Goal: Task Accomplishment & Management: Manage account settings

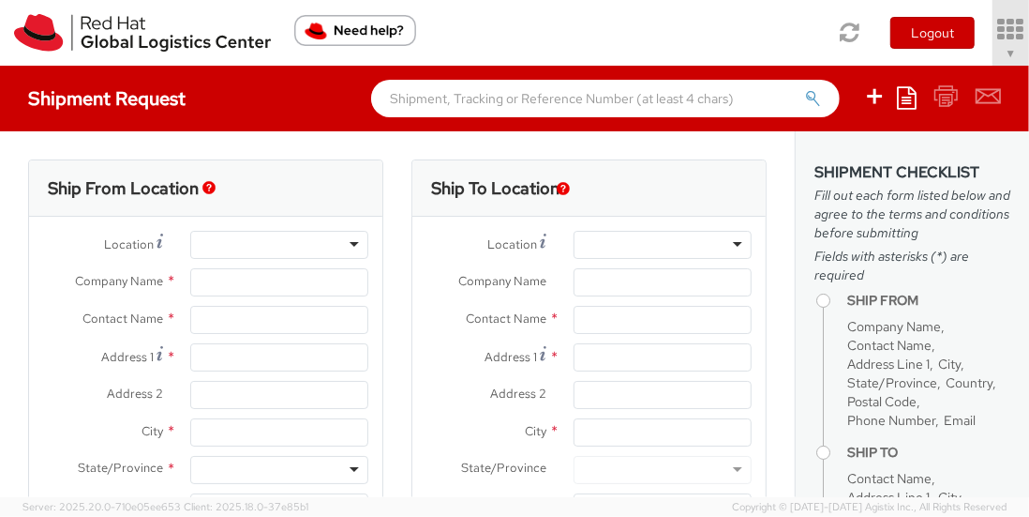
select select "901"
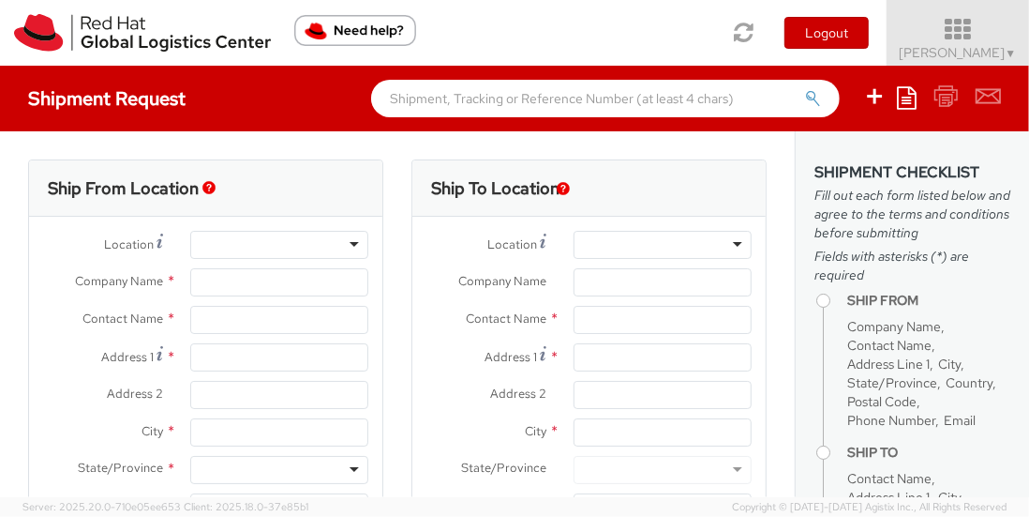
select select
click at [994, 50] on span "Soojung Mansberger ▼" at bounding box center [958, 52] width 117 height 17
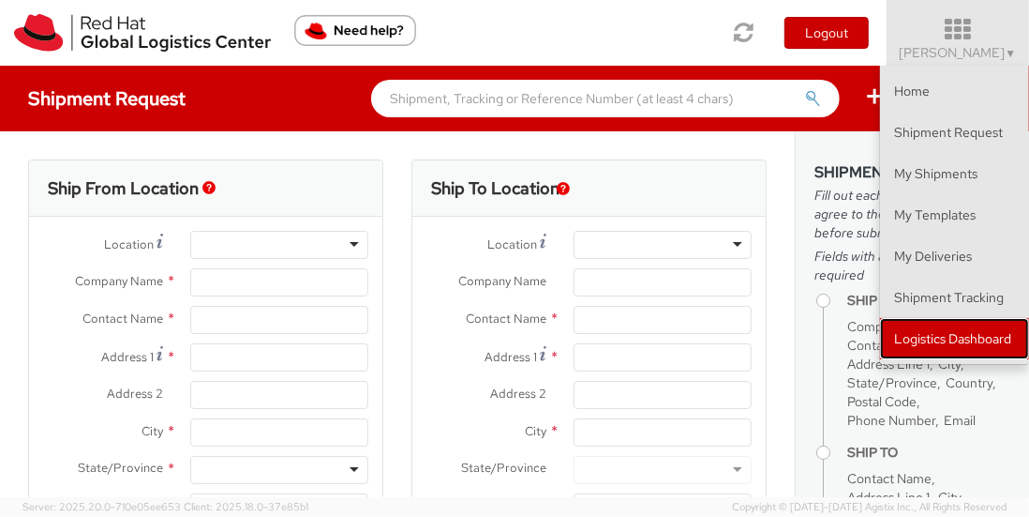
click at [923, 329] on link "Logistics Dashboard" at bounding box center [954, 338] width 149 height 41
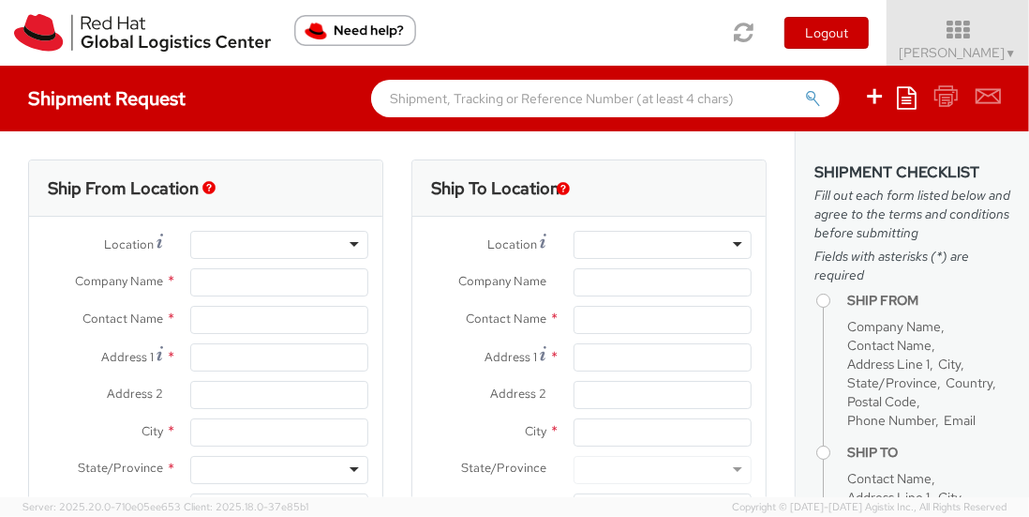
type input "Red Hat, Inc."
type input "[PERSON_NAME]"
type input "100 East Davie Street"
type input "RALEIGH"
type input "27601"
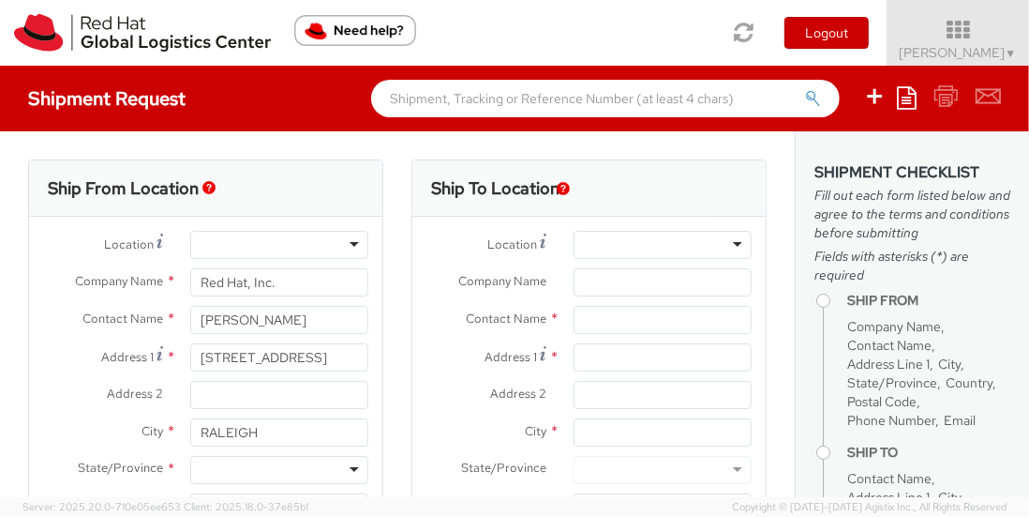
type input "919-754-4950"
type input "solee@redhat.com"
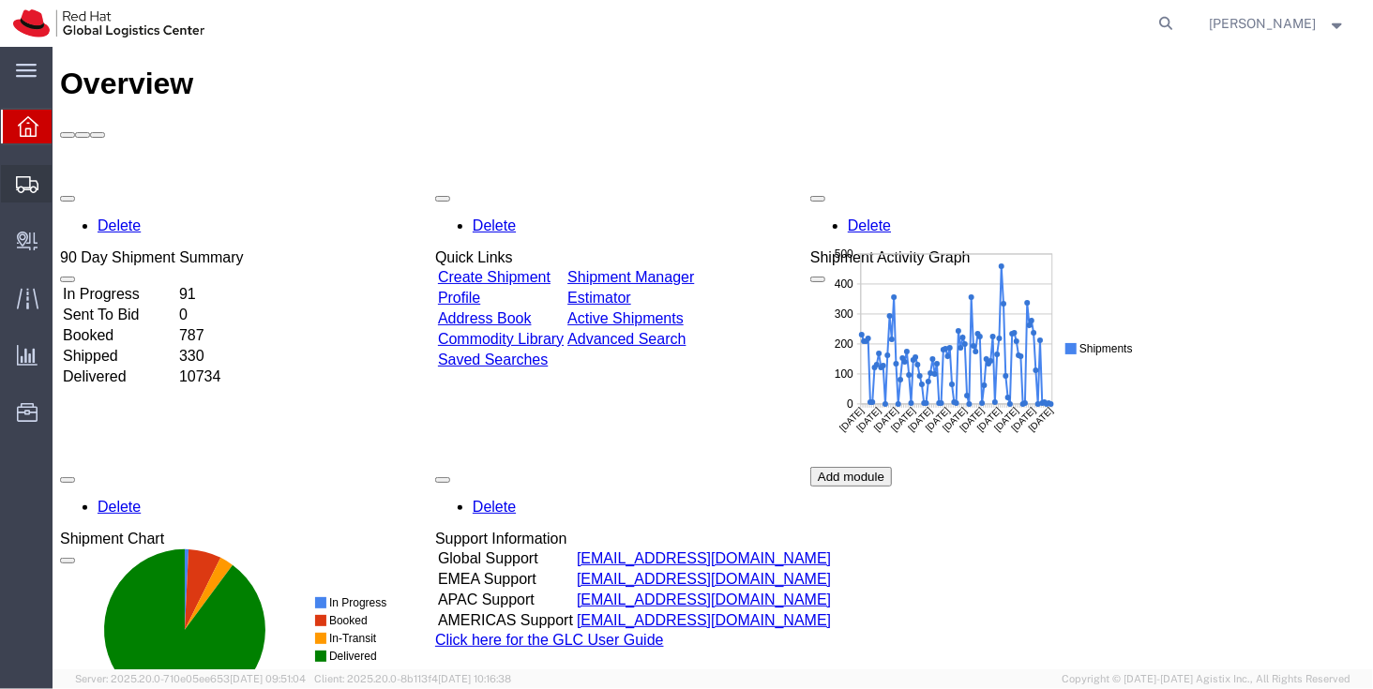
click at [0, 0] on span "Shipment Manager" at bounding box center [0, 0] width 0 height 0
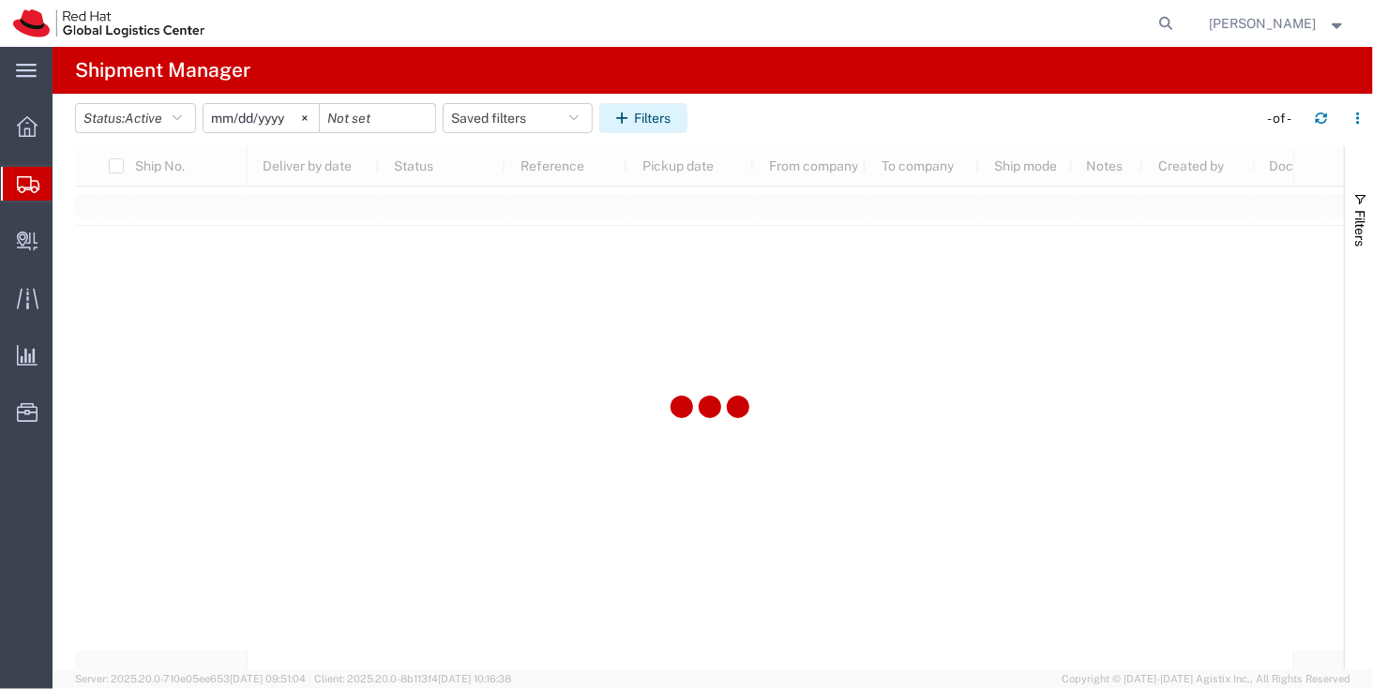
click at [682, 108] on button "Filters" at bounding box center [643, 118] width 88 height 30
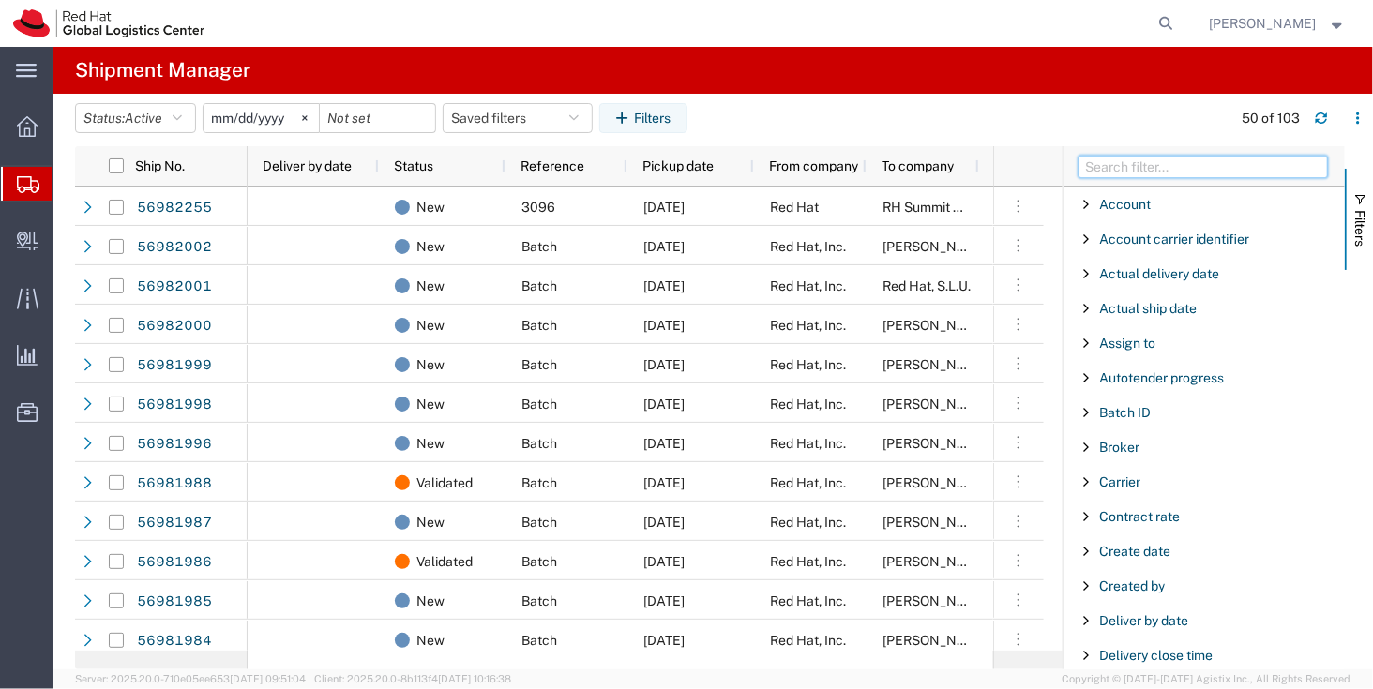
click at [1117, 165] on input "Filter Columns Input" at bounding box center [1202, 167] width 249 height 23
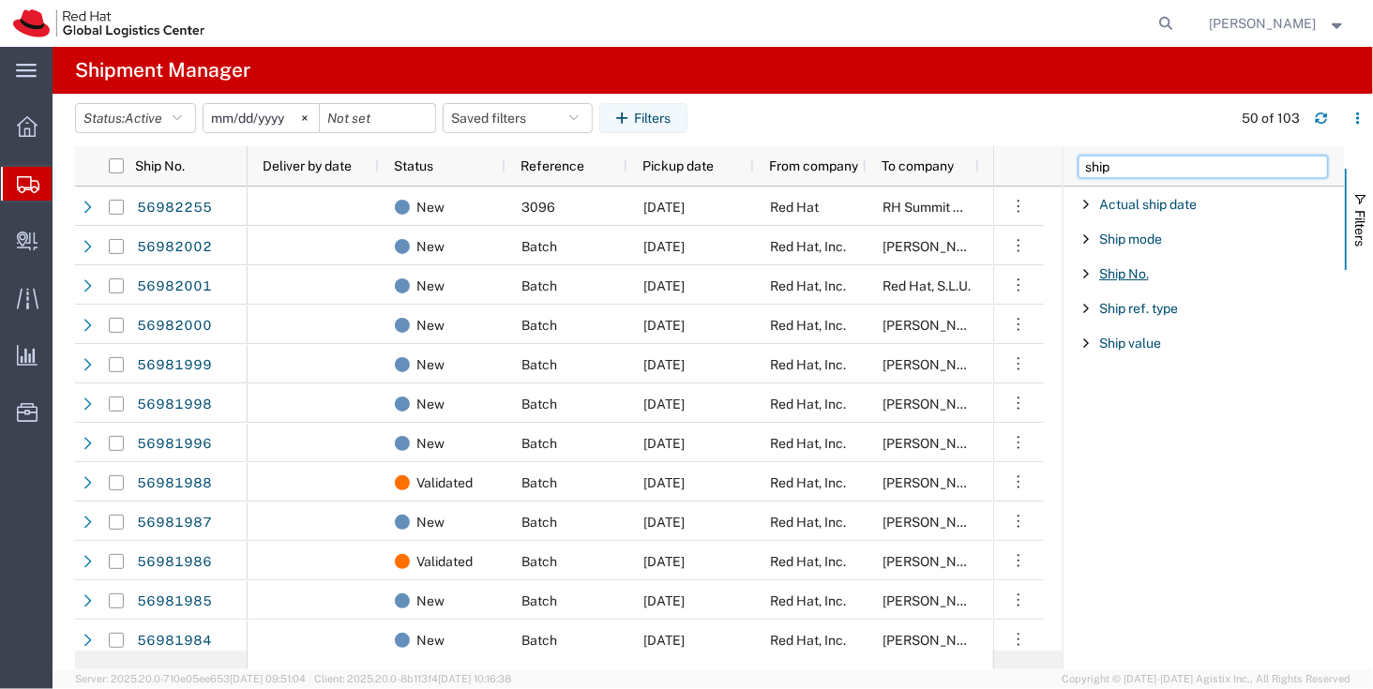
type input "ship"
click at [1139, 276] on span "Ship No." at bounding box center [1124, 273] width 50 height 15
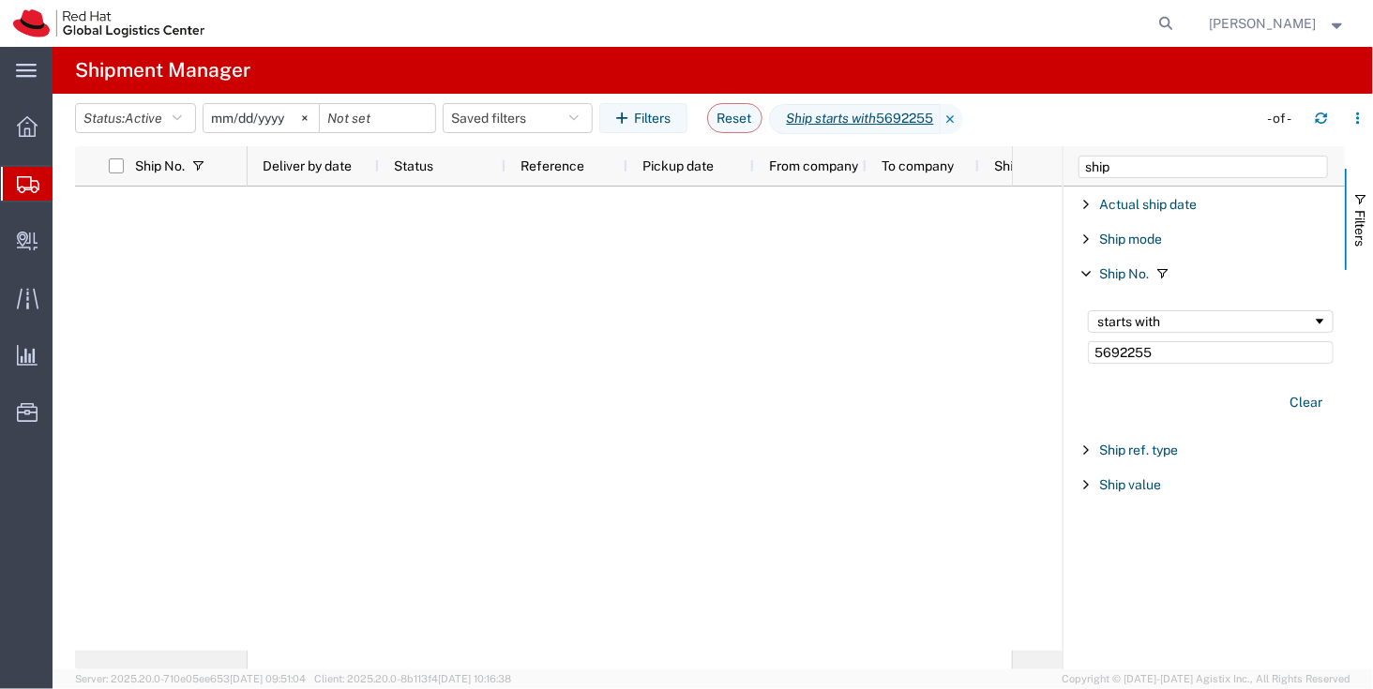
type input "5692255"
click at [144, 123] on span "Active" at bounding box center [144, 118] width 38 height 15
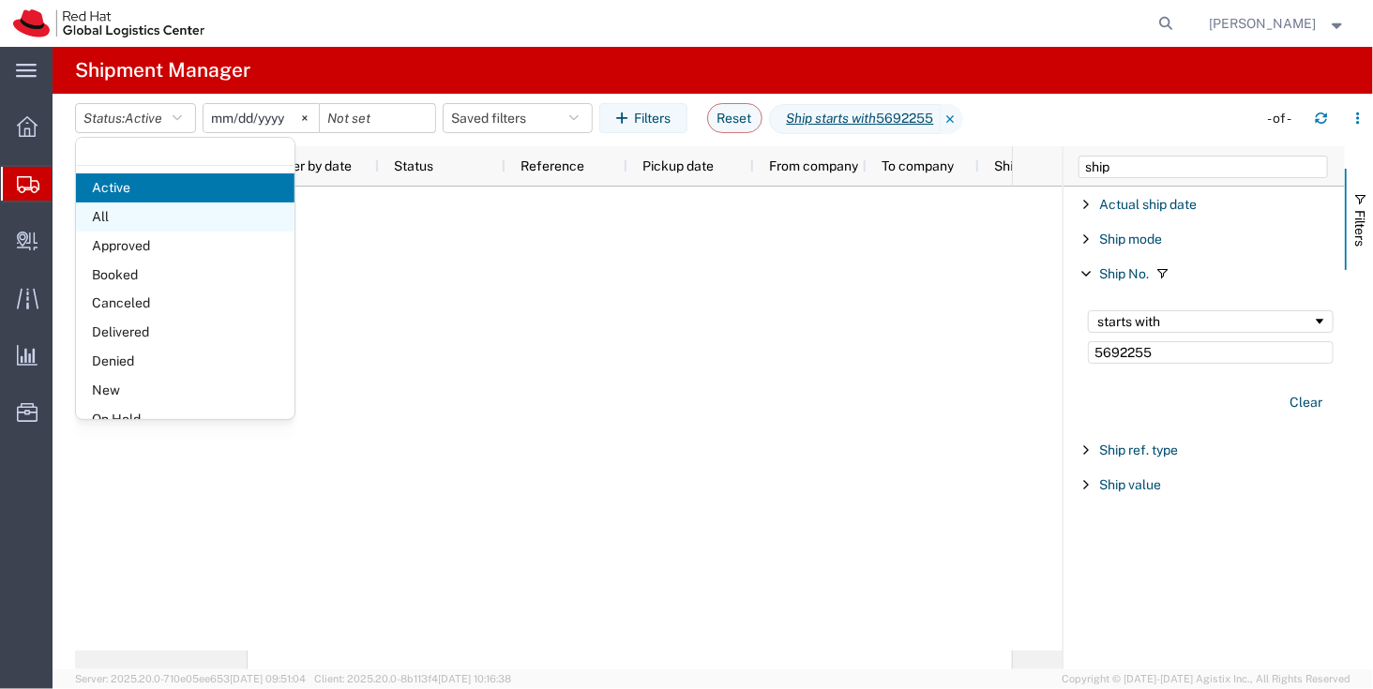
click at [195, 212] on span "All" at bounding box center [185, 217] width 218 height 29
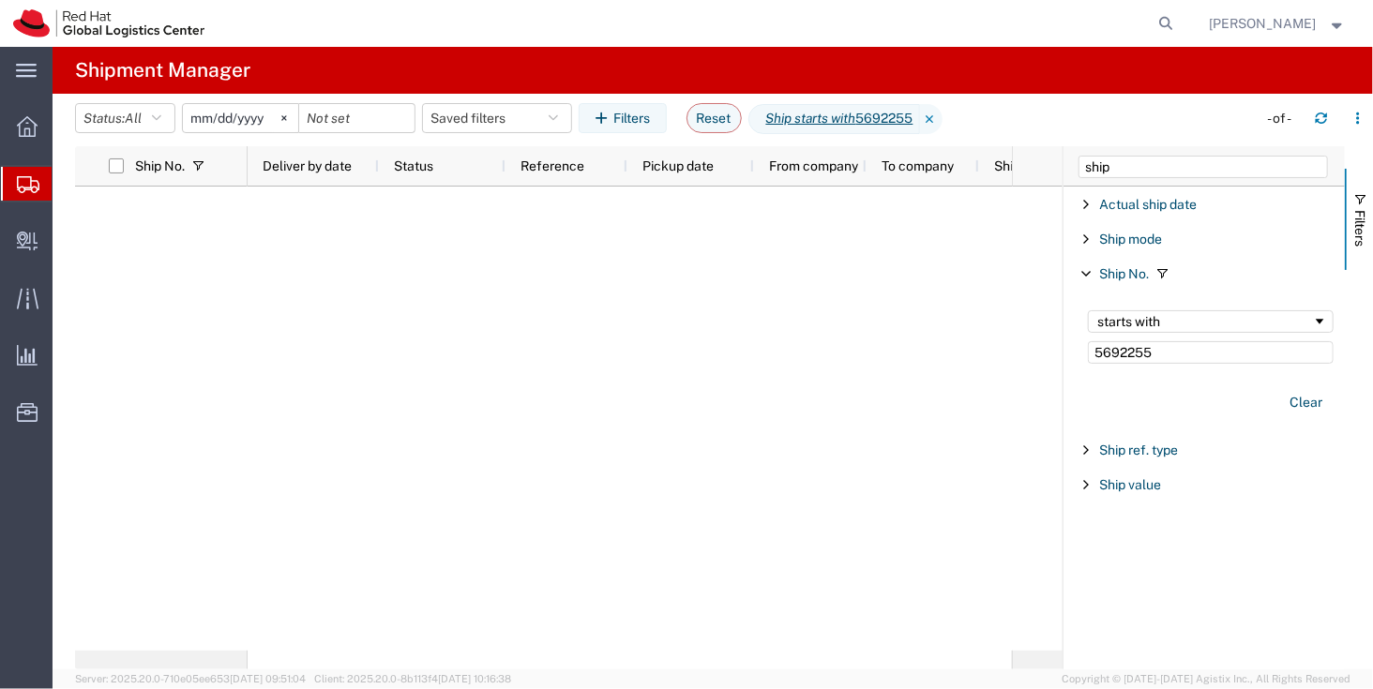
click at [223, 122] on input "2025-08-30" at bounding box center [240, 118] width 115 height 28
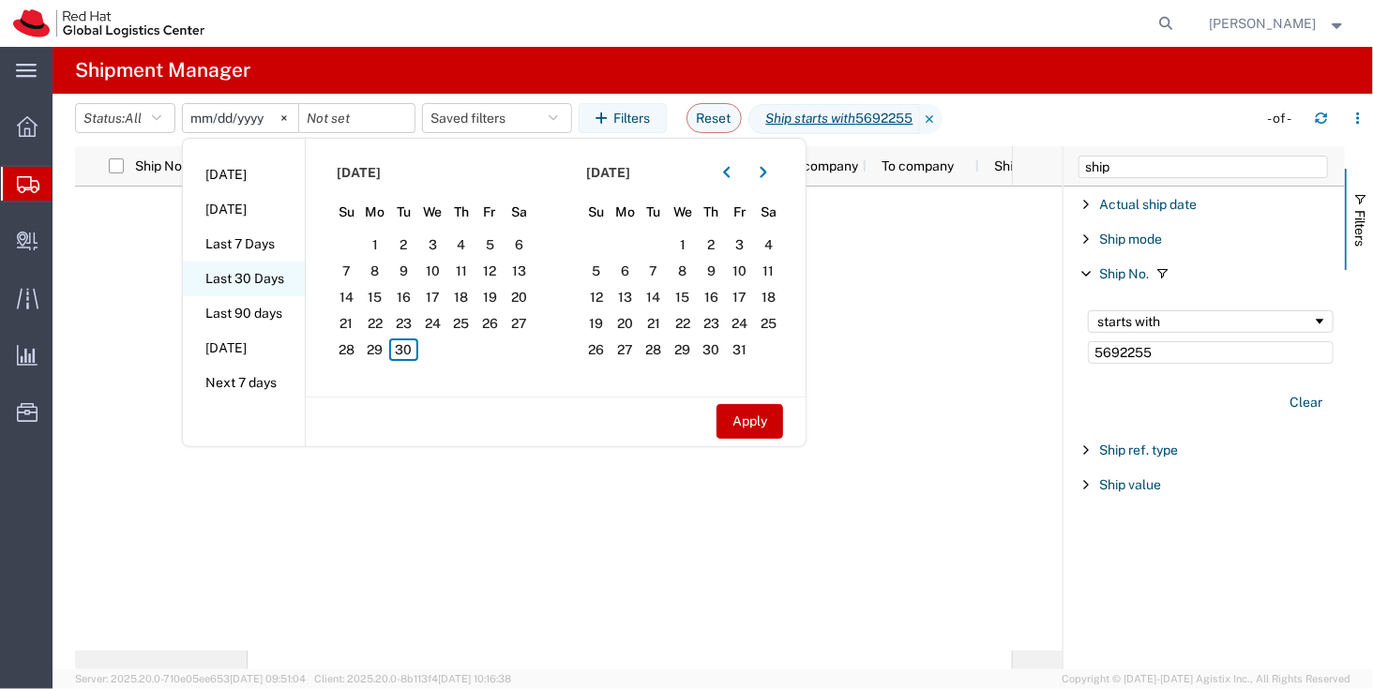
click at [261, 293] on li "Last 30 Days" at bounding box center [244, 279] width 122 height 35
type input "2025-09-01"
type input "2025-09-30"
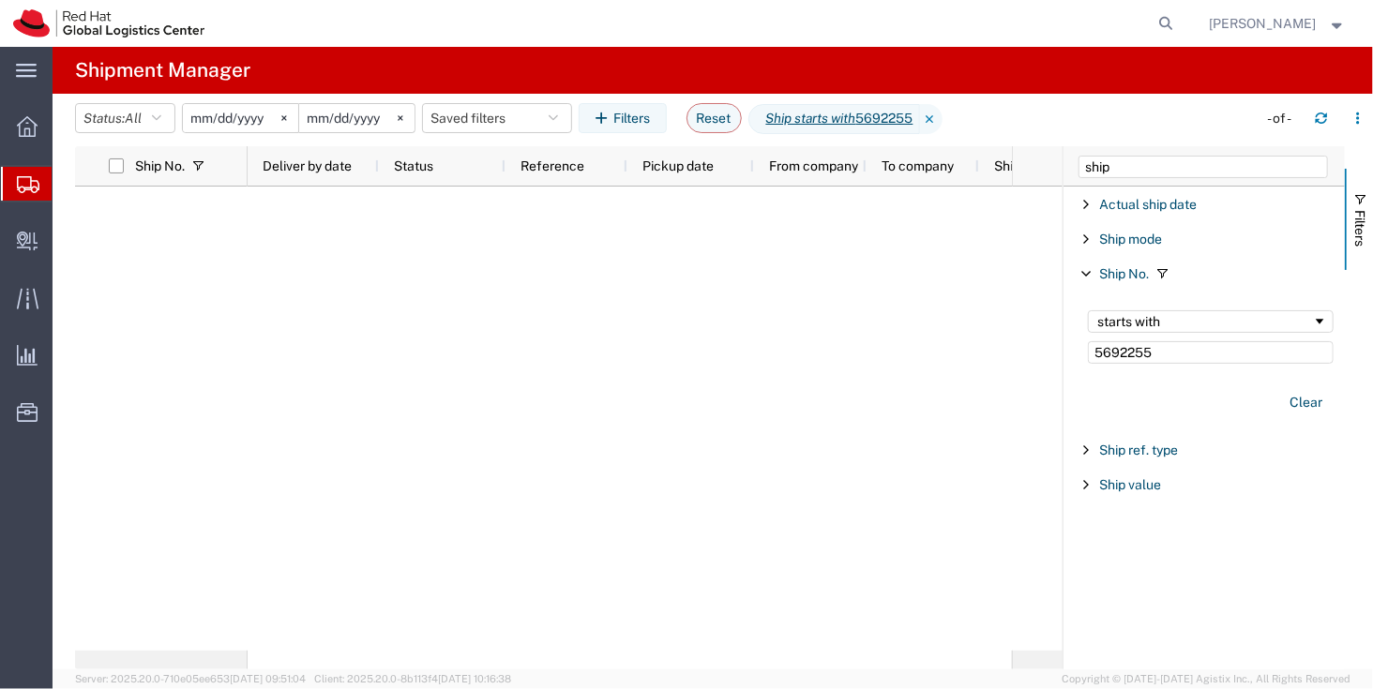
drag, startPoint x: 894, startPoint y: 414, endPoint x: 971, endPoint y: 578, distance: 180.4
click at [971, 578] on div at bounding box center [630, 419] width 764 height 464
click at [1217, 377] on div "Clear" at bounding box center [1210, 402] width 268 height 54
click at [1207, 372] on div "starts with 5692255" at bounding box center [1210, 337] width 268 height 76
click at [1207, 341] on input "5692255" at bounding box center [1211, 352] width 246 height 23
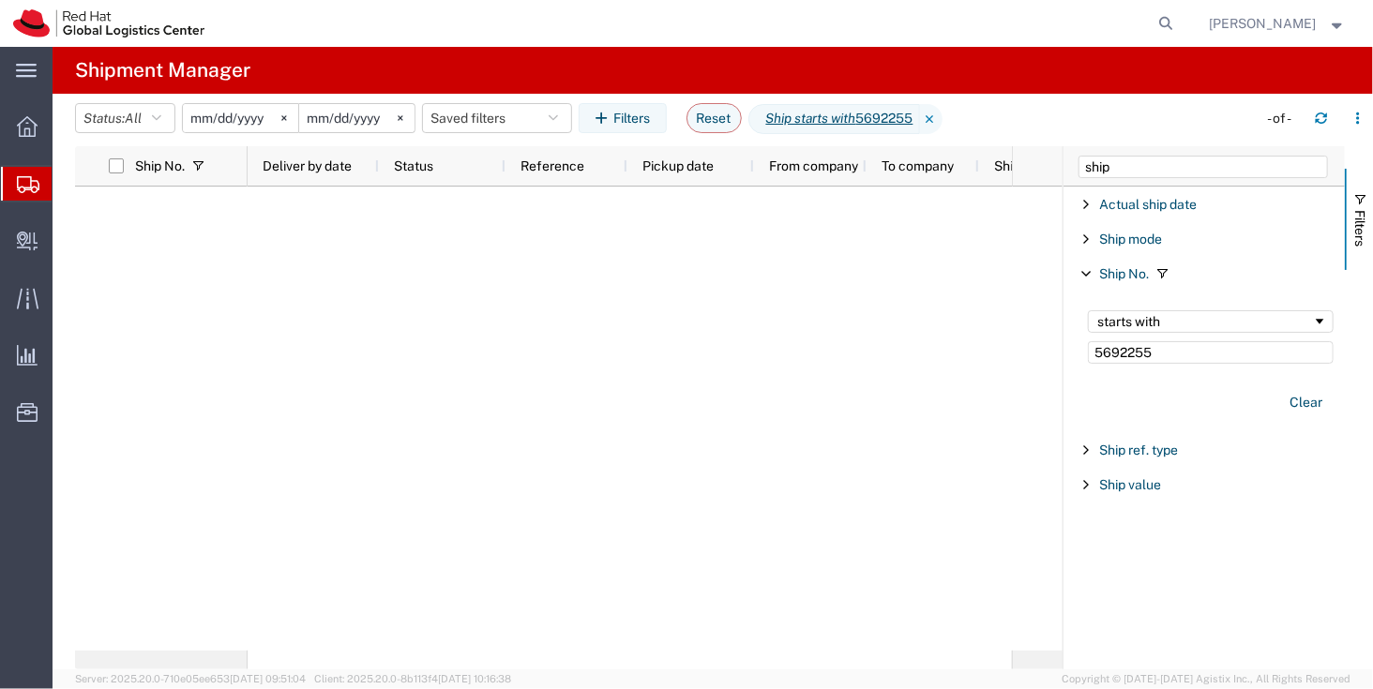
click at [323, 123] on input "2025-09-30" at bounding box center [356, 118] width 115 height 28
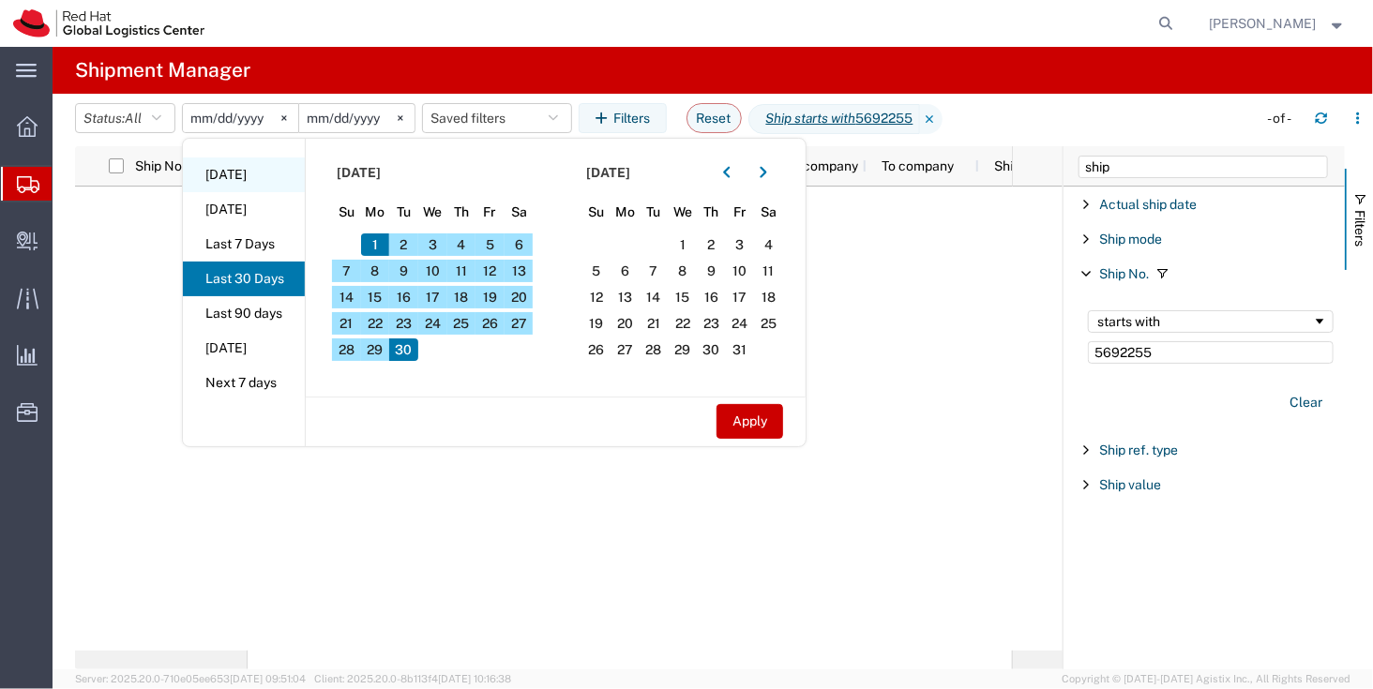
click at [281, 174] on li "Today" at bounding box center [244, 175] width 122 height 35
type input "2025-09-30"
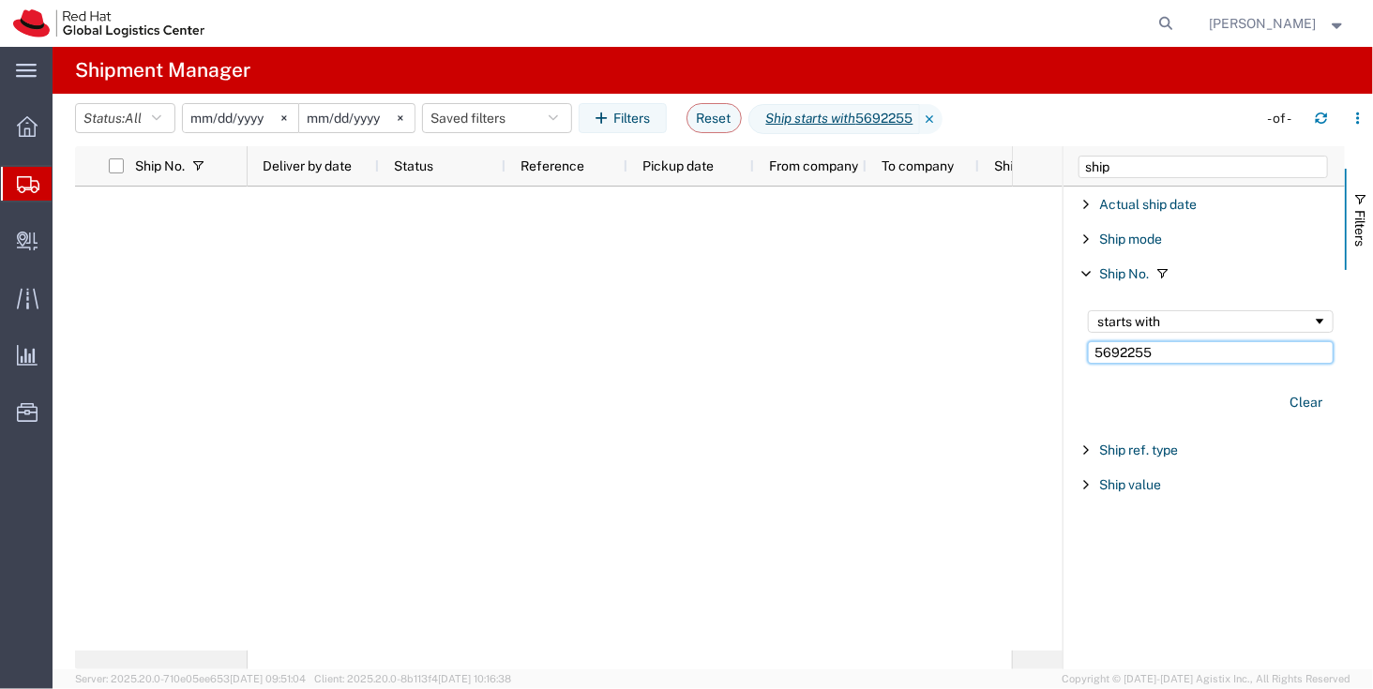
click at [1187, 343] on input "5692255" at bounding box center [1211, 352] width 246 height 23
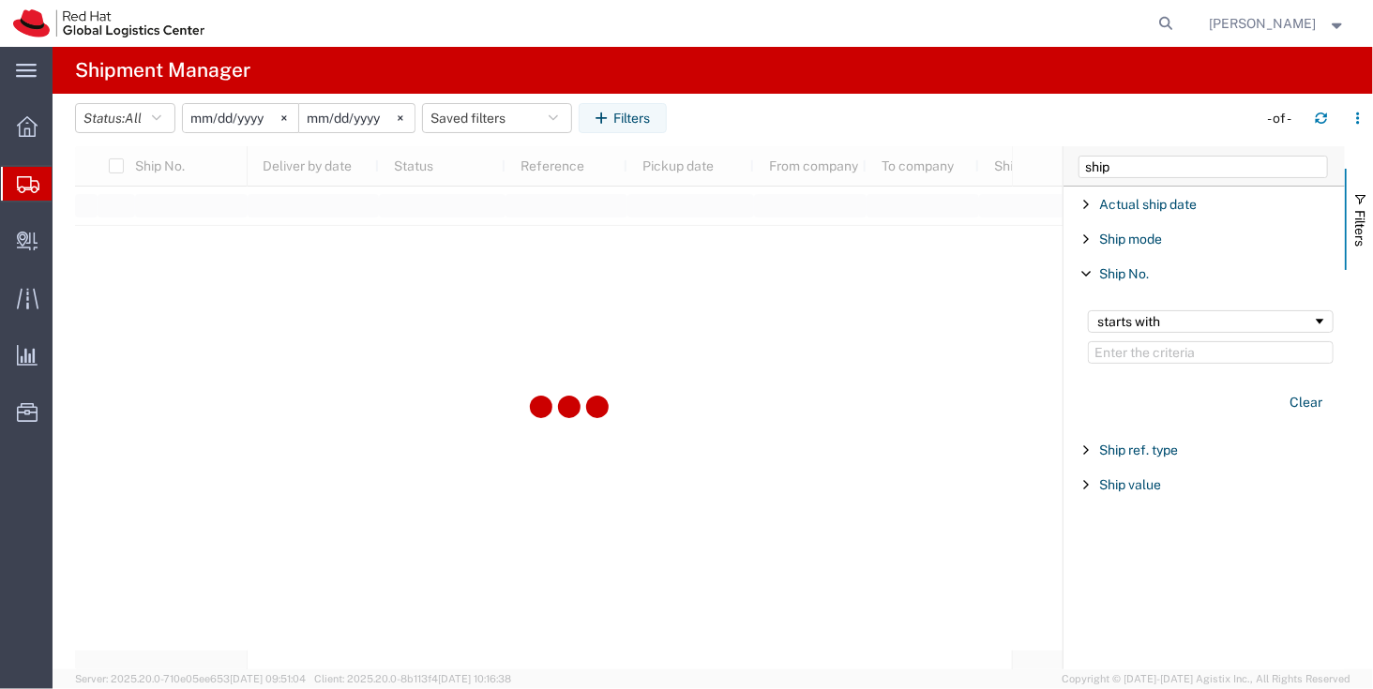
click at [1096, 283] on div "Ship No." at bounding box center [1203, 274] width 281 height 34
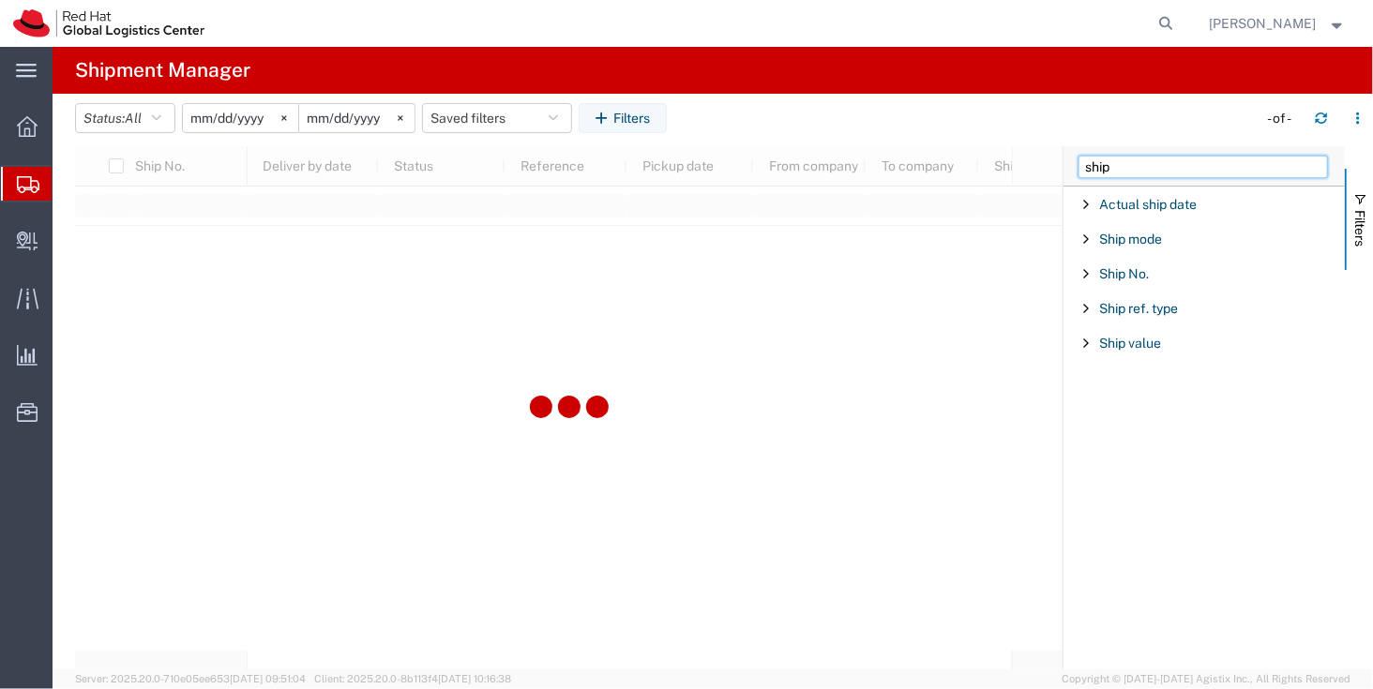
click at [1125, 165] on input "ship" at bounding box center [1202, 167] width 249 height 23
click at [1128, 168] on input "ship" at bounding box center [1202, 167] width 249 height 23
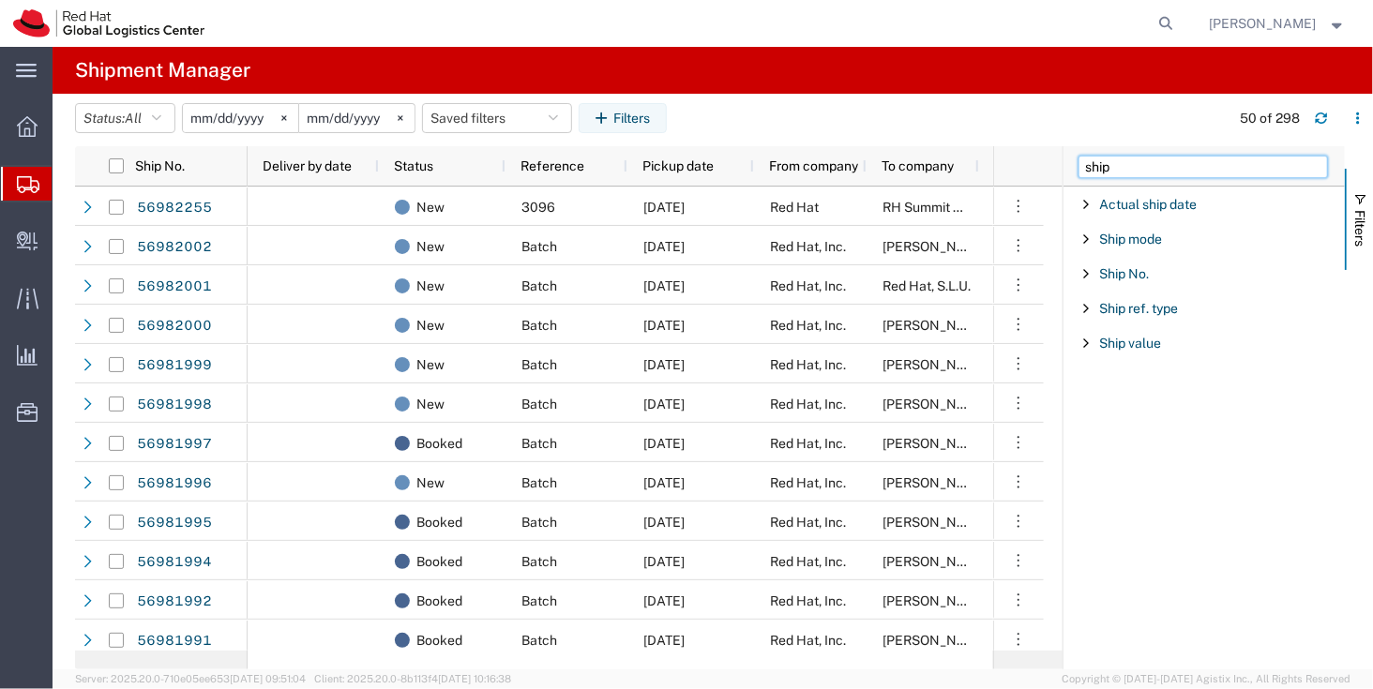
click at [1128, 168] on input "ship" at bounding box center [1202, 167] width 249 height 23
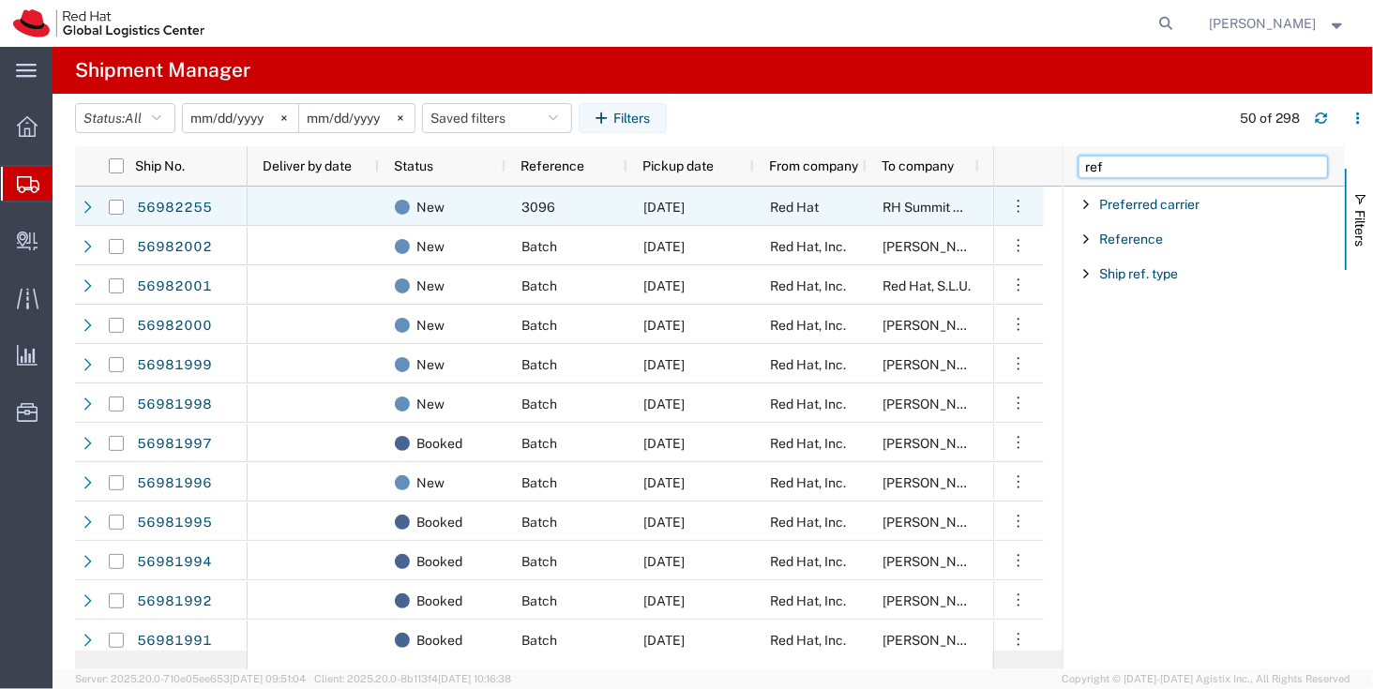
type input "ref"
click at [762, 205] on div "Red Hat" at bounding box center [810, 206] width 113 height 39
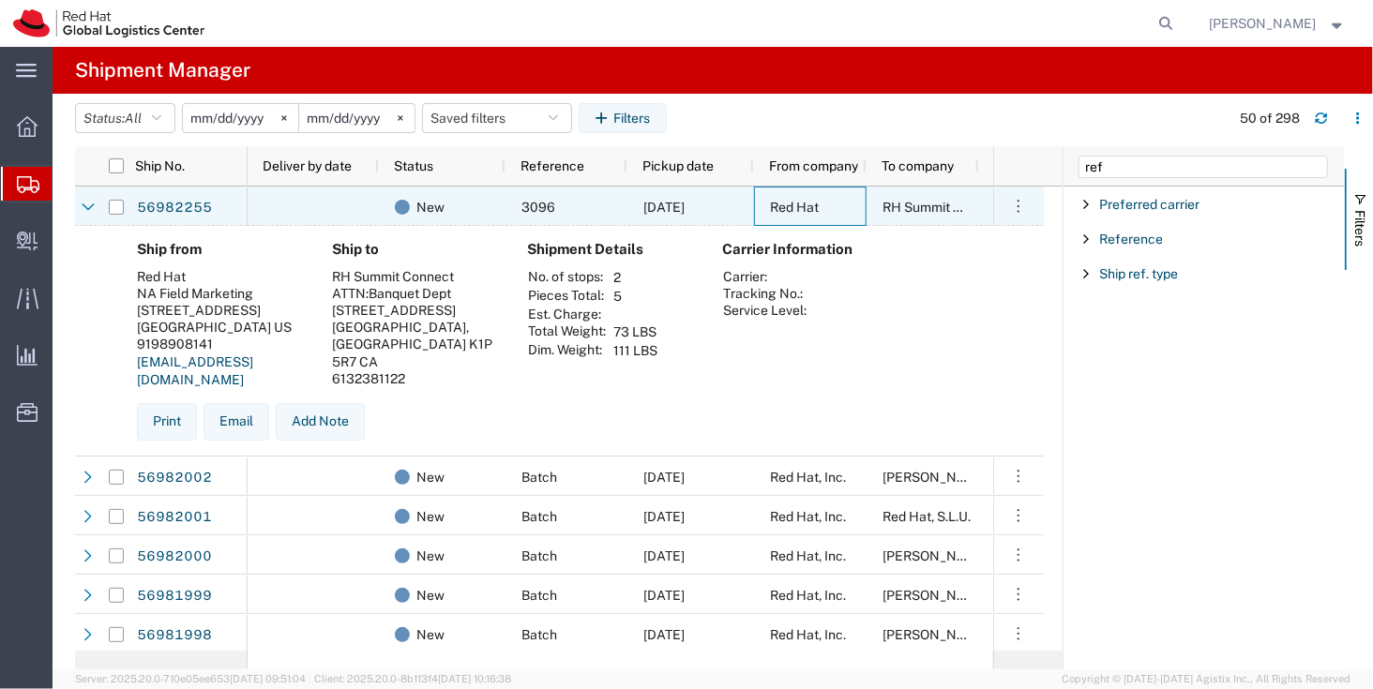
click at [180, 204] on link "56982255" at bounding box center [174, 208] width 77 height 30
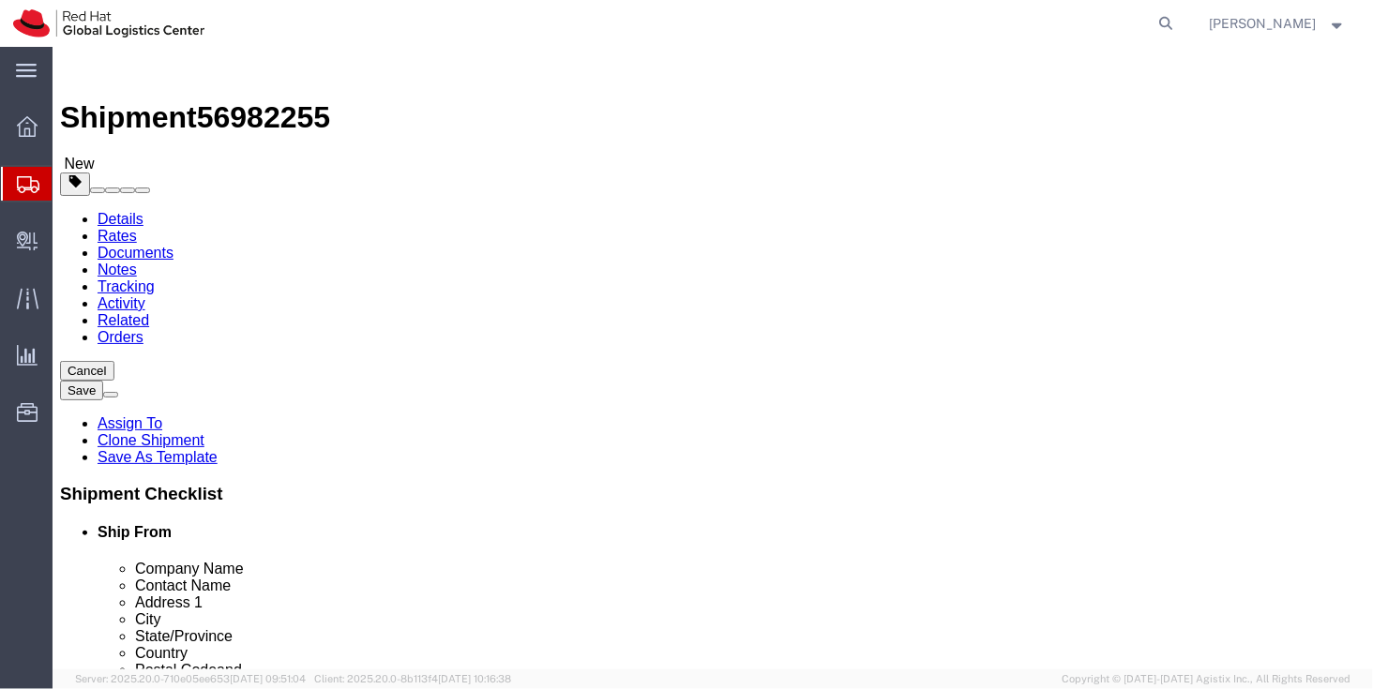
select select
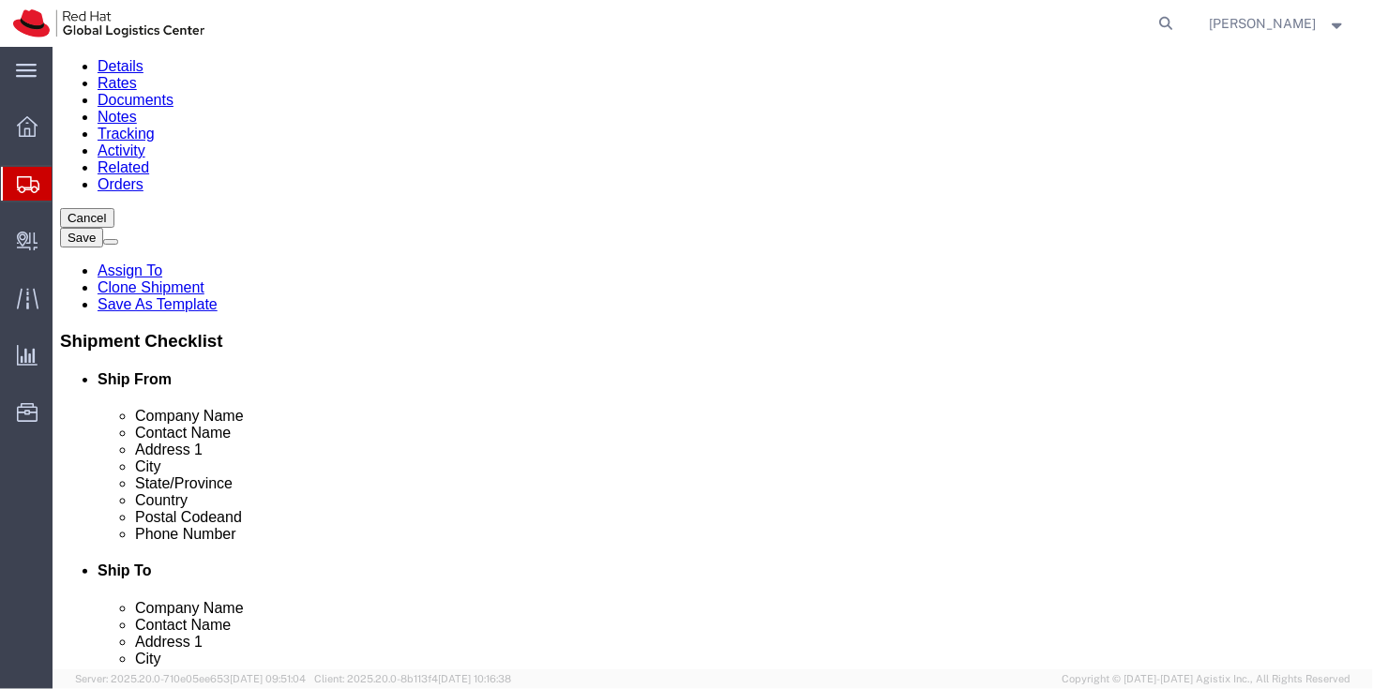
scroll to position [153, 0]
click input "checkbox"
checkbox input "true"
click input "jlien@redhat.com"
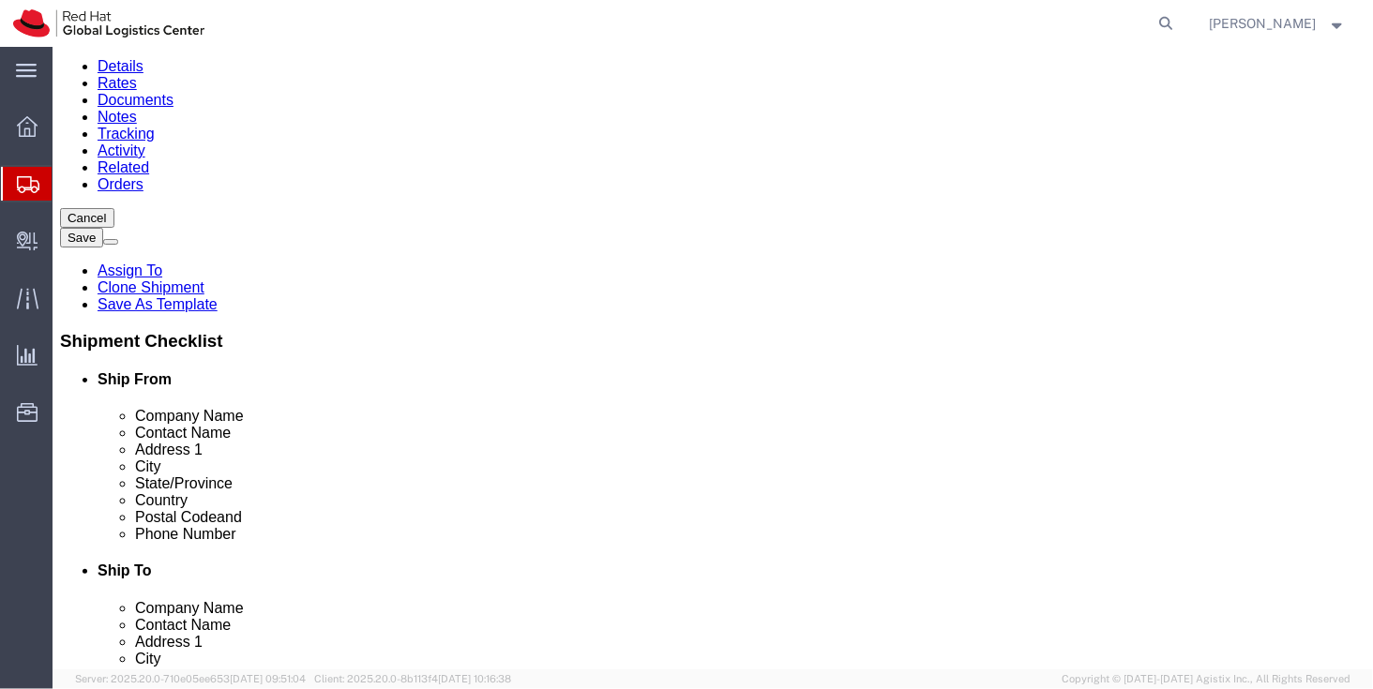
click input "jlien@redhat.com"
click input "text"
paste input "jlien@redhat.com"
type input "jlien@redhat.com"
click icon
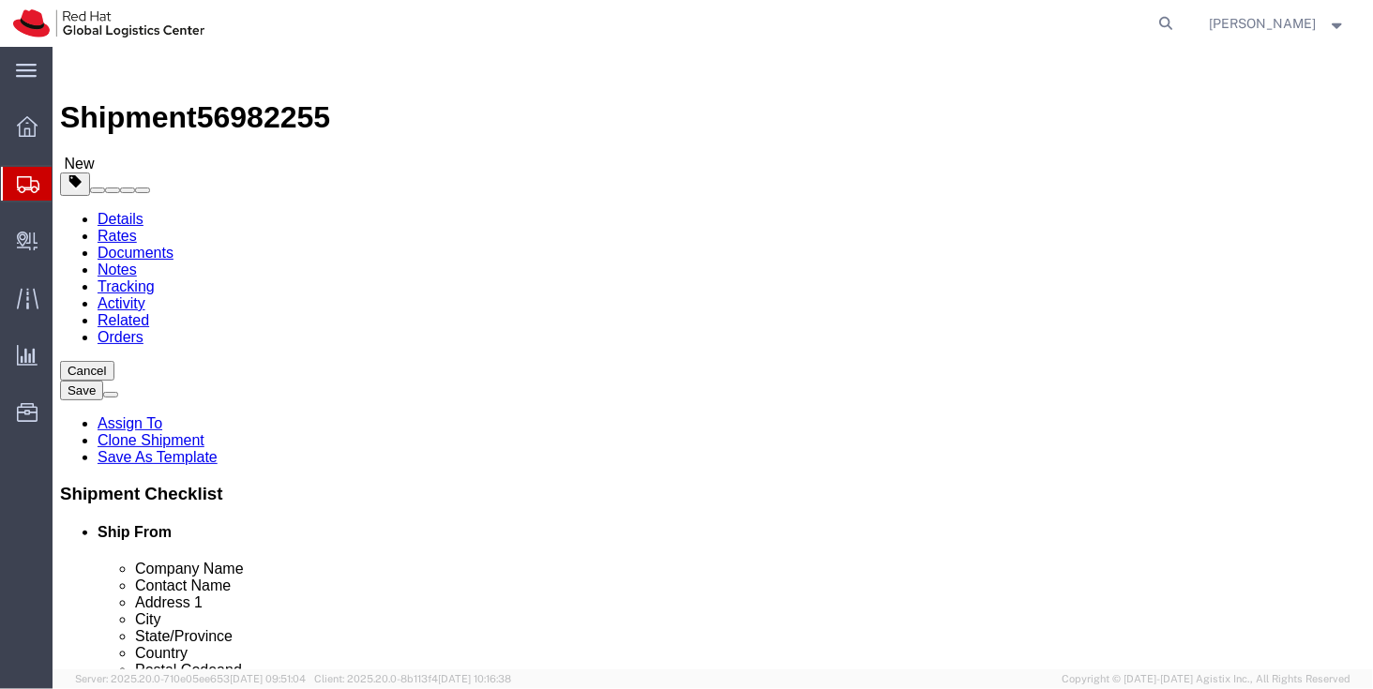
click icon
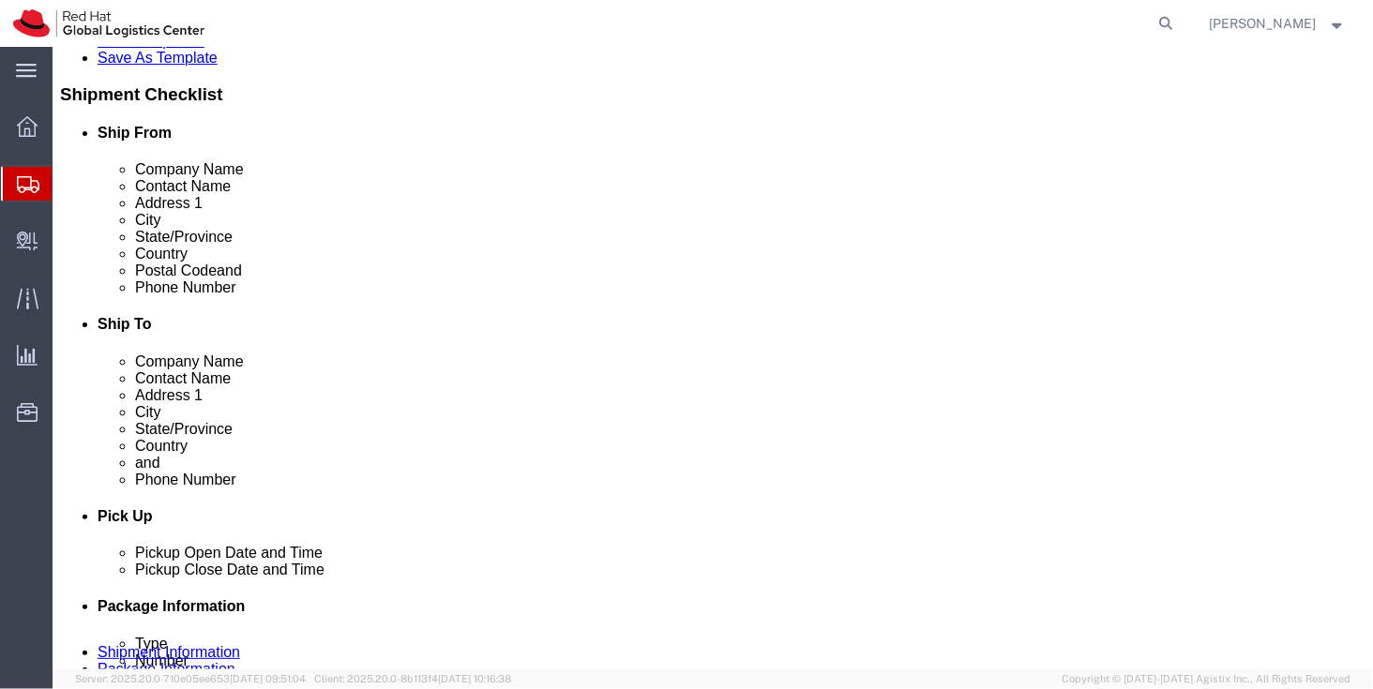
scroll to position [398, 0]
click div "Shipment Information Package Information Special Services"
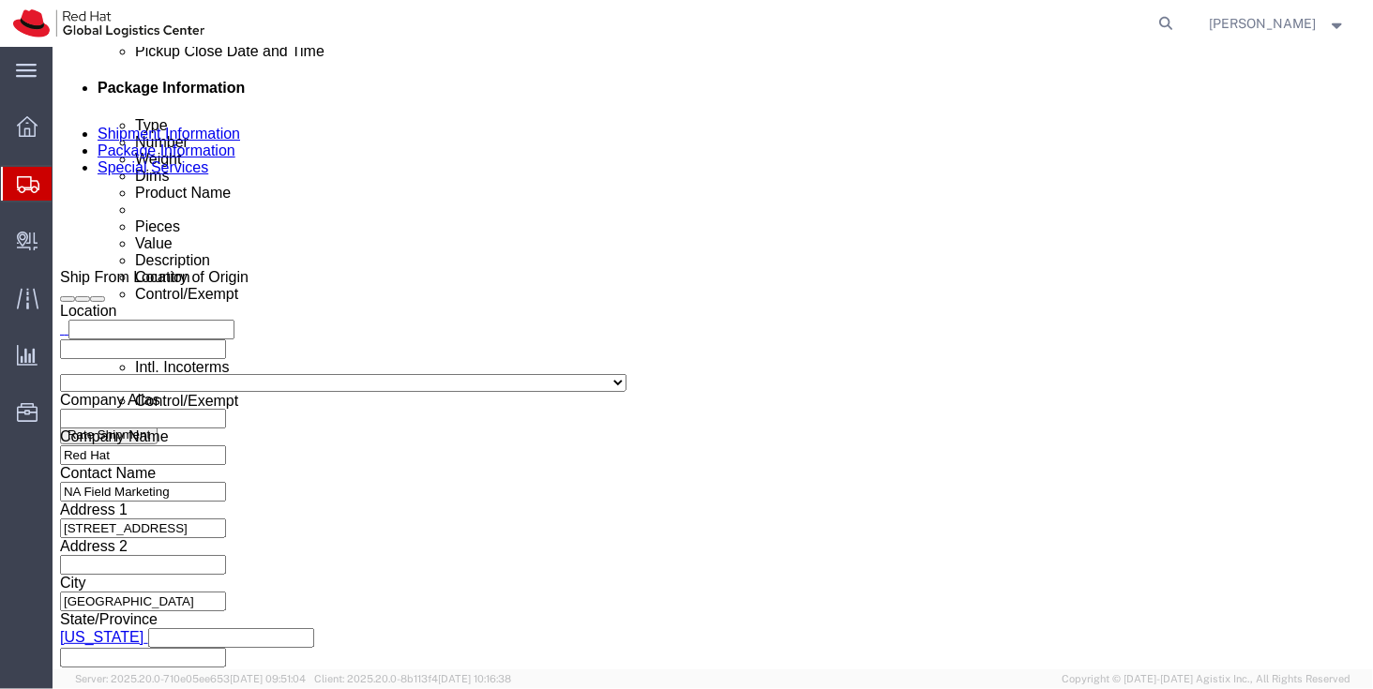
scroll to position [920, 0]
type input "512"
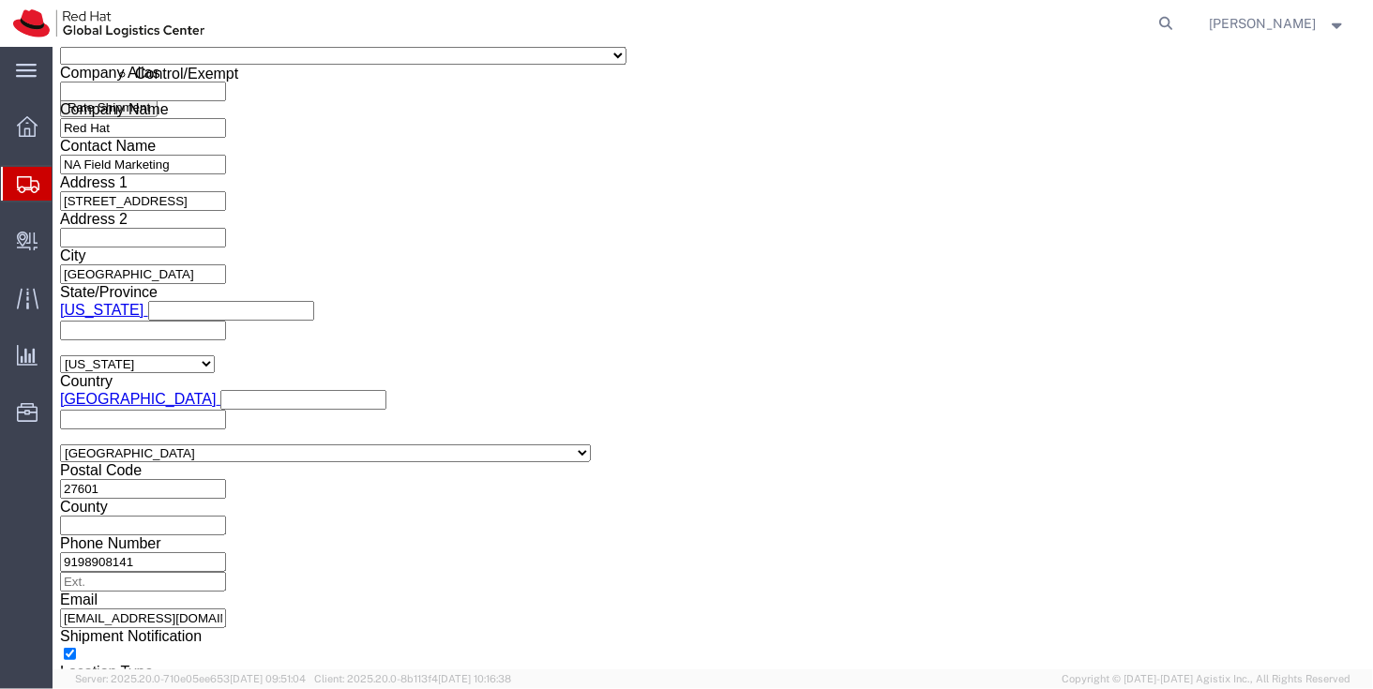
scroll to position [1243, 0]
click button "Save"
click icon
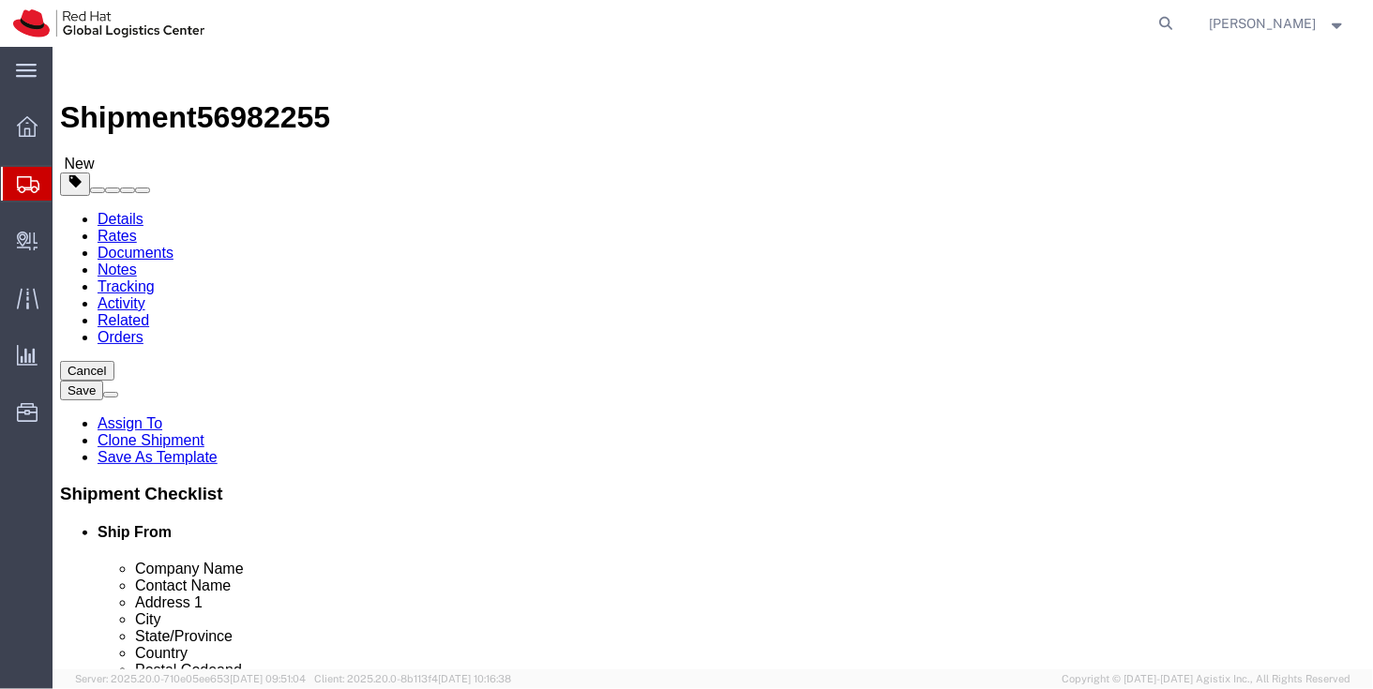
click at [136, 261] on link "Notes" at bounding box center [116, 269] width 39 height 16
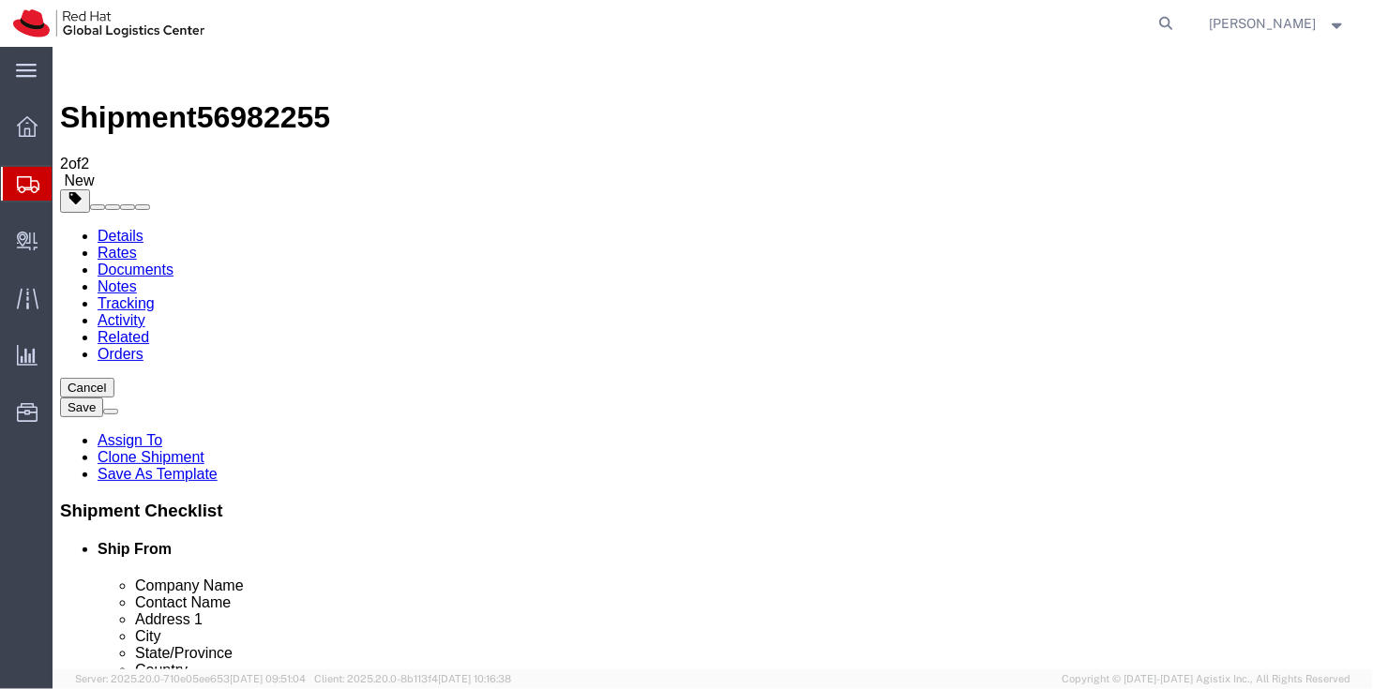
click at [173, 261] on link "Documents" at bounding box center [135, 269] width 76 height 16
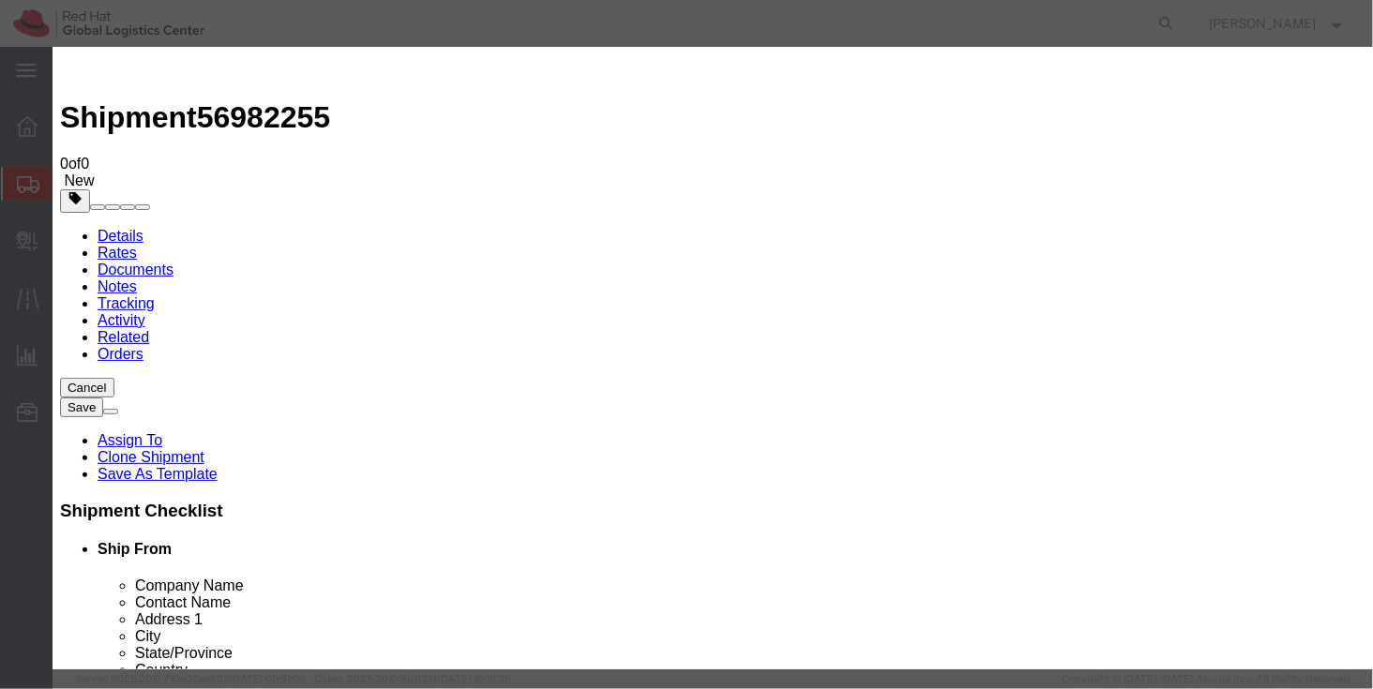
type input "C:\fakepath\Invoice for Shirts.pdf"
select select
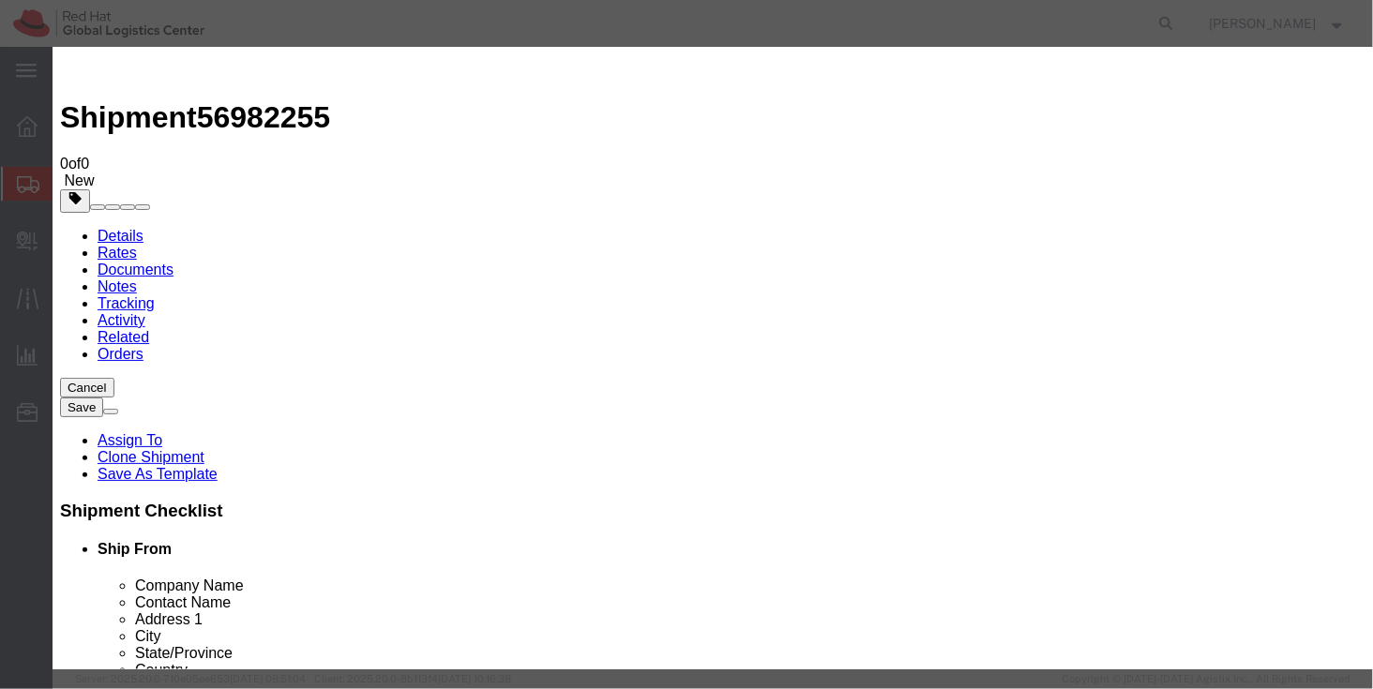
select select
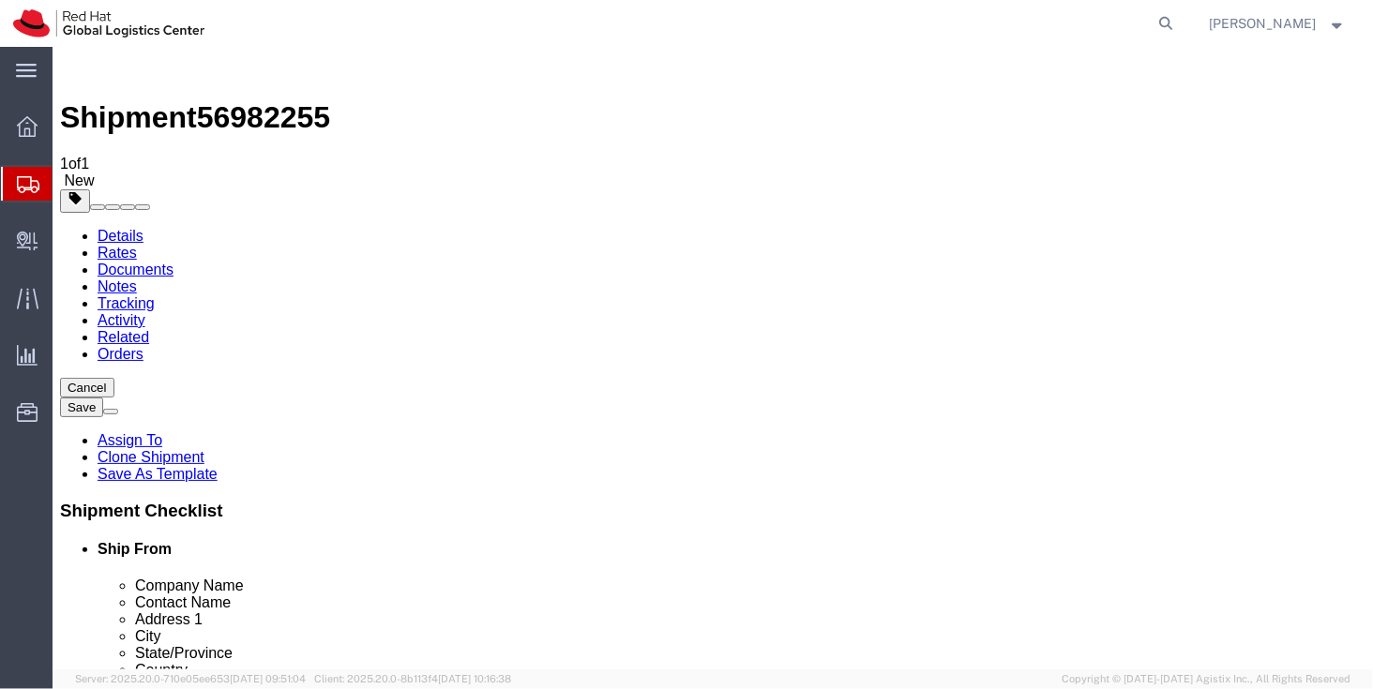
click at [136, 244] on link "Rates" at bounding box center [116, 252] width 39 height 16
click at [100, 227] on link "Details" at bounding box center [120, 235] width 46 height 16
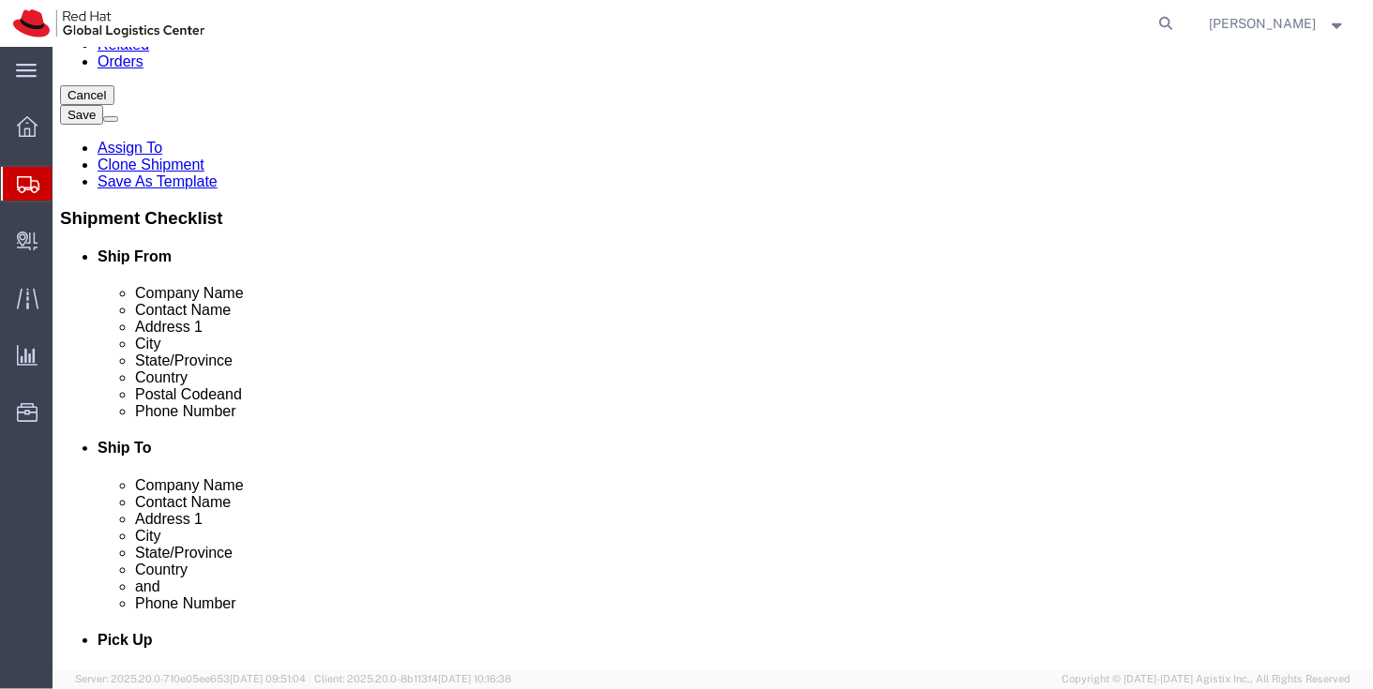
scroll to position [275, 0]
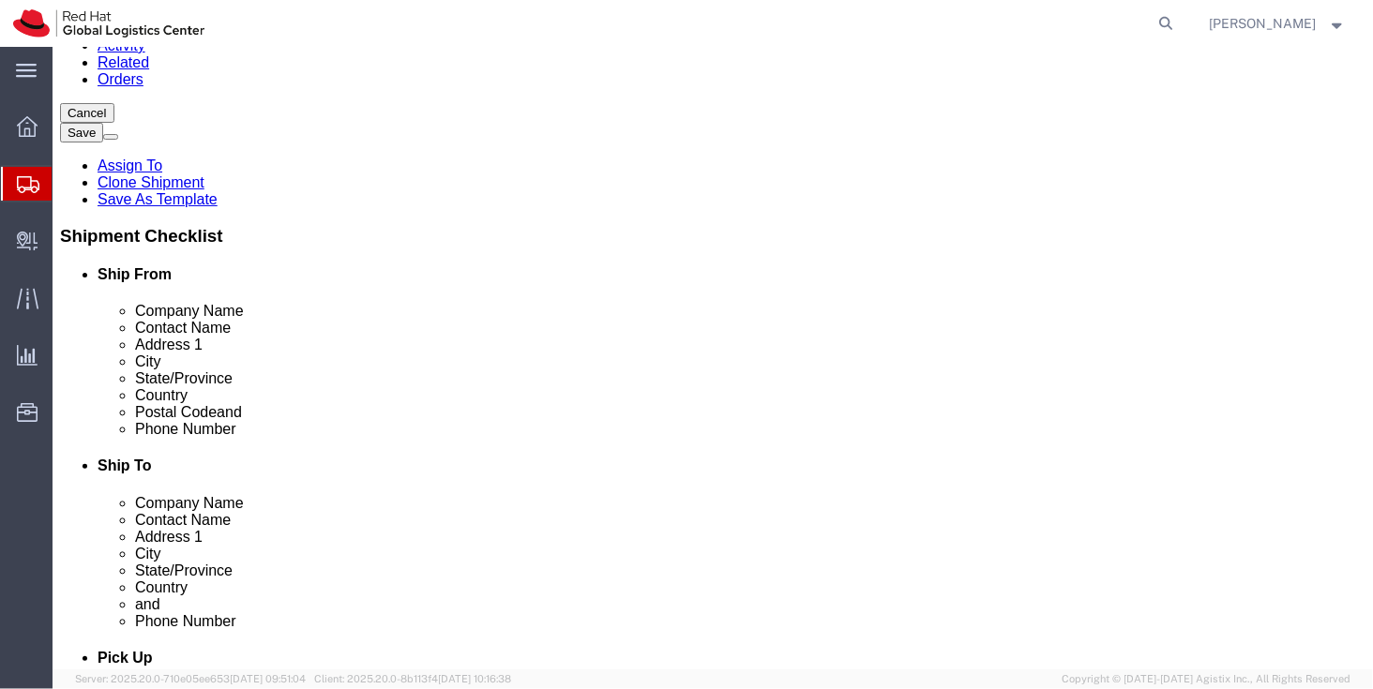
click link "Package Information"
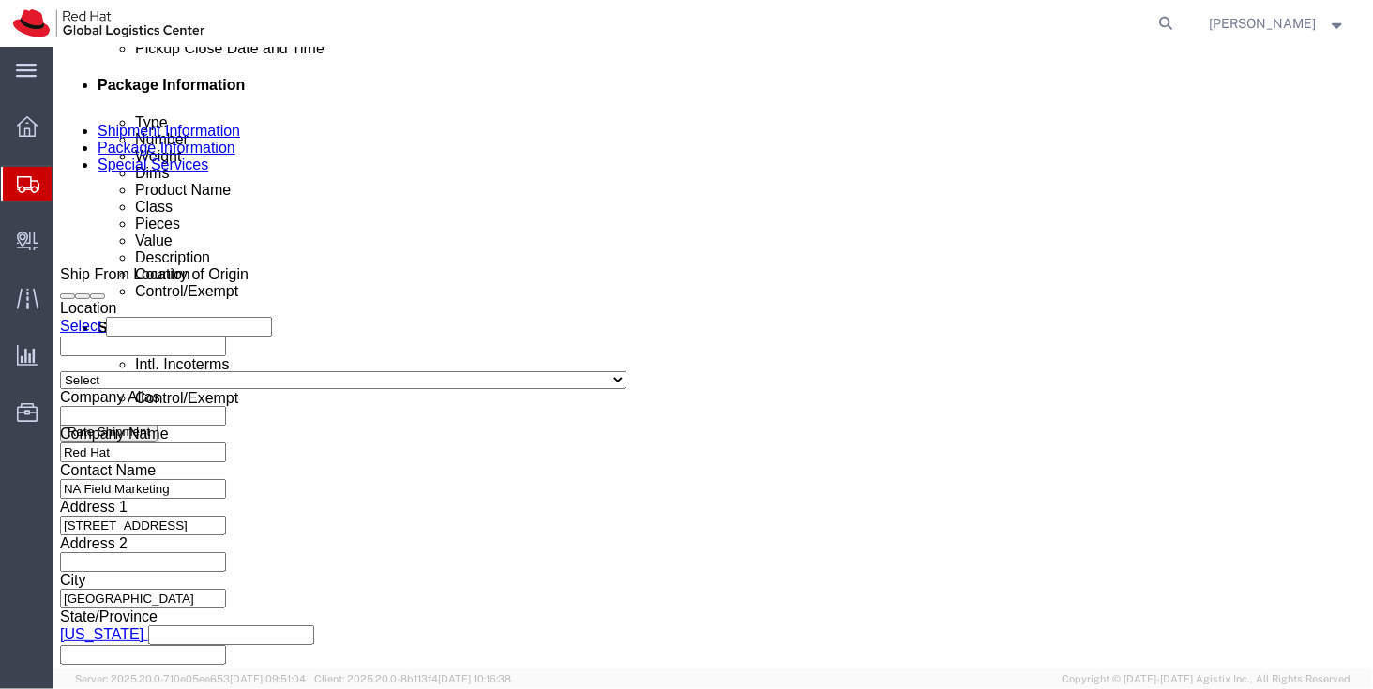
scroll to position [928, 0]
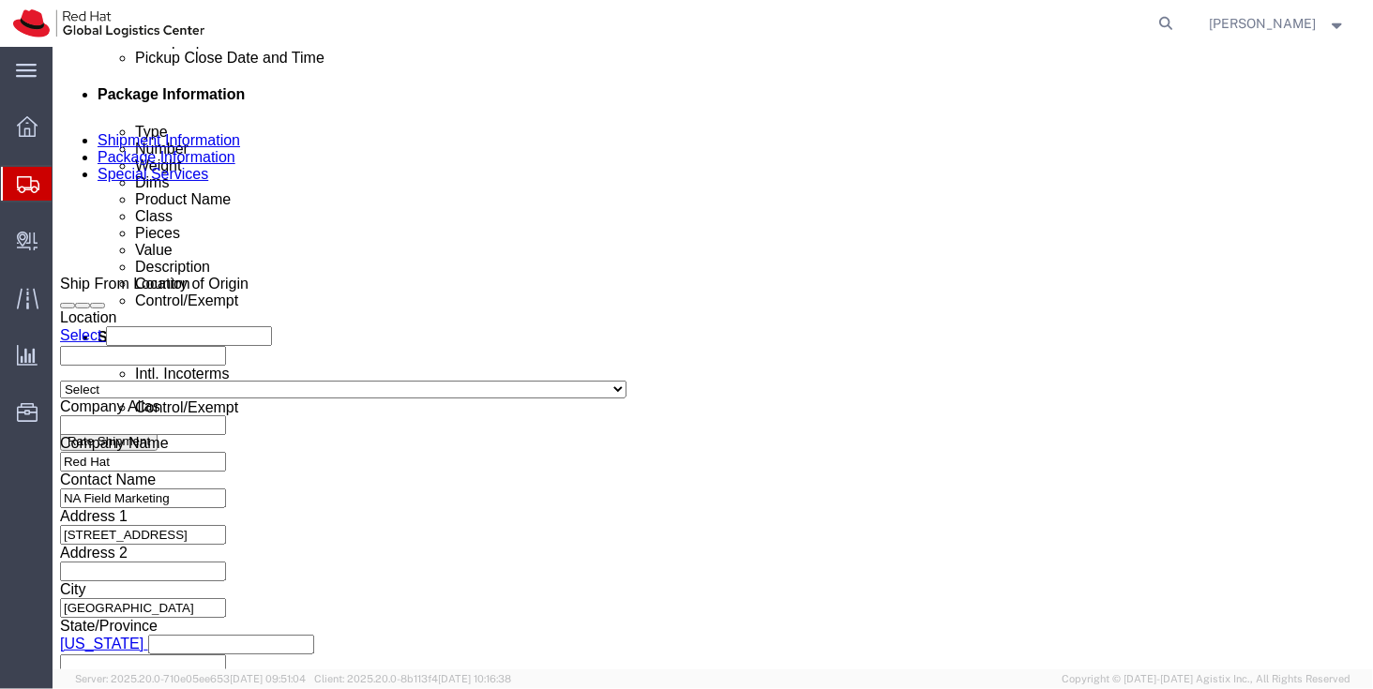
click dt "Pieces:"
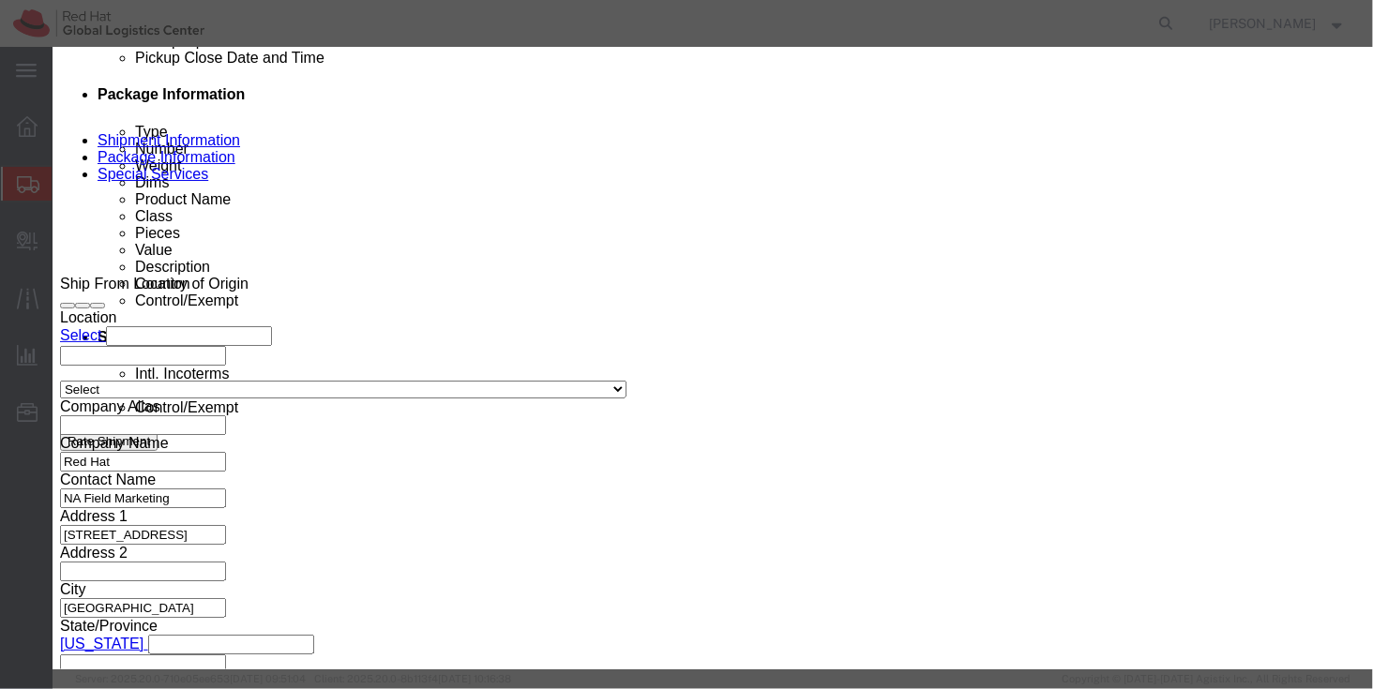
click h3 "Edit content"
click icon "button"
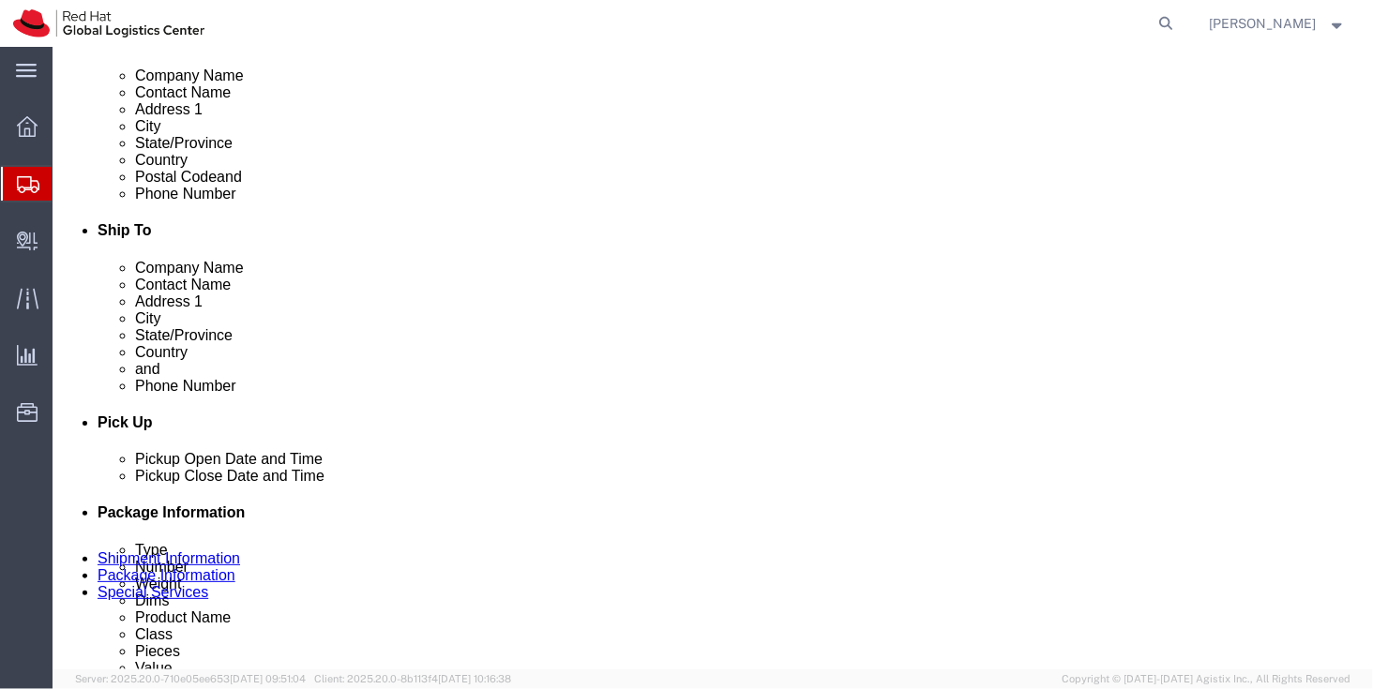
scroll to position [506, 0]
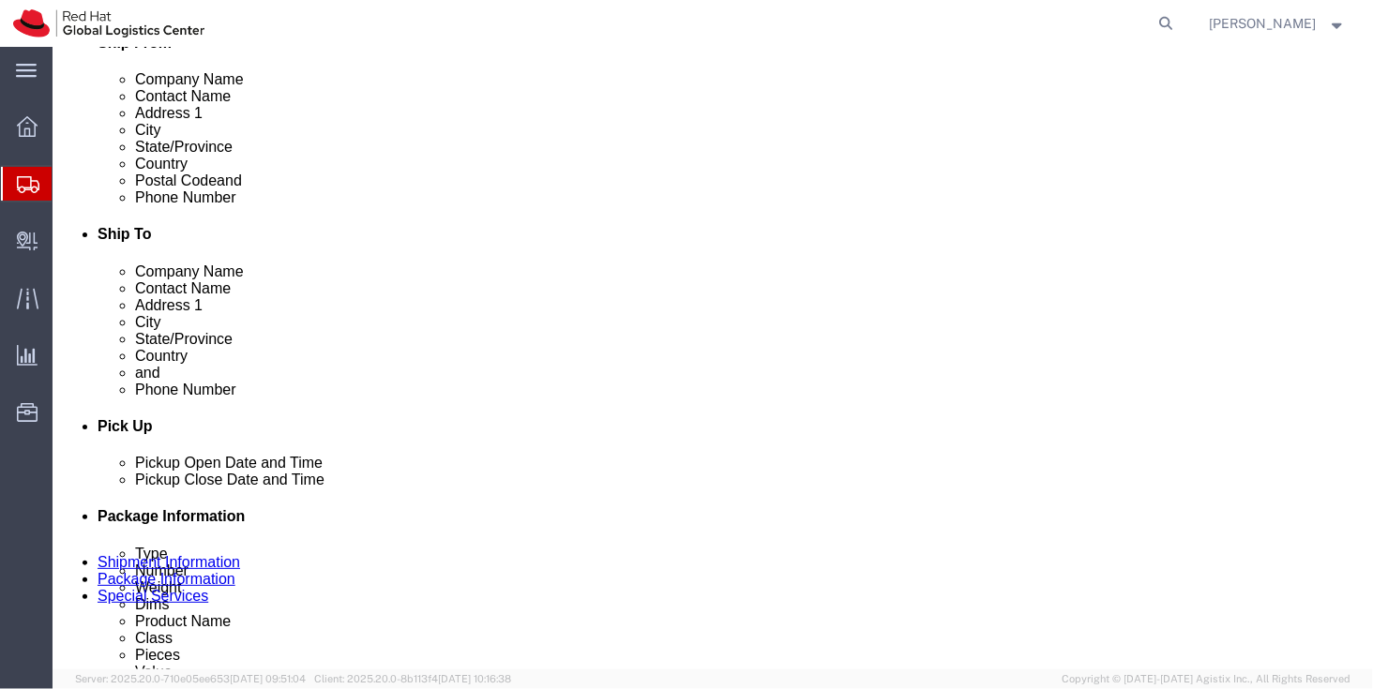
click link "Documents"
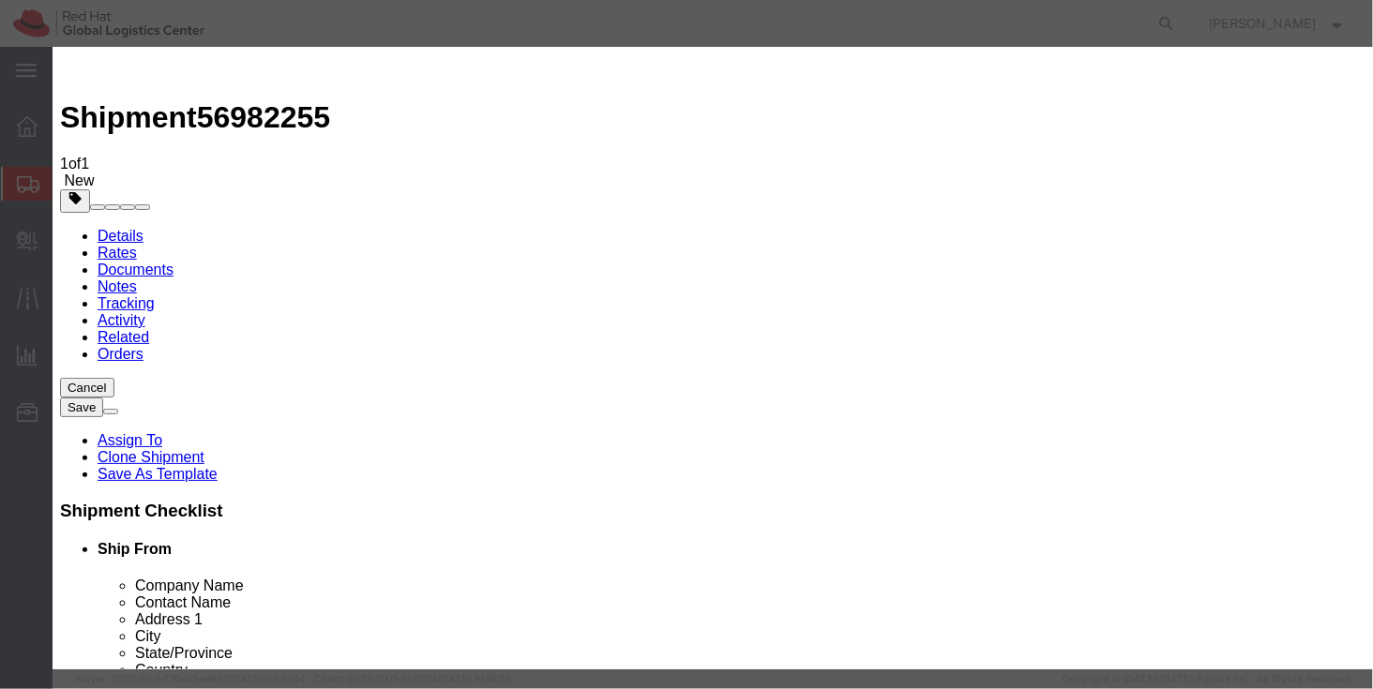
type input "C:\fakepath\Invoice for Tote Bag.pdf"
select select
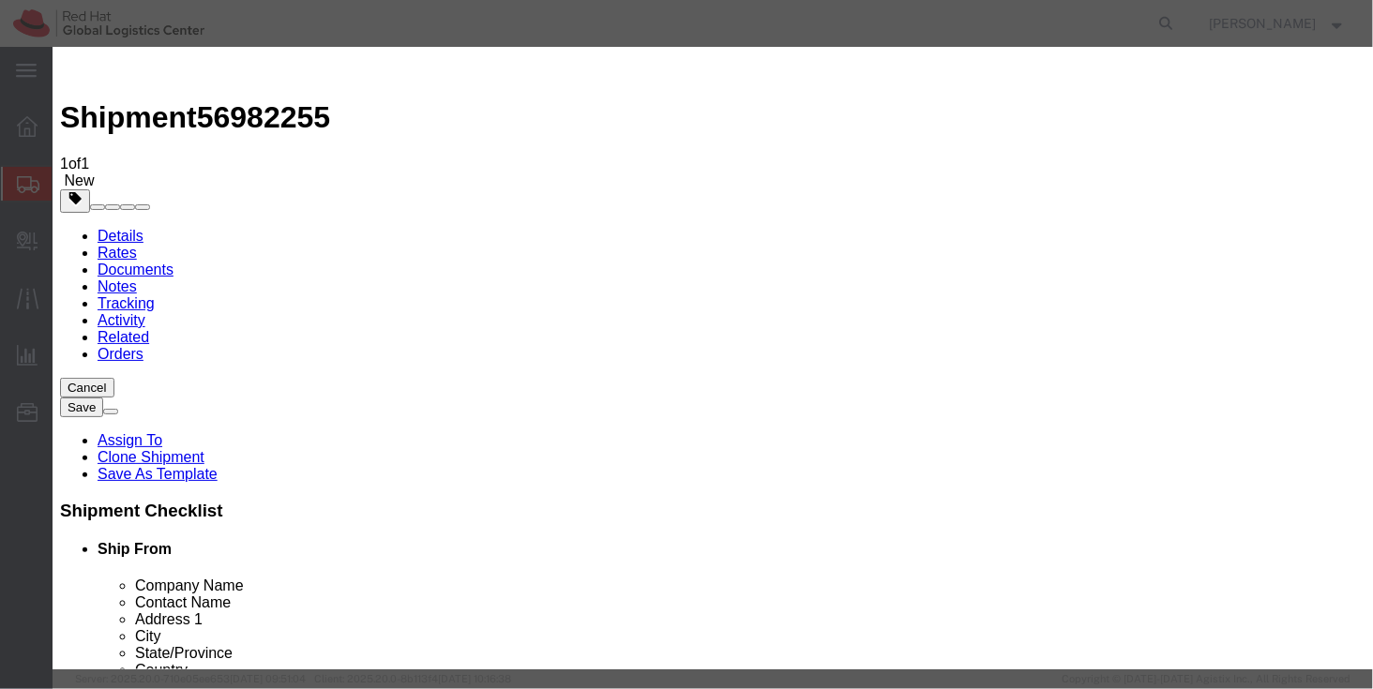
select select
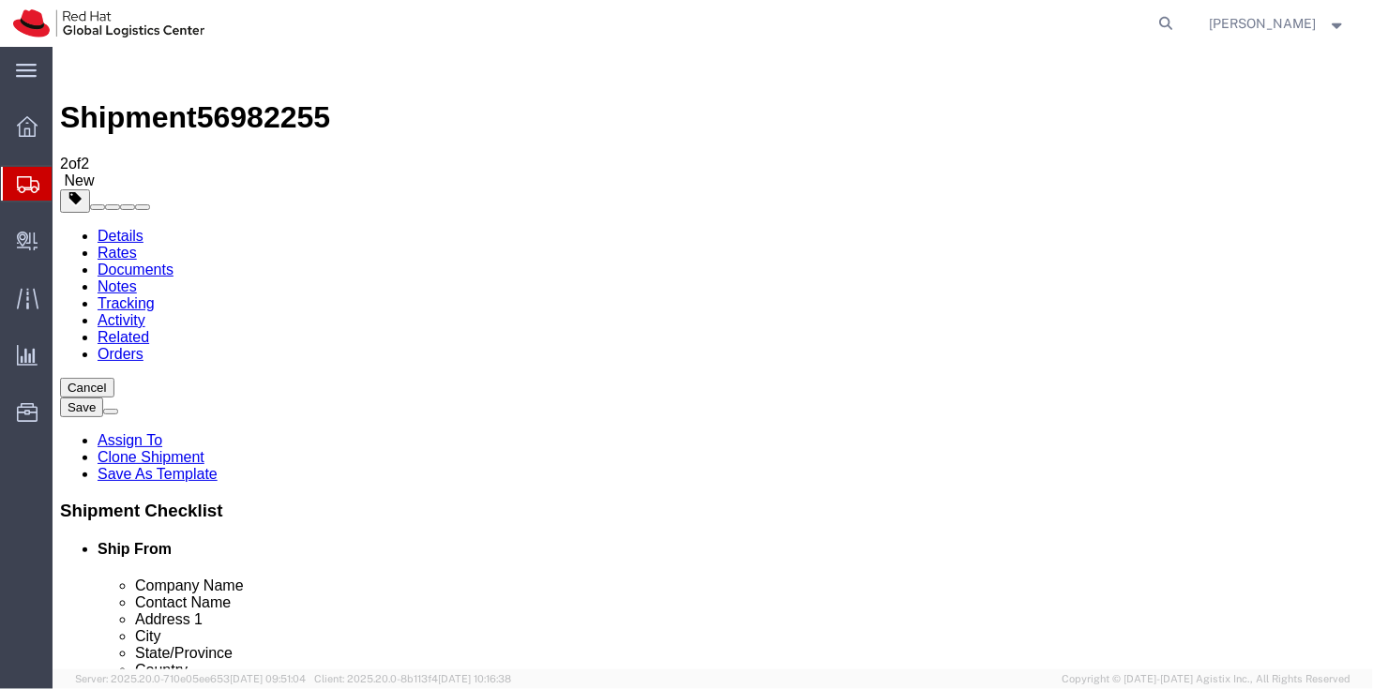
click at [136, 244] on link "Rates" at bounding box center [116, 252] width 39 height 16
click at [125, 227] on link "Details" at bounding box center [120, 235] width 46 height 16
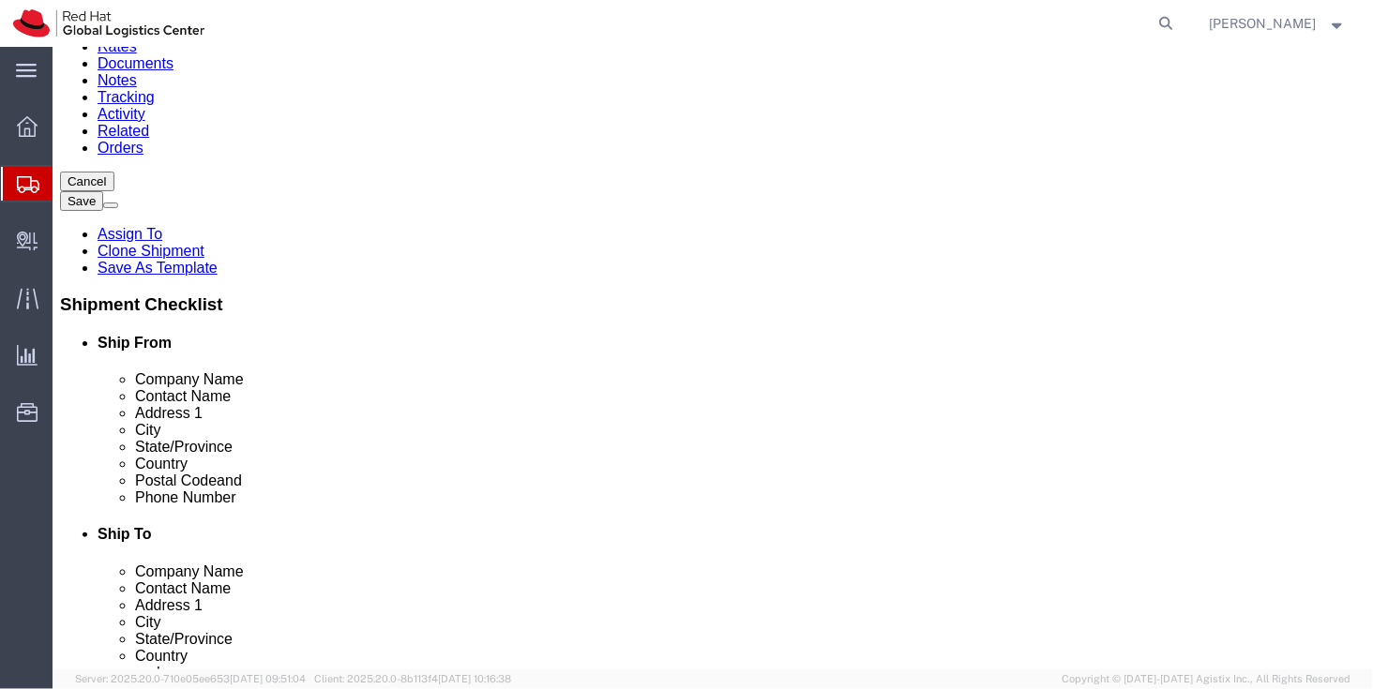
scroll to position [309, 0]
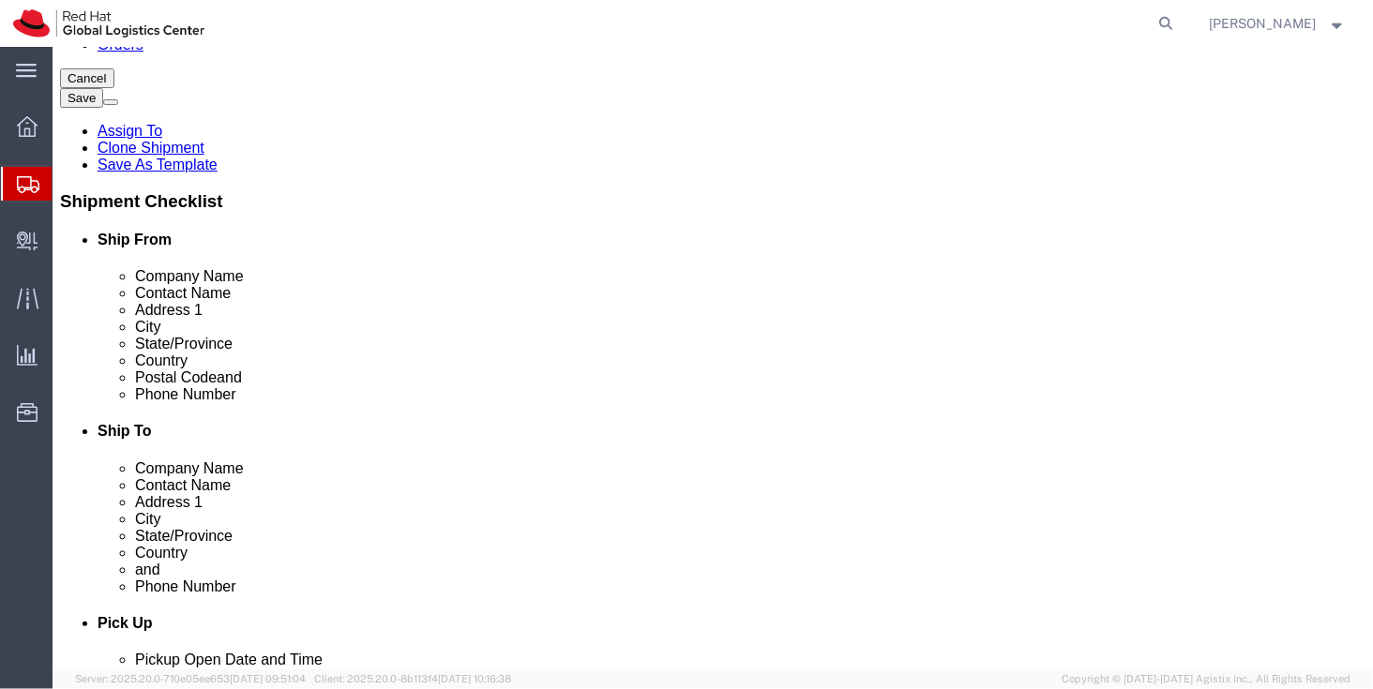
click icon
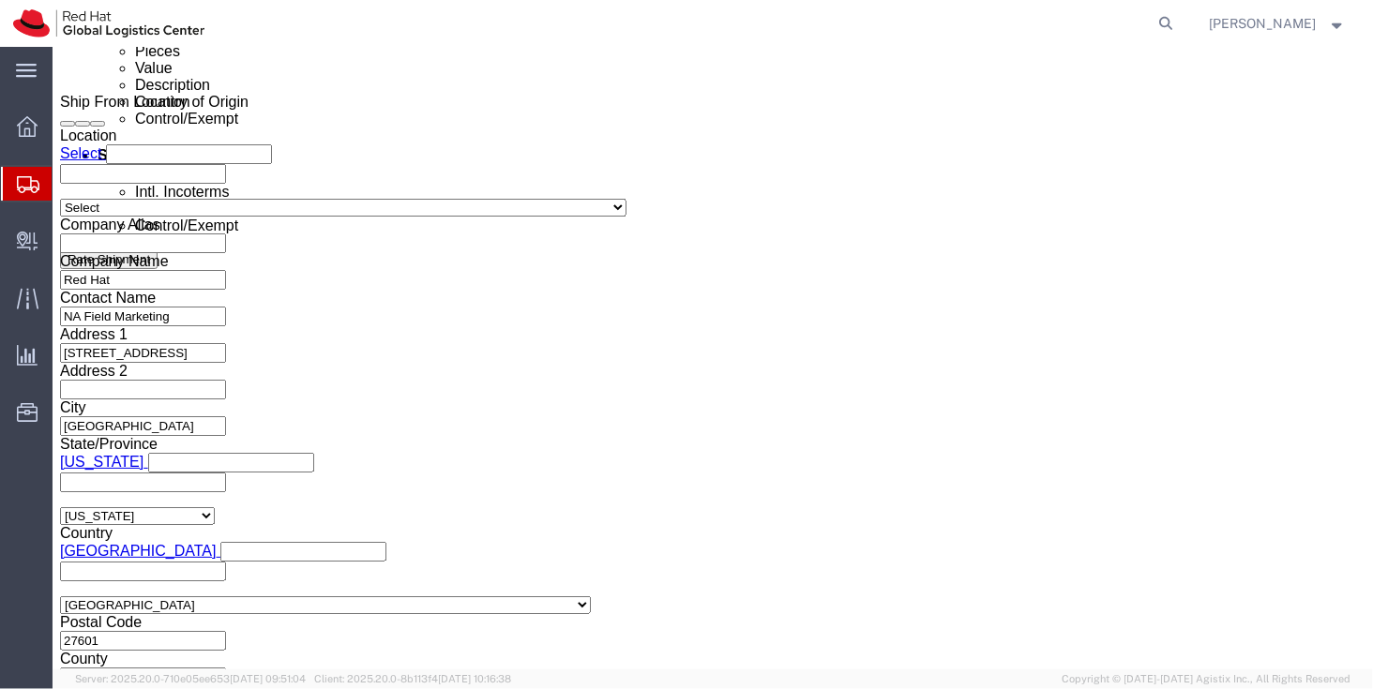
scroll to position [1405, 0]
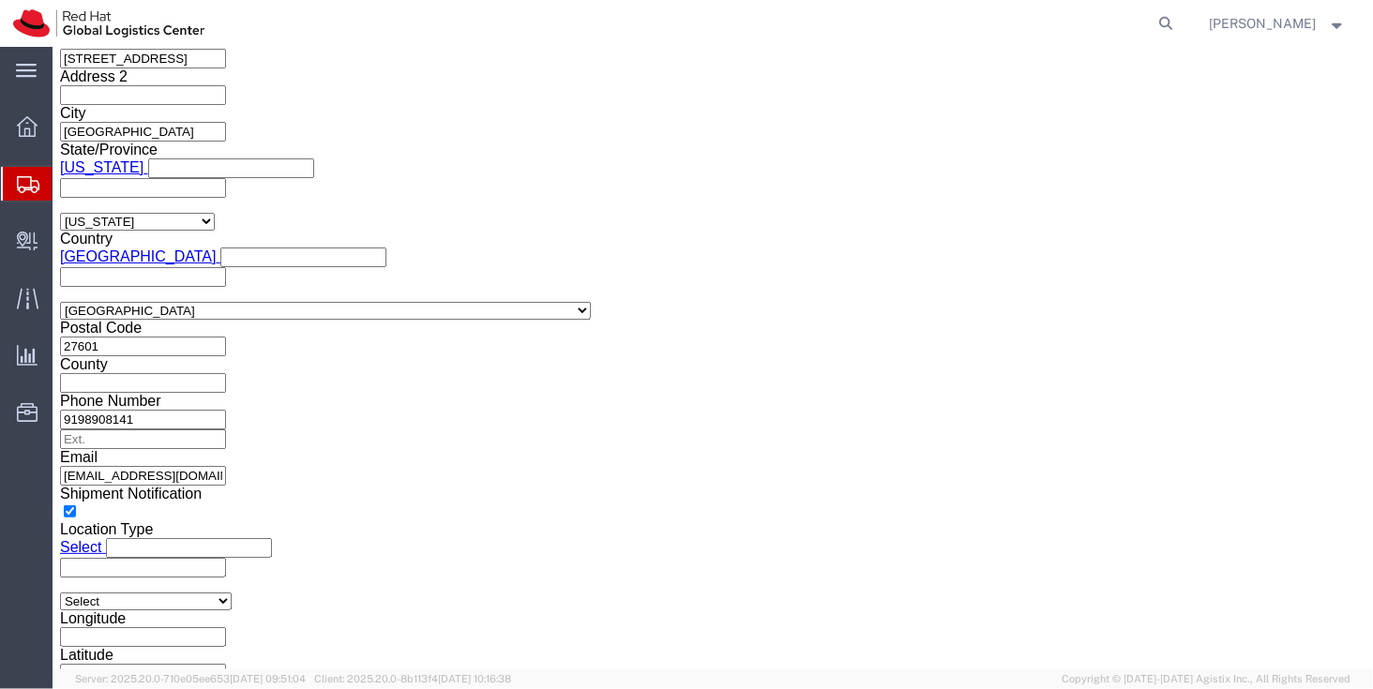
click link "Documents"
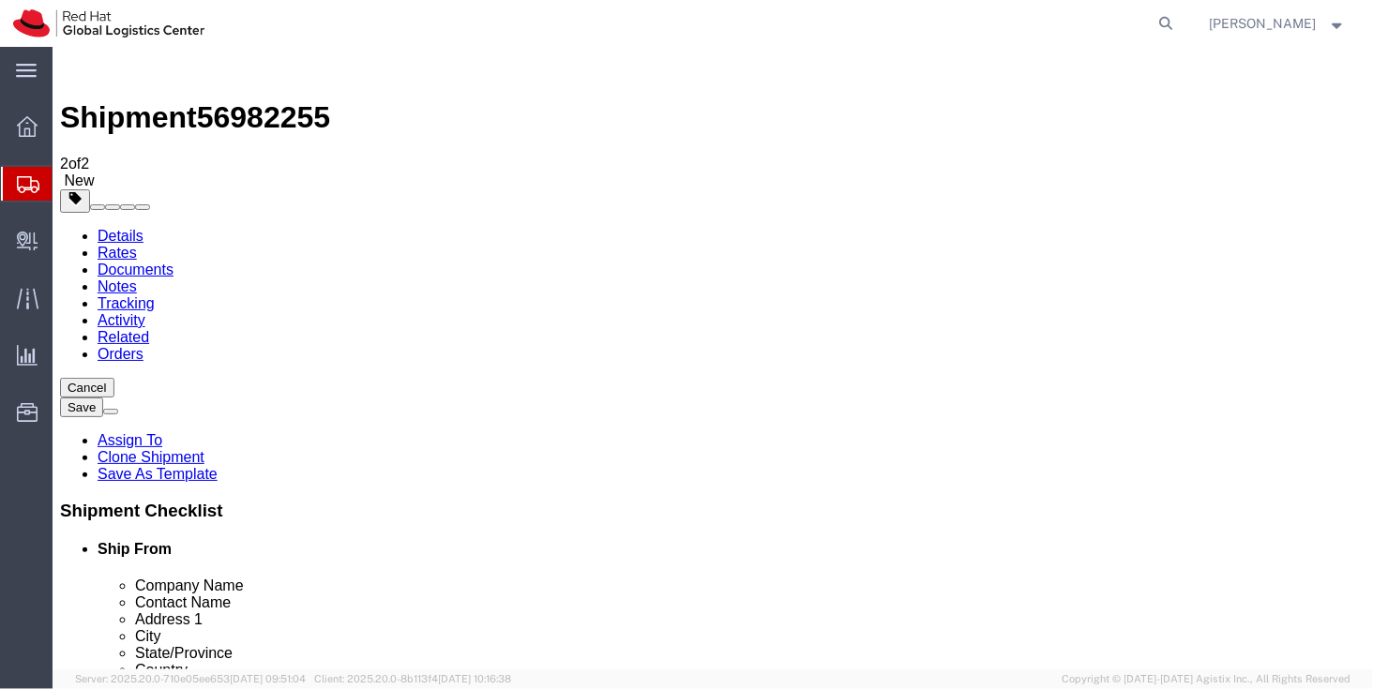
drag, startPoint x: 278, startPoint y: 553, endPoint x: 285, endPoint y: 541, distance: 14.3
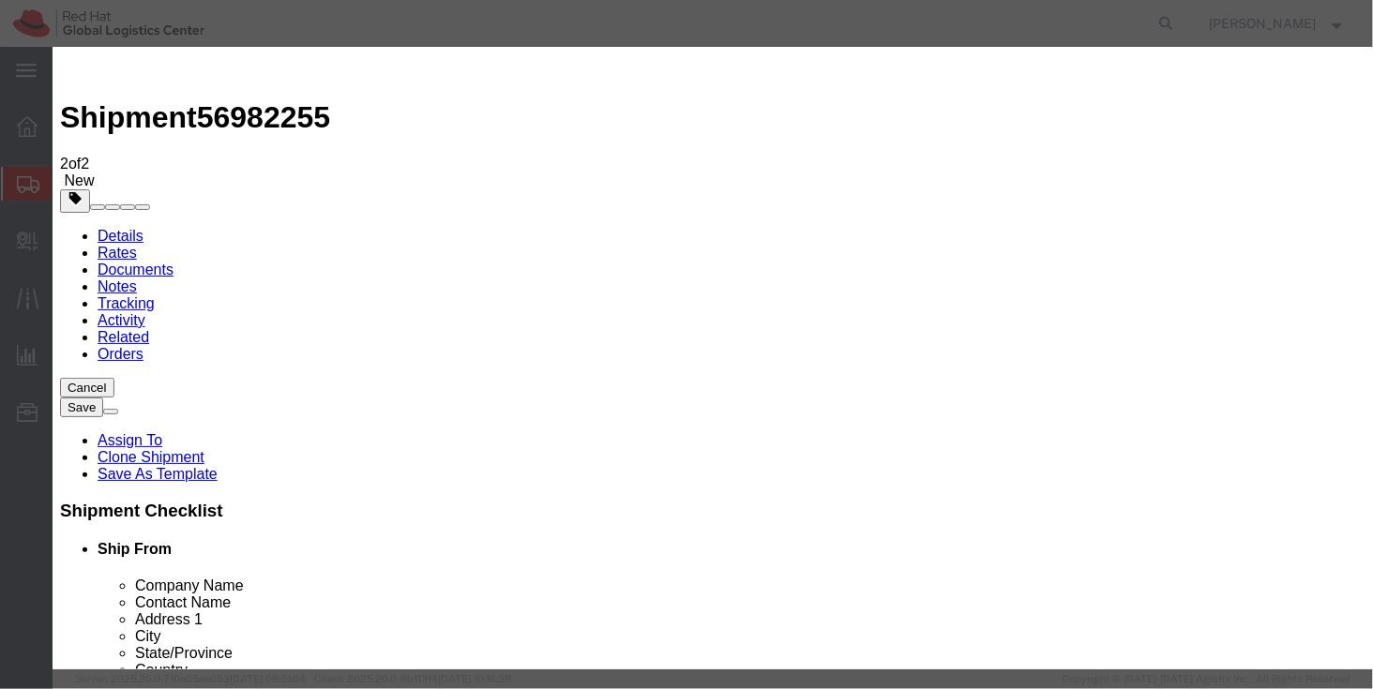
type input "C:\fakepath\Invoice for Hat.pdf"
select select
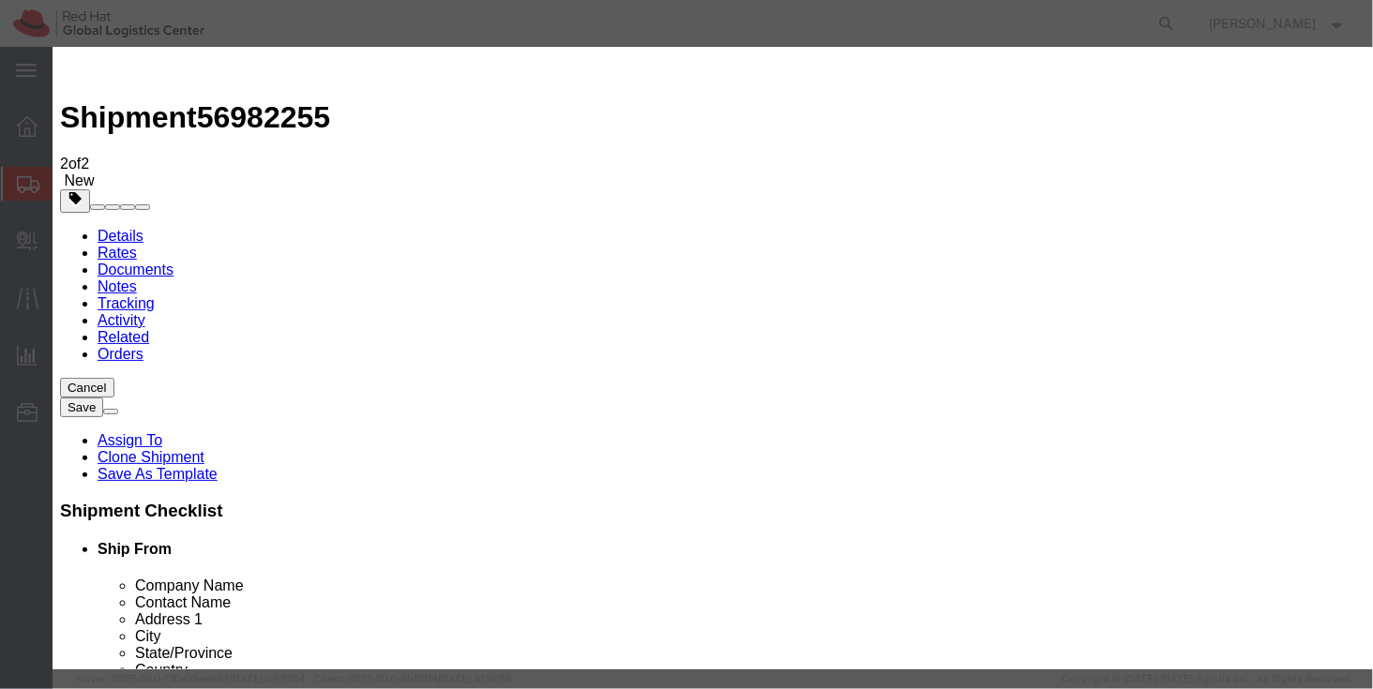
select select
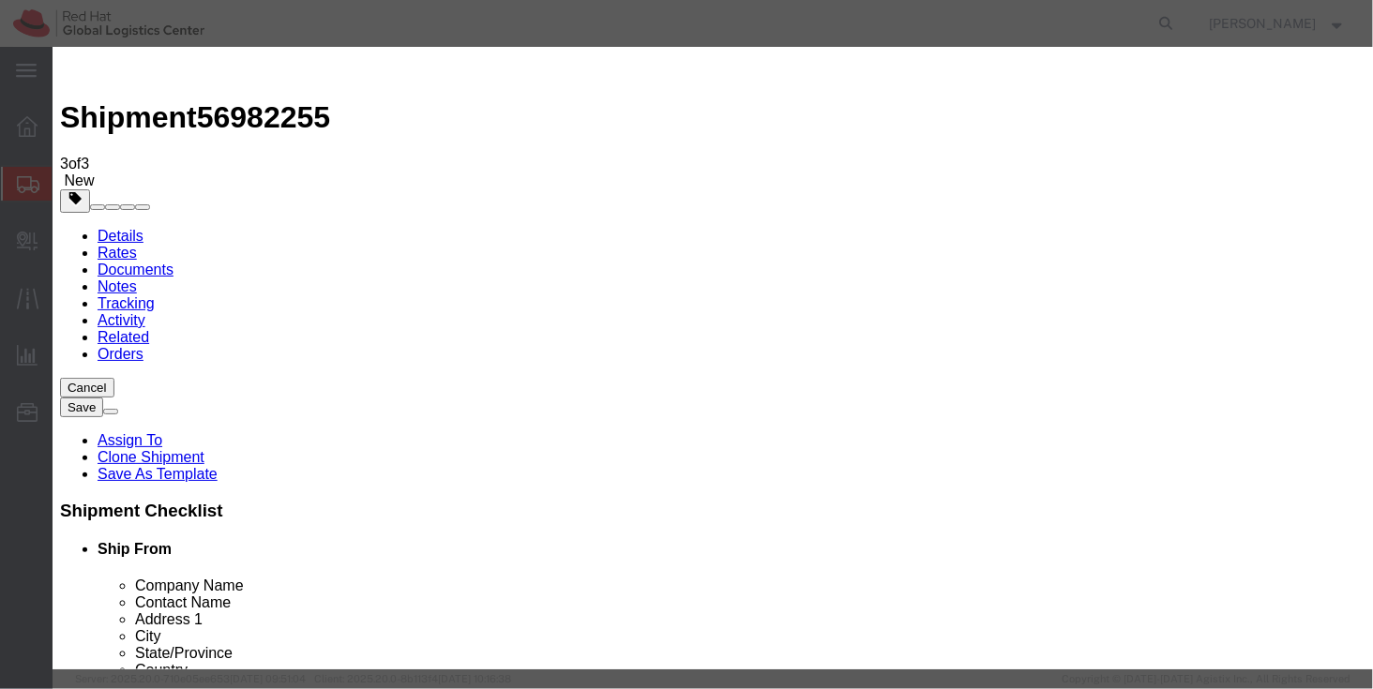
type input "C:\fakepath\Invoice for Sock.pdf"
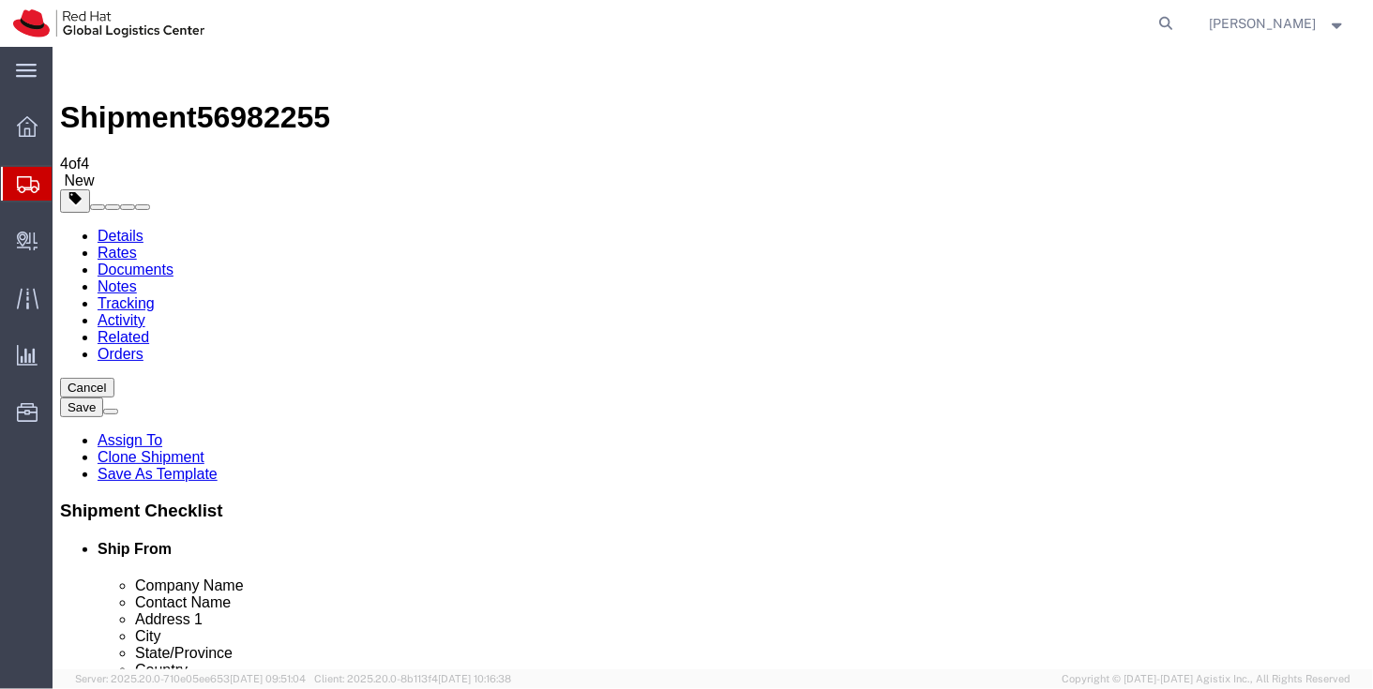
click at [114, 227] on link "Details" at bounding box center [120, 235] width 46 height 16
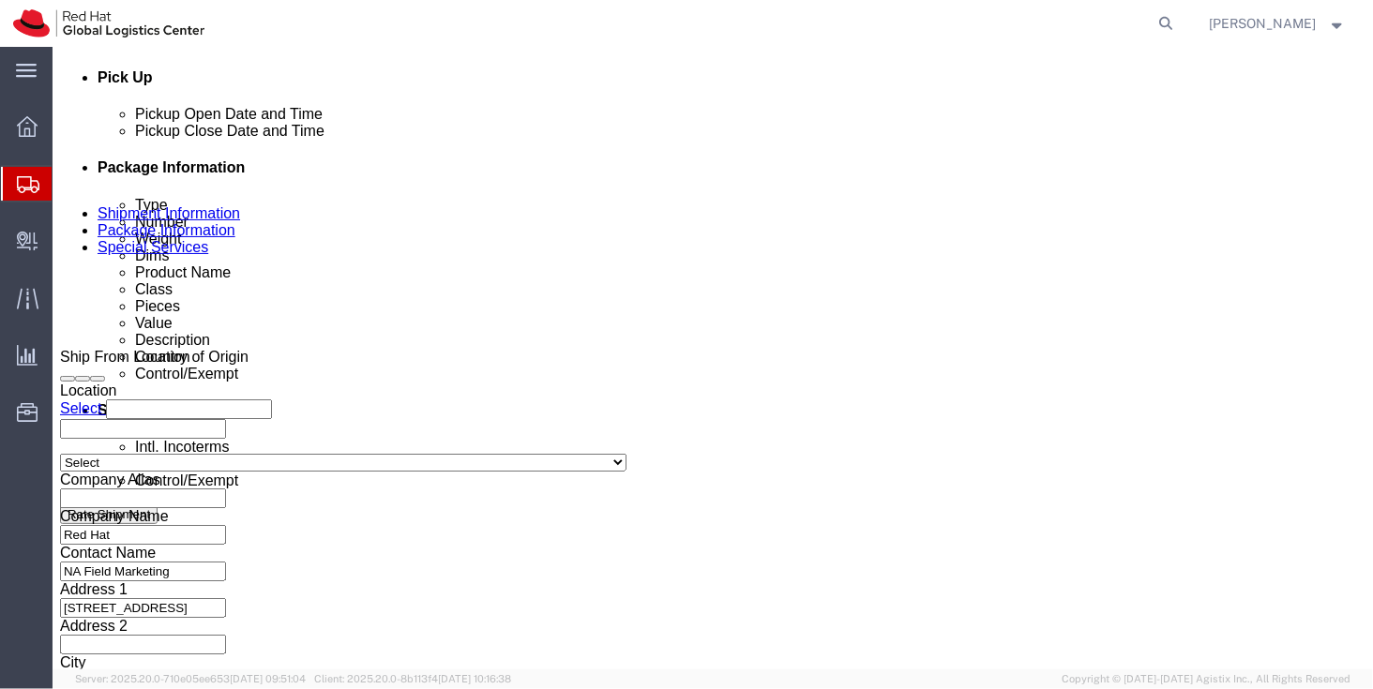
scroll to position [834, 0]
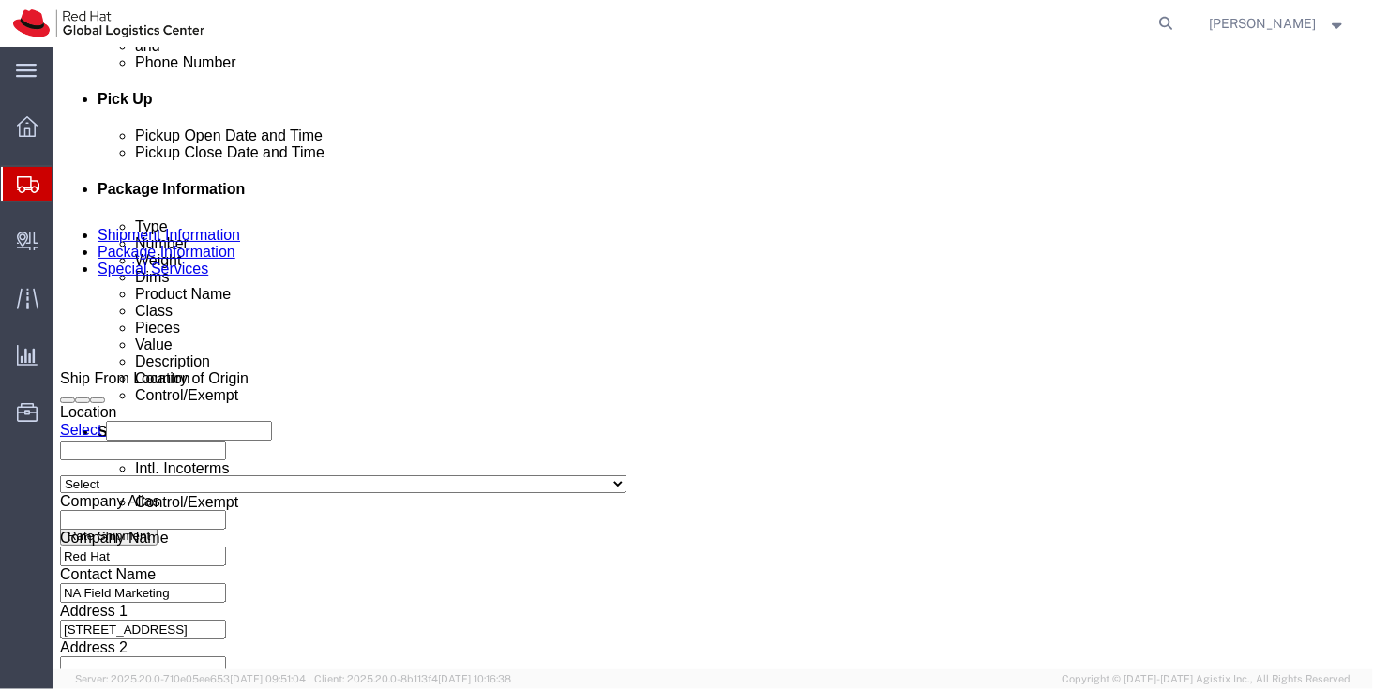
click icon
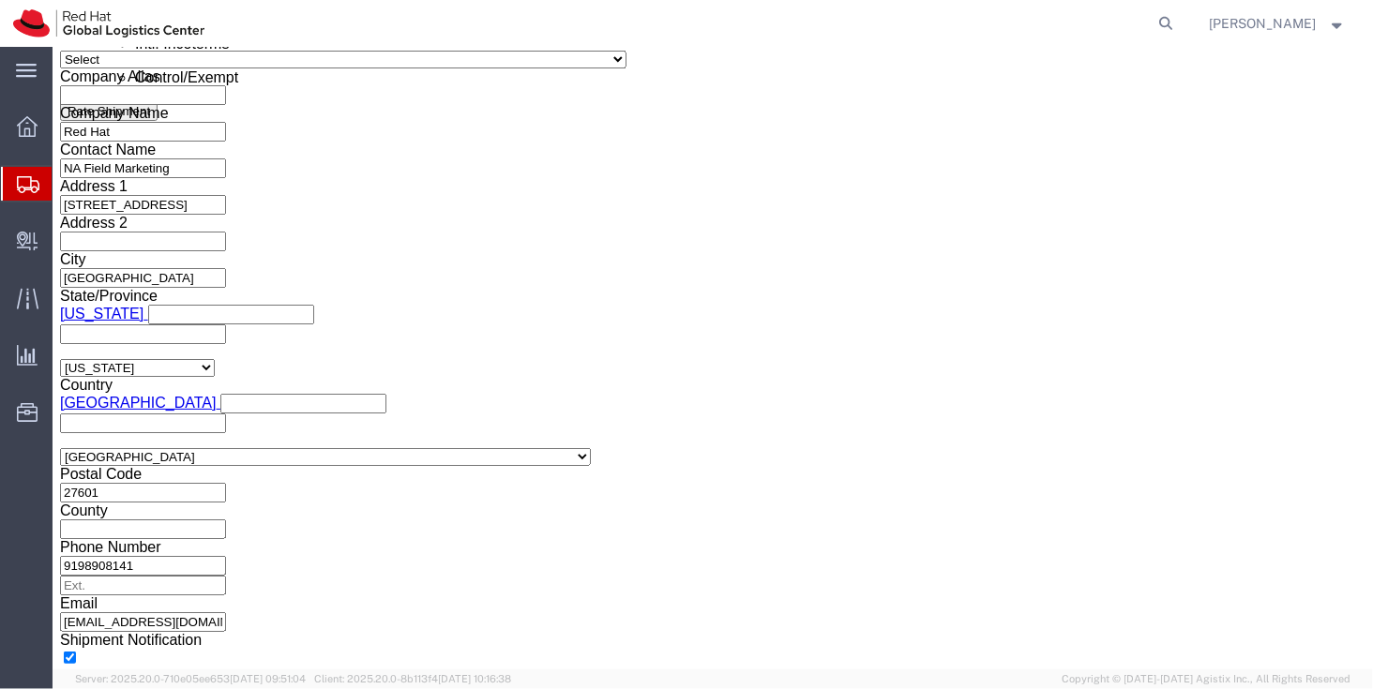
scroll to position [1260, 0]
drag, startPoint x: 294, startPoint y: 408, endPoint x: 430, endPoint y: 14, distance: 416.6
click dd "322.00 USD"
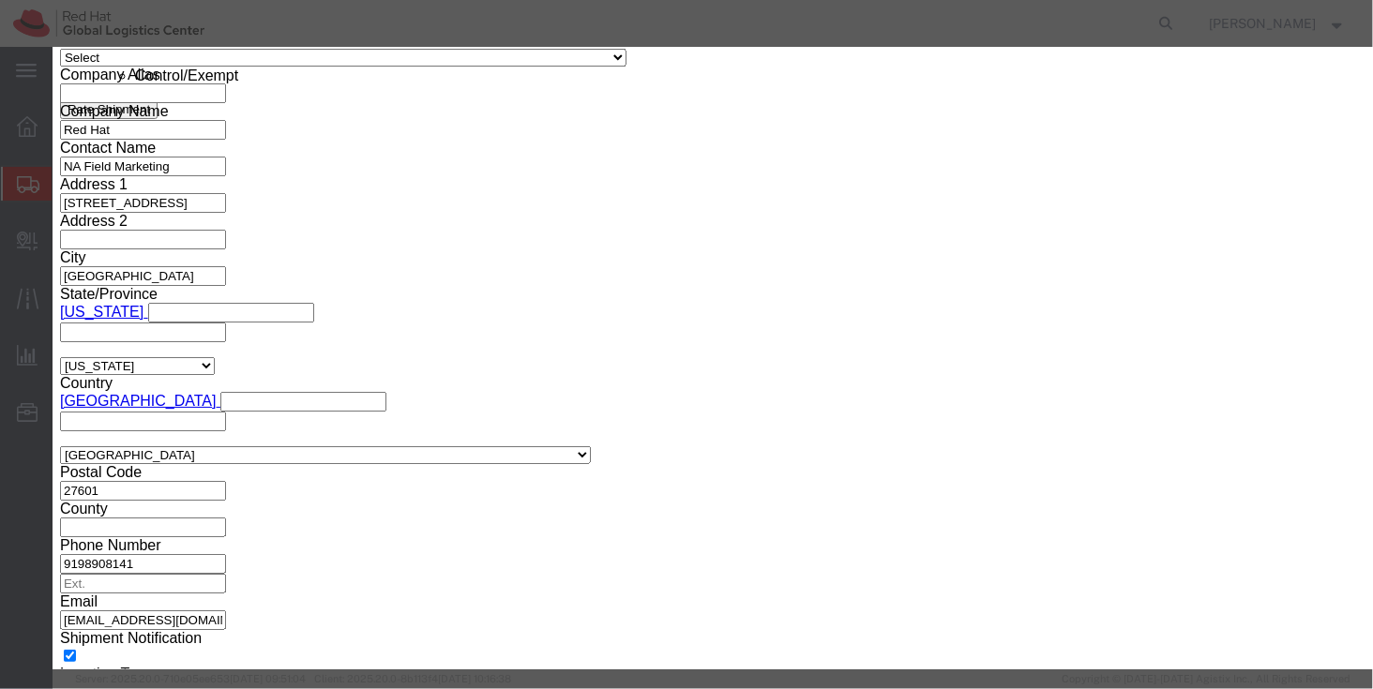
click button "button"
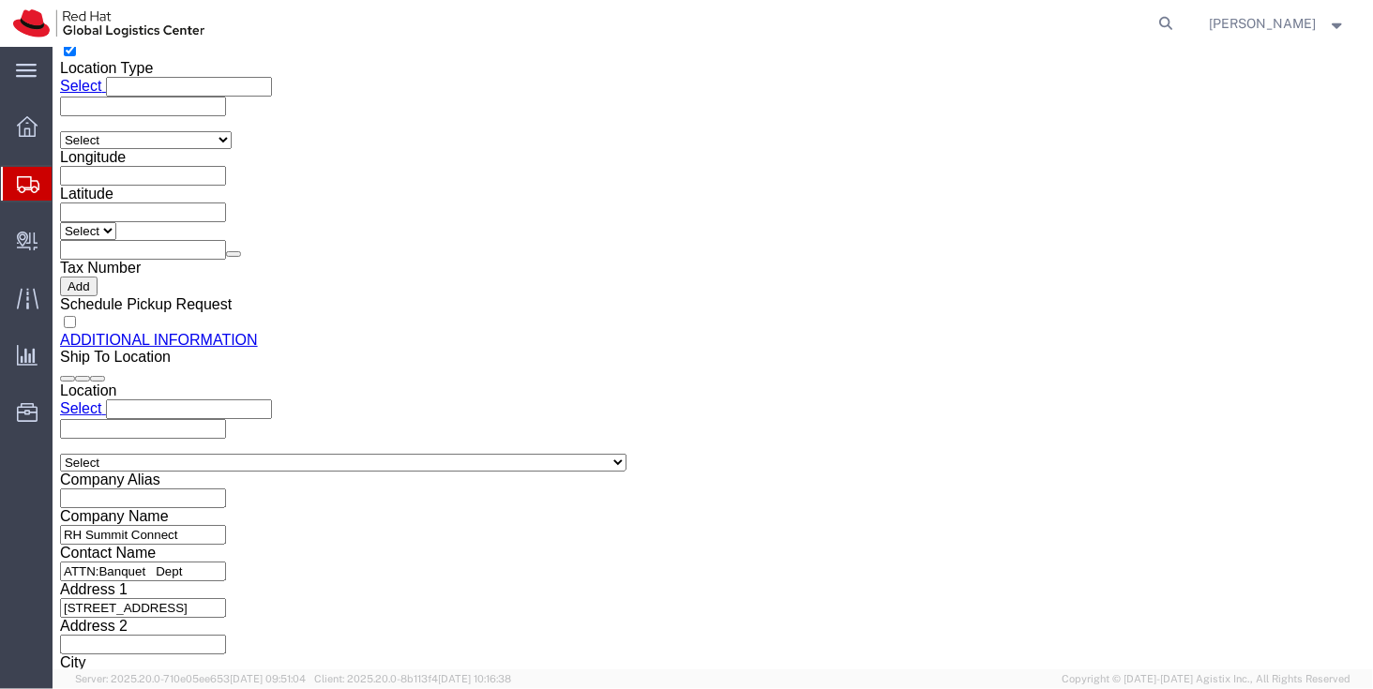
scroll to position [1867, 0]
click div "Pieces: 1.00 Each Total value: 859.99 USD"
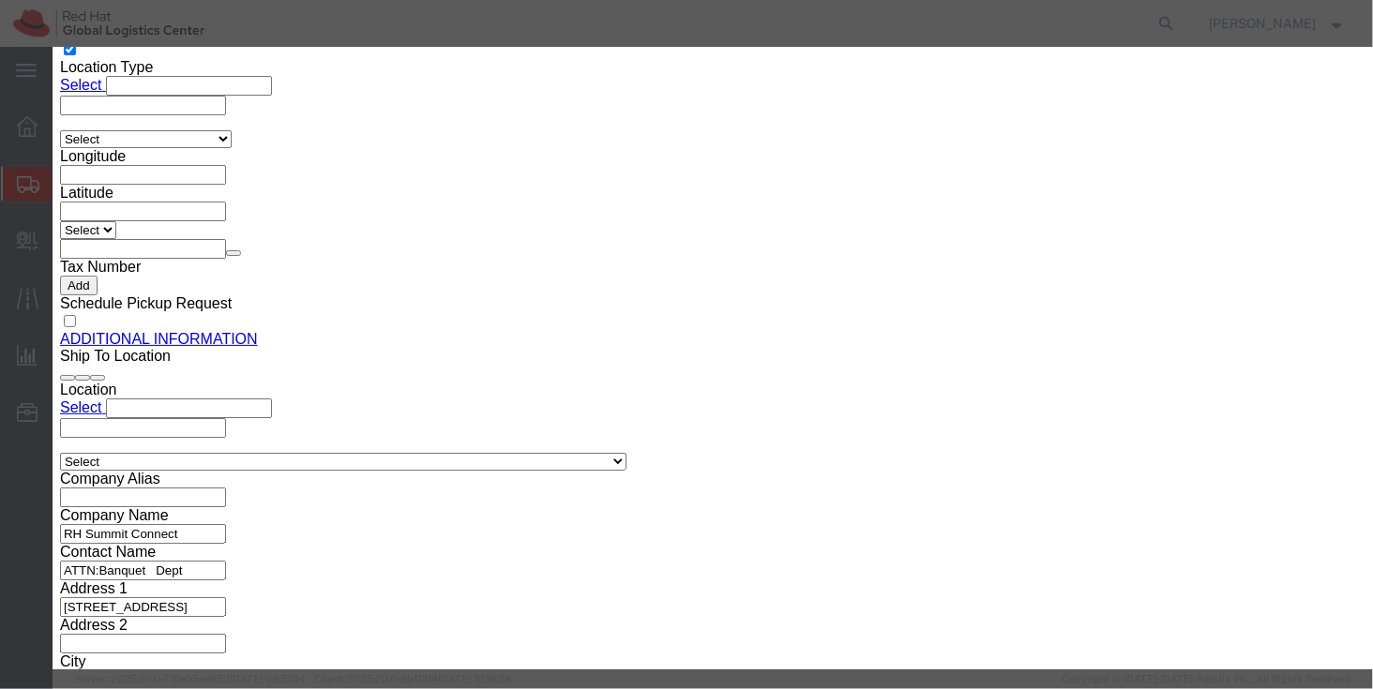
click input "859.99"
type input "151.12"
click div "Product Name Step and Repeat Banner Pieces 1.00 Select Bag Barrels 100Board Fee…"
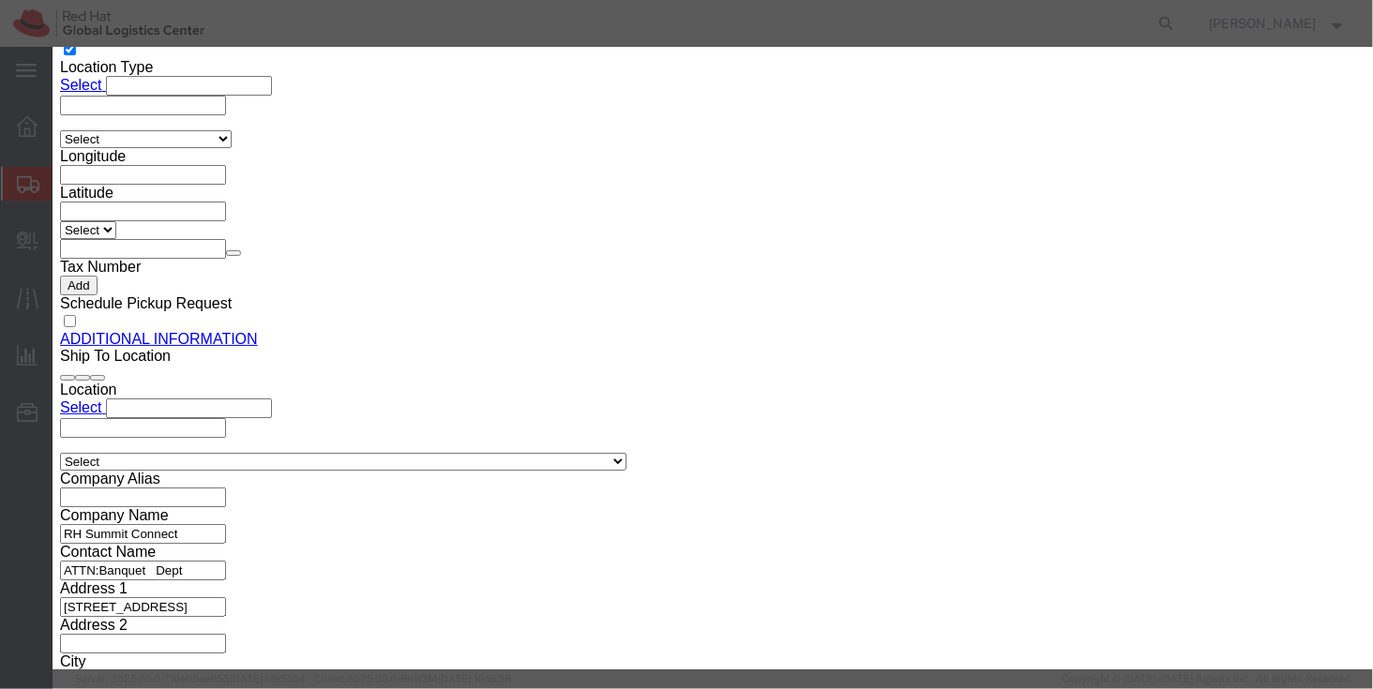
click button "Save & Close"
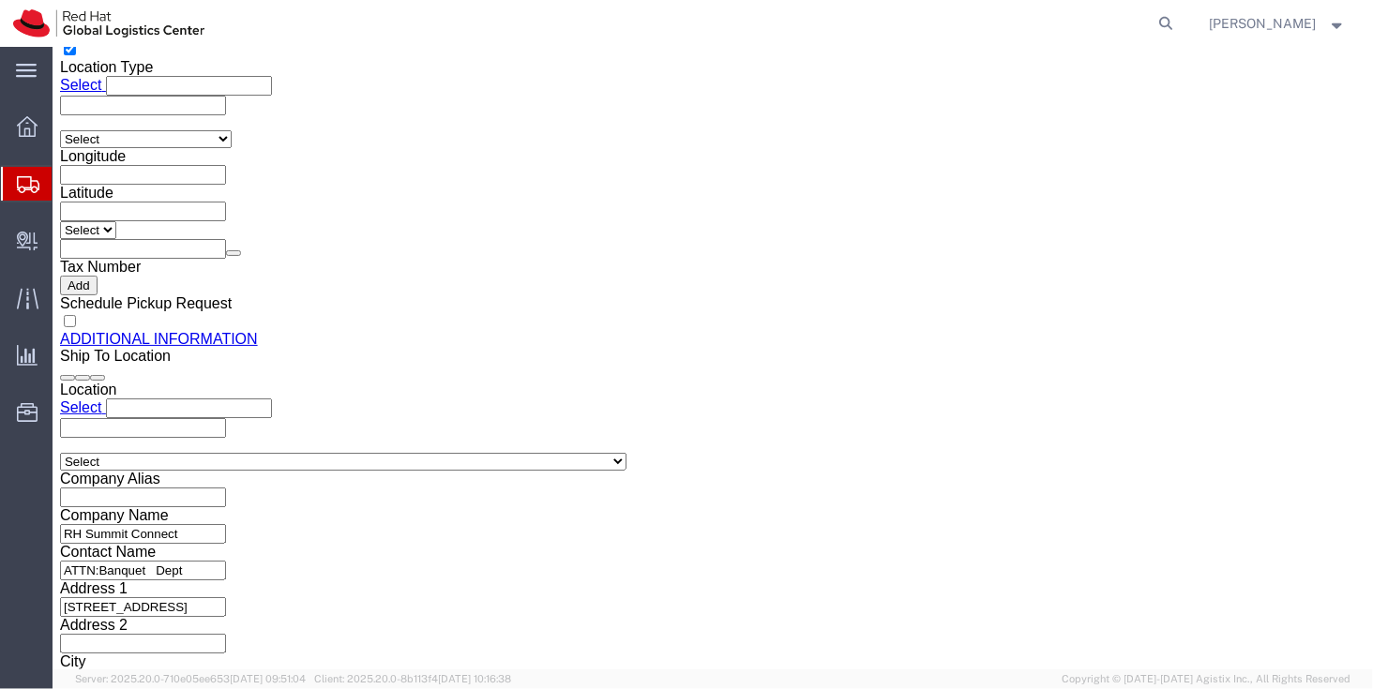
click div "1 x Your Packaging Package Type Select Case(s) Crate(s) Envelope Large Box Medi…"
click link "Documents"
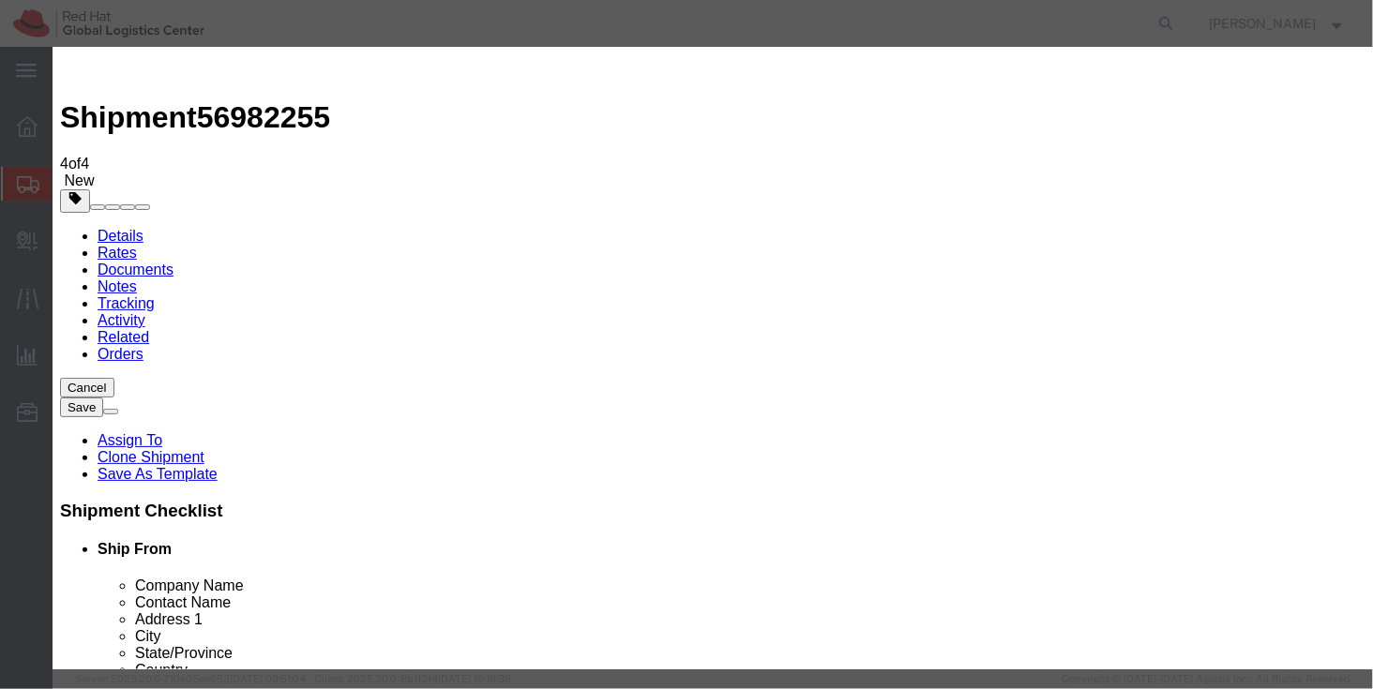
type input "C:\fakepath\Invoice for Banner.pdf"
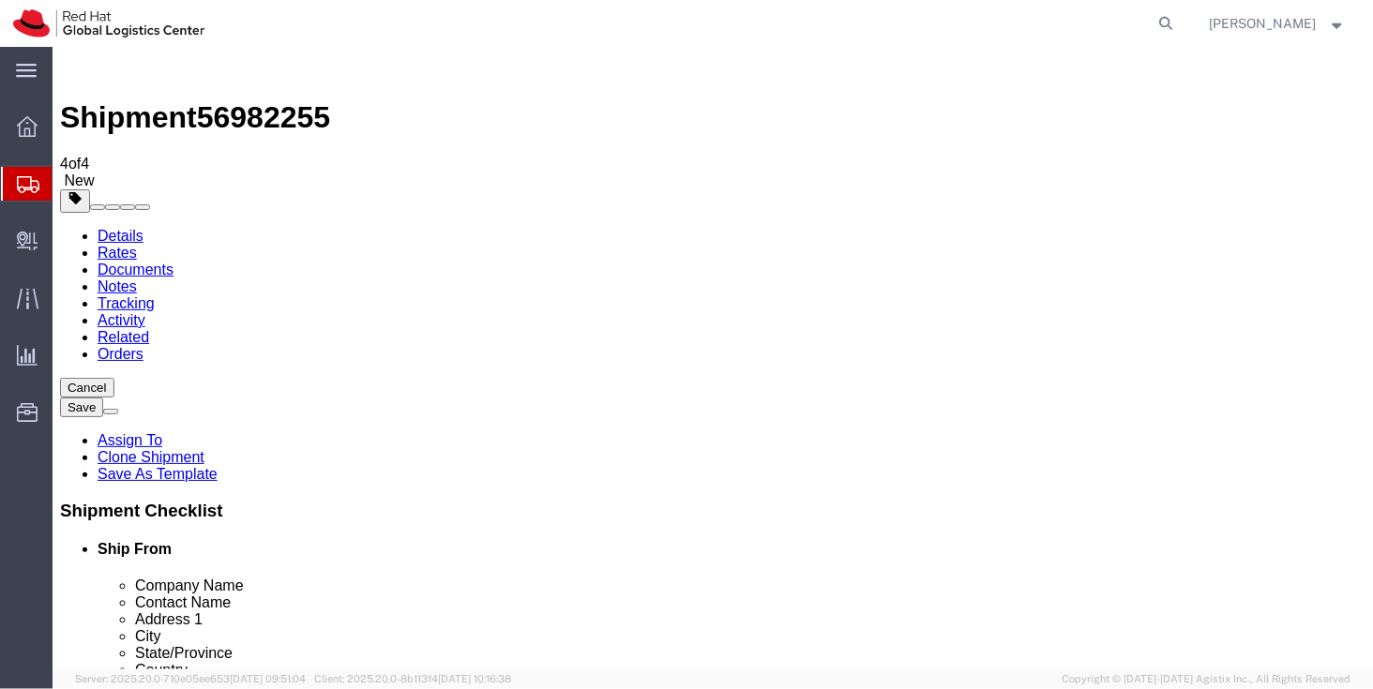
click at [136, 244] on link "Rates" at bounding box center [116, 252] width 39 height 16
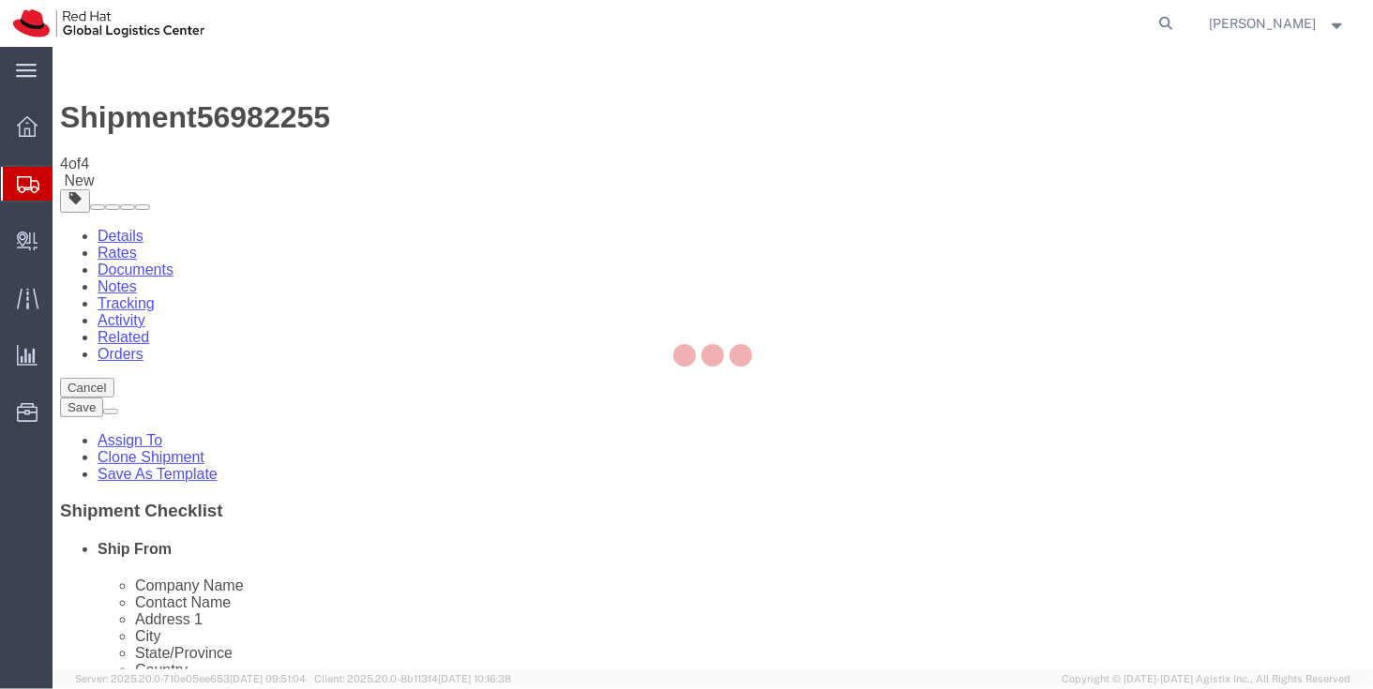
click at [129, 122] on div at bounding box center [713, 358] width 1320 height 623
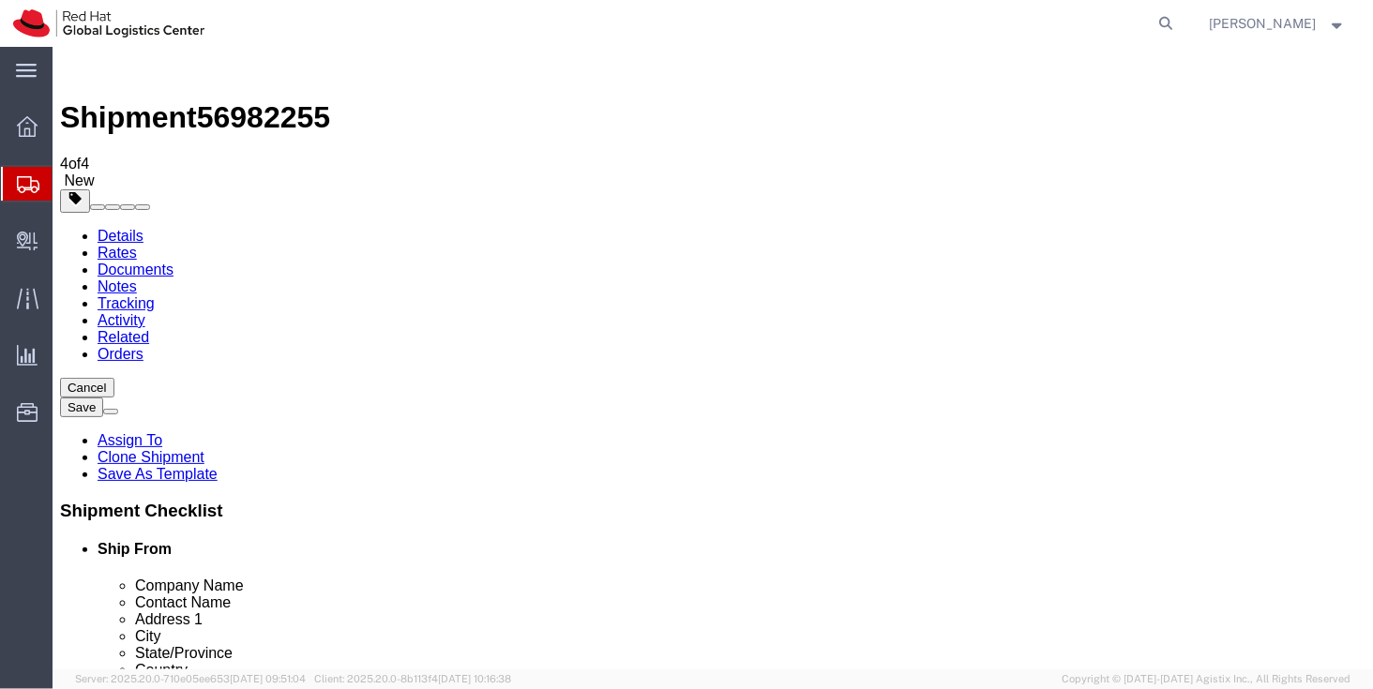
click at [122, 227] on link "Details" at bounding box center [120, 235] width 46 height 16
click icon
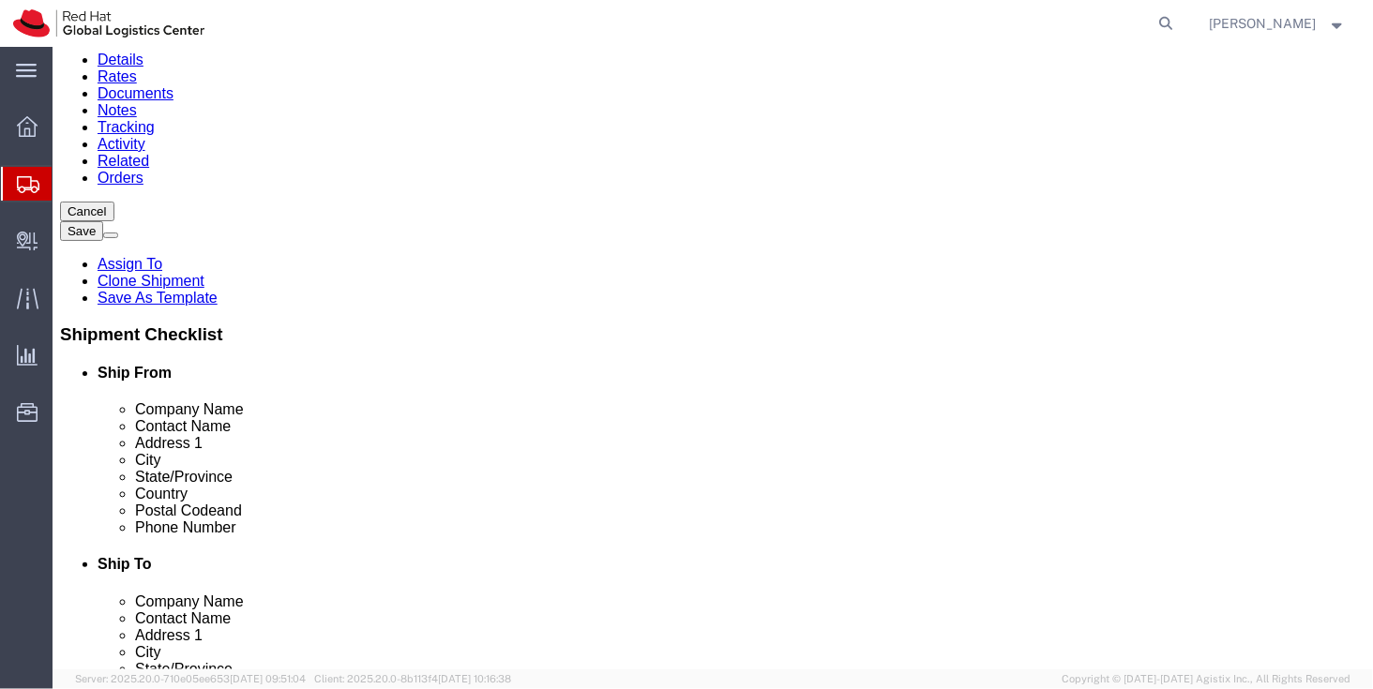
scroll to position [320, 0]
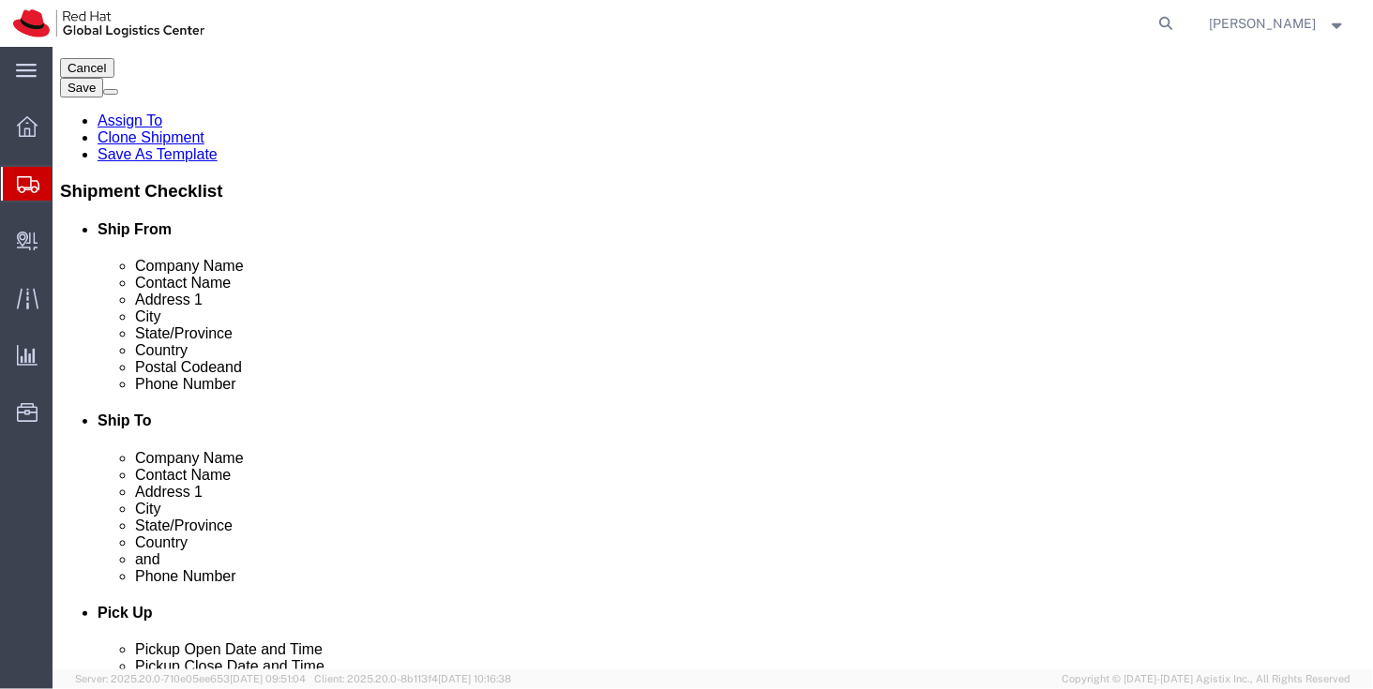
click dd "190.00 Each"
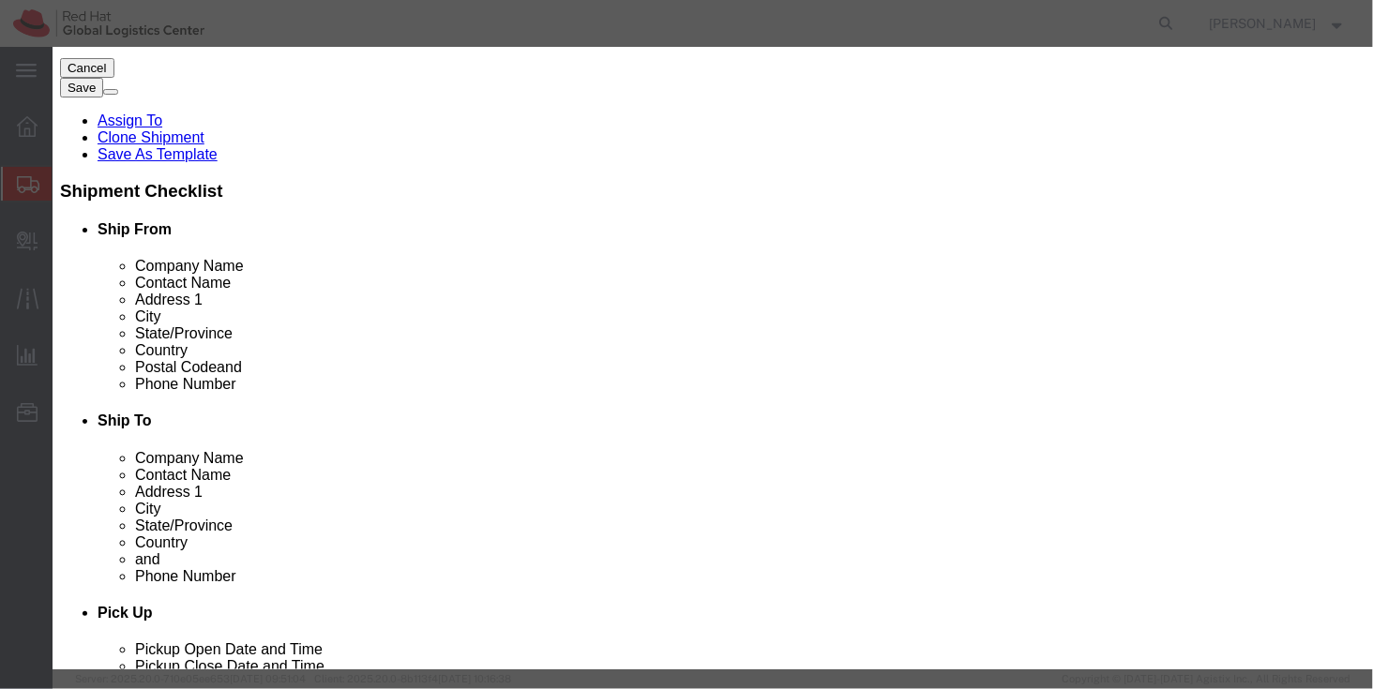
click icon "button"
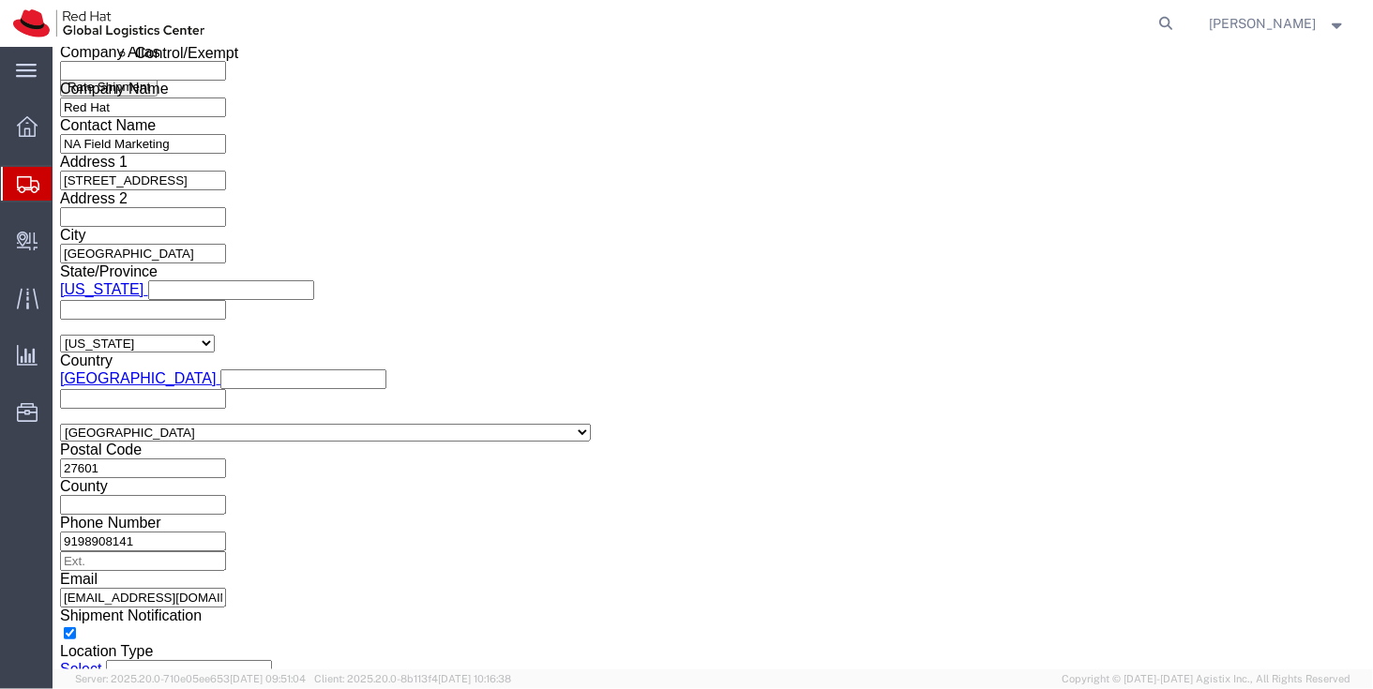
scroll to position [1284, 0]
click dd "322.00 USD"
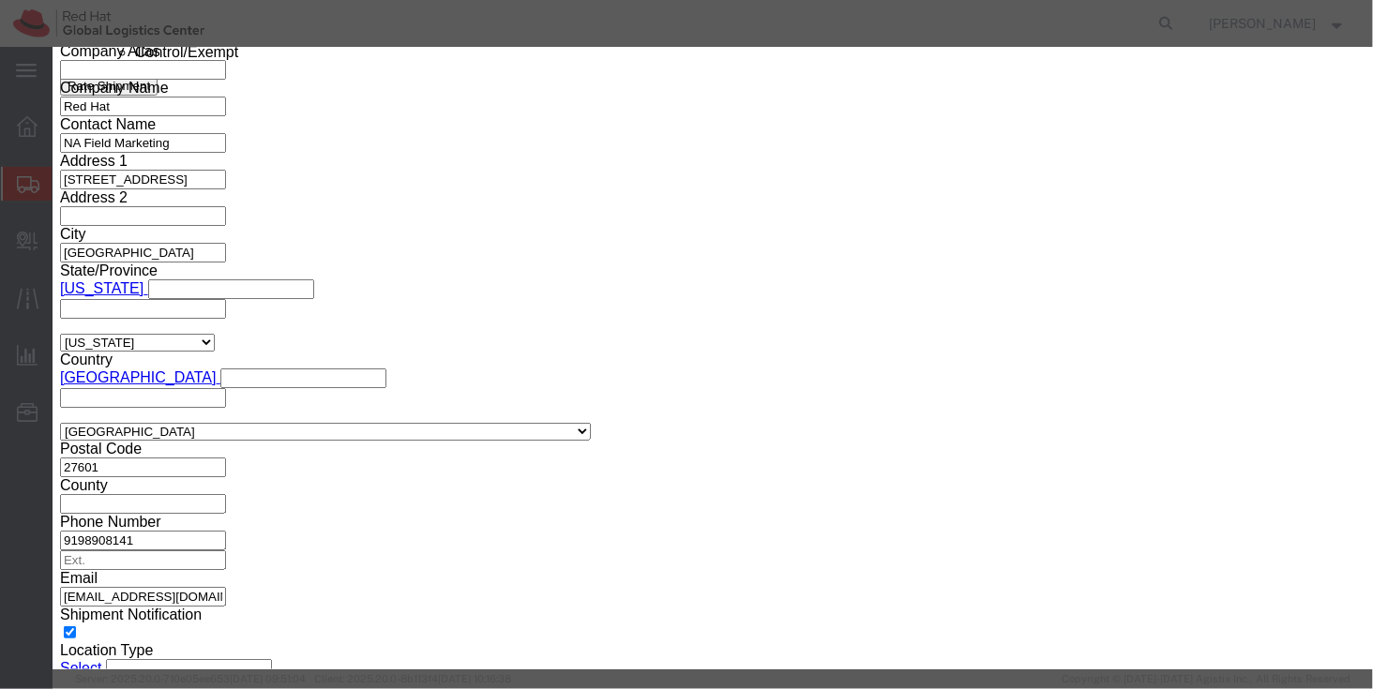
drag, startPoint x: 372, startPoint y: 225, endPoint x: 338, endPoint y: 208, distance: 37.7
click input "322.00"
type input "550"
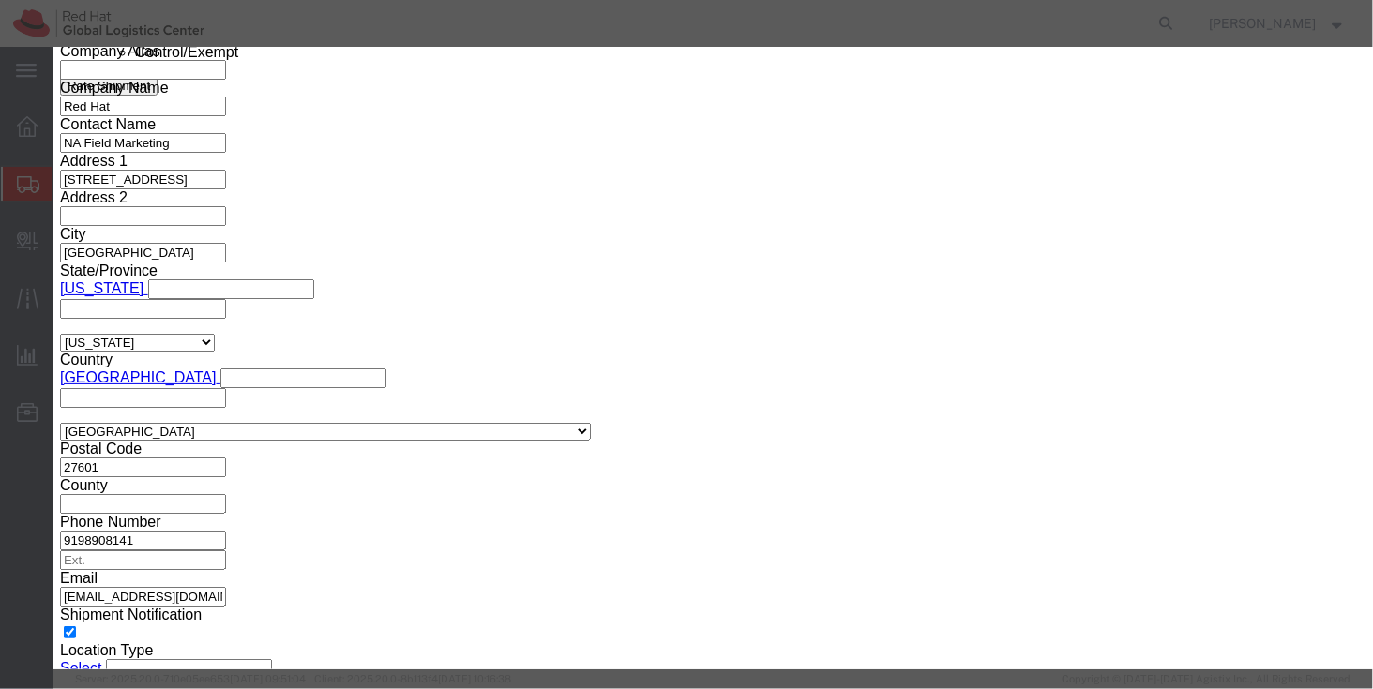
click textarea "Please note that if shipping INTERNATIONALLY, please have an invoice/order conf…"
click div "Commodity library"
click button "Save & Close"
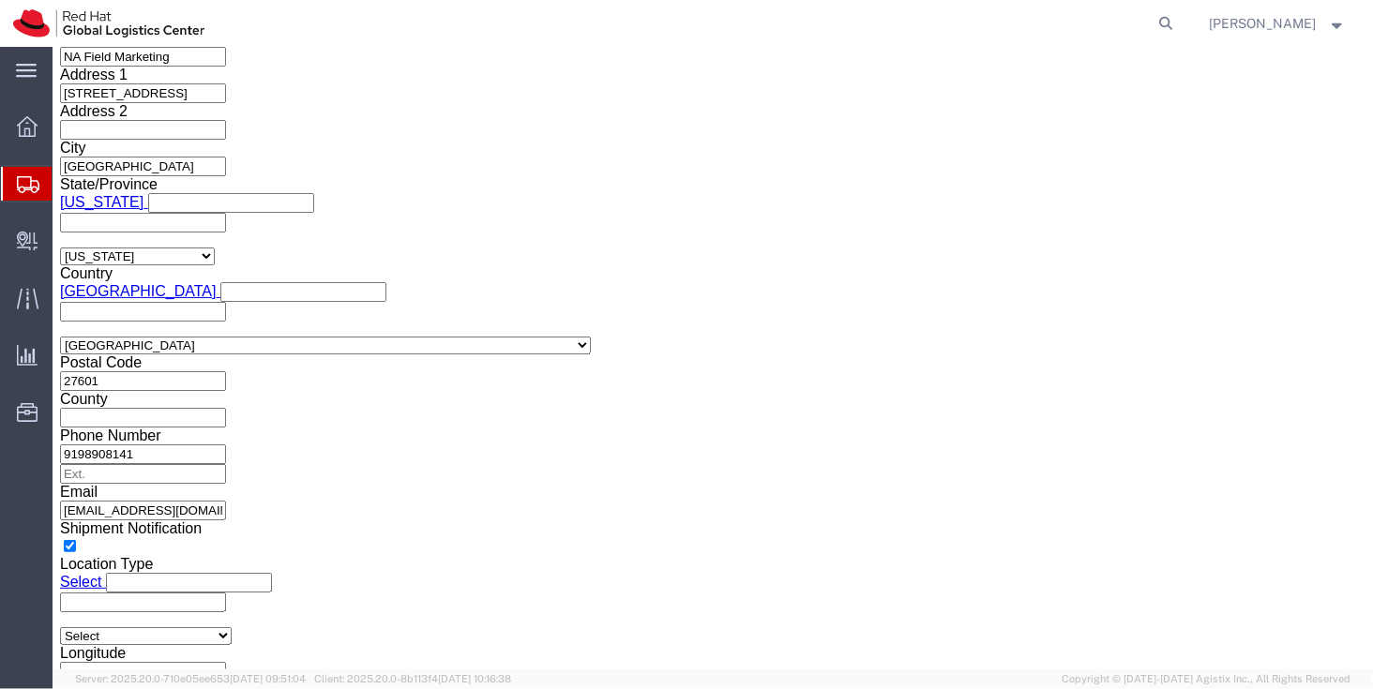
scroll to position [1378, 0]
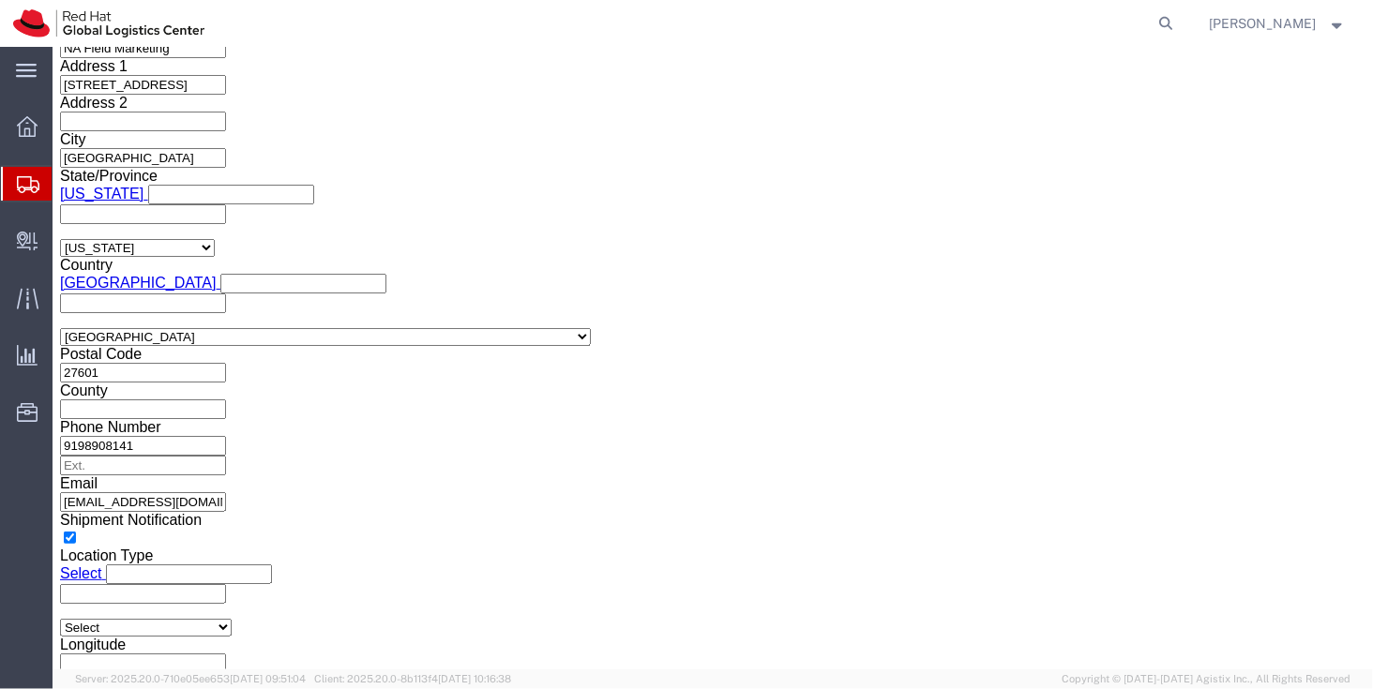
click link "Documents"
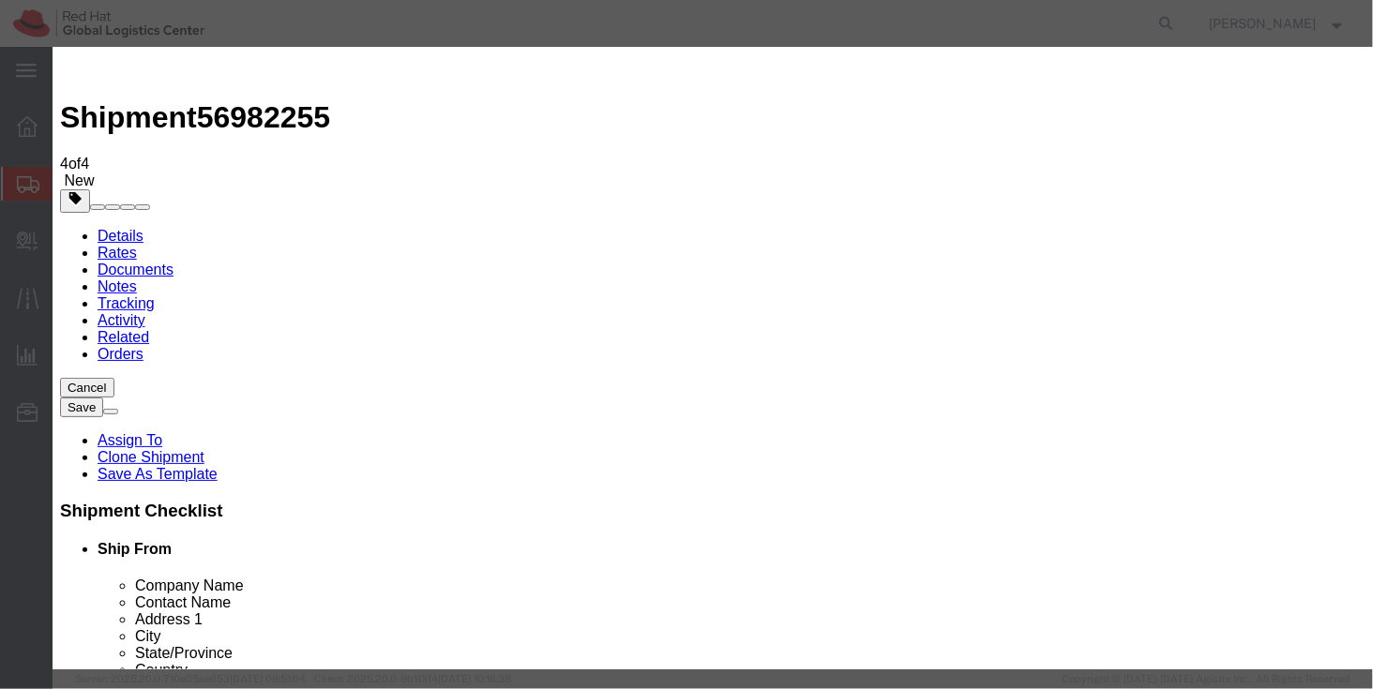
type input "C:\fakepath\Invoice for Tablecloth.pdf"
select select
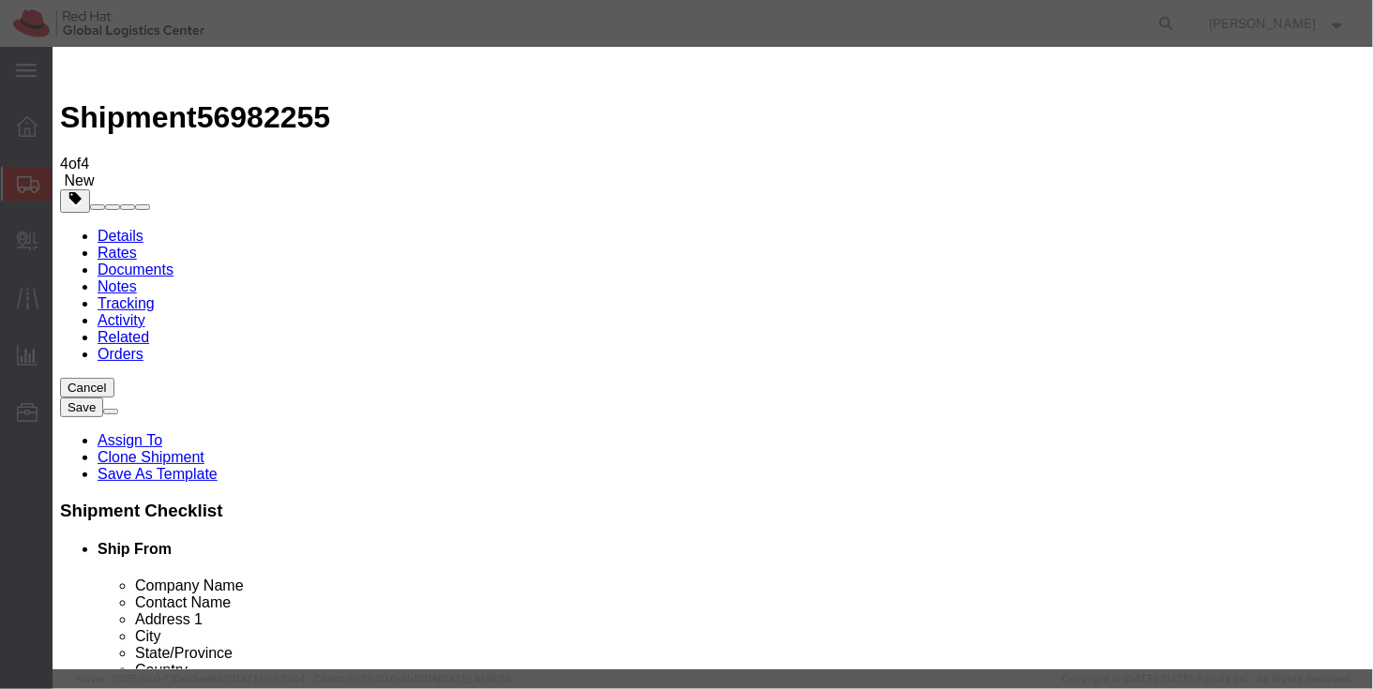
select select
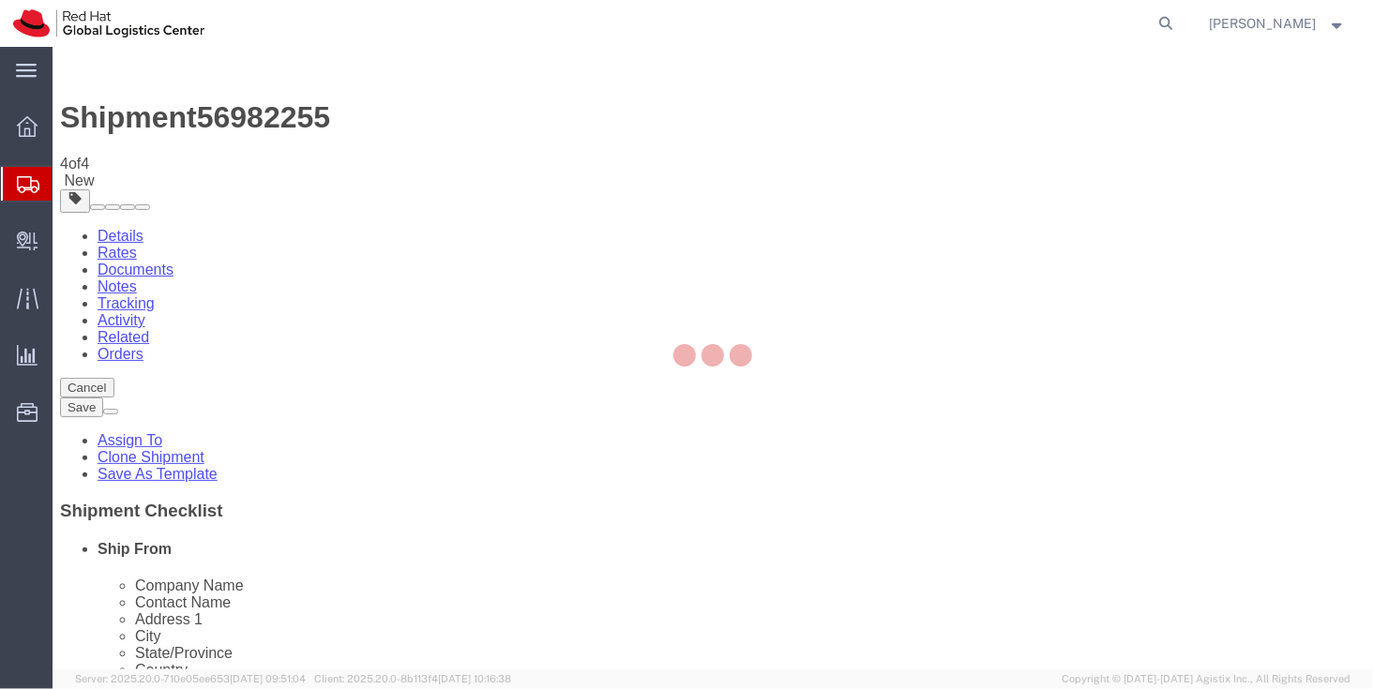
click at [113, 117] on div at bounding box center [713, 358] width 1320 height 623
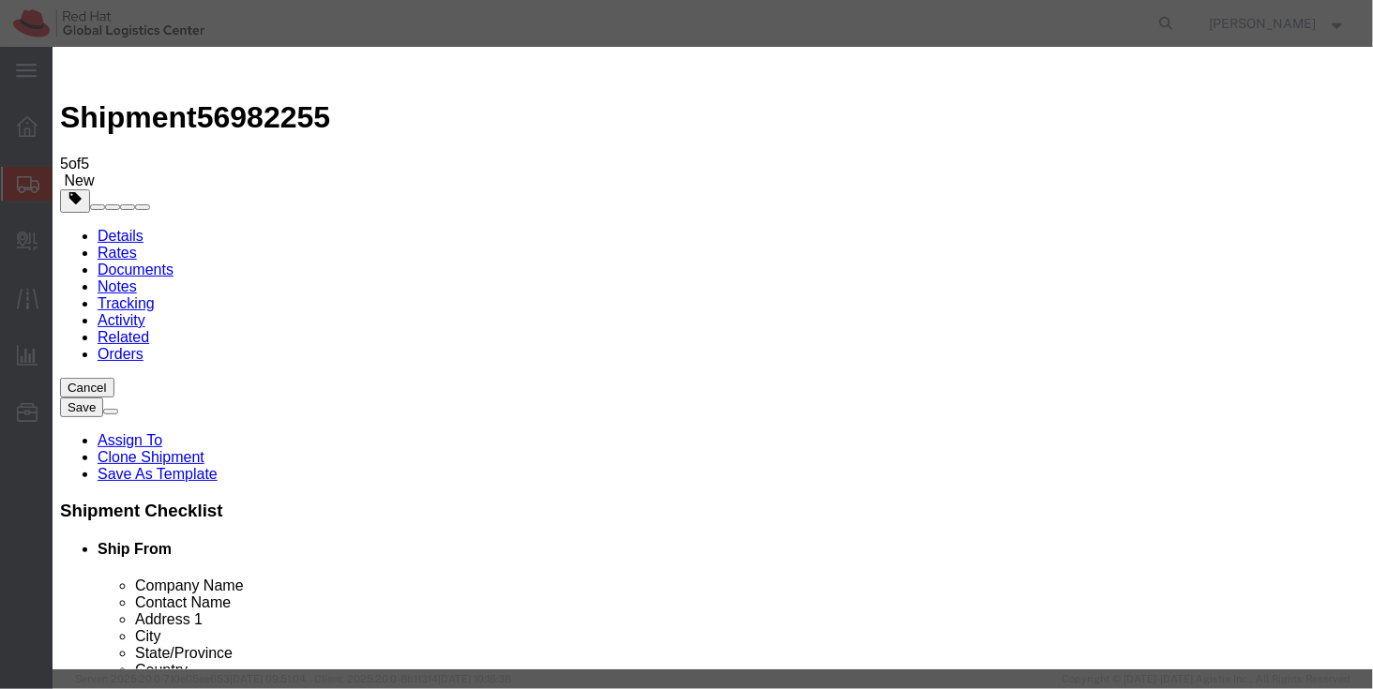
type input "C:\fakepath\Invoice for Banner.pdf"
select select
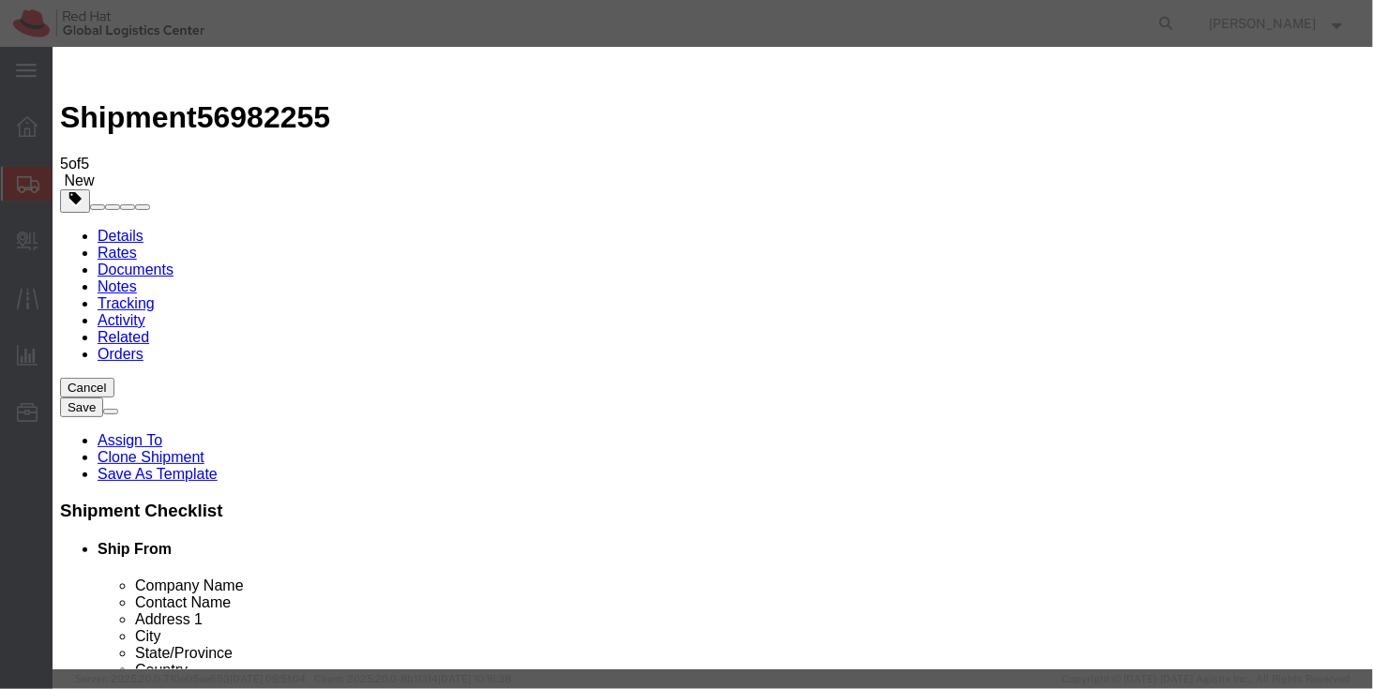
select select
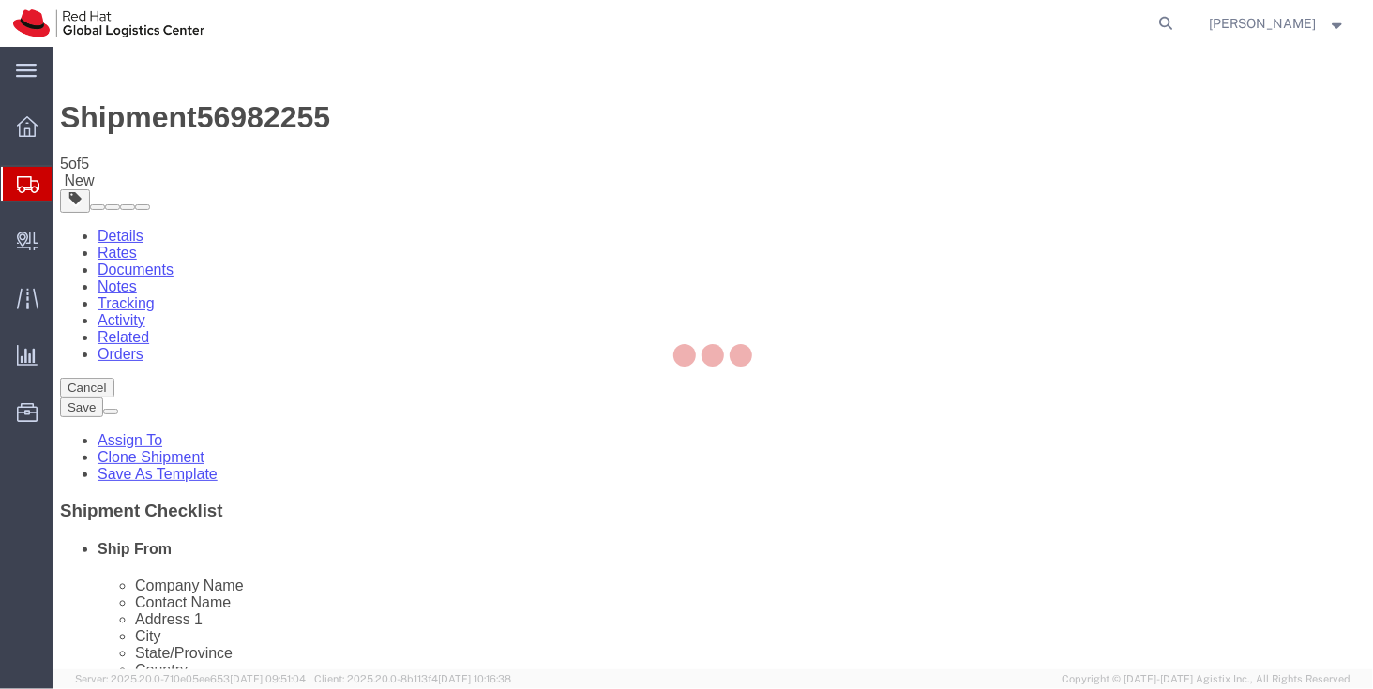
click at [111, 117] on div at bounding box center [713, 358] width 1320 height 623
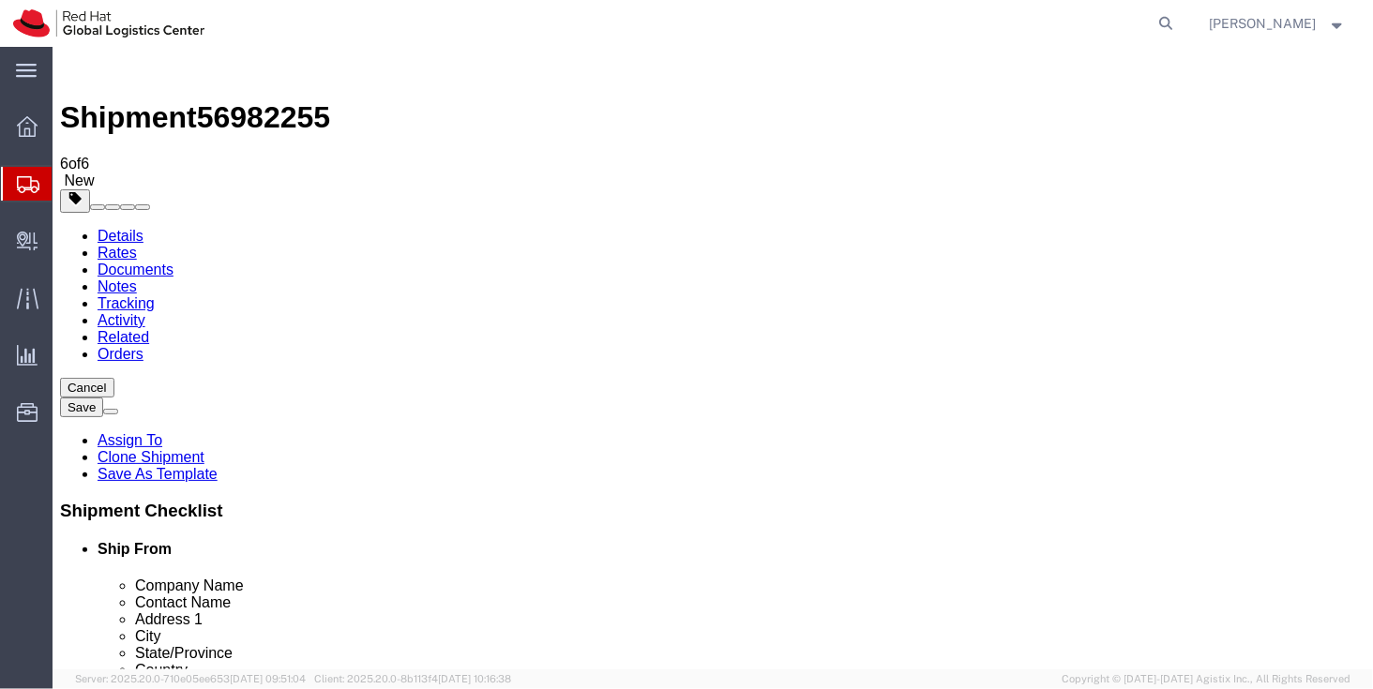
click at [110, 227] on link "Details" at bounding box center [120, 235] width 46 height 16
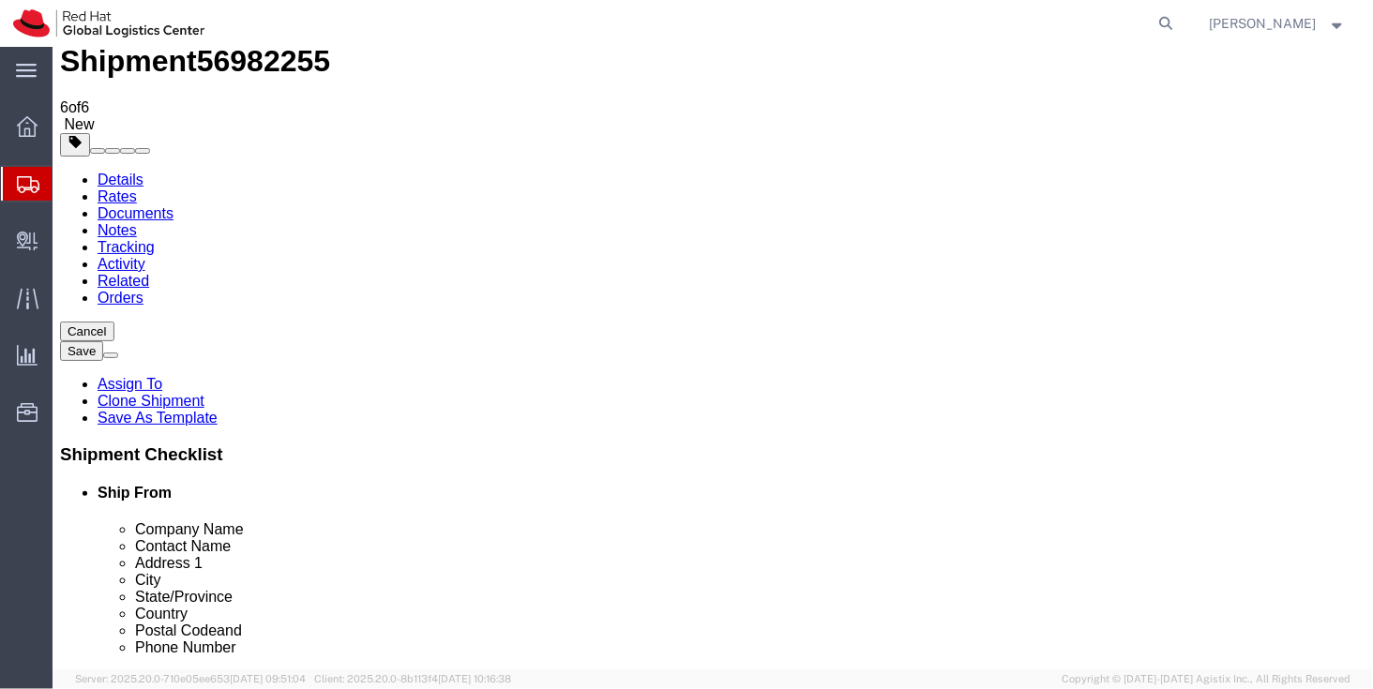
scroll to position [60, 0]
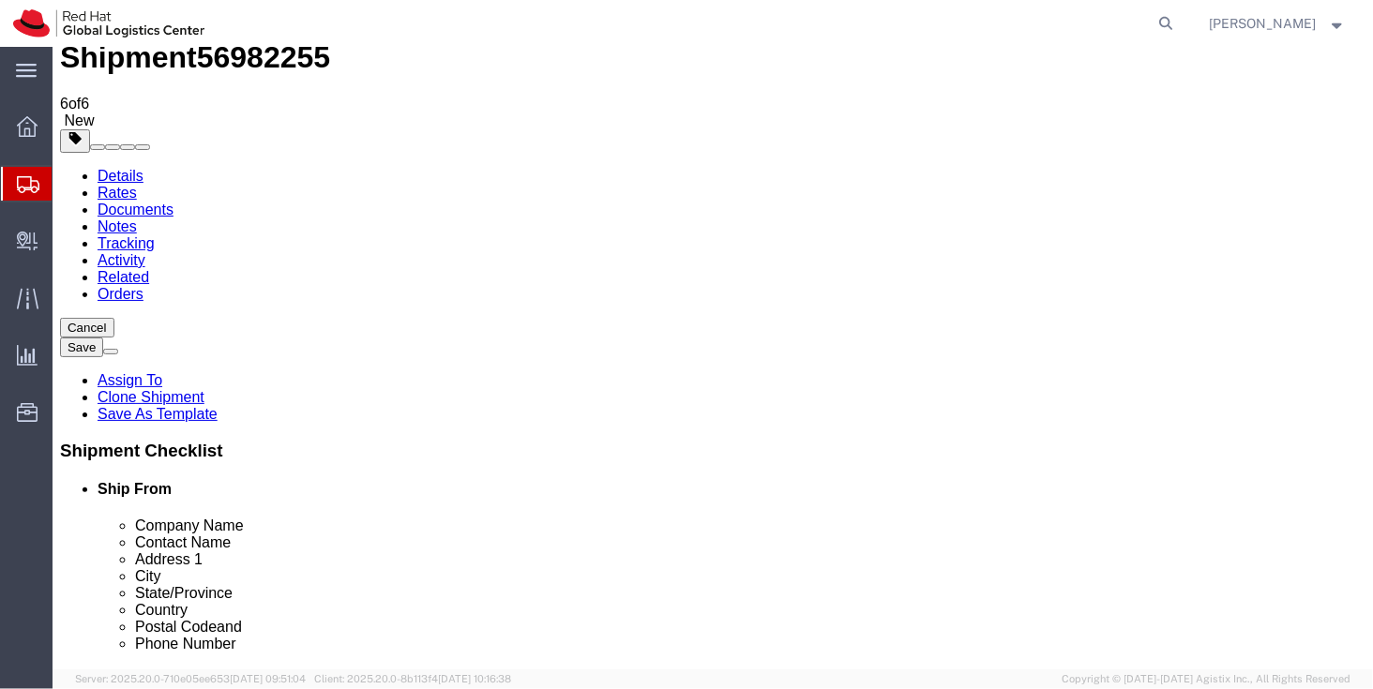
click icon
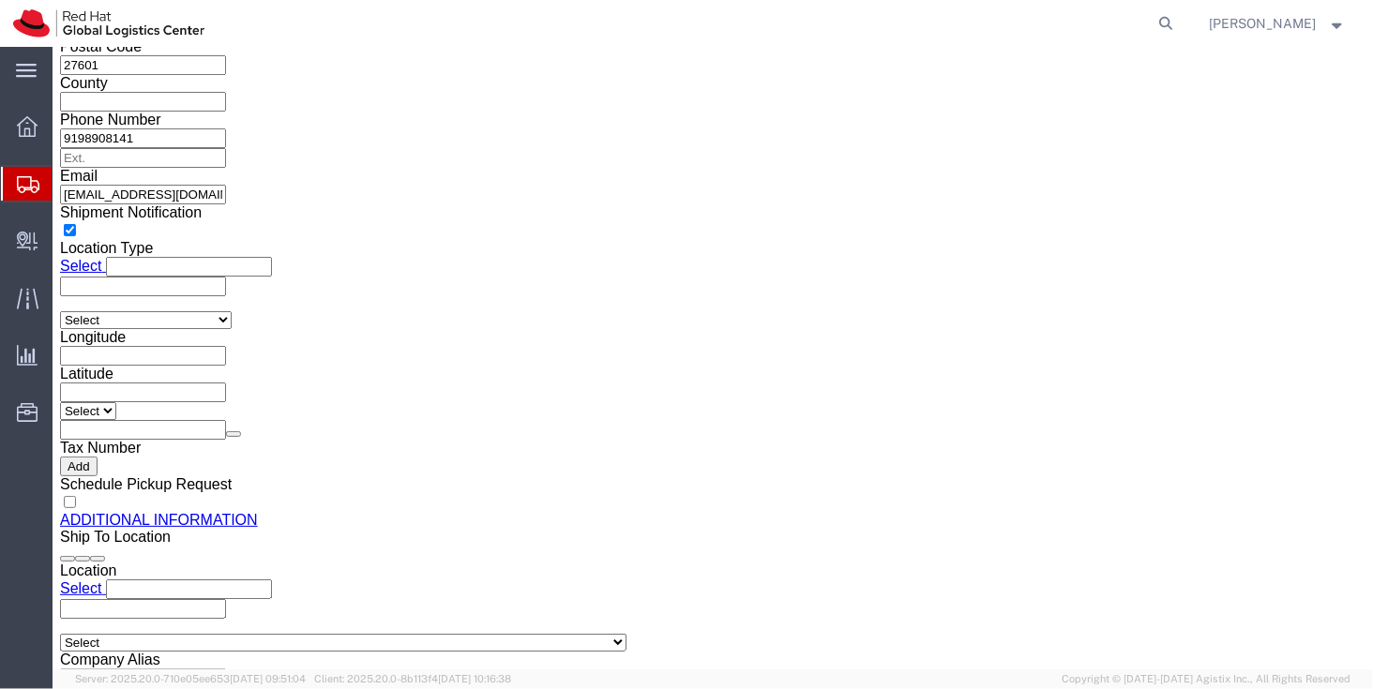
scroll to position [1803, 0]
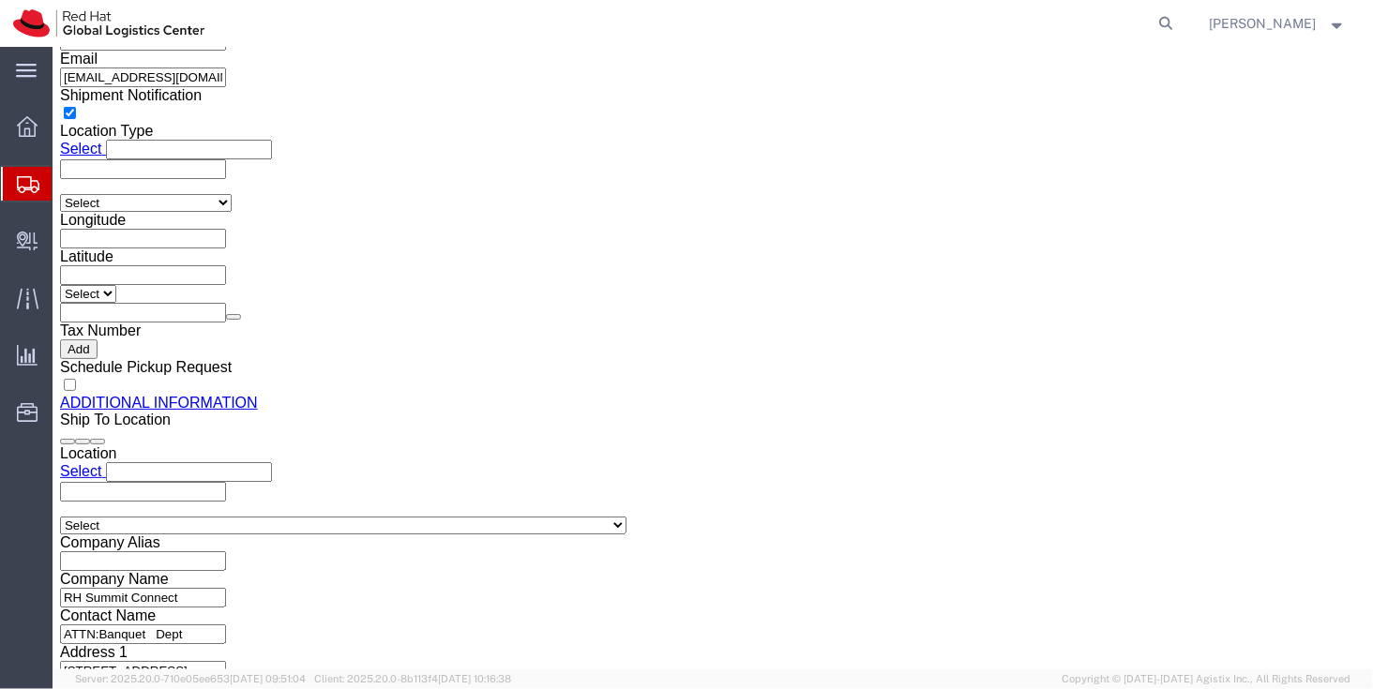
drag, startPoint x: 278, startPoint y: 430, endPoint x: 266, endPoint y: 429, distance: 11.3
click div "1 x Your Packaging Package Type Select Case(s) Crate(s) Envelope Large Box Medi…"
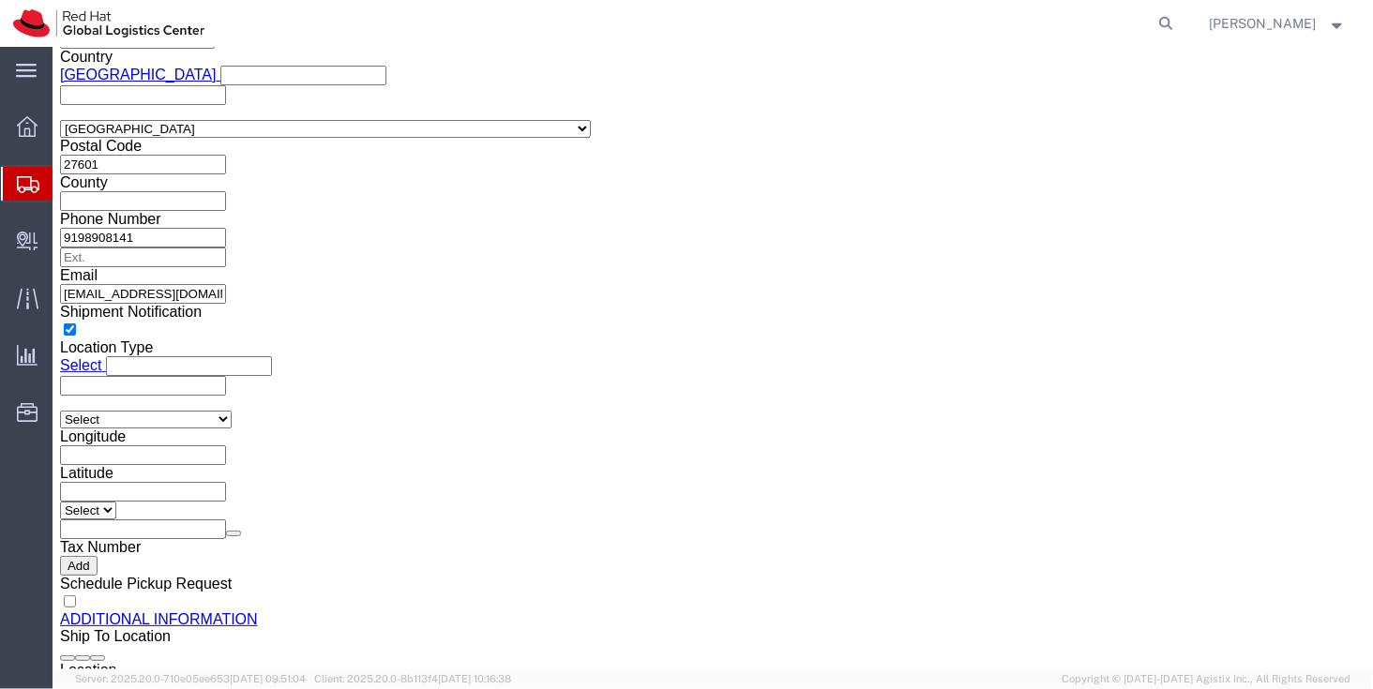
scroll to position [1515, 0]
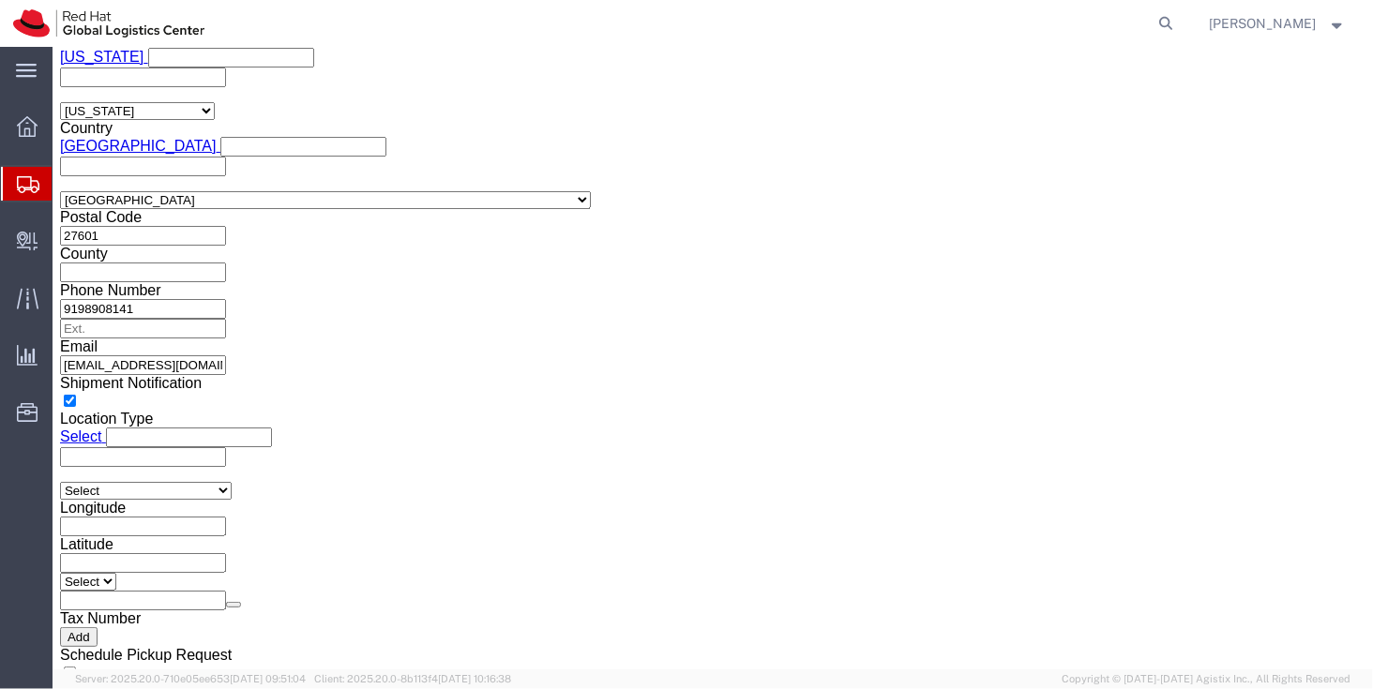
click div
click button "Save"
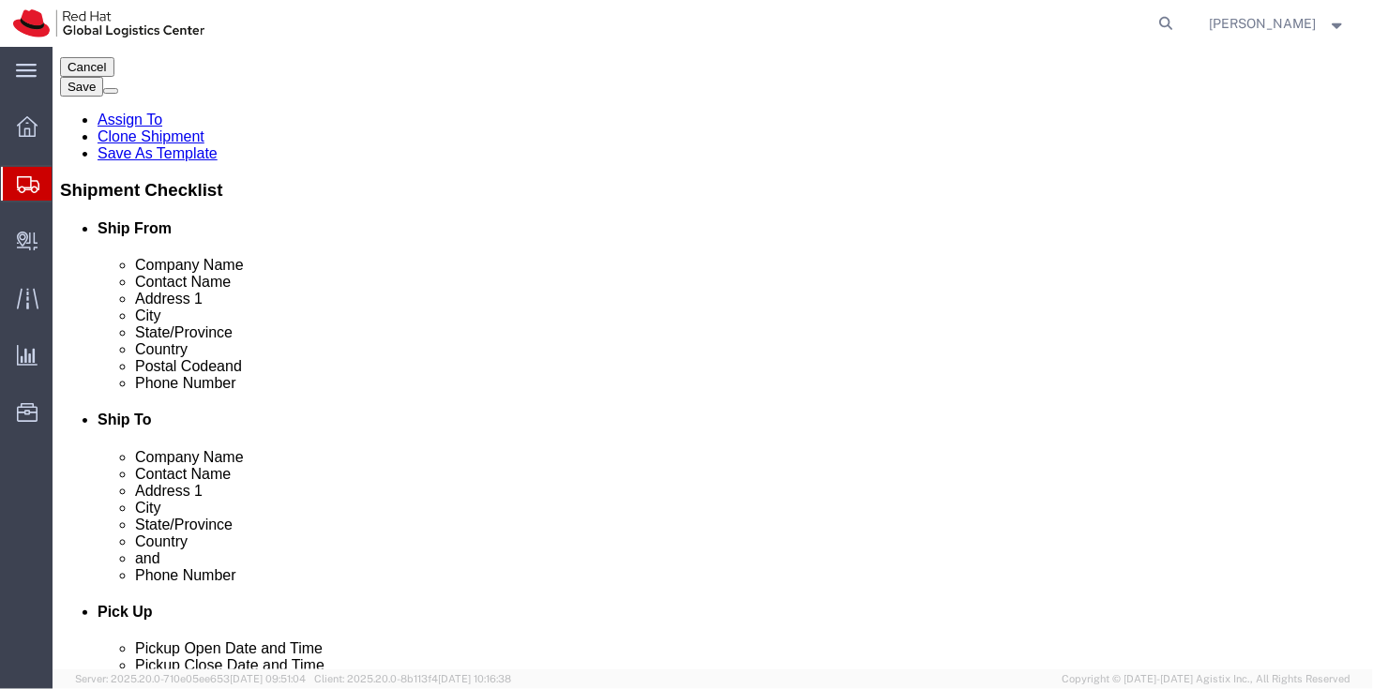
scroll to position [396, 0]
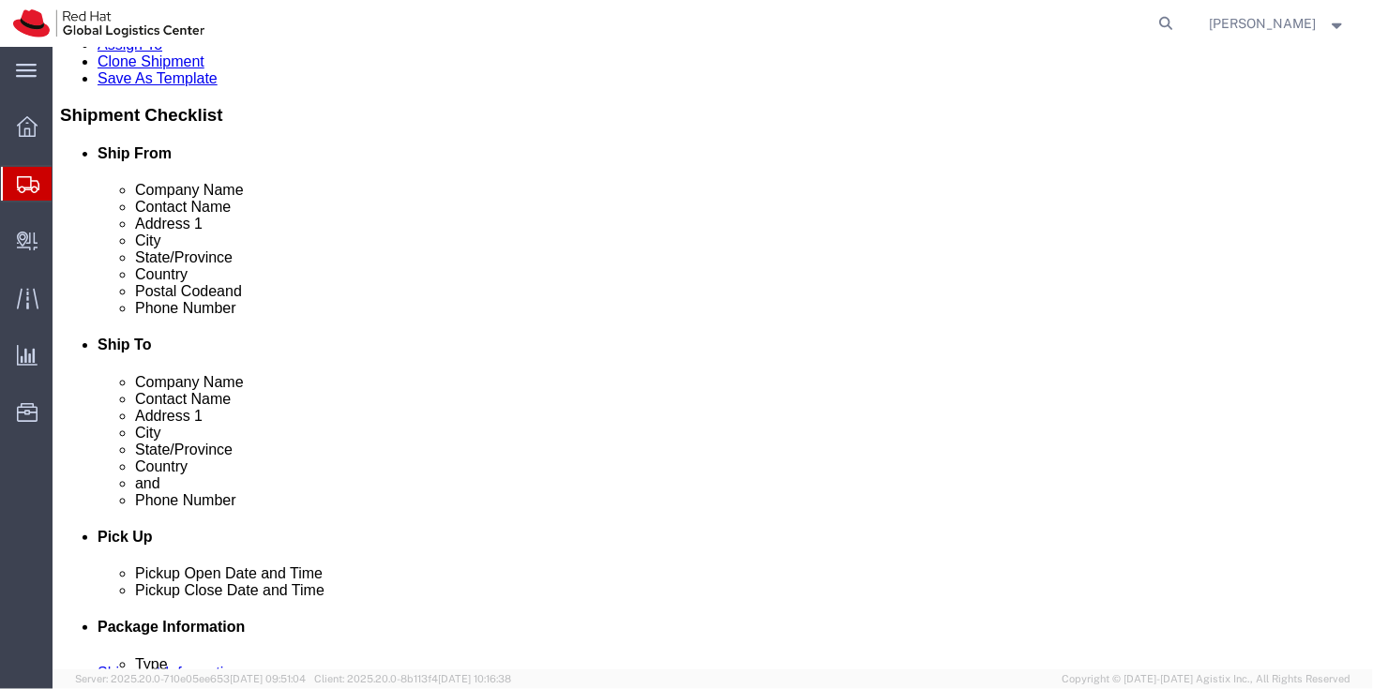
click div "Pieces: 300.00 Each Total value: 285.00 USD"
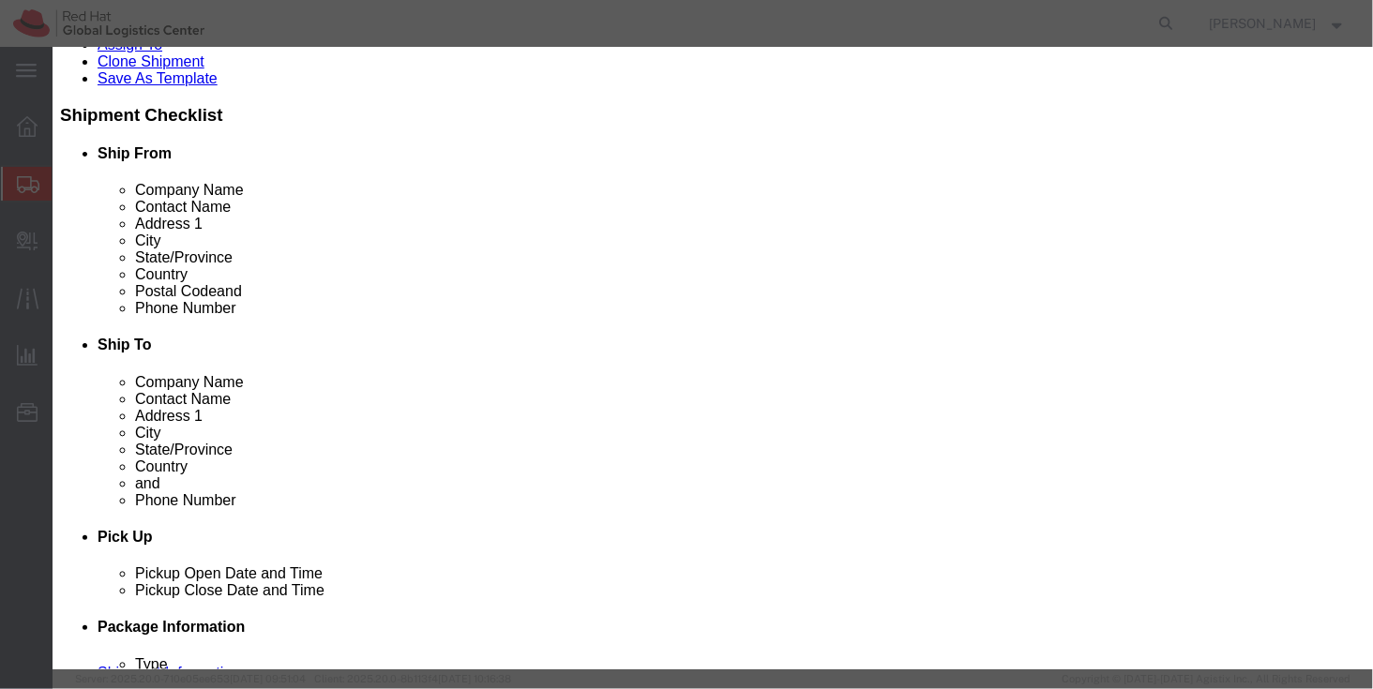
click input "285.00"
type input "297"
click button "Save & Close"
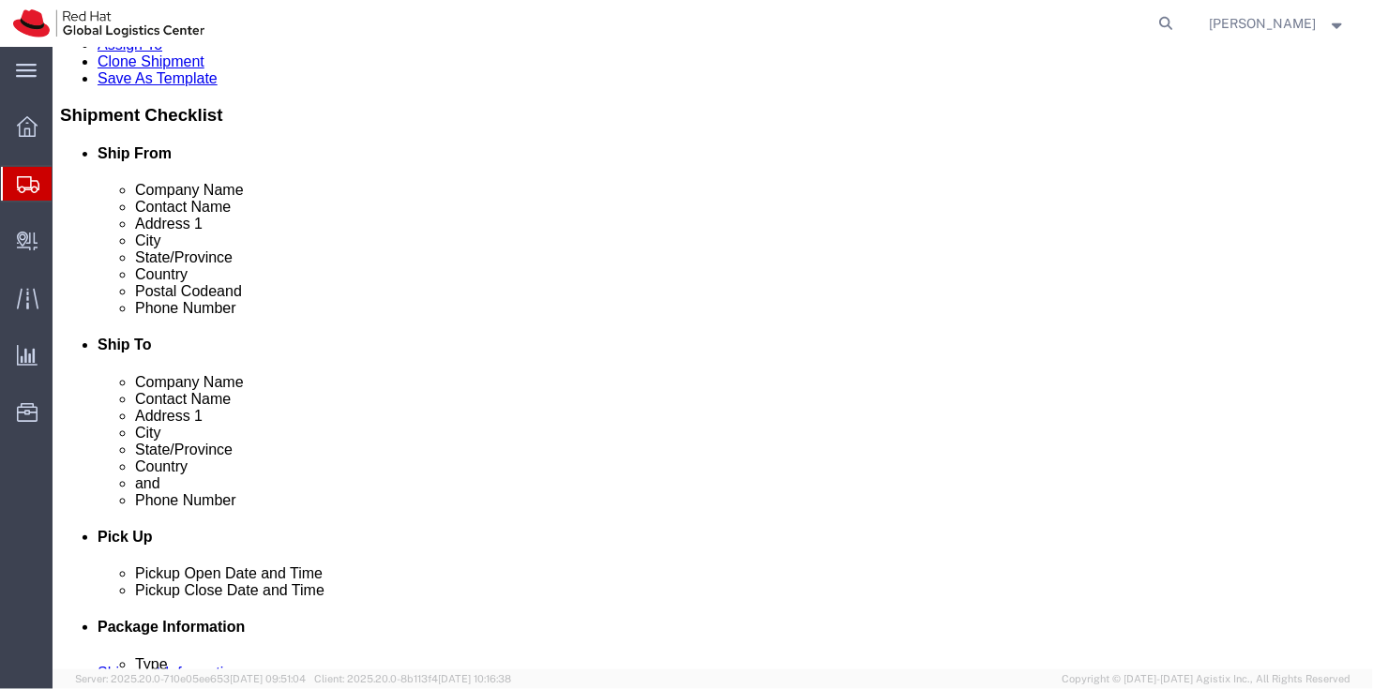
click link "Documents"
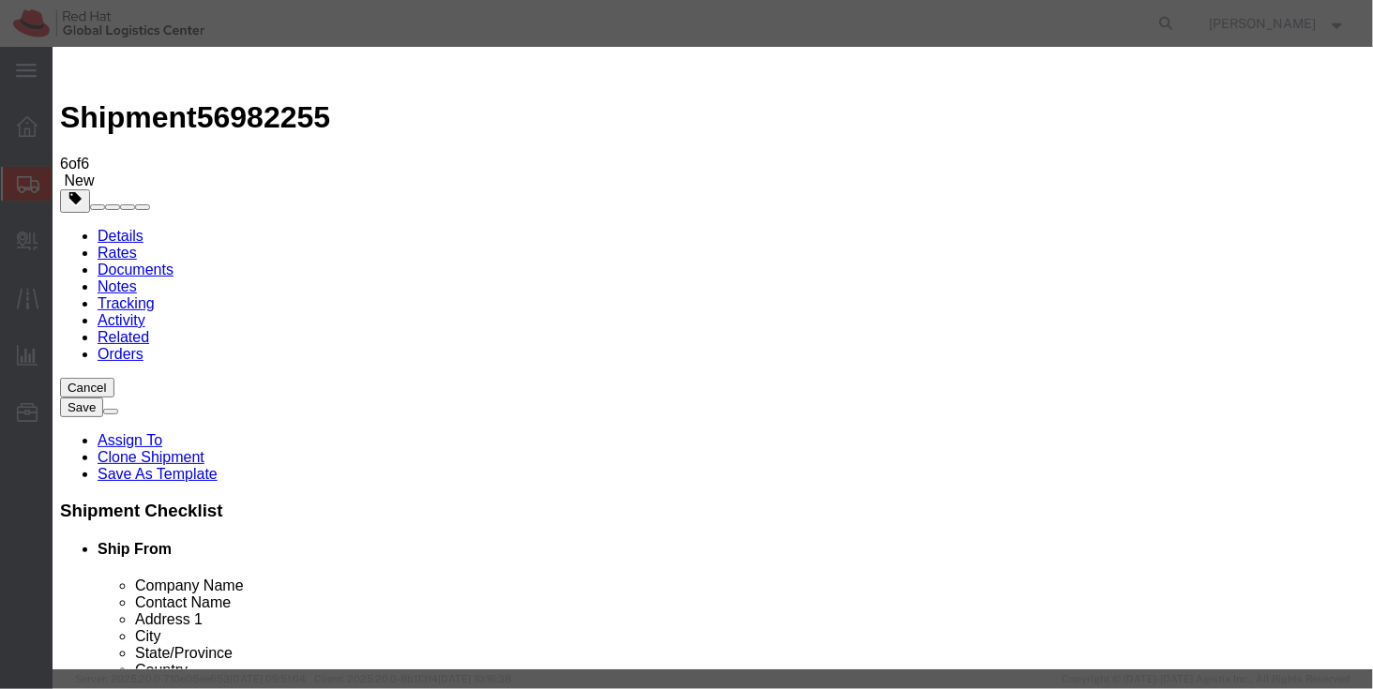
type input "C:\fakepath\Invoice for Lanyard.pdf"
select select
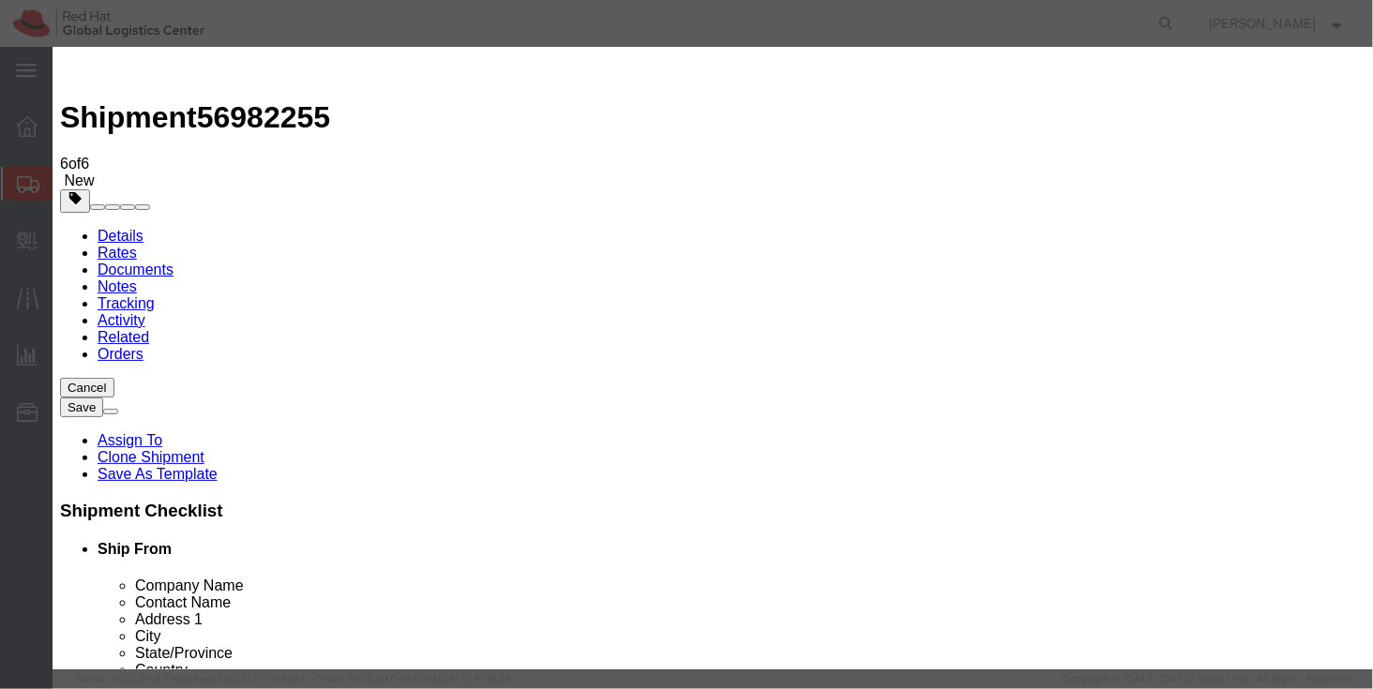
select select
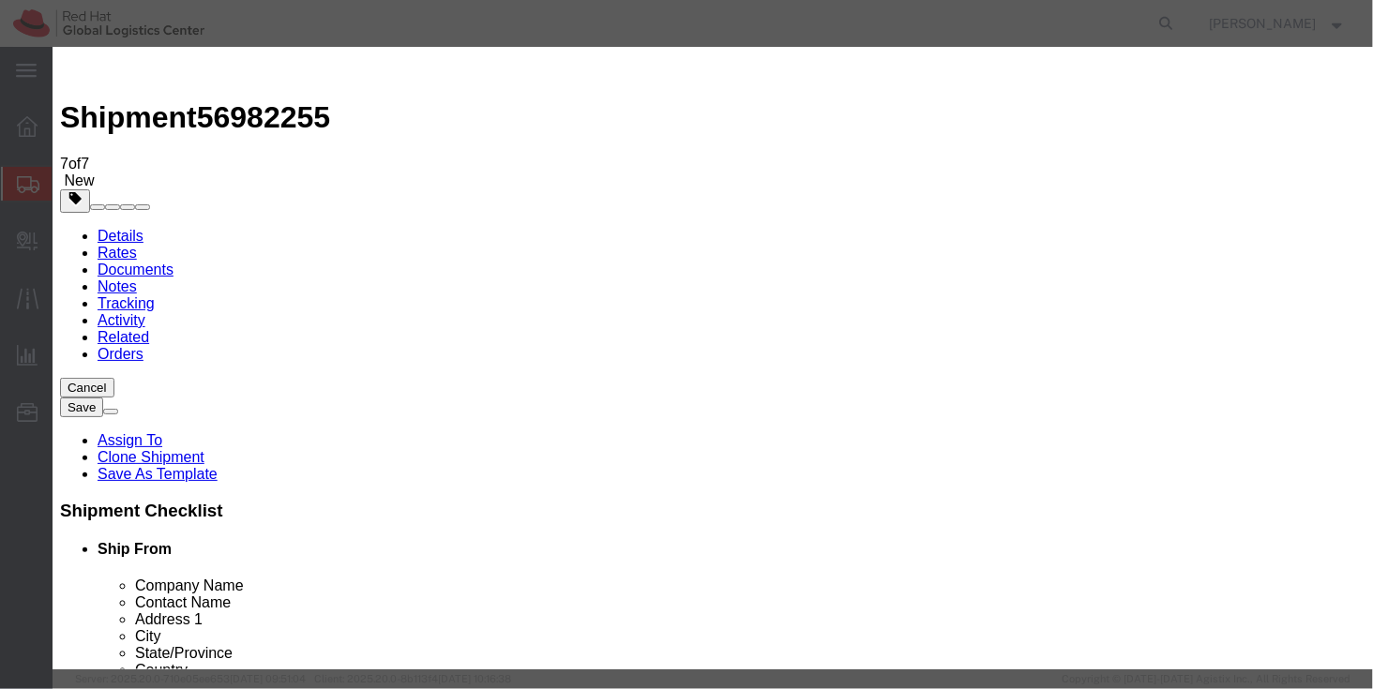
type input "C:\fakepath\Invoice for badges.png"
select select
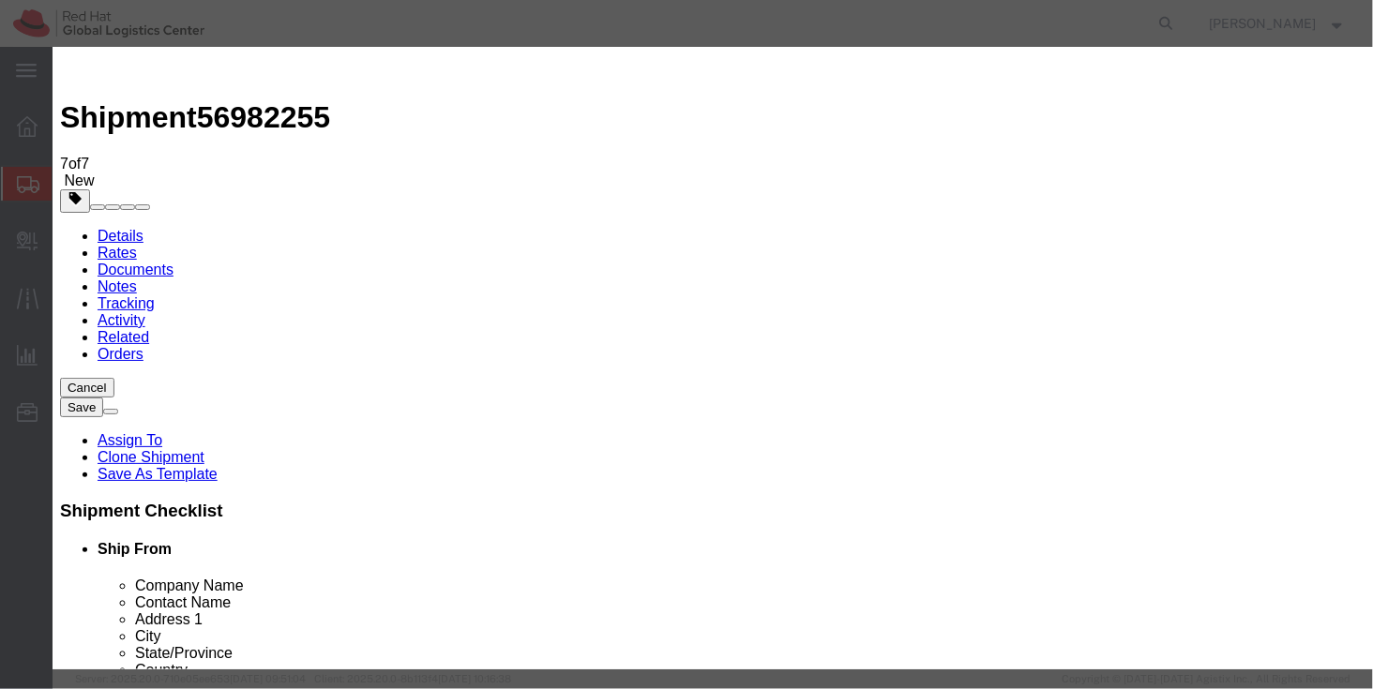
select select
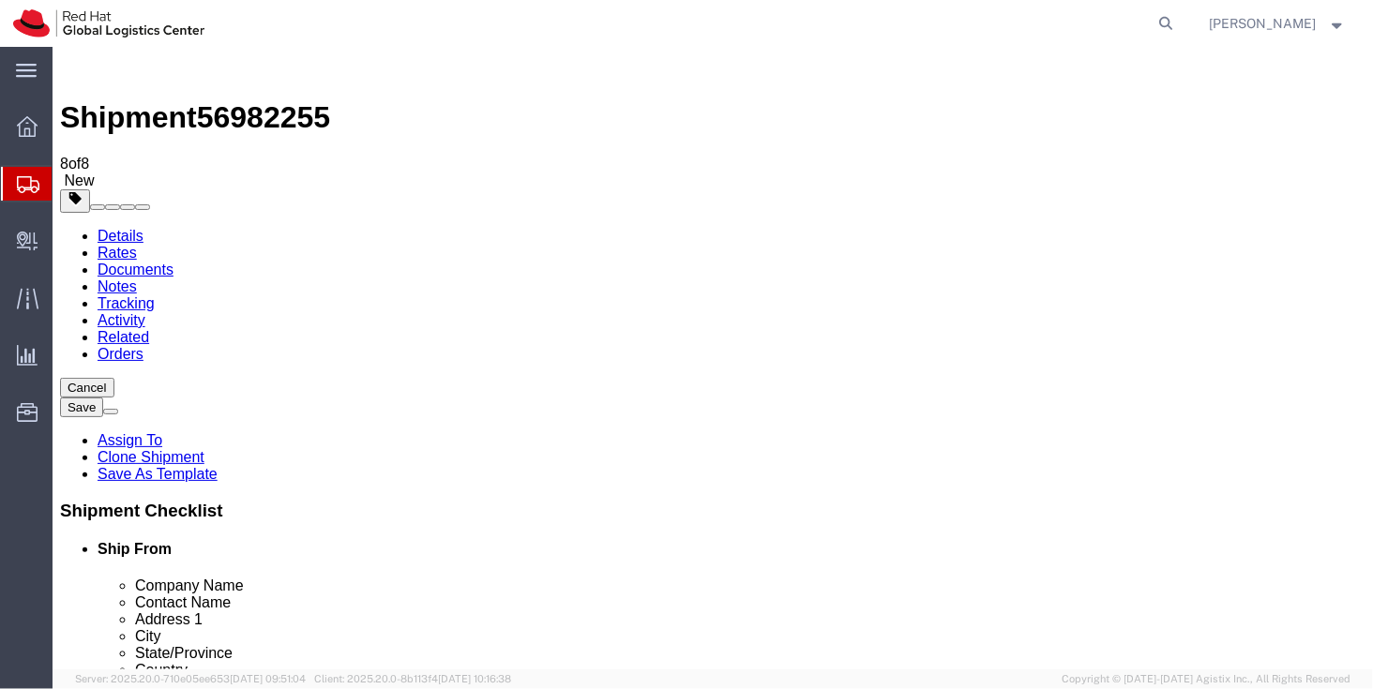
click at [136, 244] on link "Rates" at bounding box center [116, 252] width 39 height 16
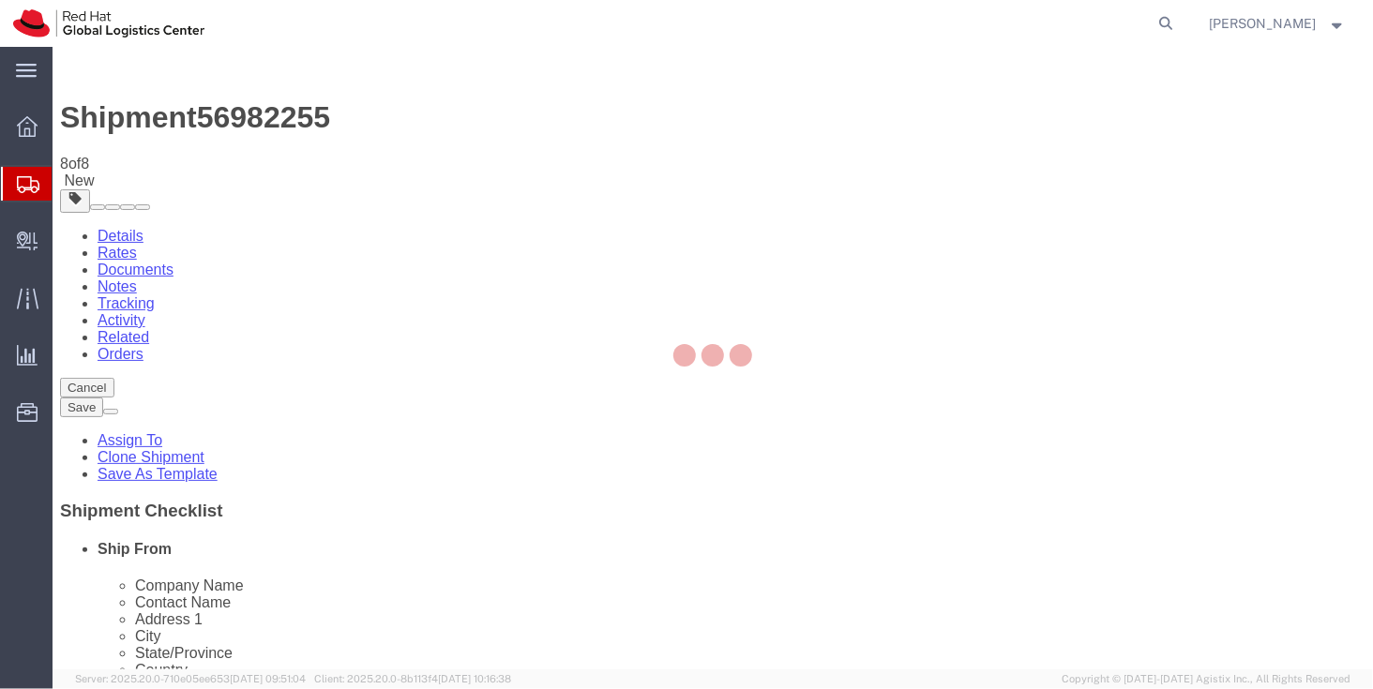
click at [126, 127] on div at bounding box center [713, 358] width 1320 height 623
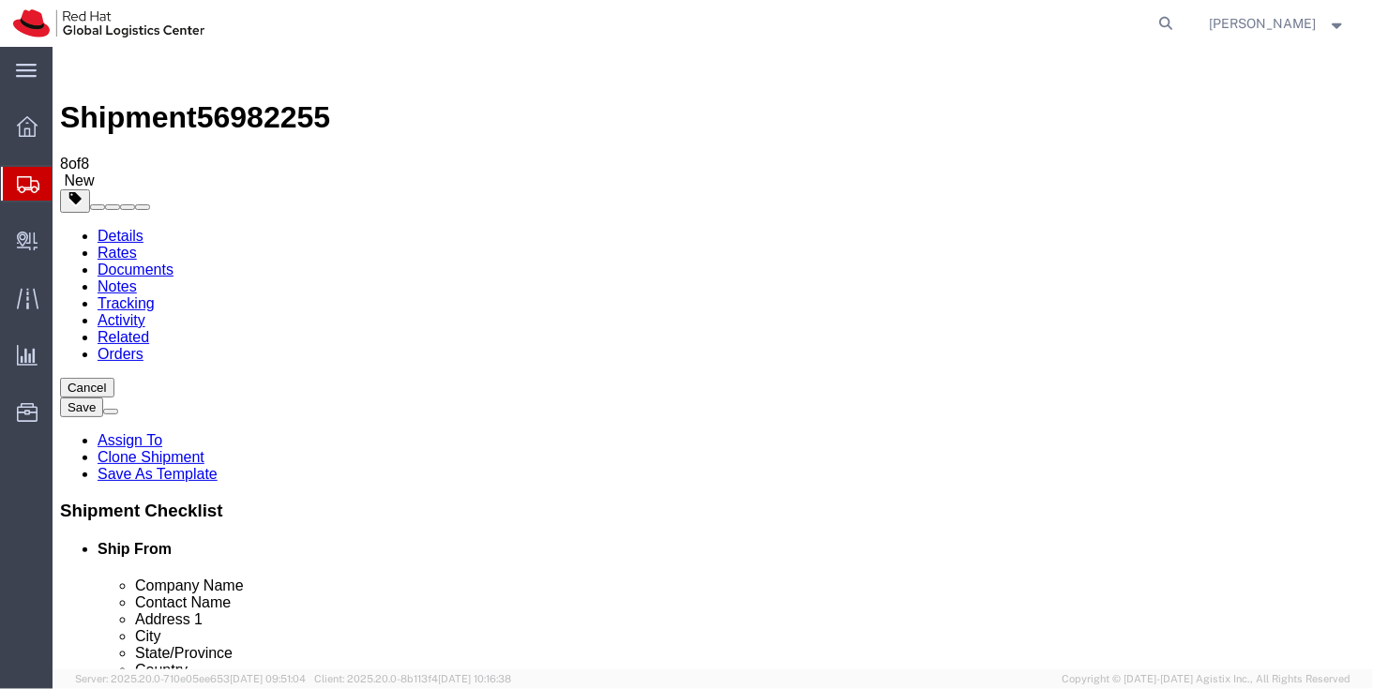
click at [126, 227] on link "Details" at bounding box center [120, 235] width 46 height 16
click link "Assign To"
select select
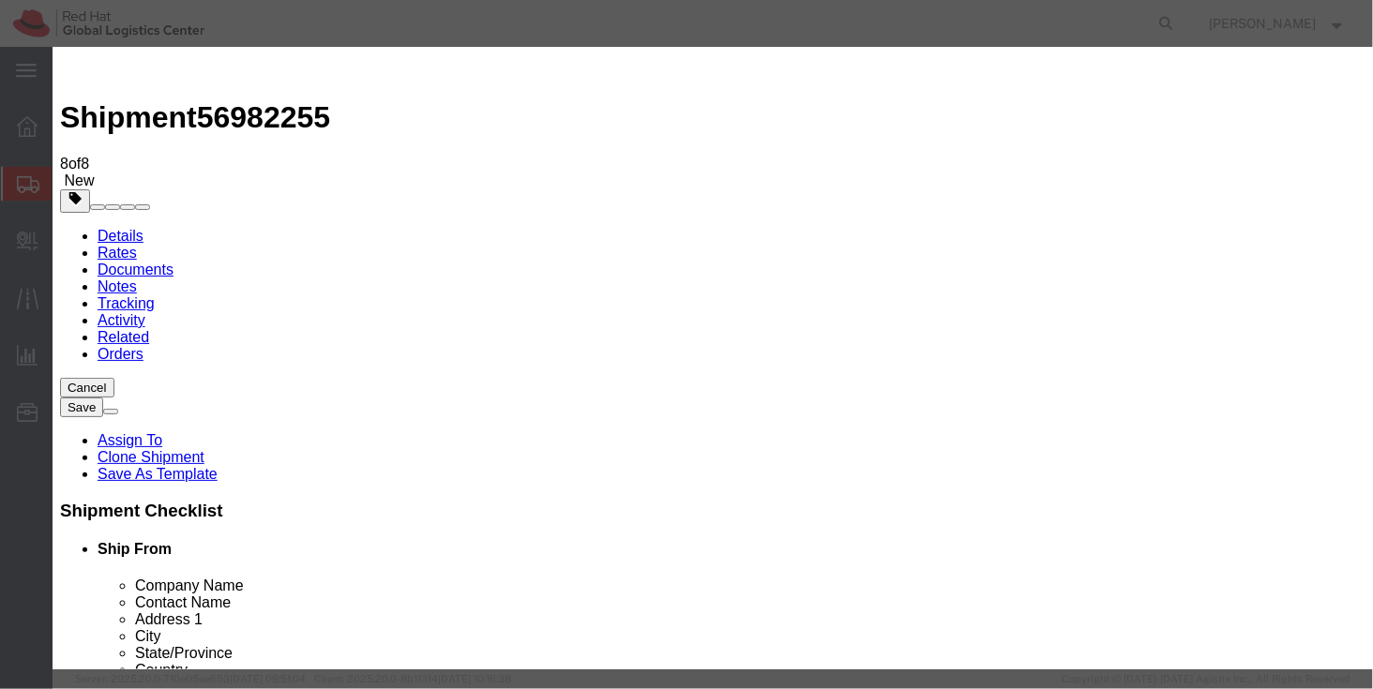
type input "red"
select select "104821"
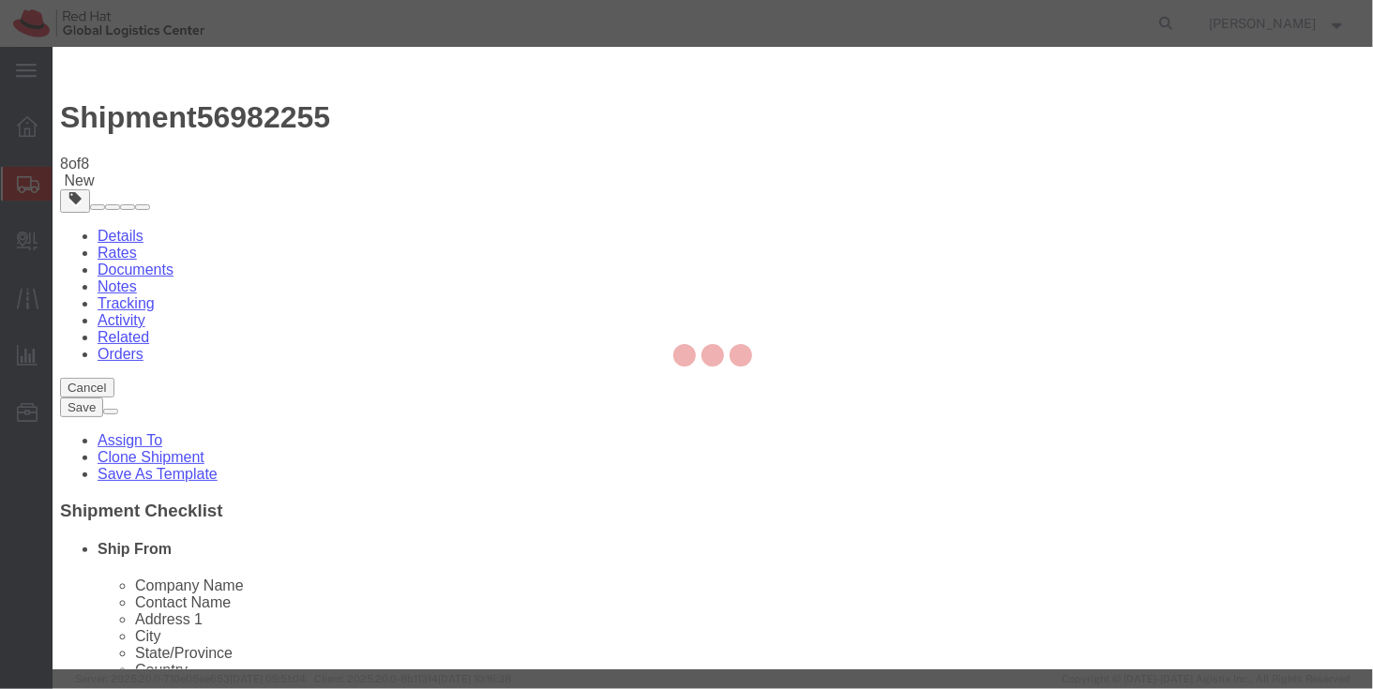
select select
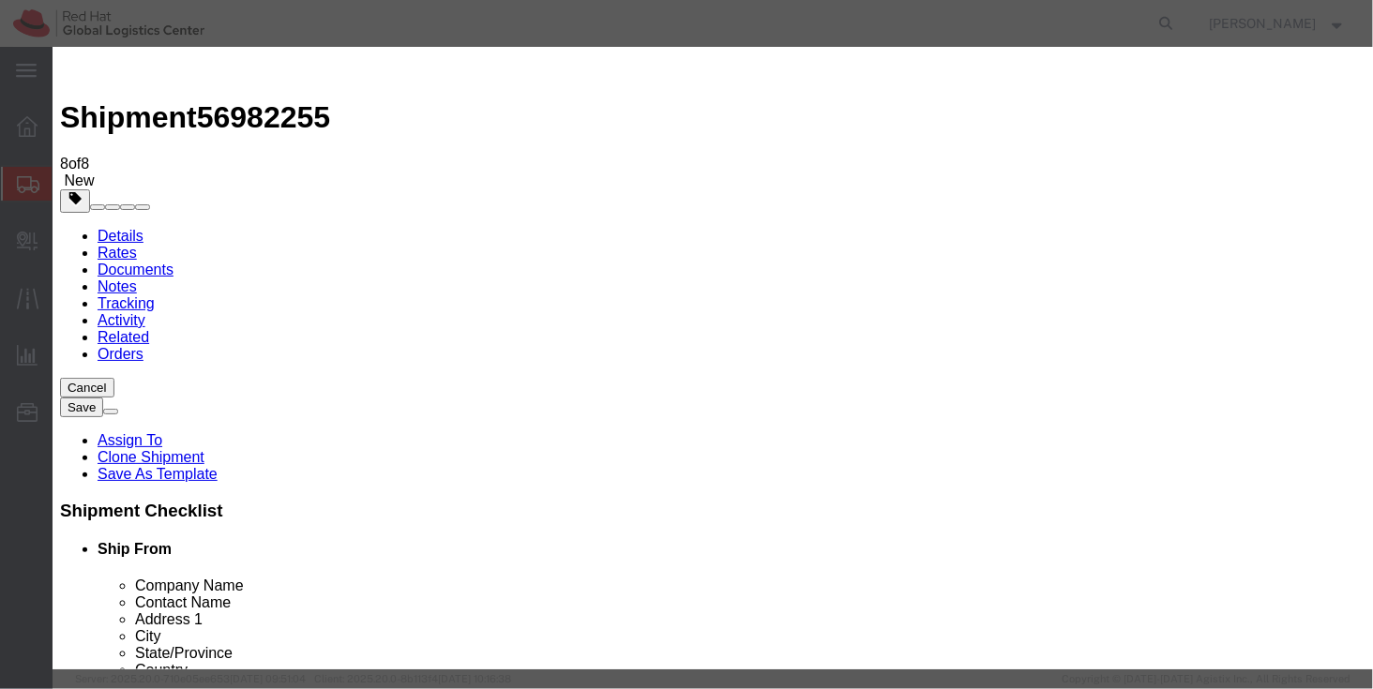
type input "Kirk"
select select "17189"
click button "Assign"
click div "This field is required. Account Red Hat Account Adex Anixter Inc Brandfuel CDW …"
click textarea "This field is required."
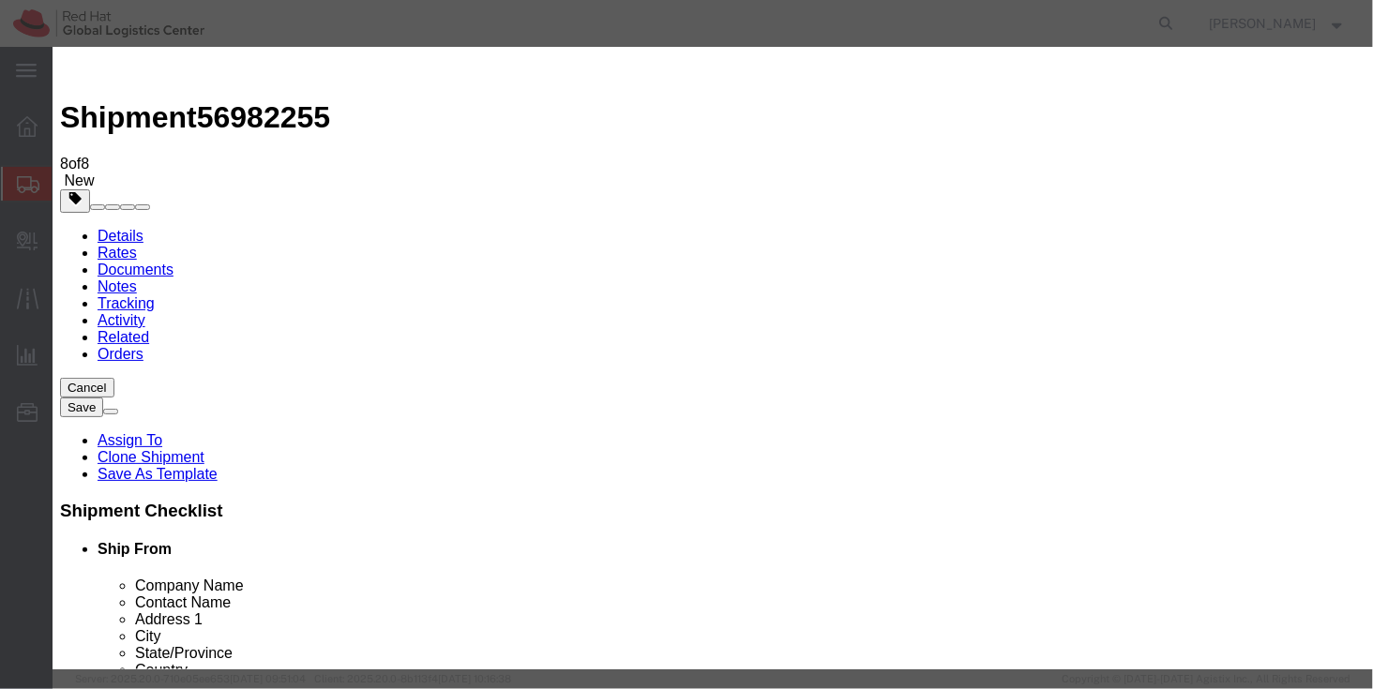
type textarea "Summit connects"
click button "Assign"
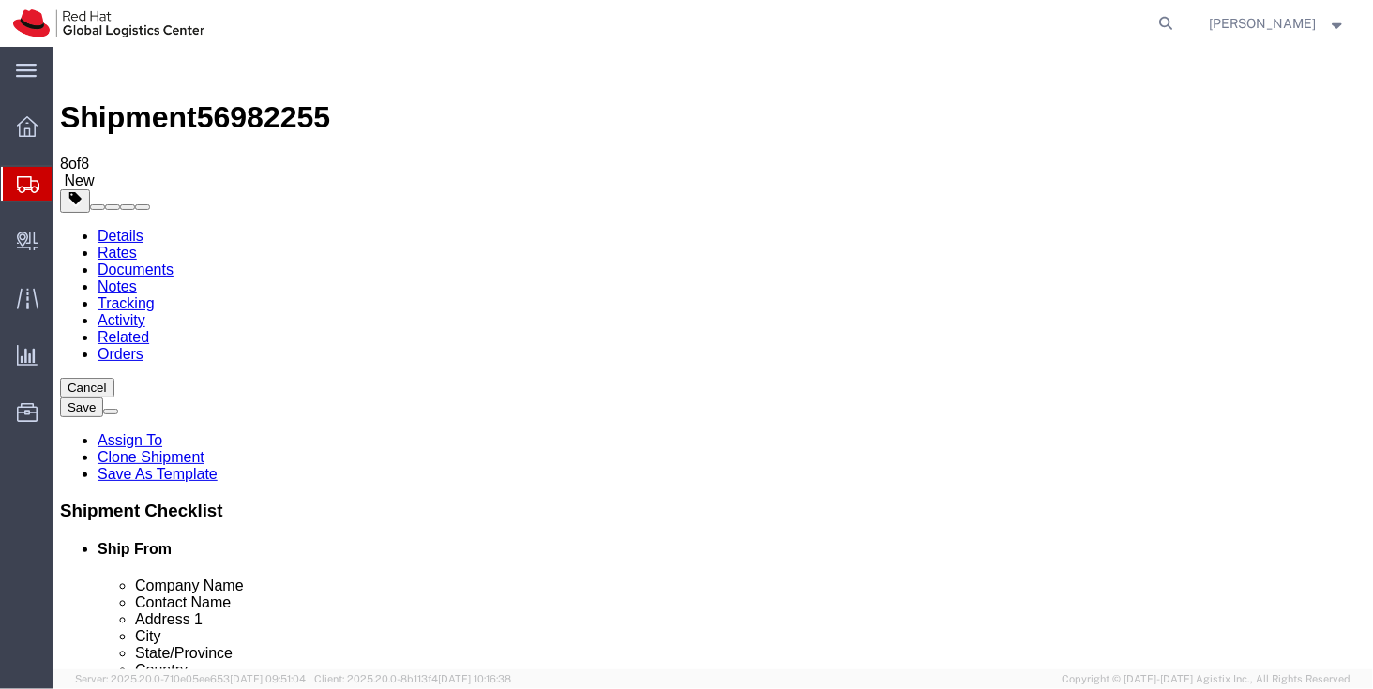
click icon
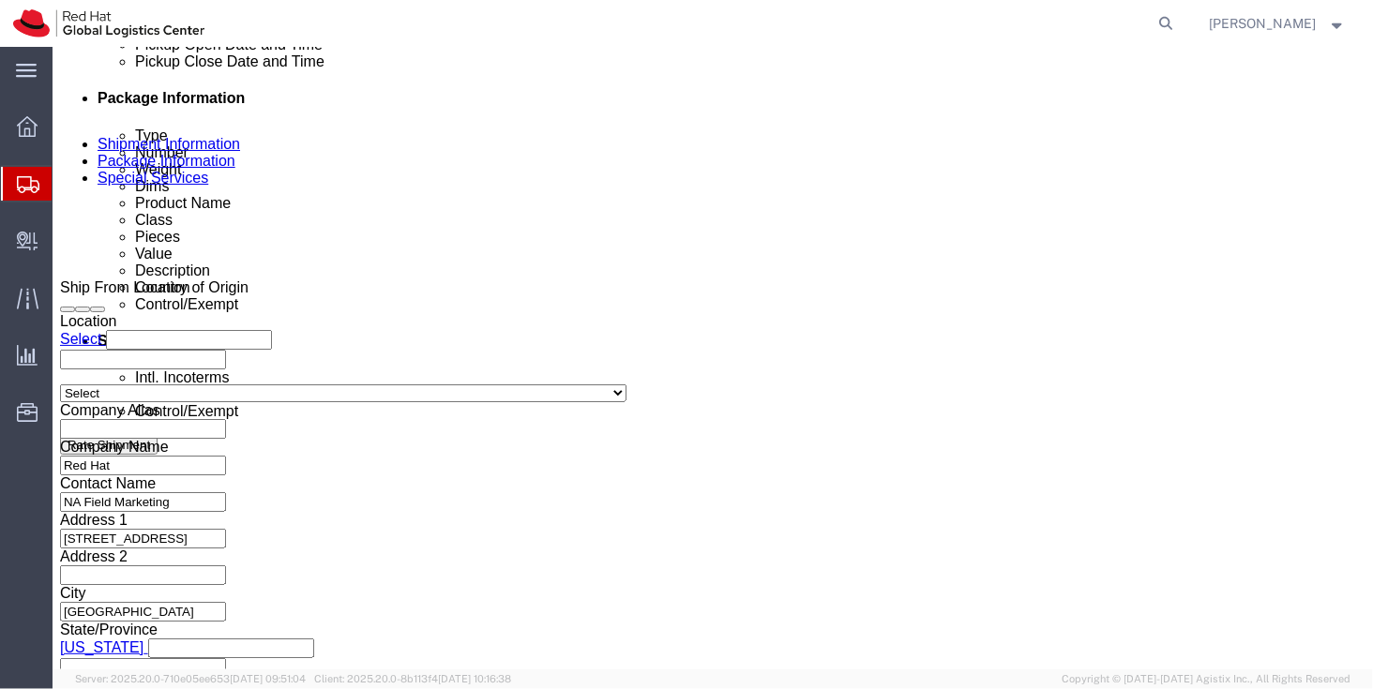
scroll to position [923, 0]
click dd "90.00 Each"
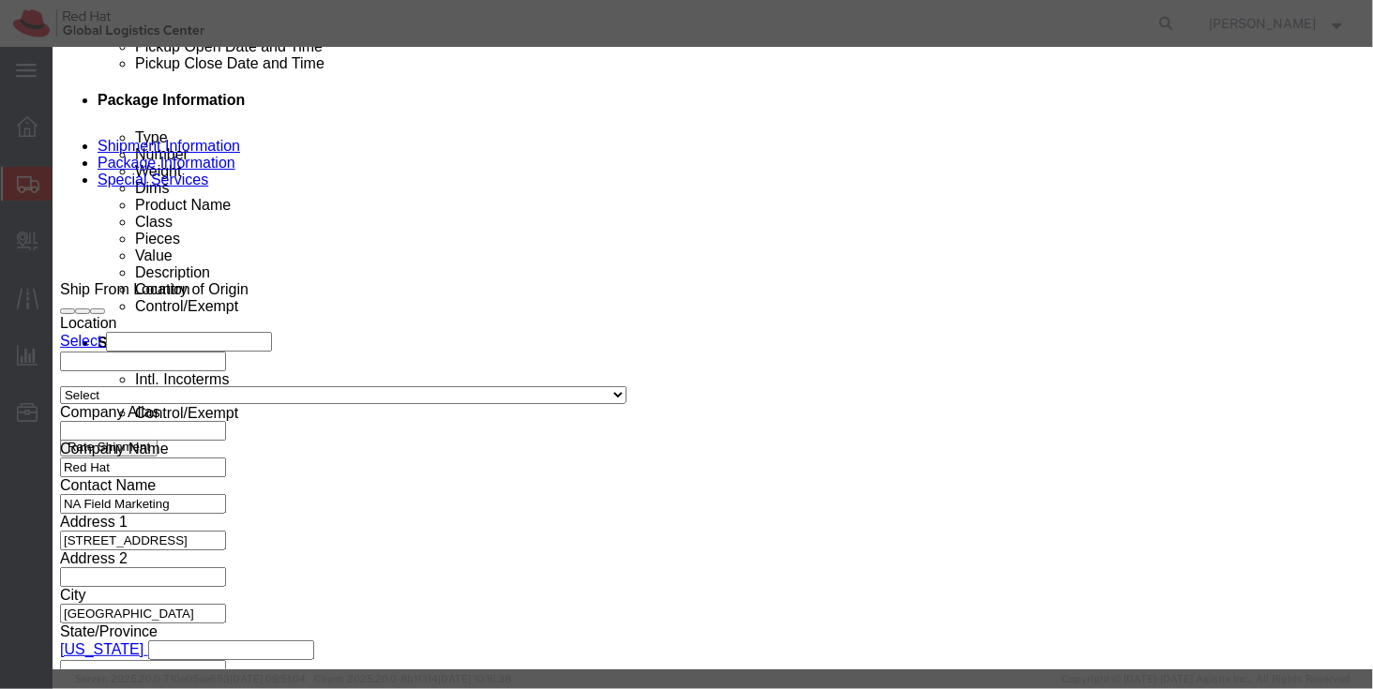
click button "button"
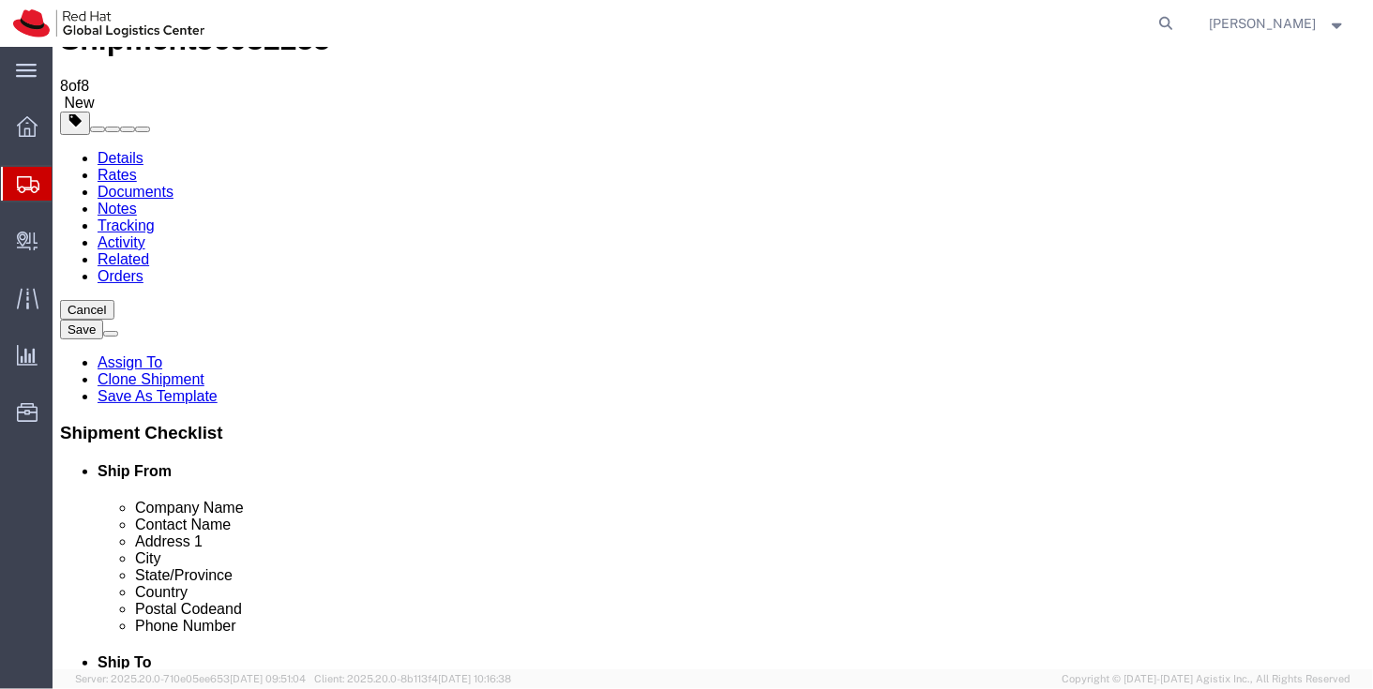
scroll to position [0, 0]
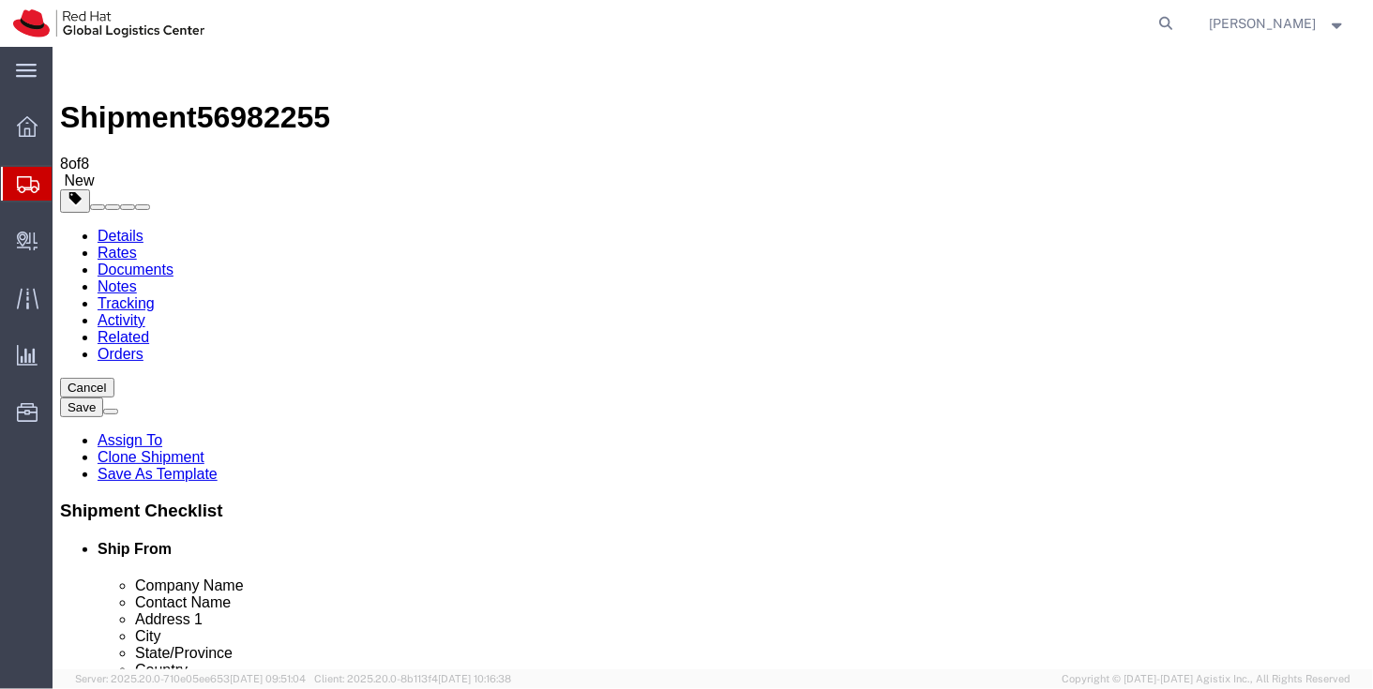
click div "Save in commodity library Clone this content Delete this content J.Lien - Bag S…"
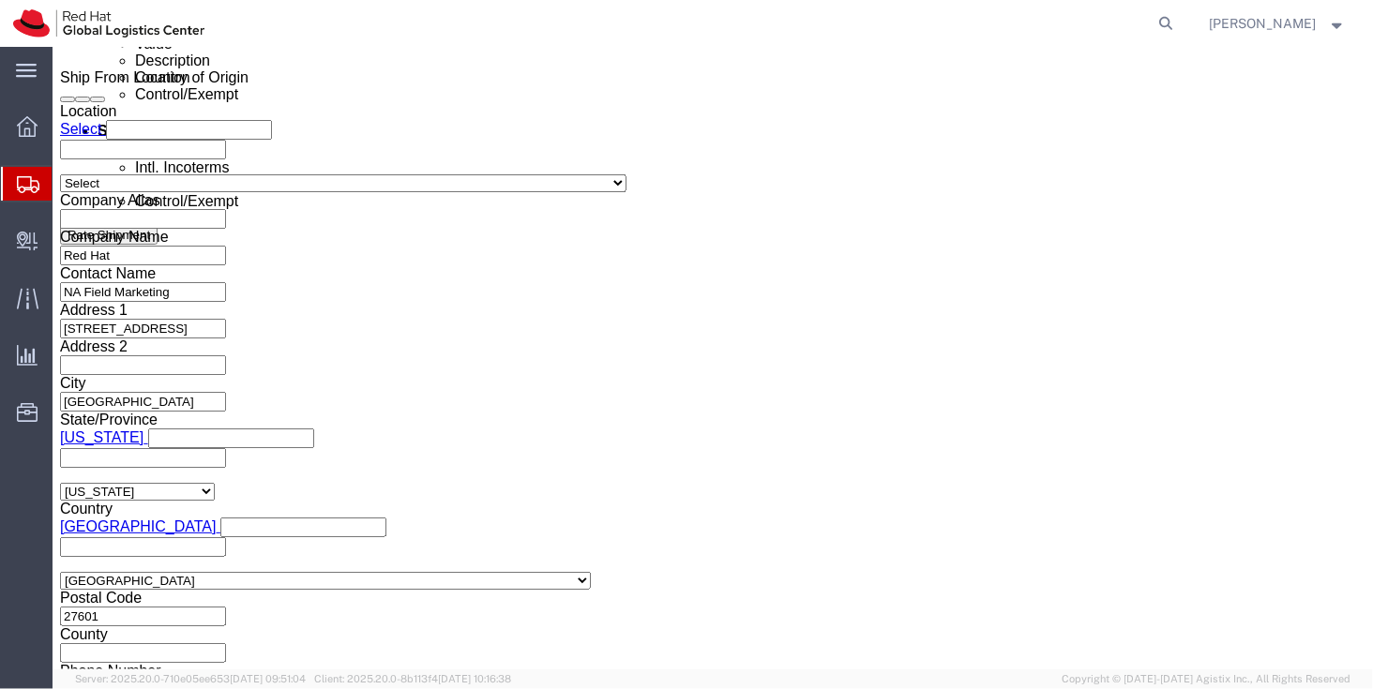
scroll to position [1003, 0]
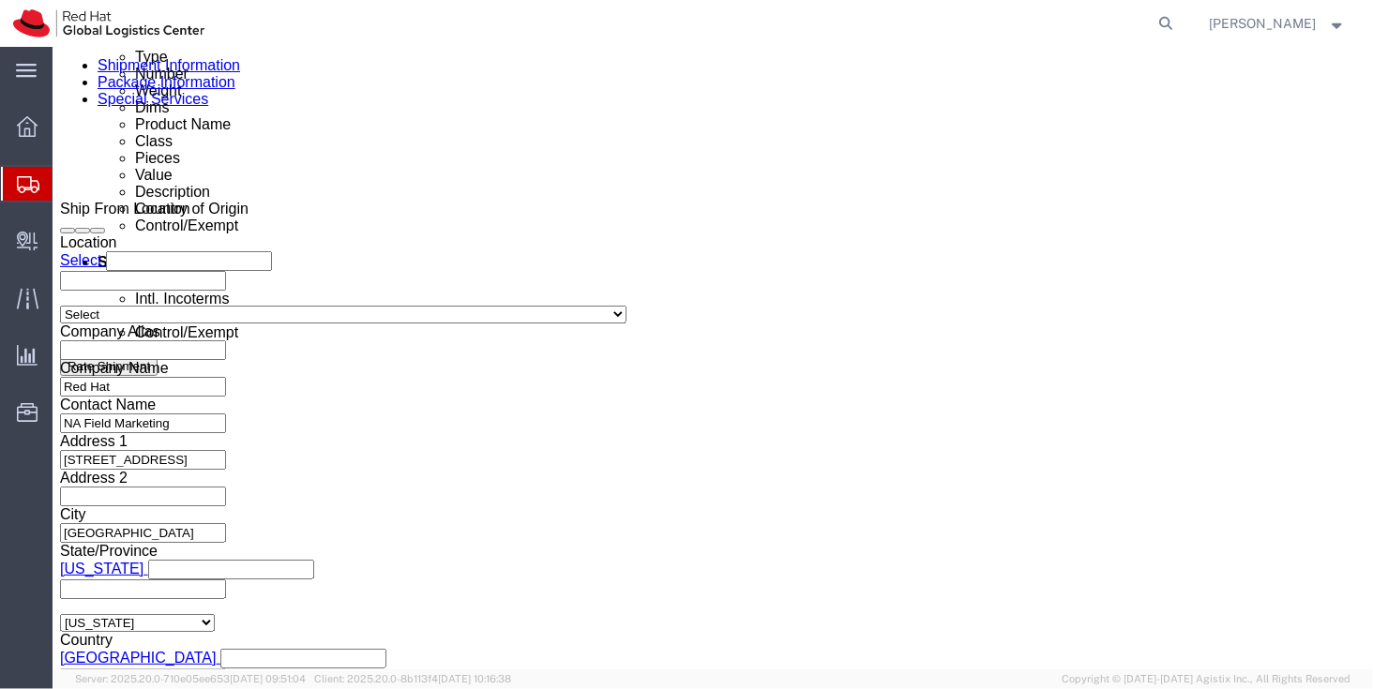
click div "Save in commodity library Clone this content Delete this content J.Lien - Red H…"
click dt "Pieces:"
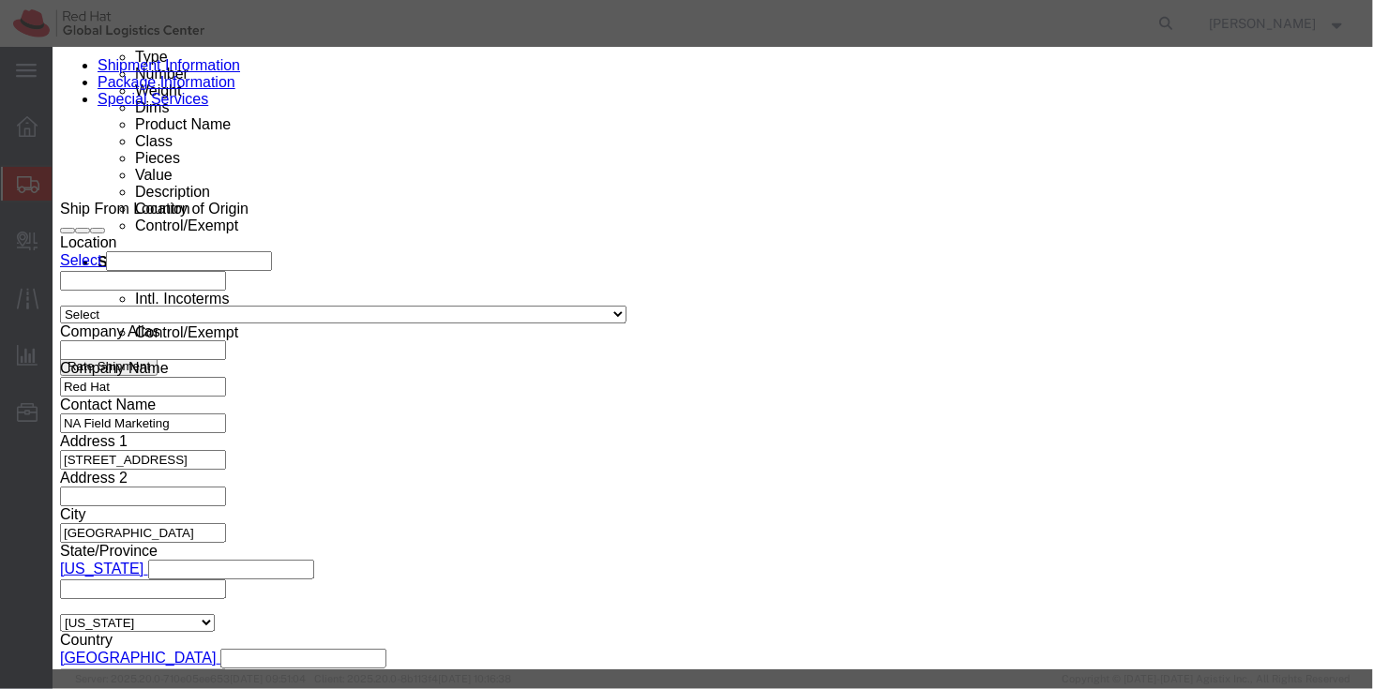
click div
click div "Edit content Commodity library Product Name J.Lien - Red Hat Jersey Tee 3XL Pie…"
click h3 "Edit content"
click icon "button"
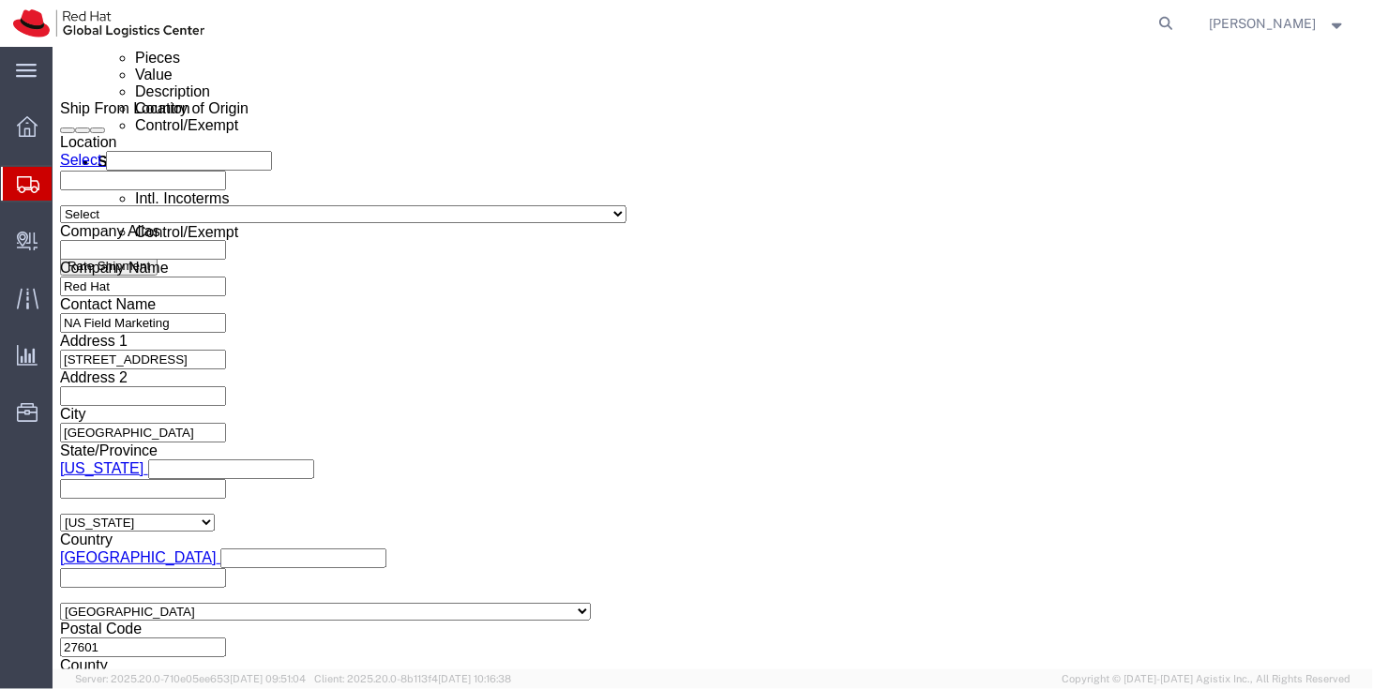
scroll to position [1106, 0]
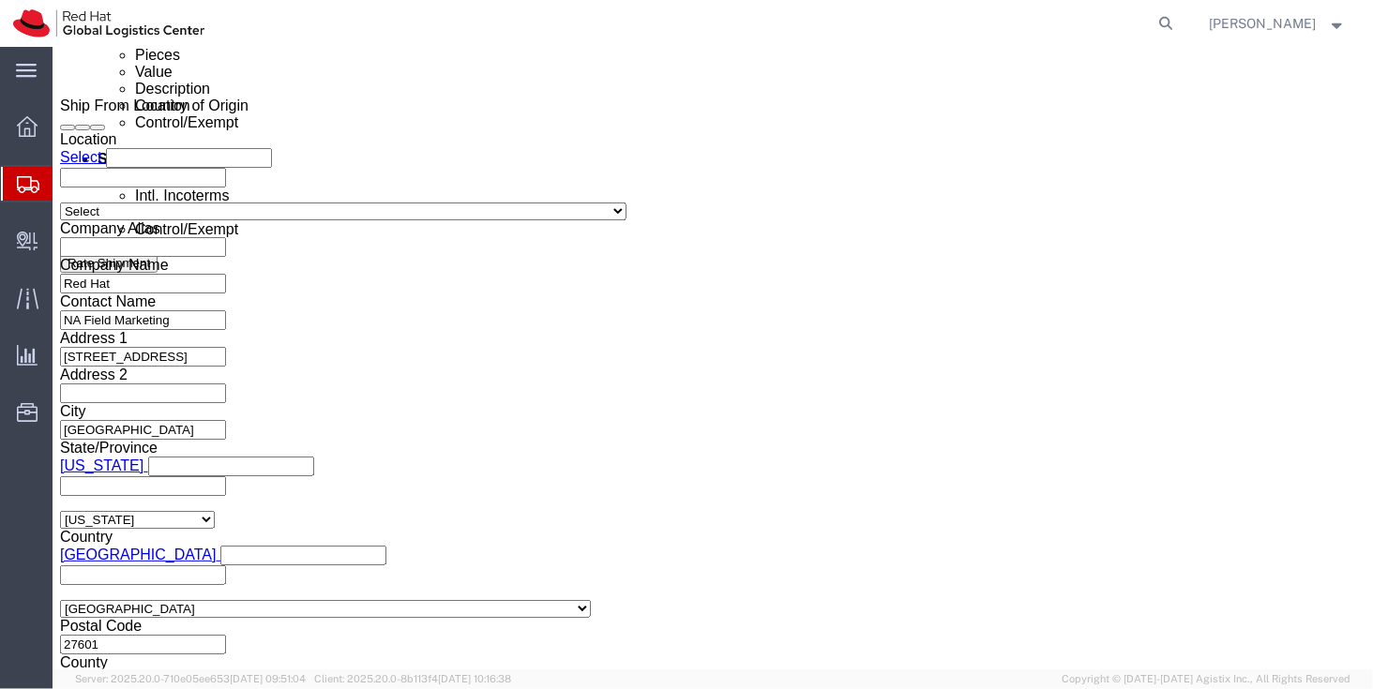
click dd "25.98 USD"
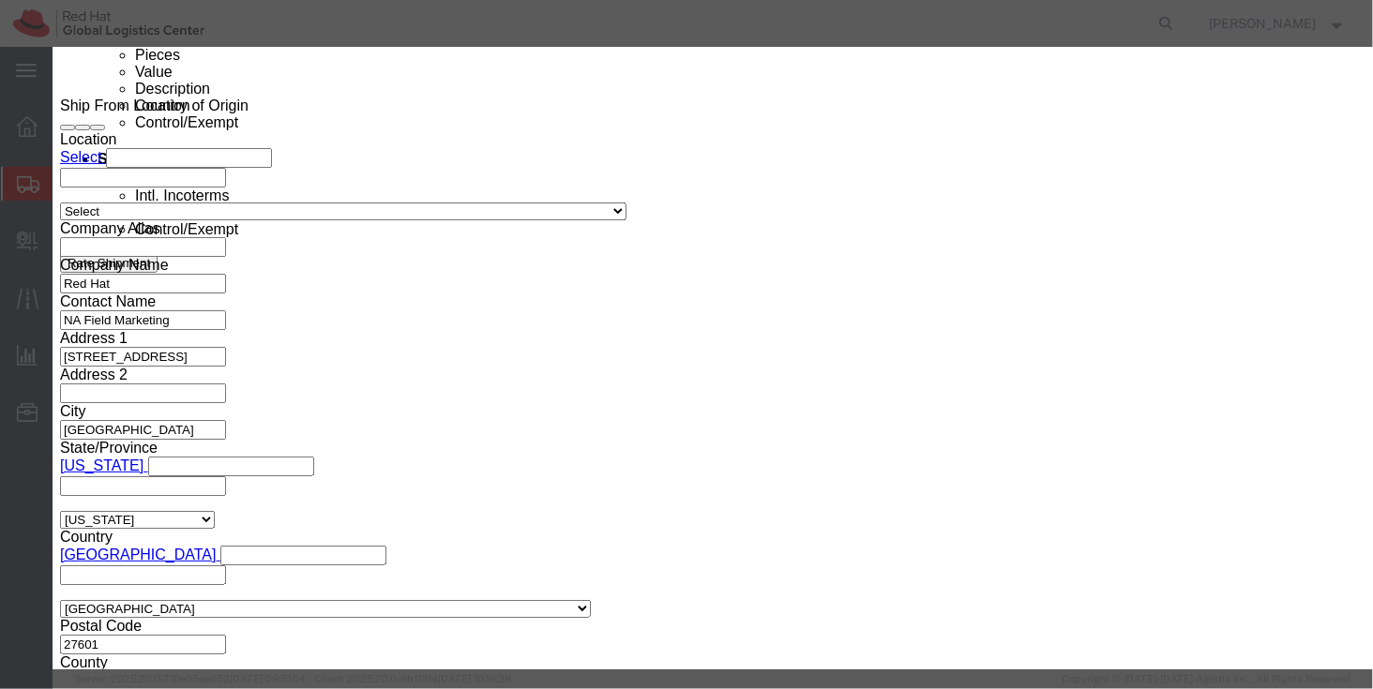
click input "Lisen Phone Accessories/Ipad Stand"
drag, startPoint x: 509, startPoint y: 142, endPoint x: 409, endPoint y: 148, distance: 100.5
click input "Lisen Phone Accessories/Ipad Stand"
type input "Lisen Phone Stand"
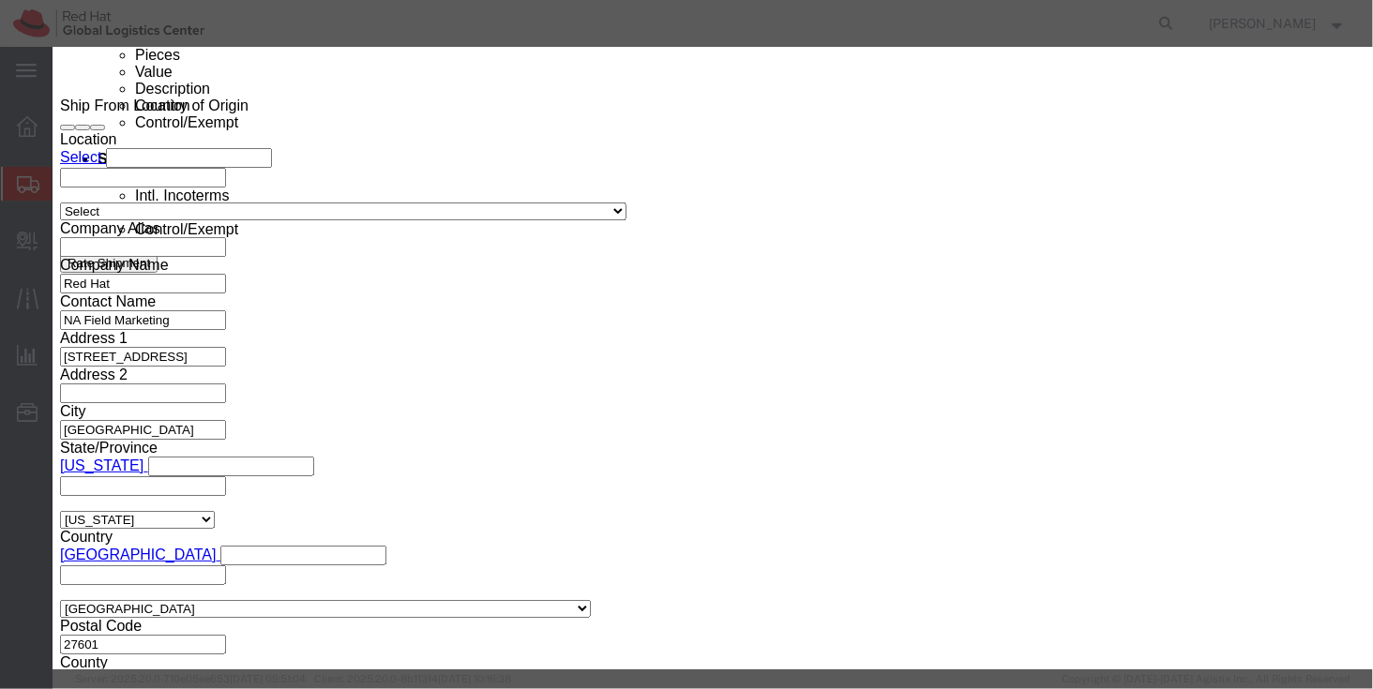
click button "Save & Close"
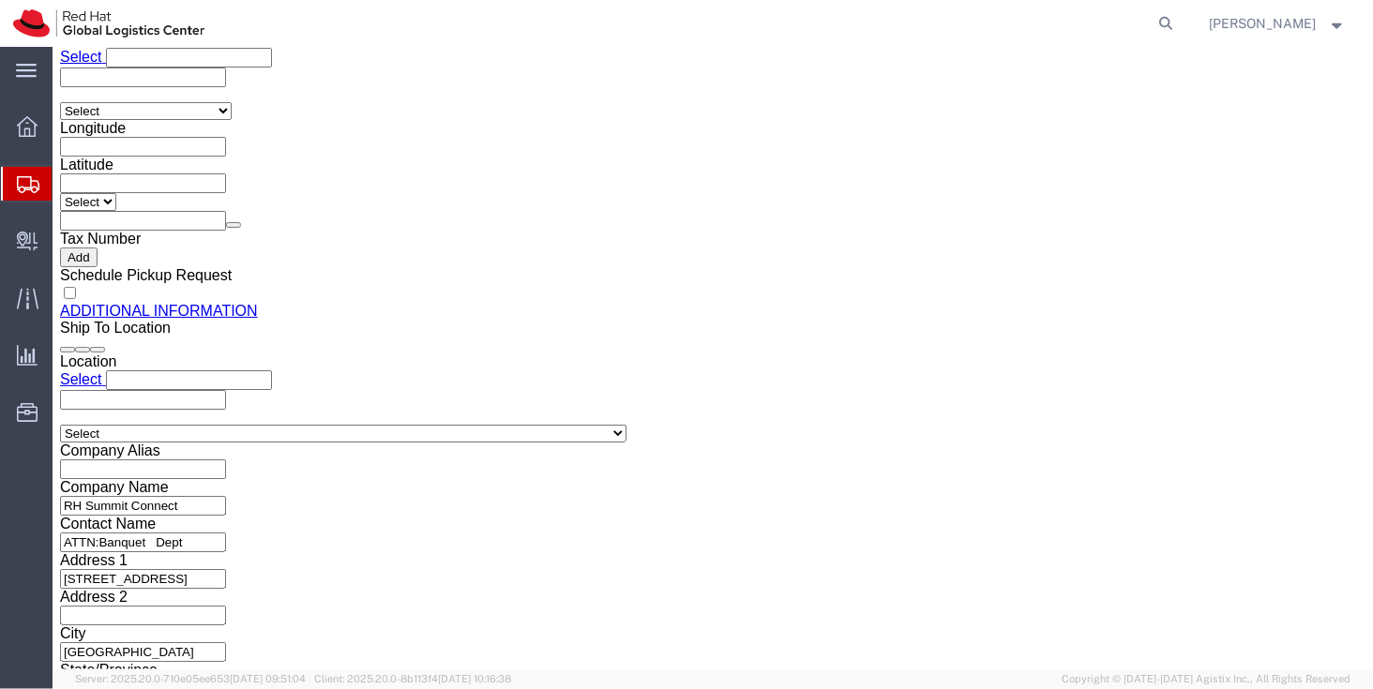
scroll to position [1890, 0]
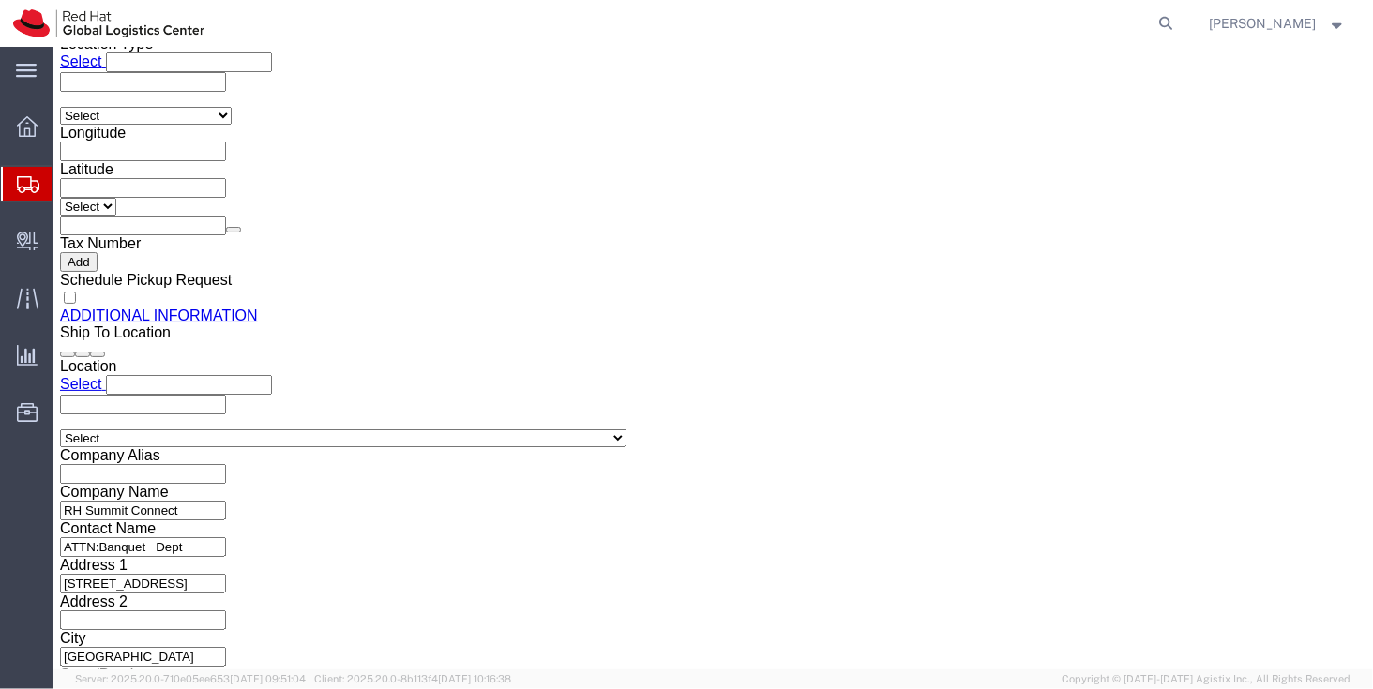
click p "Step and Repeat Banner"
drag, startPoint x: 283, startPoint y: 369, endPoint x: 1005, endPoint y: 686, distance: 788.5
click dd "151.12 USD"
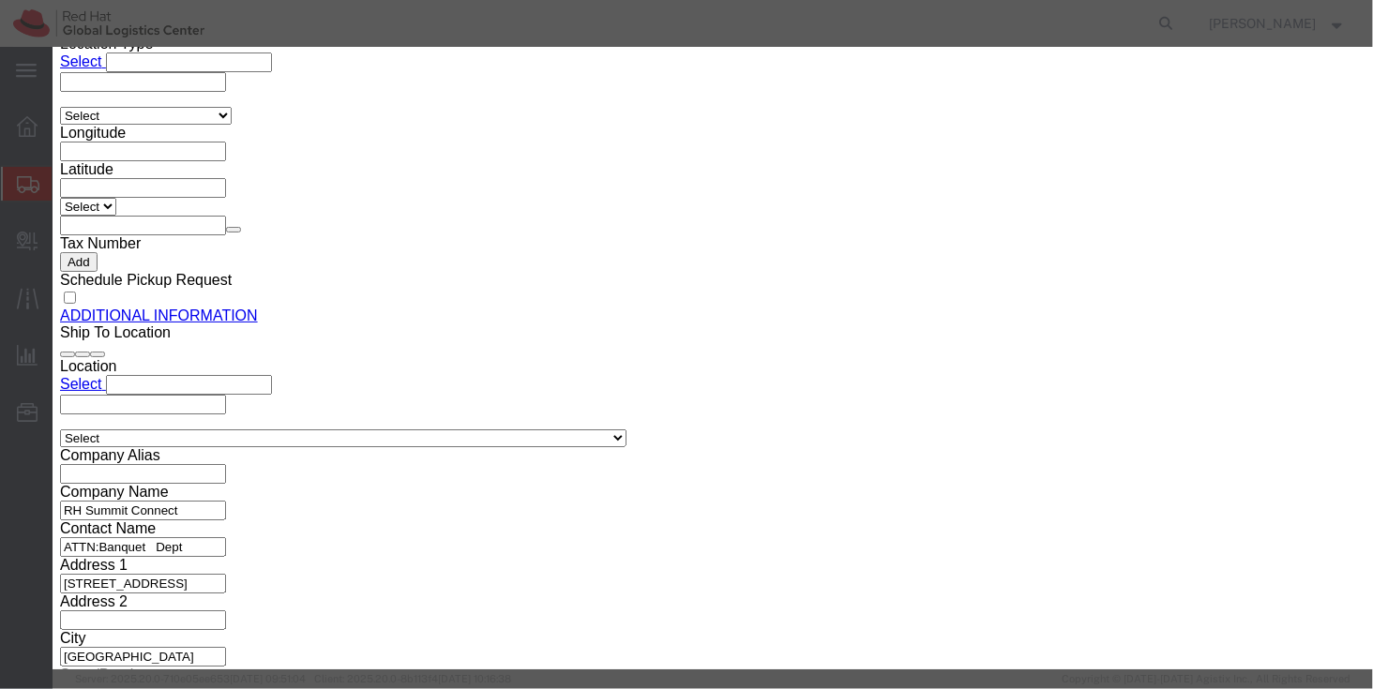
click div
click icon "button"
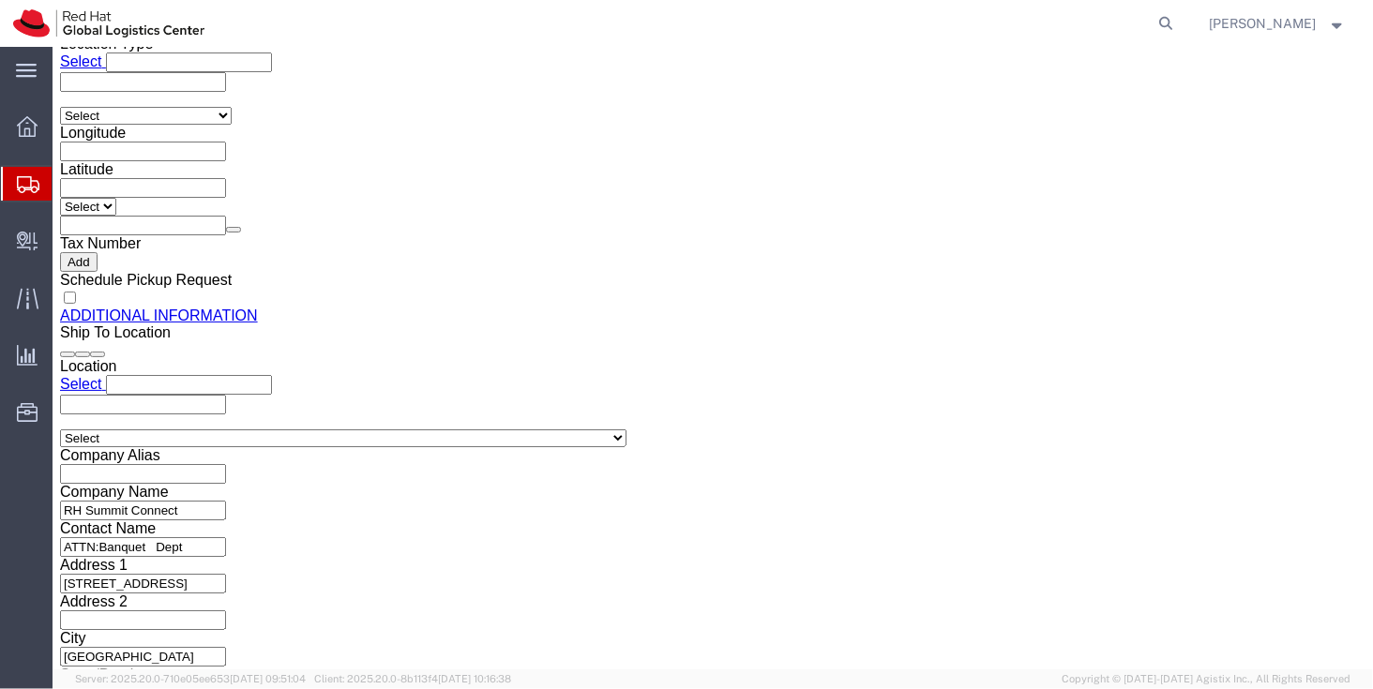
click link "Special Services"
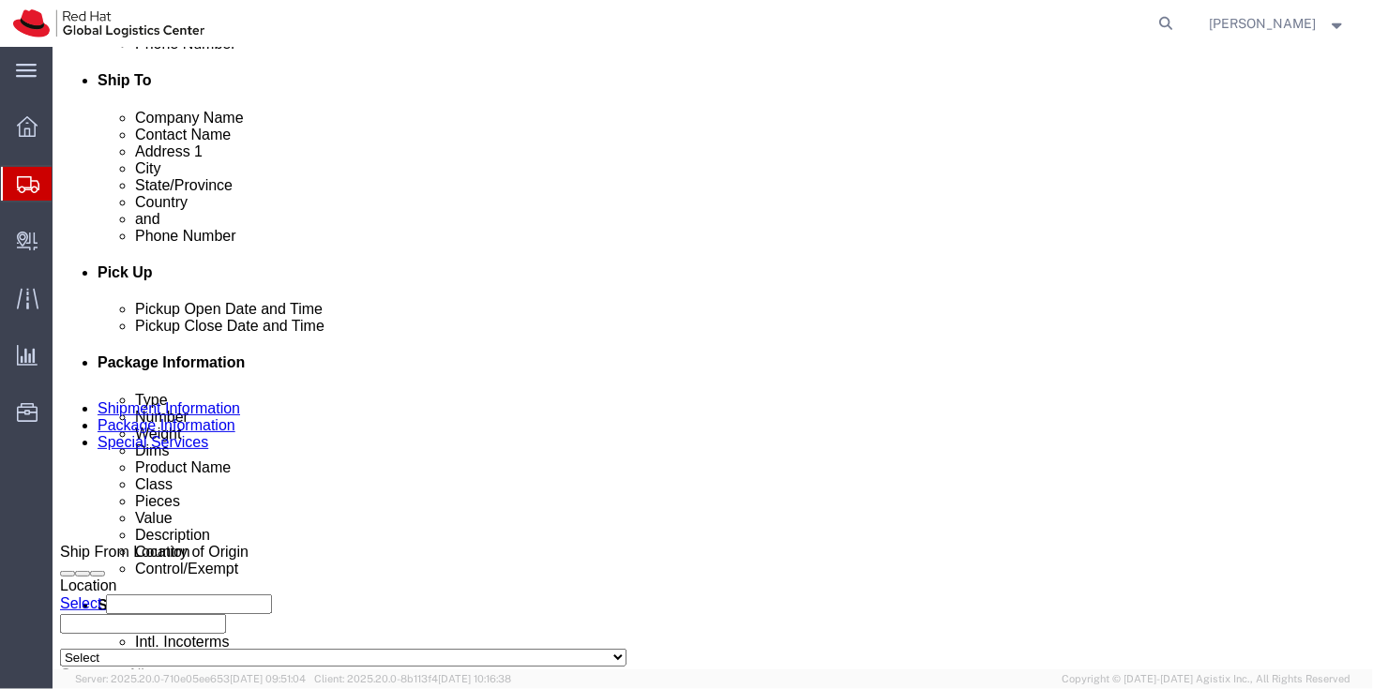
scroll to position [672, 0]
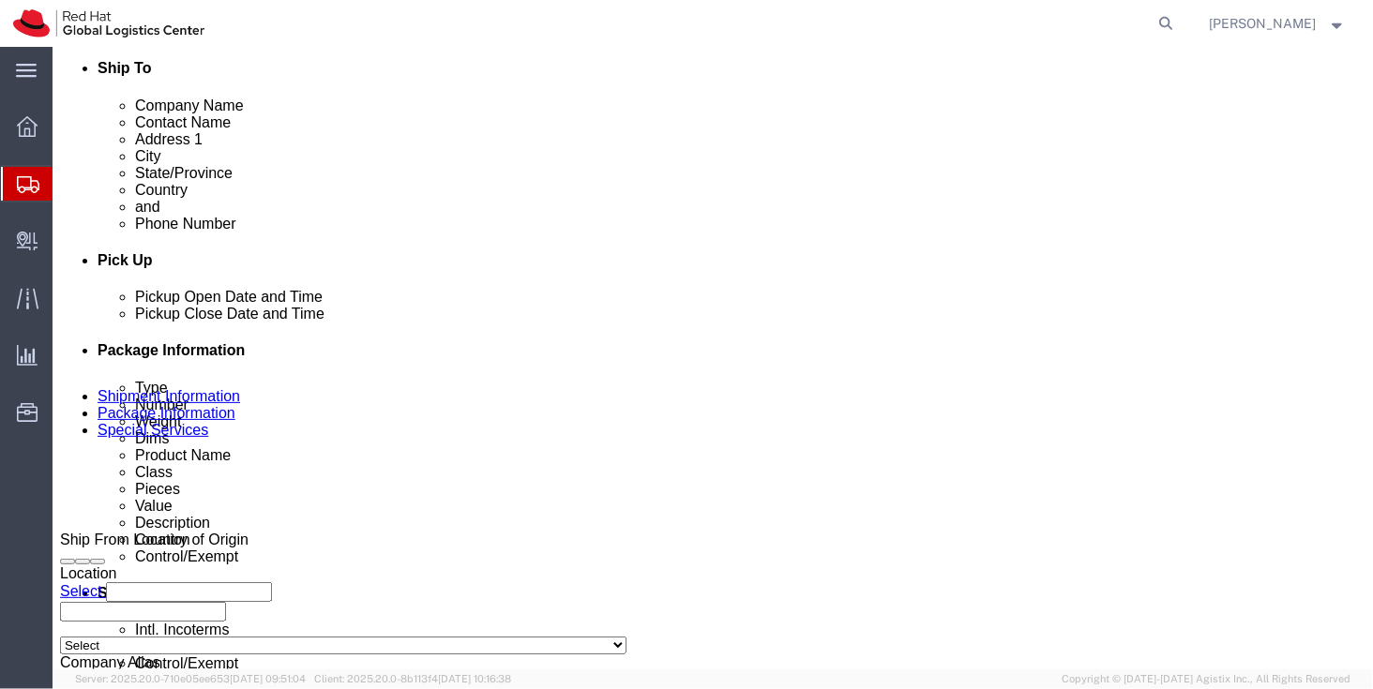
click link "Package Information"
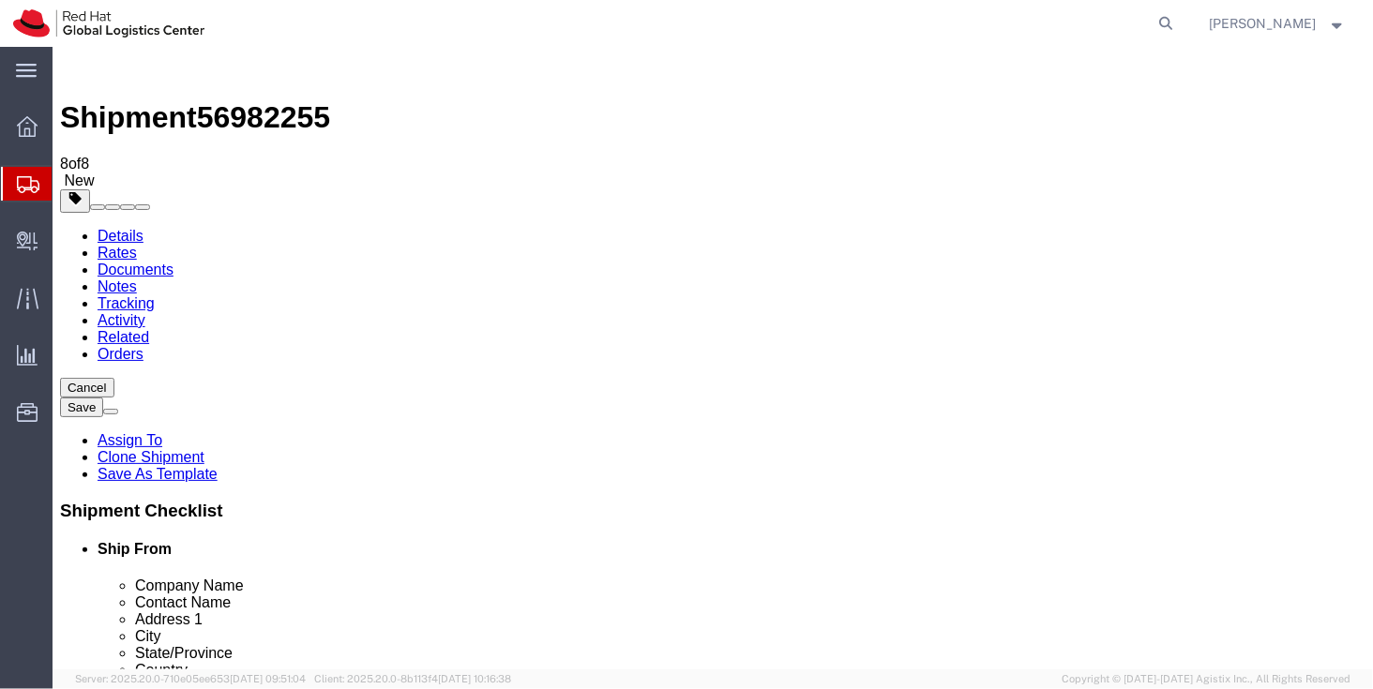
click link "Rates"
click at [122, 227] on link "Details" at bounding box center [120, 235] width 46 height 16
click div "Shipment Information Package Information Special Services"
click icon
click link "Rates"
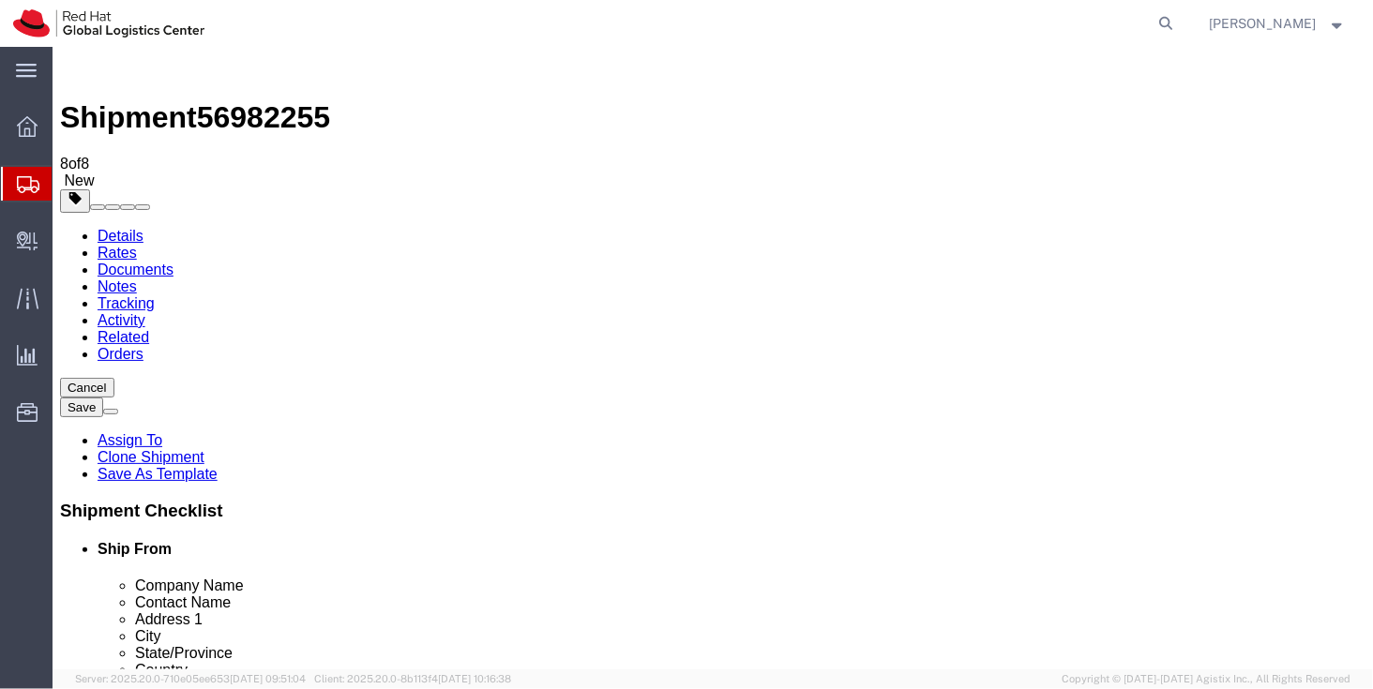
click at [173, 261] on link "Documents" at bounding box center [135, 269] width 76 height 16
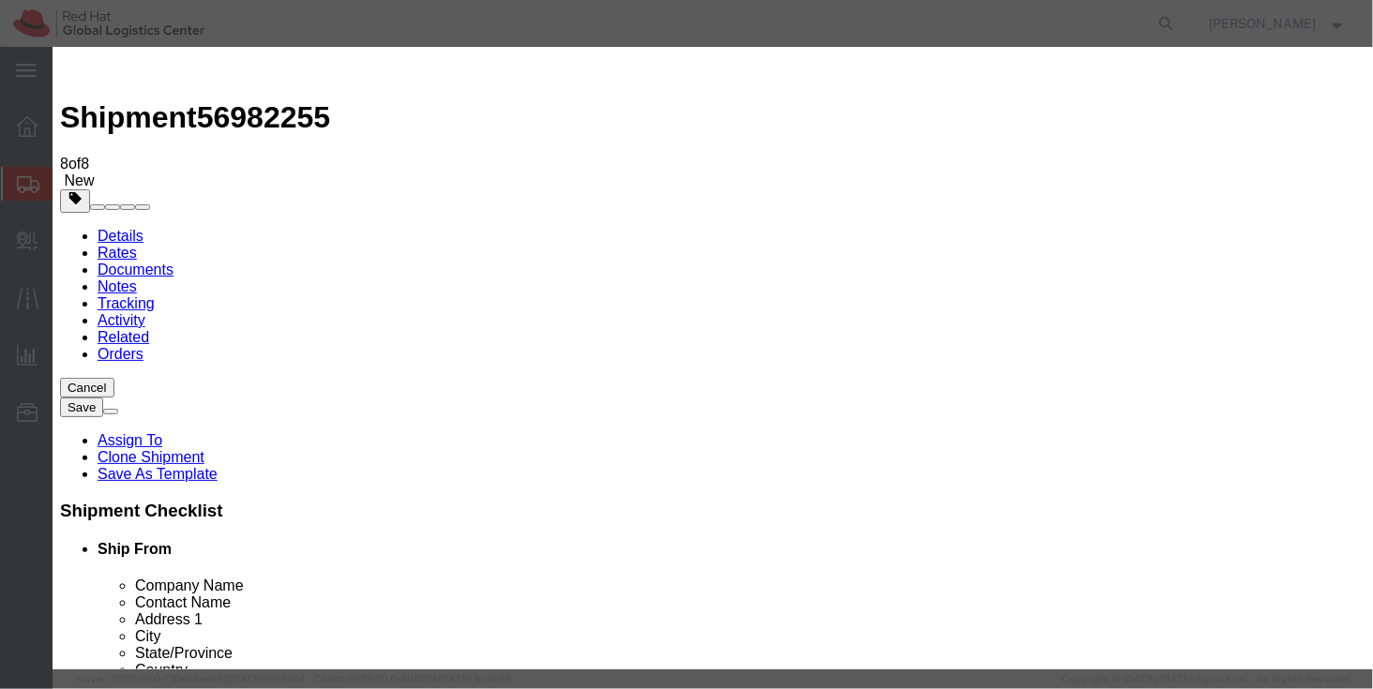
type input "C:\fakepath\Invoice for Koozies.pdf"
select select
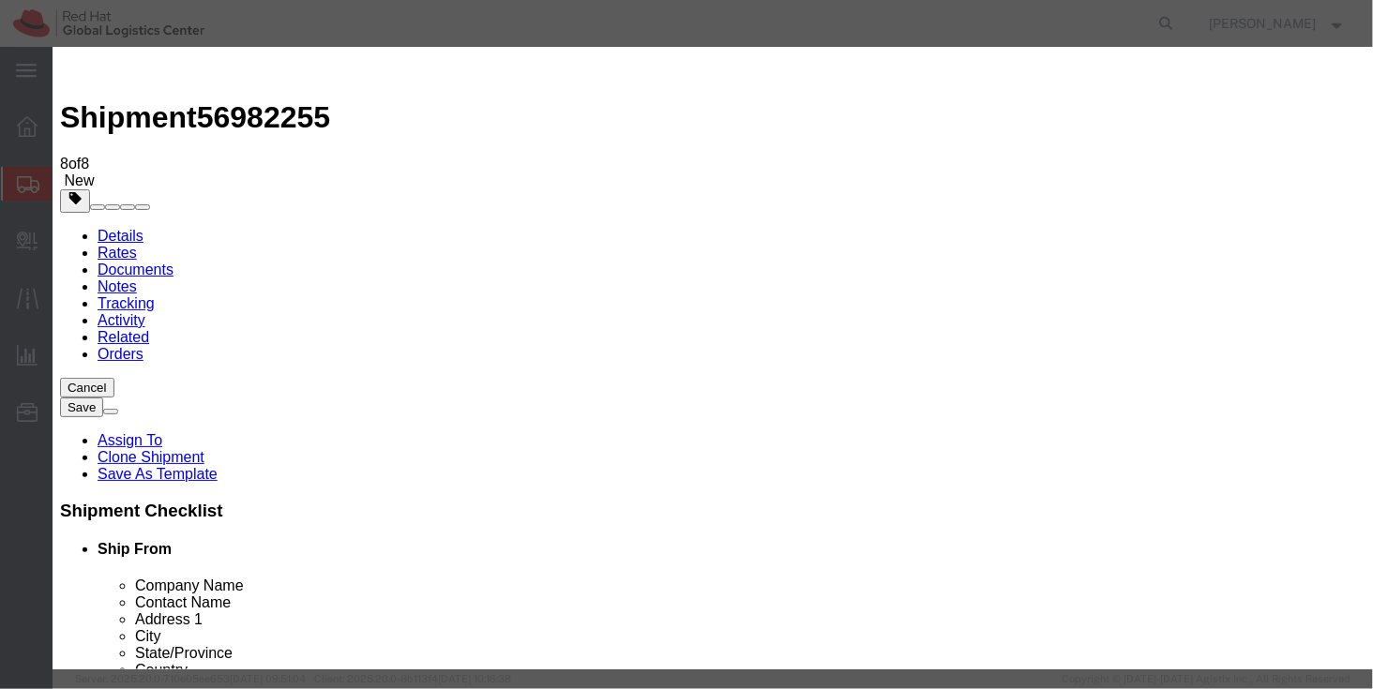
select select
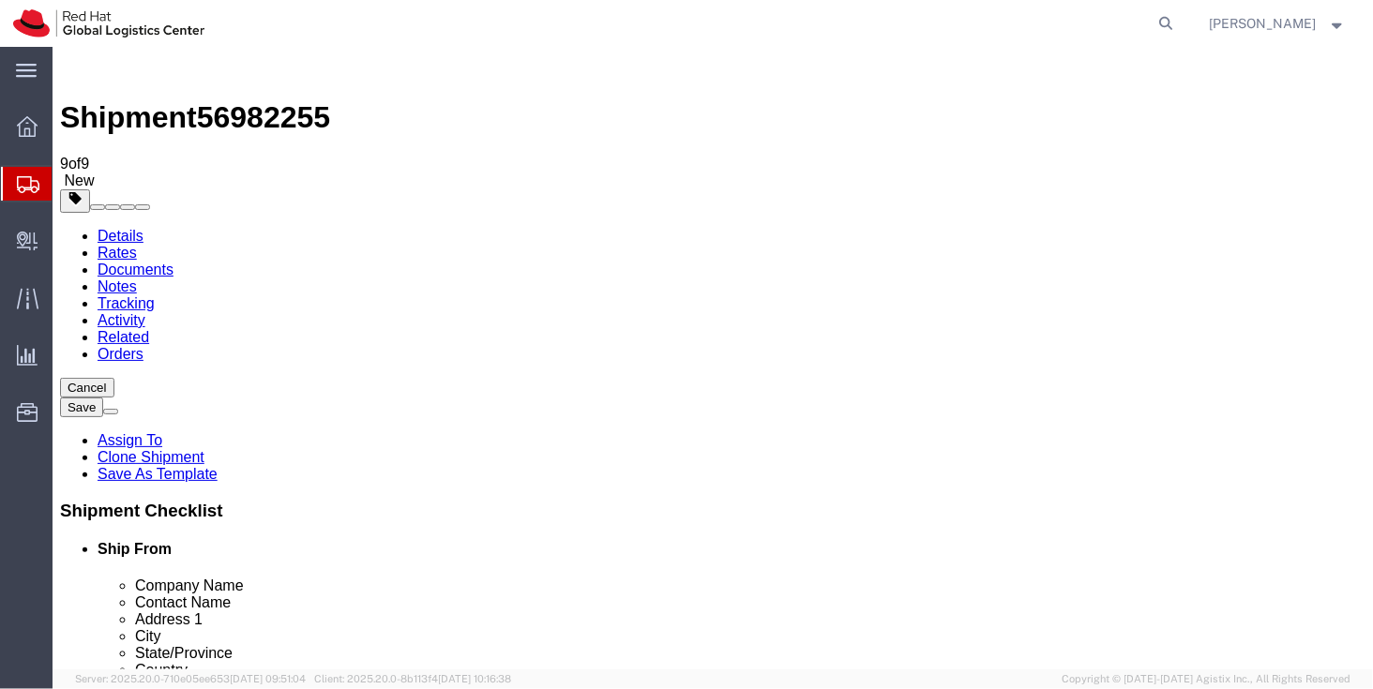
click at [113, 227] on link "Details" at bounding box center [120, 235] width 46 height 16
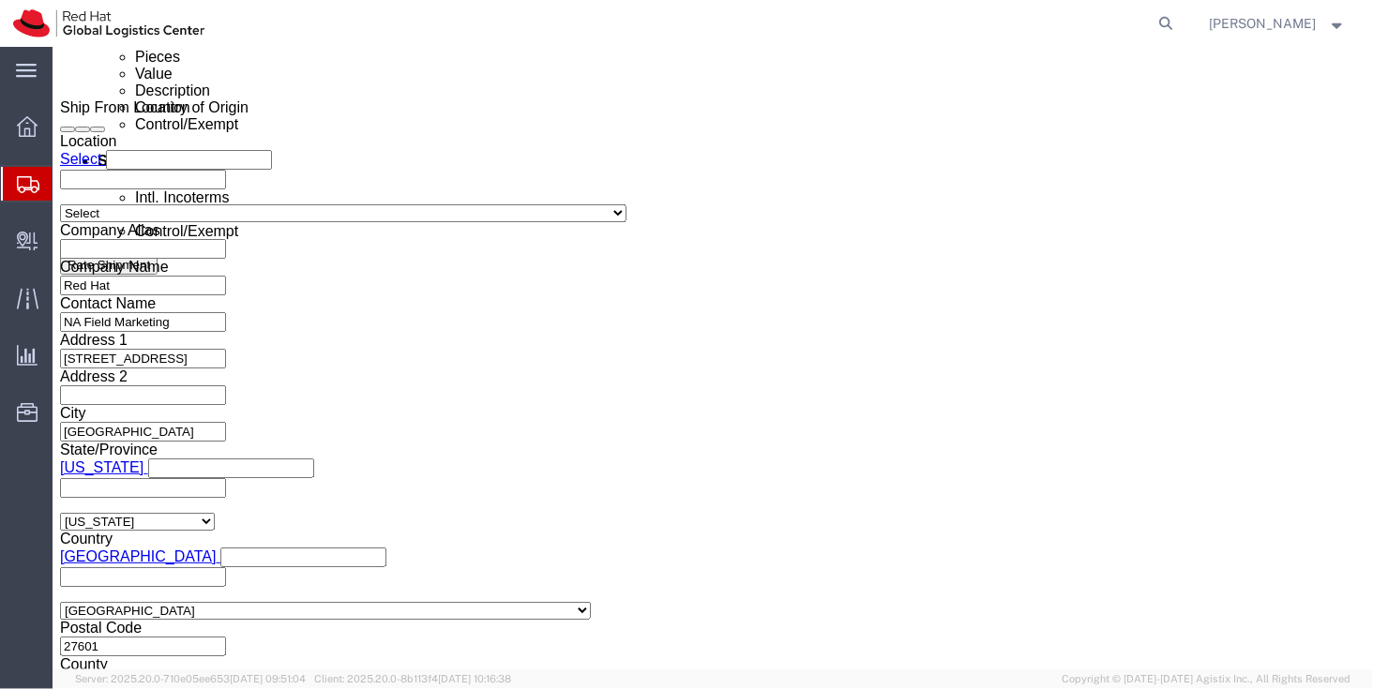
scroll to position [1110, 0]
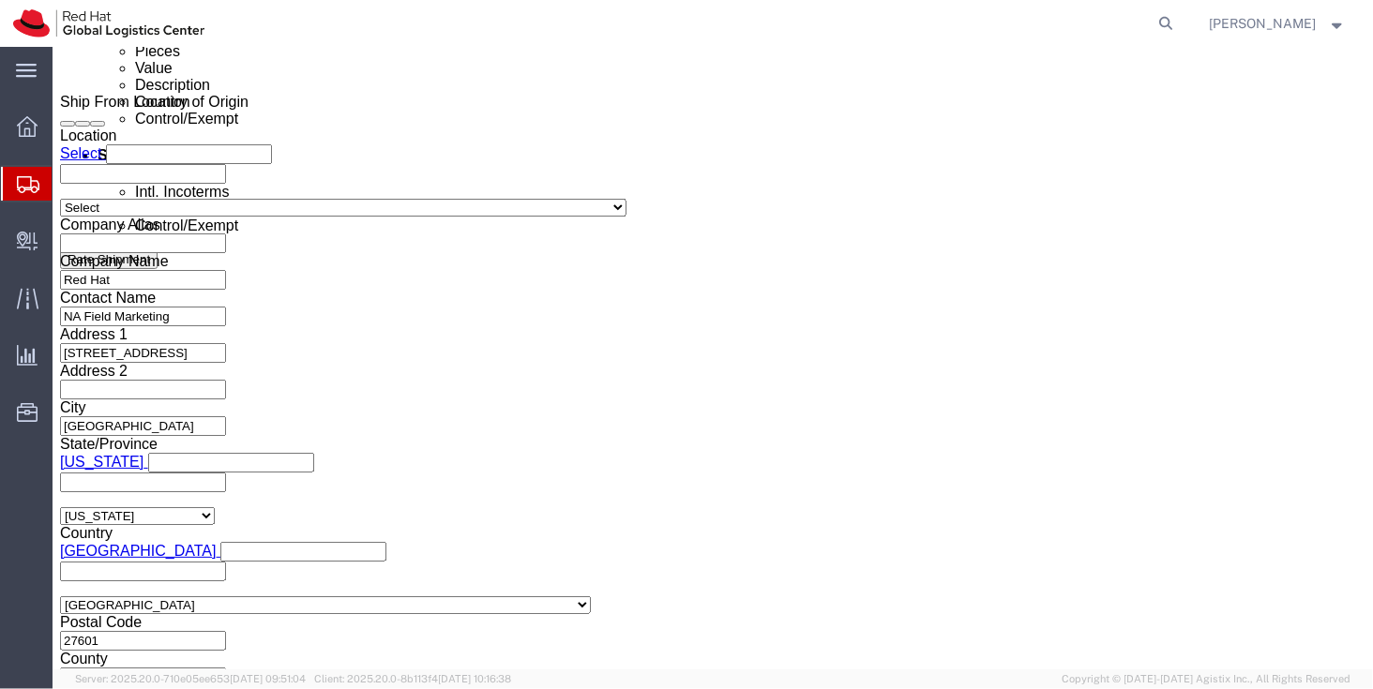
click icon
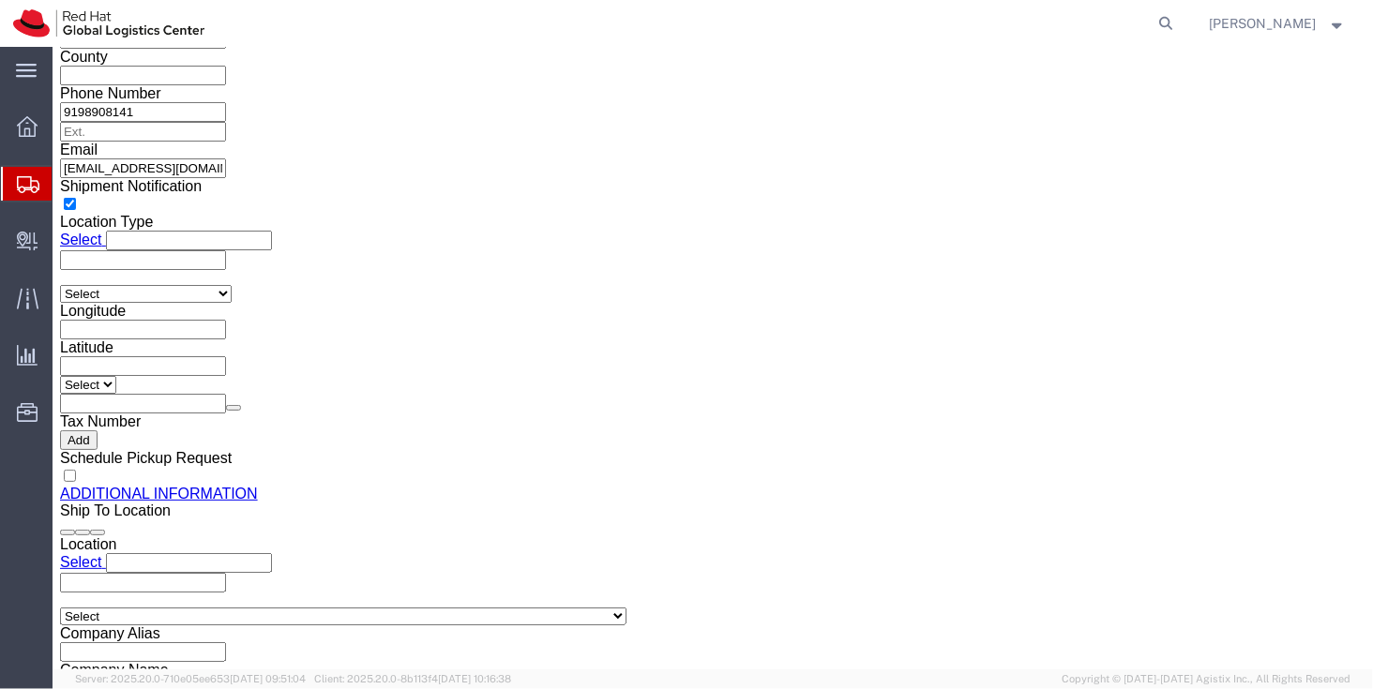
scroll to position [1824, 0]
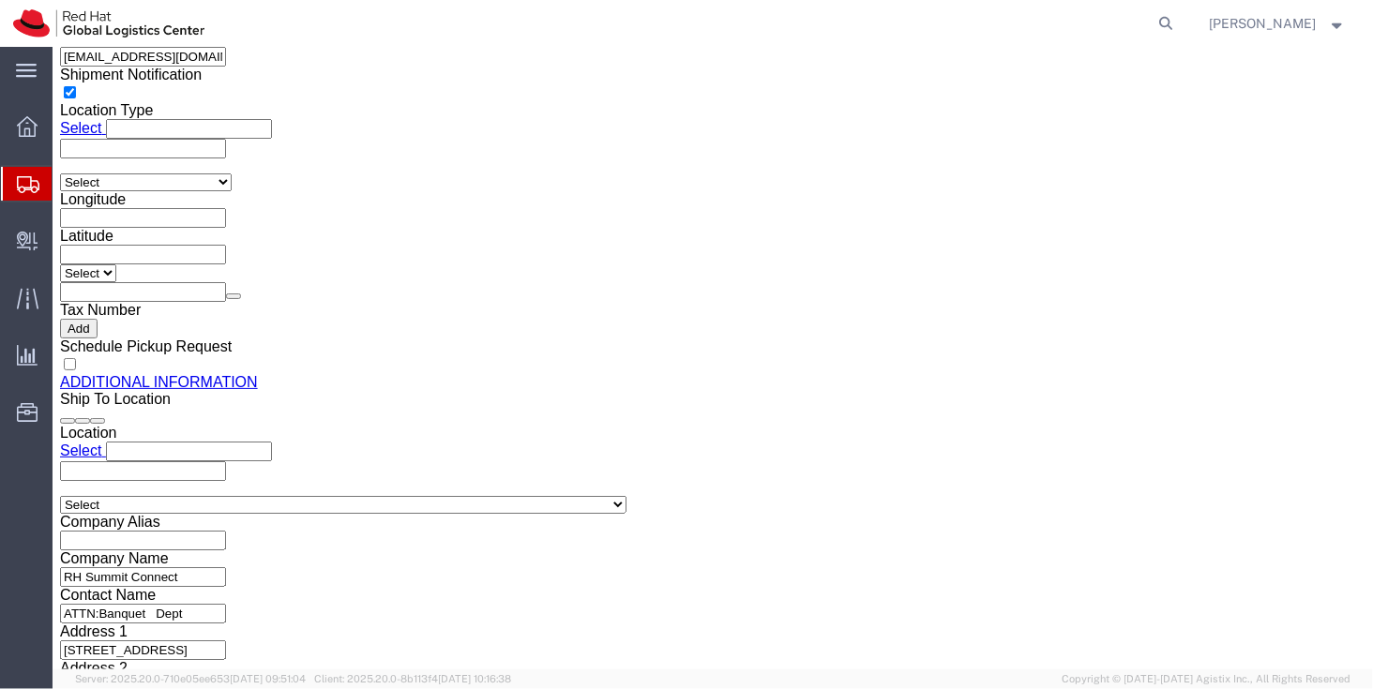
click dd "151.12 USD"
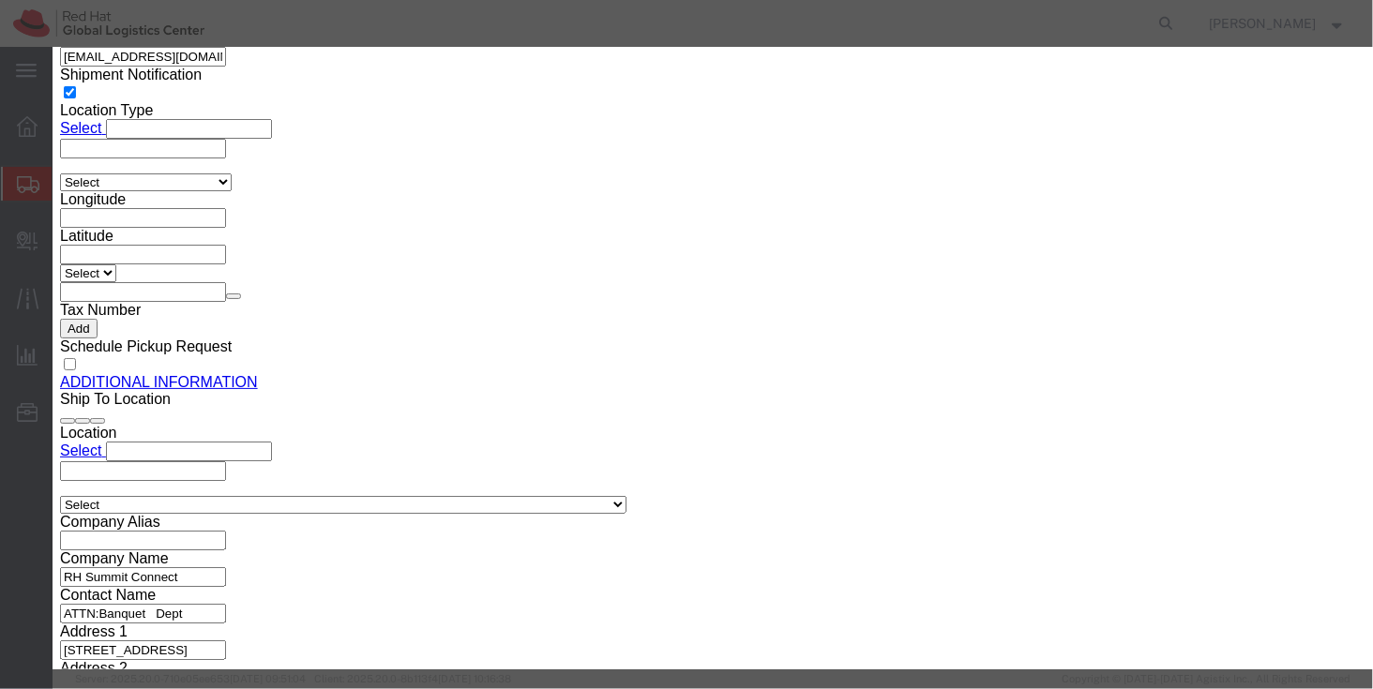
click div "Description Commodity Category Select Country Of Origin Select Afghanistan Ålan…"
click select "Select Afghanistan Åland Islands Albania Algeria American Samoa Andorra Angola …"
select select "US"
click select "Select Afghanistan Åland Islands Albania Algeria American Samoa Andorra Angola …"
click div "Commodity library"
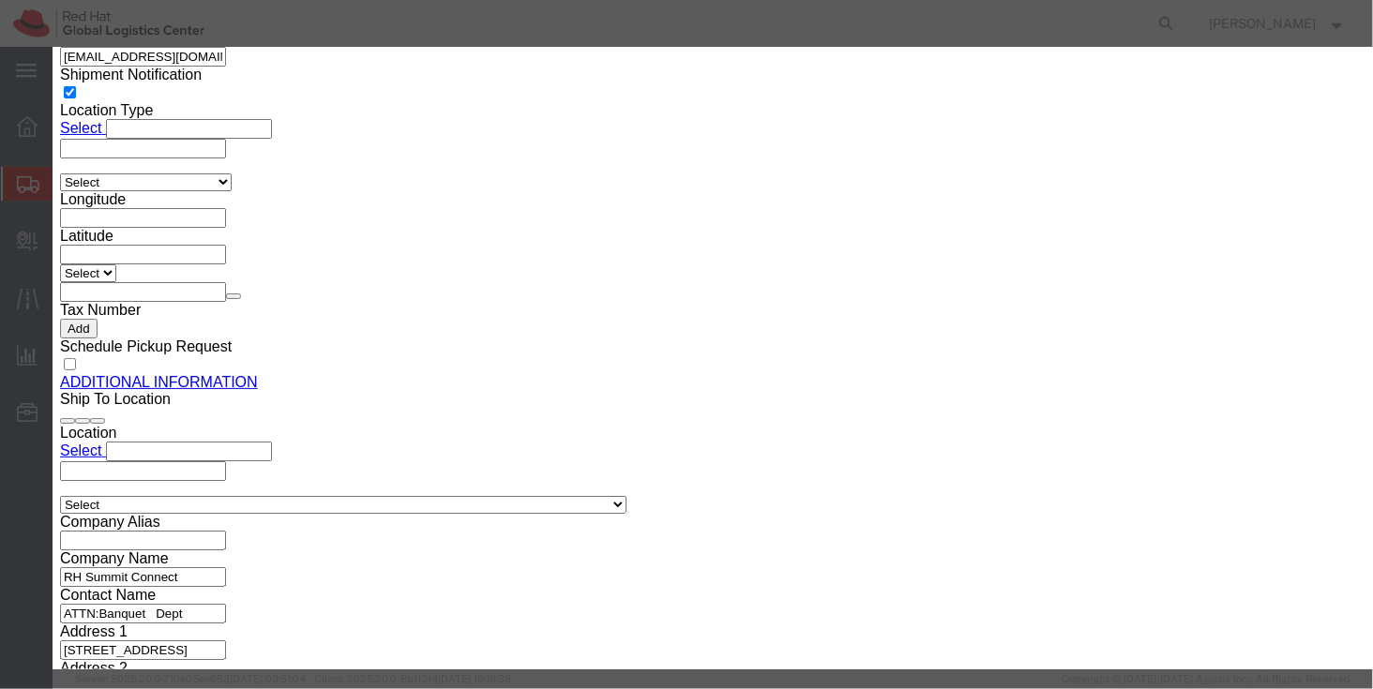
click textarea
type textarea "Step and Repeat Banner"
click button "Save & Close"
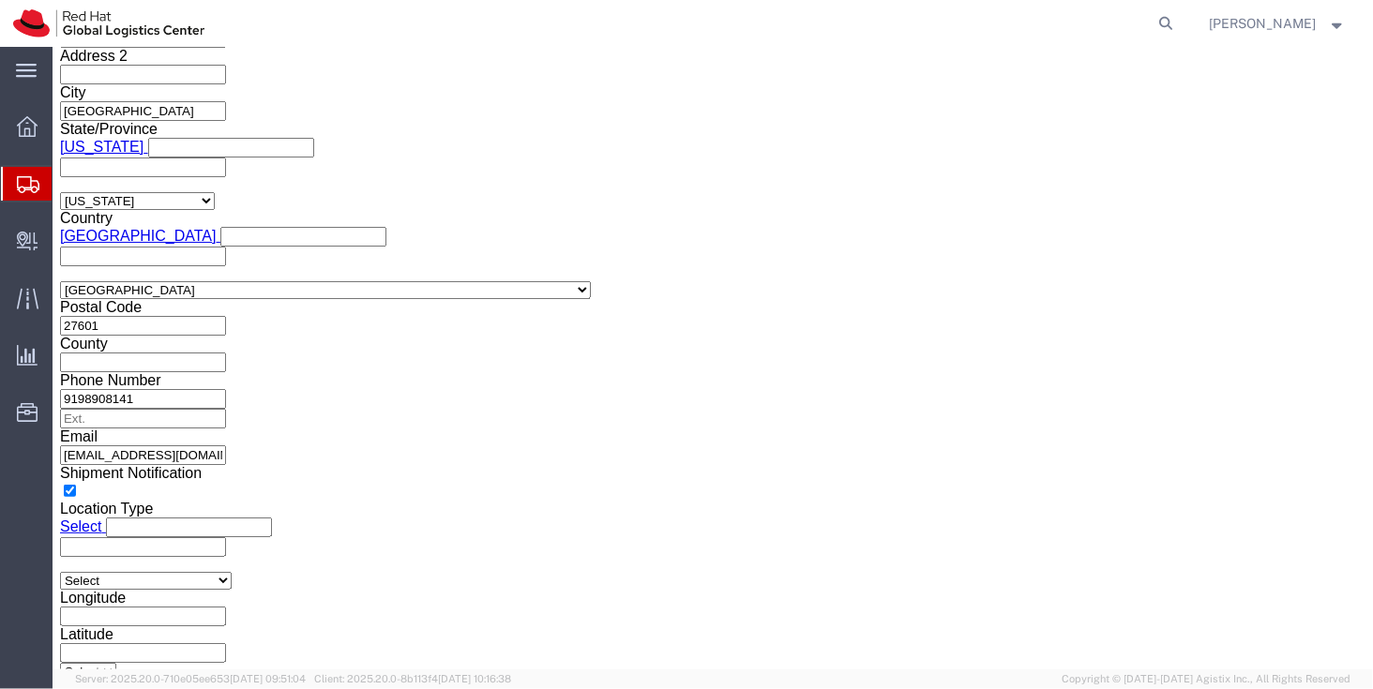
scroll to position [1430, 0]
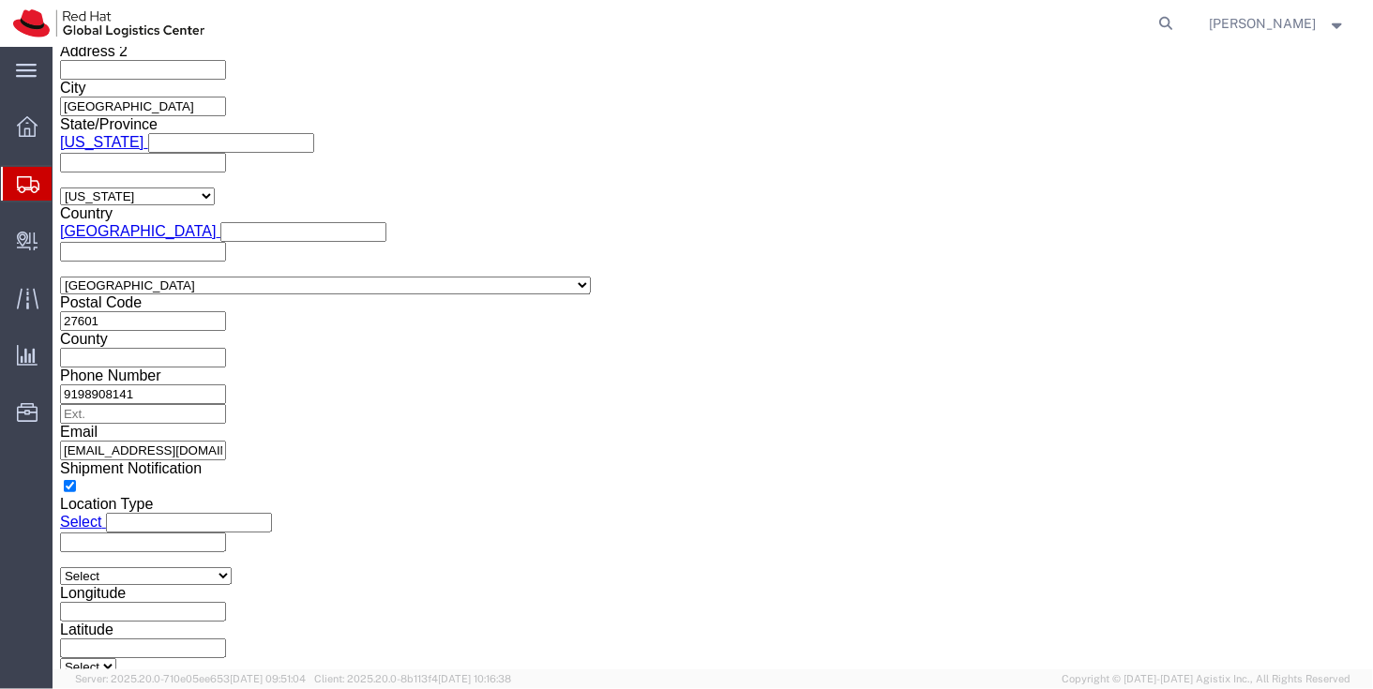
click dd "34.00 USD"
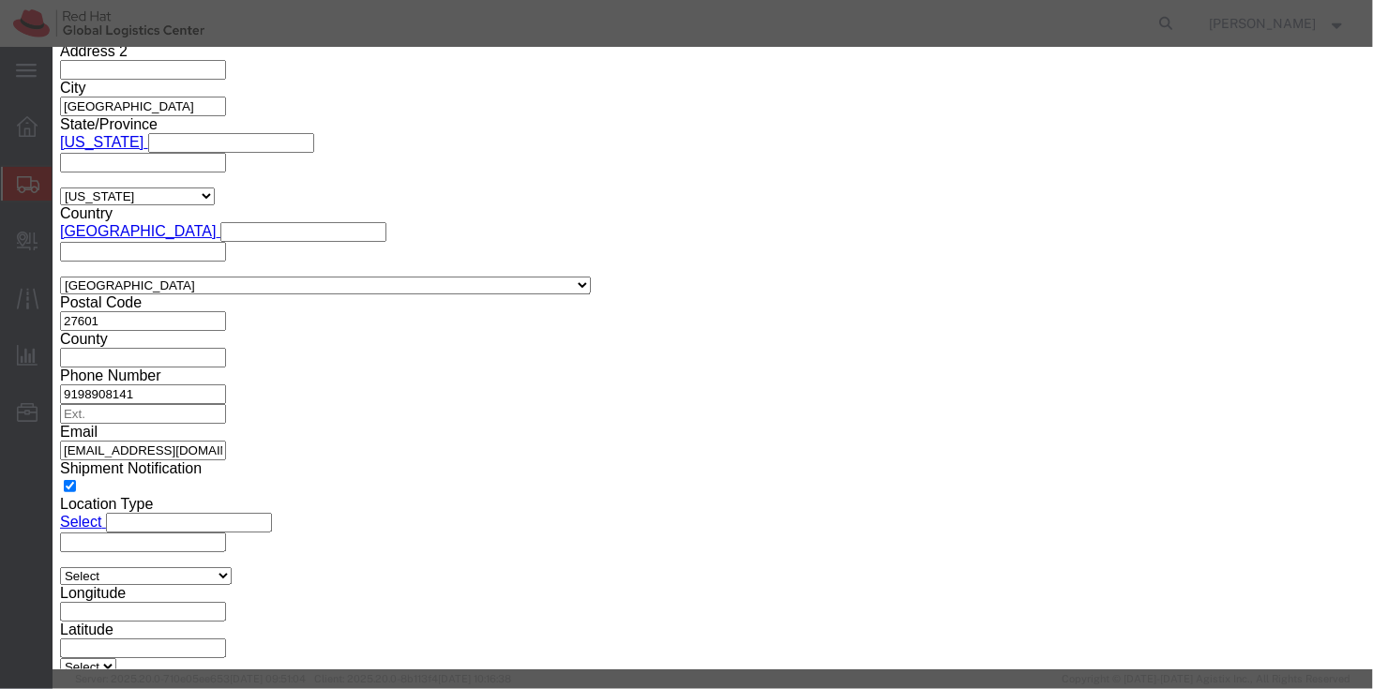
click icon "button"
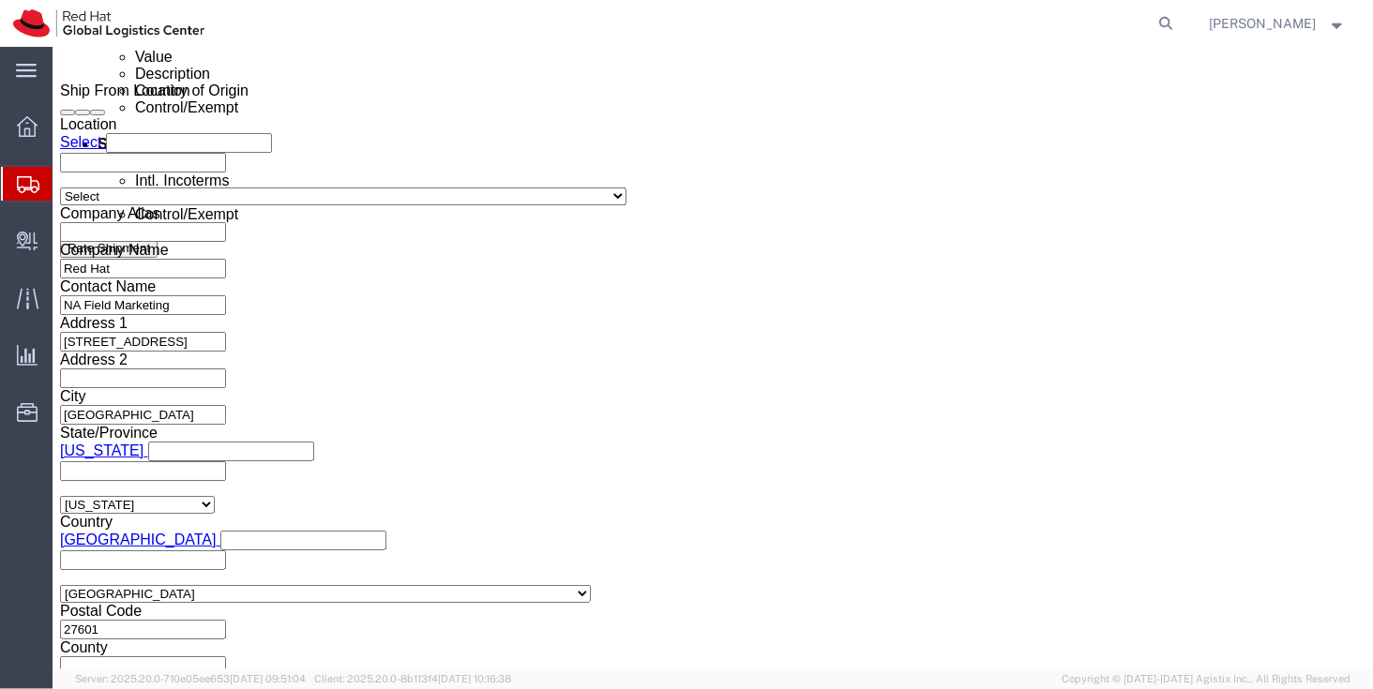
scroll to position [1085, 0]
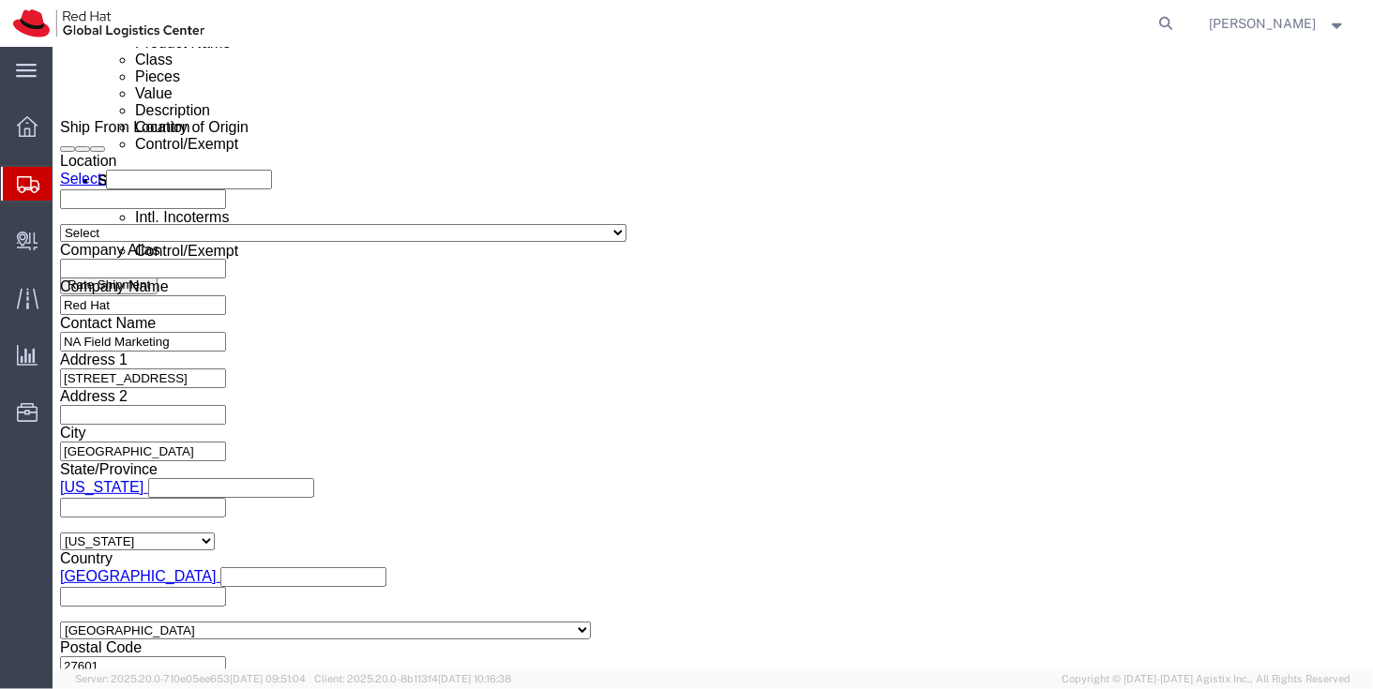
click dd "2.00 Each"
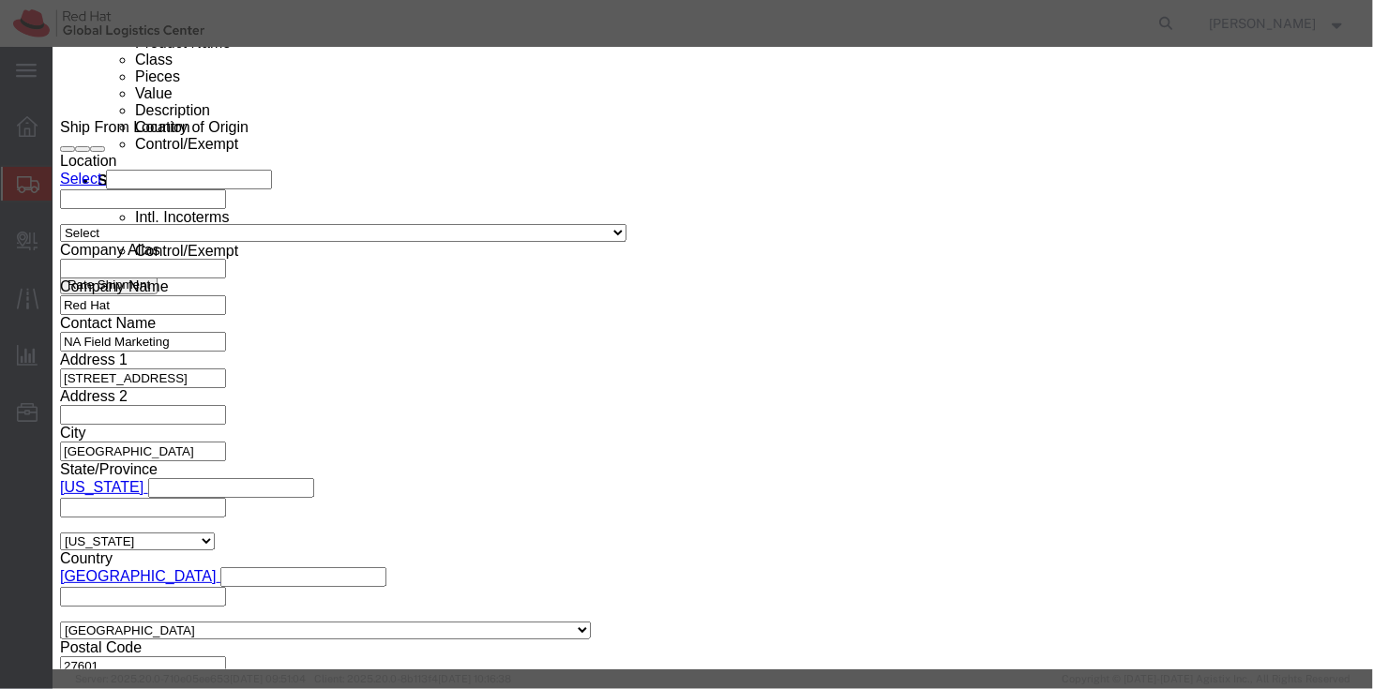
click icon "button"
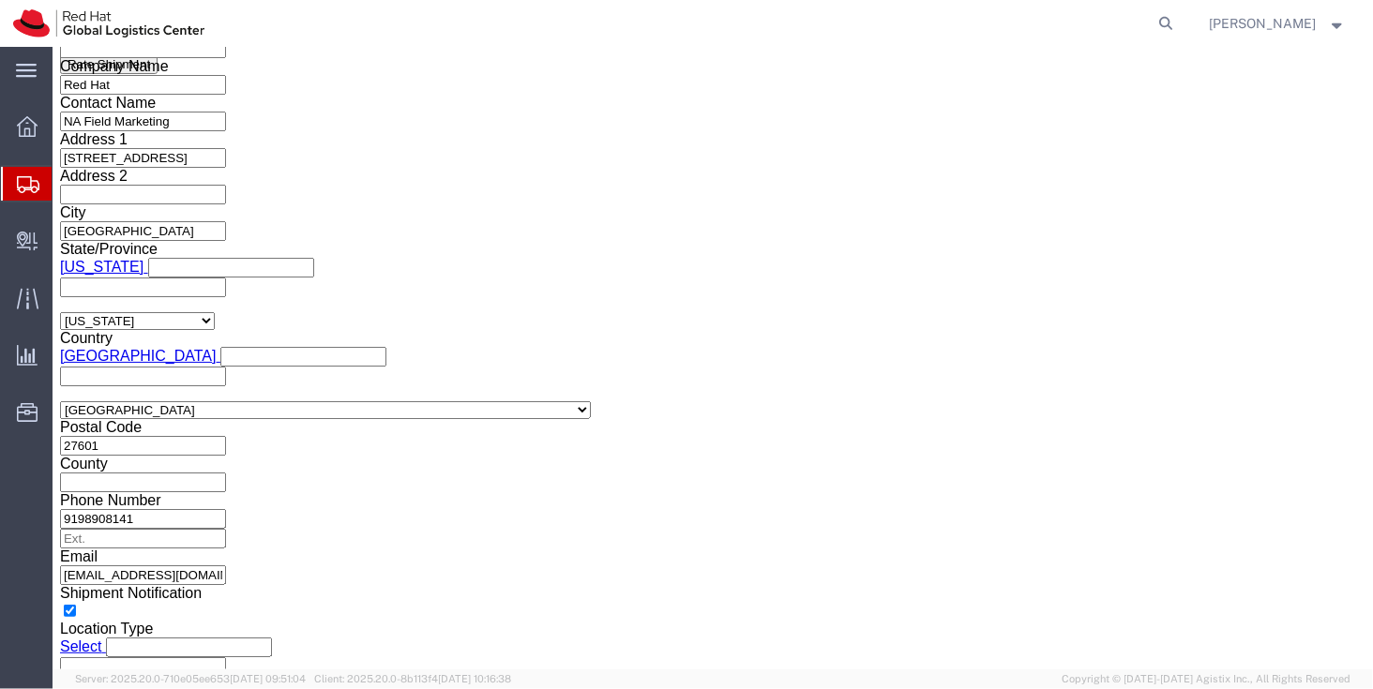
scroll to position [1301, 0]
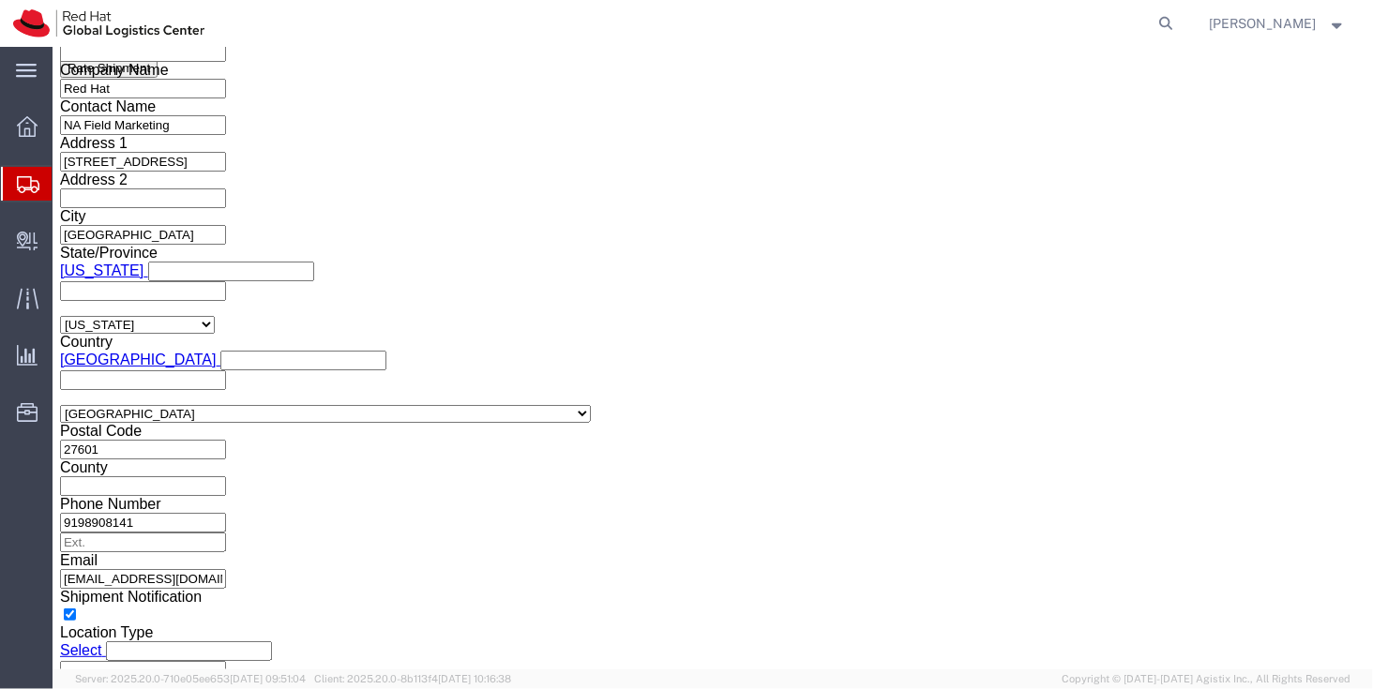
click div "Save in commodity library Clone this content Delete this content J.Lien - Baseb…"
click div "Pieces: 2.00 Each Total value: 34.00 USD"
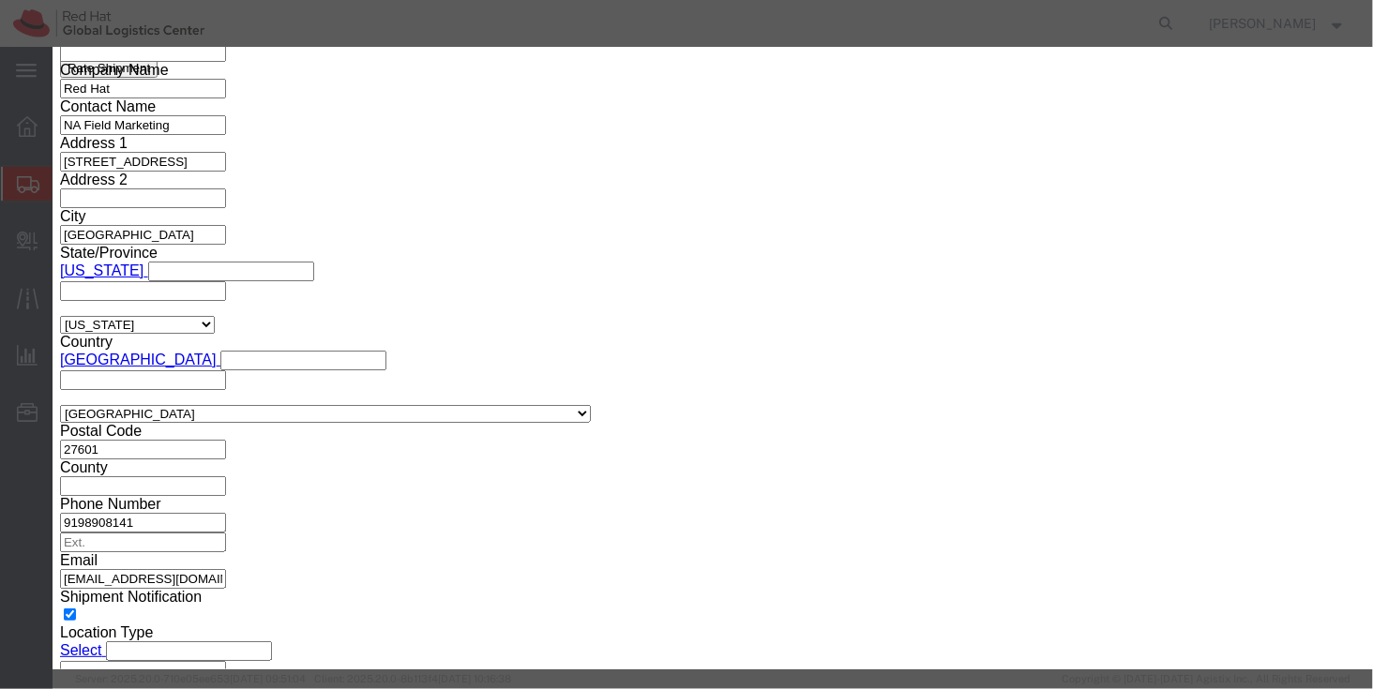
click textarea
click select "Select Afghanistan Åland Islands Albania Algeria American Samoa Andorra Angola …"
select select "US"
click select "Select Afghanistan Åland Islands Albania Algeria American Samoa Andorra Angola …"
click button "Save & Close"
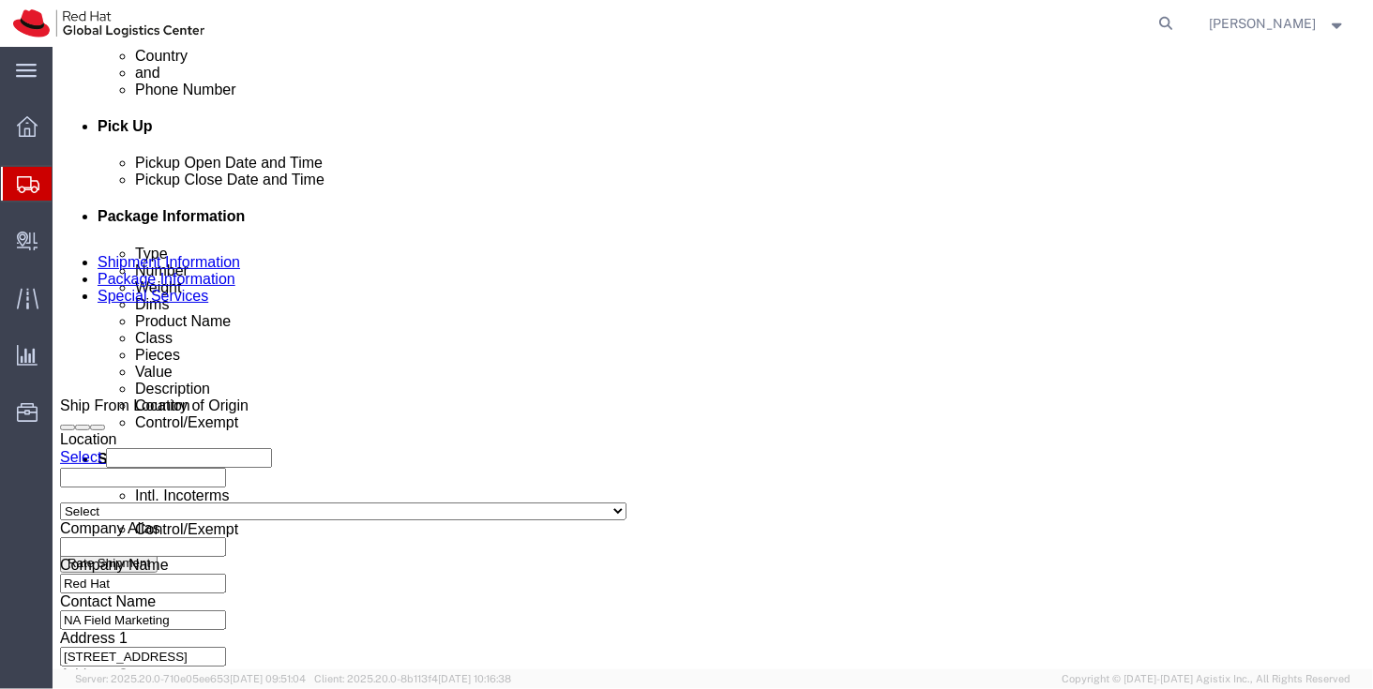
scroll to position [805, 0]
click dd "2.00 Each"
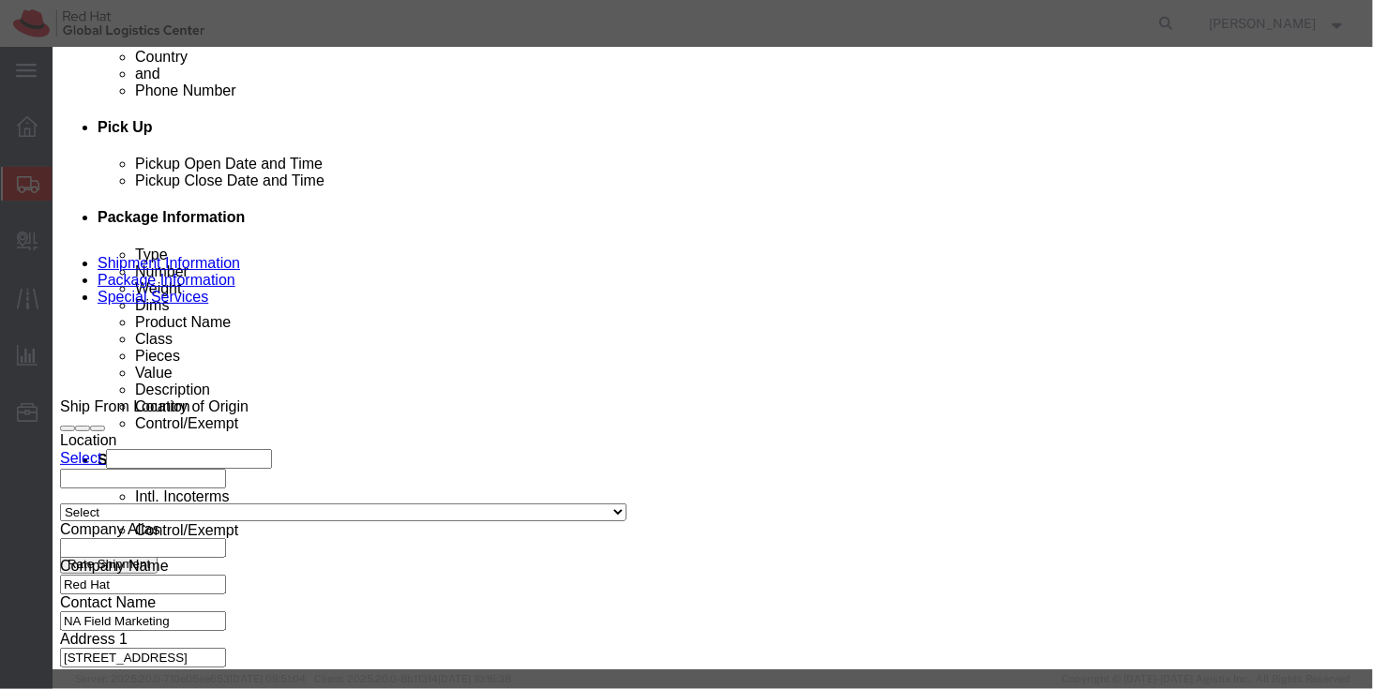
click icon "button"
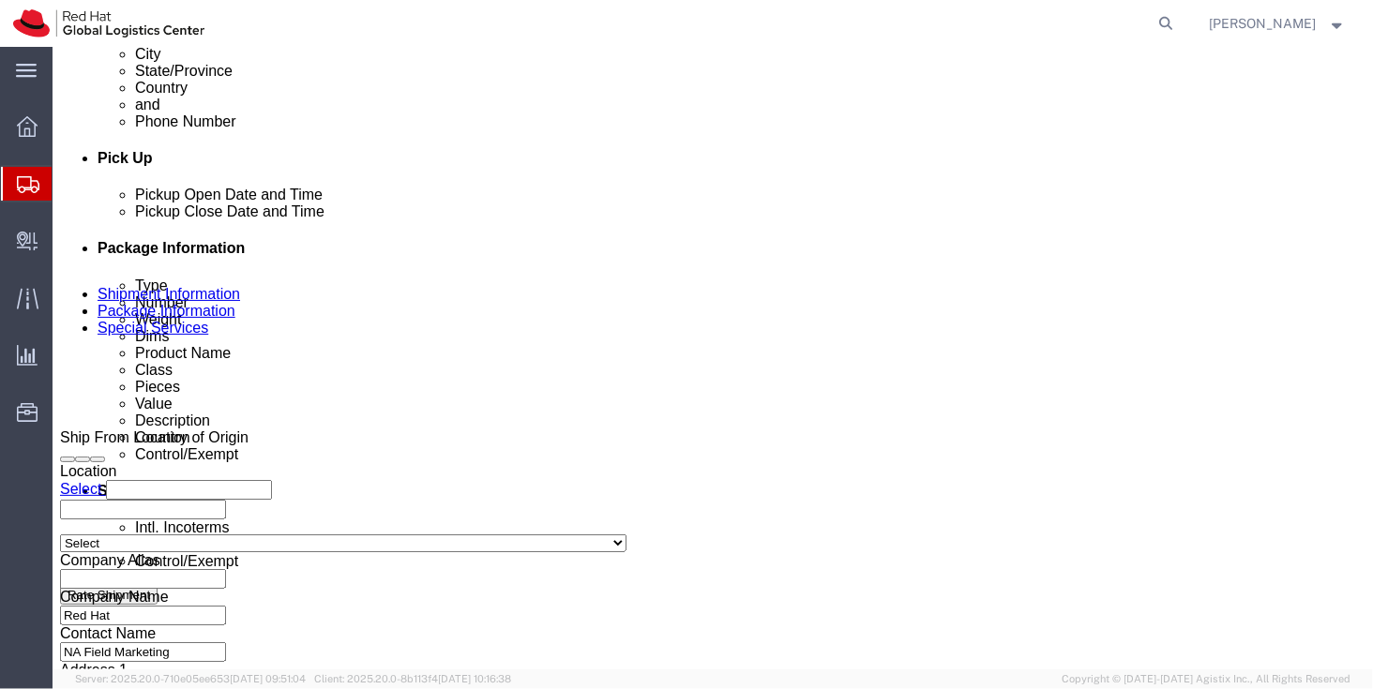
scroll to position [765, 0]
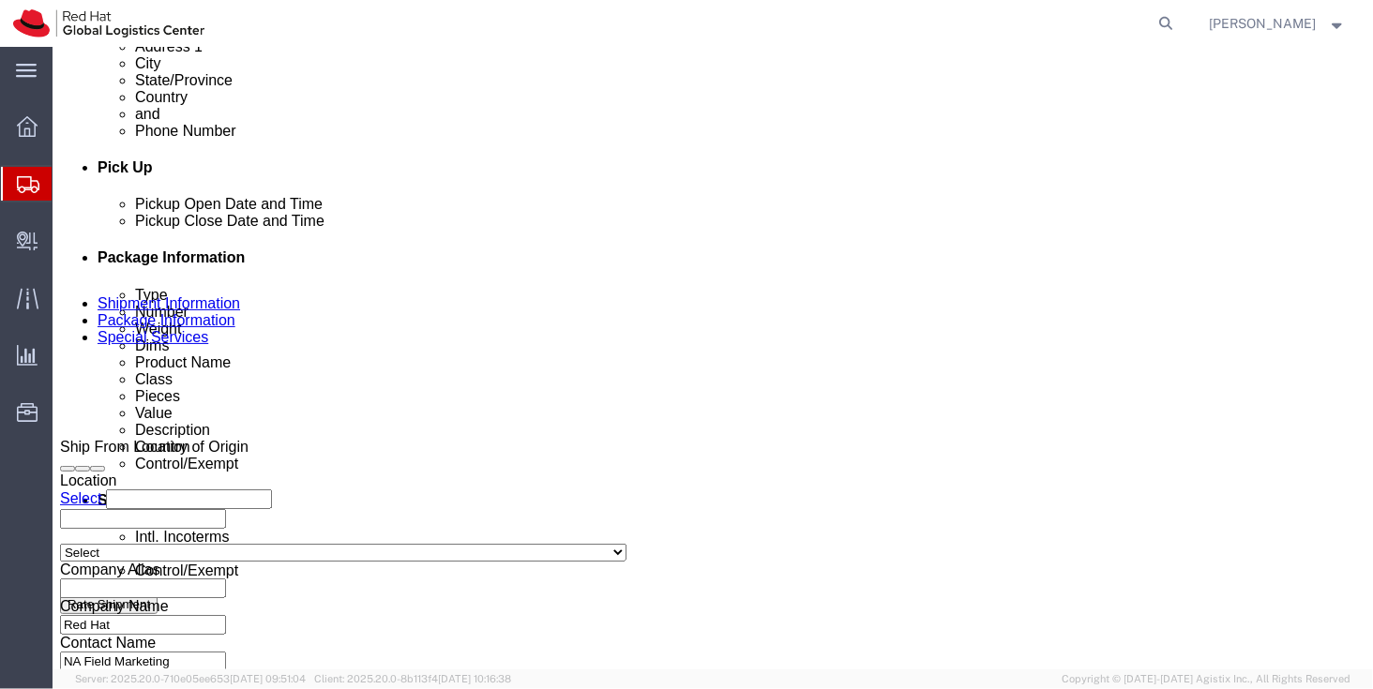
click div "Pieces: 90.00 Each Total value: 135.00 USD"
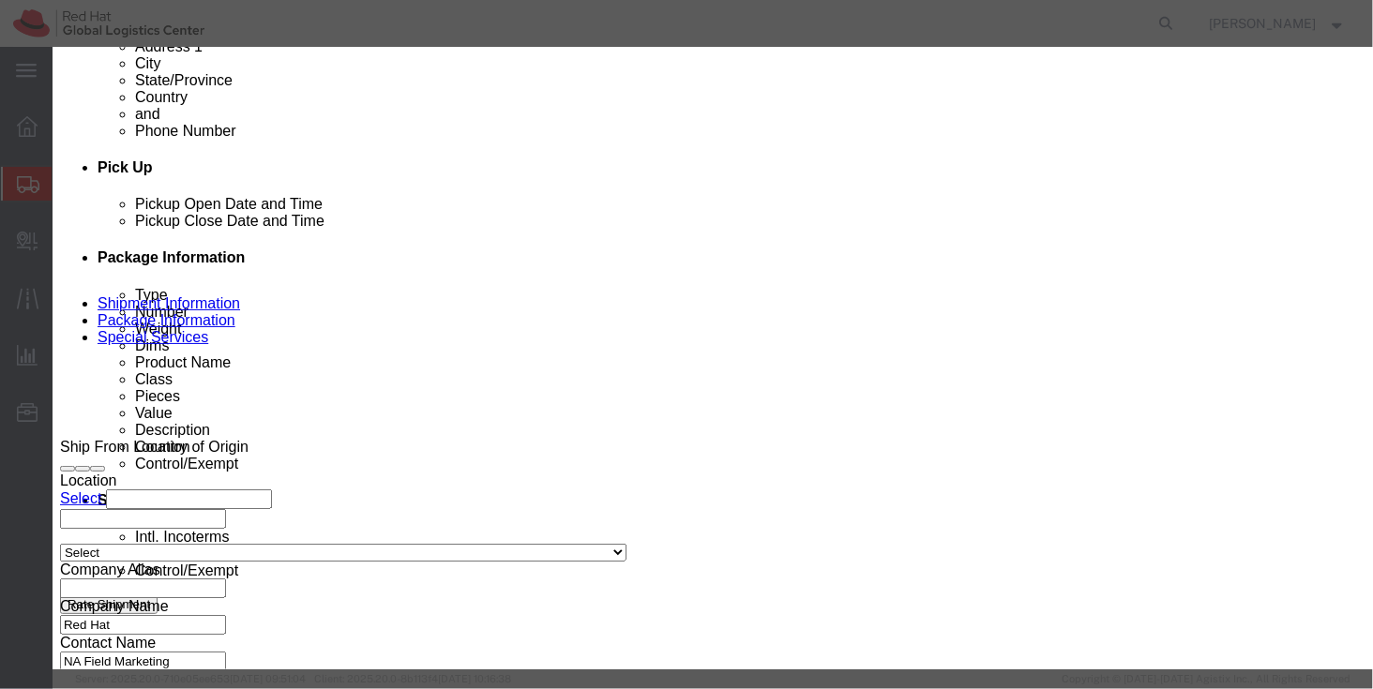
click select "Select Afghanistan Åland Islands Albania Algeria American Samoa Andorra Angola …"
select select "US"
click select "Select Afghanistan Åland Islands Albania Algeria American Samoa Andorra Angola …"
click button "Save & Close"
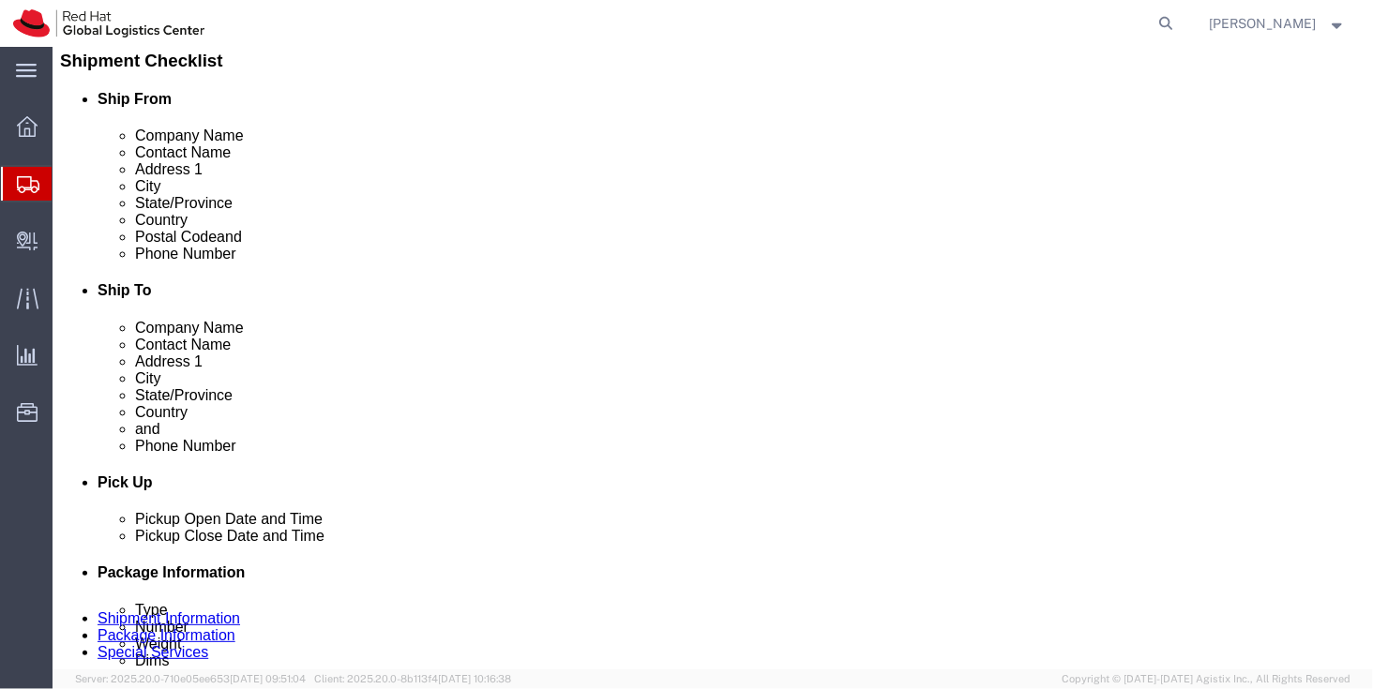
scroll to position [448, 0]
click div "Save in commodity library Clone this content Delete this content J.Lien - Spons…"
click p "[PERSON_NAME] - Sponsored SC Lanyards"
click dd "300.00 Each"
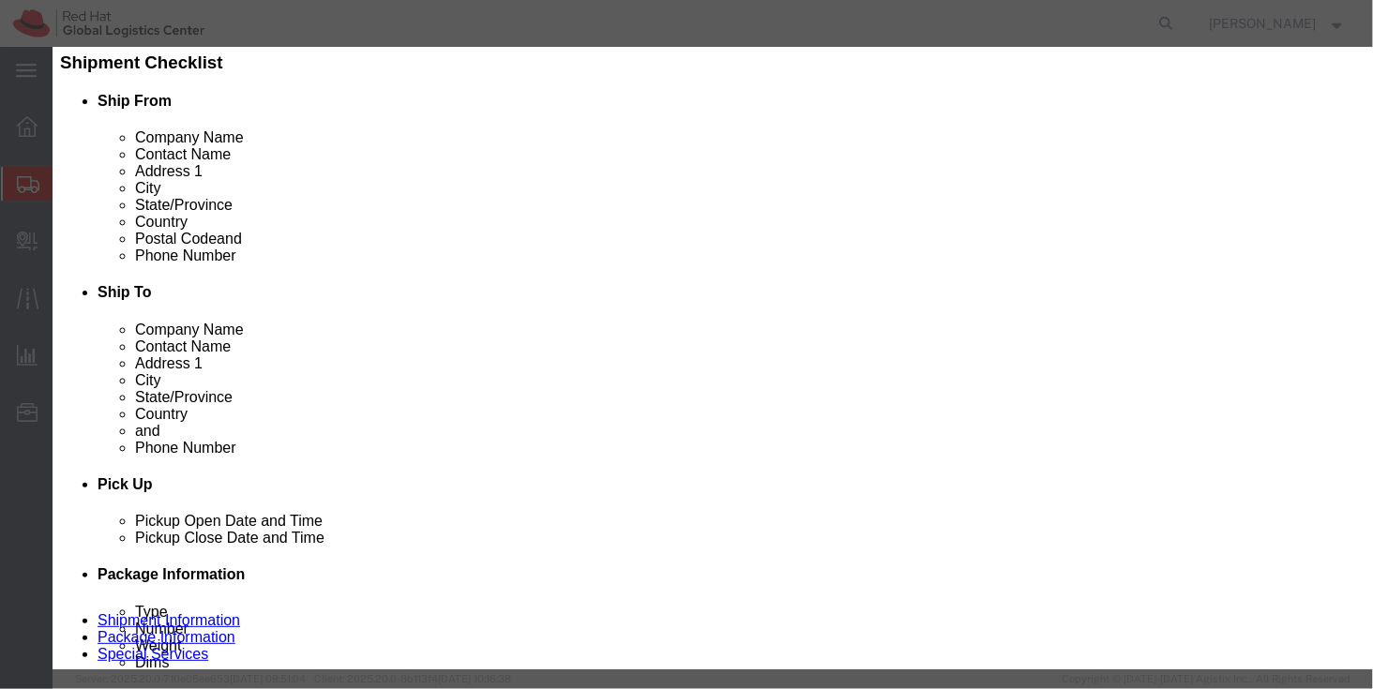
click select "Select Afghanistan Åland Islands Albania Algeria American Samoa Andorra Angola …"
select select "CN"
click select "Select Afghanistan Åland Islands Albania Algeria American Samoa Andorra Angola …"
click button "Save & Close"
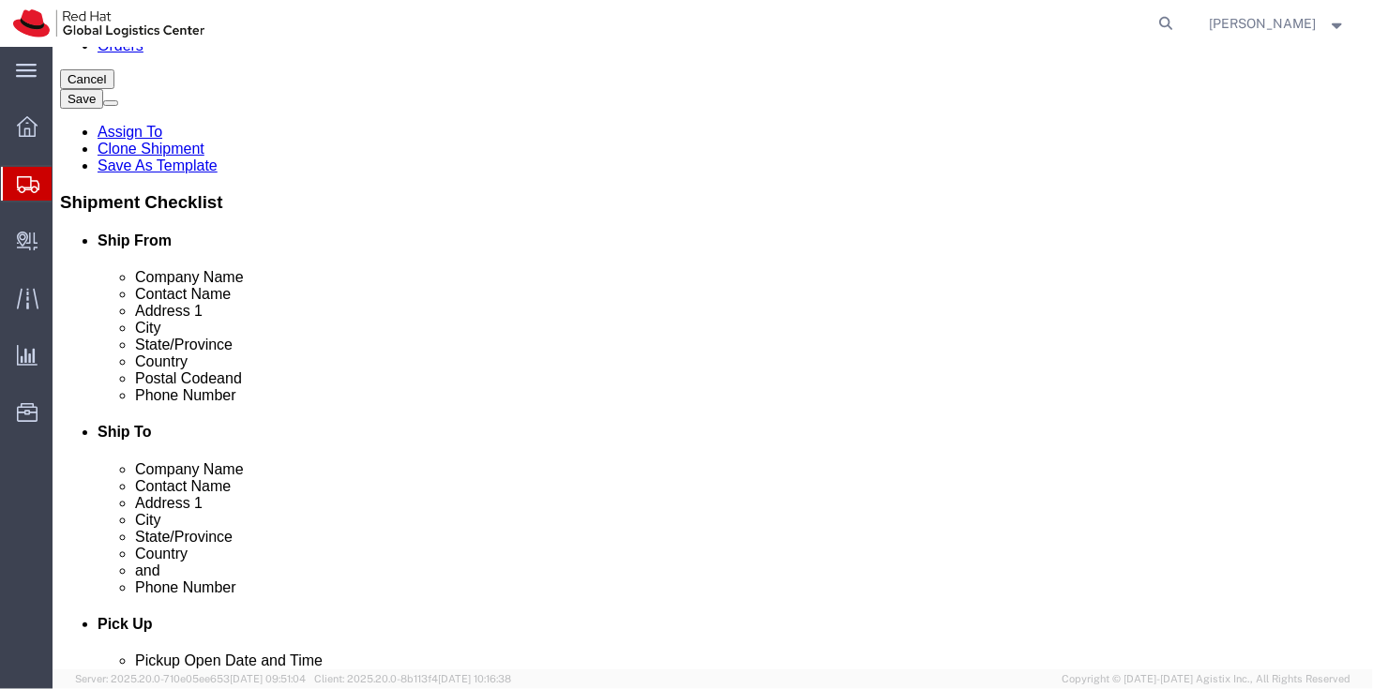
scroll to position [281, 0]
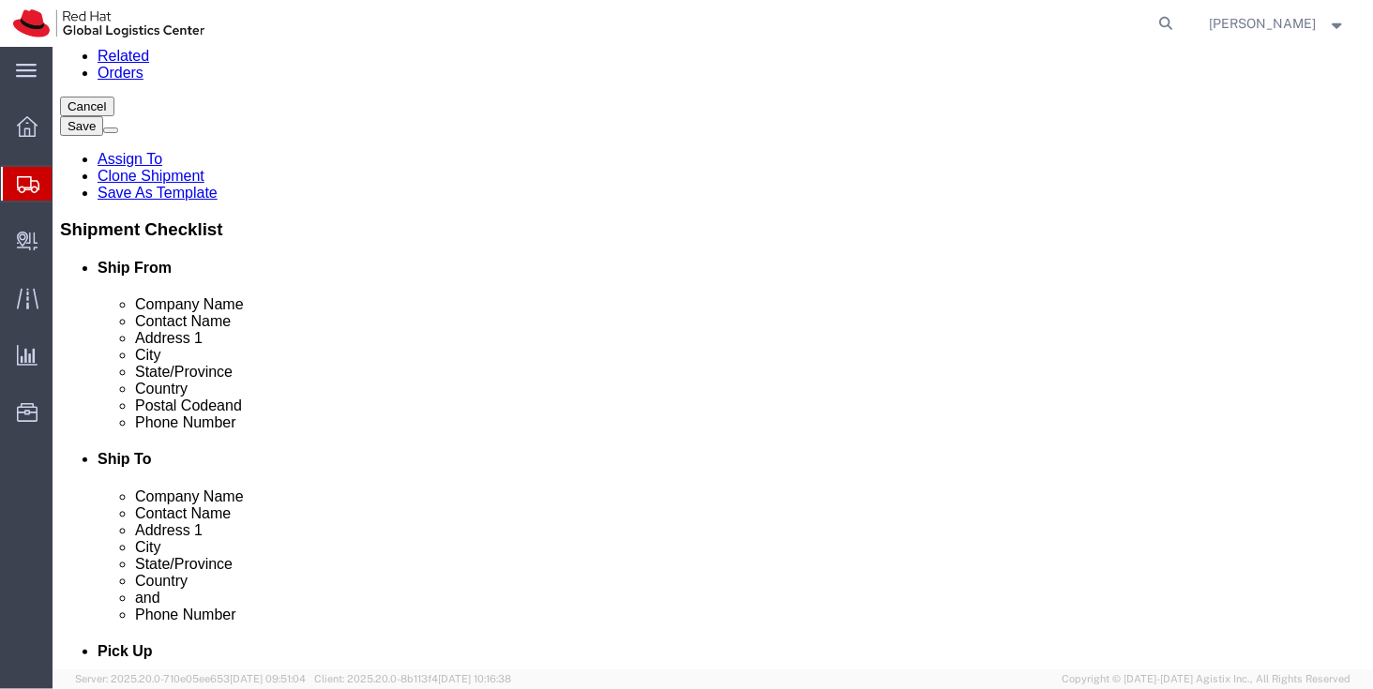
click dd "300.00 Each"
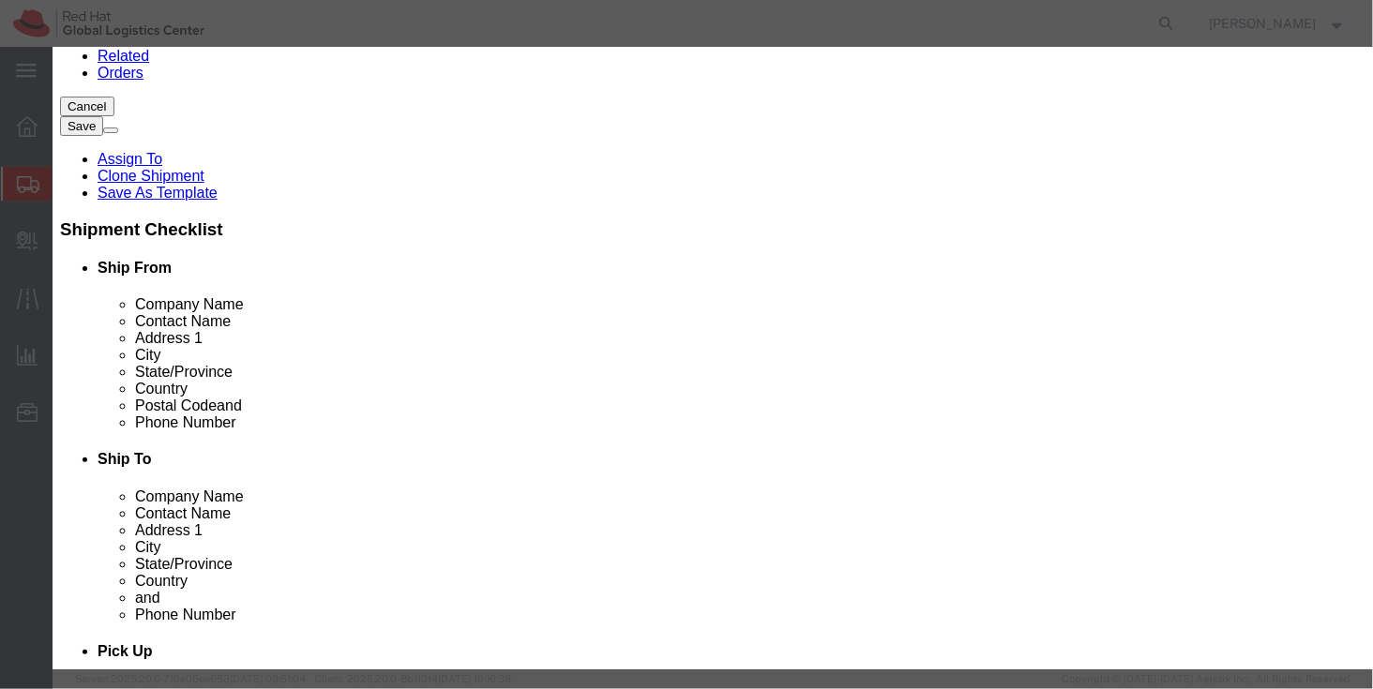
click select "Select Afghanistan Åland Islands Albania Algeria American Samoa Andorra Angola …"
select select "US"
click select "Select Afghanistan Åland Islands Albania Algeria American Samoa Andorra Angola …"
click button "Save & Close"
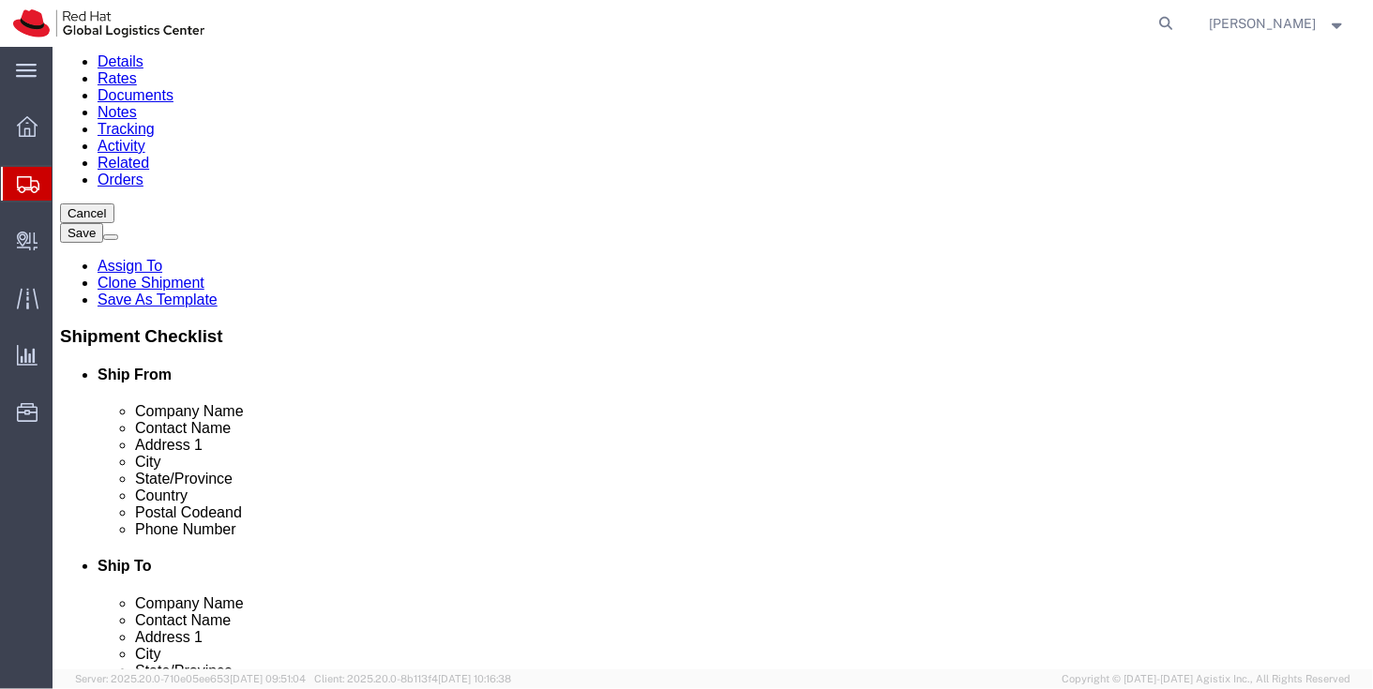
scroll to position [170, 0]
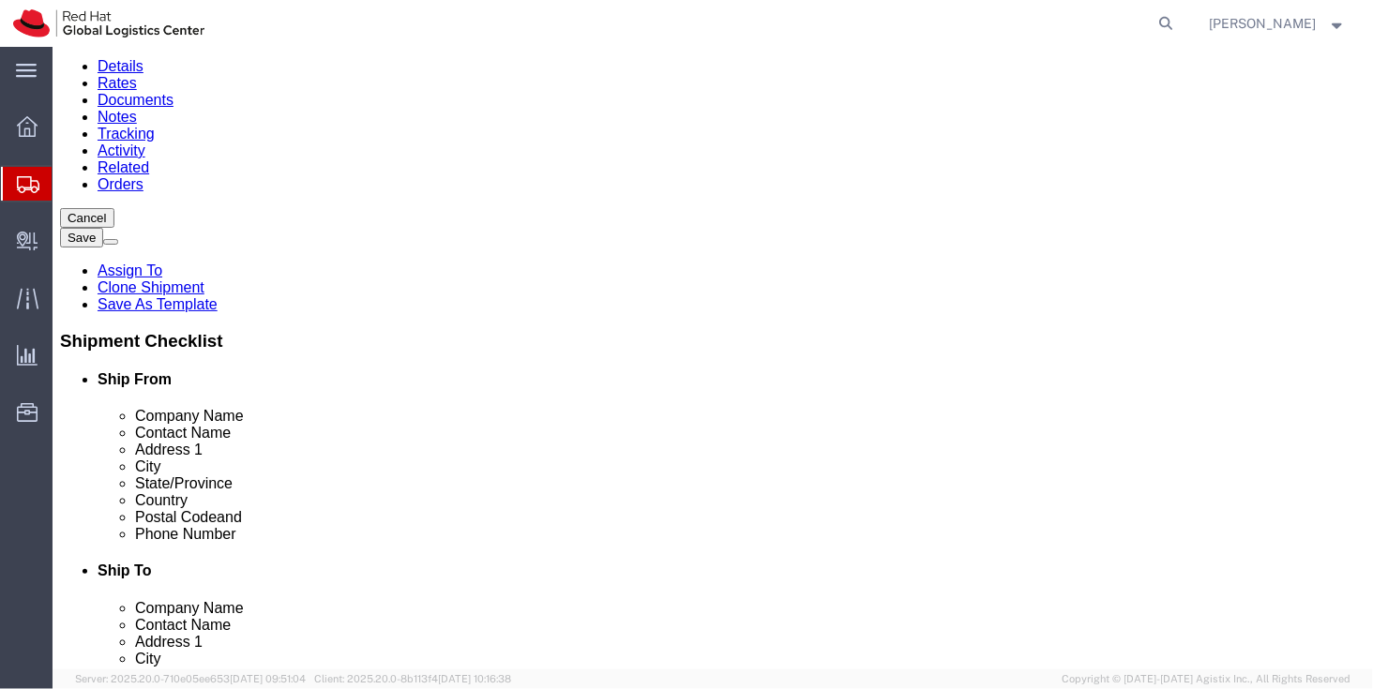
click dd "190.00 Each"
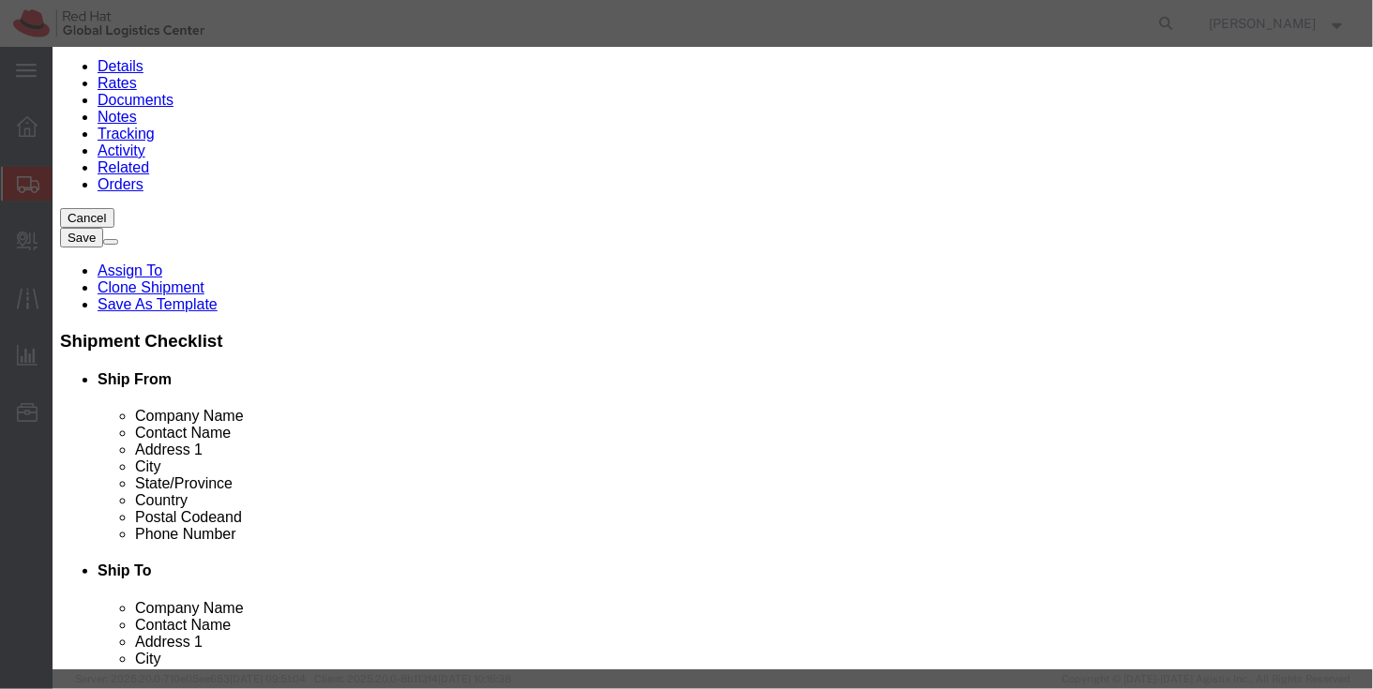
click select "Select Afghanistan Åland Islands Albania Algeria American Samoa Andorra Angola …"
select select "US"
click select "Select Afghanistan Åland Islands Albania Algeria American Samoa Andorra Angola …"
click button "Save & Close"
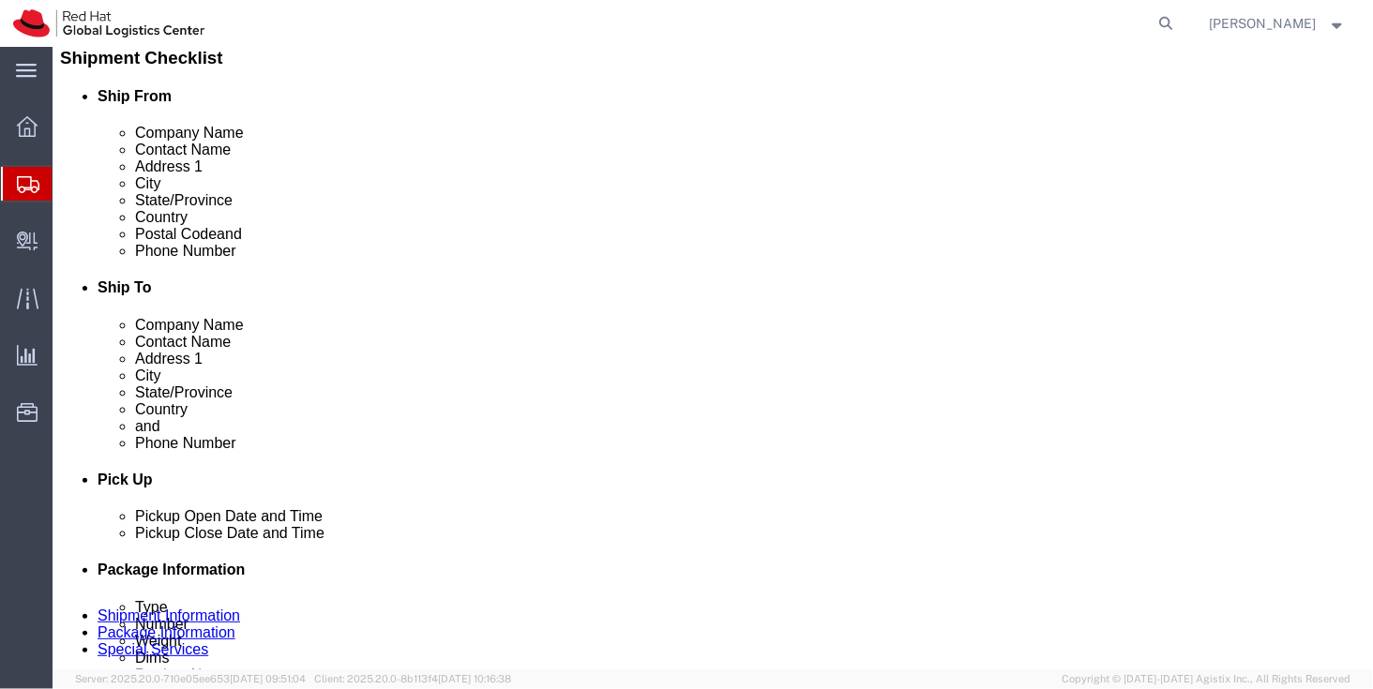
scroll to position [465, 0]
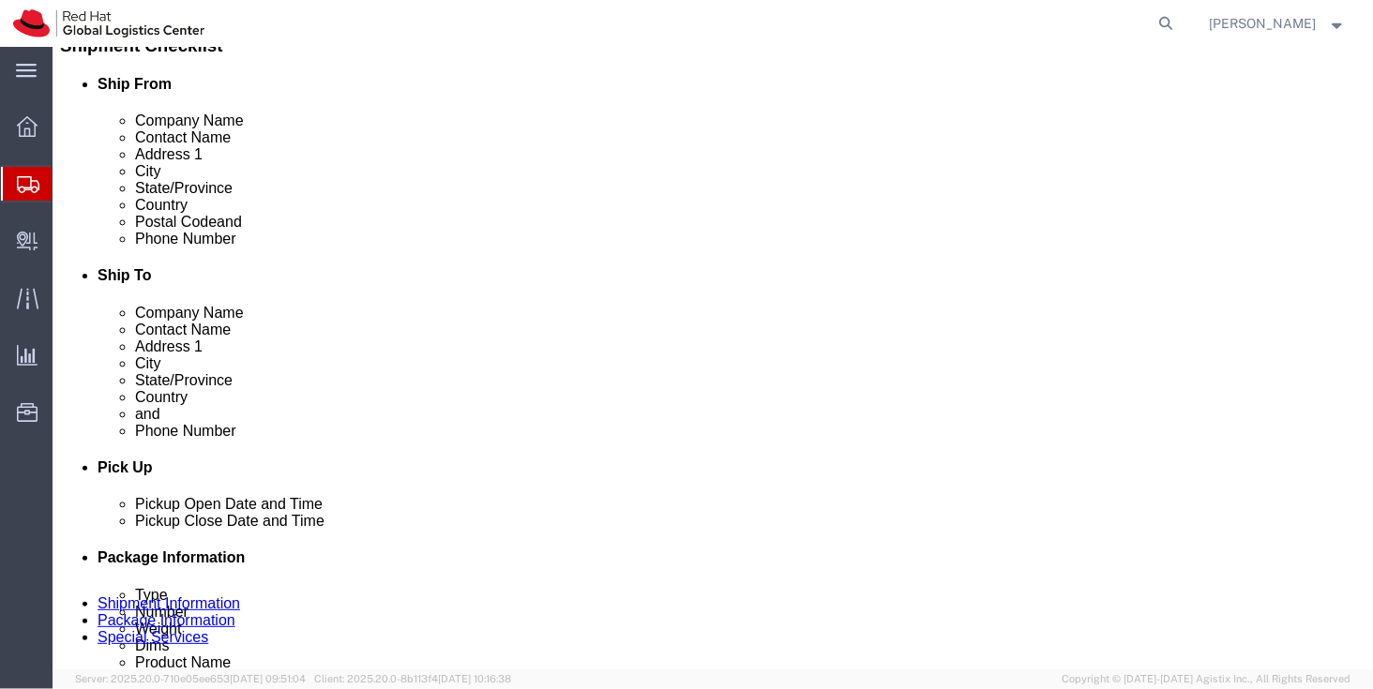
click button "Save"
click label "Number"
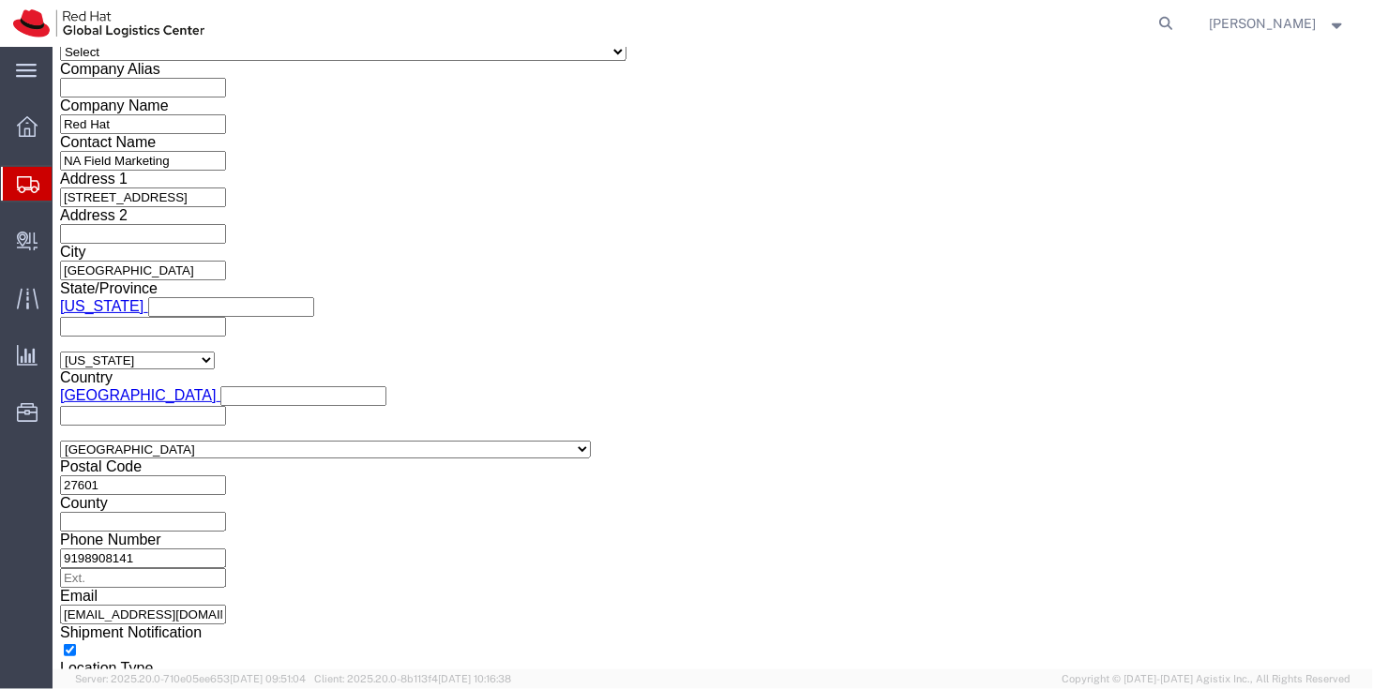
scroll to position [990, 0]
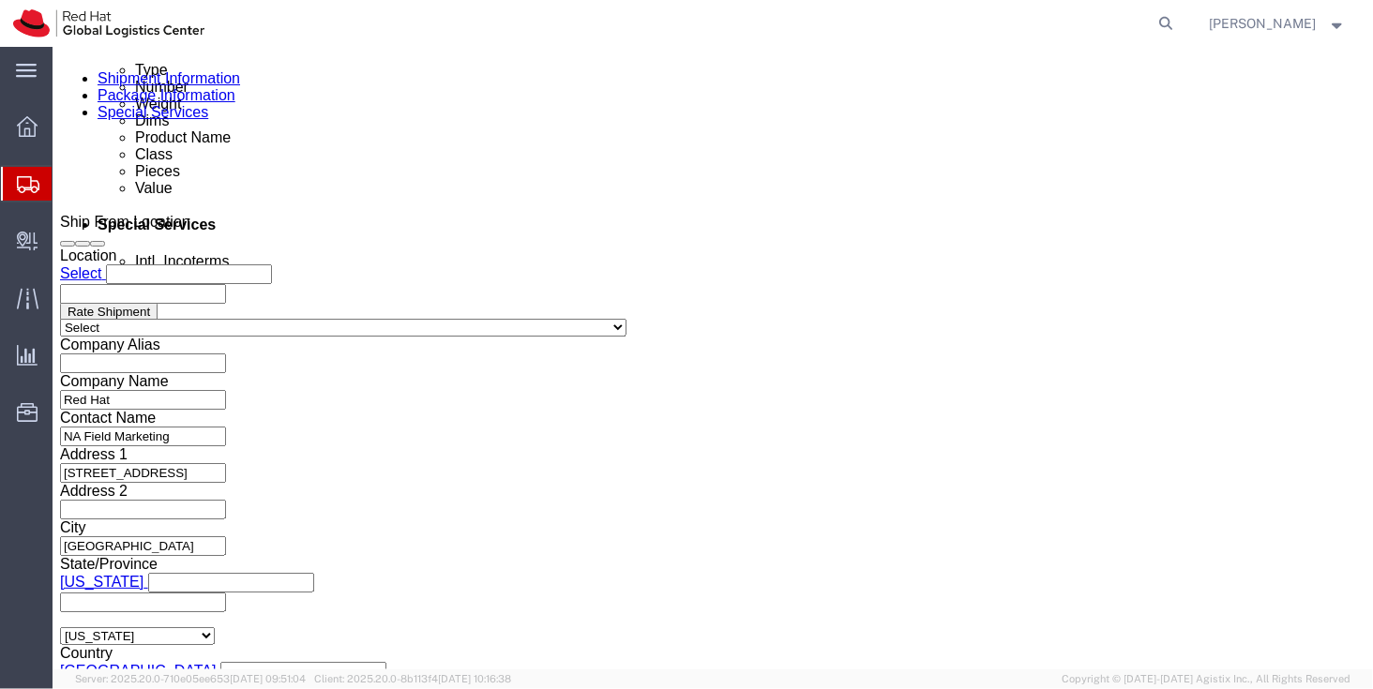
click div "Pieces: 2.00 Each Total value: 25.98 USD"
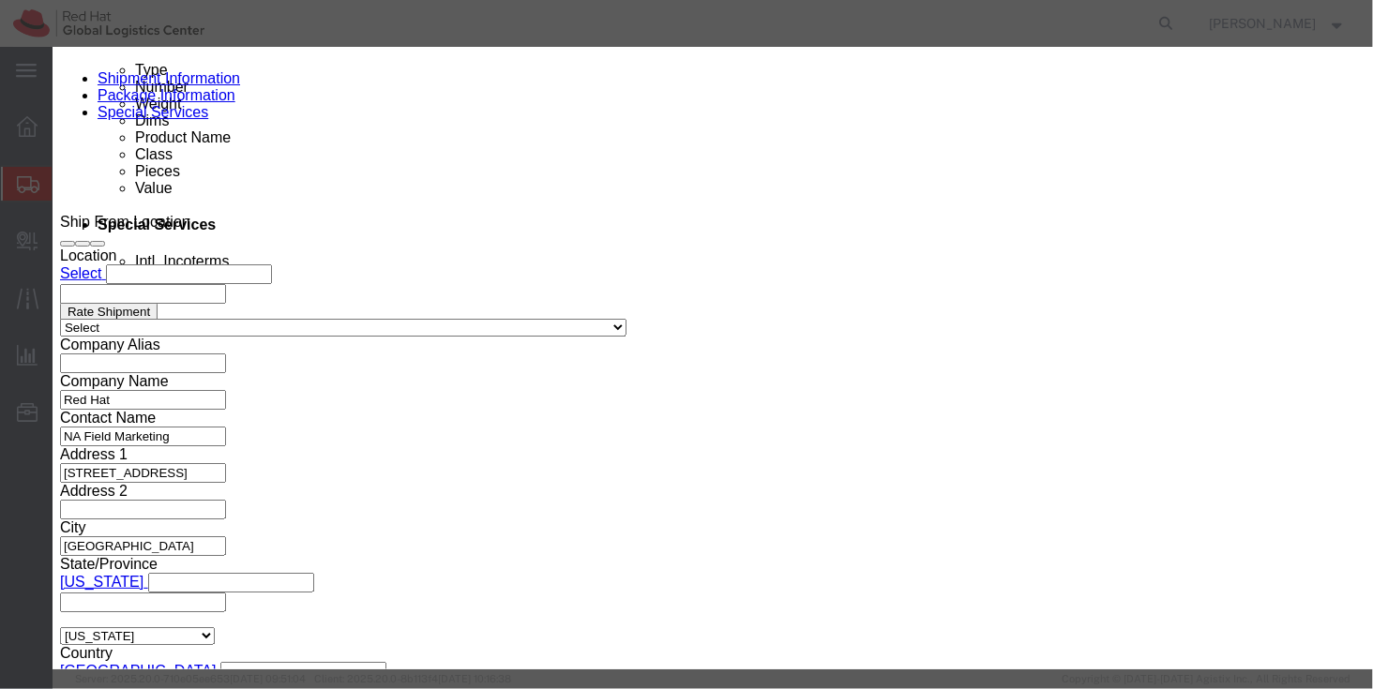
click button "button"
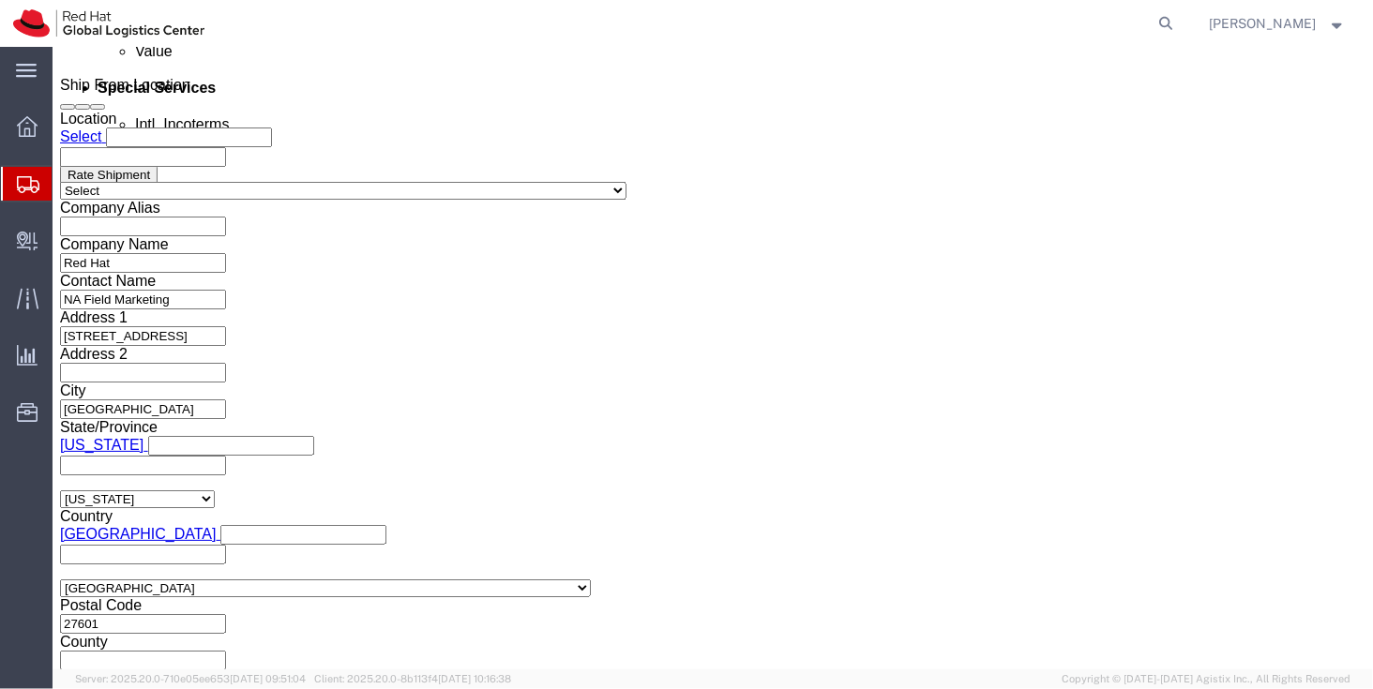
scroll to position [1125, 0]
click div "Pieces: 2.00 Each Total value: 14.50 USD"
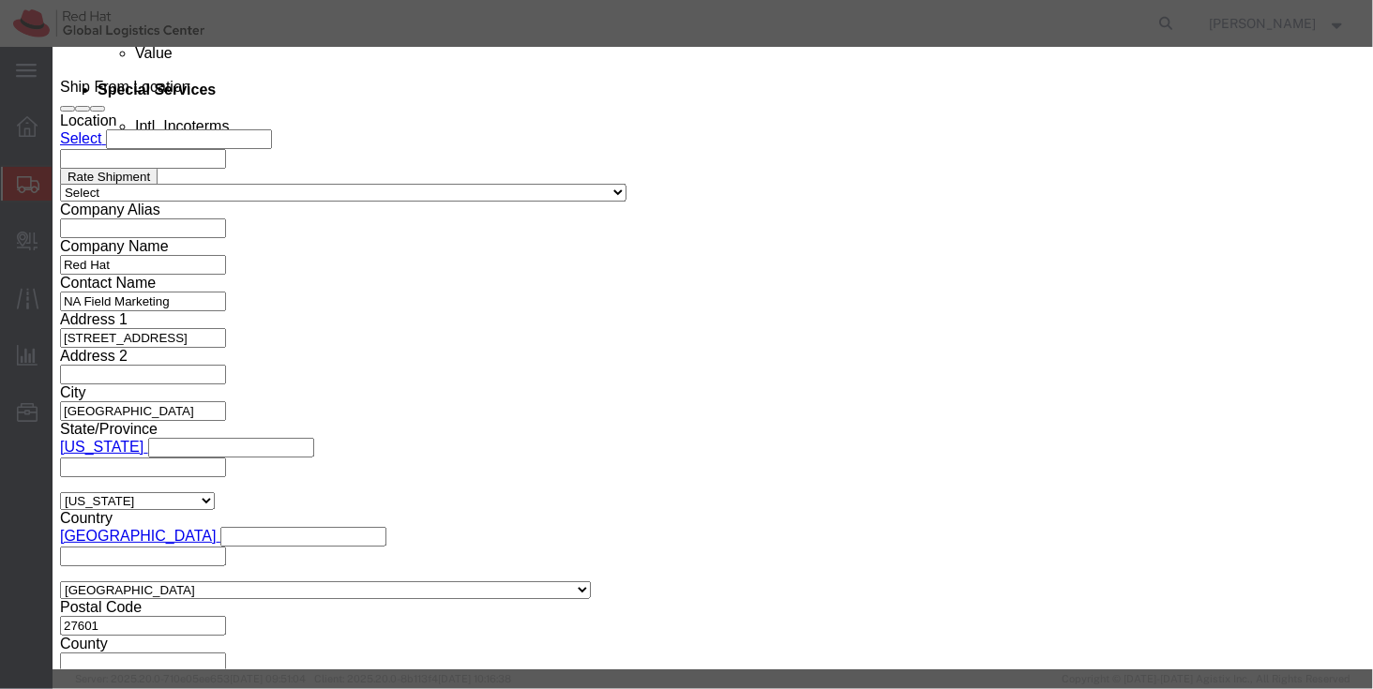
click select "Select Afghanistan Åland Islands Albania Algeria American Samoa Andorra Angola …"
select select "US"
click select "Select Afghanistan Åland Islands Albania Algeria American Samoa Andorra Angola …"
click button "Save & Close"
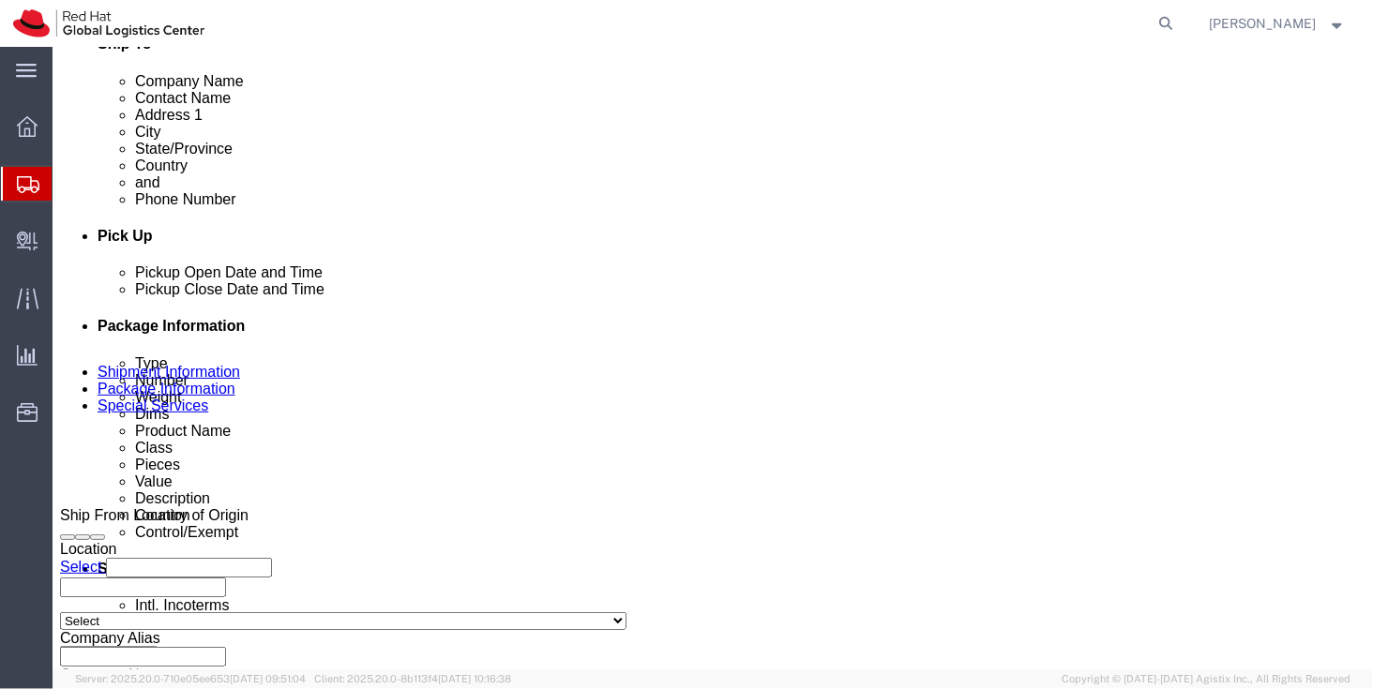
scroll to position [678, 0]
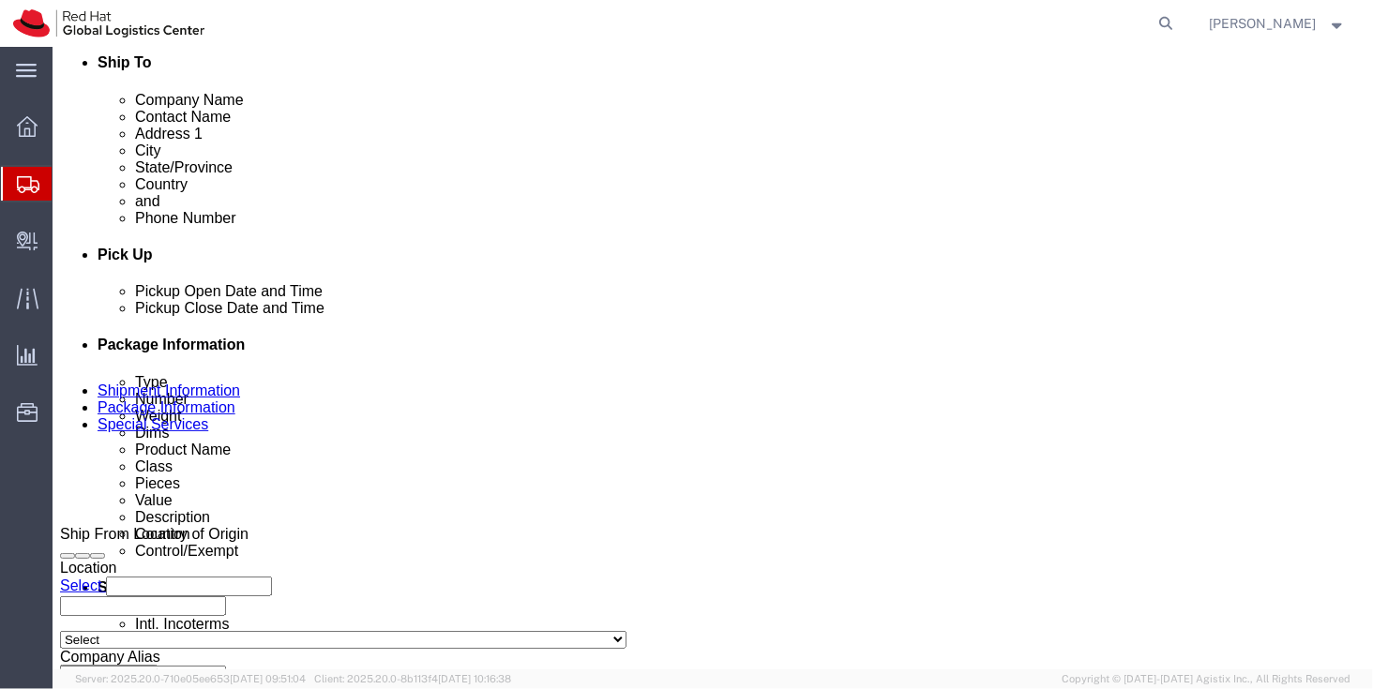
click icon
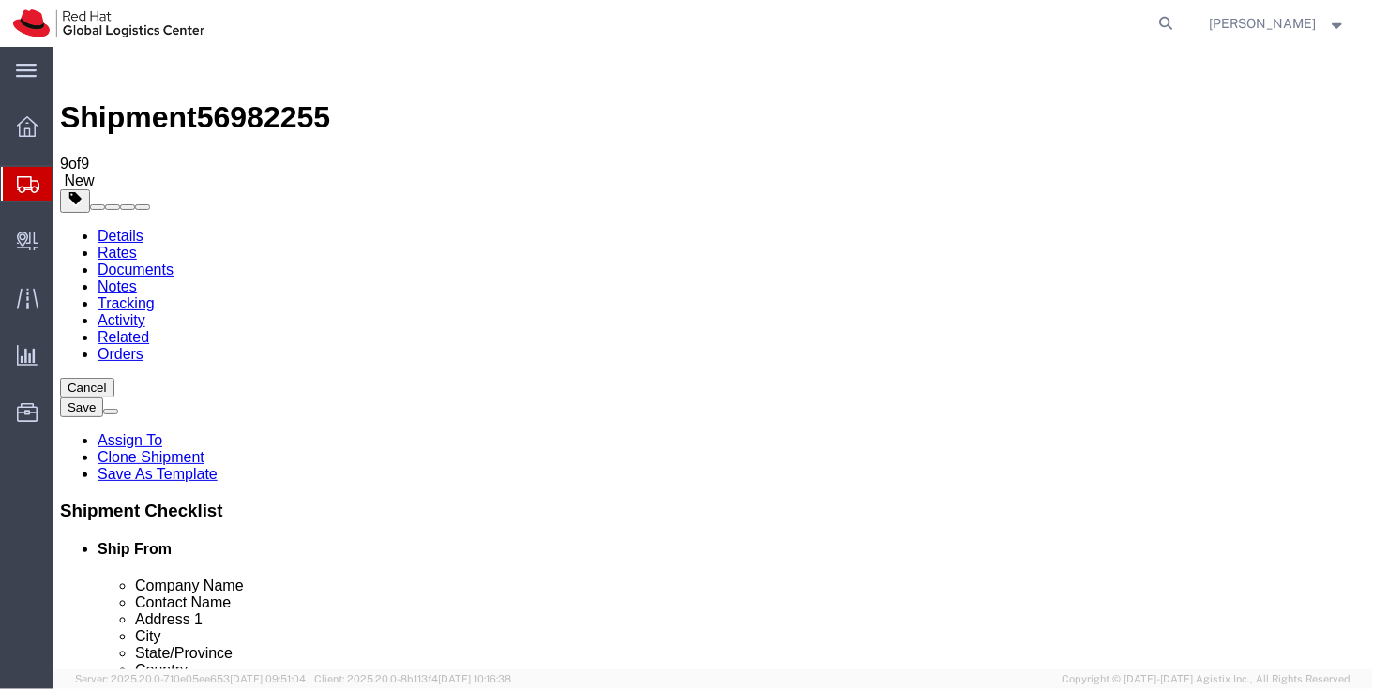
click link "Documents"
click at [136, 244] on link "Rates" at bounding box center [116, 252] width 39 height 16
click at [119, 227] on link "Details" at bounding box center [120, 235] width 46 height 16
click icon
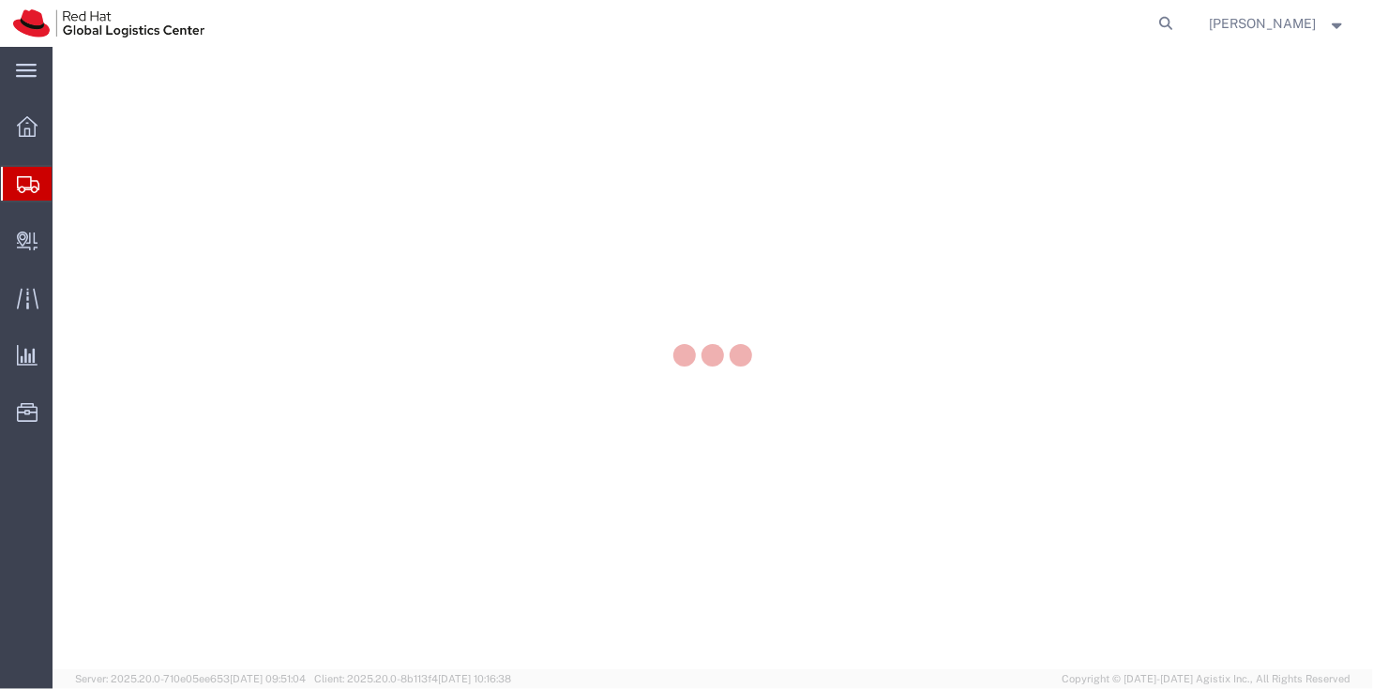
select select "YRPK"
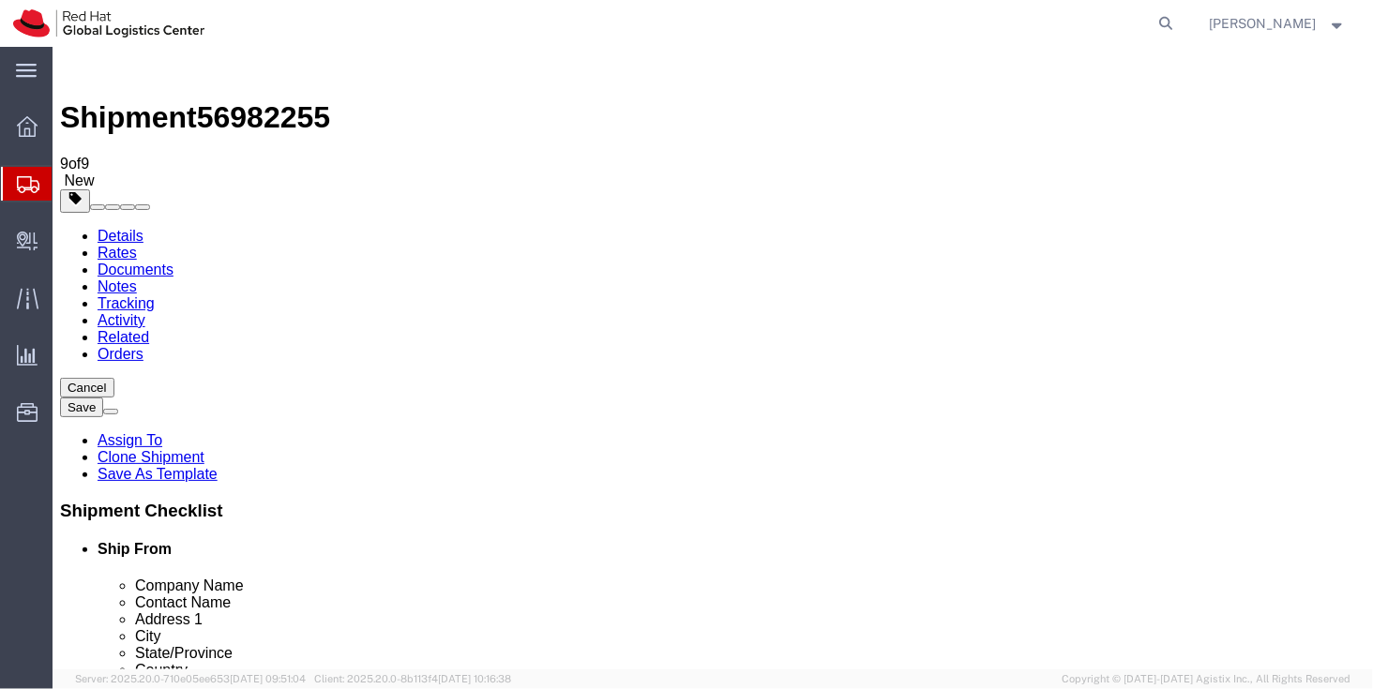
click at [0, 0] on span "Shipment Manager" at bounding box center [0, 0] width 0 height 0
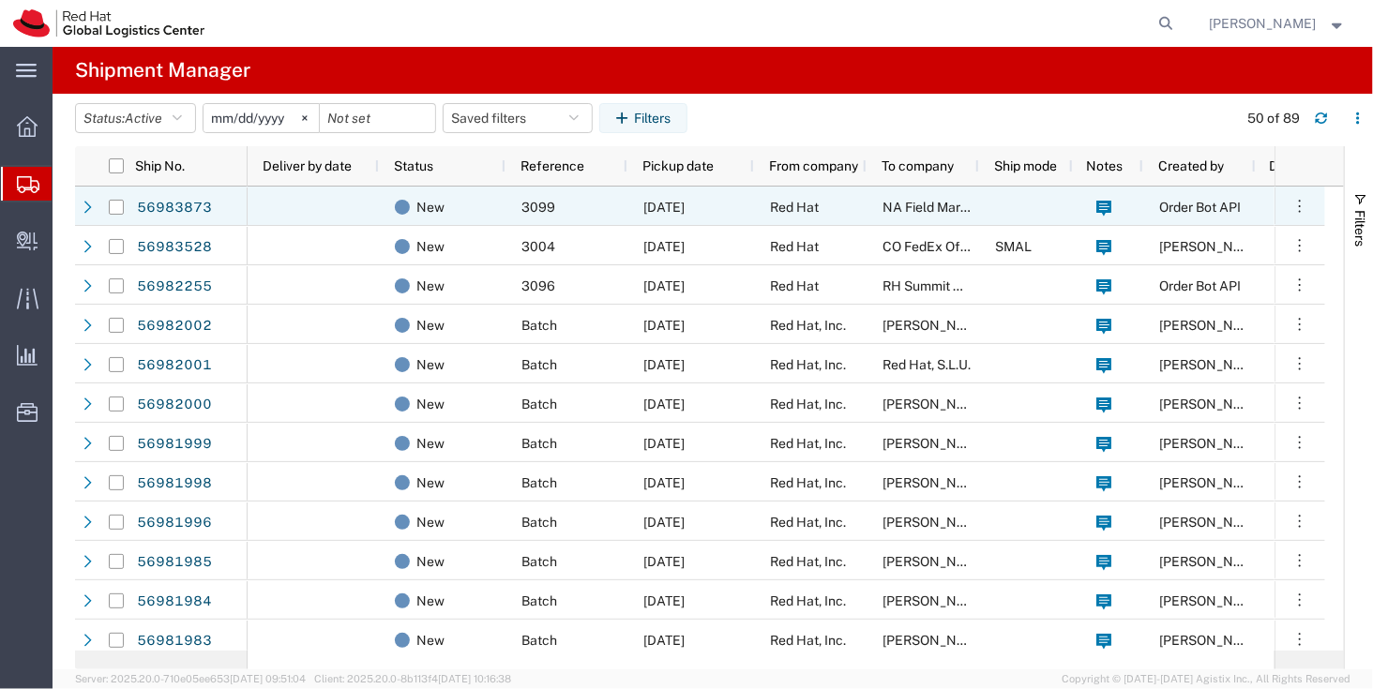
click at [260, 202] on div at bounding box center [313, 206] width 131 height 39
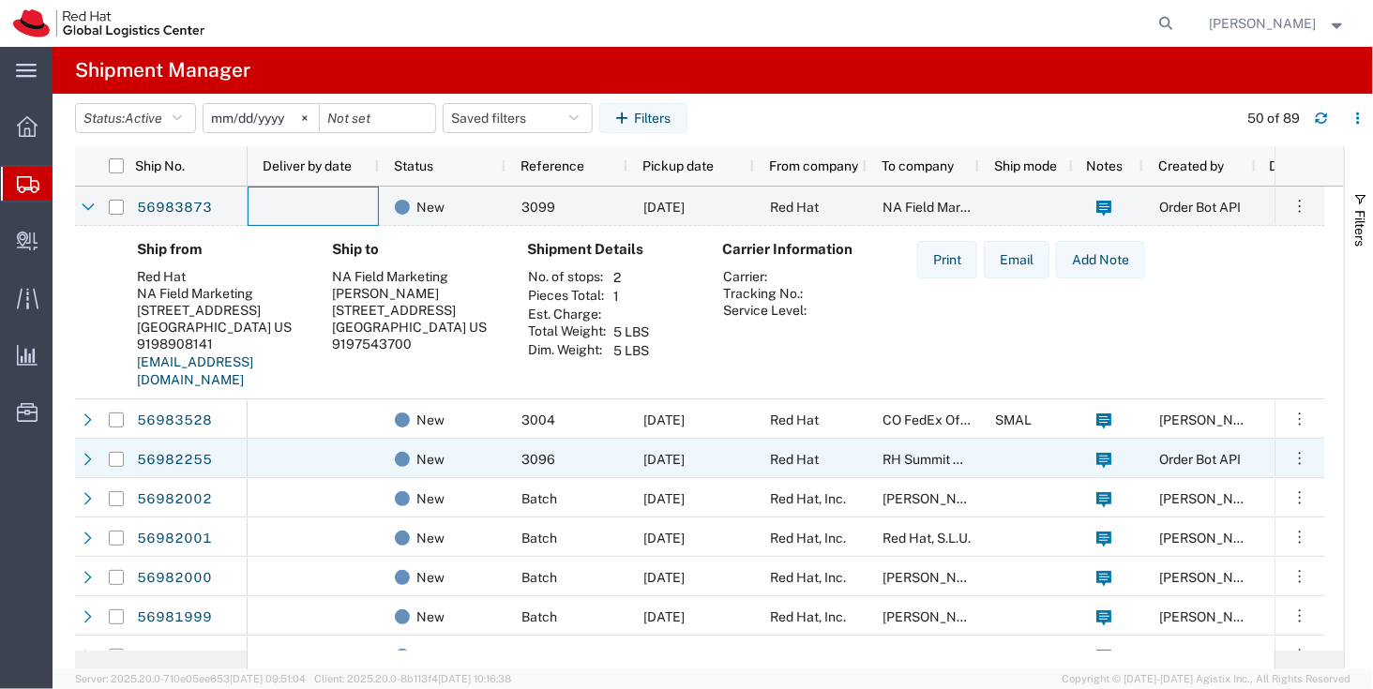
click at [271, 461] on div at bounding box center [313, 458] width 131 height 39
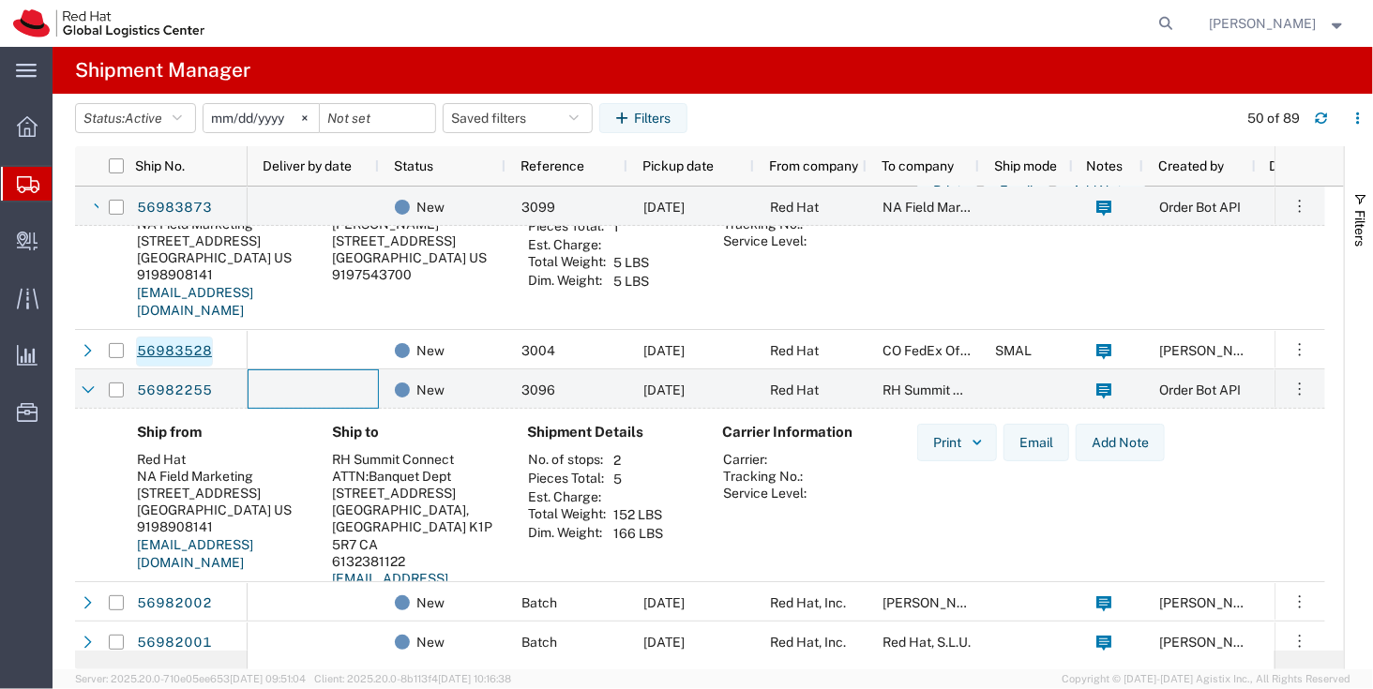
scroll to position [68, 0]
click at [120, 395] on input "Press Space to toggle row selection (unchecked)" at bounding box center [116, 391] width 15 height 15
checkbox input "true"
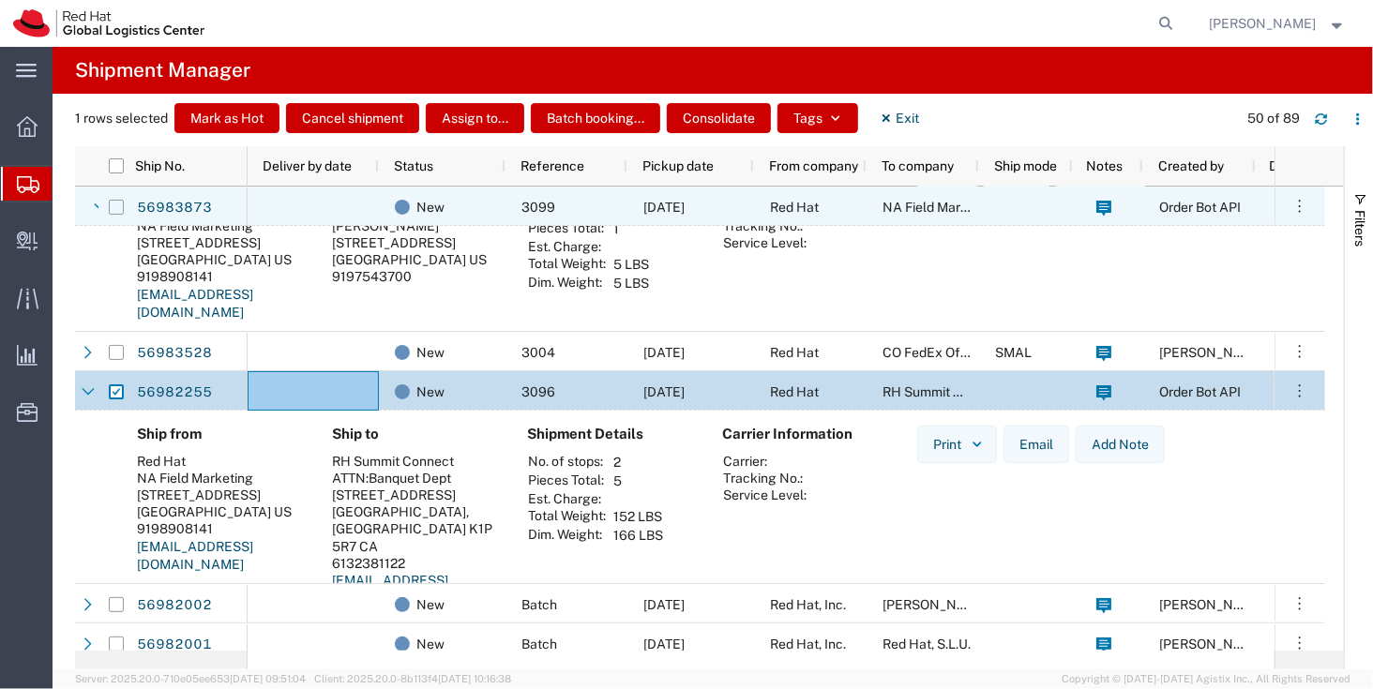
click at [122, 203] on input "Press Space to toggle row selection (unchecked)" at bounding box center [116, 207] width 15 height 15
checkbox input "true"
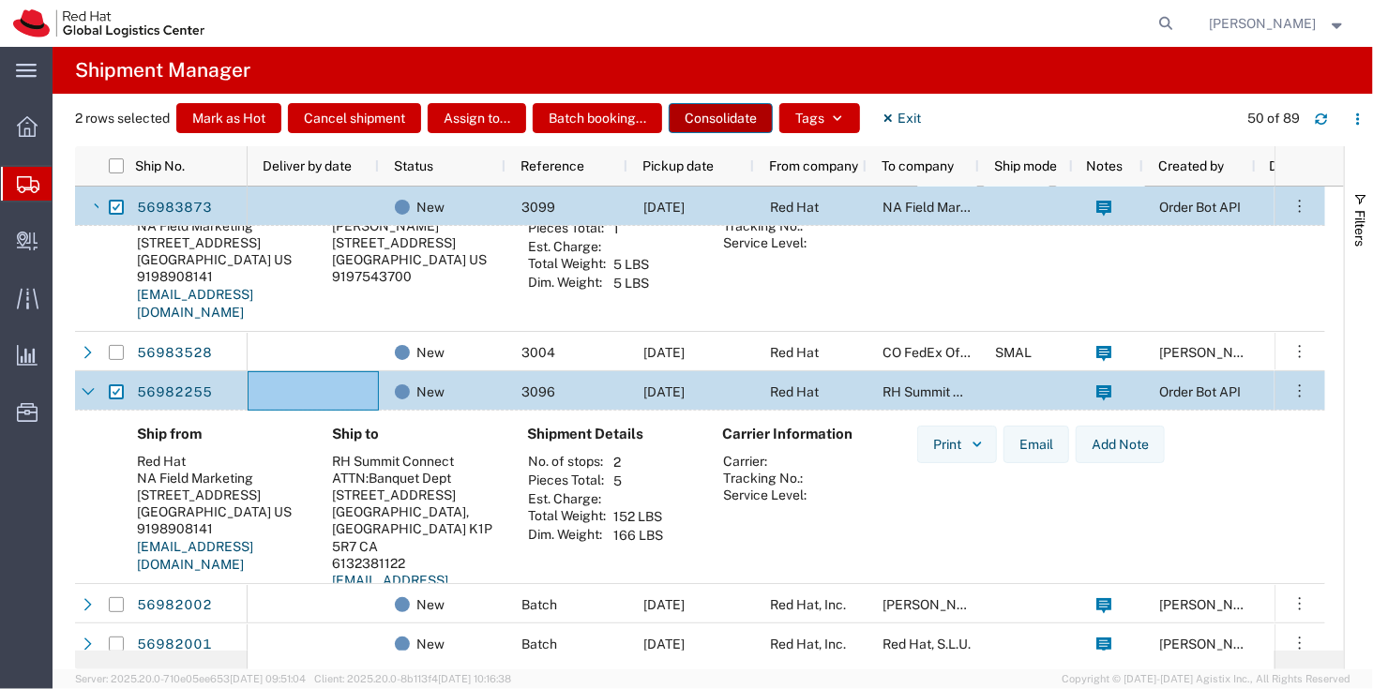
click at [723, 131] on button "Consolidate" at bounding box center [721, 118] width 104 height 30
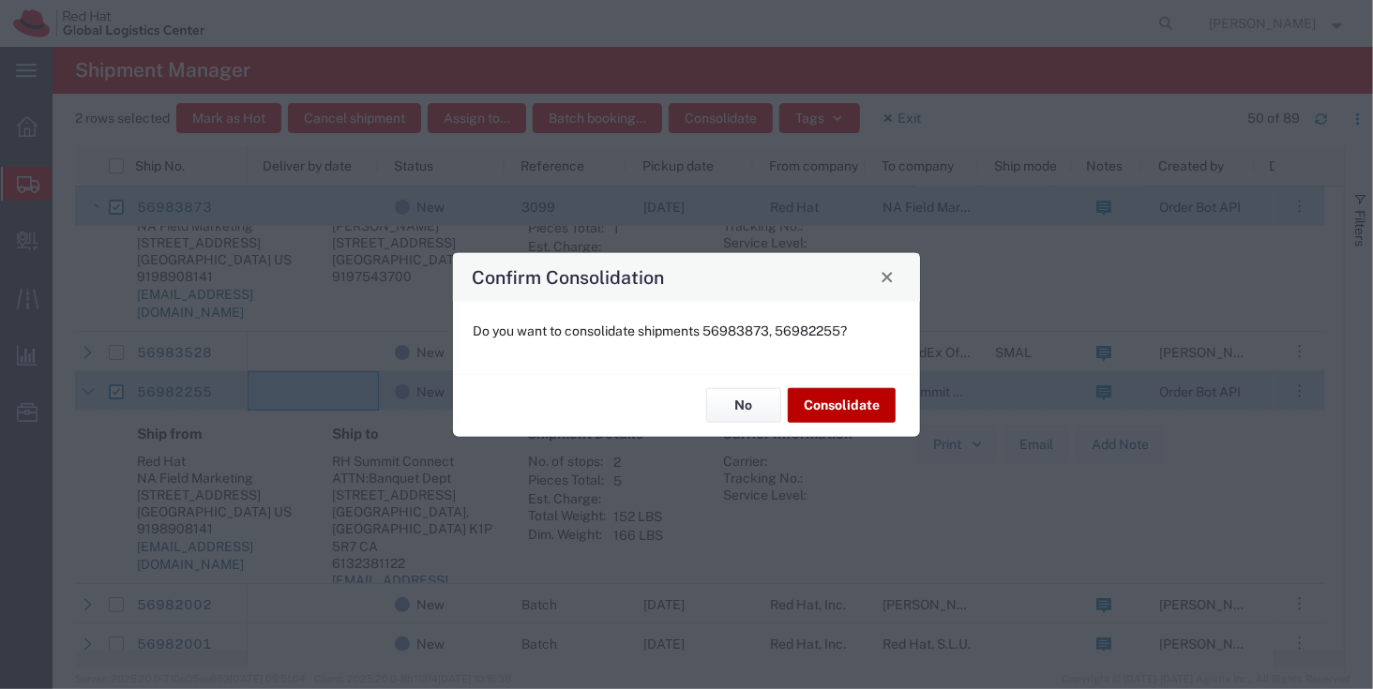
click at [825, 405] on button "Consolidate" at bounding box center [842, 405] width 108 height 35
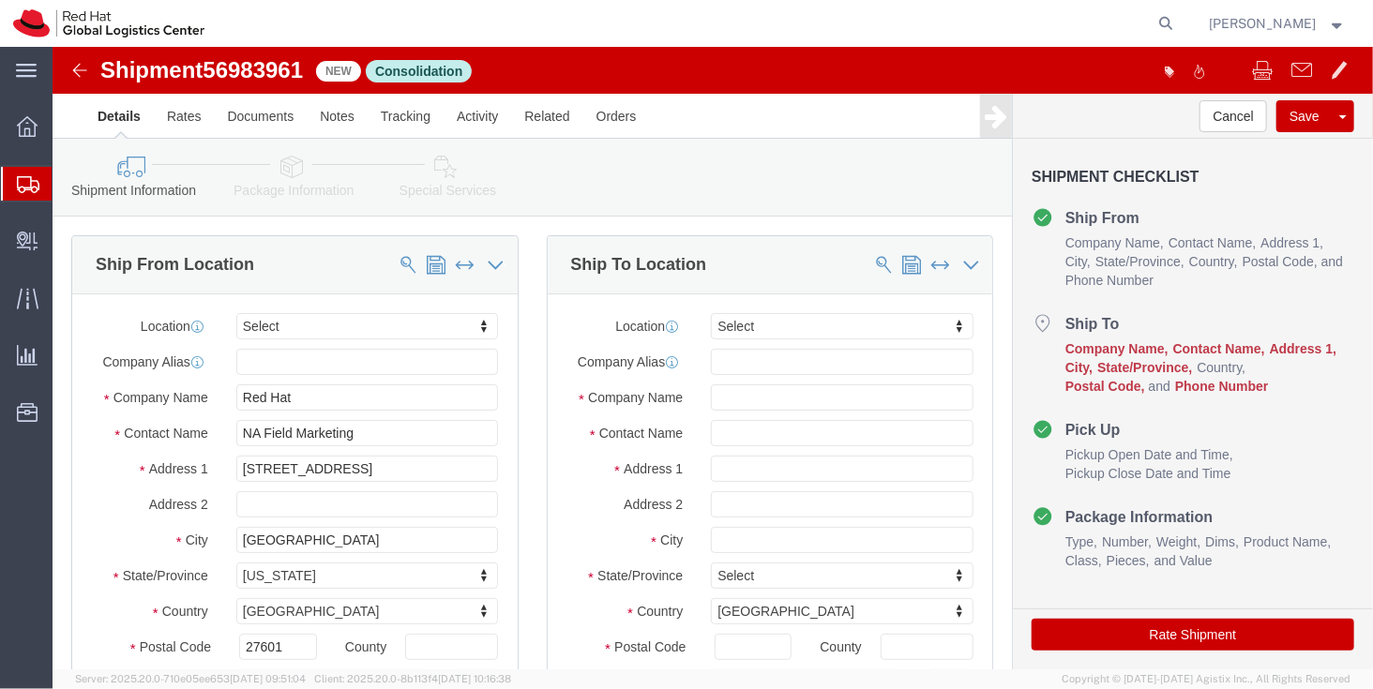
select select
click icon
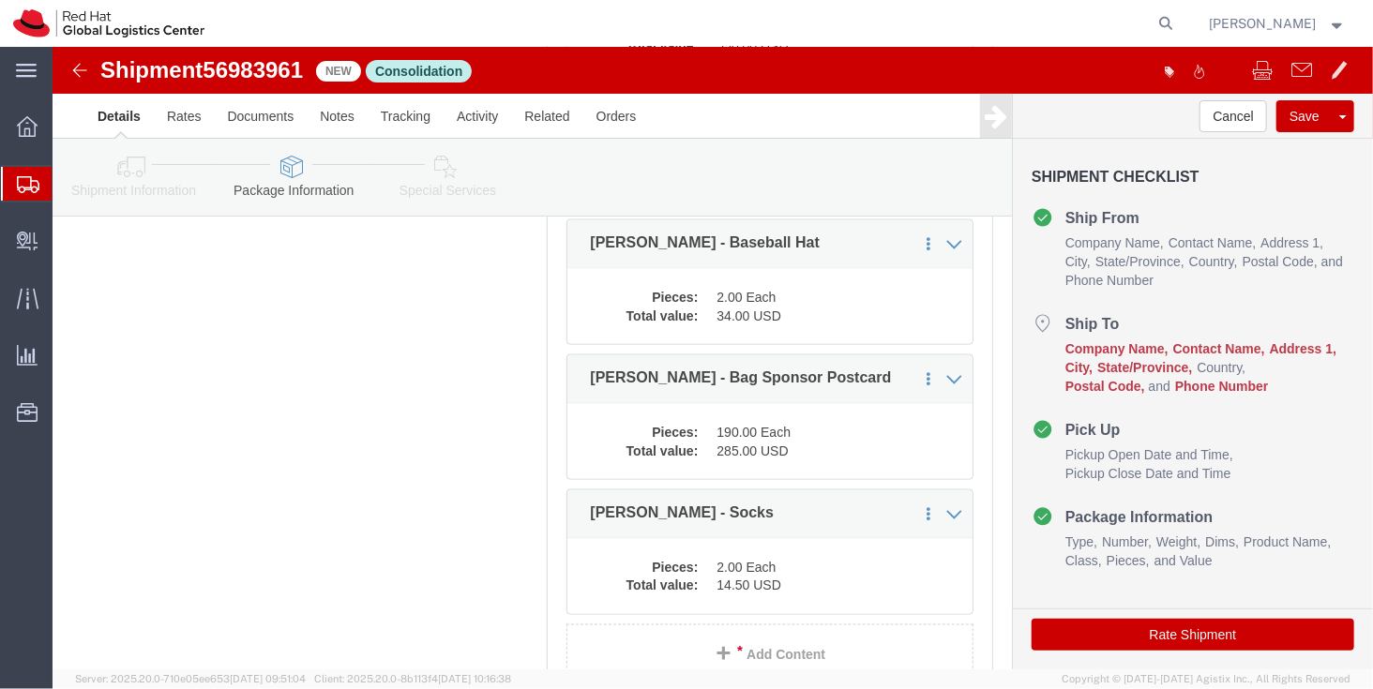
click icon
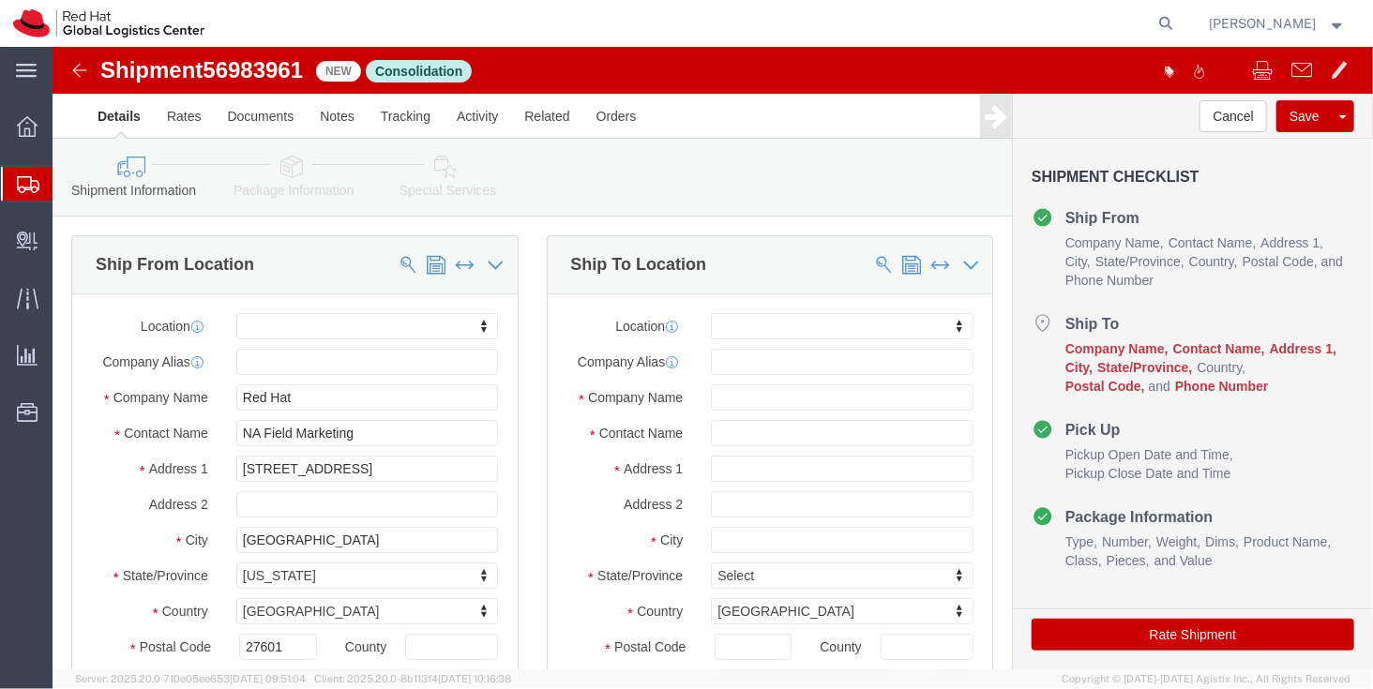
click span "56983961"
click div "Location My Profile Location RH - Amsterdam - MSO RH - Amsterdam Data Center RH…"
click input "text"
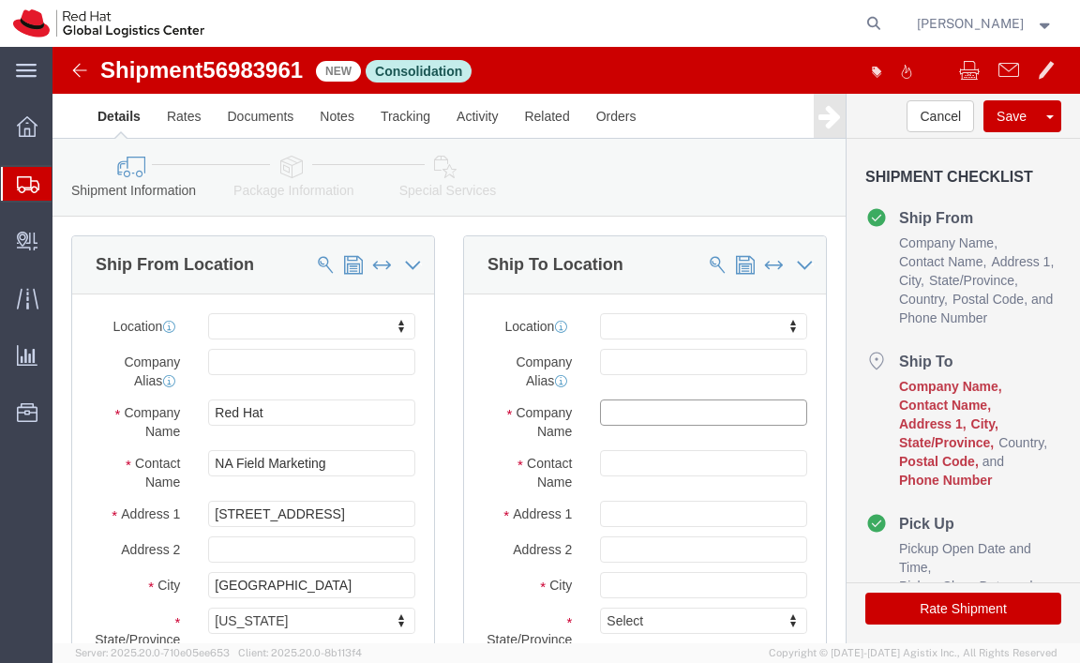
click input "text"
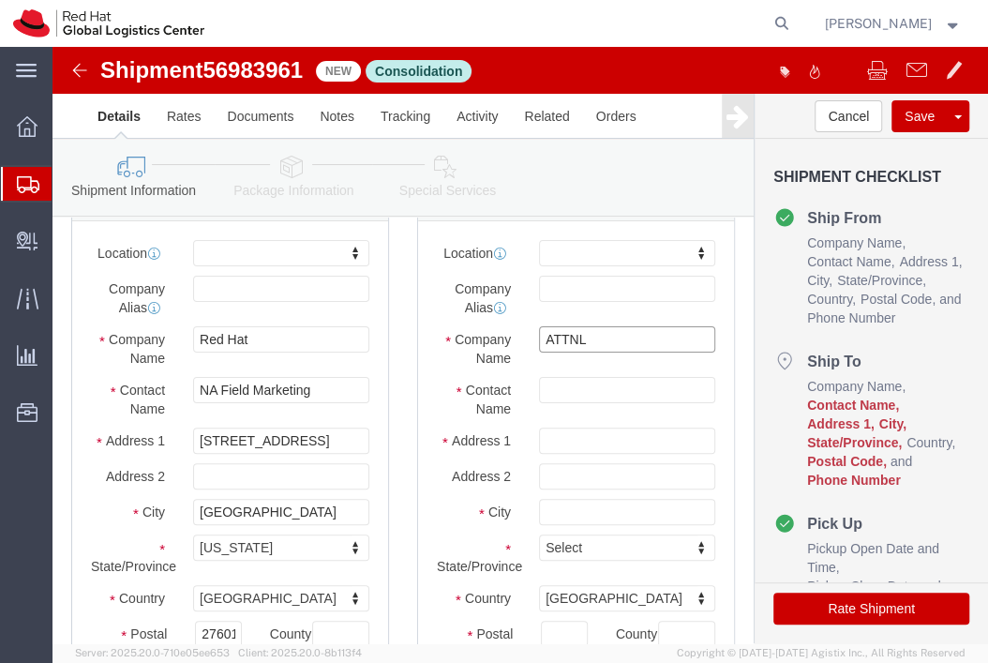
scroll to position [75, 0]
click input "NA Field Marketing"
click input "ATTNL"
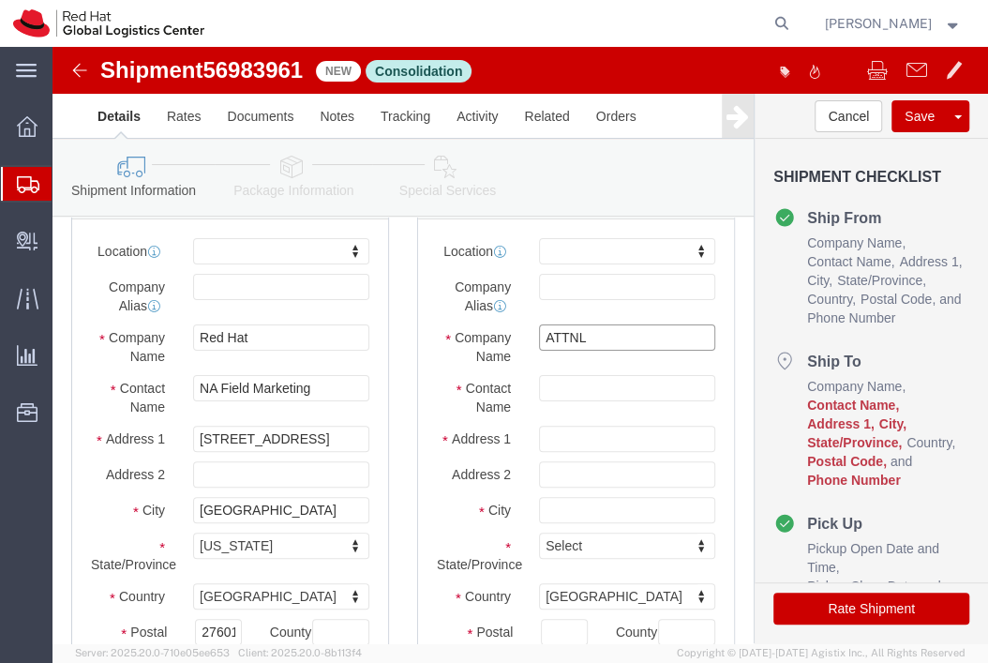
click input "ATTNL"
type input "ATTN: Banquet DEPT"
type input "J"
type input "Andy Rogers"
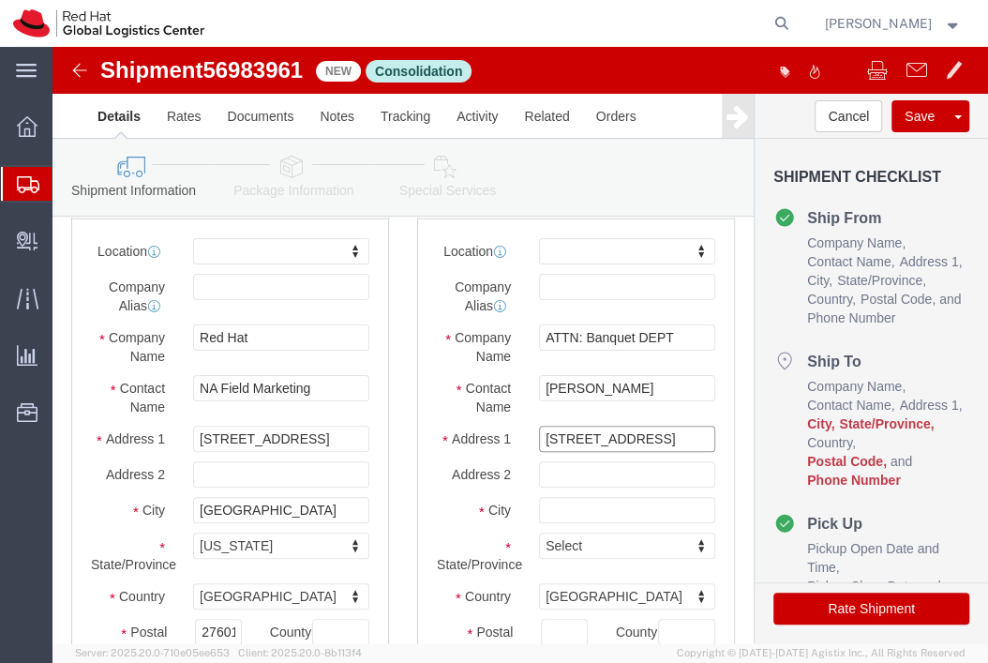
type input "100 Kent Street"
type input "Ottawa"
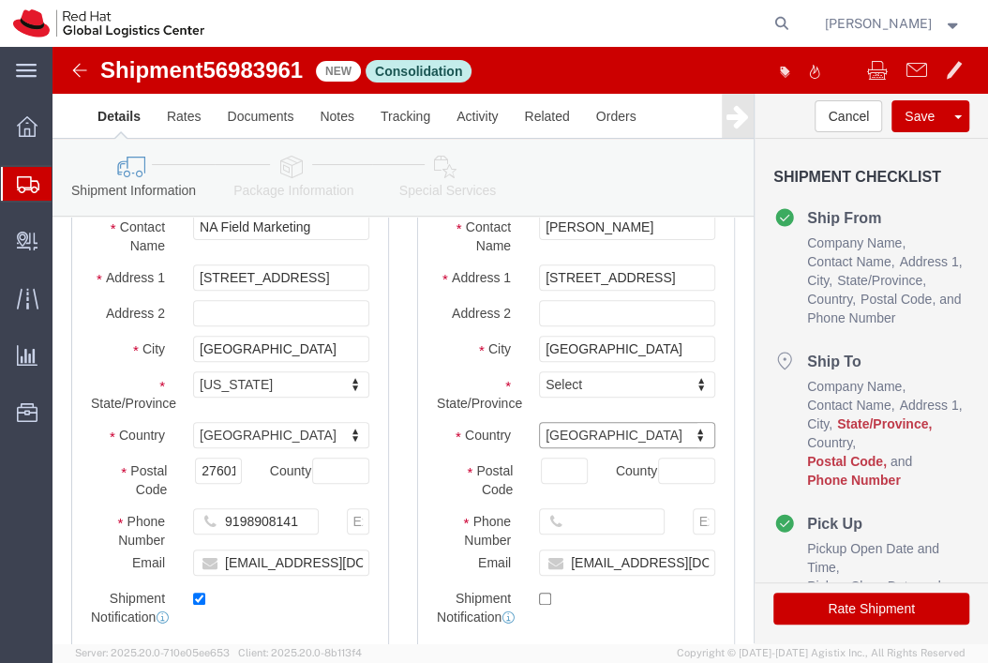
scroll to position [238, 0]
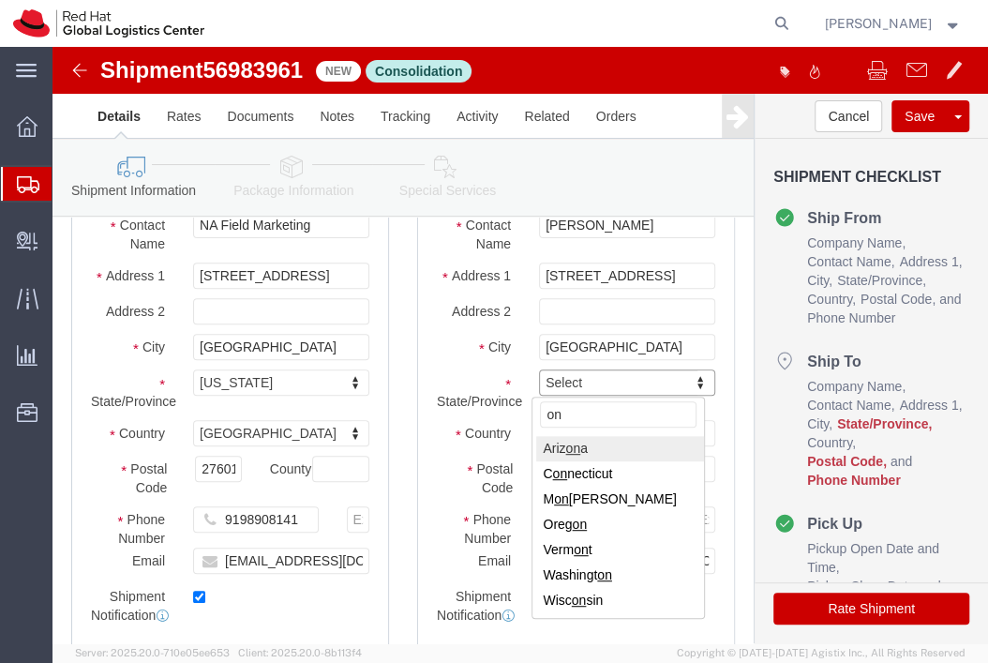
type input "o"
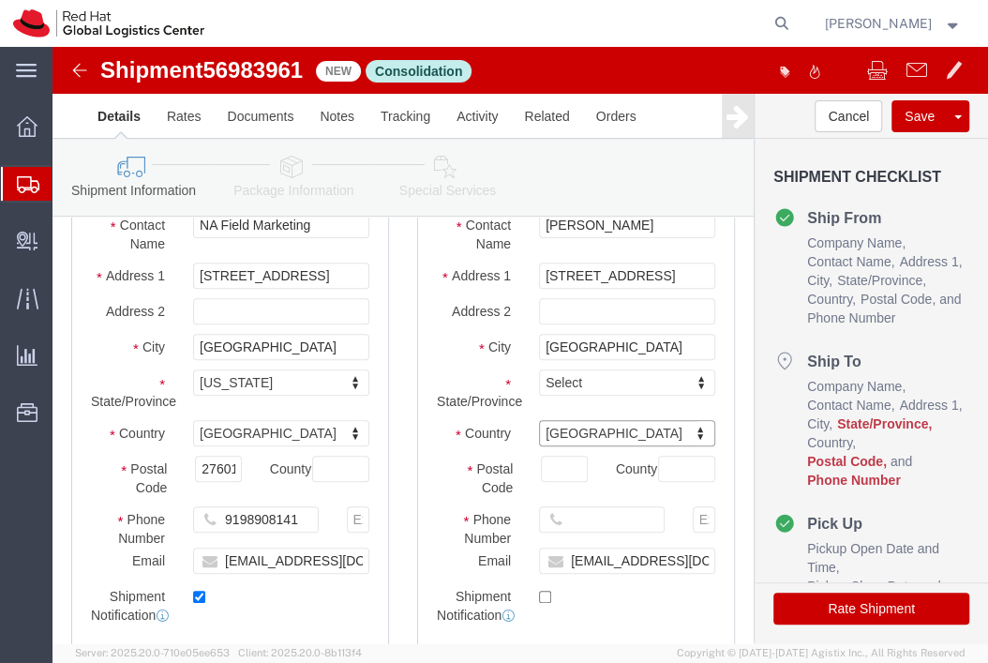
type input "c"
type input "ca"
type input "canada"
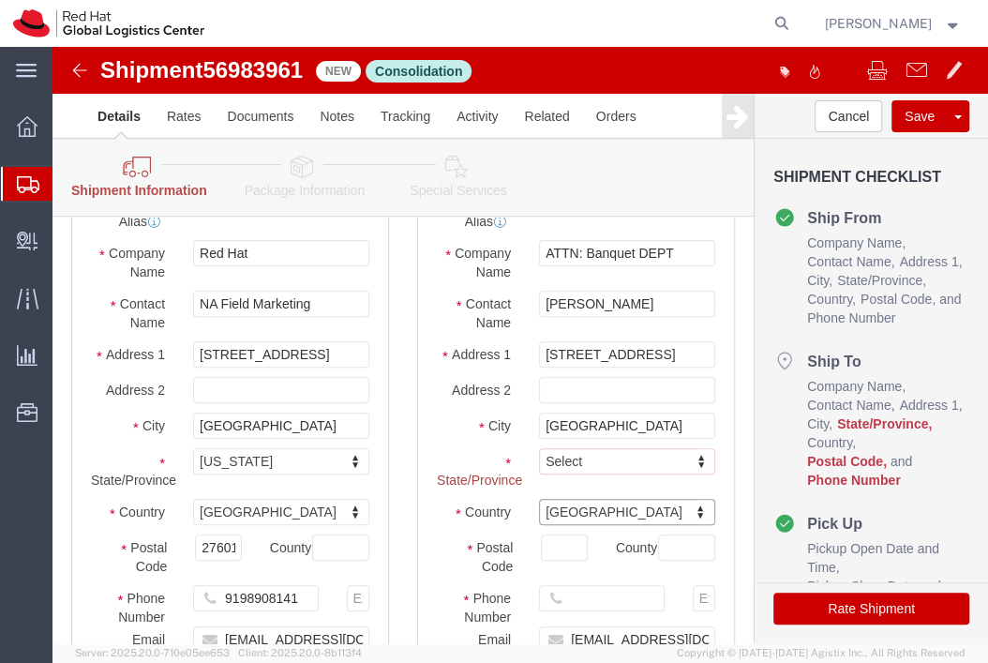
scroll to position [316, 0]
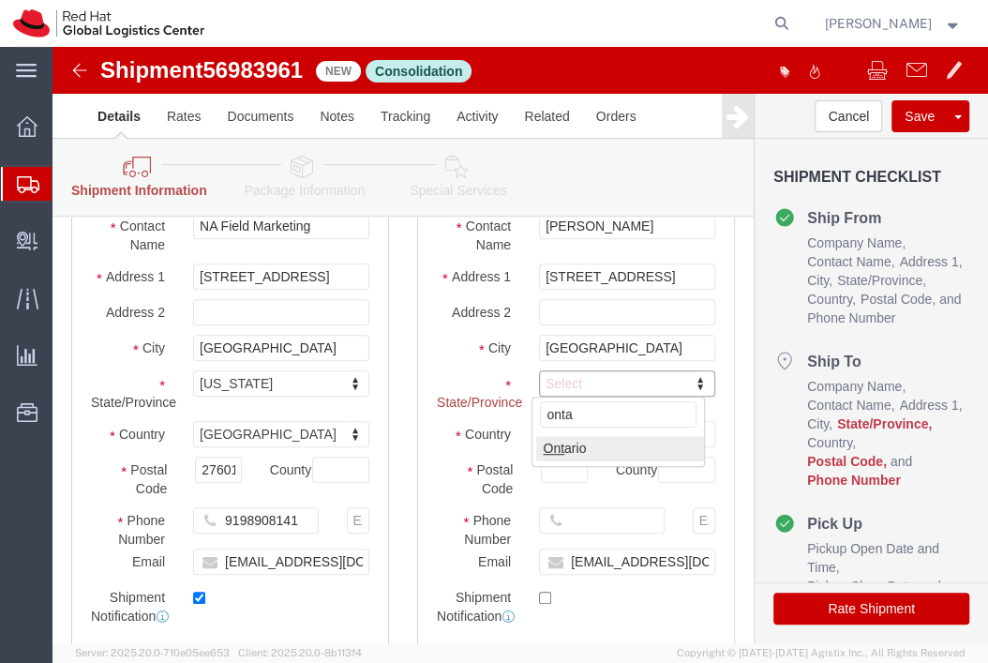
type input "ontar"
select select "ON"
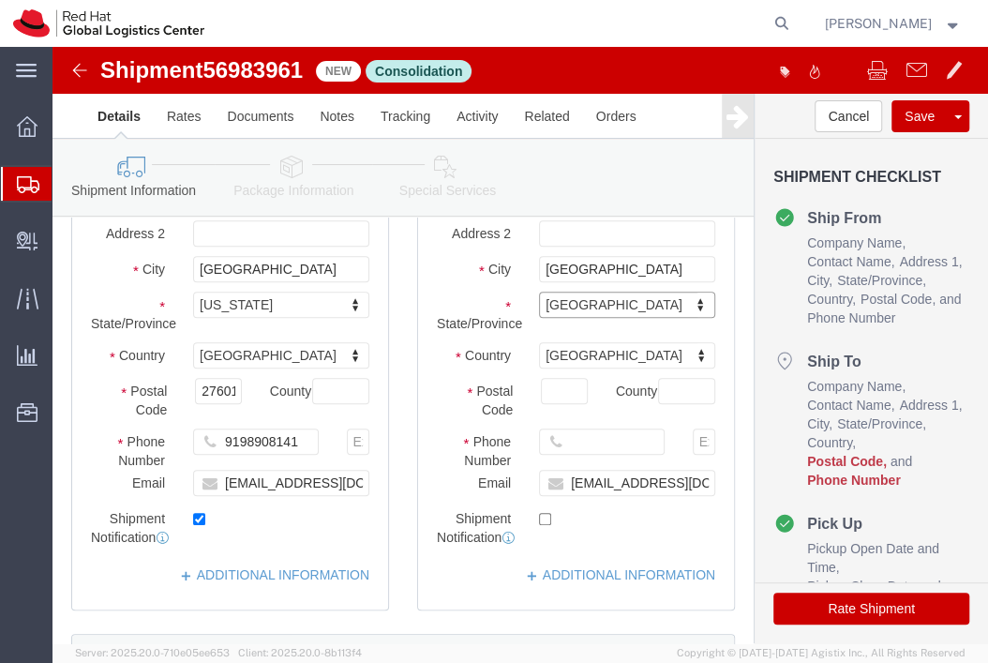
scroll to position [238, 0]
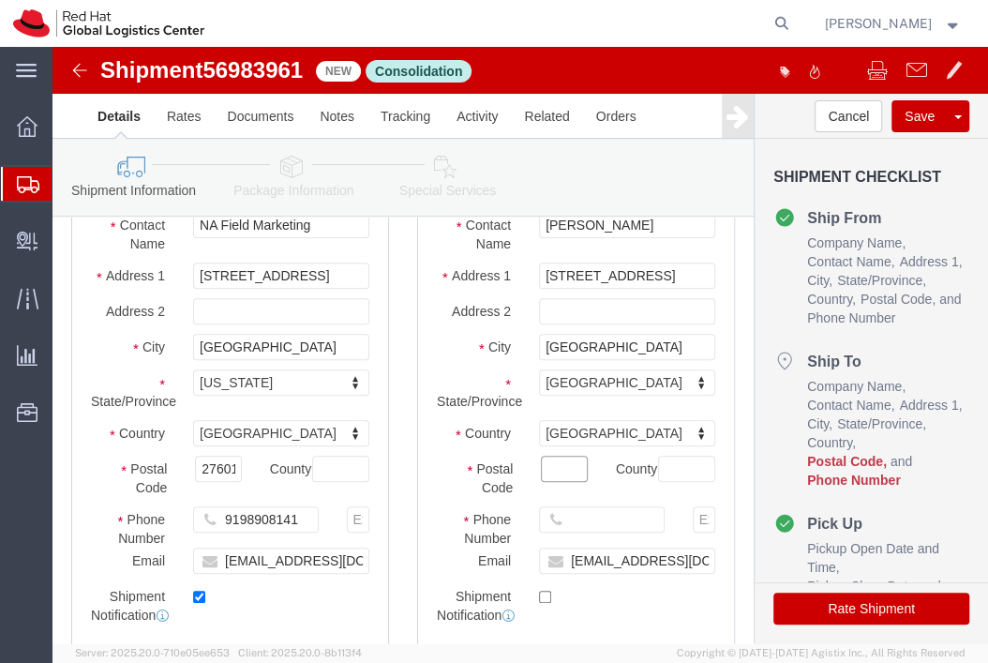
click input "Postal Code"
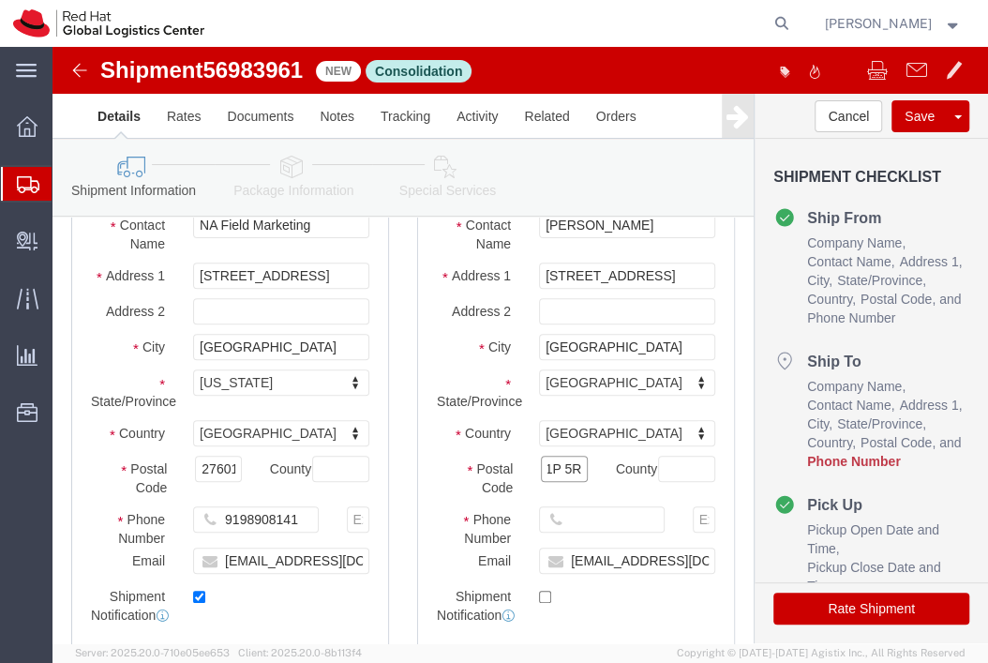
scroll to position [0, 19]
type input "K1P 5R7"
click input "text"
type input "6132381122"
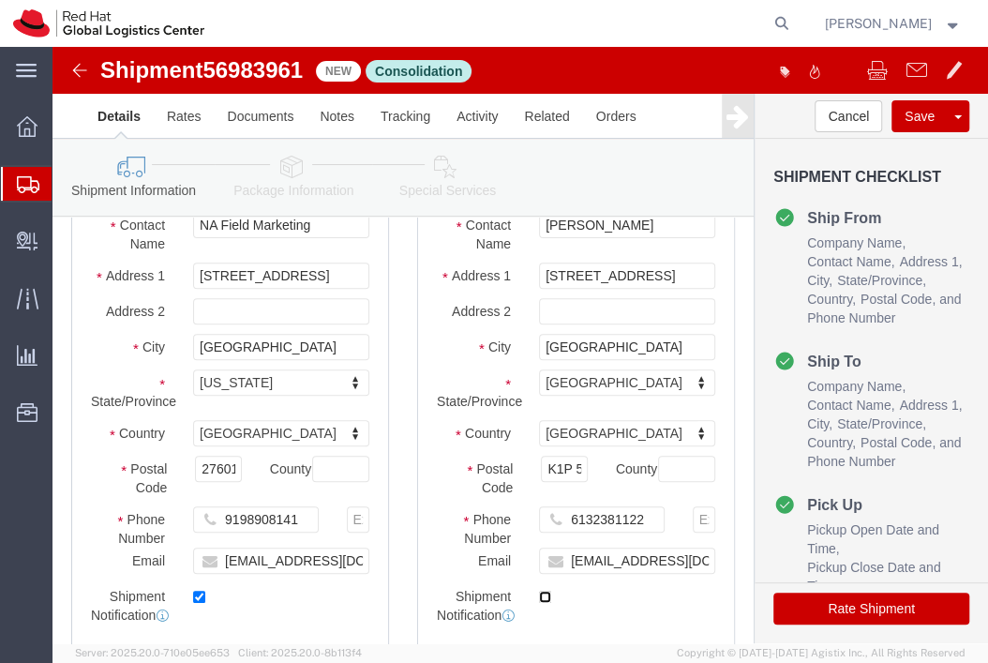
click input "checkbox"
checkbox input "true"
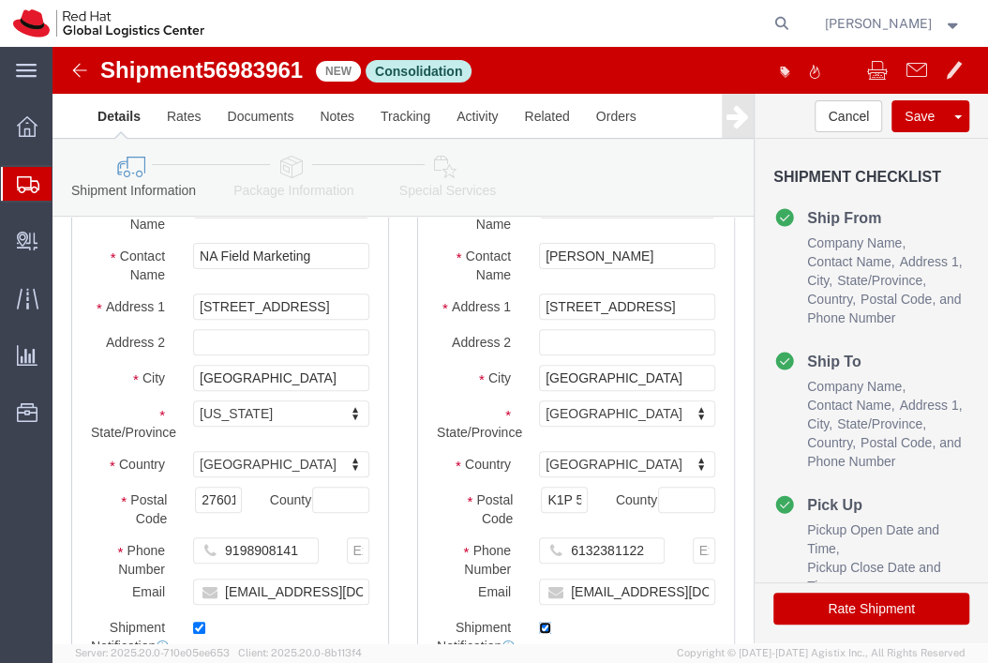
scroll to position [206, 0]
click input "text"
type input "V"
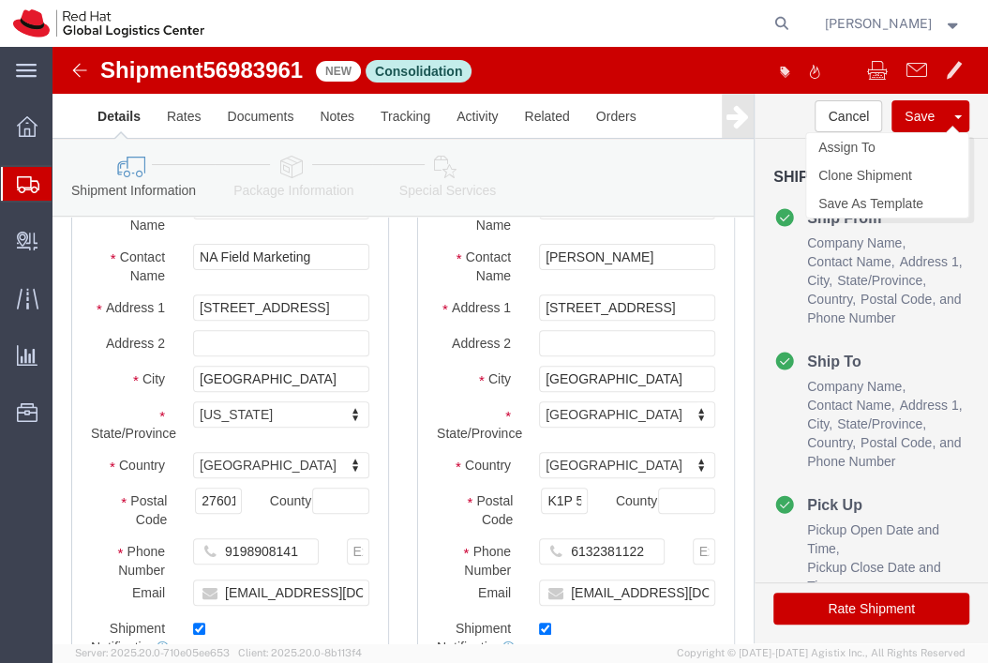
click button "Save"
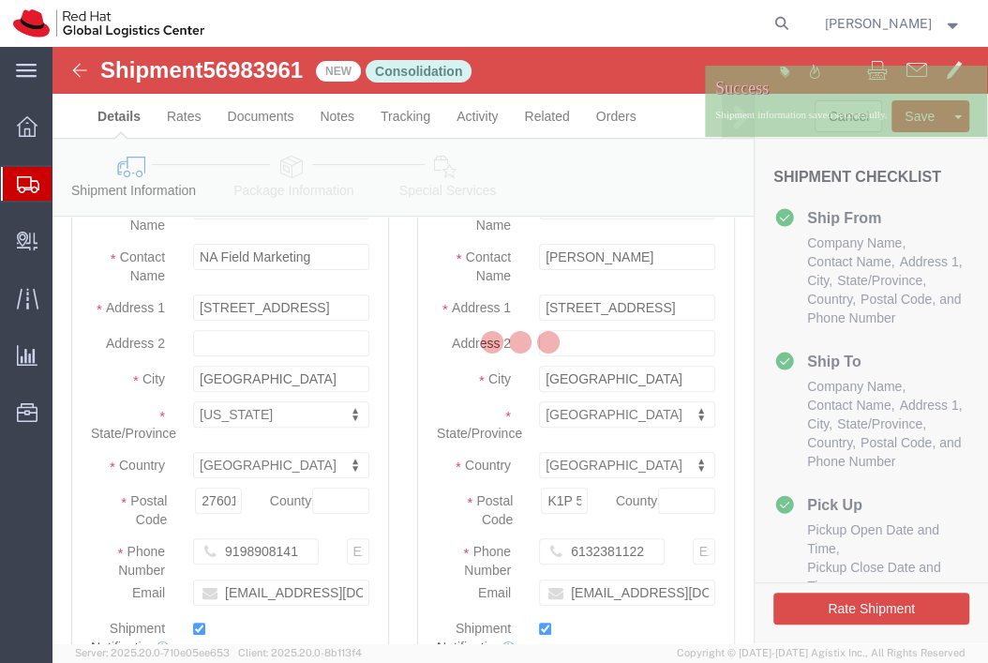
click at [260, 82] on div at bounding box center [521, 345] width 936 height 596
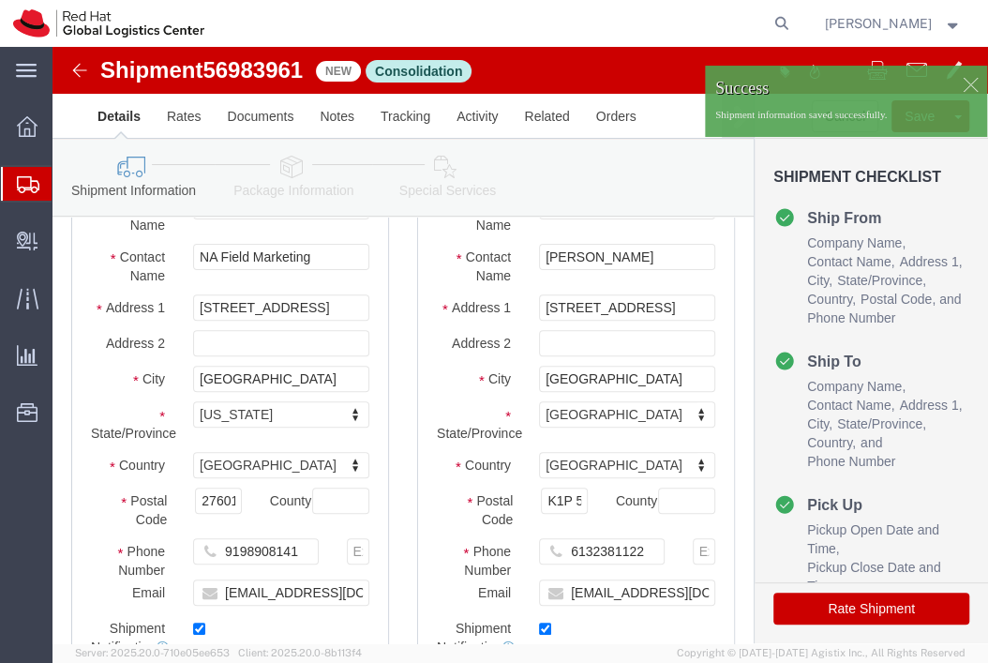
click h1 "Shipment 56983961"
click span "56983961"
copy span "56983961"
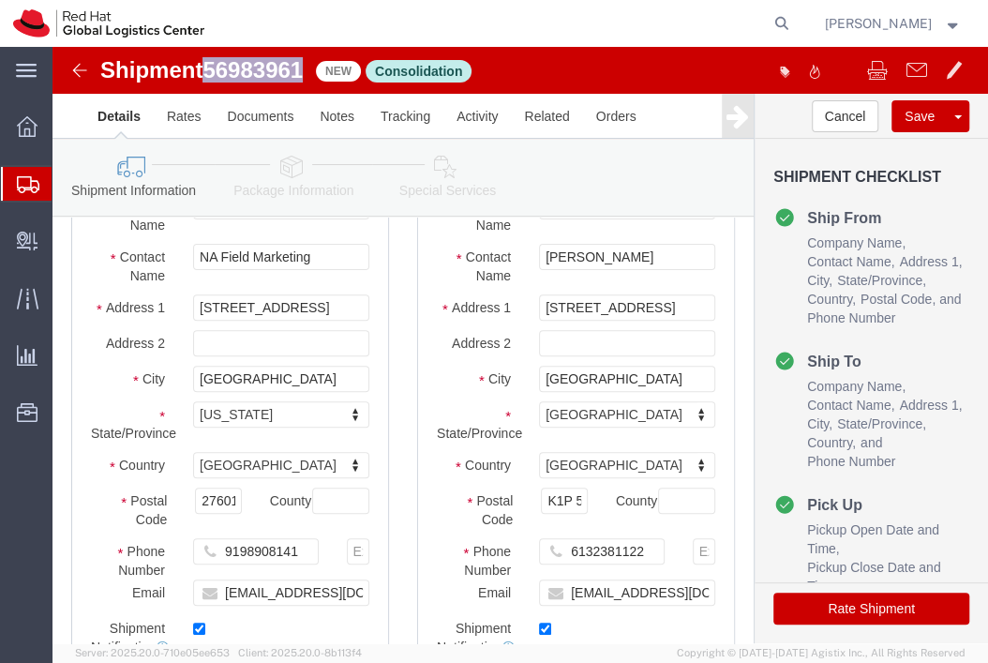
click icon
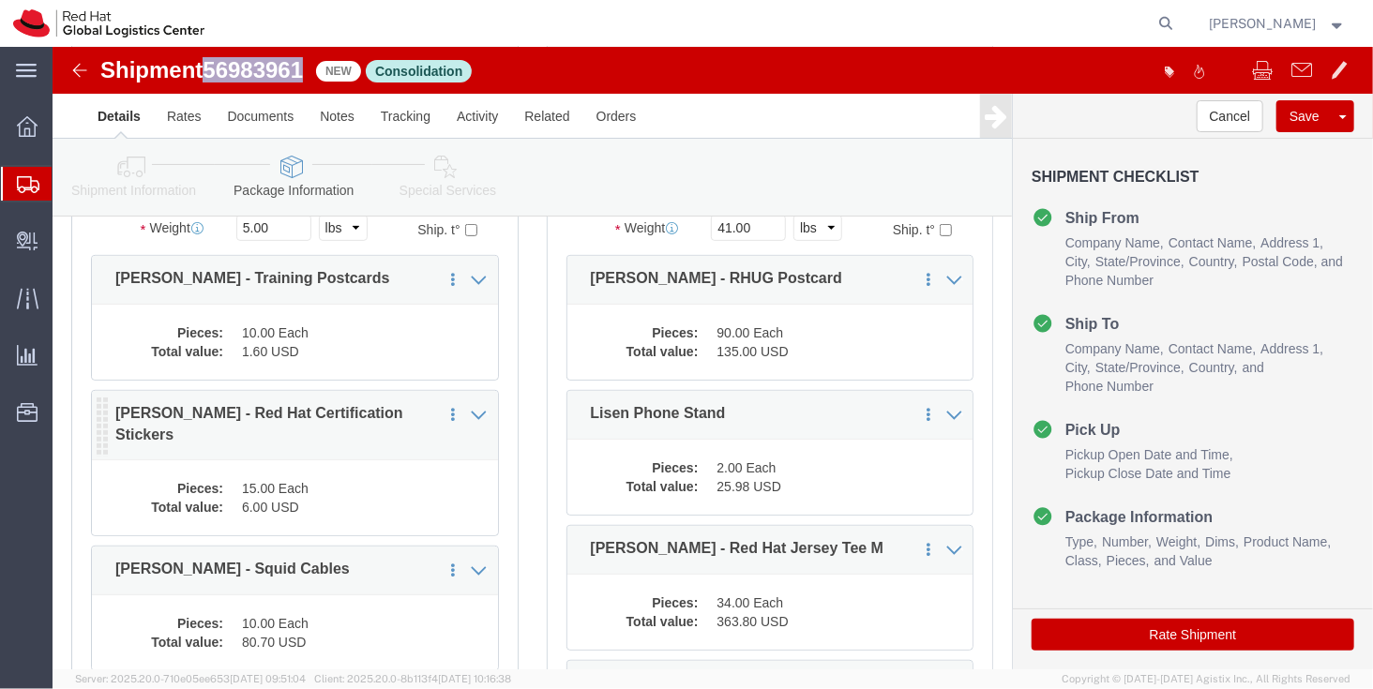
scroll to position [284, 0]
click div "Pieces: 10.00 Each Total value: 1.60 USD"
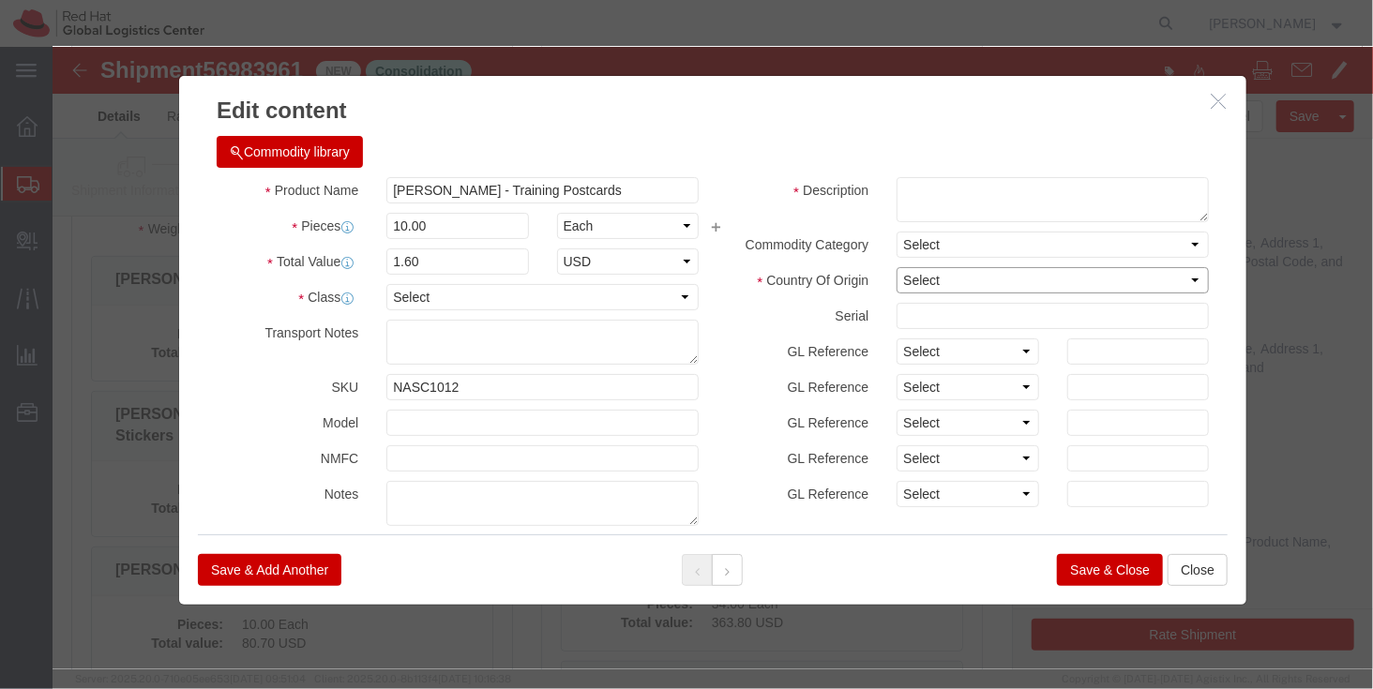
click select "Select Afghanistan Åland Islands Albania Algeria American Samoa Andorra Angola …"
select select "US"
click select "Select Afghanistan Åland Islands Albania Algeria American Samoa Andorra Angola …"
click button "Save & Close"
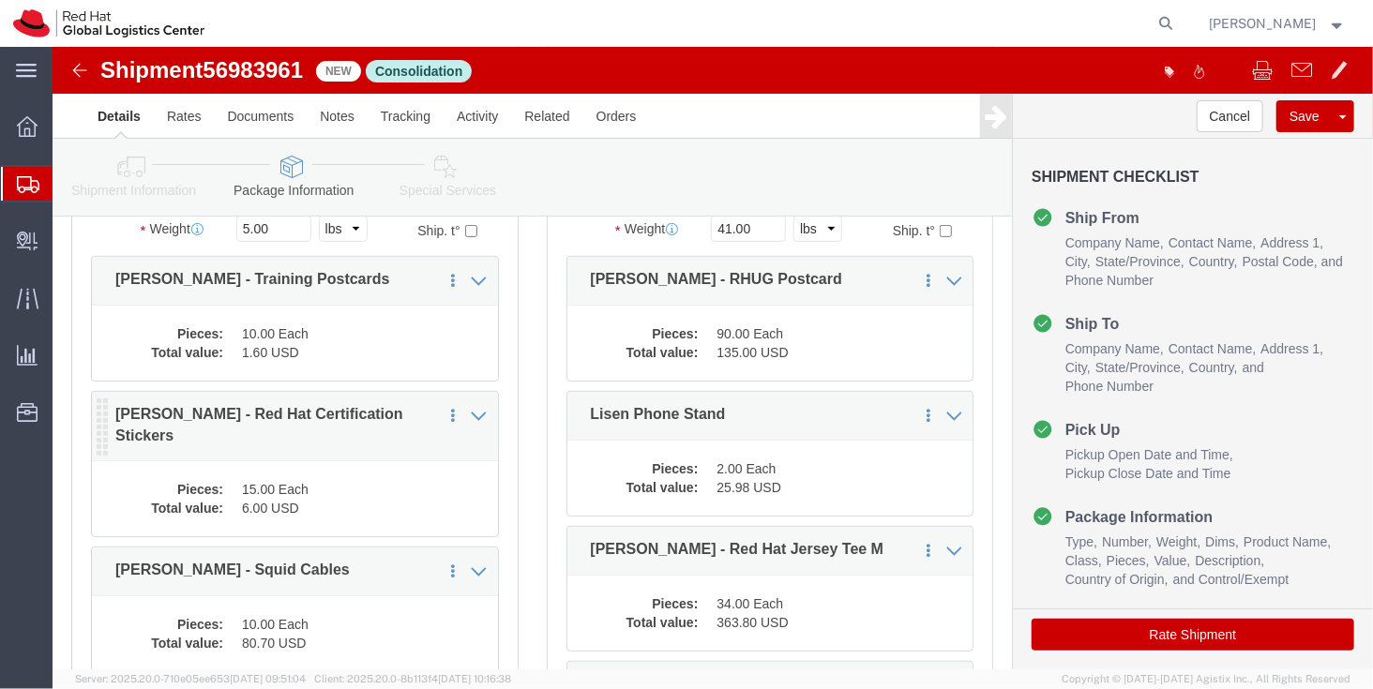
click p "K.Taft - Red Hat Certification Stickers"
click dd "6.00 USD"
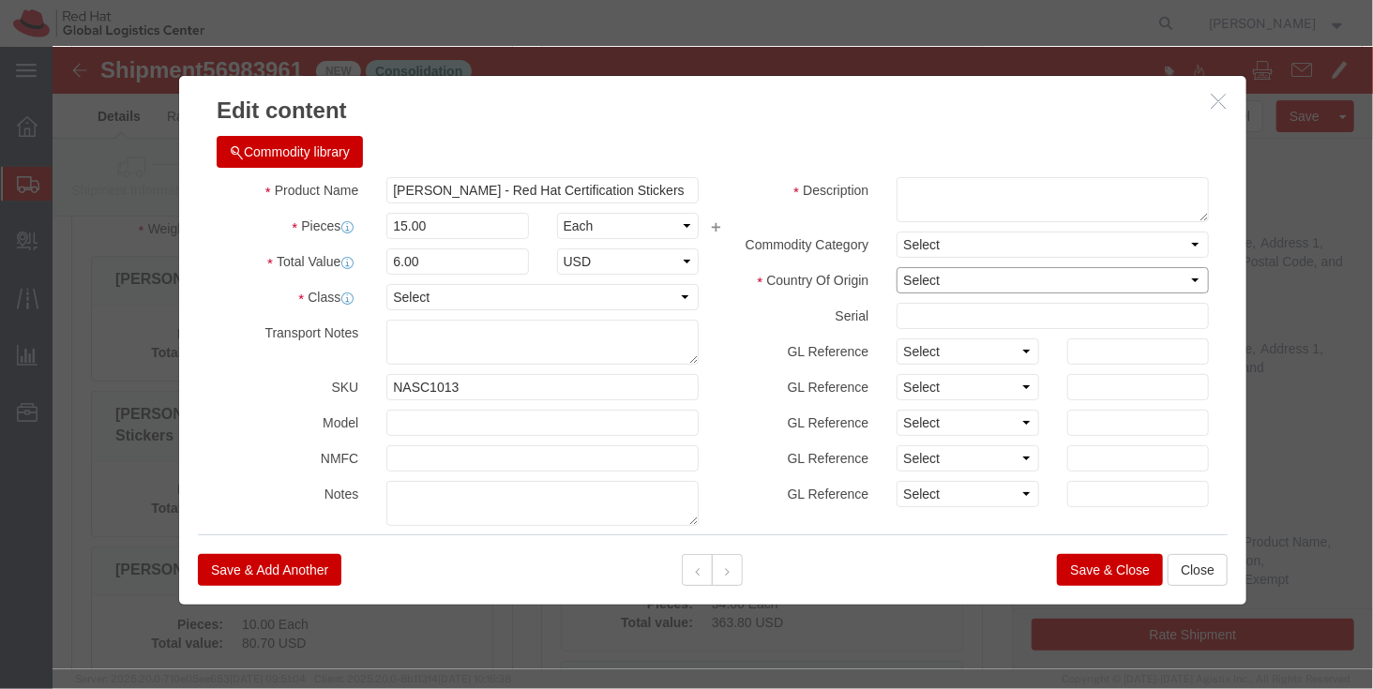
click select "Select Afghanistan Åland Islands Albania Algeria American Samoa Andorra Angola …"
select select "US"
click select "Select Afghanistan Åland Islands Albania Algeria American Samoa Andorra Angola …"
click button "Save & Close"
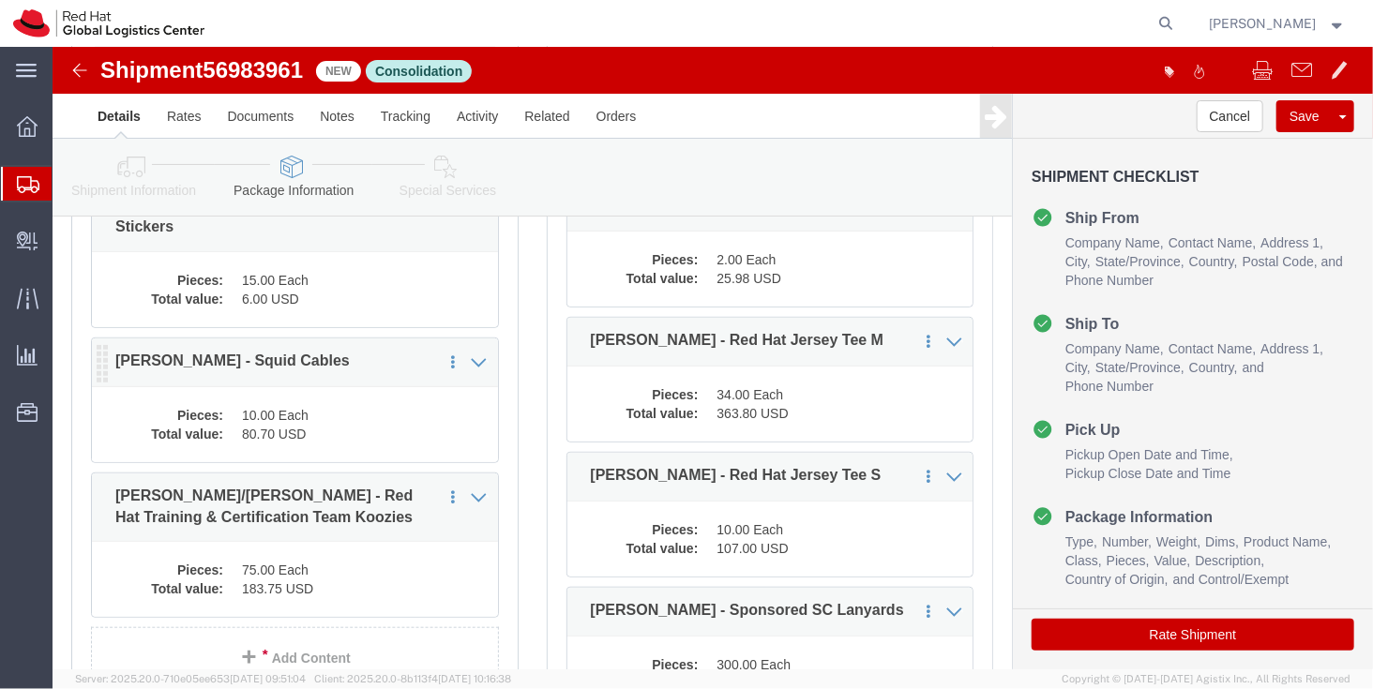
scroll to position [494, 0]
click div "Pieces: 10.00 Each Total value: 80.70 USD"
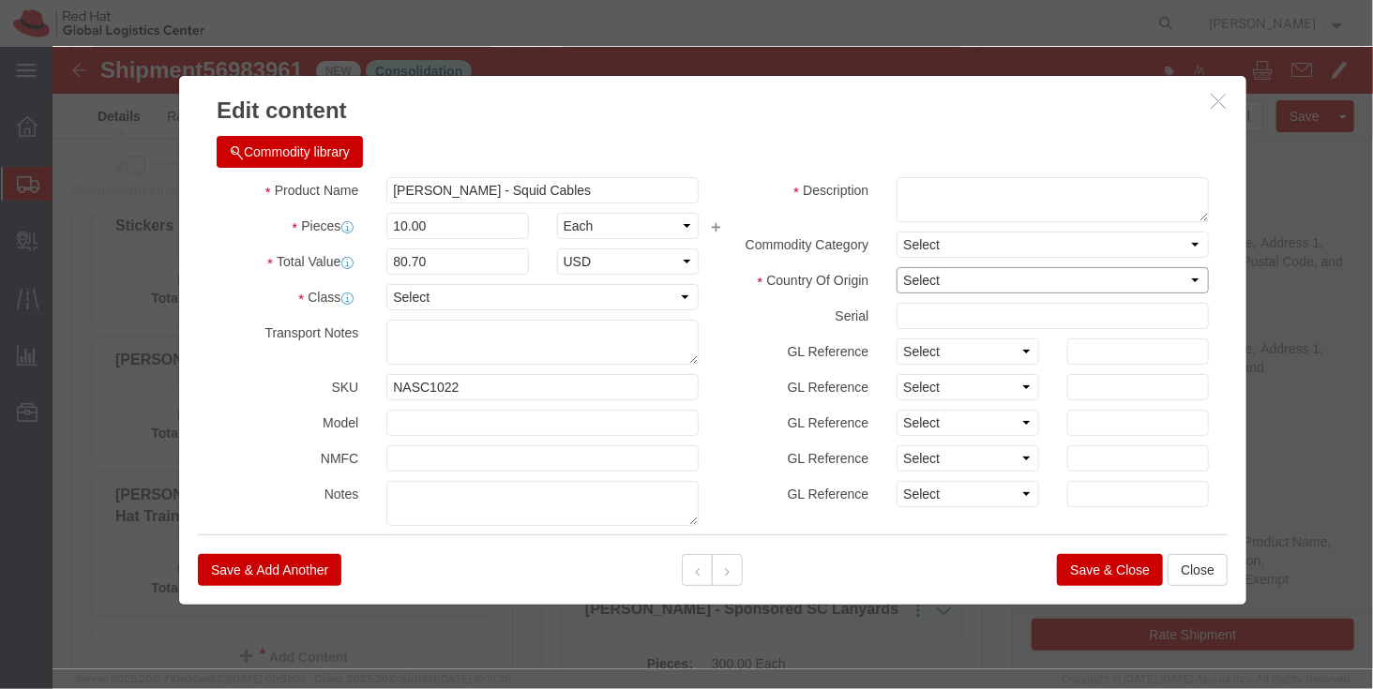
click select "Select Afghanistan Åland Islands Albania Algeria American Samoa Andorra Angola …"
select select "CN"
click select "Select Afghanistan Åland Islands Albania Algeria American Samoa Andorra Angola …"
click button "Save & Close"
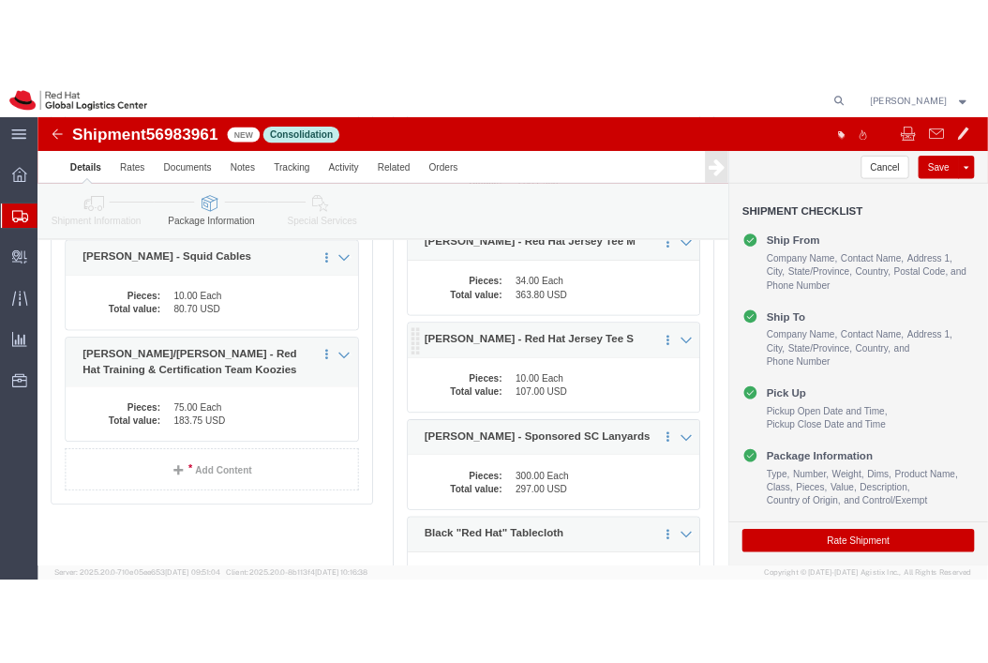
scroll to position [614, 0]
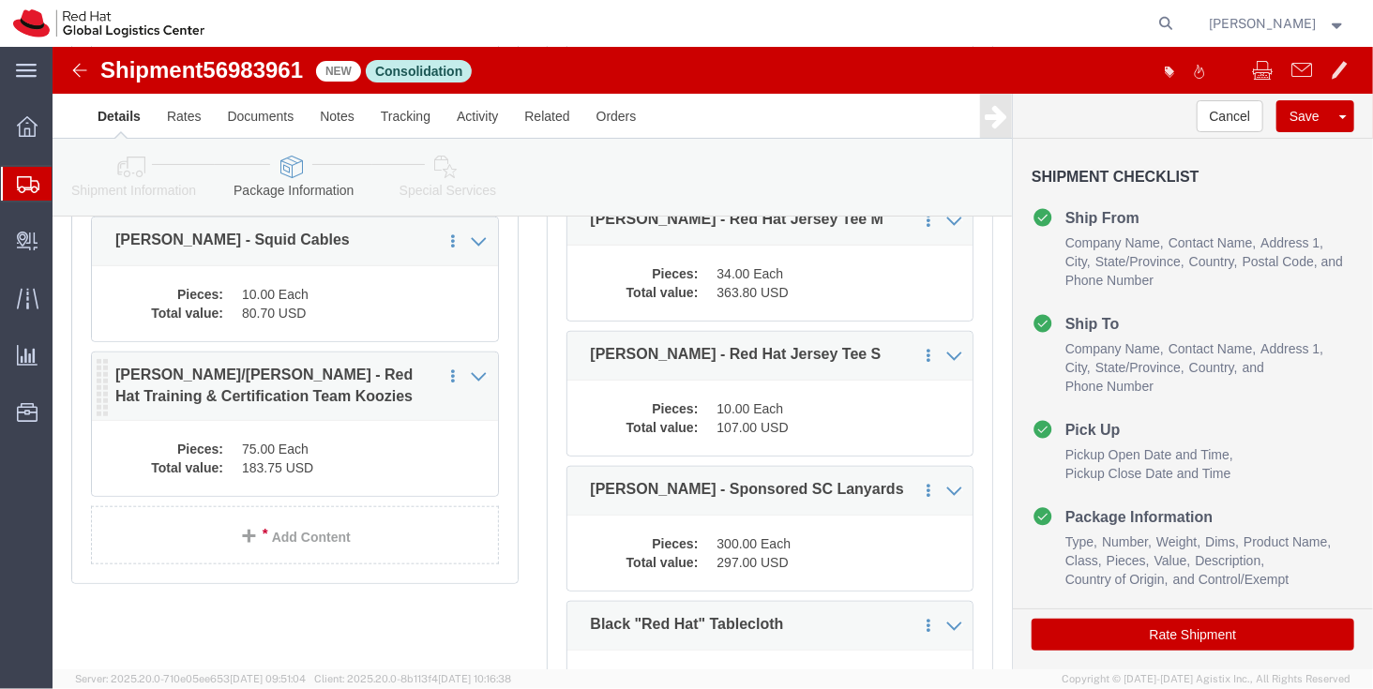
click dd "75.00 Each"
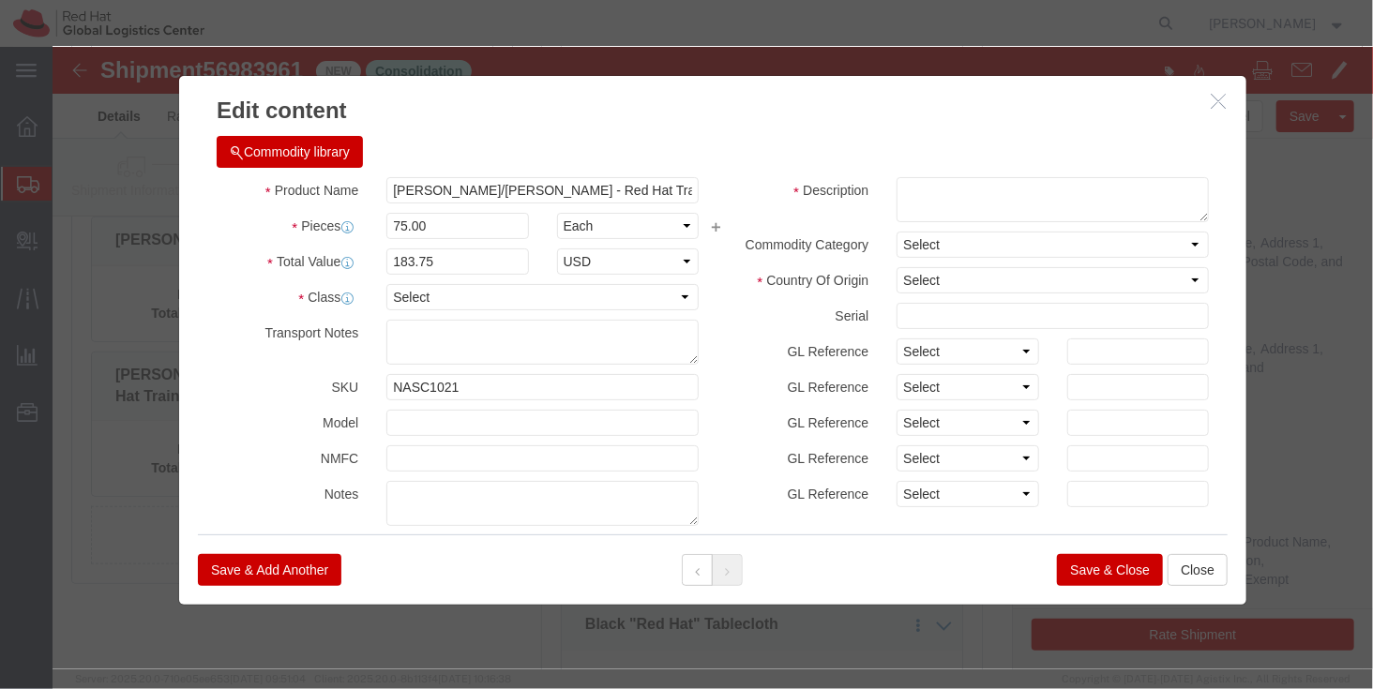
click h3 "Edit content"
click icon "button"
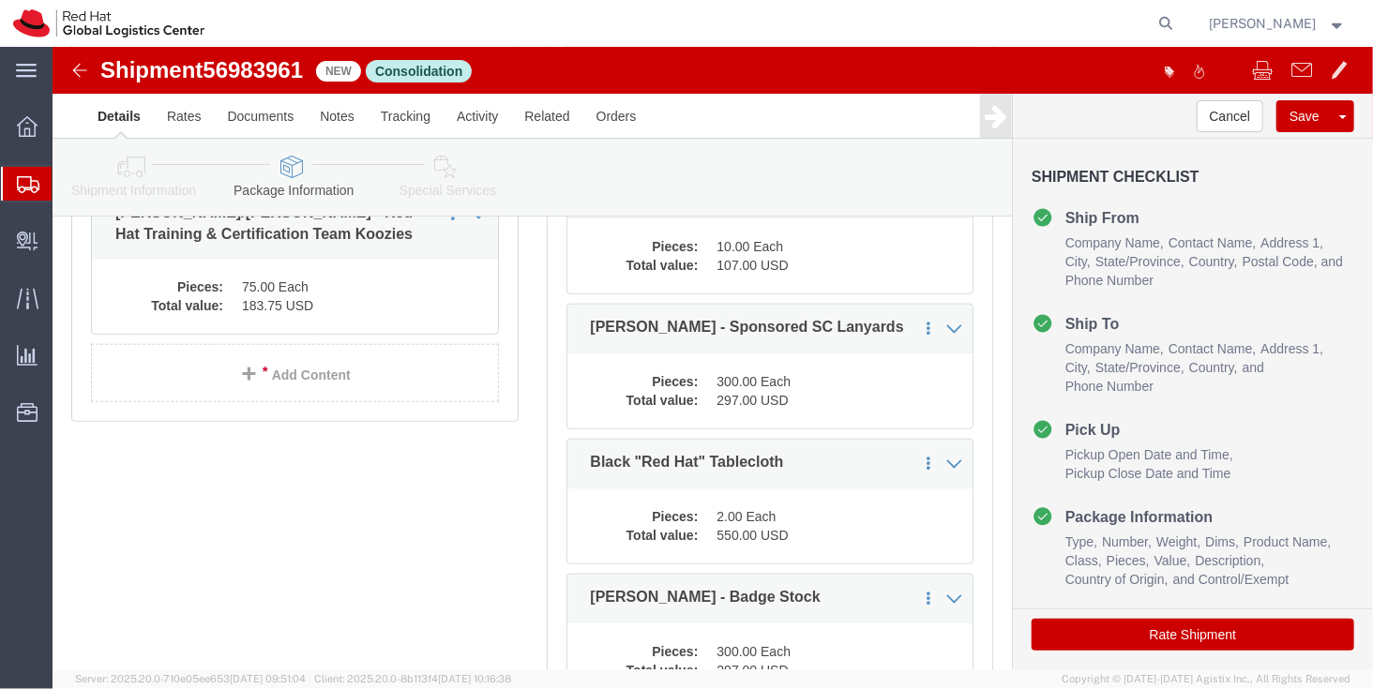
scroll to position [683, 0]
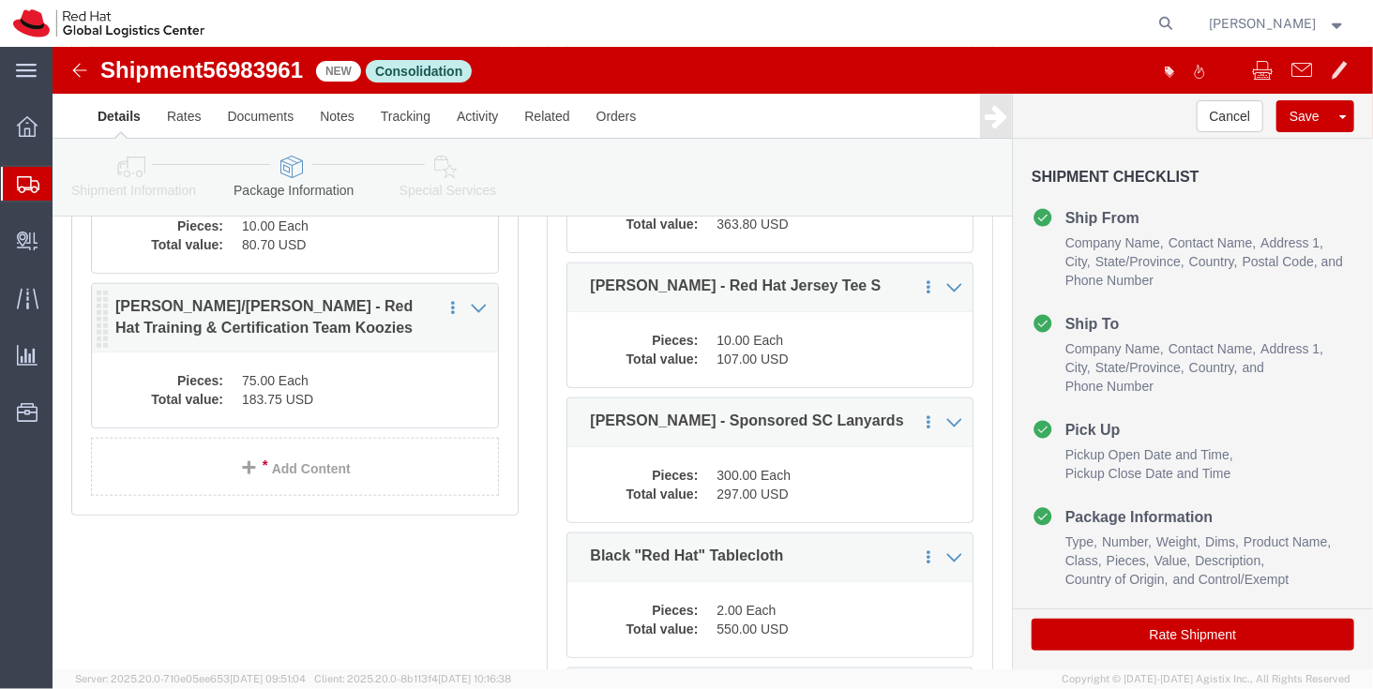
click dd "183.75 USD"
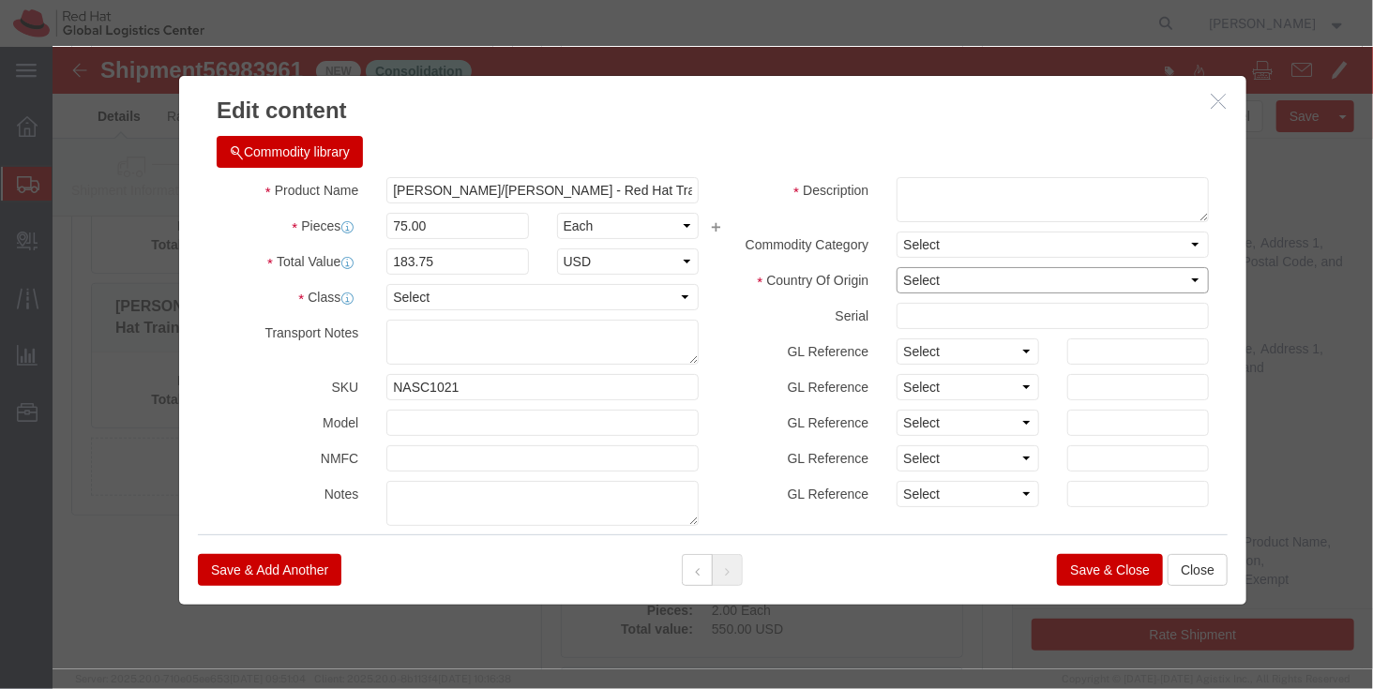
click select "Select Afghanistan Åland Islands Albania Algeria American Samoa Andorra Angola …"
select select "CN"
click select "Select Afghanistan Åland Islands Albania Algeria American Samoa Andorra Angola …"
click button "Save & Close"
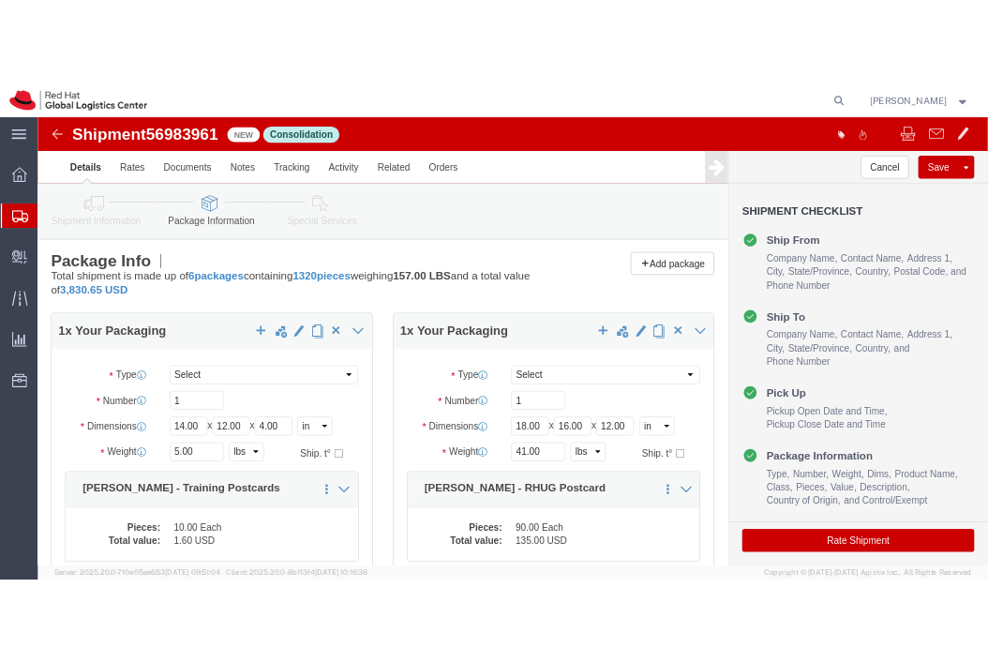
scroll to position [0, 0]
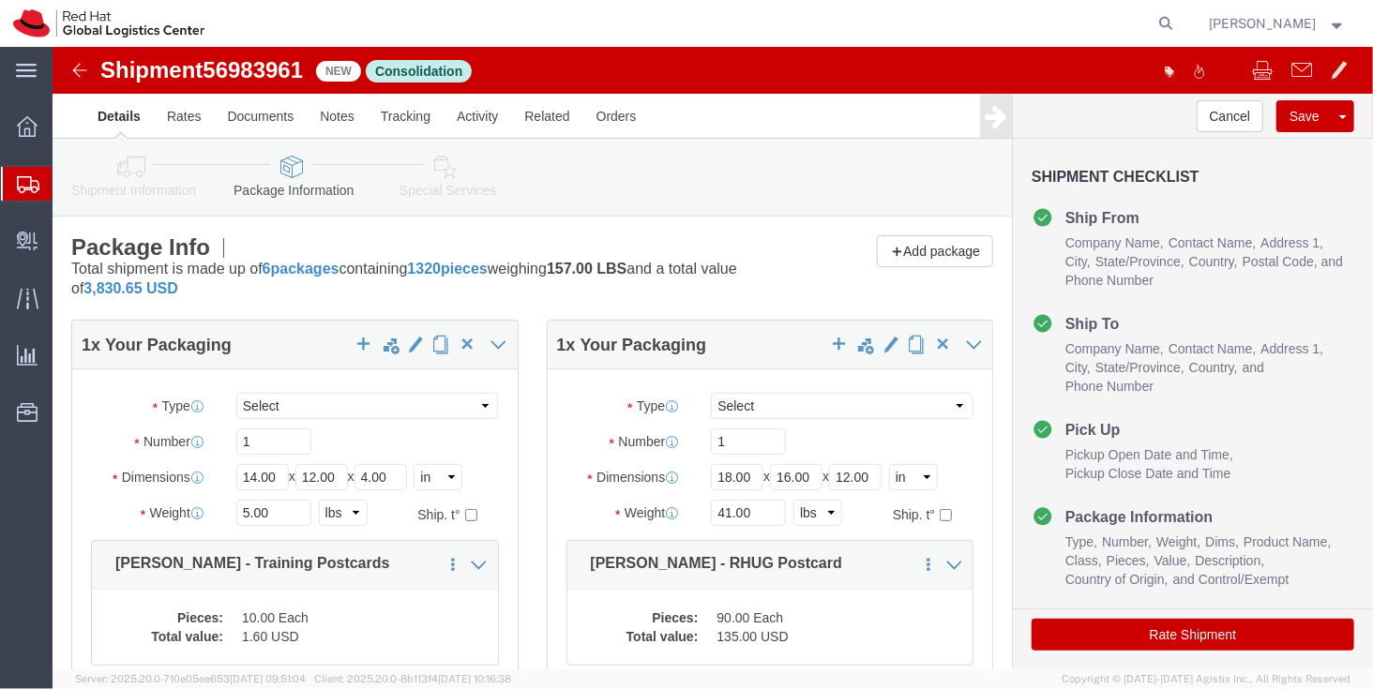
click icon
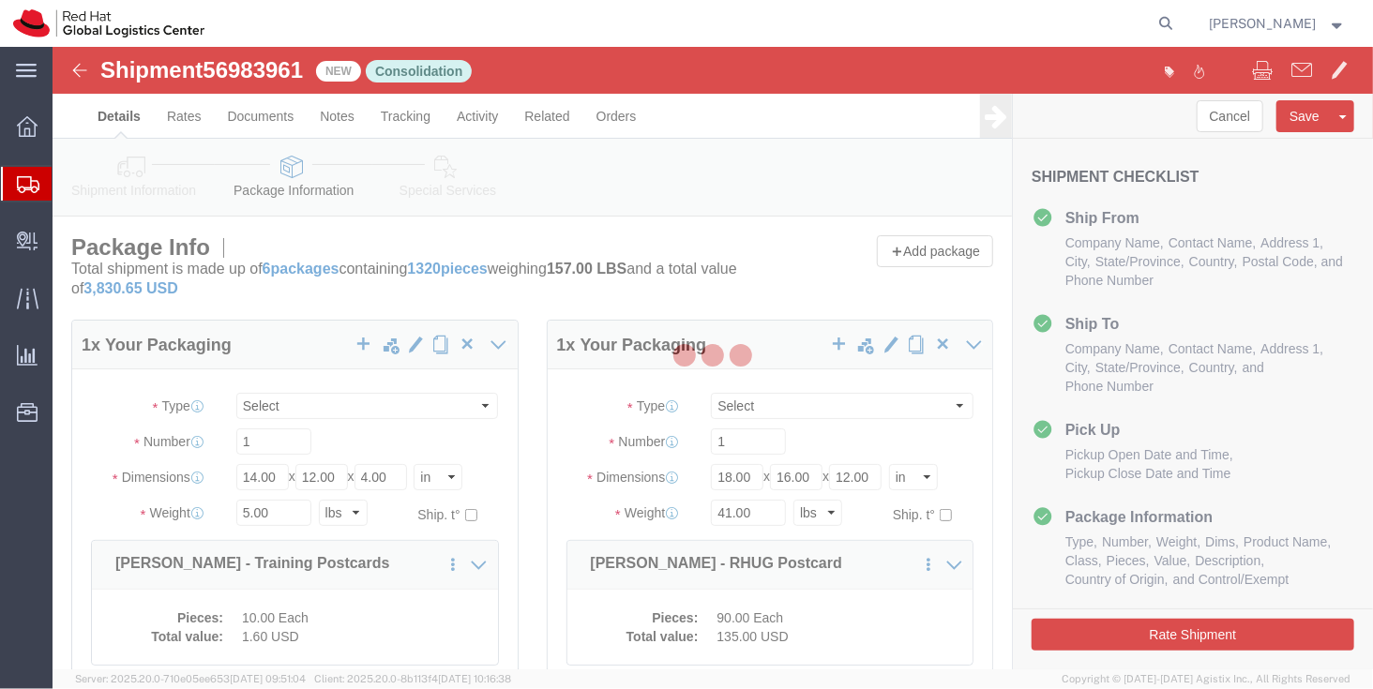
select select
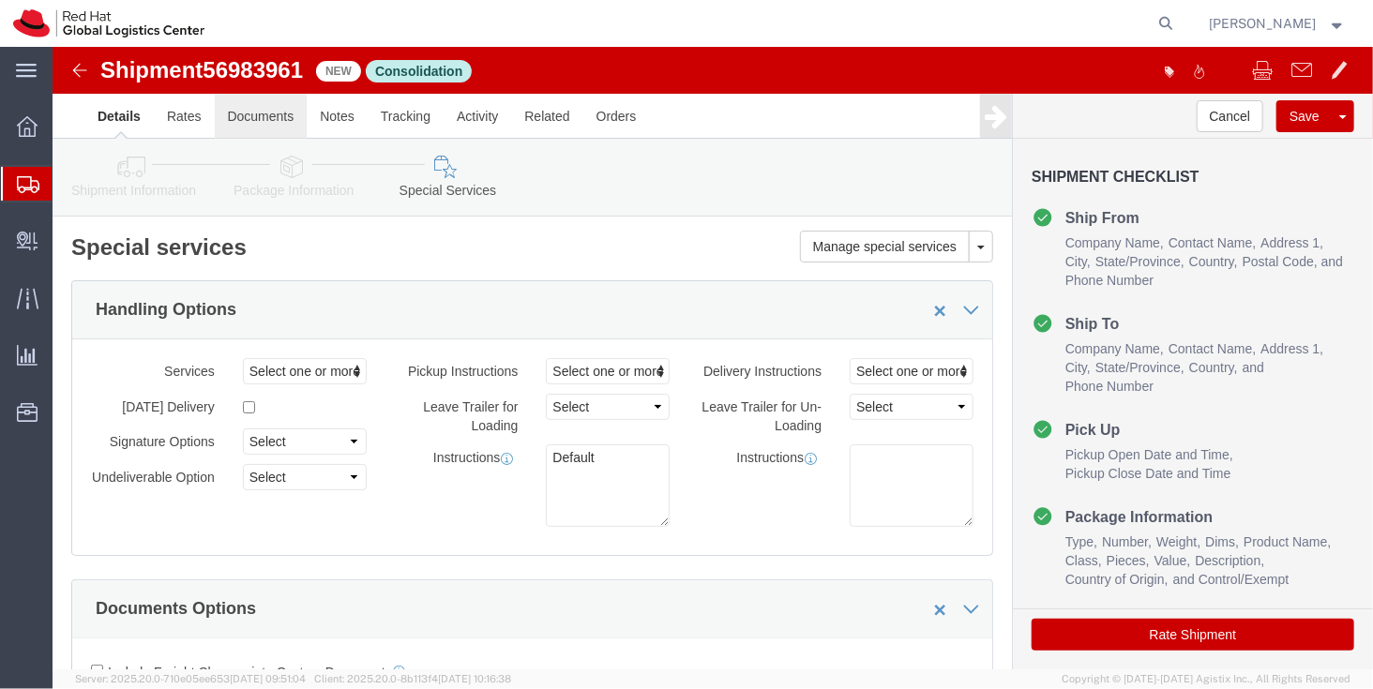
click link "Documents"
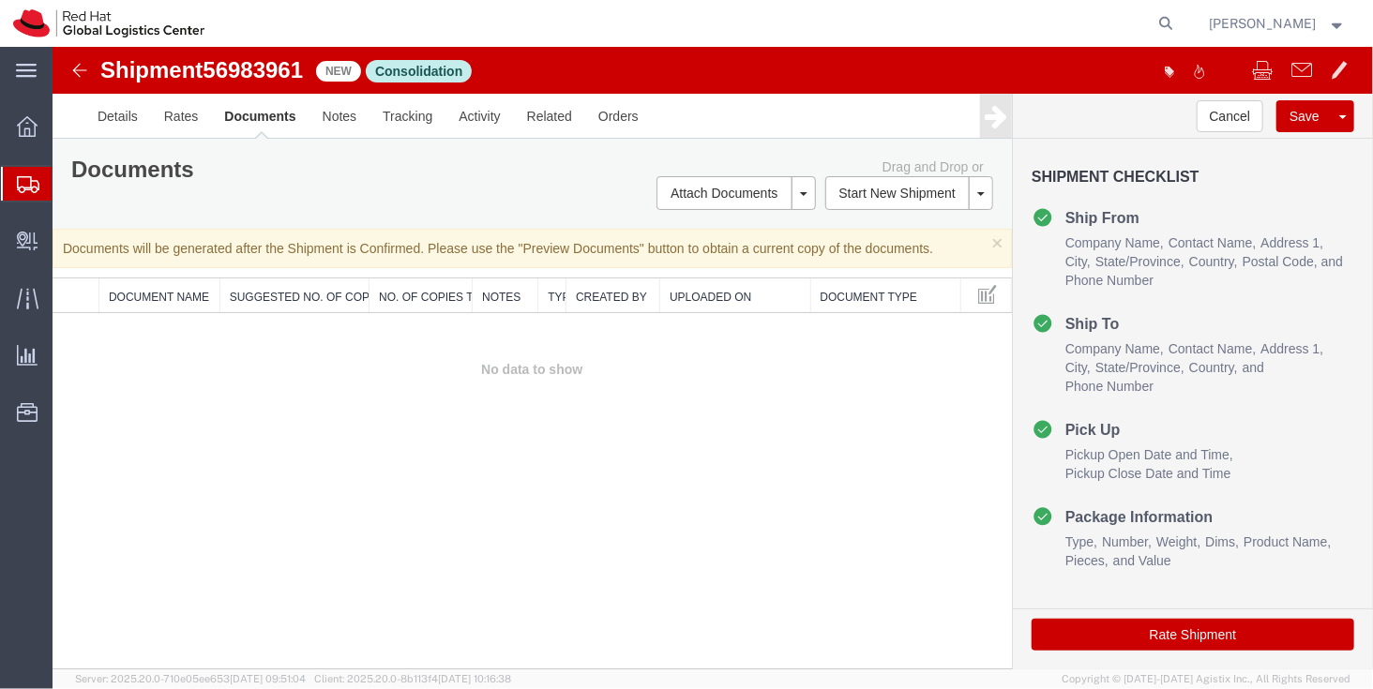
click at [244, 126] on link "Documents" at bounding box center [259, 115] width 98 height 45
click at [750, 147] on div "Documents Ship Label Format: Plain Thermal Drag and Drop or Attach Documents Ed…" at bounding box center [531, 183] width 959 height 90
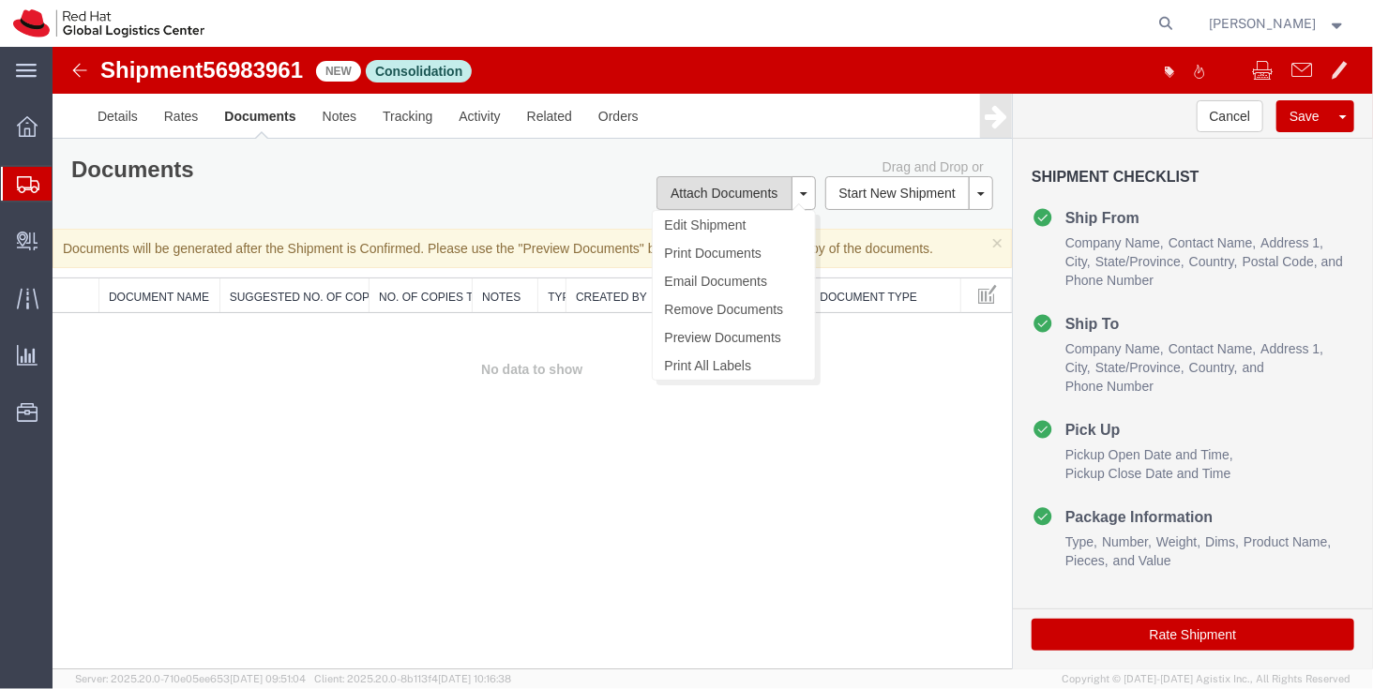
click at [718, 177] on button "Attach Documents" at bounding box center [722, 192] width 135 height 34
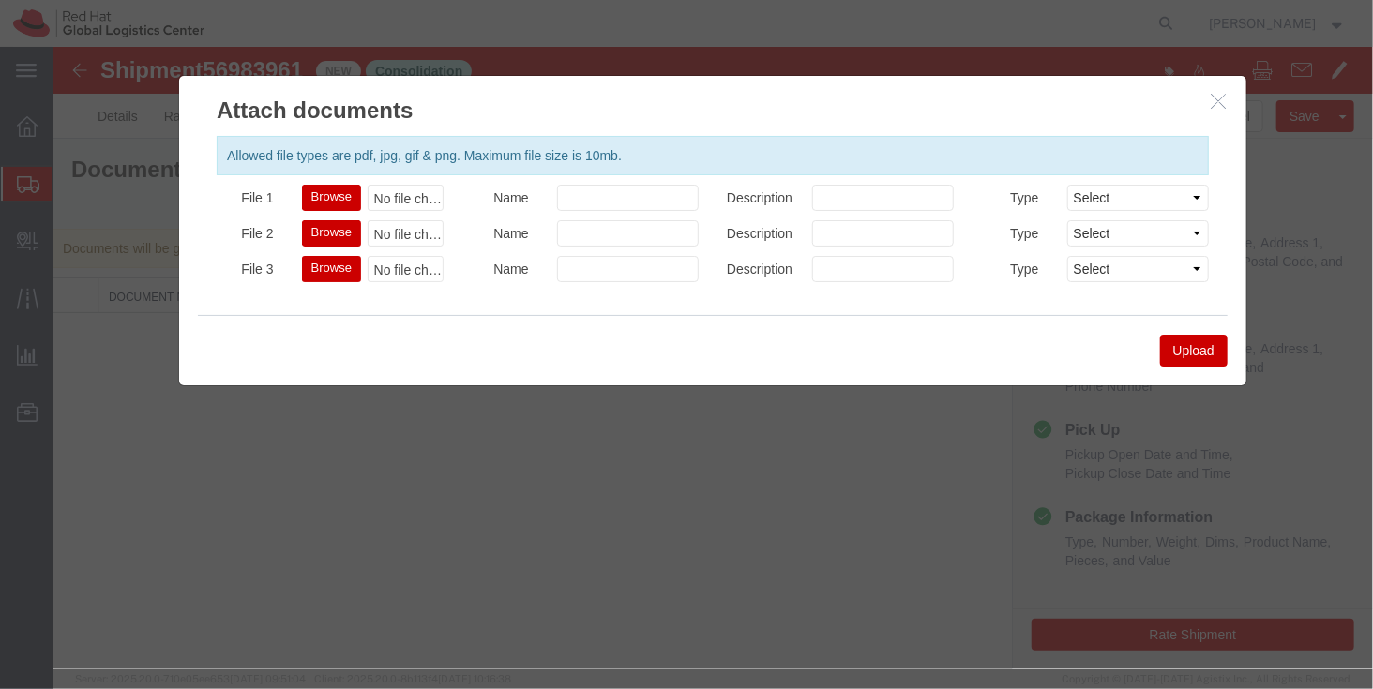
click at [353, 202] on button "Browse" at bounding box center [330, 197] width 59 height 26
type input "C:\fakepath\Invoice for Koozies.pdf"
click at [346, 214] on div "File 1 Browse Invoice for Koozies.pdf" at bounding box center [329, 202] width 255 height 36
click at [350, 233] on button "Browse" at bounding box center [330, 232] width 59 height 26
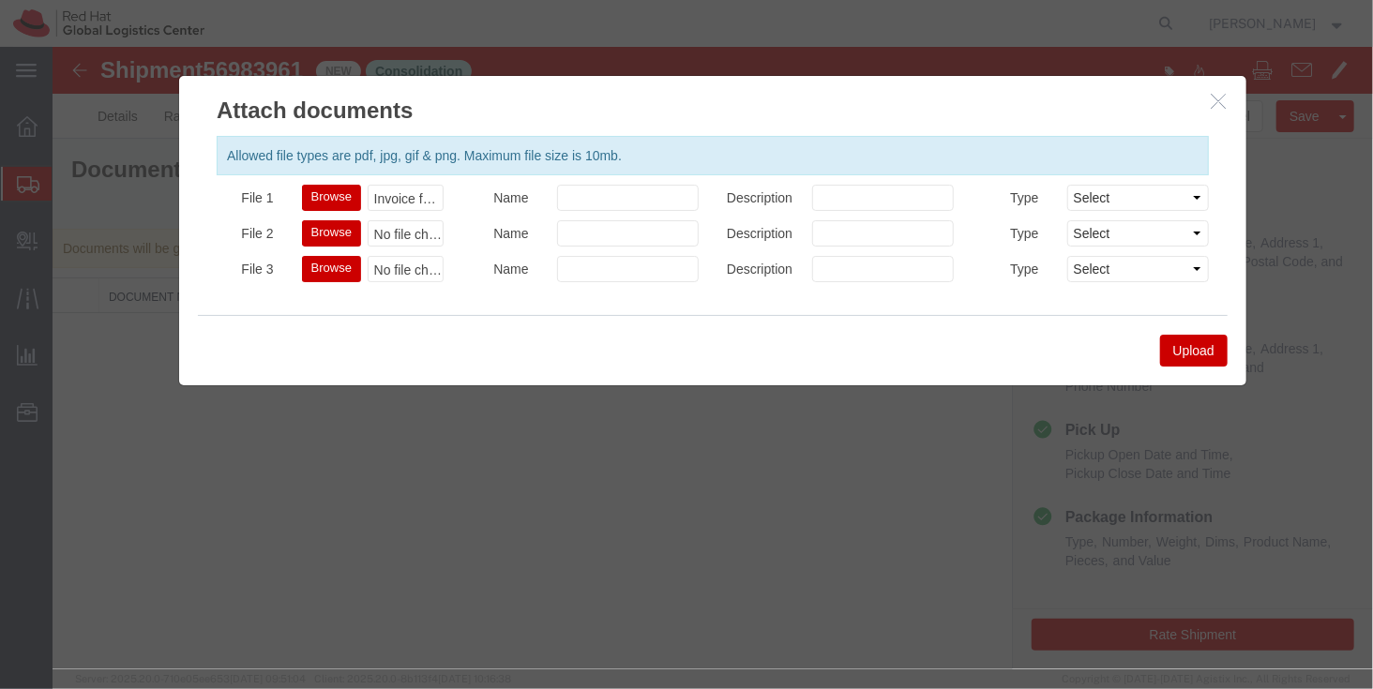
type input "C:\fakepath\Invoice for Lanyard.pdf"
click at [342, 260] on button "Browse" at bounding box center [330, 268] width 59 height 26
type input "C:\fakepath\Invoice for badges.png"
click at [1190, 344] on button "Upload" at bounding box center [1193, 350] width 68 height 32
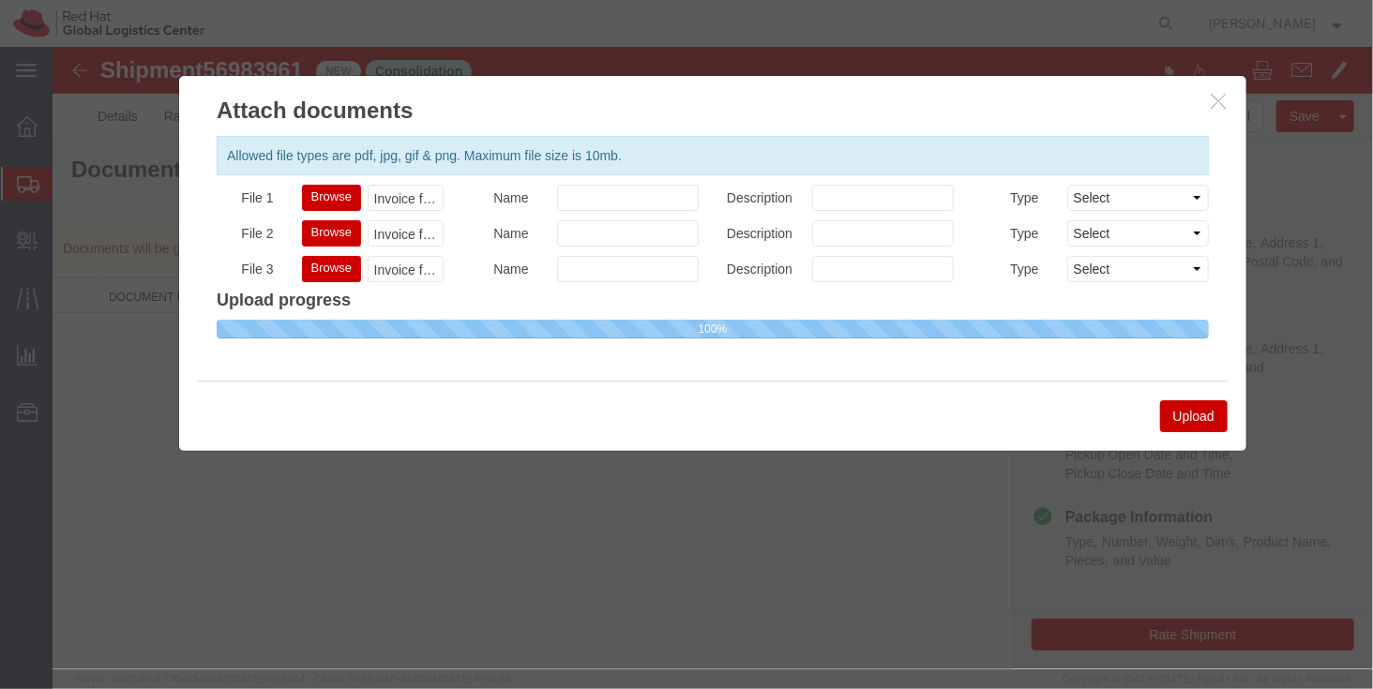
select select
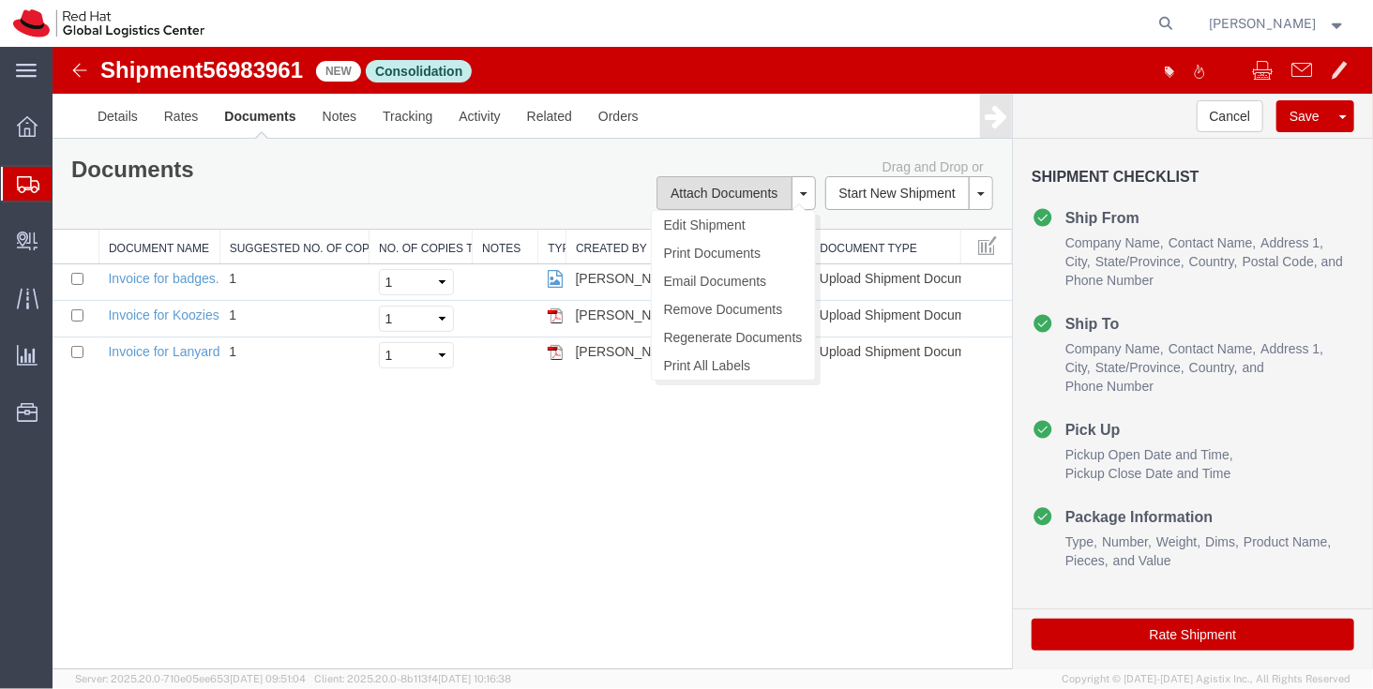
click at [724, 178] on button "Attach Documents" at bounding box center [722, 192] width 135 height 34
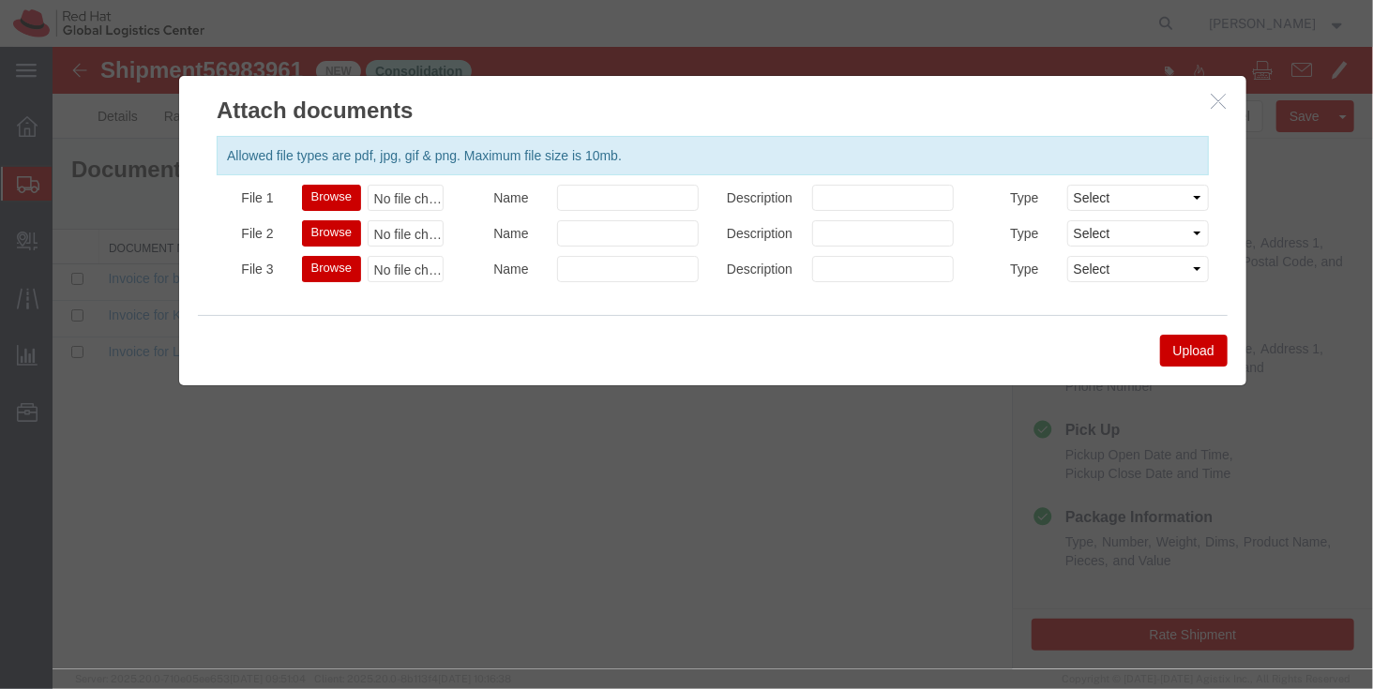
click at [360, 184] on div "Browse No file chosen" at bounding box center [372, 197] width 142 height 26
click at [350, 187] on button "Browse" at bounding box center [330, 197] width 59 height 26
type input "C:\fakepath\Invoice for Tablecloth.pdf"
click at [301, 235] on button "Browse" at bounding box center [330, 232] width 59 height 26
type input "C:\fakepath\Invoice for Banner.pdf"
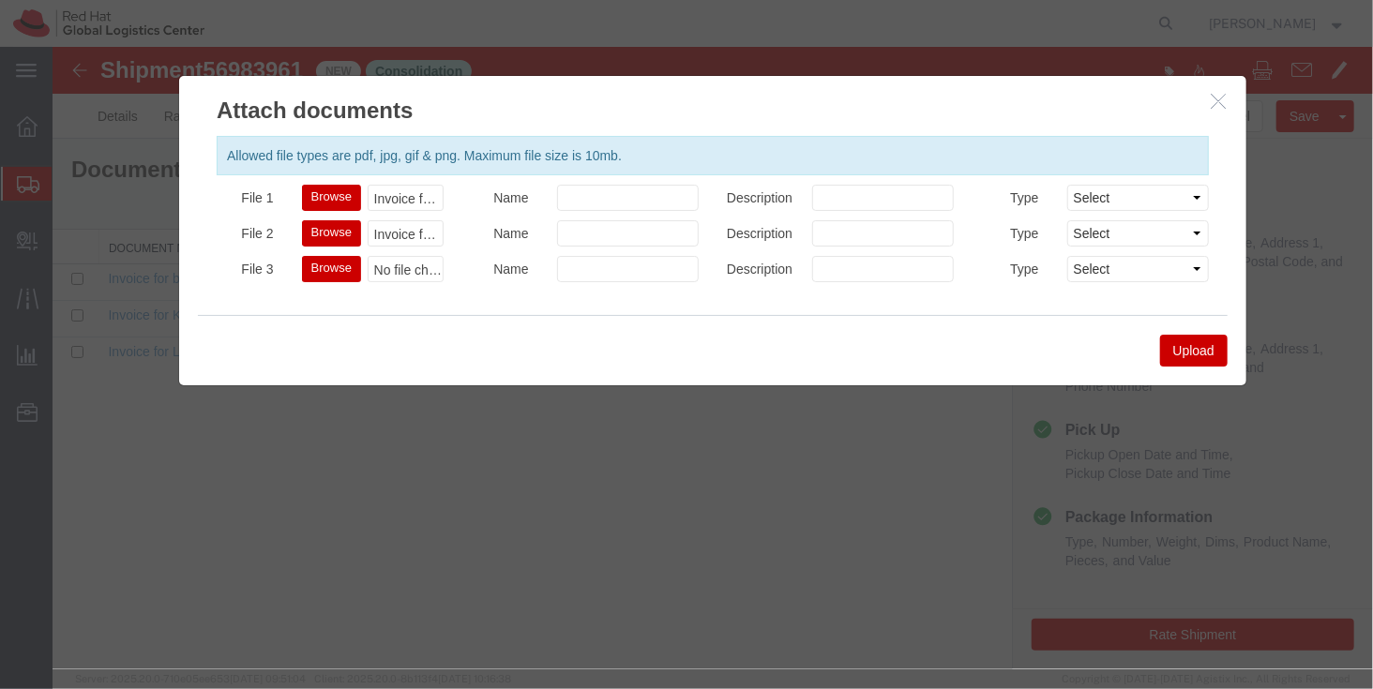
click at [323, 277] on button "Browse" at bounding box center [330, 268] width 59 height 26
type input "C:\fakepath\Invoice for Sock.pdf"
click at [1185, 345] on button "Upload" at bounding box center [1193, 350] width 68 height 32
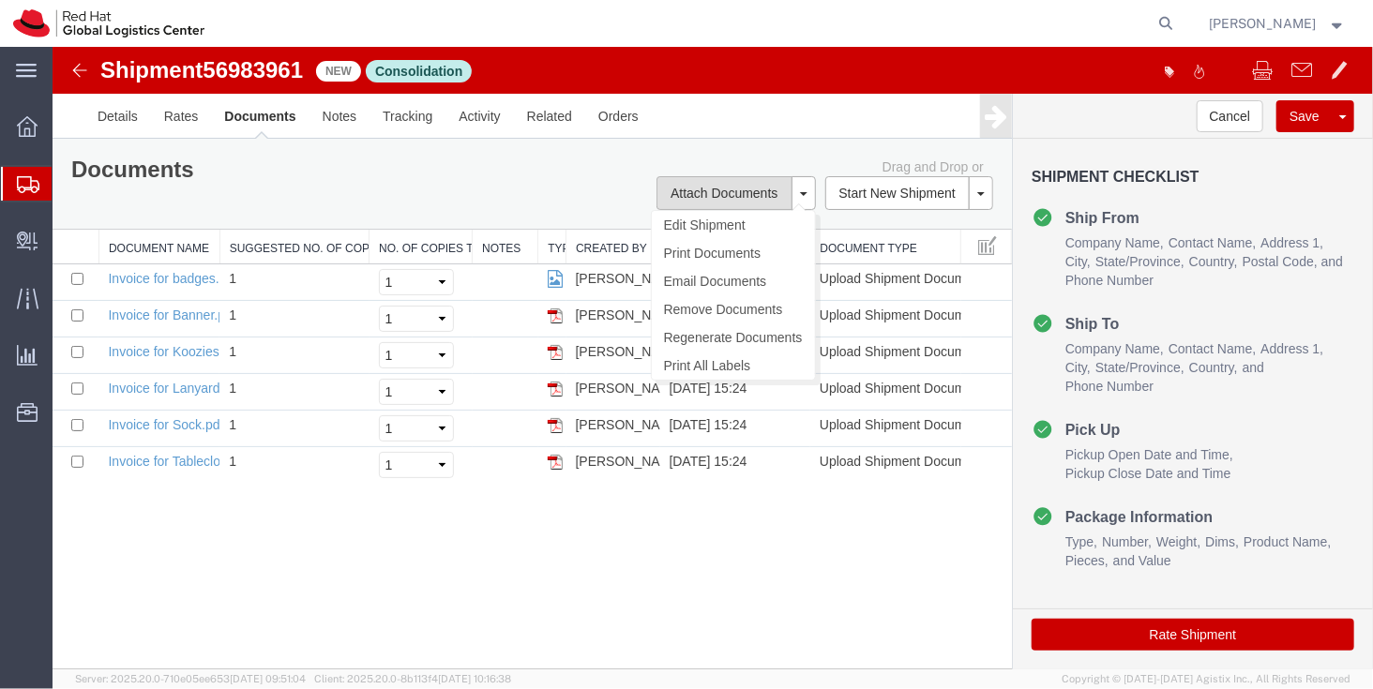
click at [730, 175] on button "Attach Documents" at bounding box center [722, 192] width 135 height 34
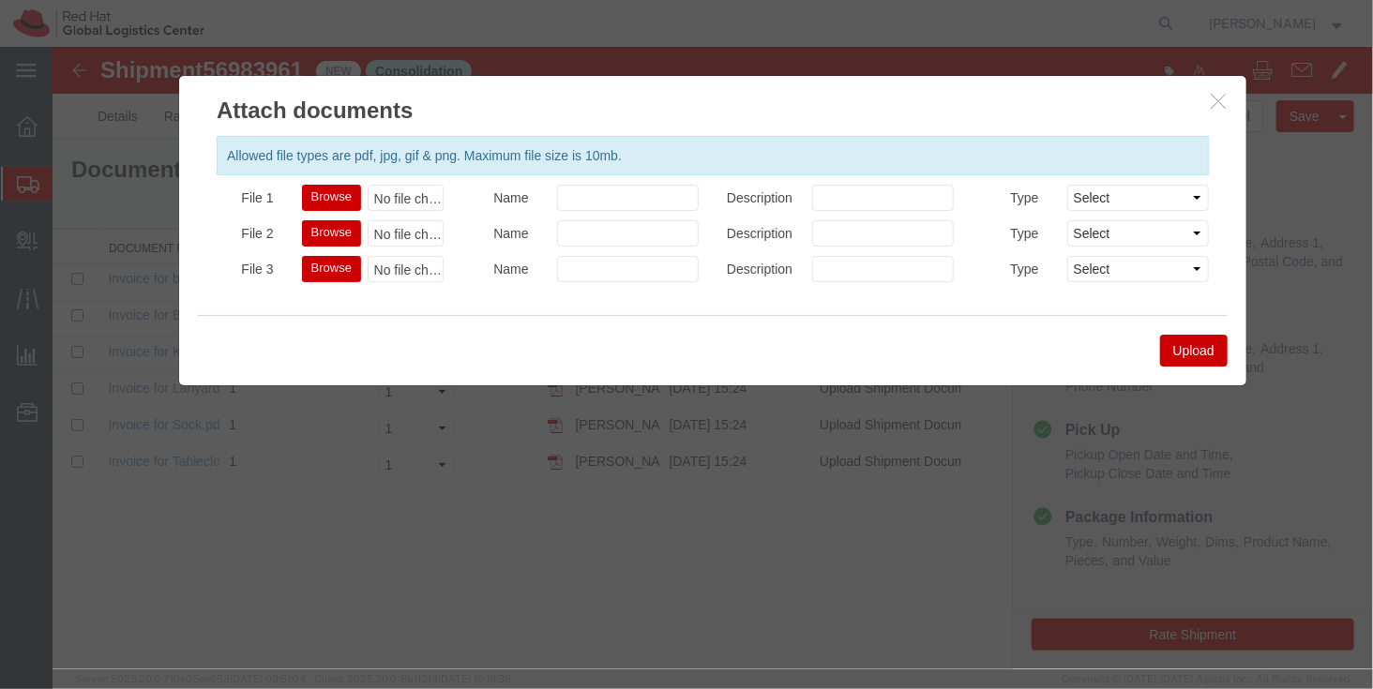
click at [341, 190] on button "Browse" at bounding box center [330, 197] width 59 height 26
click at [1201, 98] on h2 "Attach documents" at bounding box center [711, 100] width 1067 height 51
click at [1214, 100] on icon "button" at bounding box center [1217, 100] width 15 height 16
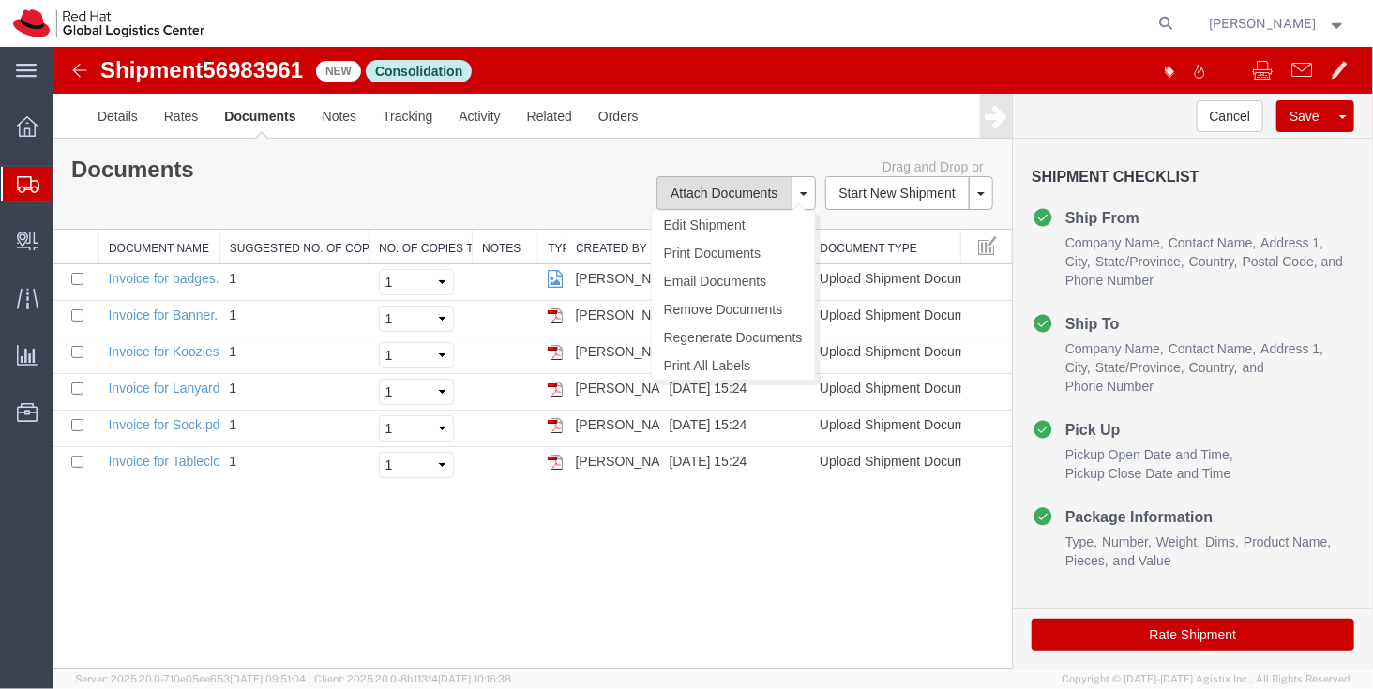
click at [707, 178] on button "Attach Documents" at bounding box center [722, 192] width 135 height 34
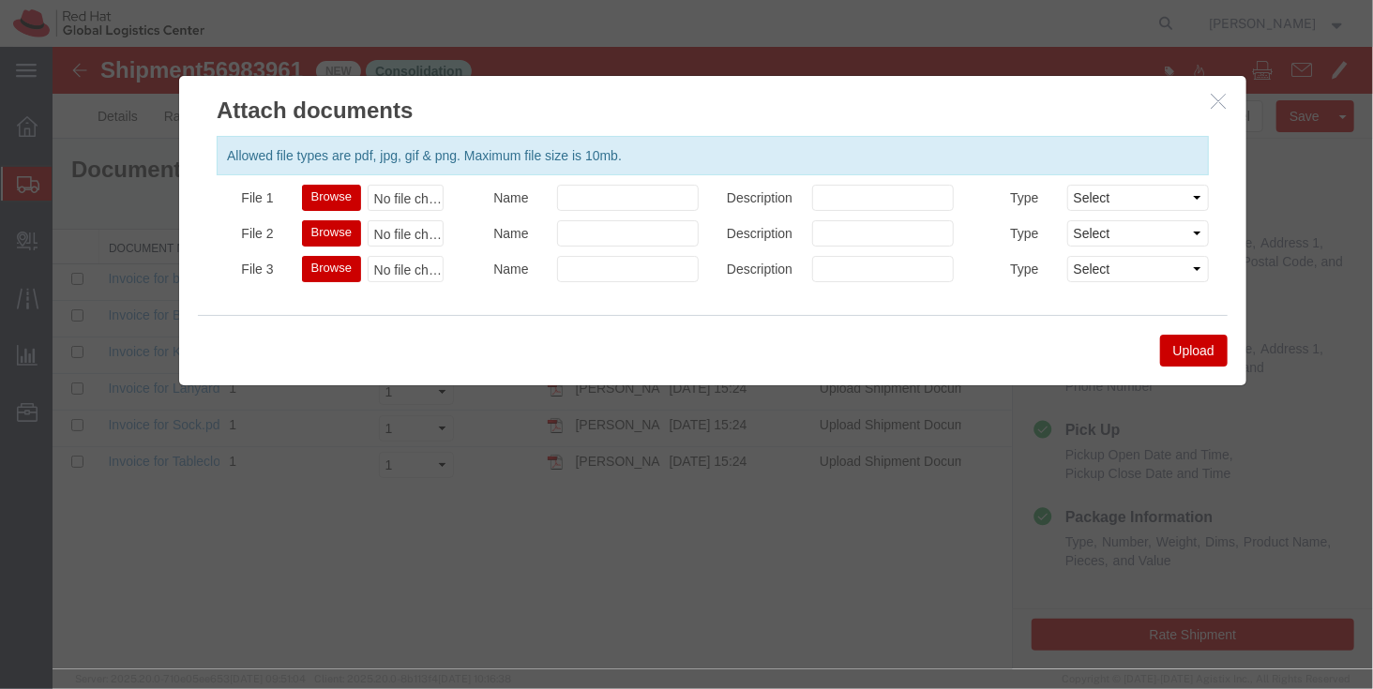
click at [327, 194] on button "Browse" at bounding box center [330, 197] width 59 height 26
type input "C:\fakepath\Invoice for Tote Bag.pdf"
click at [315, 229] on button "Browse" at bounding box center [330, 232] width 59 height 26
type input "C:\fakepath\Invoice for Shirts.pdf"
click at [1170, 337] on button "Upload" at bounding box center [1193, 350] width 68 height 32
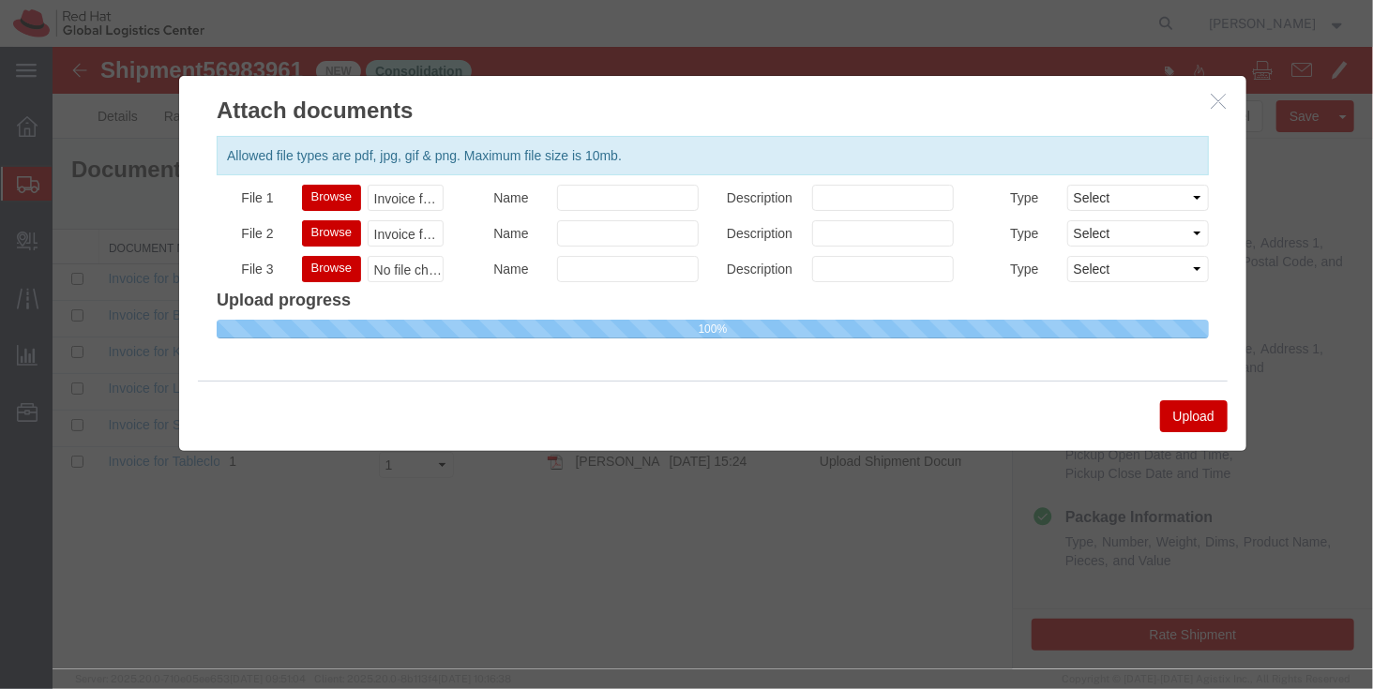
select select
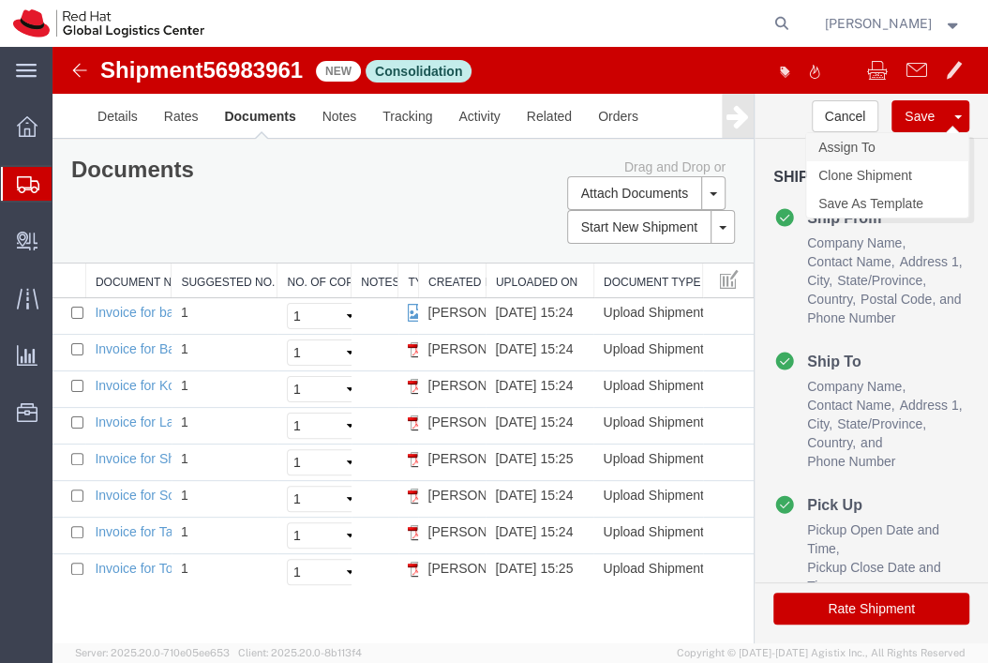
click at [890, 140] on link "Assign To" at bounding box center [887, 147] width 162 height 28
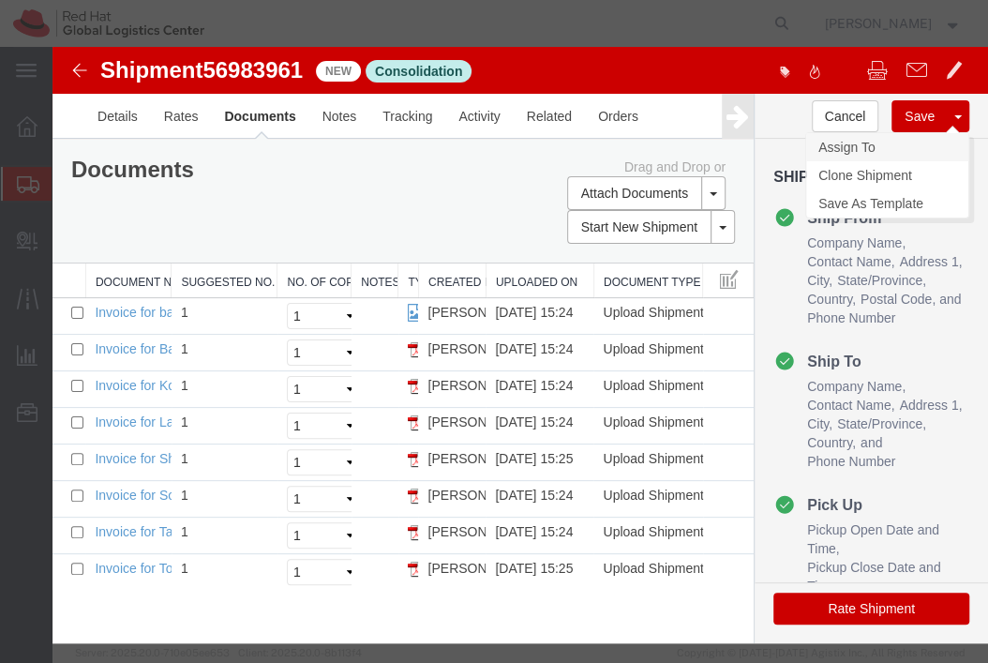
select select
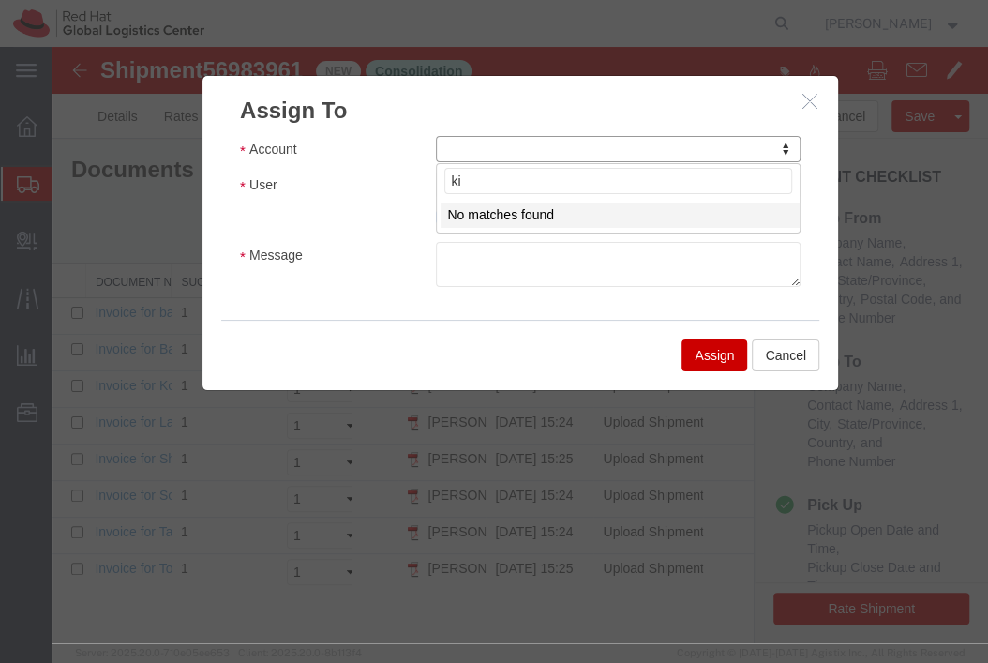
type input "k"
type input "red"
select select "104821"
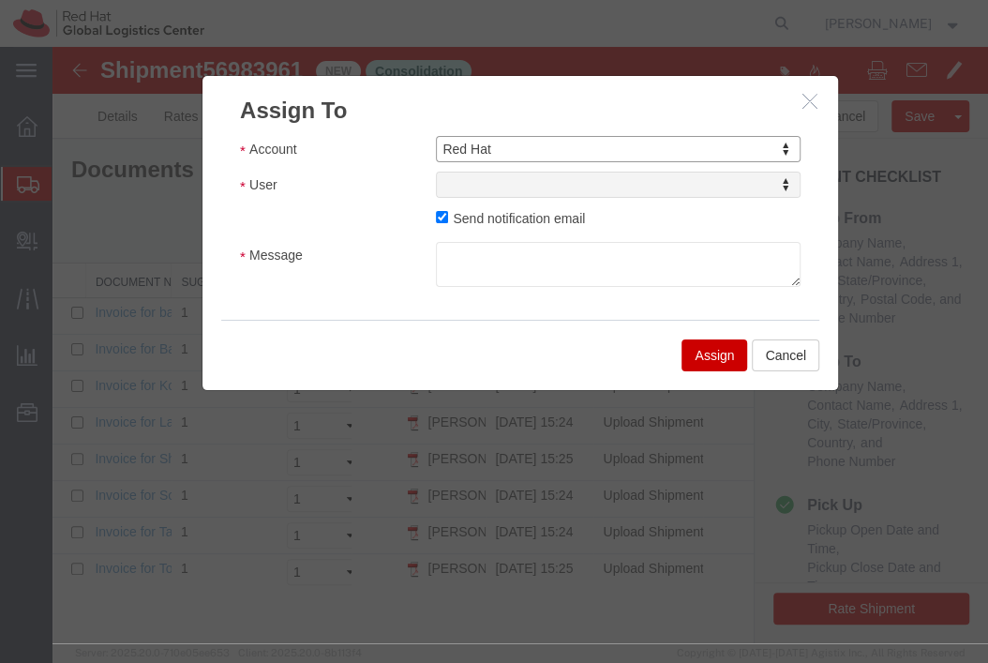
select select
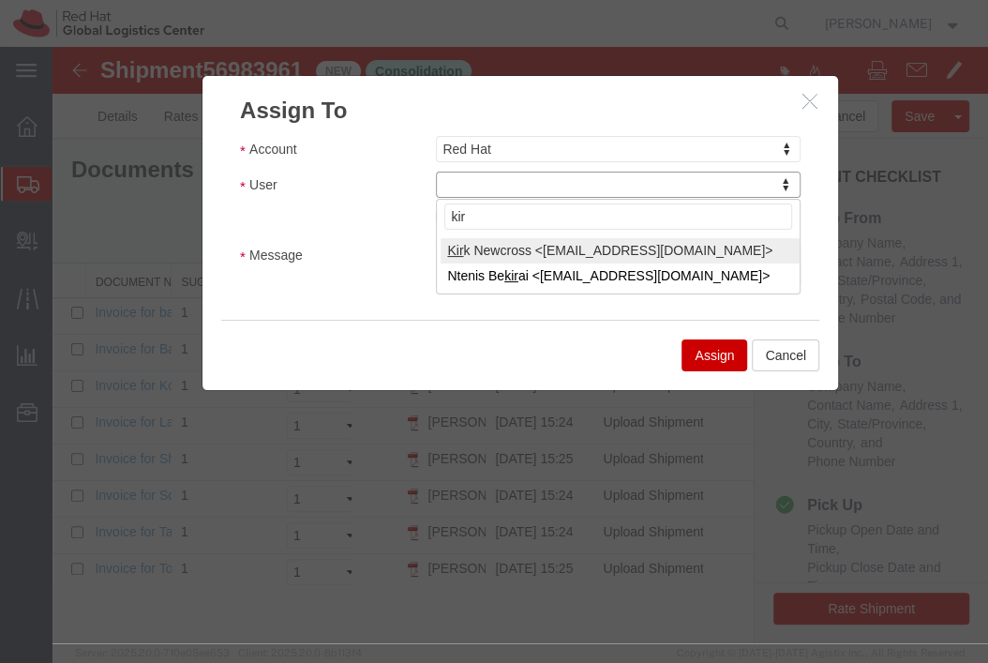
type input "kirk"
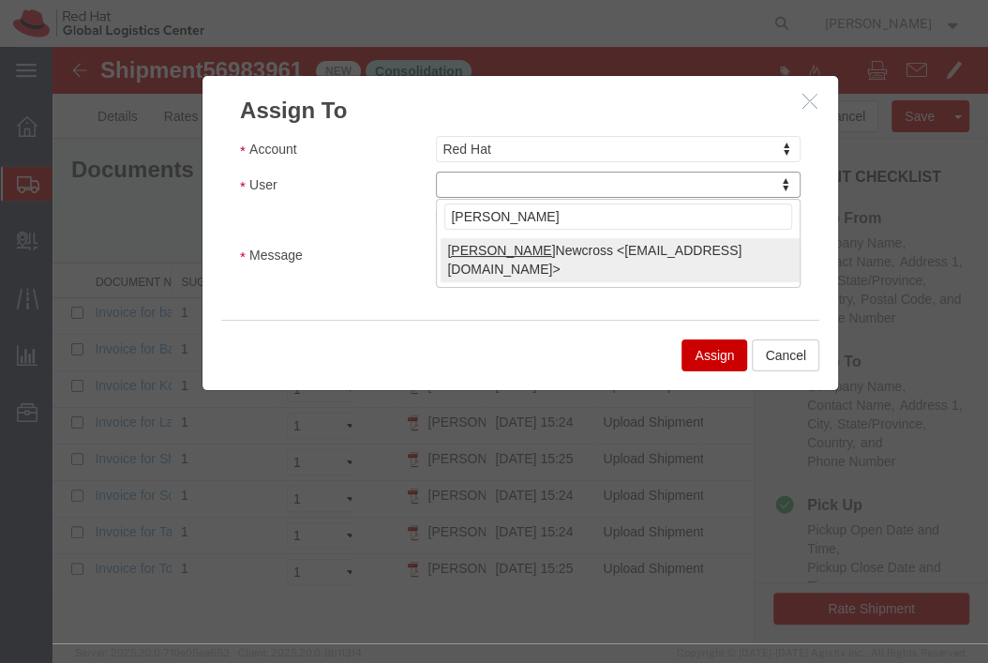
select select "17189"
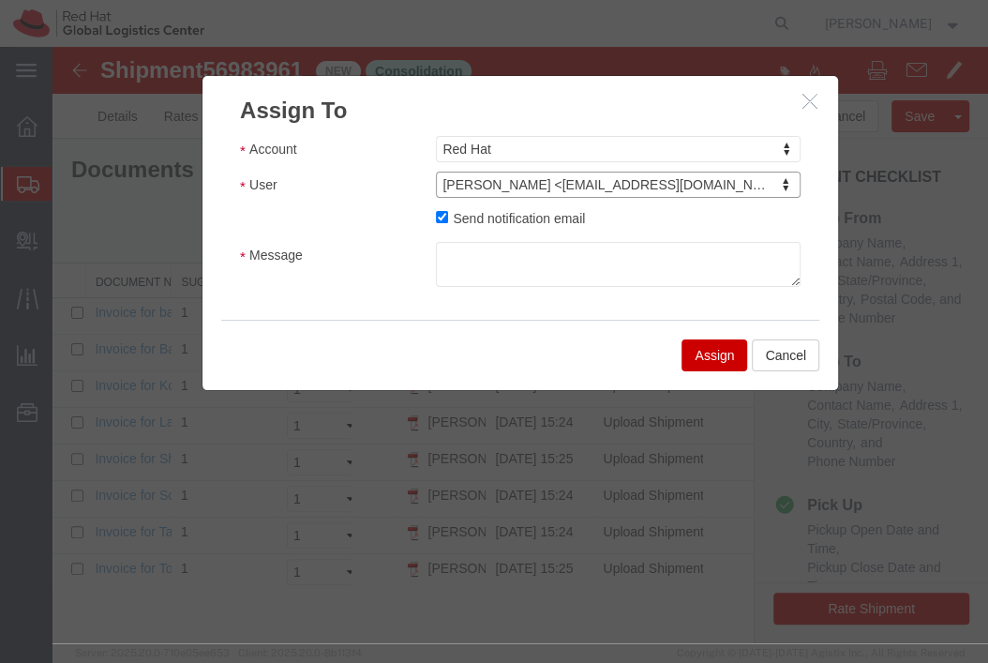
click at [498, 291] on div "Account Red Hat Account Adex Anixter Inc Brandfuel CDW Canadian Spirit Craters …" at bounding box center [521, 223] width 636 height 193
click at [487, 281] on textarea "Message" at bounding box center [618, 264] width 365 height 45
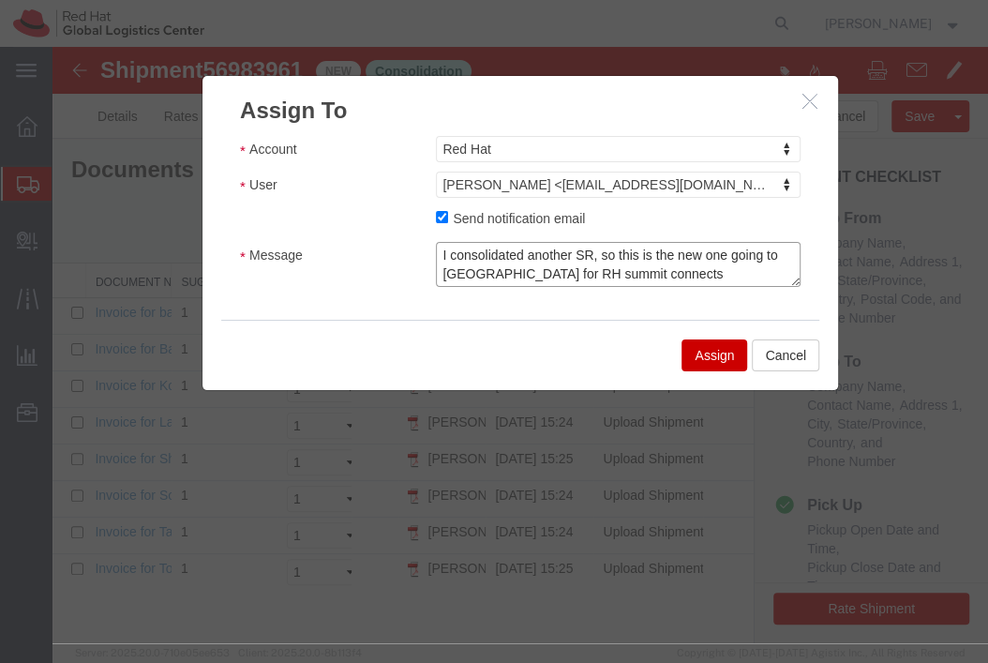
type textarea "I consolidated another SR, so this is the new one going to Canada for RH summit…"
click at [711, 351] on button "Assign" at bounding box center [715, 355] width 66 height 32
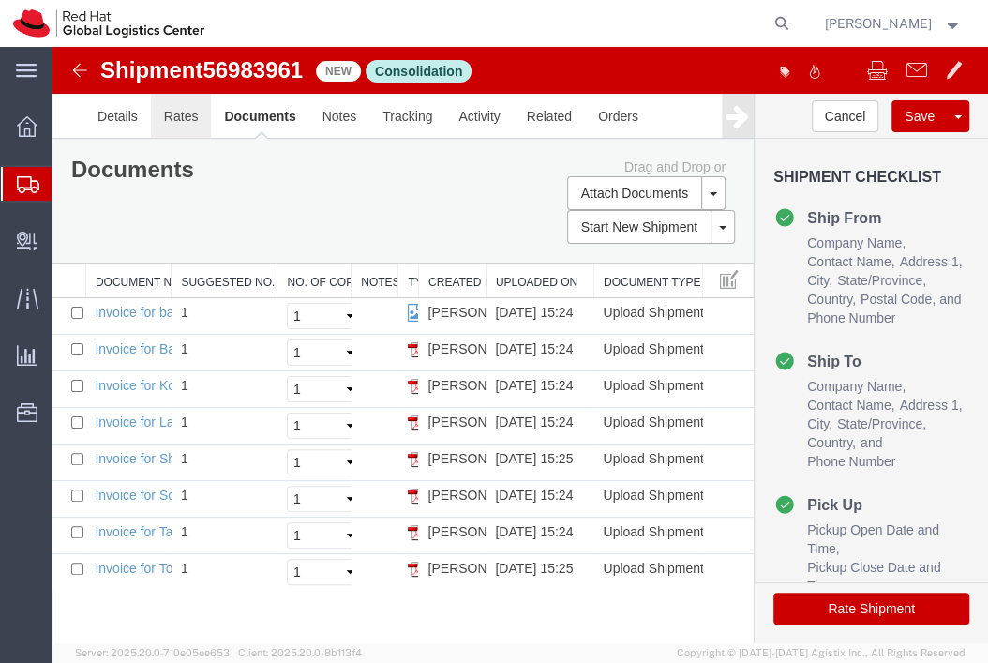
click at [182, 125] on link "Rates" at bounding box center [181, 116] width 61 height 45
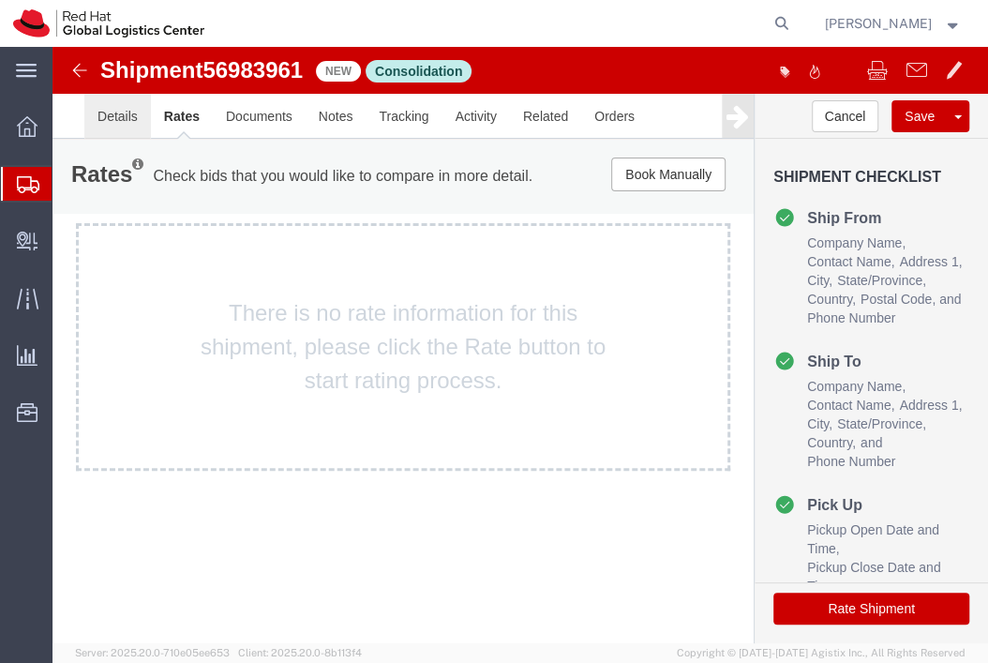
click at [117, 119] on link "Details" at bounding box center [117, 116] width 67 height 45
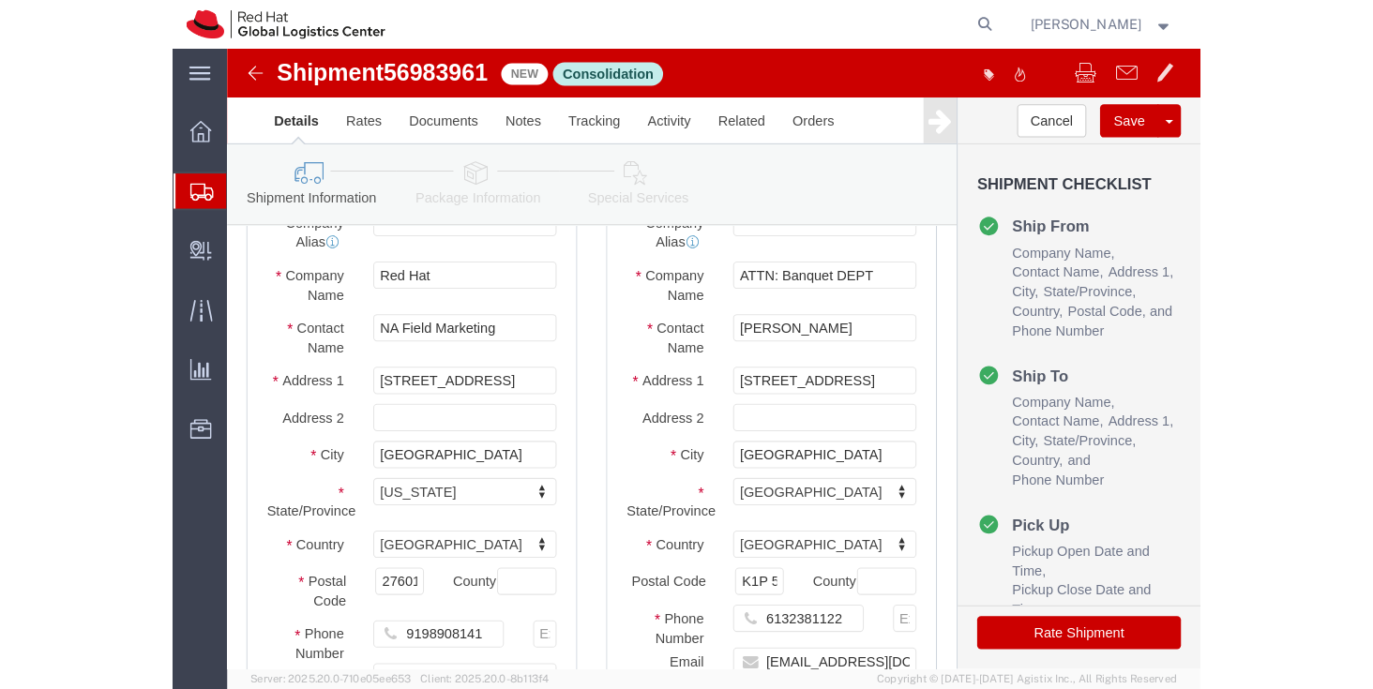
scroll to position [141, 0]
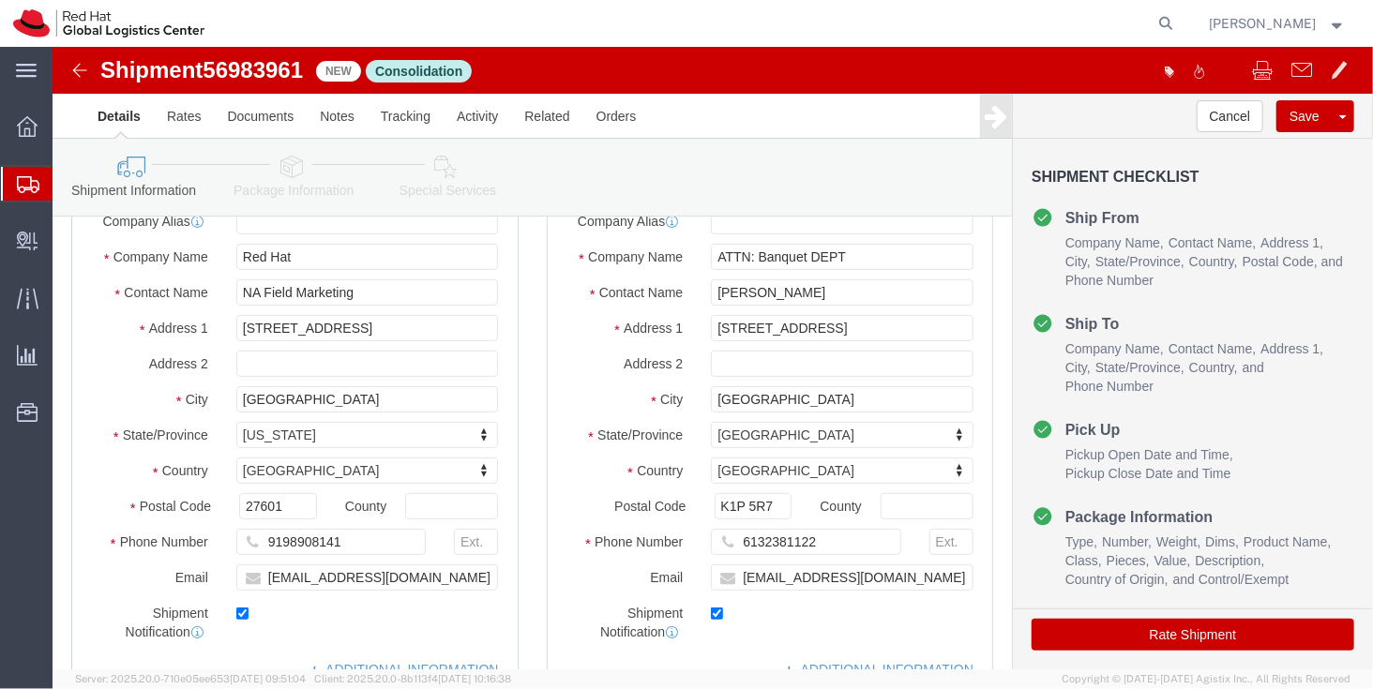
click link "Package Information"
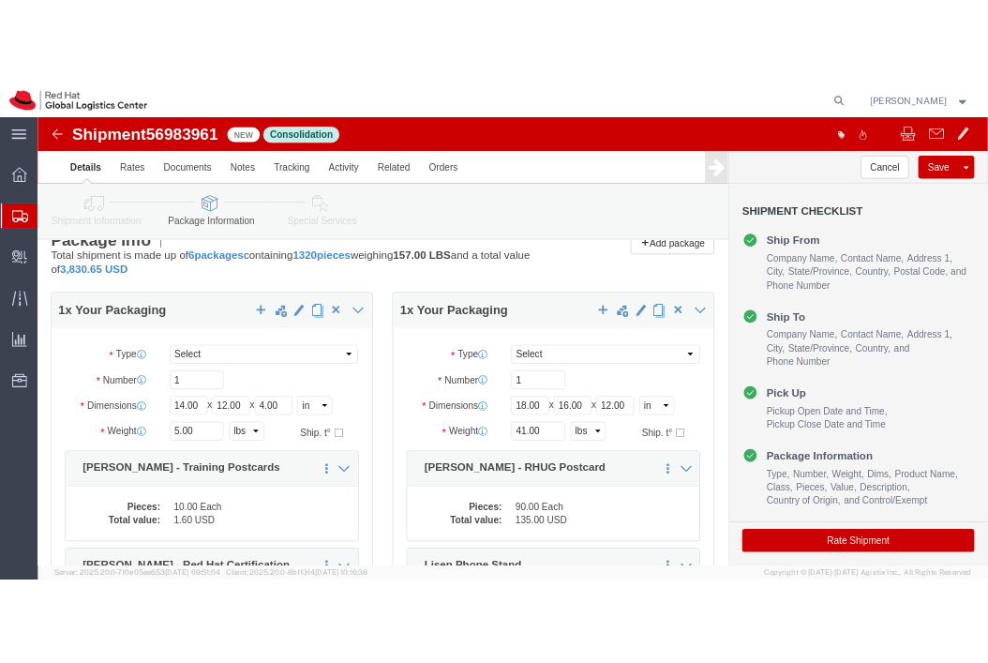
scroll to position [31, 0]
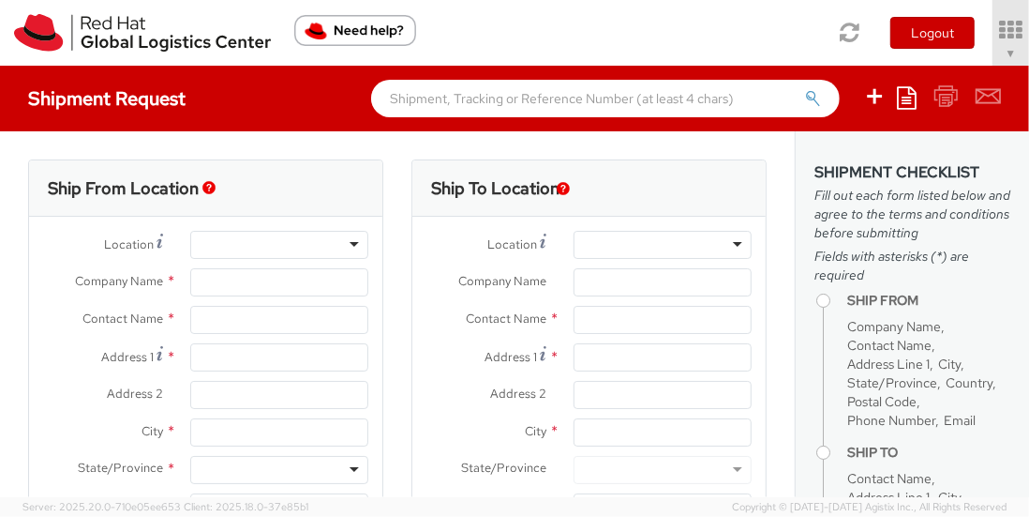
select select "901"
select select
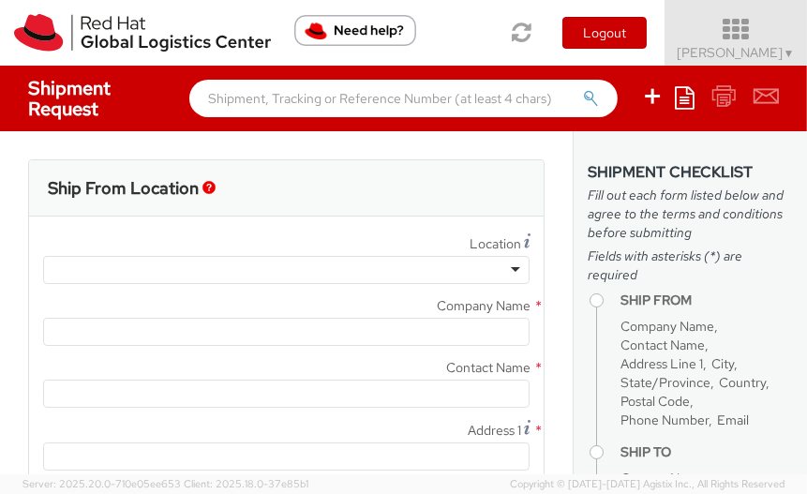
click at [729, 57] on span "[PERSON_NAME] ▼" at bounding box center [736, 52] width 117 height 17
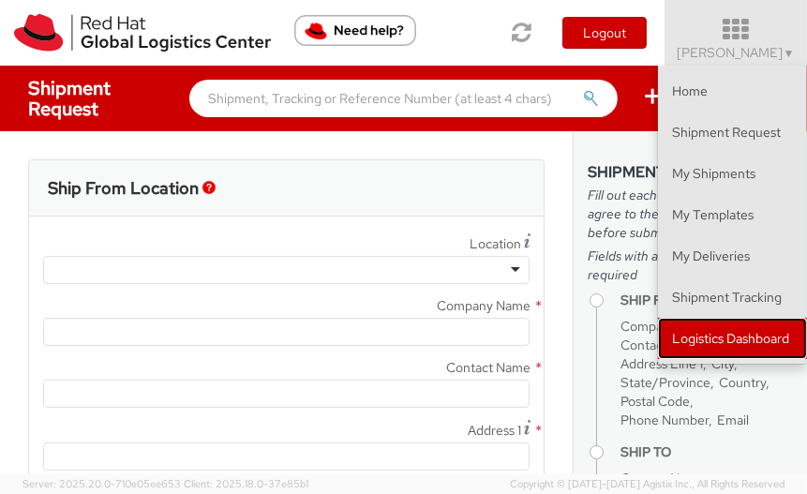
click at [692, 347] on link "Logistics Dashboard" at bounding box center [732, 338] width 149 height 41
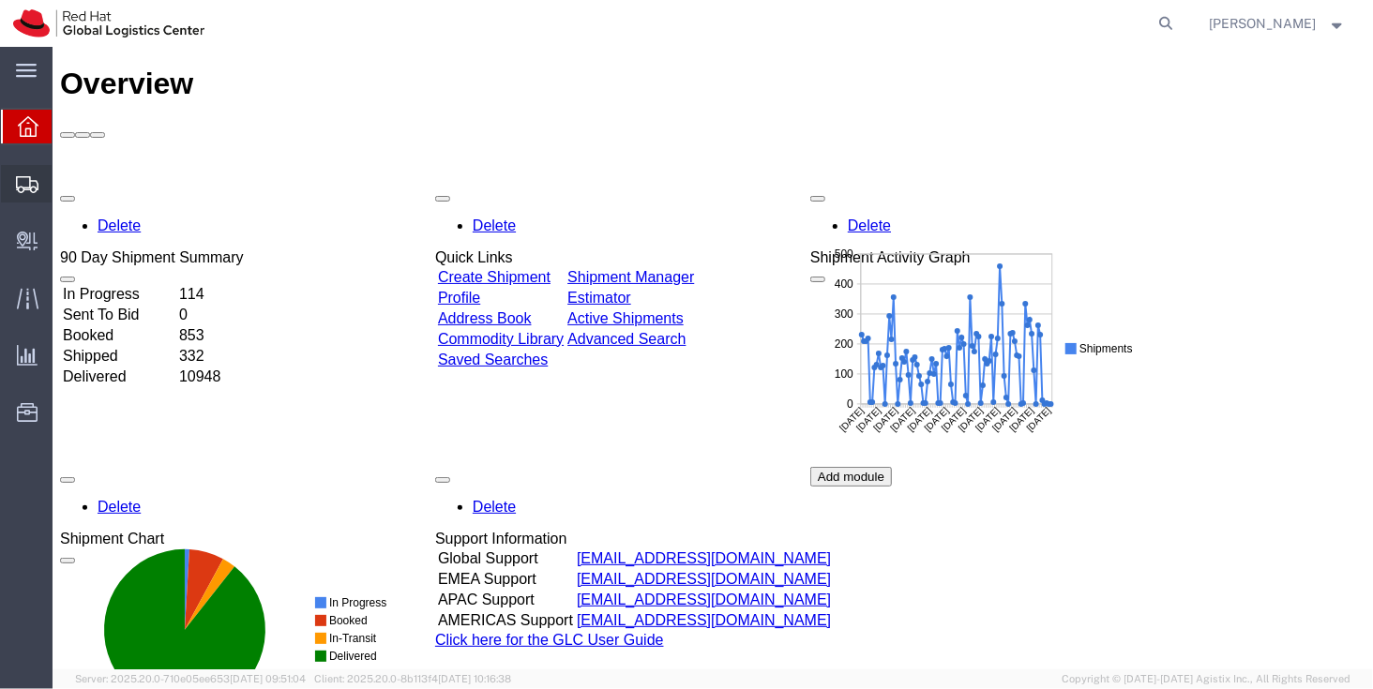
click at [45, 172] on div at bounding box center [27, 184] width 53 height 38
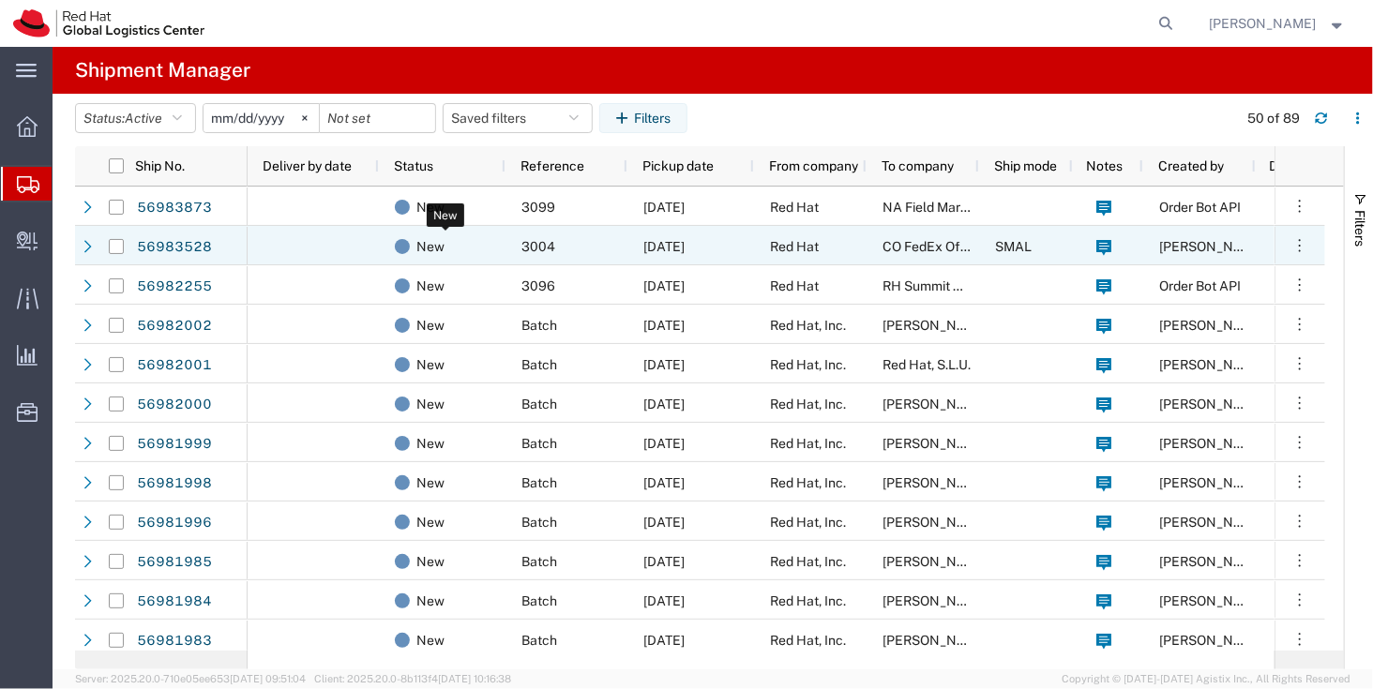
click at [428, 262] on span "New" at bounding box center [430, 246] width 28 height 39
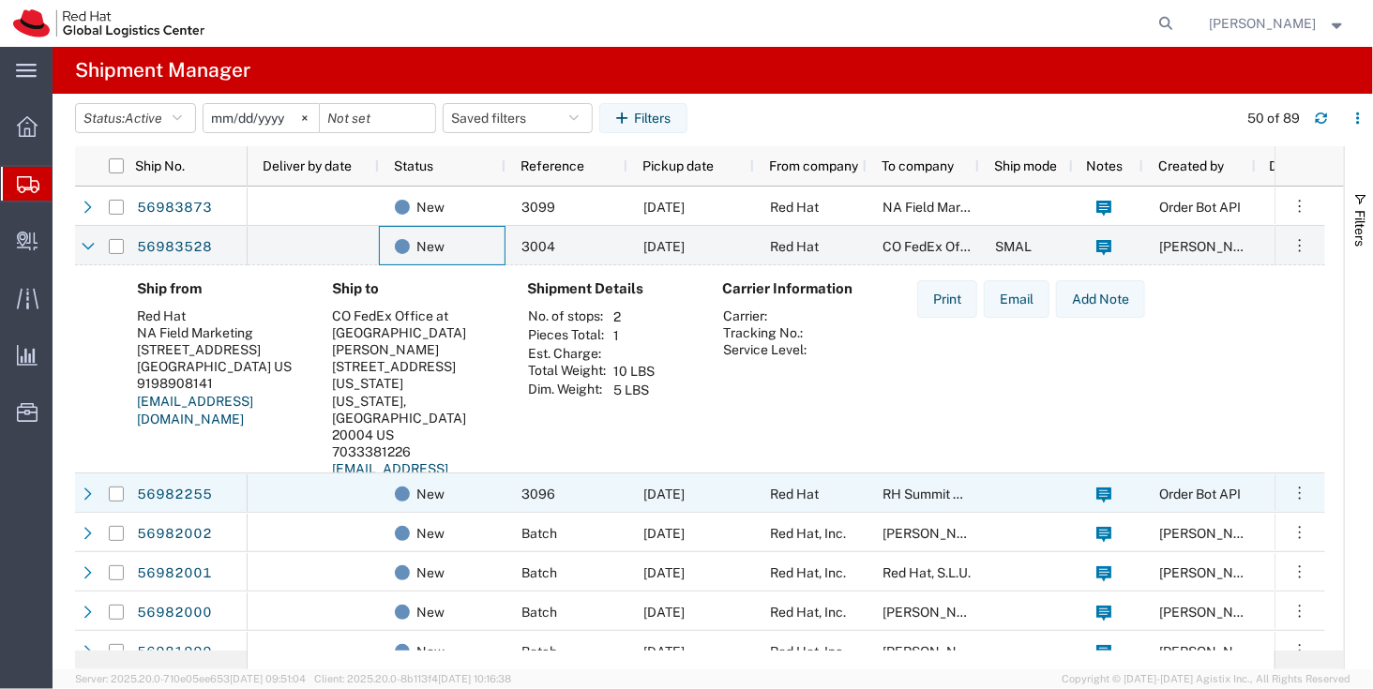
click at [335, 492] on div at bounding box center [313, 492] width 131 height 39
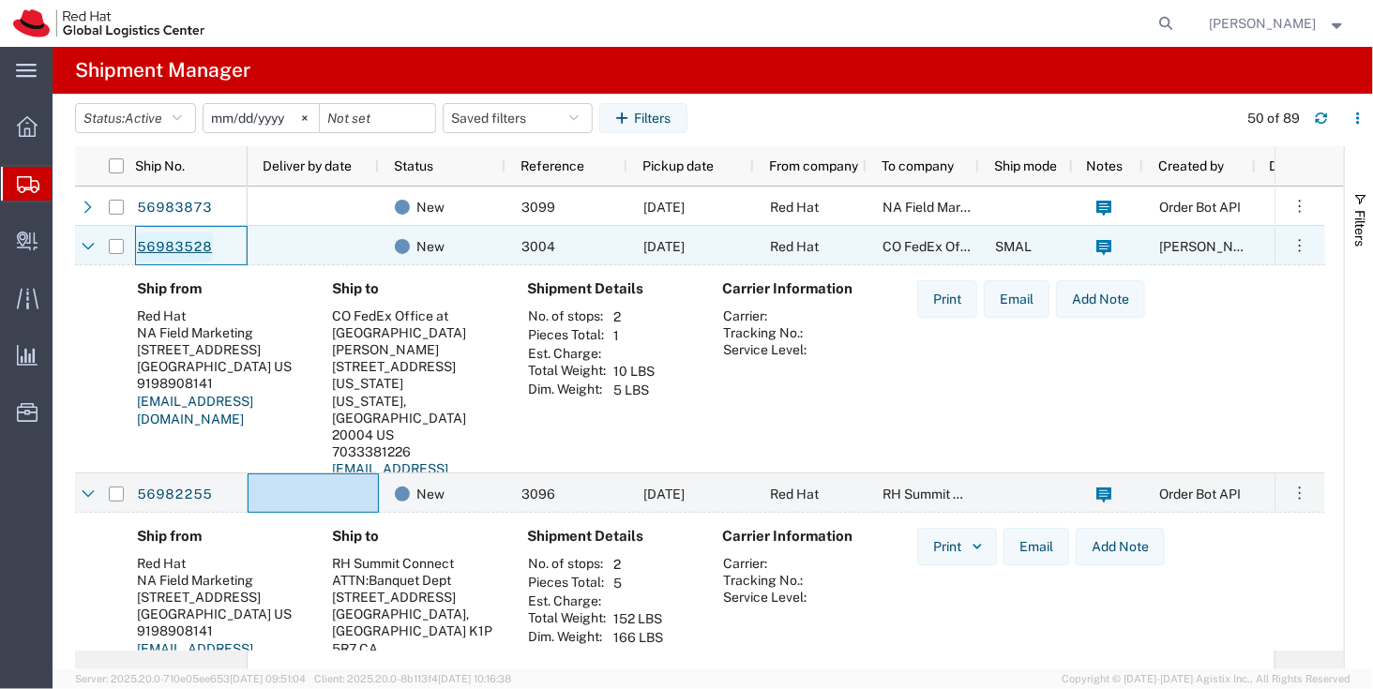
click at [156, 244] on link "56983528" at bounding box center [174, 248] width 77 height 30
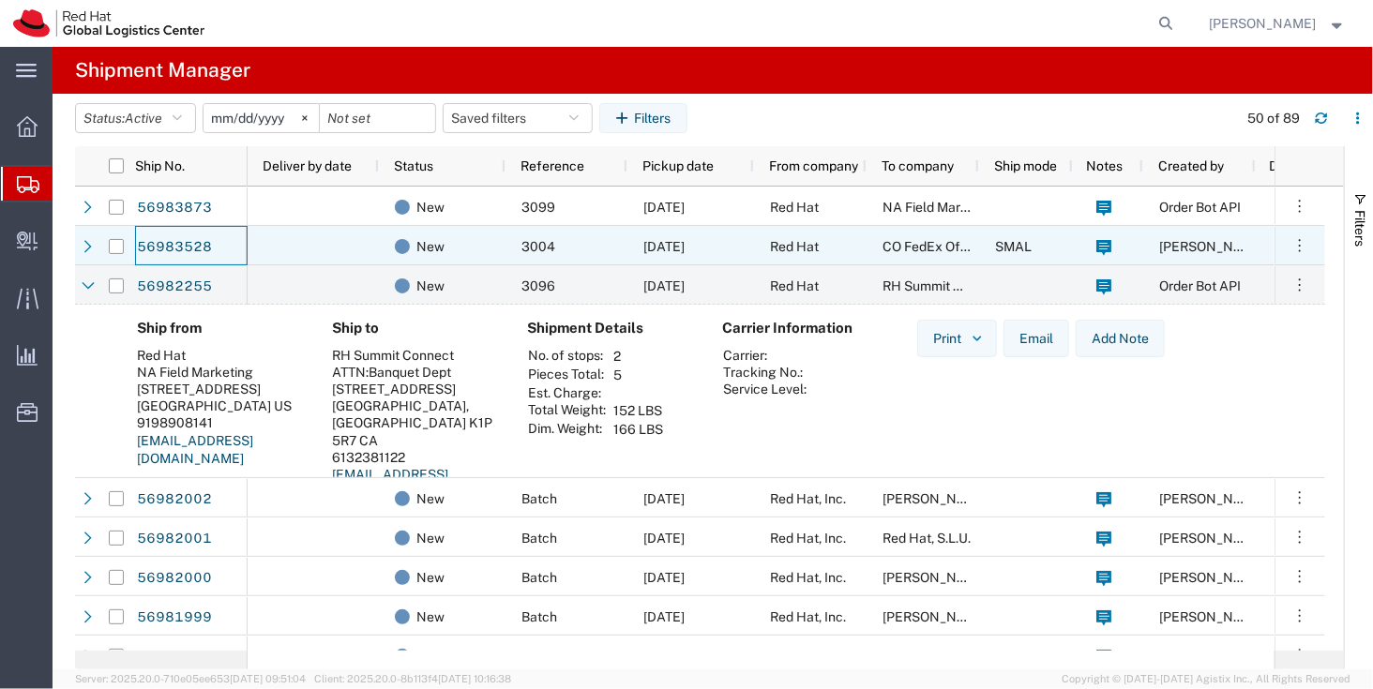
click at [329, 246] on div at bounding box center [313, 245] width 131 height 39
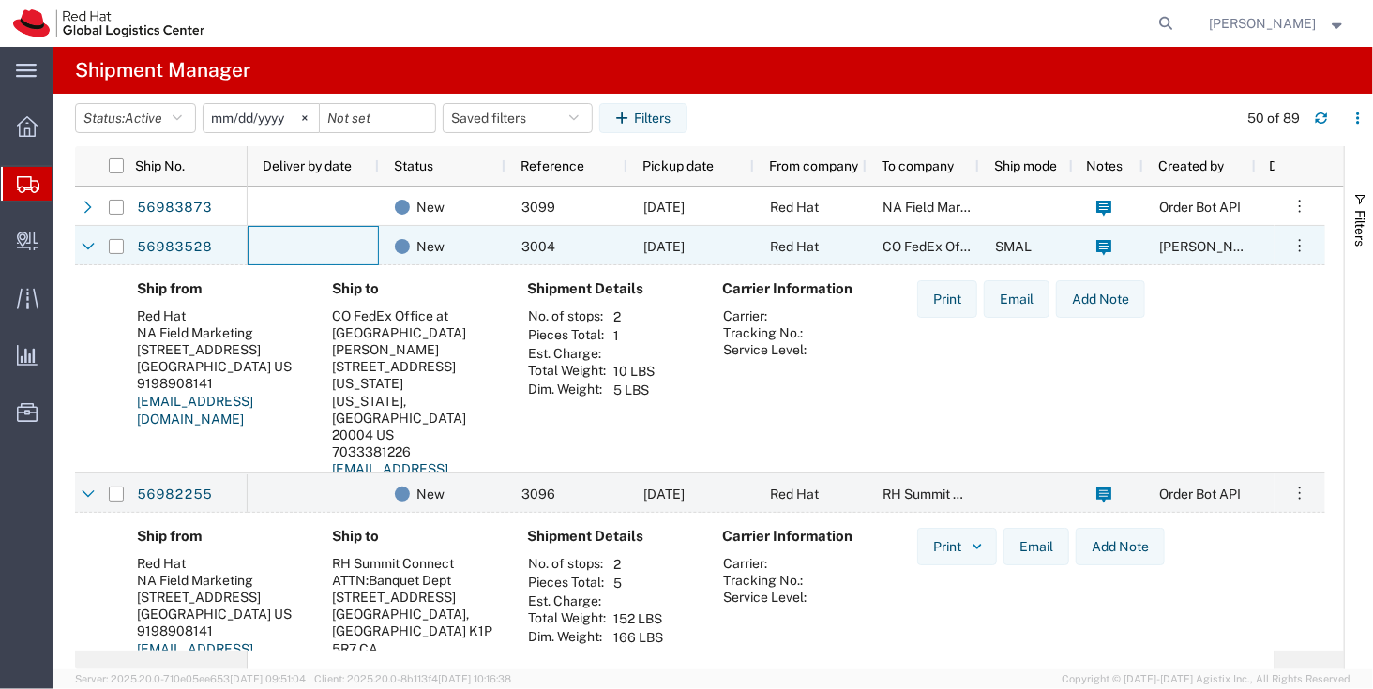
click at [333, 232] on div at bounding box center [313, 245] width 131 height 39
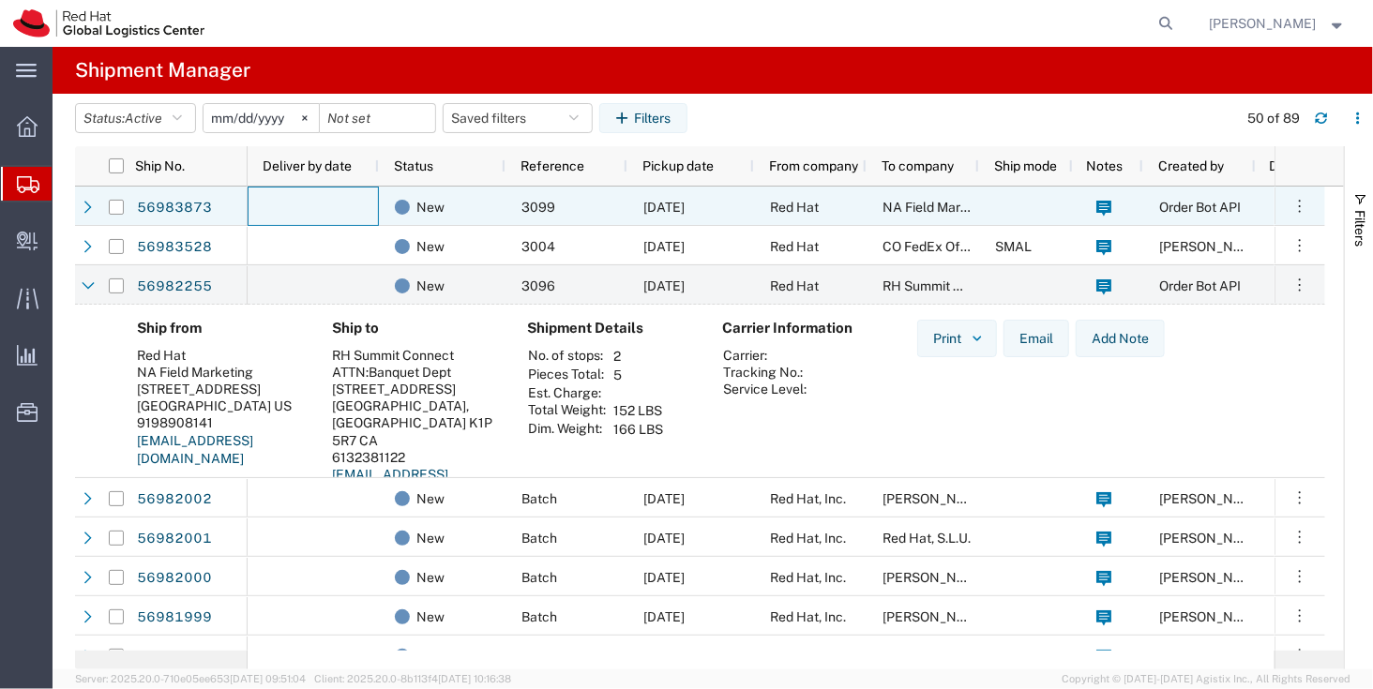
click at [320, 199] on div at bounding box center [313, 206] width 131 height 39
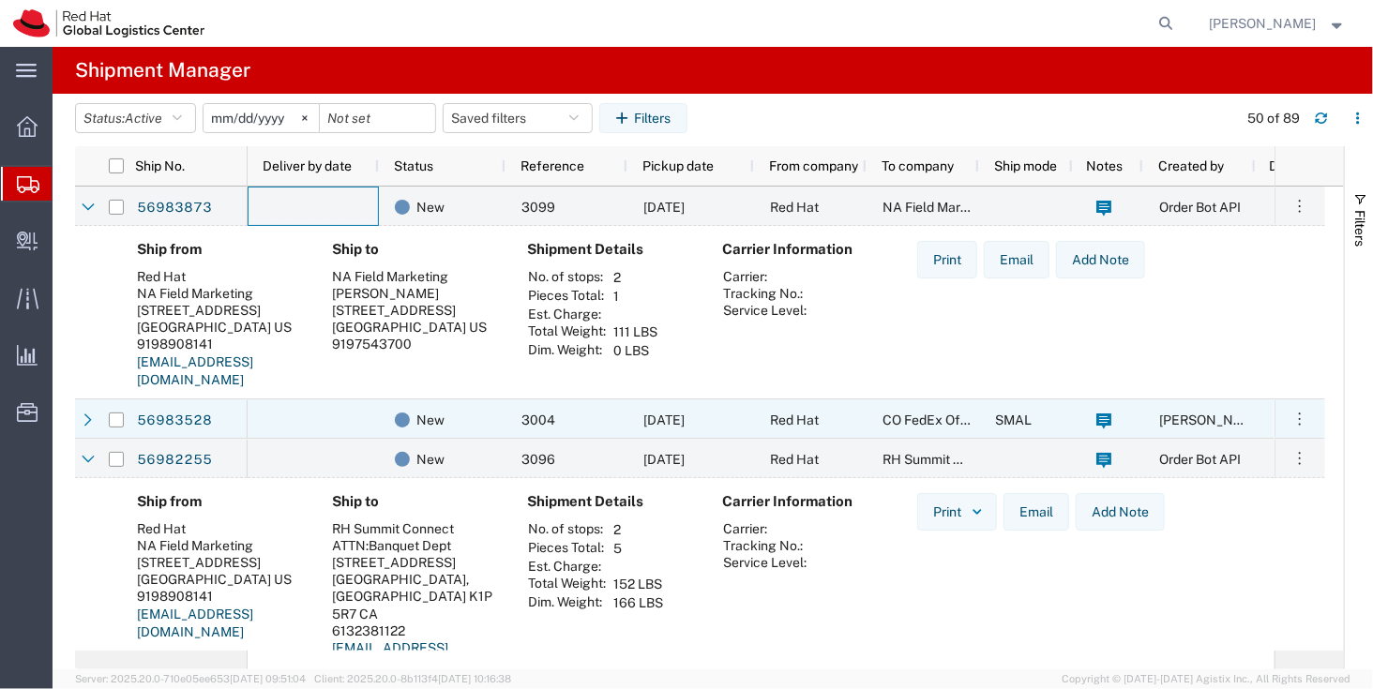
click at [303, 431] on div at bounding box center [313, 418] width 131 height 39
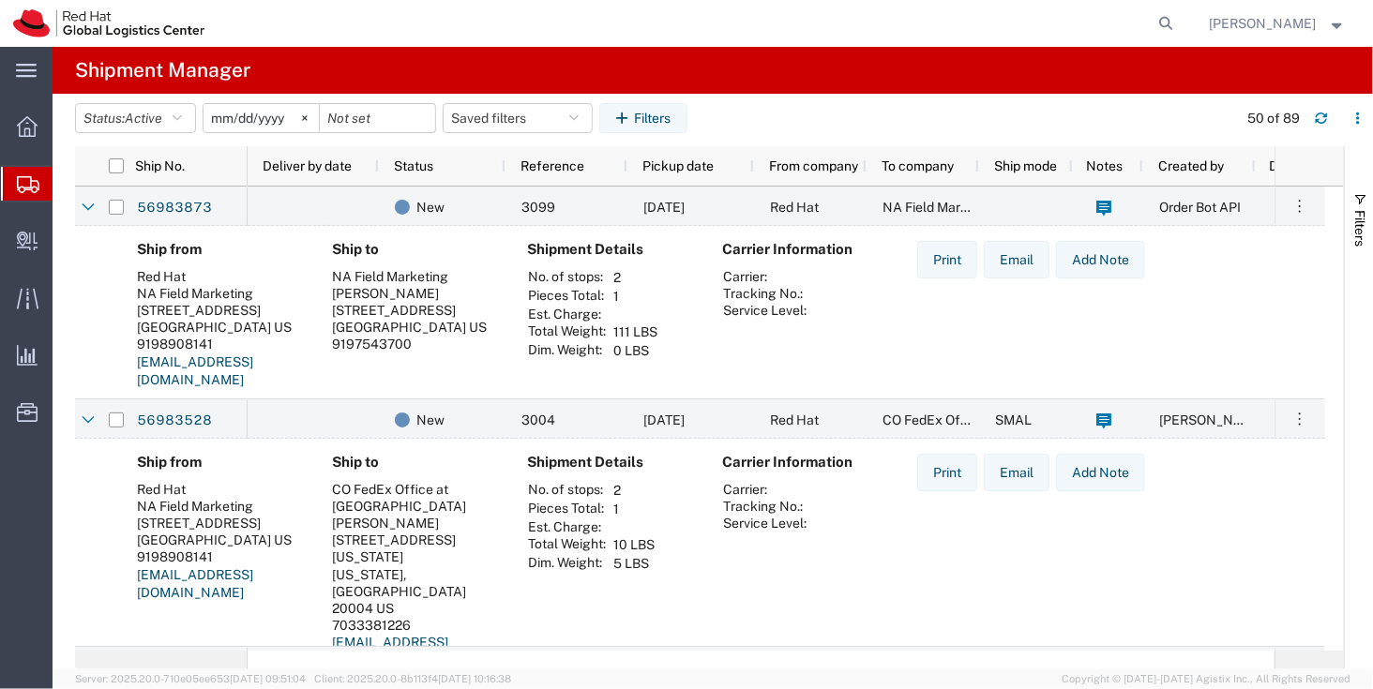
click at [338, 458] on h4 "Ship to" at bounding box center [414, 462] width 165 height 17
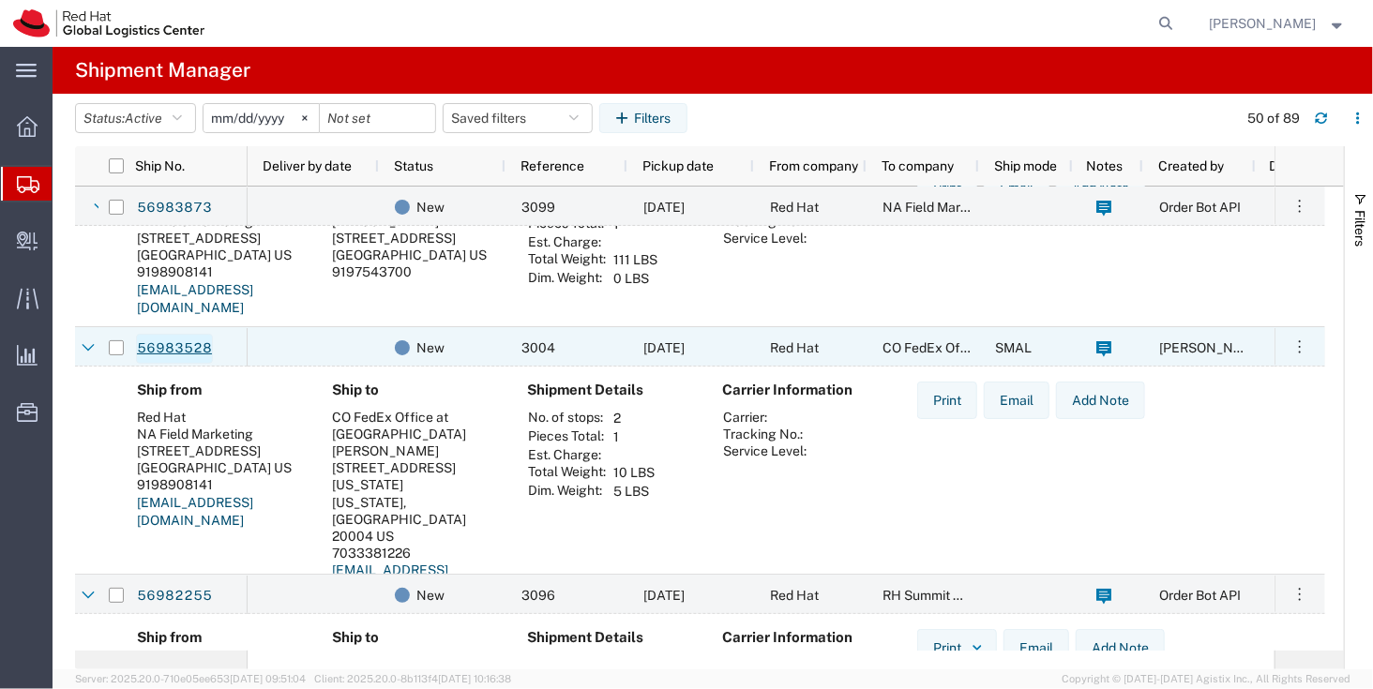
click at [161, 346] on link "56983528" at bounding box center [174, 349] width 77 height 30
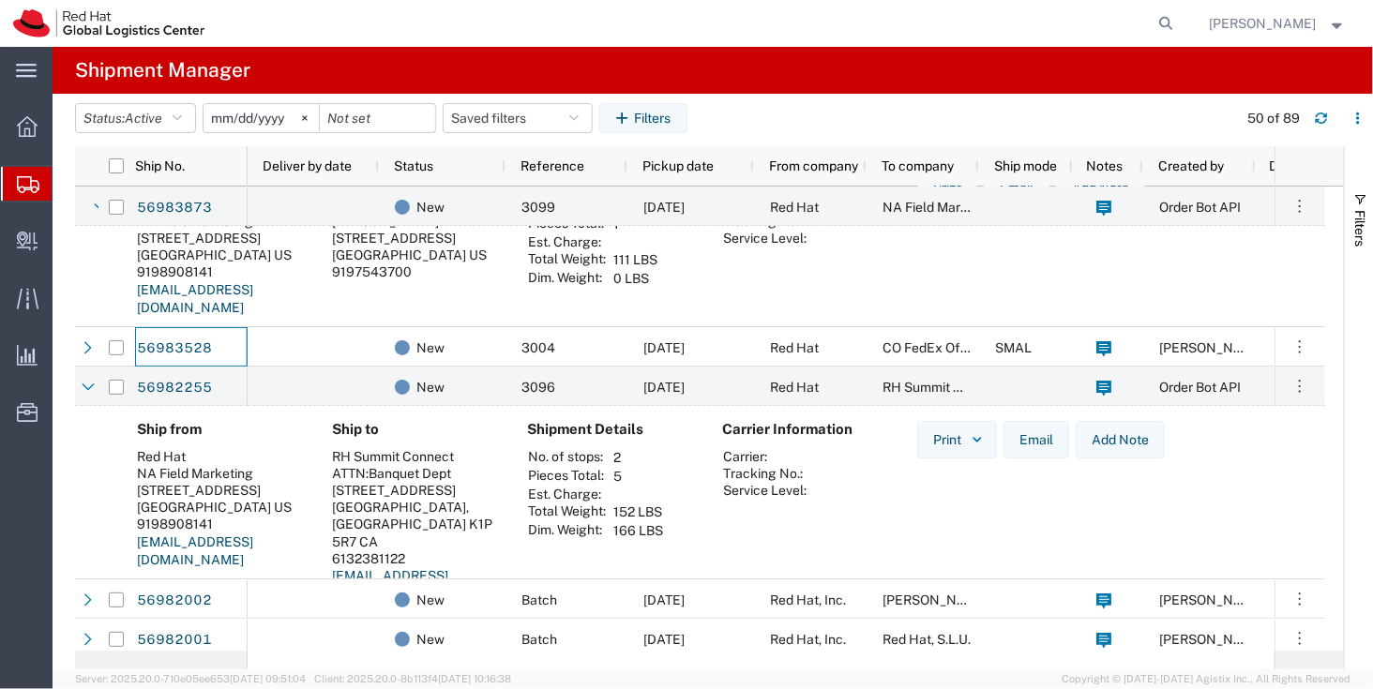
click at [311, 221] on div at bounding box center [313, 206] width 131 height 39
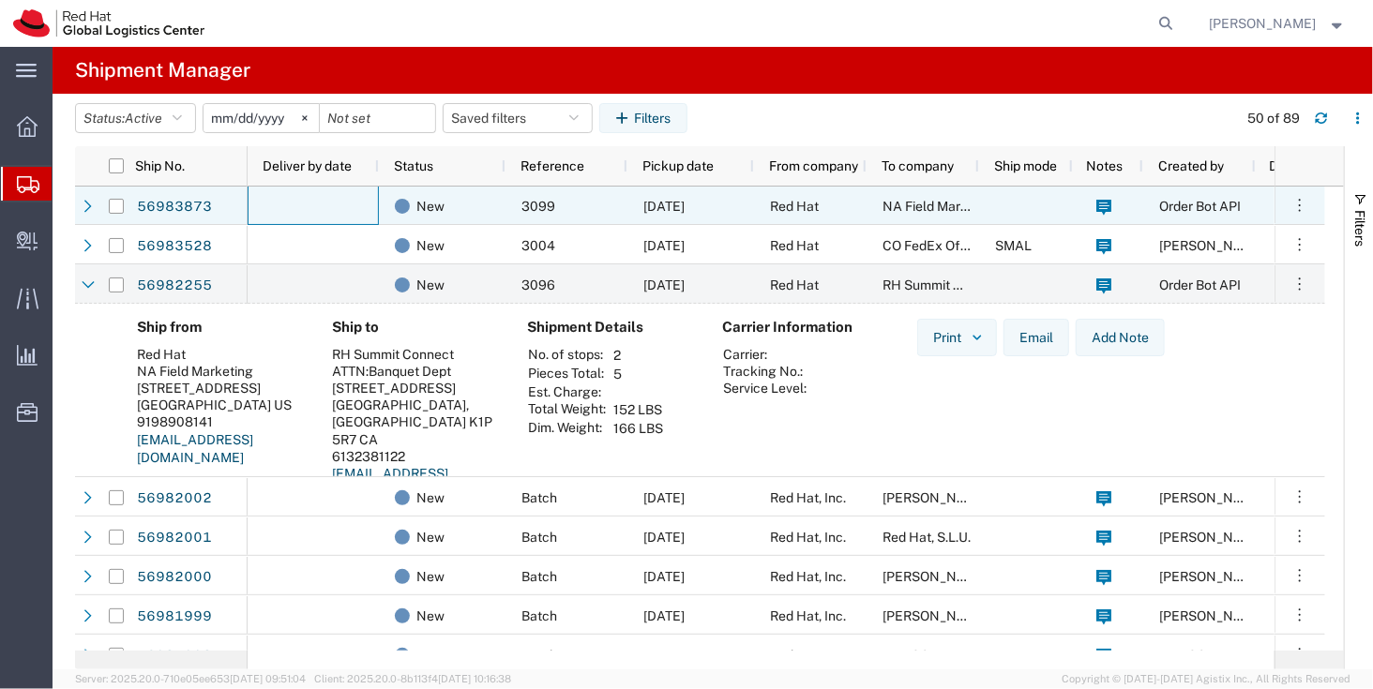
click at [297, 212] on div at bounding box center [313, 205] width 131 height 39
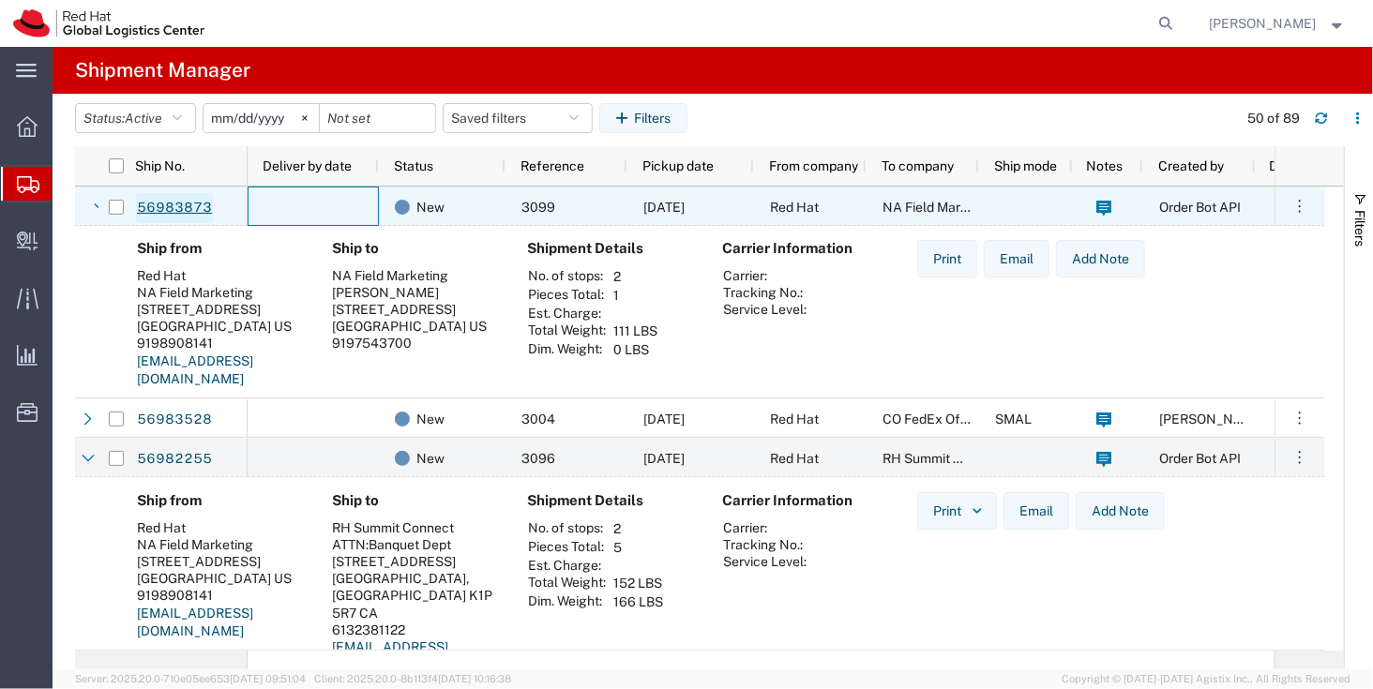
click at [191, 212] on link "56983873" at bounding box center [174, 208] width 77 height 30
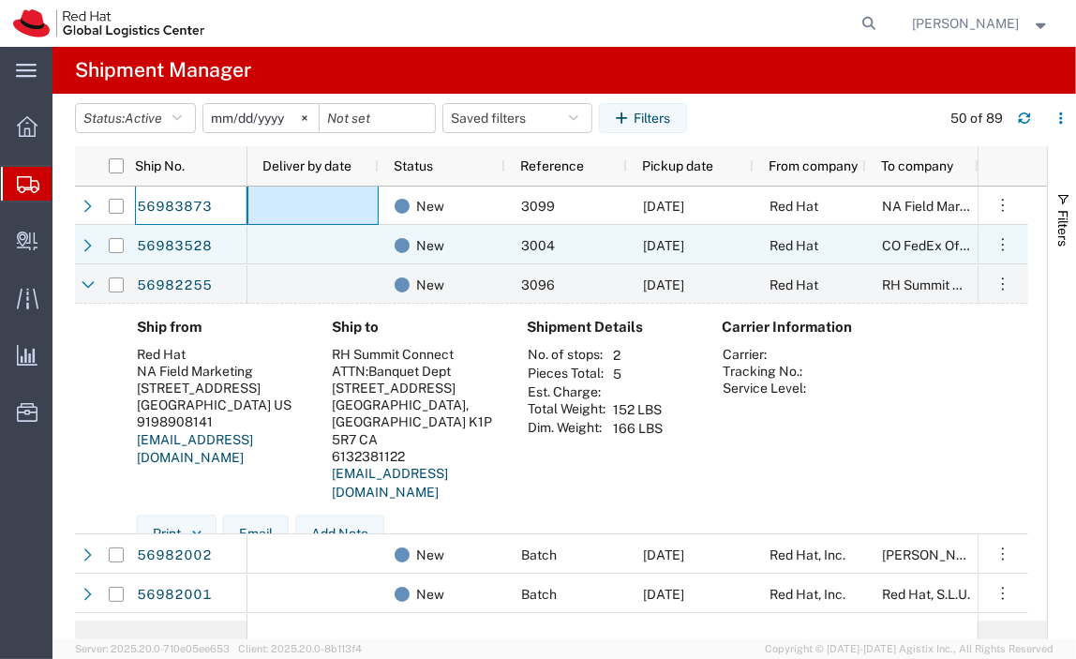
click at [389, 236] on div "New" at bounding box center [442, 244] width 127 height 39
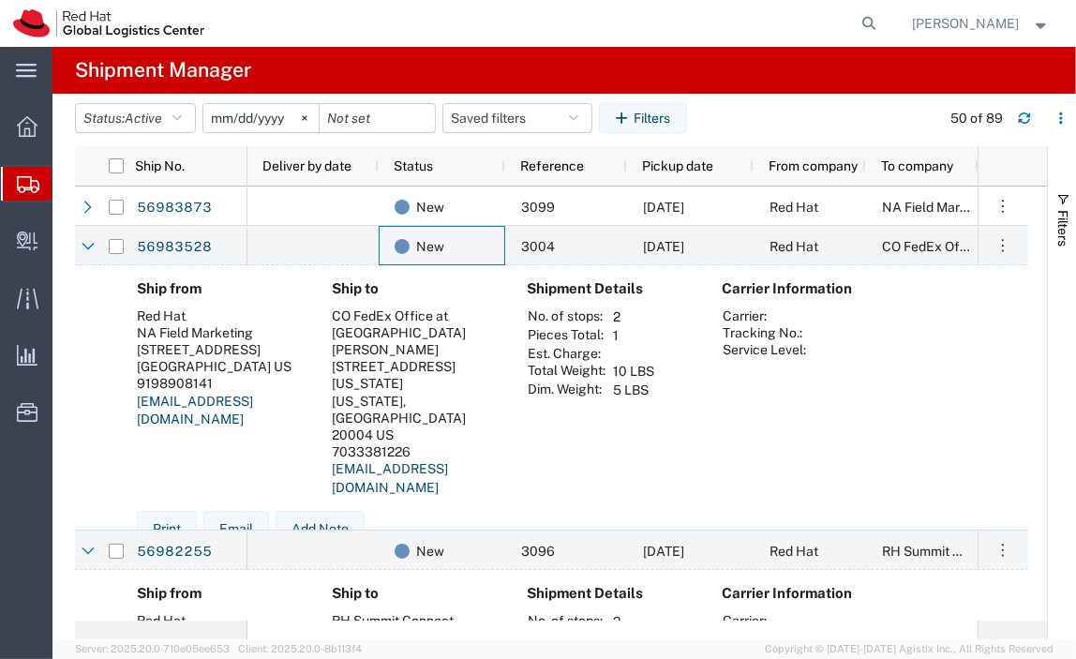
click at [337, 29] on agx-global-search at bounding box center [586, 23] width 600 height 47
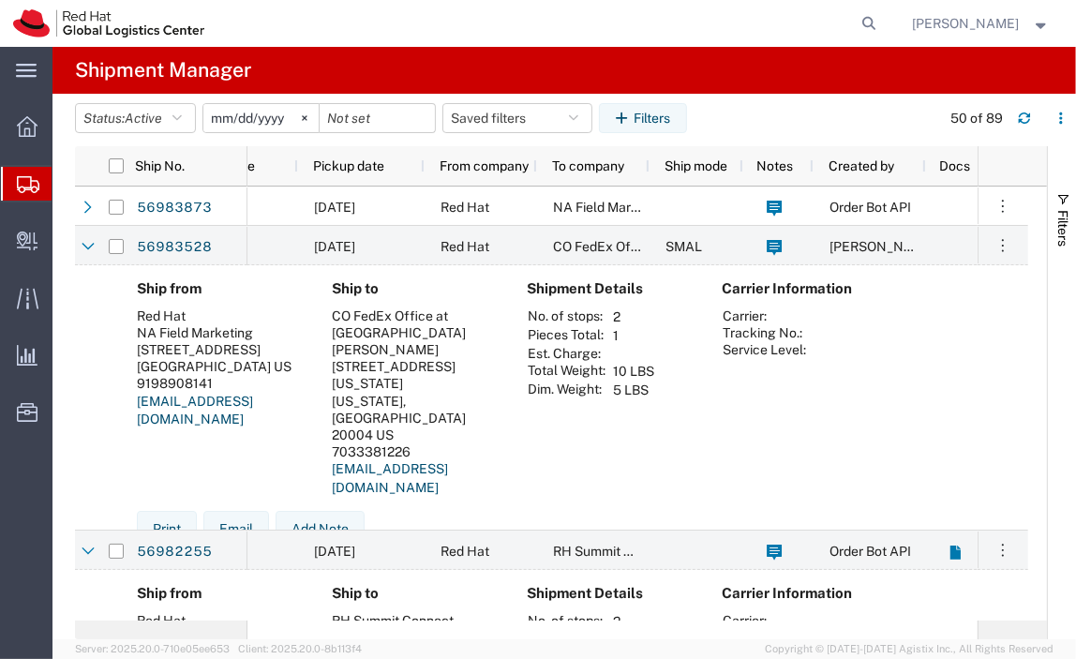
scroll to position [0, 333]
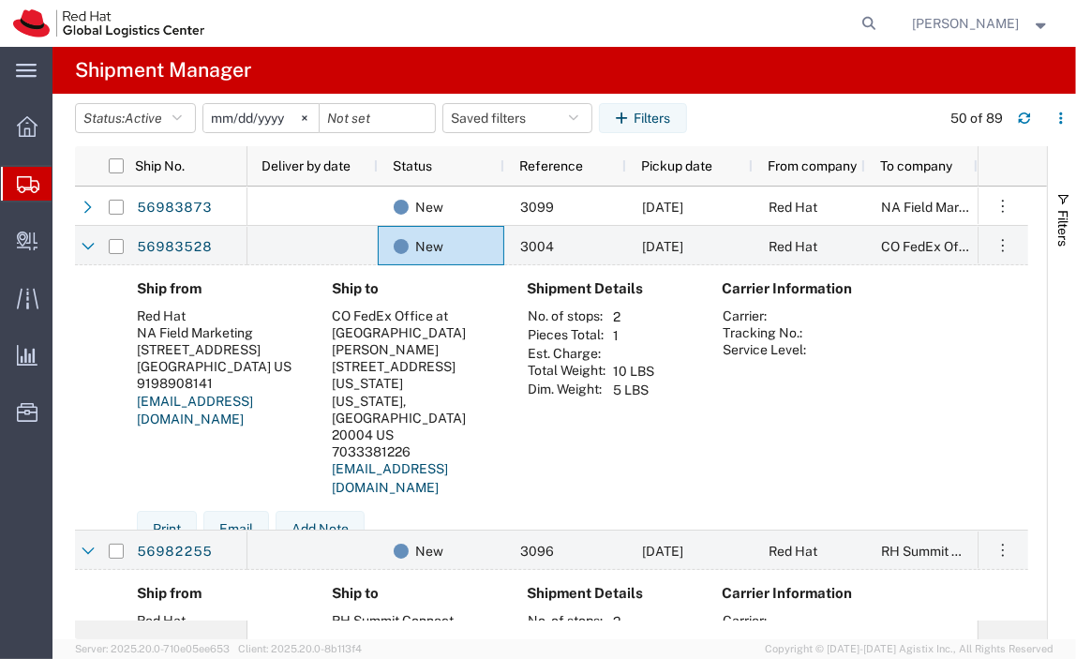
click at [455, 345] on div "[PERSON_NAME]" at bounding box center [414, 349] width 165 height 17
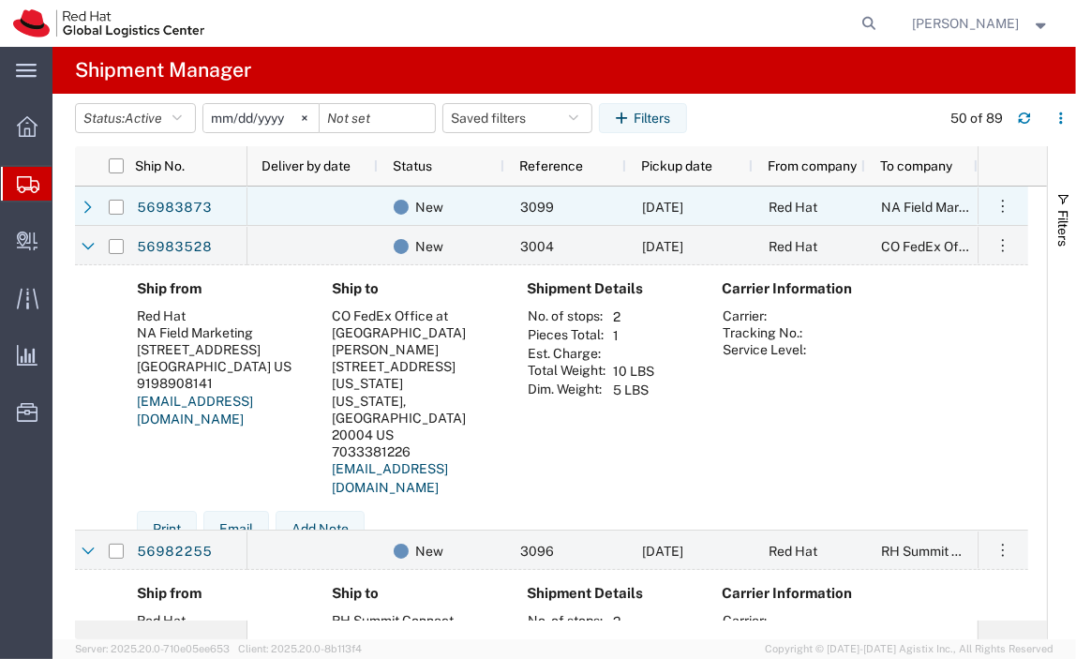
click at [366, 218] on div at bounding box center [312, 206] width 131 height 39
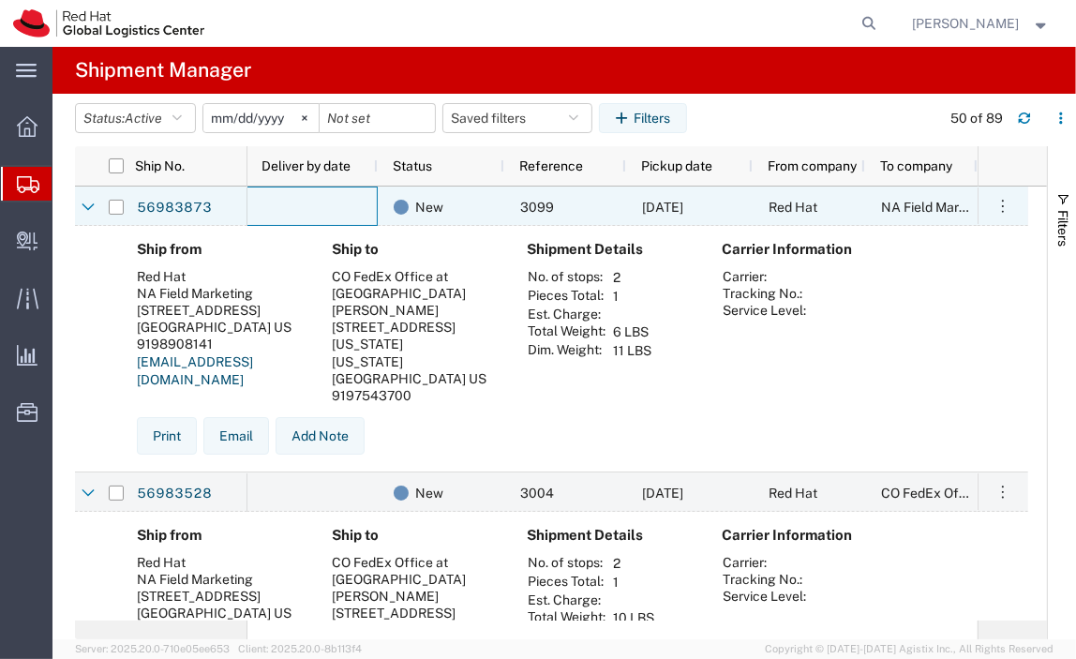
click at [355, 218] on div at bounding box center [312, 206] width 131 height 39
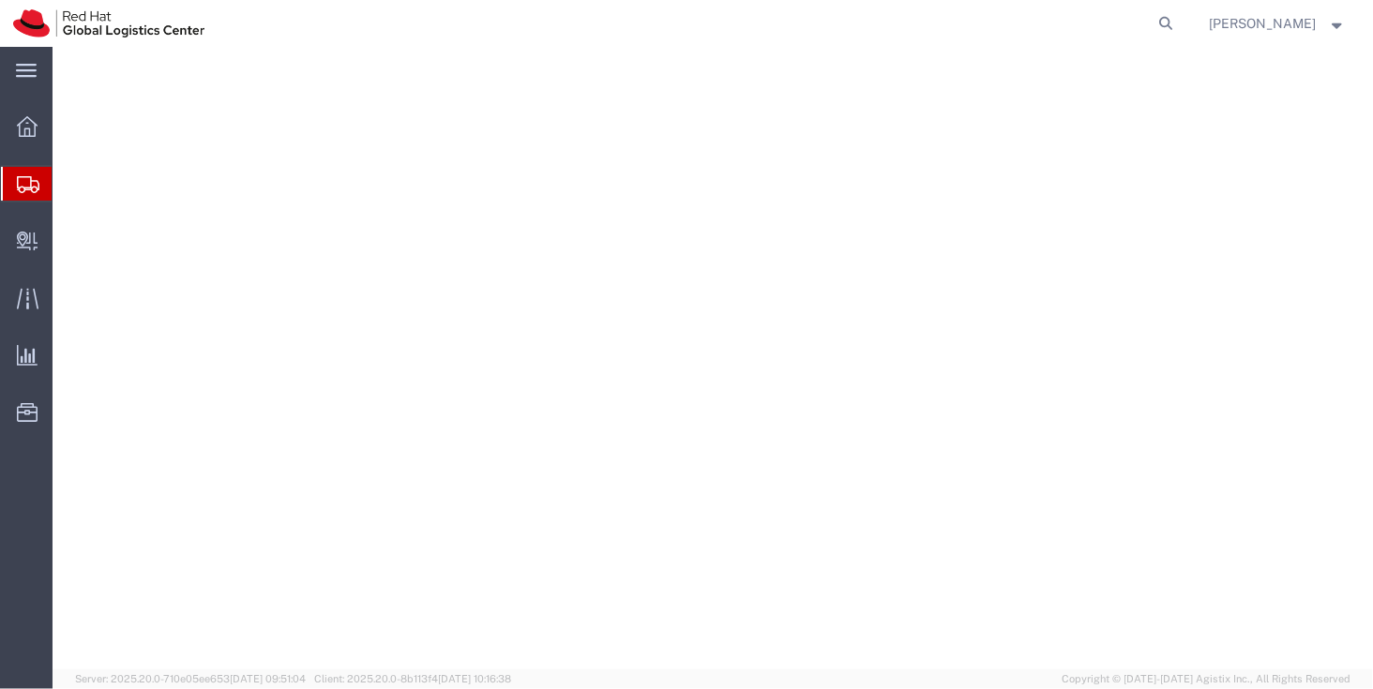
select select
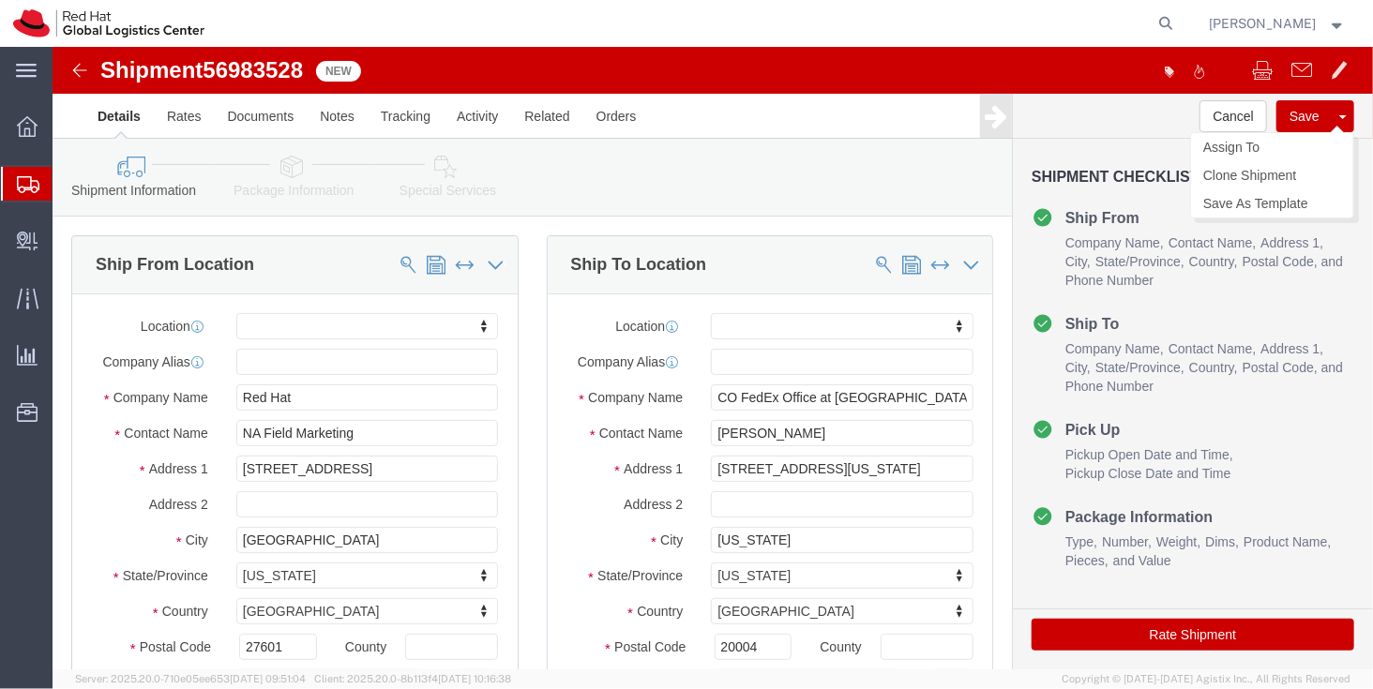
click button "Save"
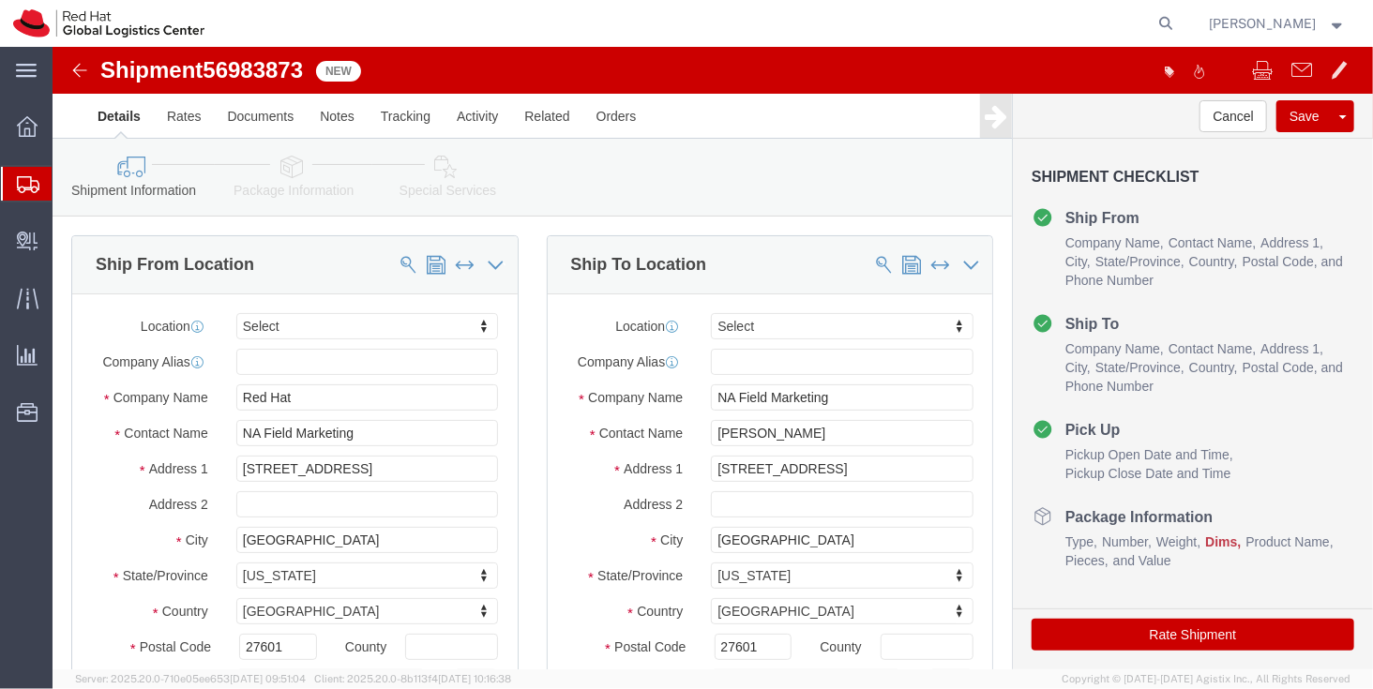
select select
click icon
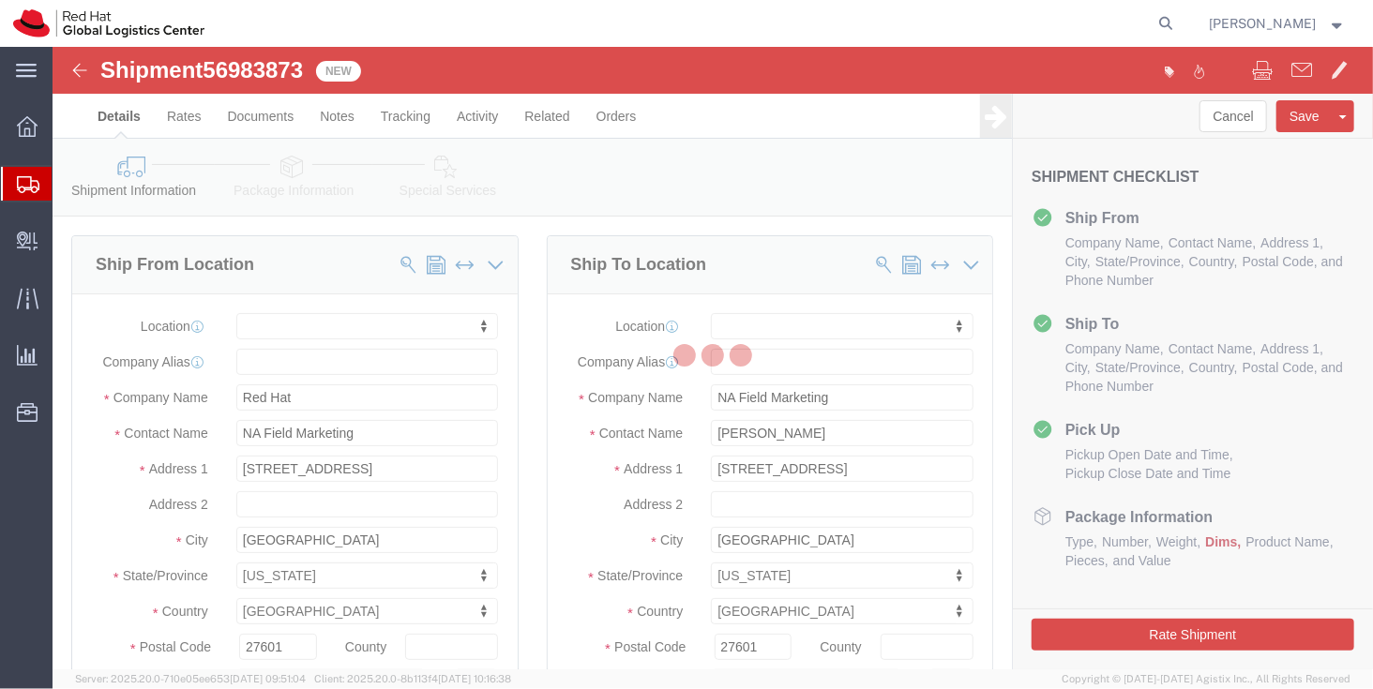
click at [305, 179] on div at bounding box center [713, 358] width 1320 height 623
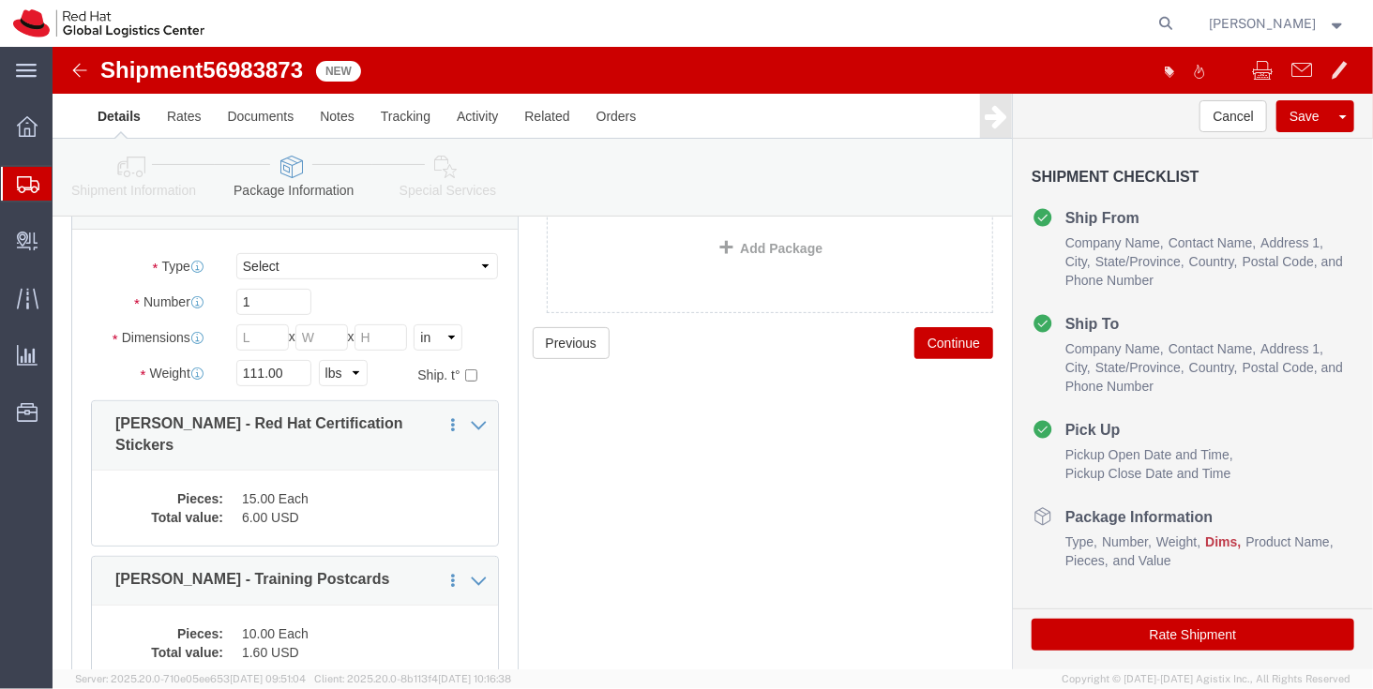
scroll to position [141, 0]
click link "Special Services"
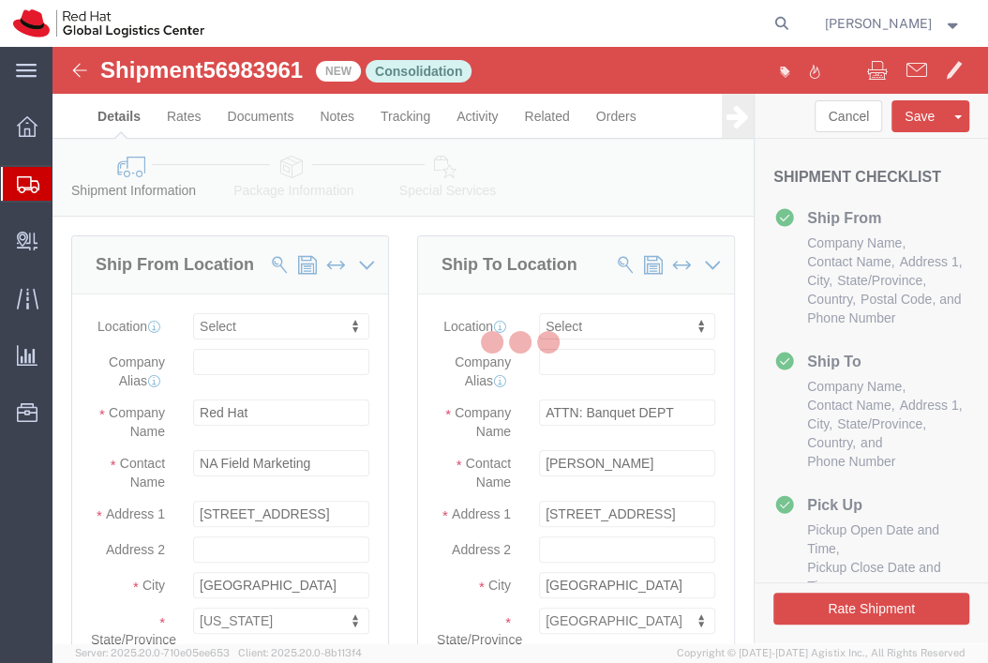
select select
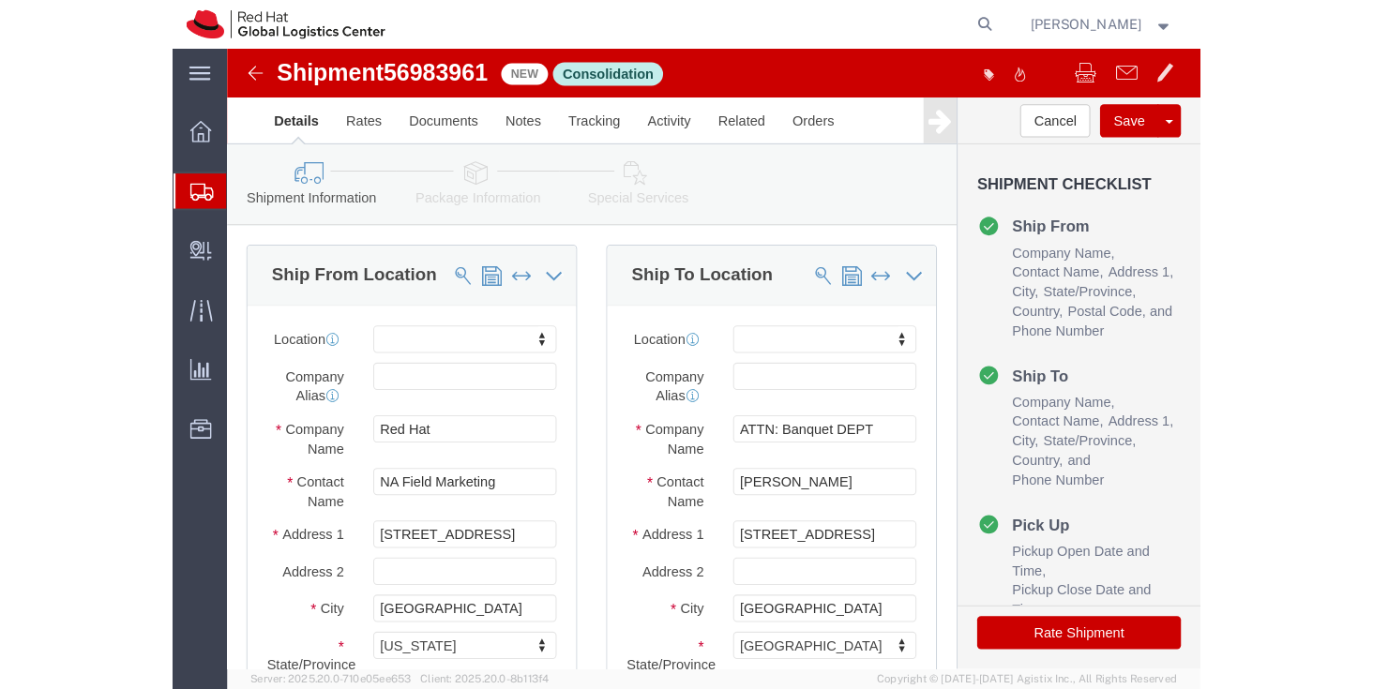
scroll to position [188, 0]
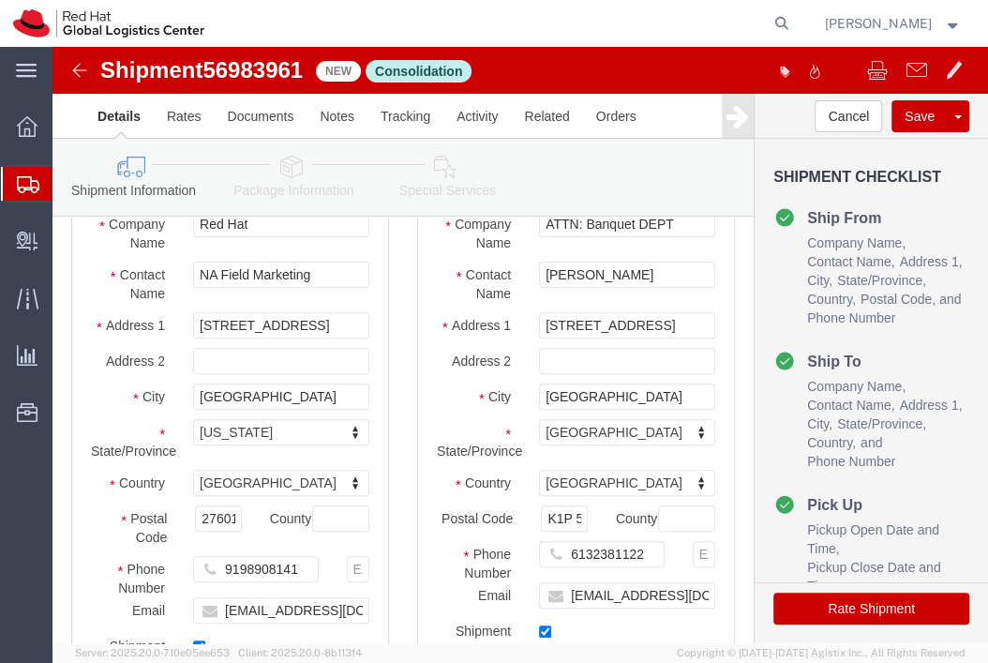
click img
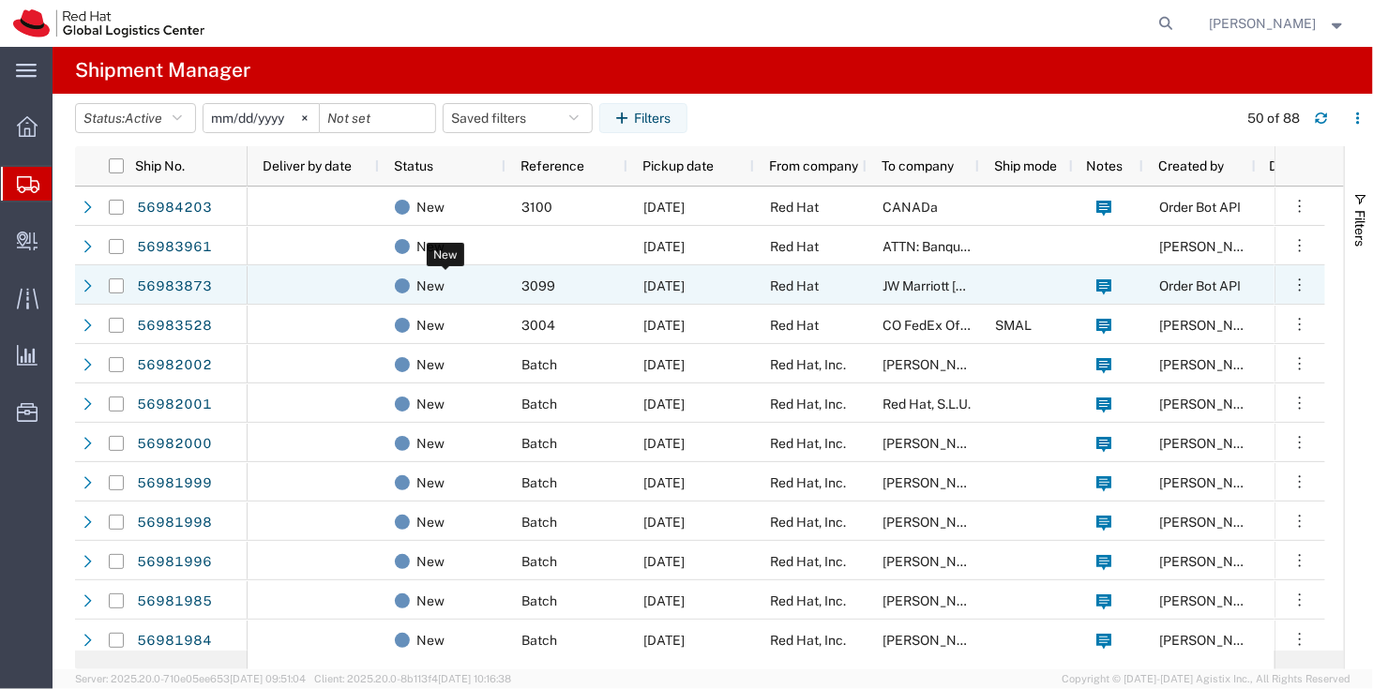
click at [406, 275] on div "New" at bounding box center [446, 285] width 102 height 39
click at [572, 278] on div "3099" at bounding box center [566, 284] width 122 height 39
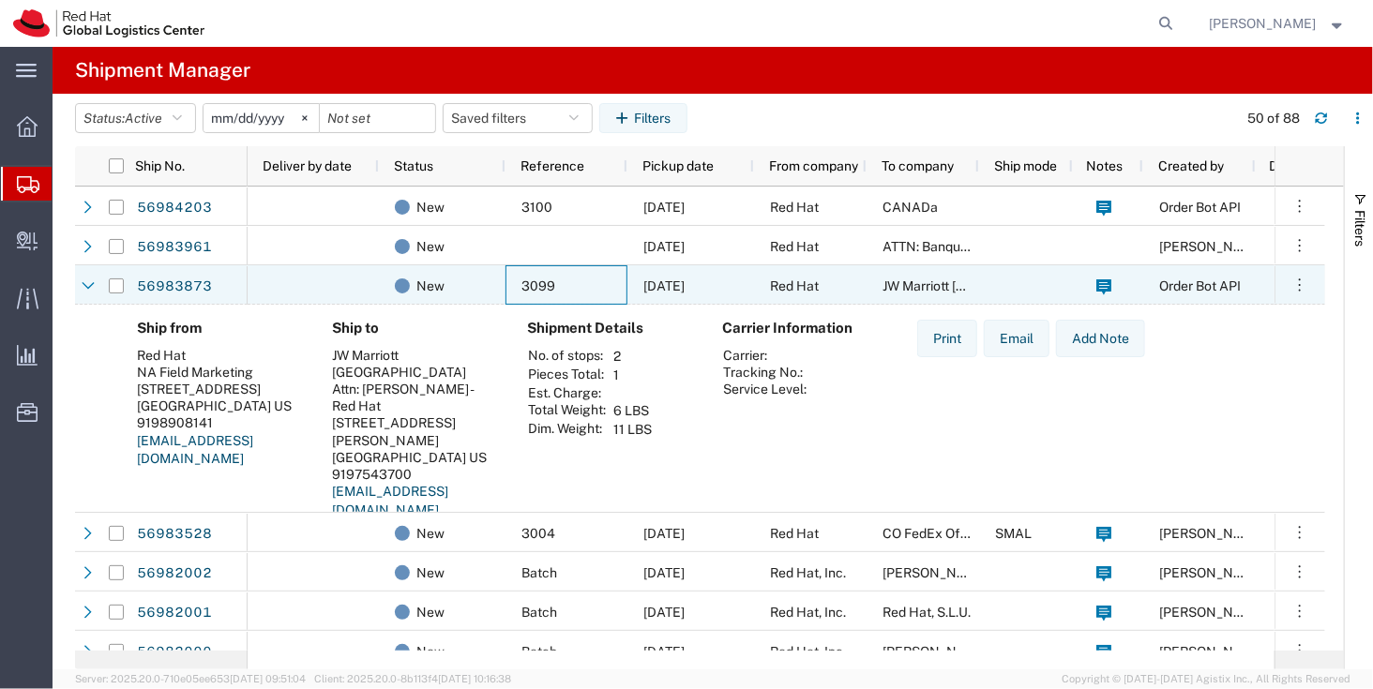
click at [579, 281] on div "3099" at bounding box center [566, 284] width 122 height 39
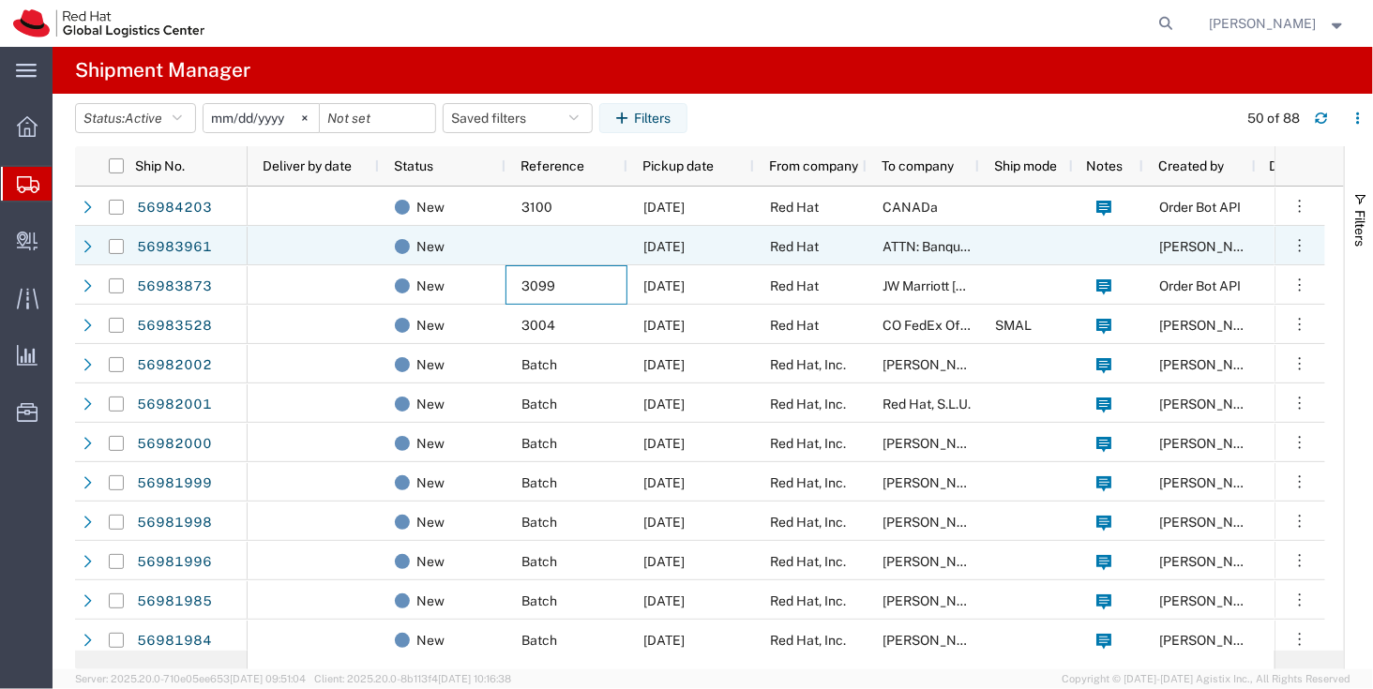
click at [506, 245] on div at bounding box center [566, 245] width 122 height 39
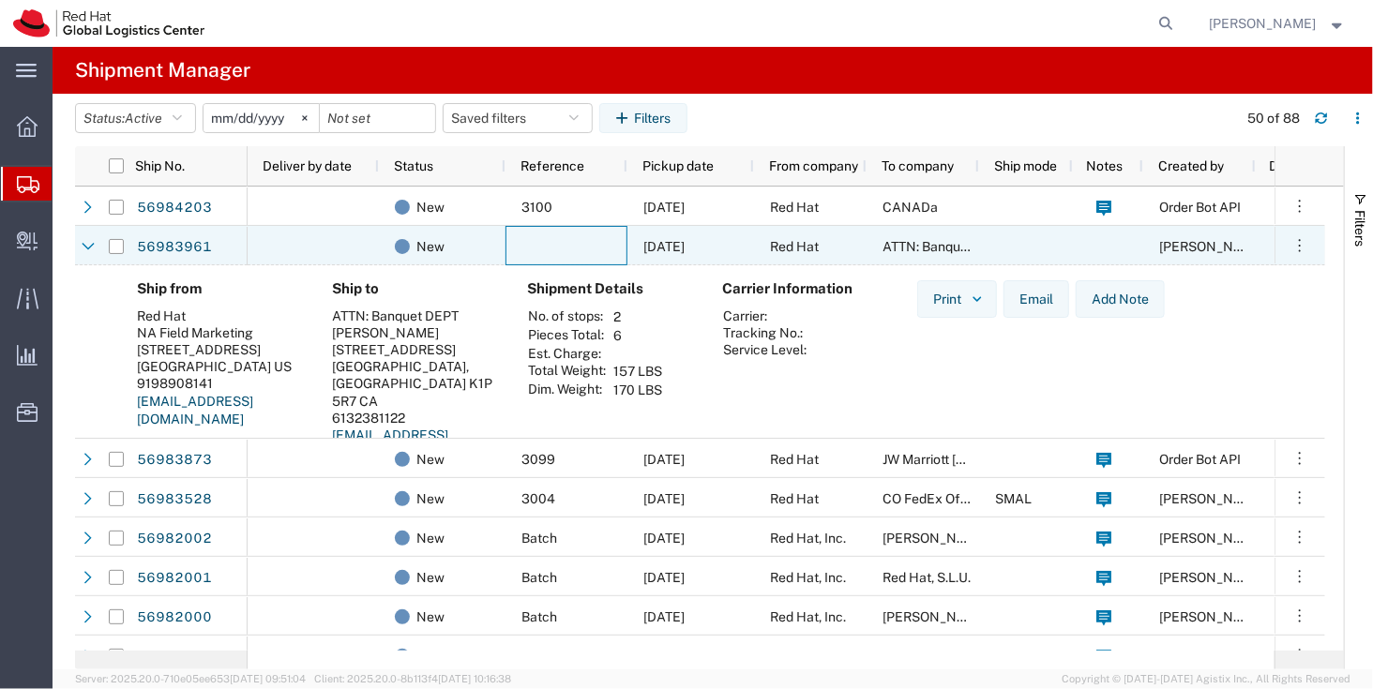
click at [521, 257] on div at bounding box center [566, 245] width 122 height 39
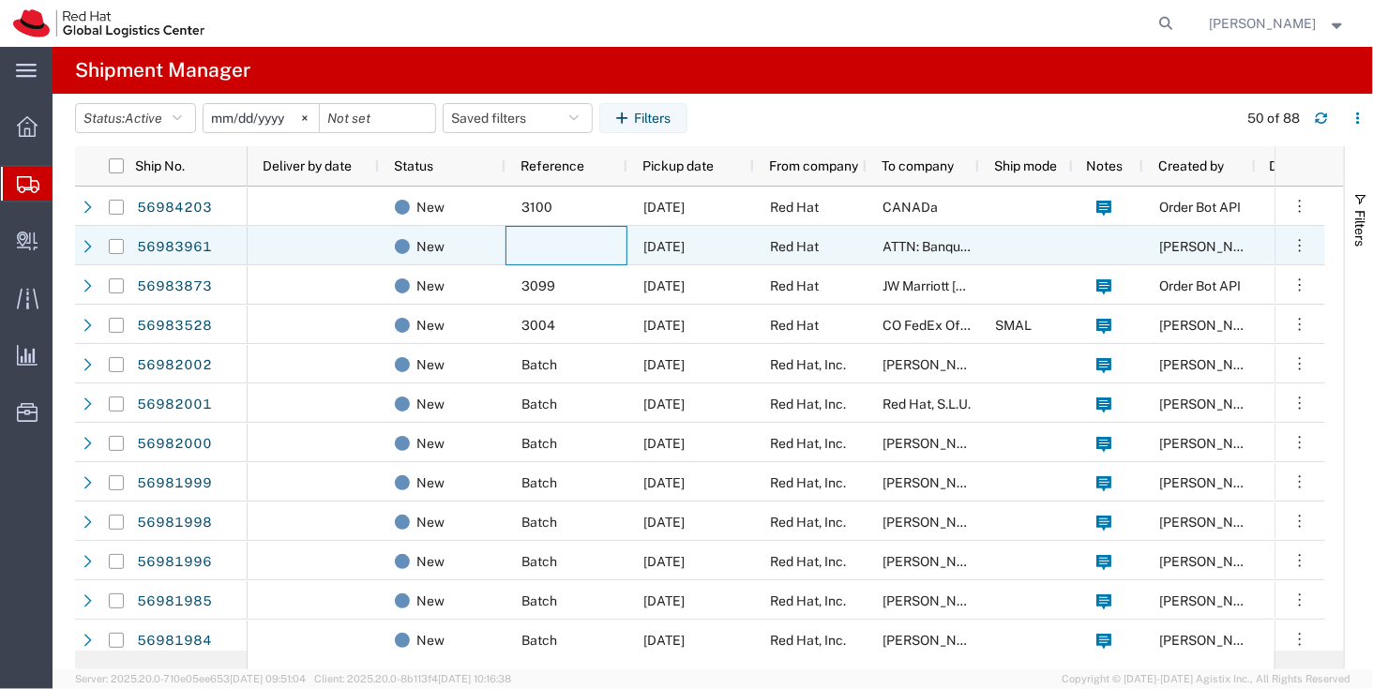
click at [564, 248] on div at bounding box center [566, 245] width 122 height 39
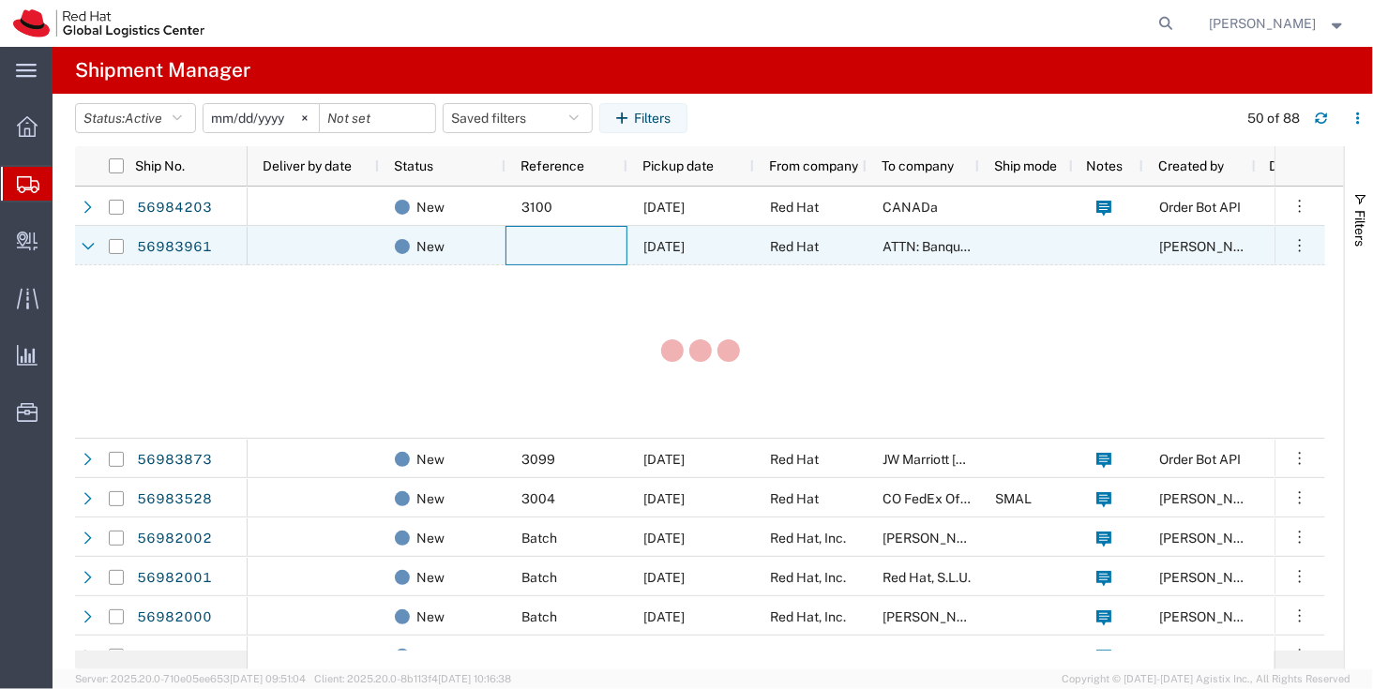
click at [564, 248] on div at bounding box center [566, 245] width 122 height 39
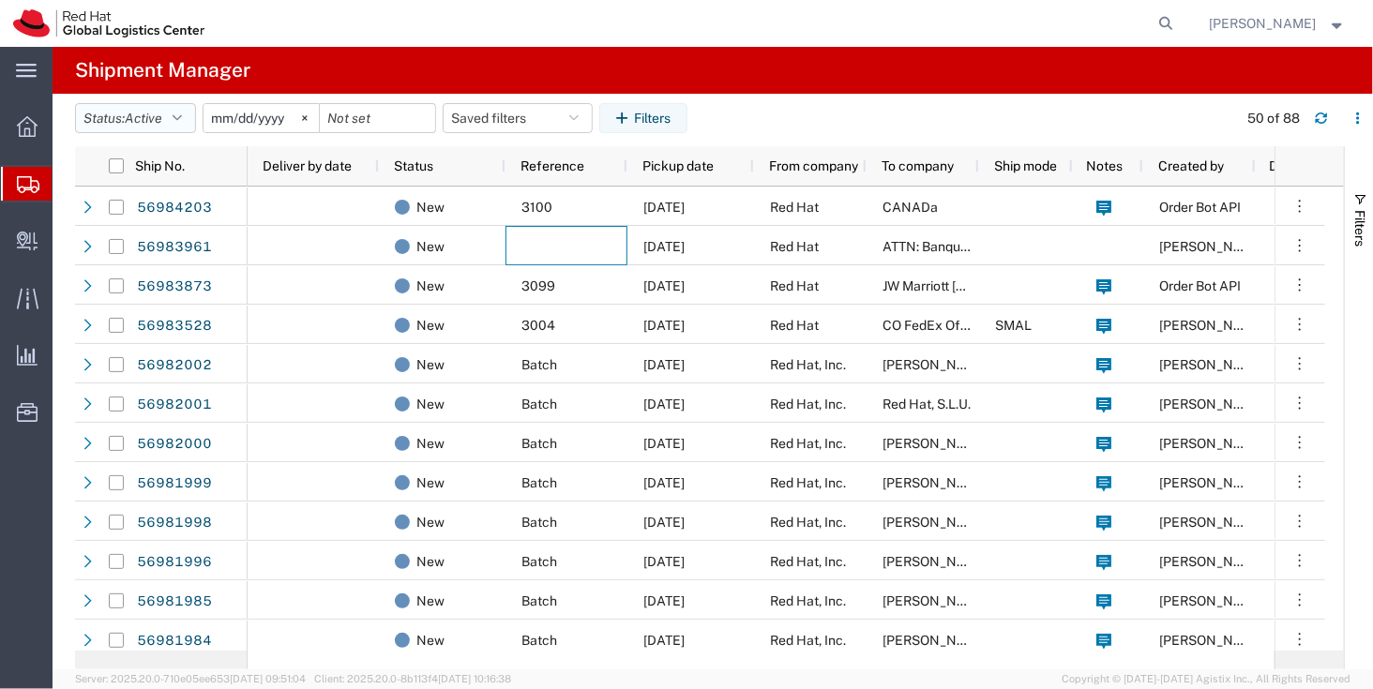
click at [182, 124] on icon "button" at bounding box center [177, 118] width 9 height 13
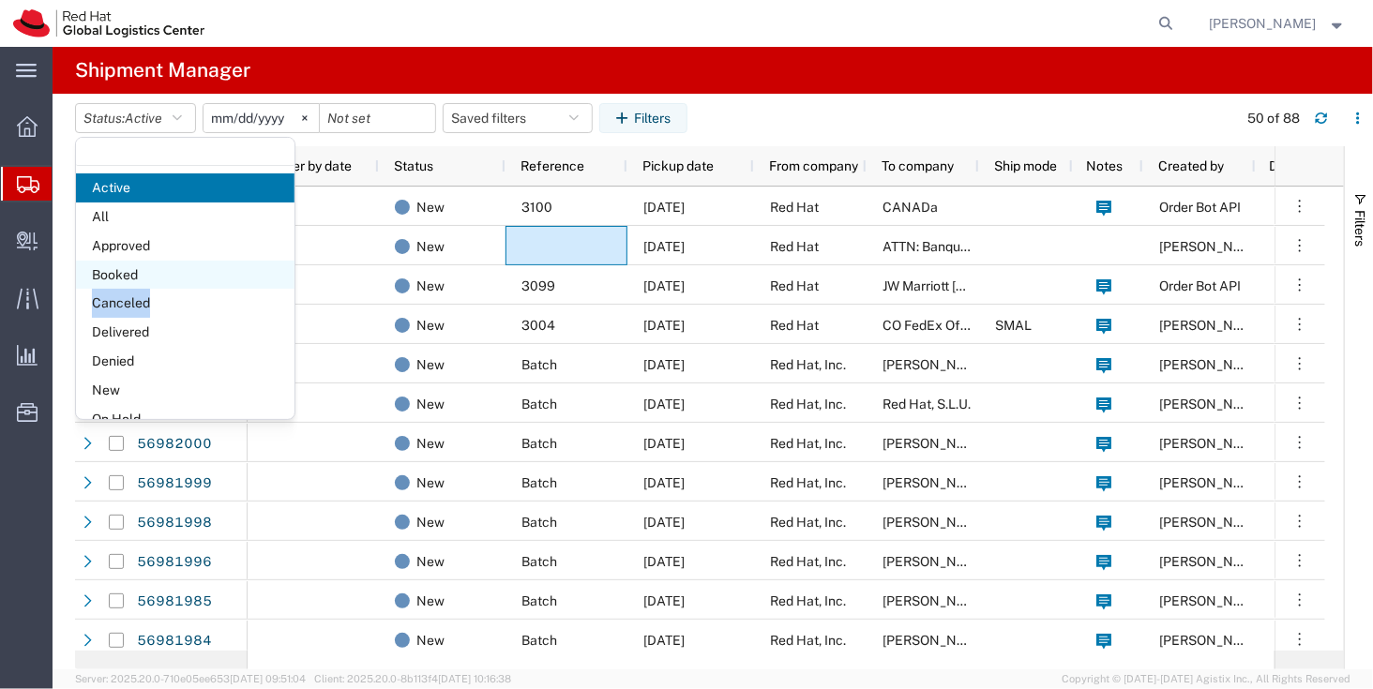
drag, startPoint x: 187, startPoint y: 290, endPoint x: 172, endPoint y: 278, distance: 18.8
click at [172, 278] on ul "Active All Approved Booked Canceled Delivered Denied New On Hold Pending Return…" at bounding box center [185, 346] width 218 height 347
click at [172, 278] on span "Booked" at bounding box center [185, 275] width 218 height 29
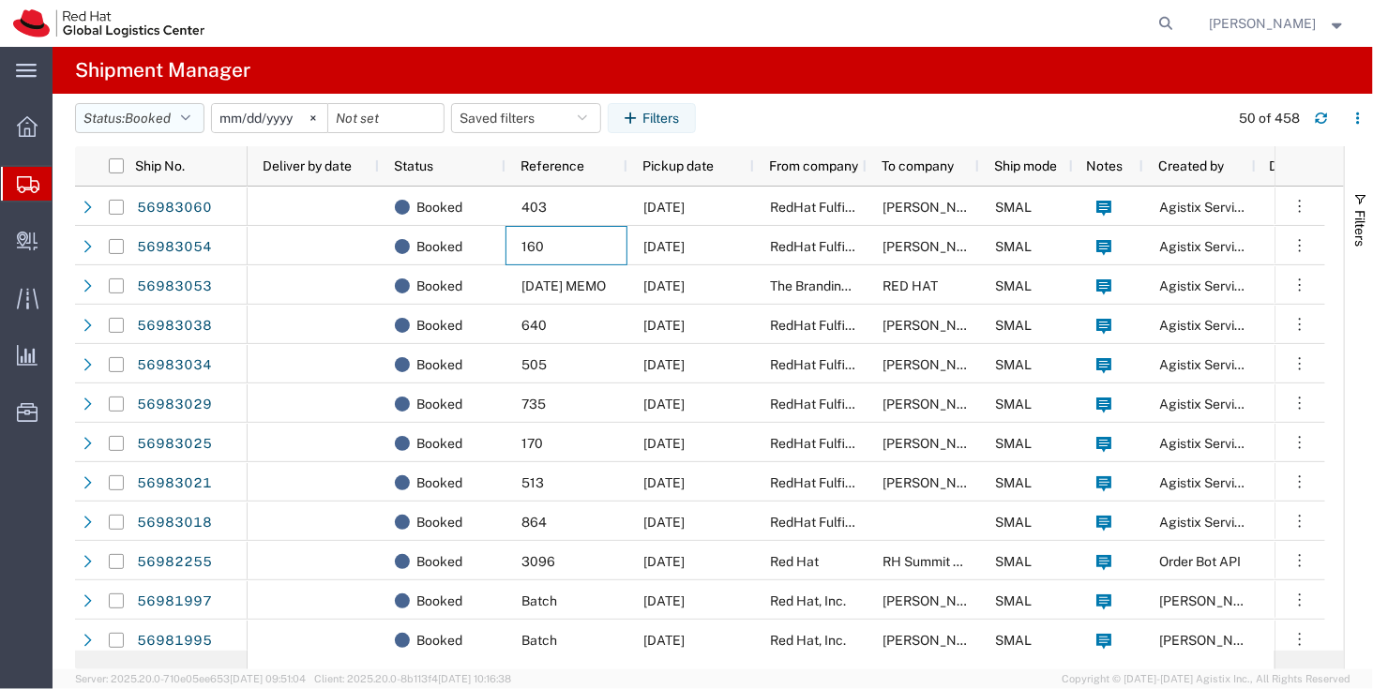
click at [147, 116] on span "Booked" at bounding box center [148, 118] width 46 height 15
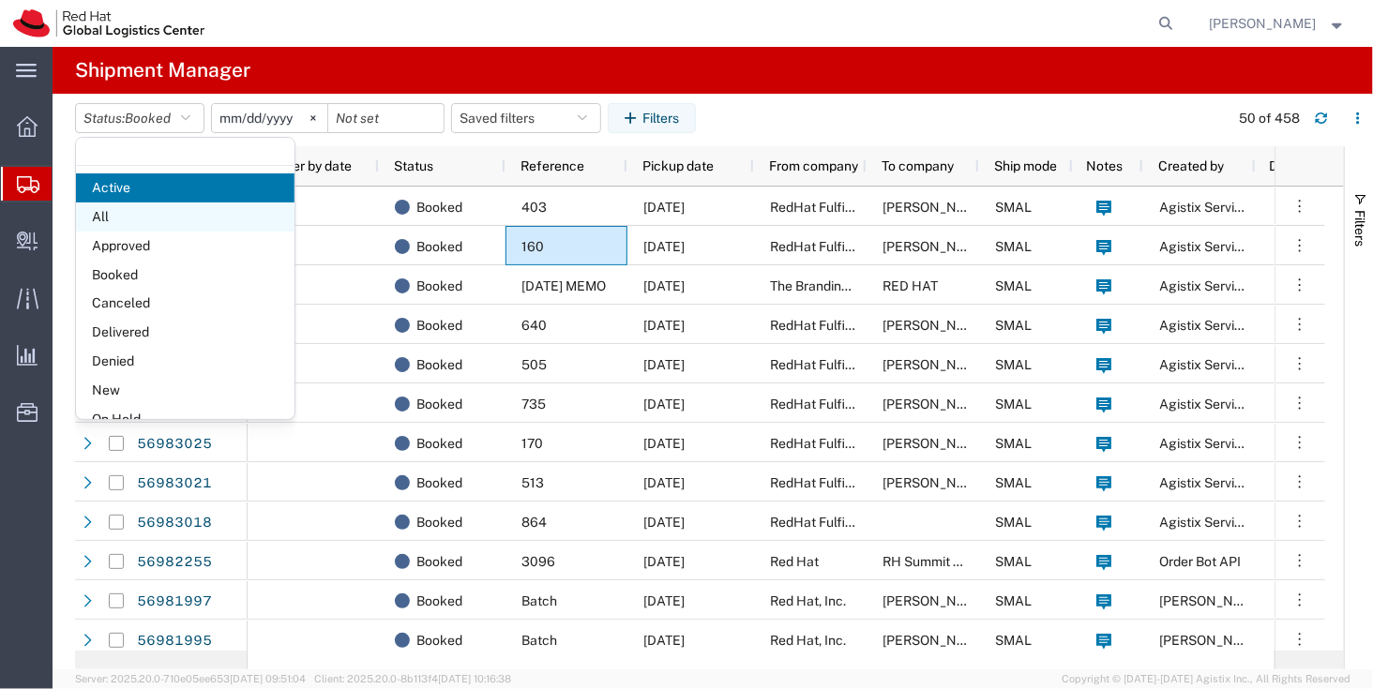
click at [177, 221] on span "All" at bounding box center [185, 217] width 218 height 29
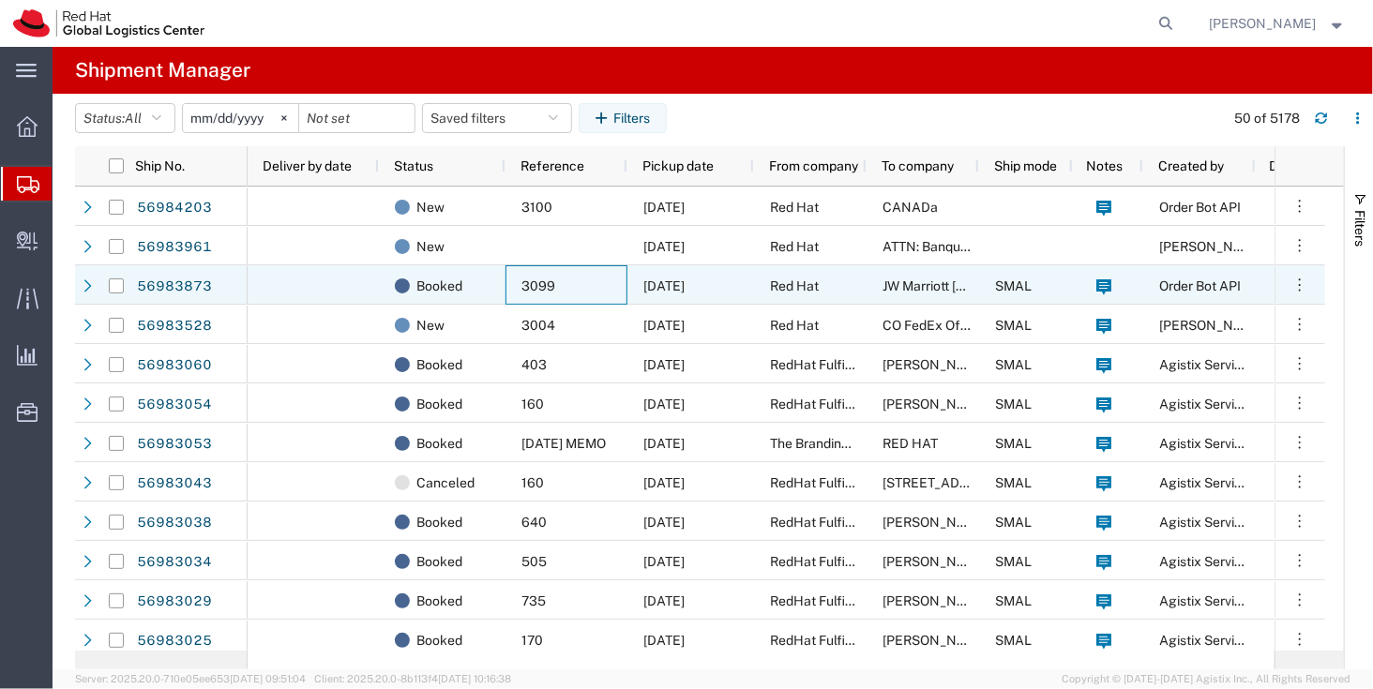
click at [537, 297] on div "3099" at bounding box center [566, 284] width 122 height 39
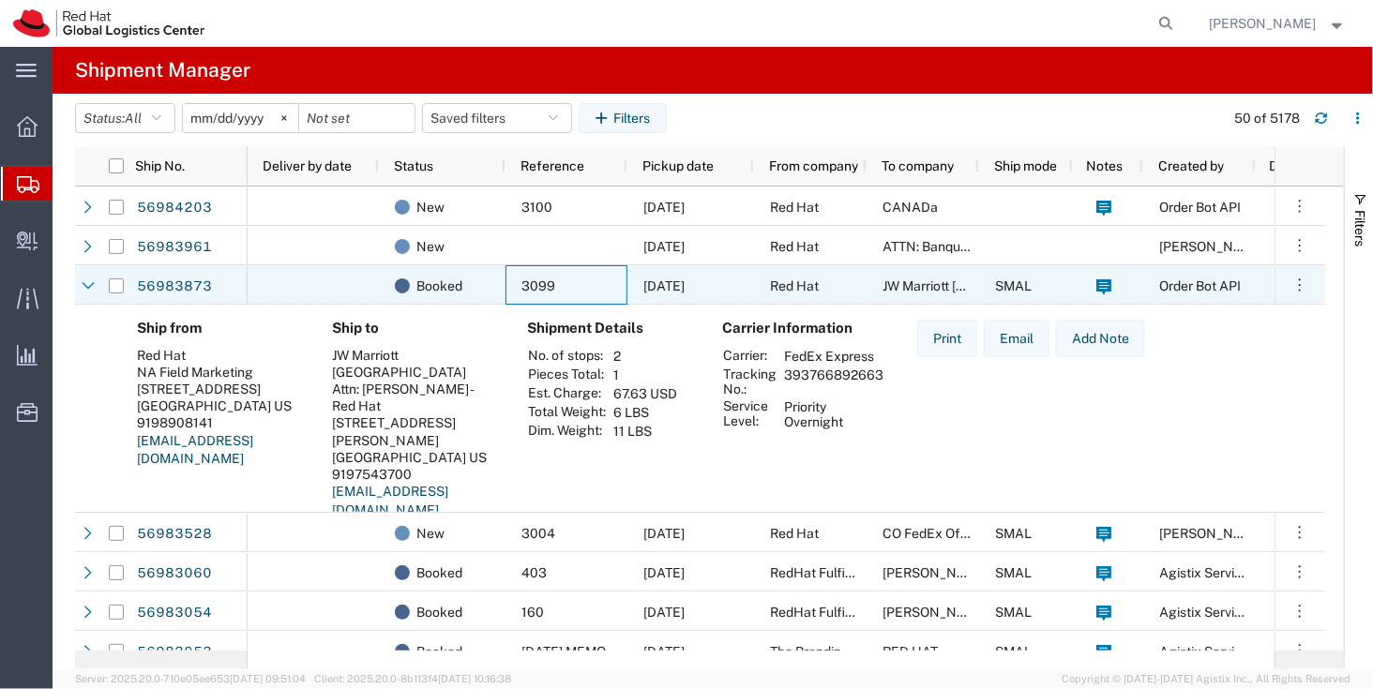
click at [565, 298] on div "3099" at bounding box center [566, 284] width 122 height 39
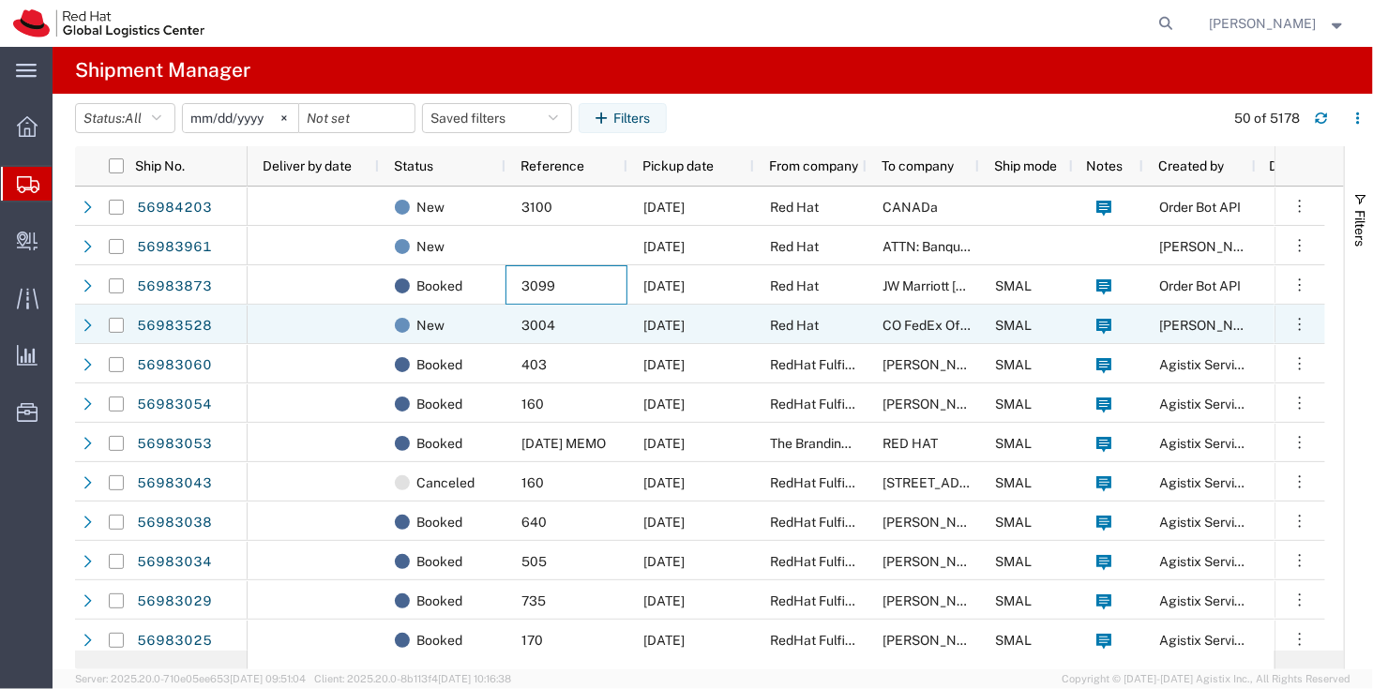
click at [538, 328] on span "3004" at bounding box center [538, 325] width 34 height 15
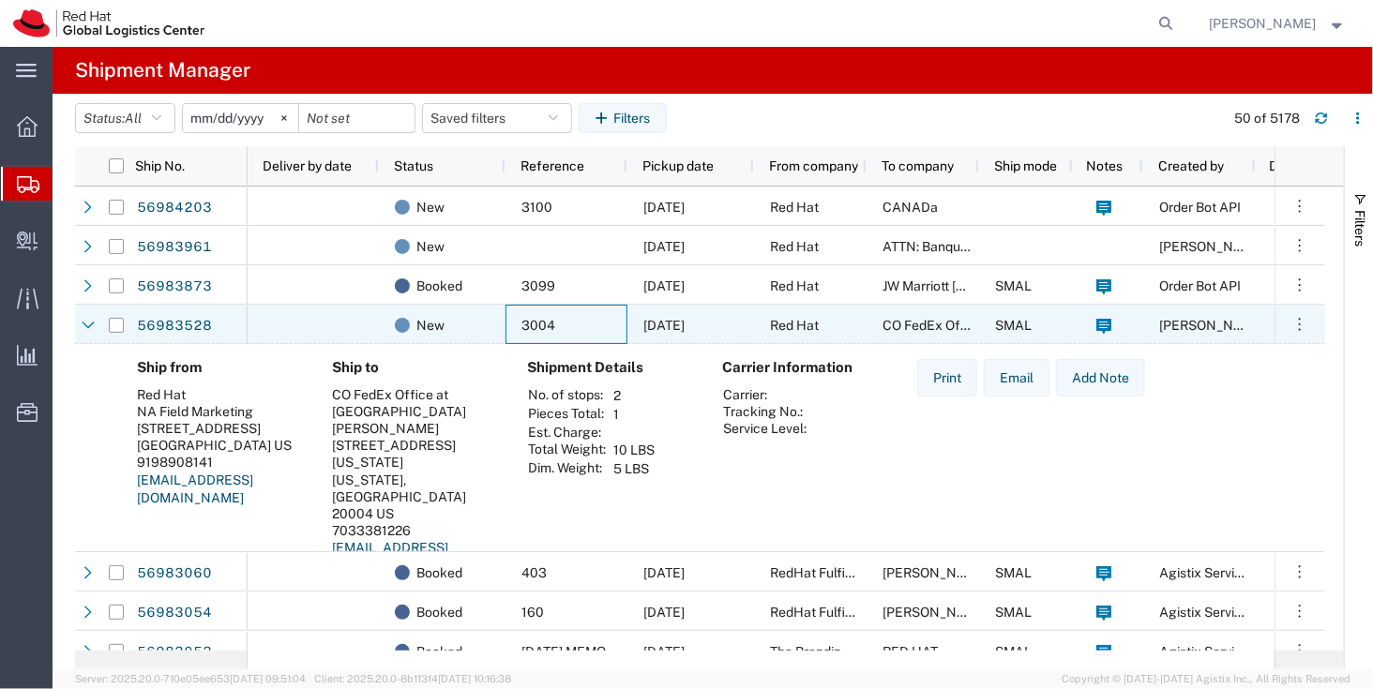
click at [556, 323] on div "3004" at bounding box center [566, 324] width 122 height 39
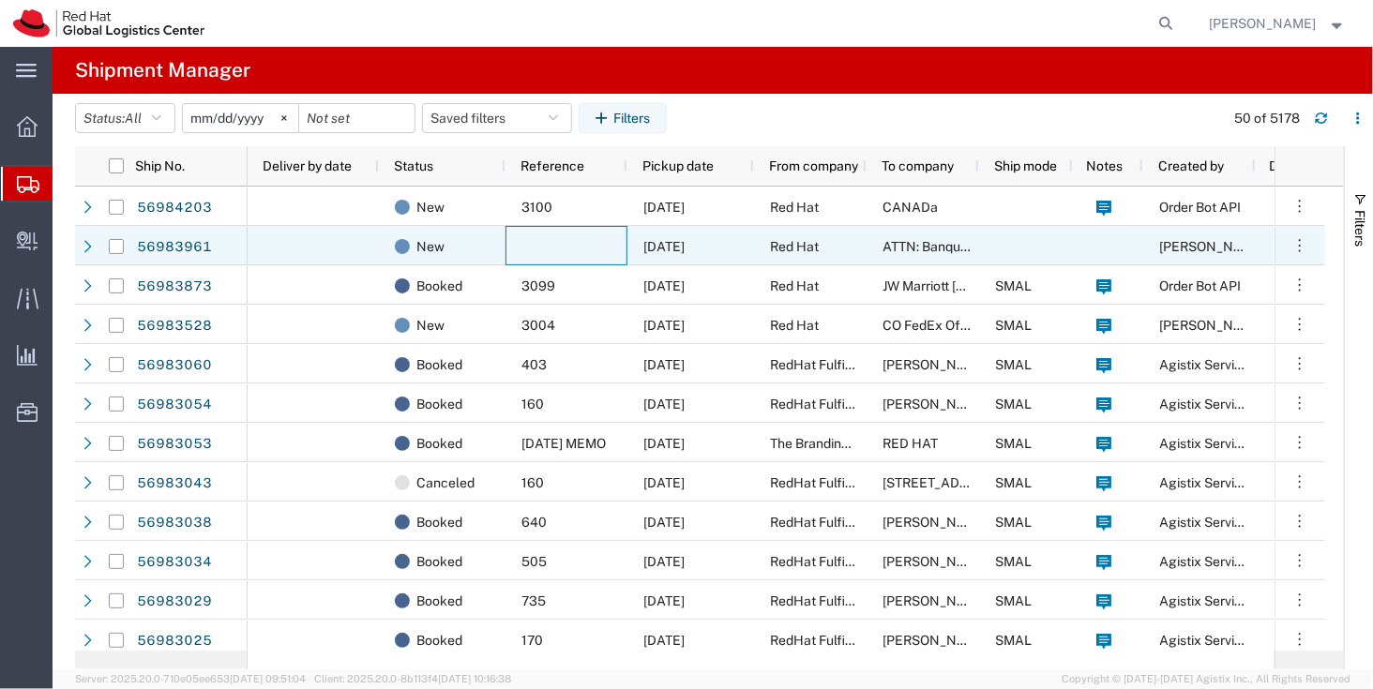
click at [550, 263] on div at bounding box center [566, 245] width 122 height 39
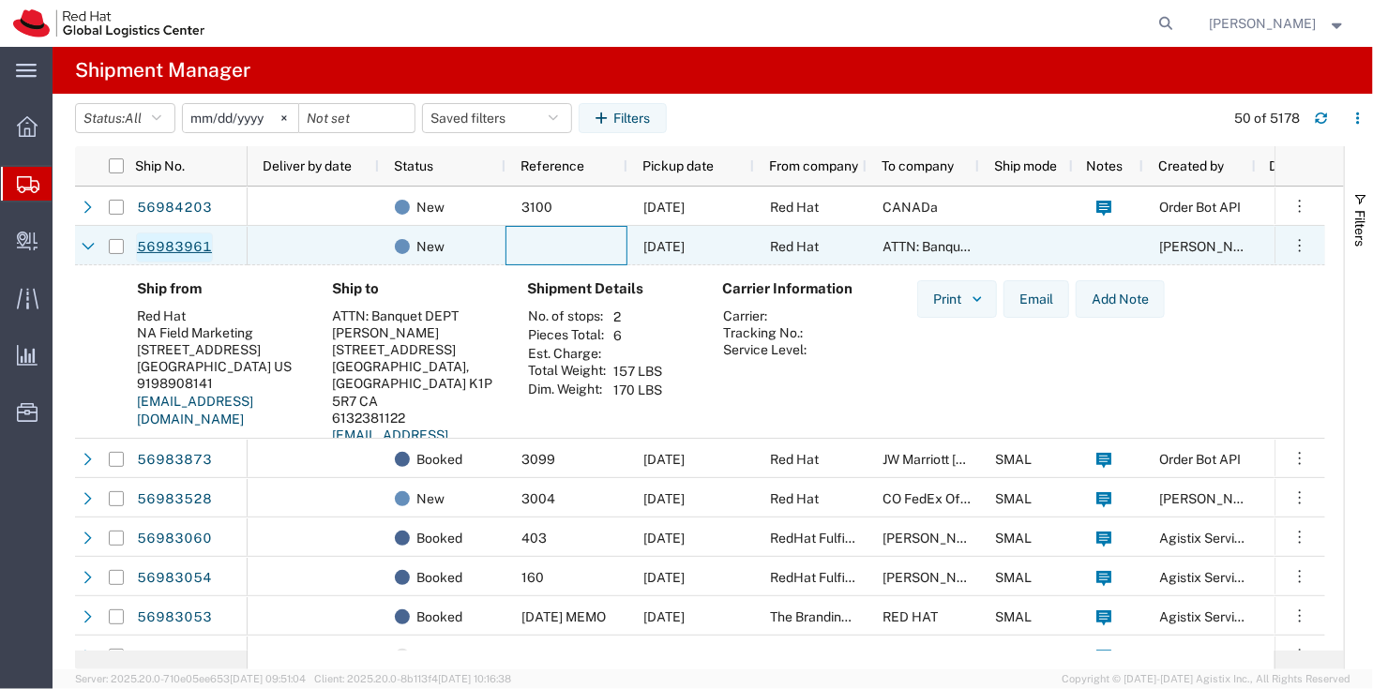
click at [194, 245] on link "56983961" at bounding box center [174, 248] width 77 height 30
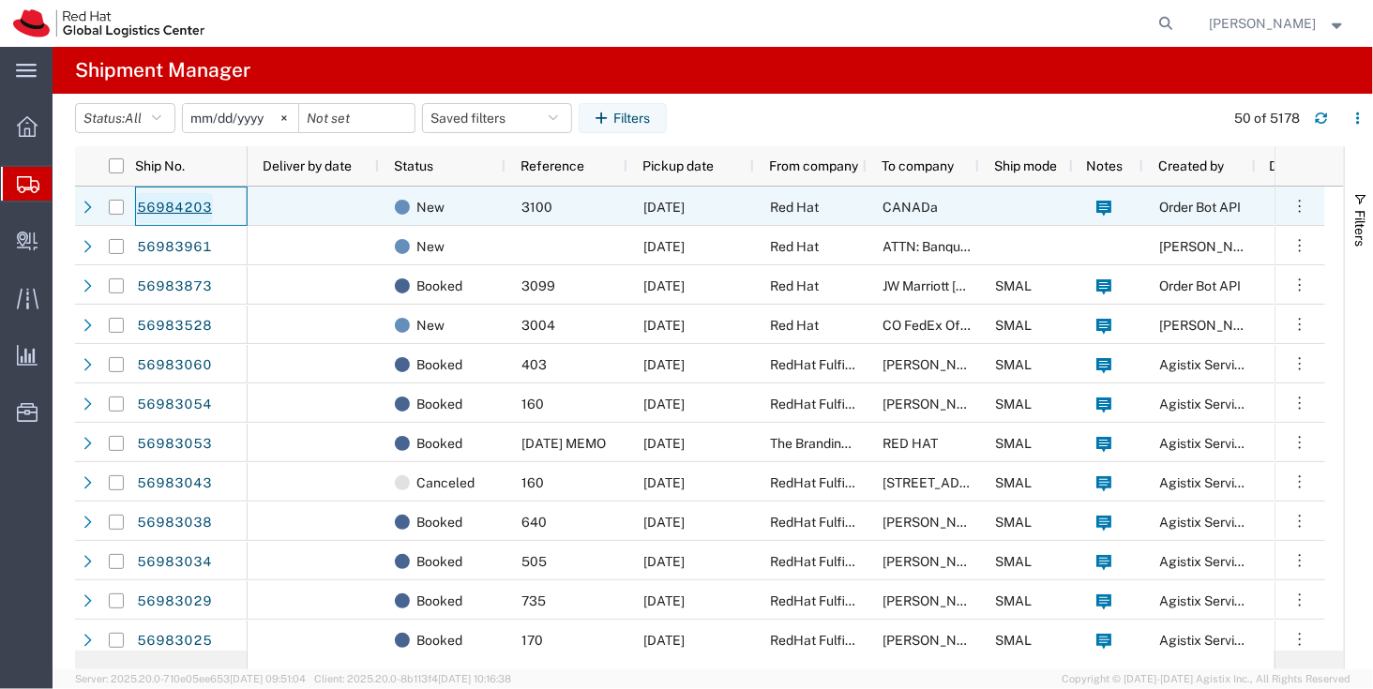
click at [206, 206] on link "56984203" at bounding box center [174, 208] width 77 height 30
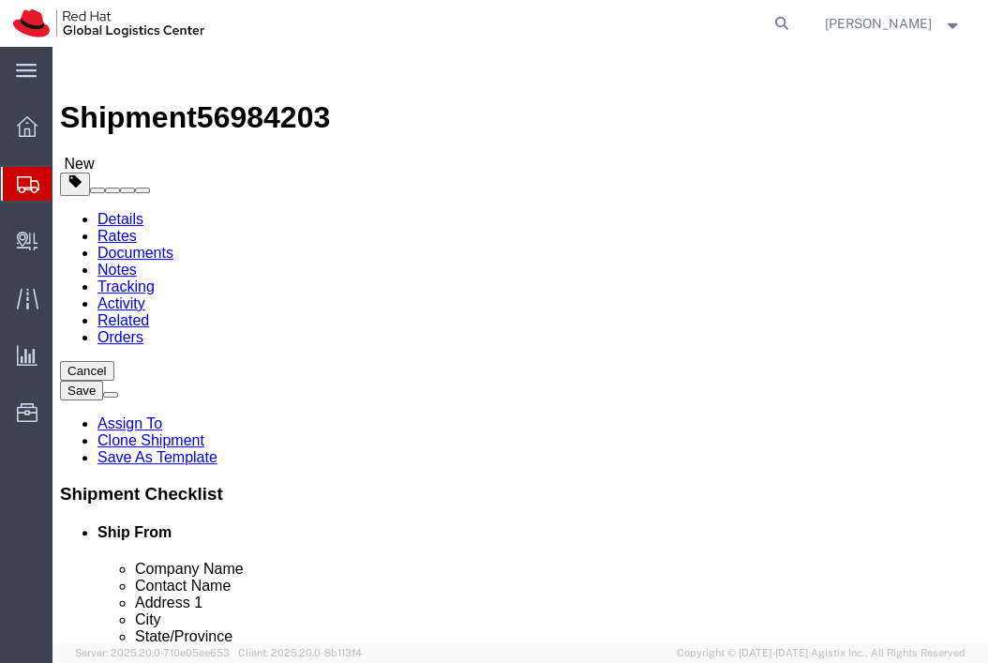
select select
click input "CANADa"
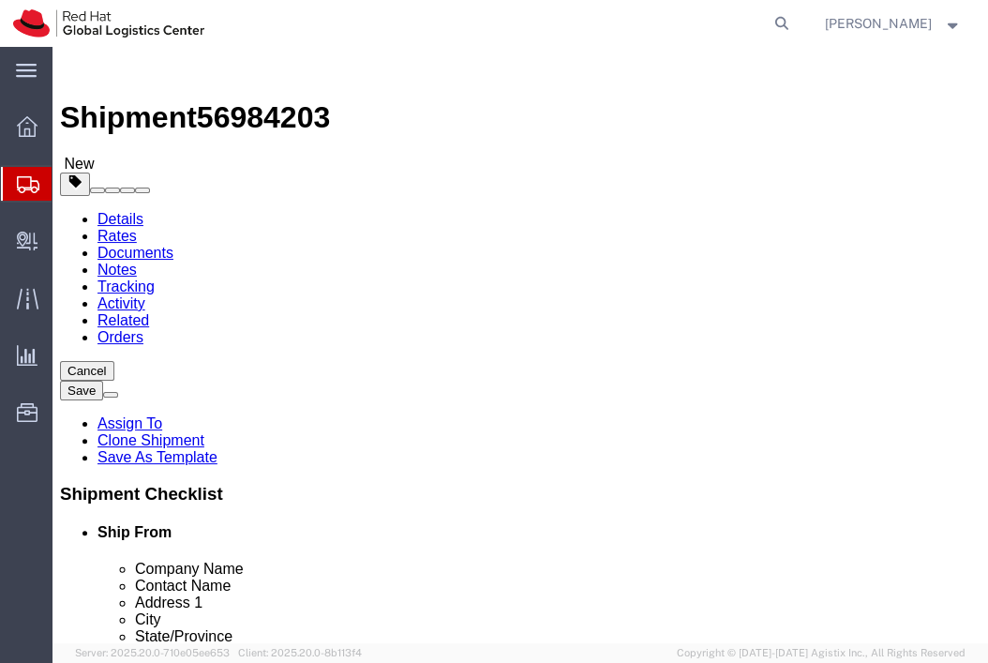
type input "JW Marriott [GEOGRAPHIC_DATA]"
type input "ATTN: [PERSON_NAME] - Red Hat"
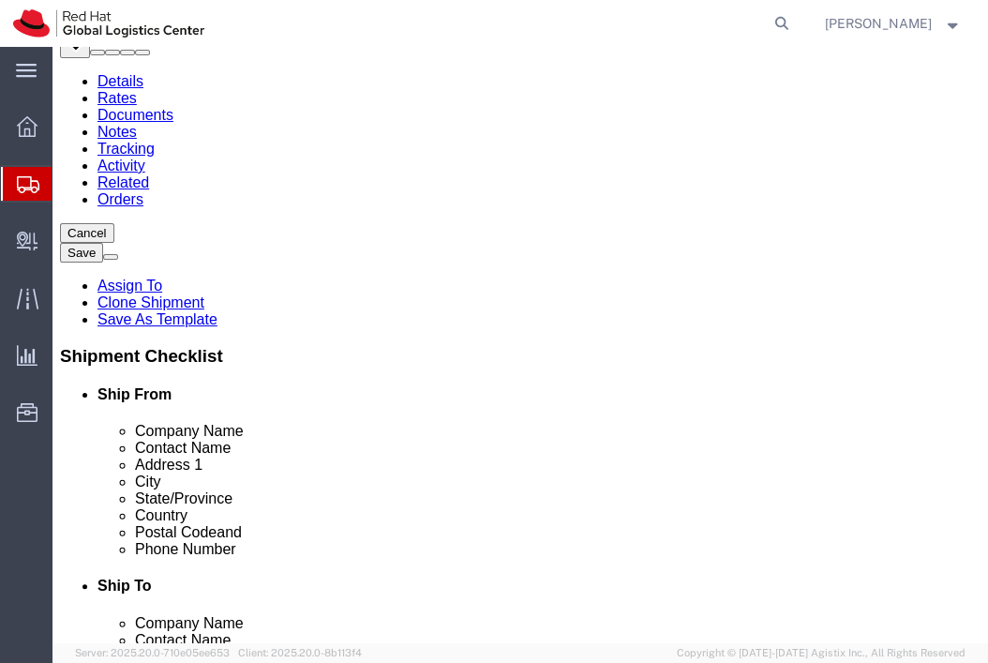
scroll to position [138, 0]
type input "[STREET_ADDRESS][PERSON_NAME]"
click input "[GEOGRAPHIC_DATA]"
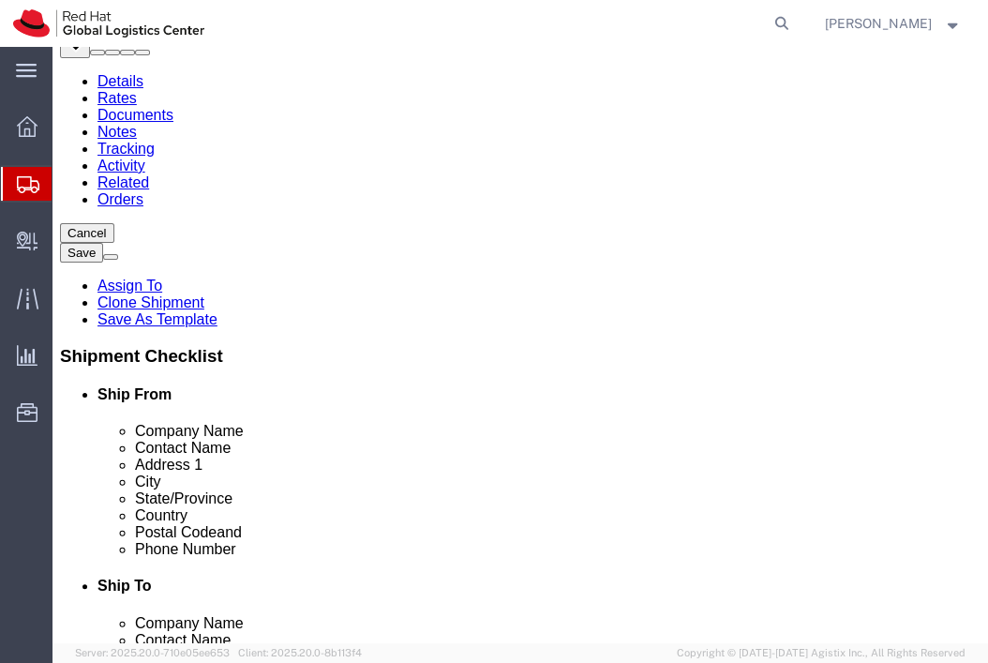
type input "[GEOGRAPHIC_DATA]"
type input "M"
type input "Mi"
type input "Minne"
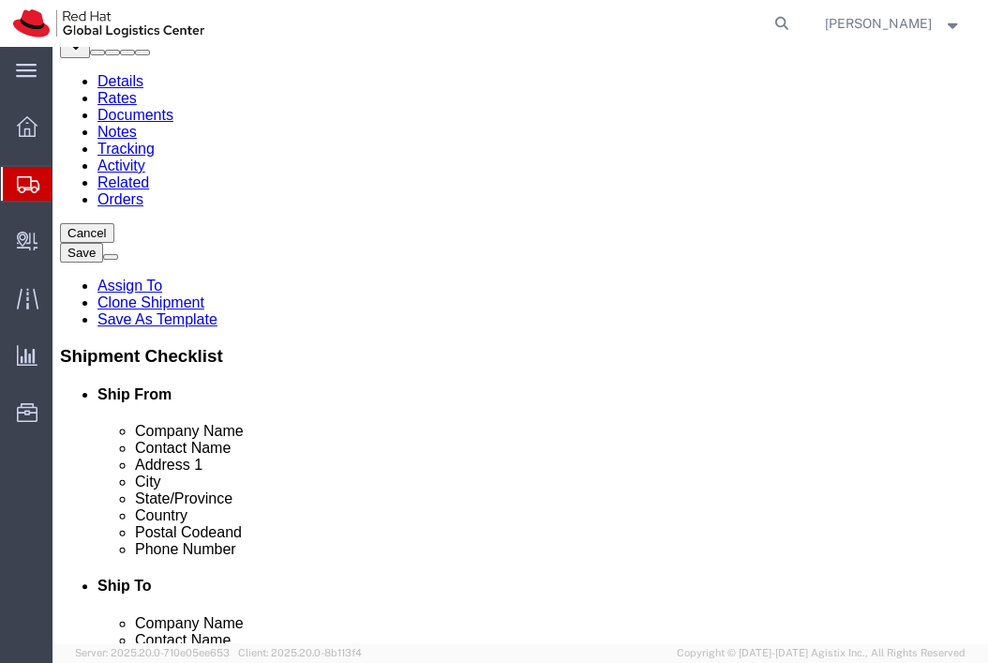
click input "27601"
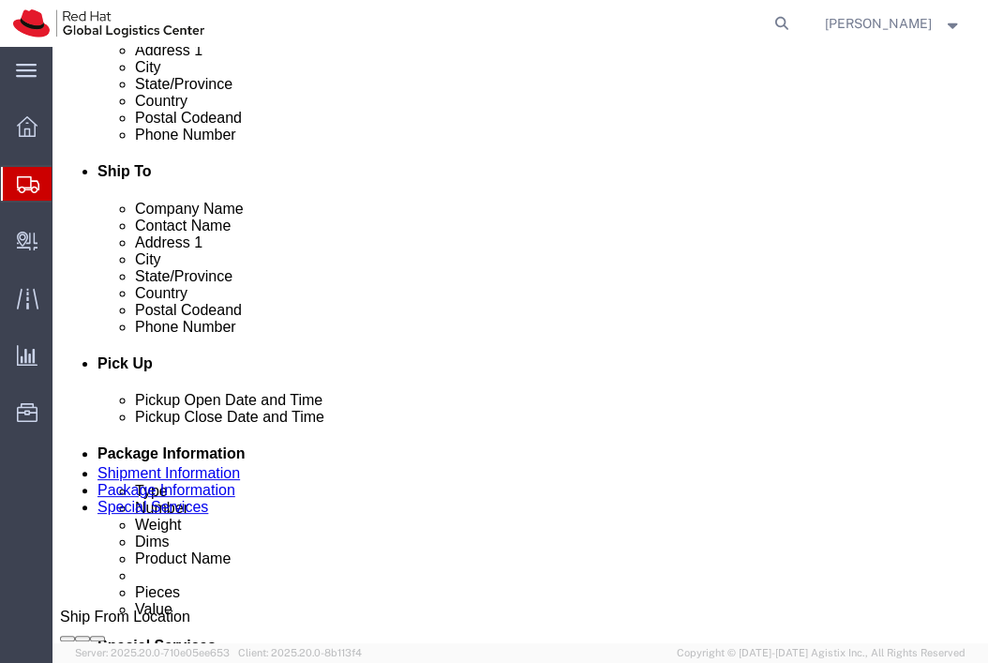
scroll to position [555, 0]
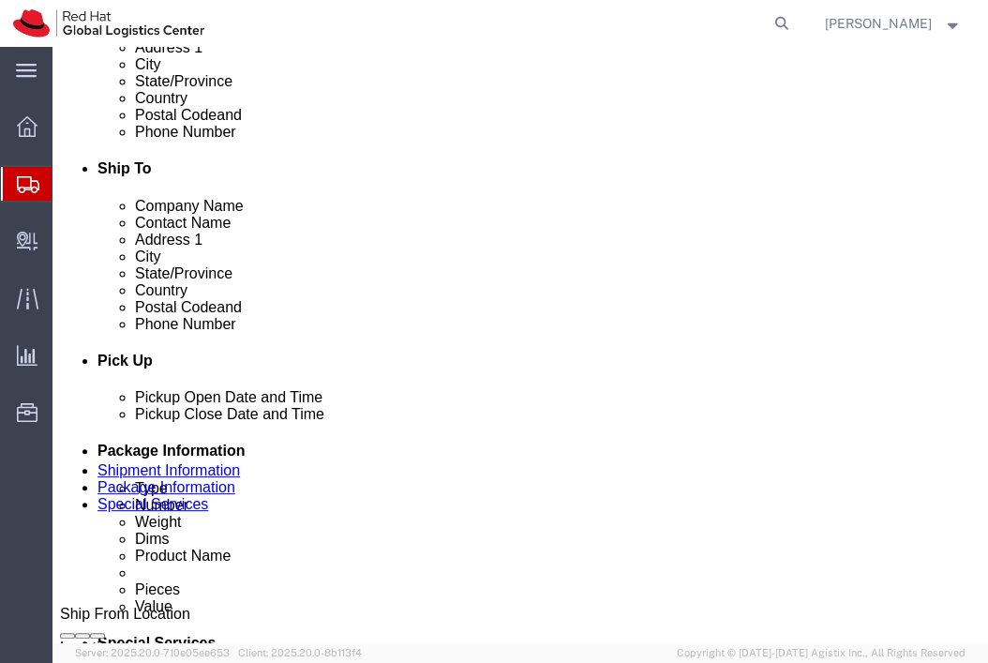
type input "55425"
click button "Save"
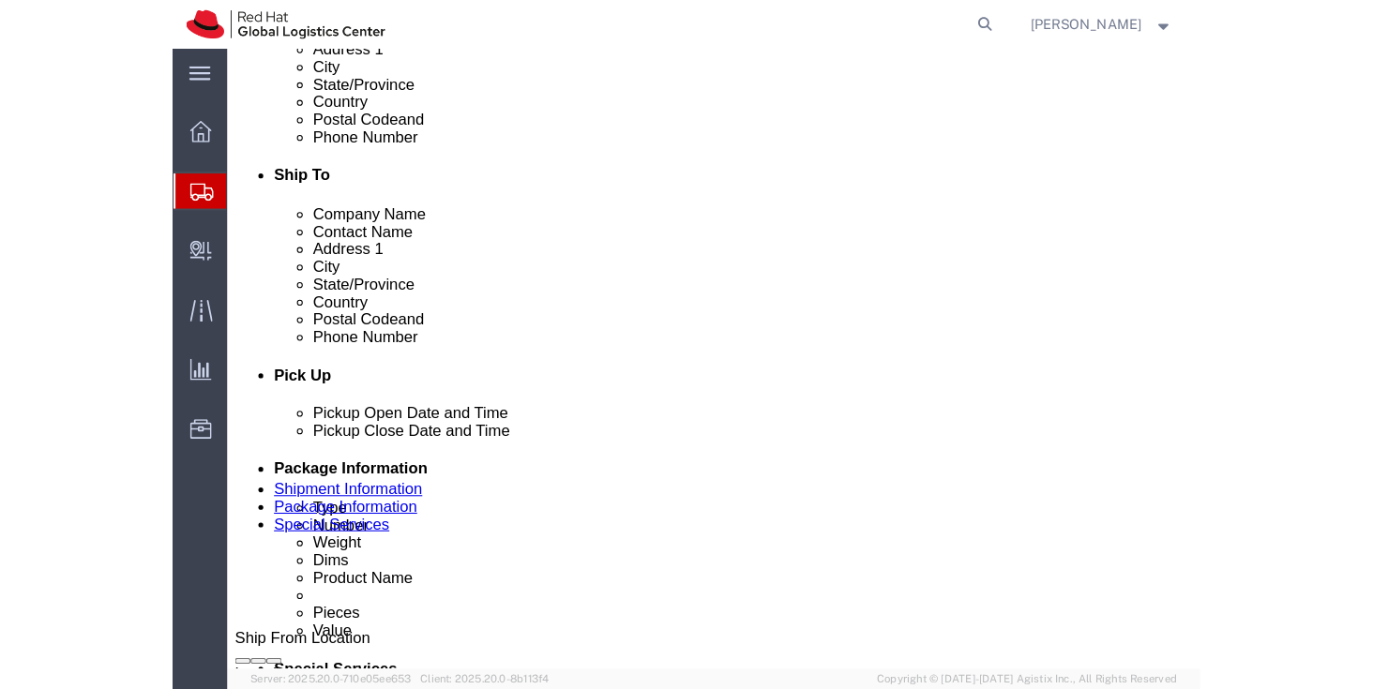
scroll to position [0, 0]
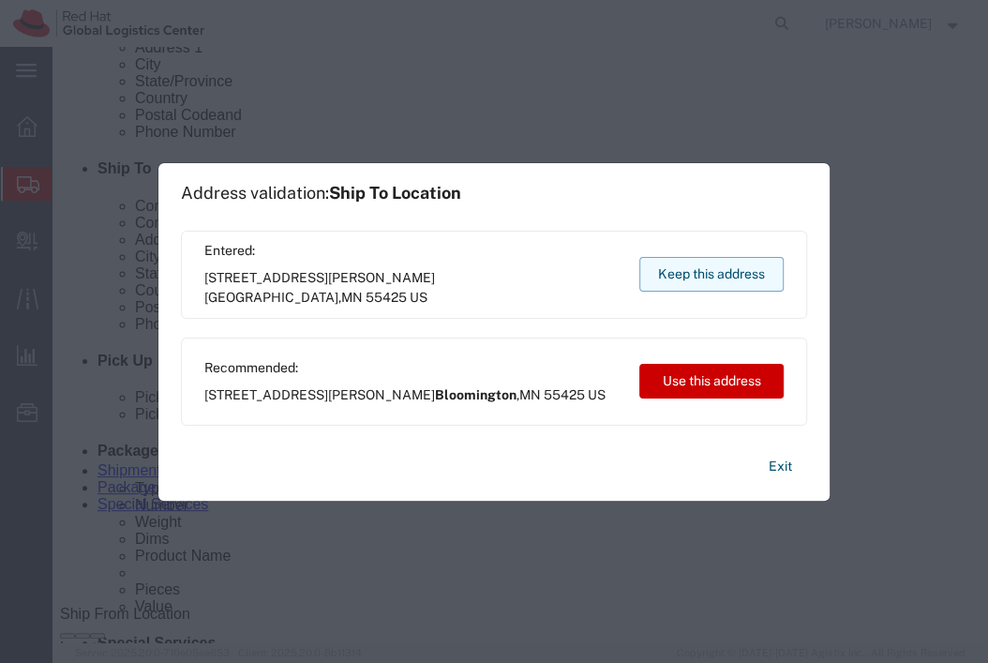
click at [699, 269] on button "Keep this address" at bounding box center [711, 274] width 144 height 35
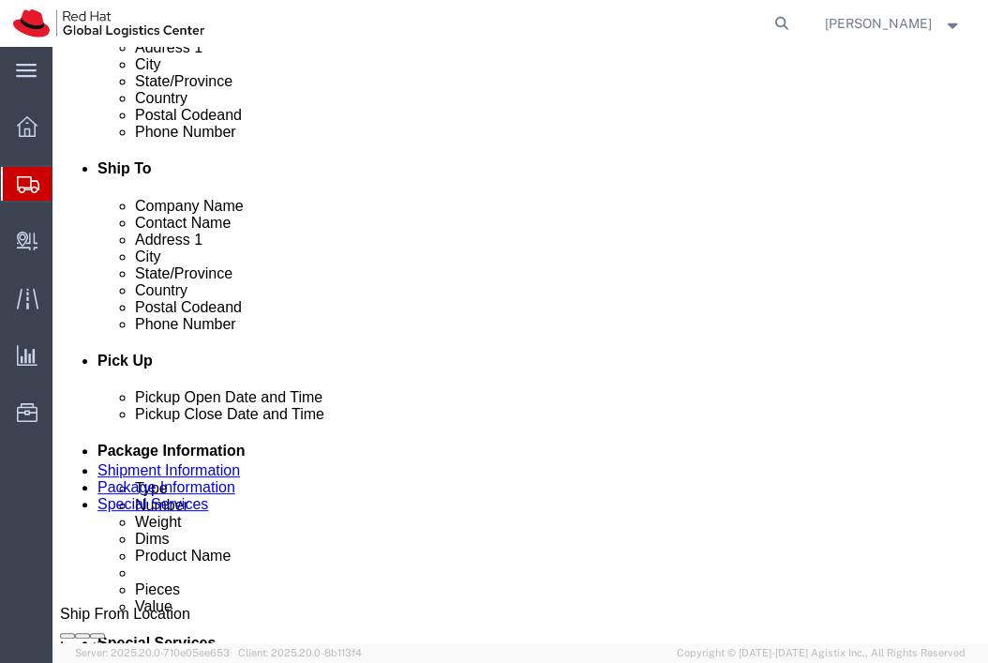
click at [0, 0] on span "Shipment Manager" at bounding box center [0, 0] width 0 height 0
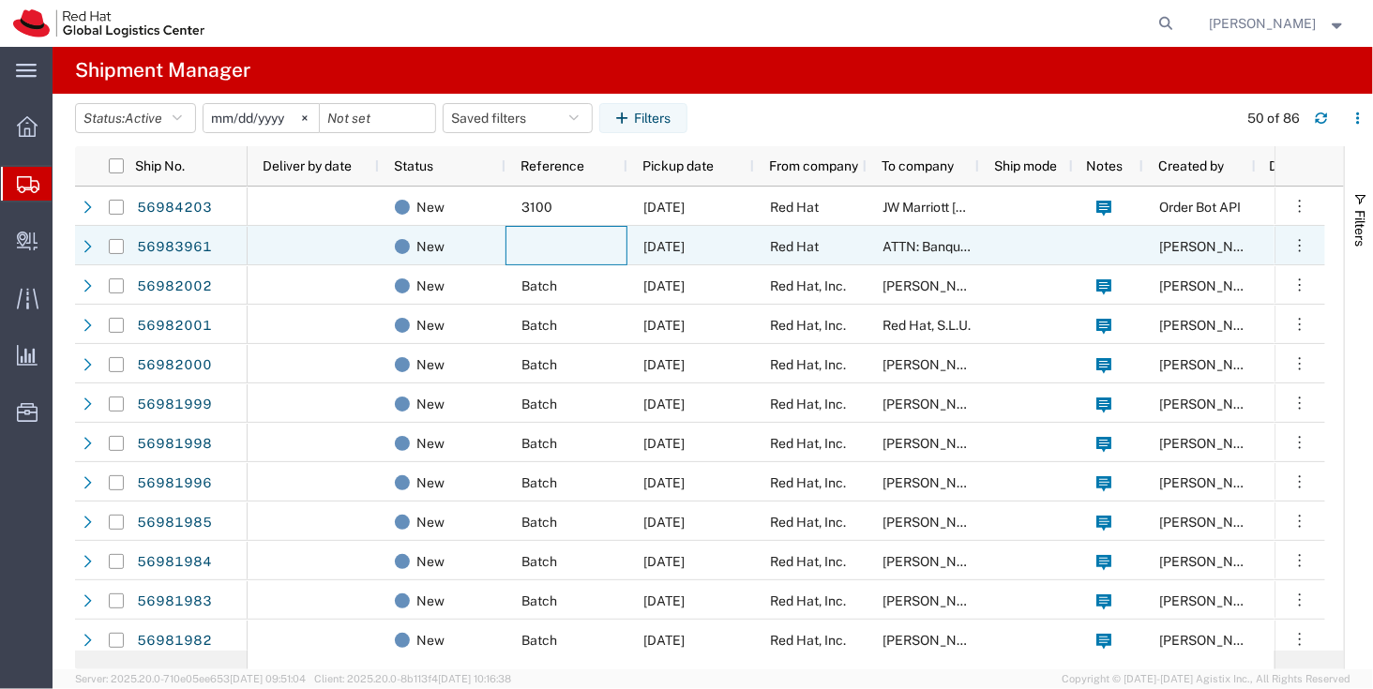
click at [558, 242] on div at bounding box center [566, 245] width 122 height 39
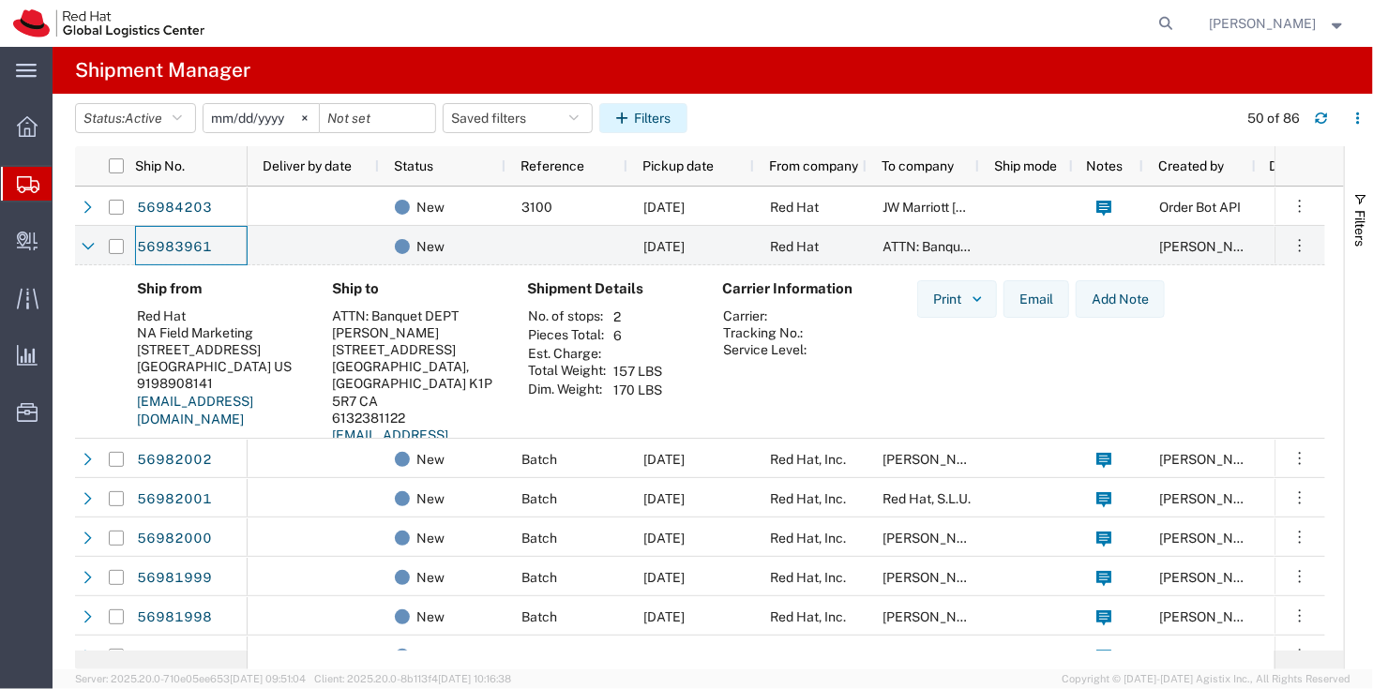
click at [677, 124] on button "Filters" at bounding box center [643, 118] width 88 height 30
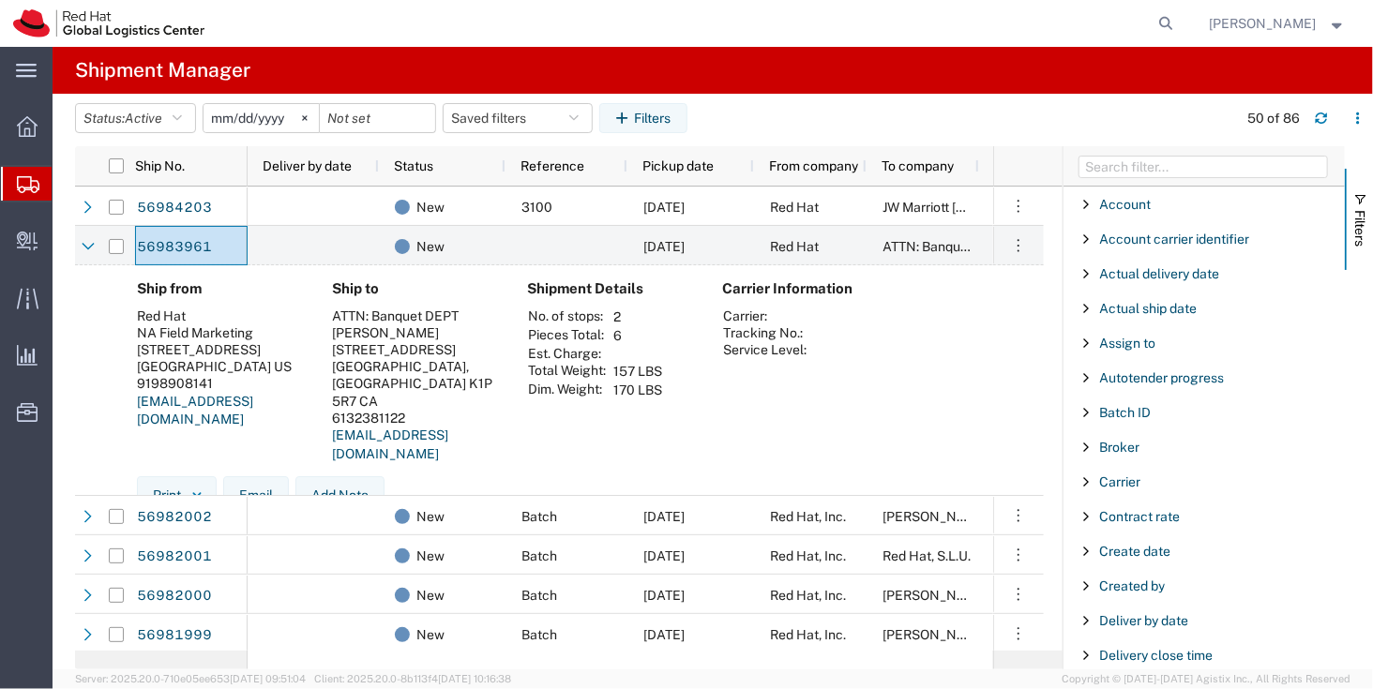
click at [1196, 147] on div at bounding box center [1203, 166] width 281 height 40
click at [1166, 160] on input "Filter Columns Input" at bounding box center [1202, 167] width 249 height 23
type input "ref"
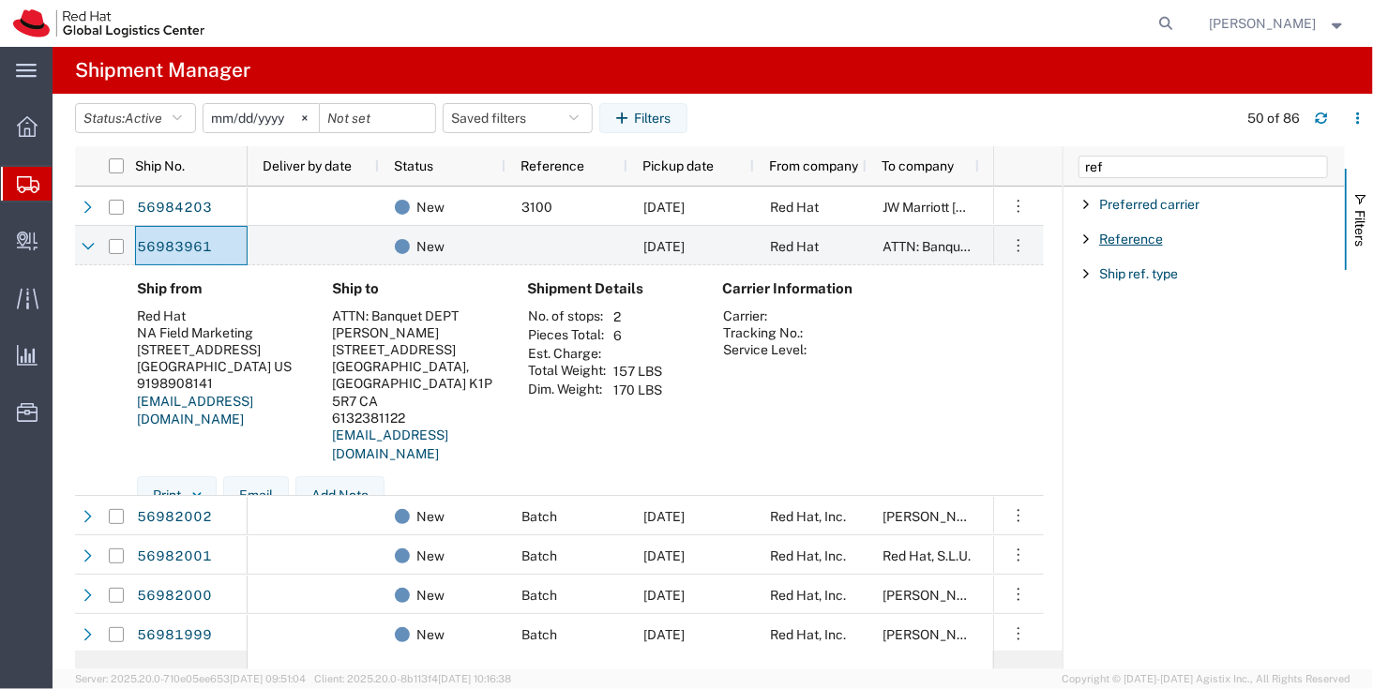
click at [1124, 240] on span "Reference" at bounding box center [1131, 239] width 64 height 15
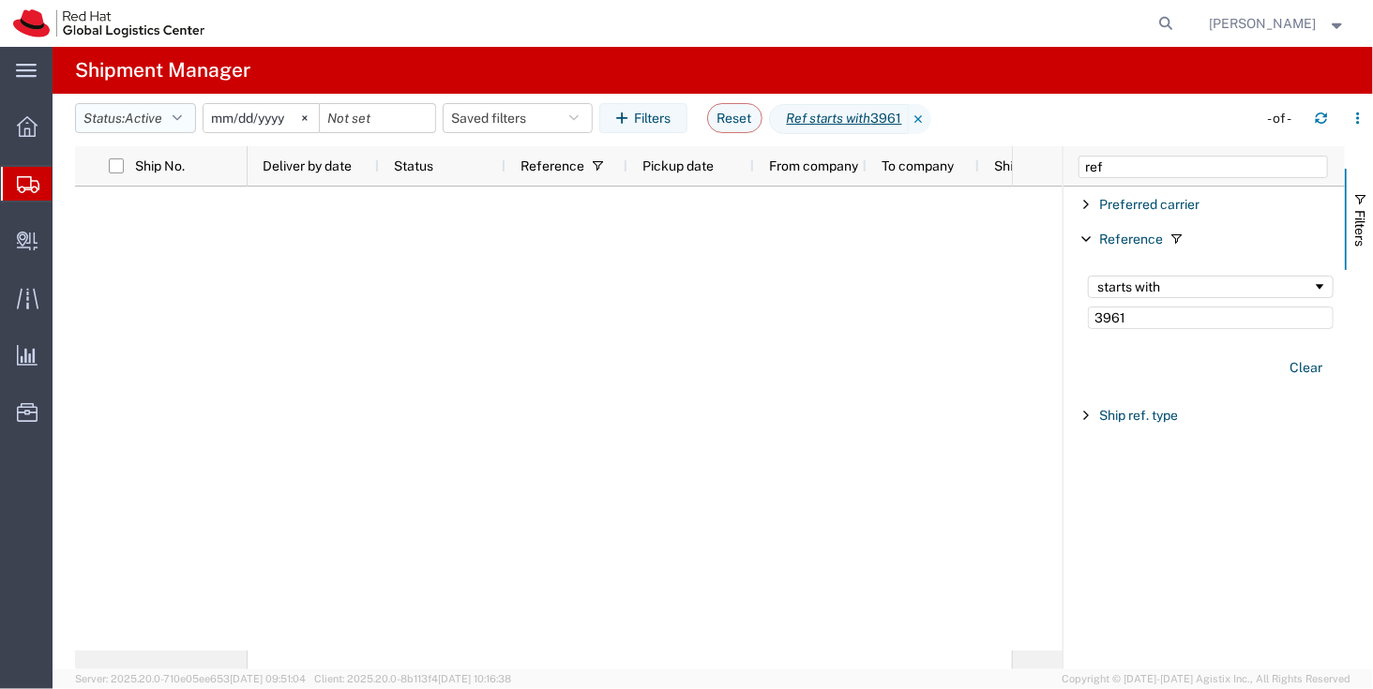
type input "3961"
click at [145, 130] on button "Status: Active" at bounding box center [135, 118] width 121 height 30
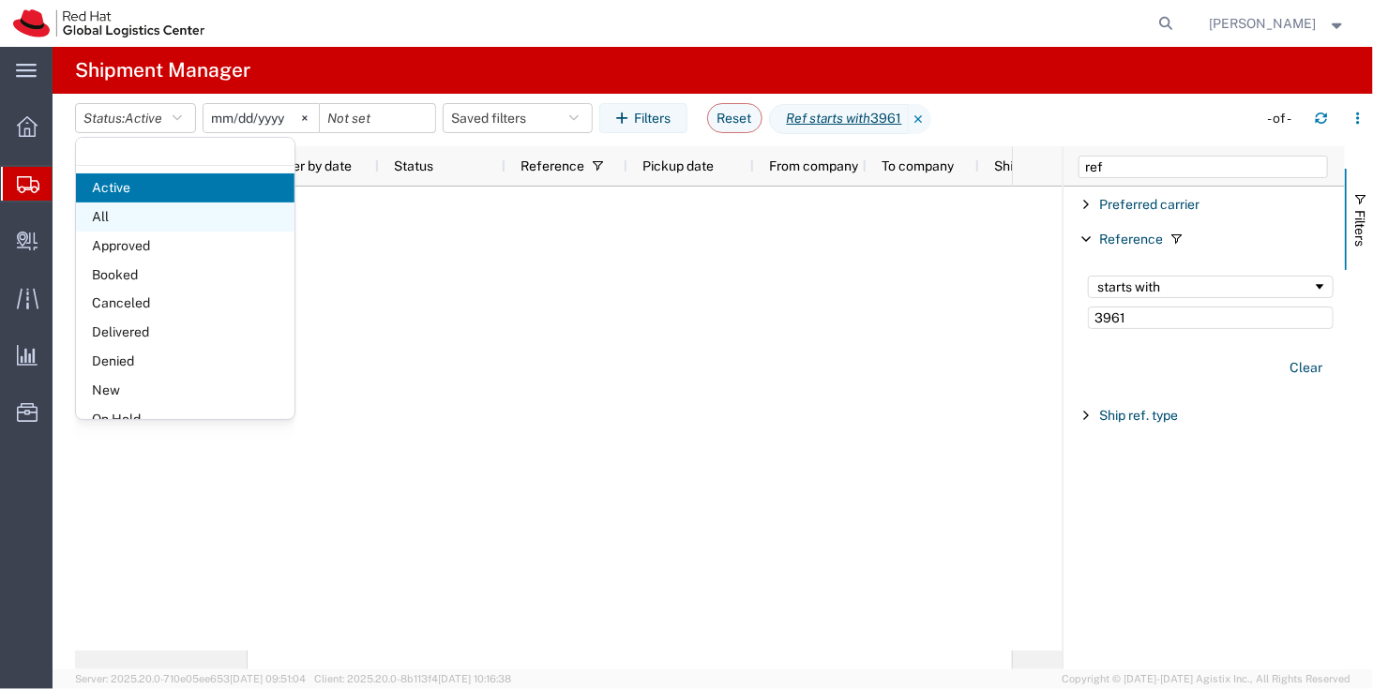
click at [147, 207] on span "All" at bounding box center [185, 217] width 218 height 29
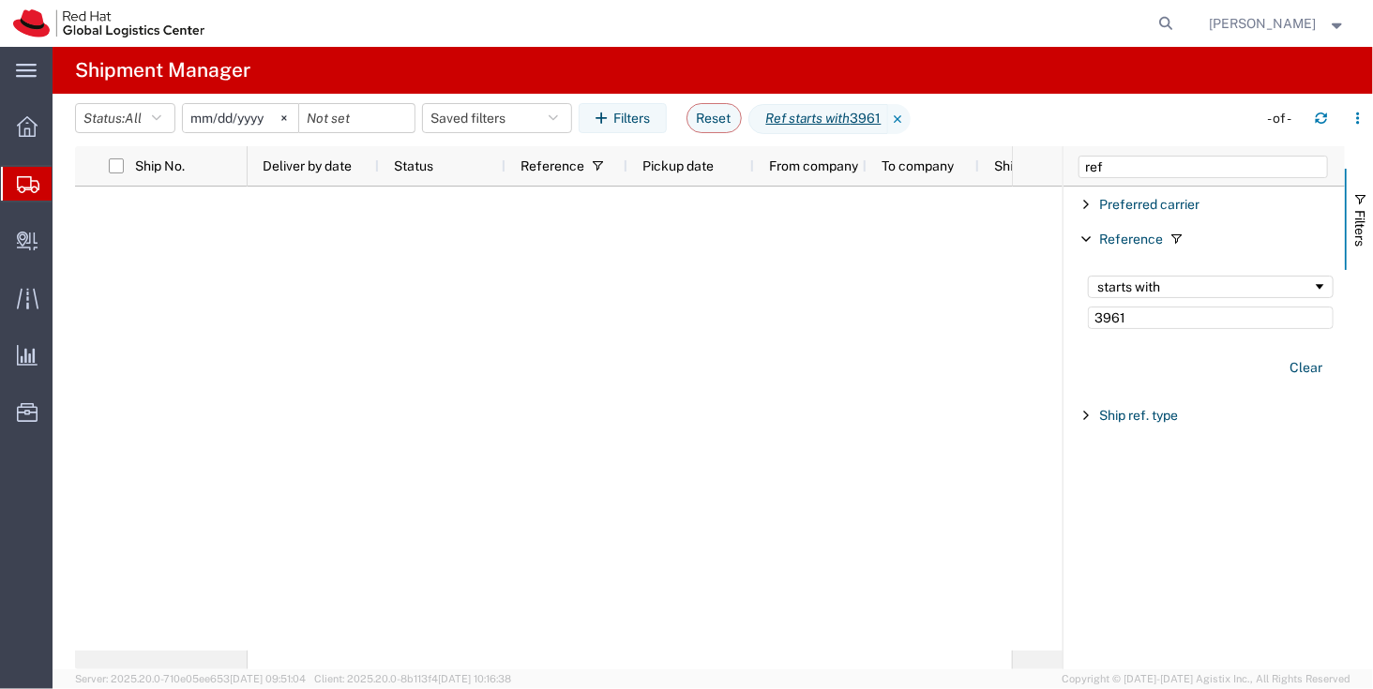
click at [1042, 91] on agx-page-header "Shipment Manager" at bounding box center [713, 70] width 1320 height 47
click at [1134, 329] on div "starts with 3961" at bounding box center [1210, 302] width 268 height 76
click at [1113, 307] on input "3961" at bounding box center [1211, 318] width 246 height 23
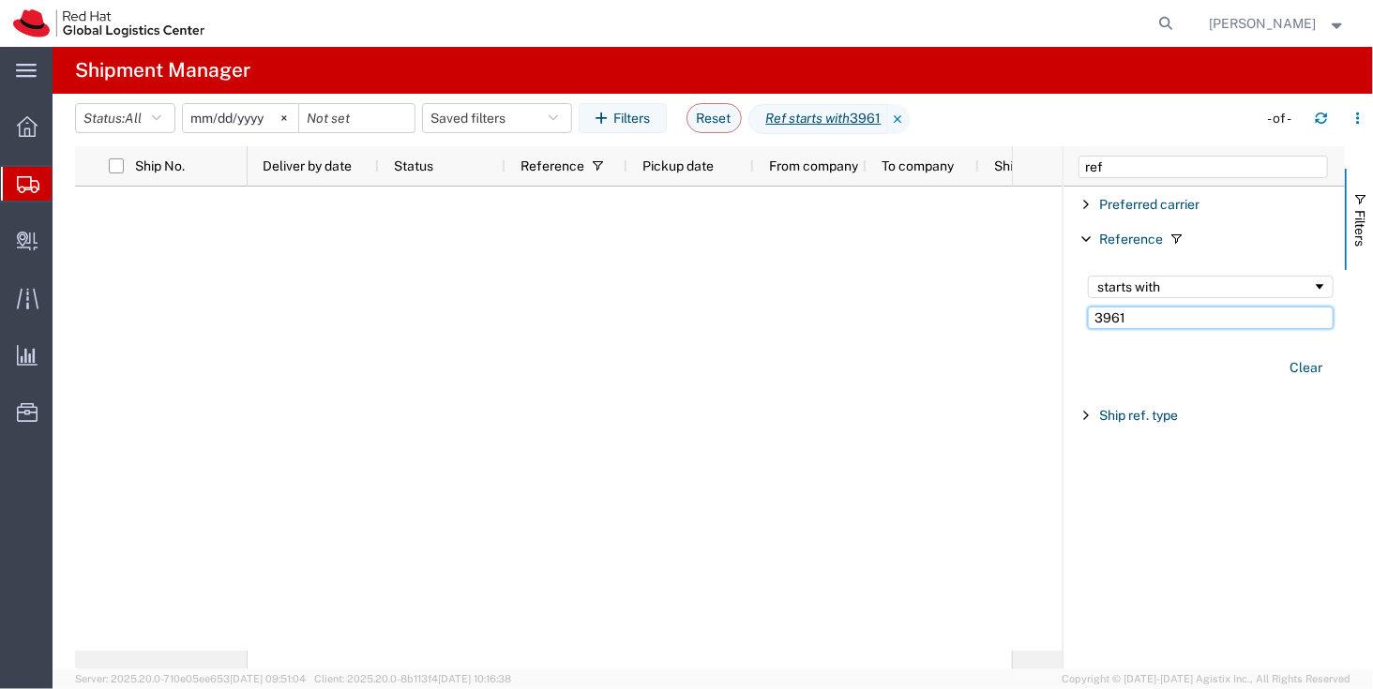
click at [1113, 307] on input "3961" at bounding box center [1211, 318] width 246 height 23
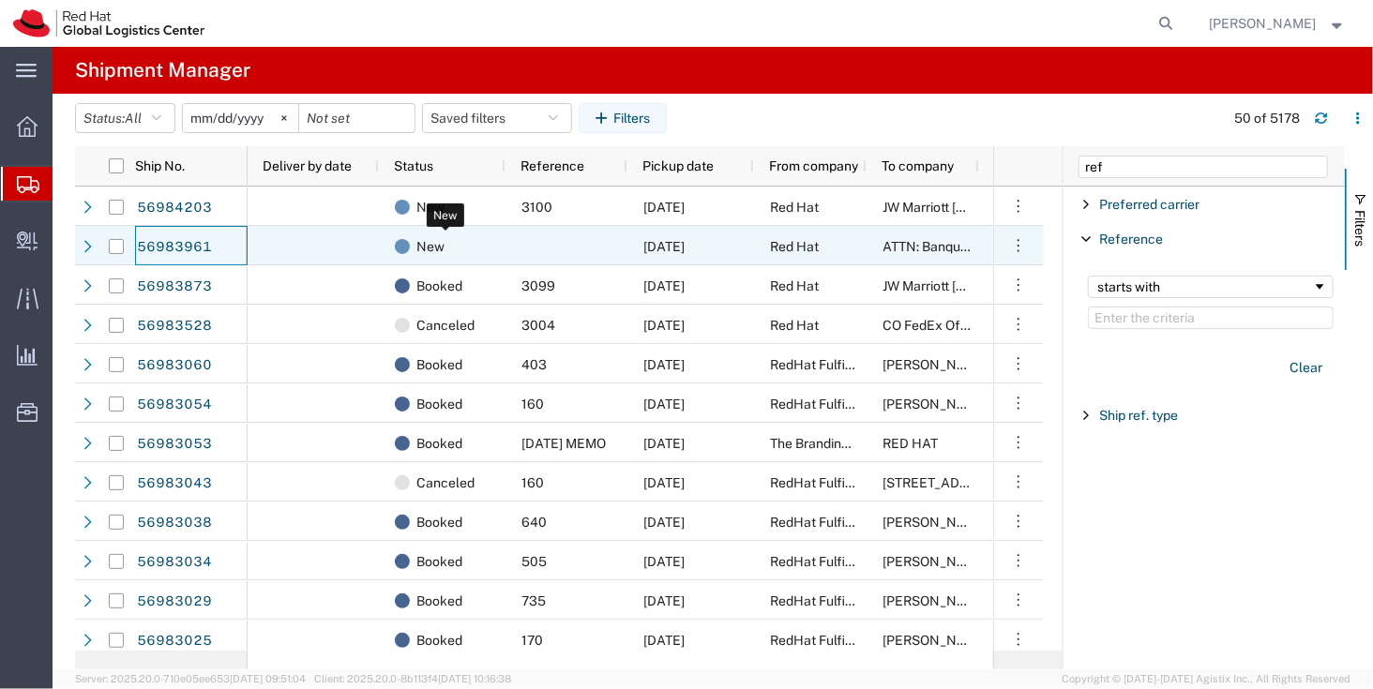
click at [329, 248] on div at bounding box center [313, 245] width 131 height 39
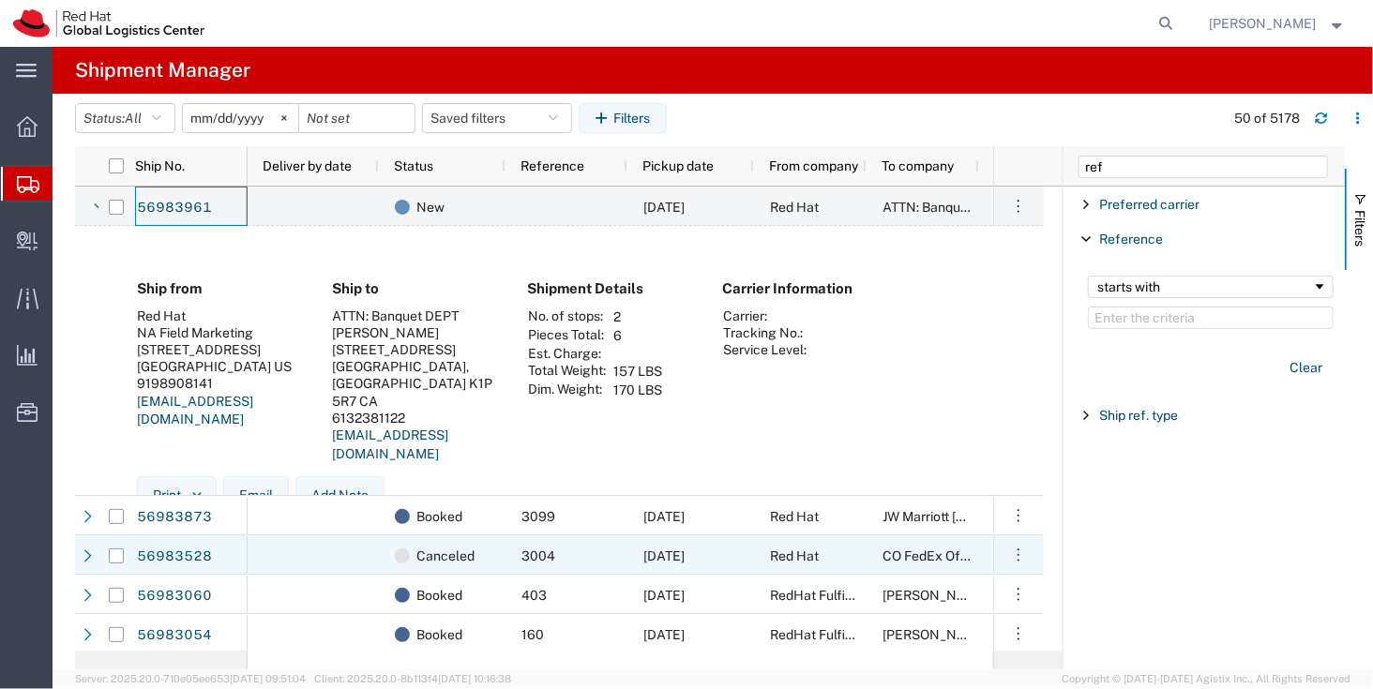
scroll to position [69, 0]
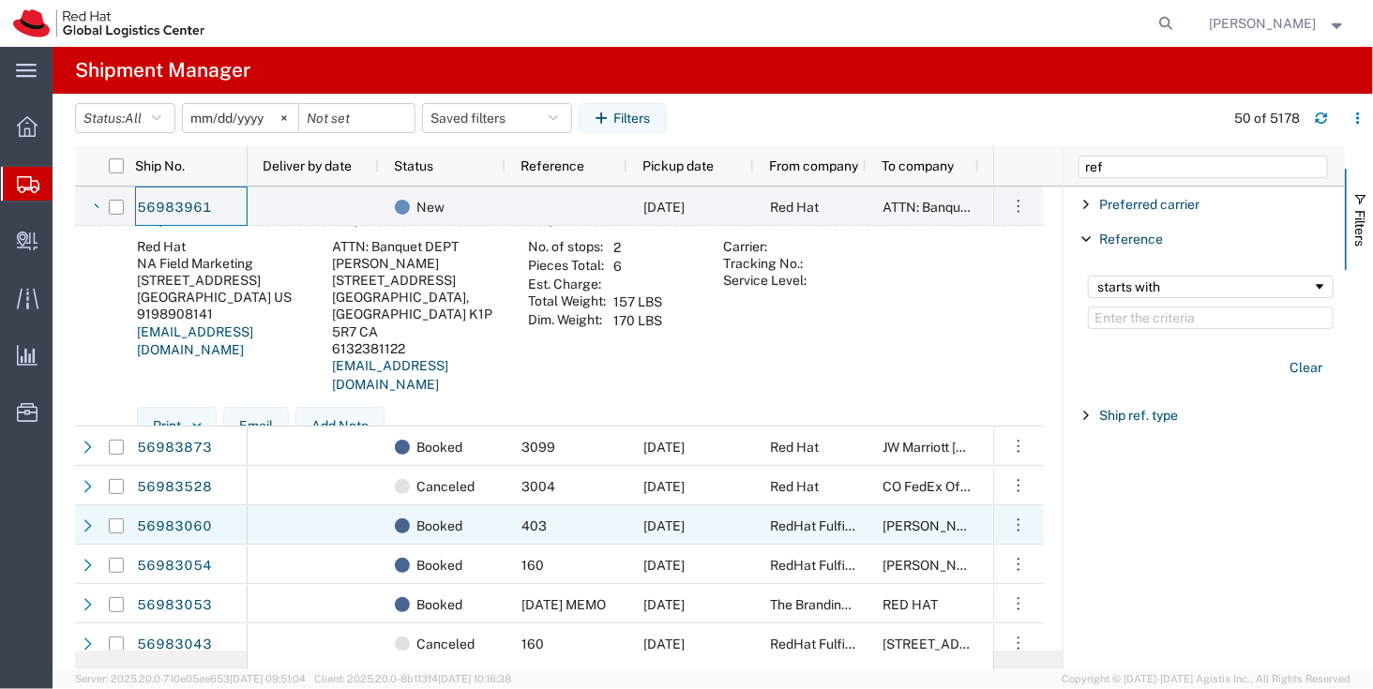
click at [510, 539] on div "403" at bounding box center [566, 524] width 122 height 39
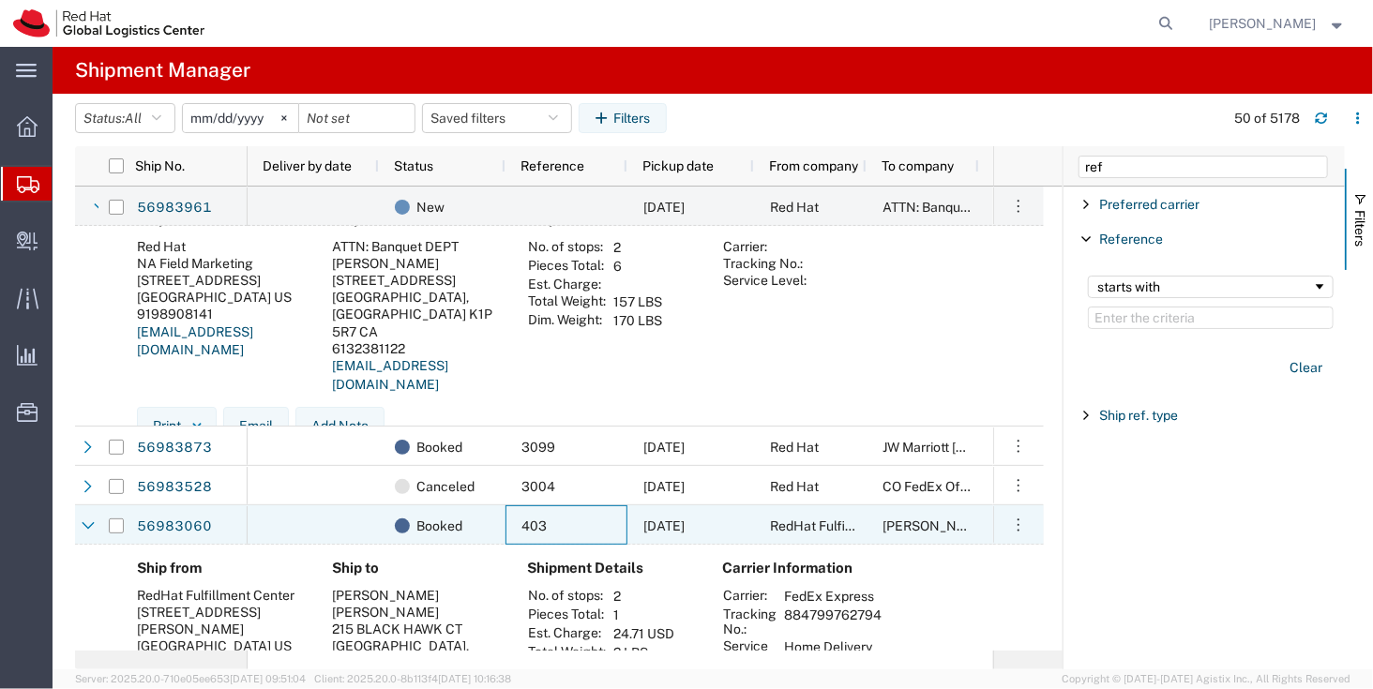
click at [510, 539] on div "403" at bounding box center [566, 524] width 122 height 39
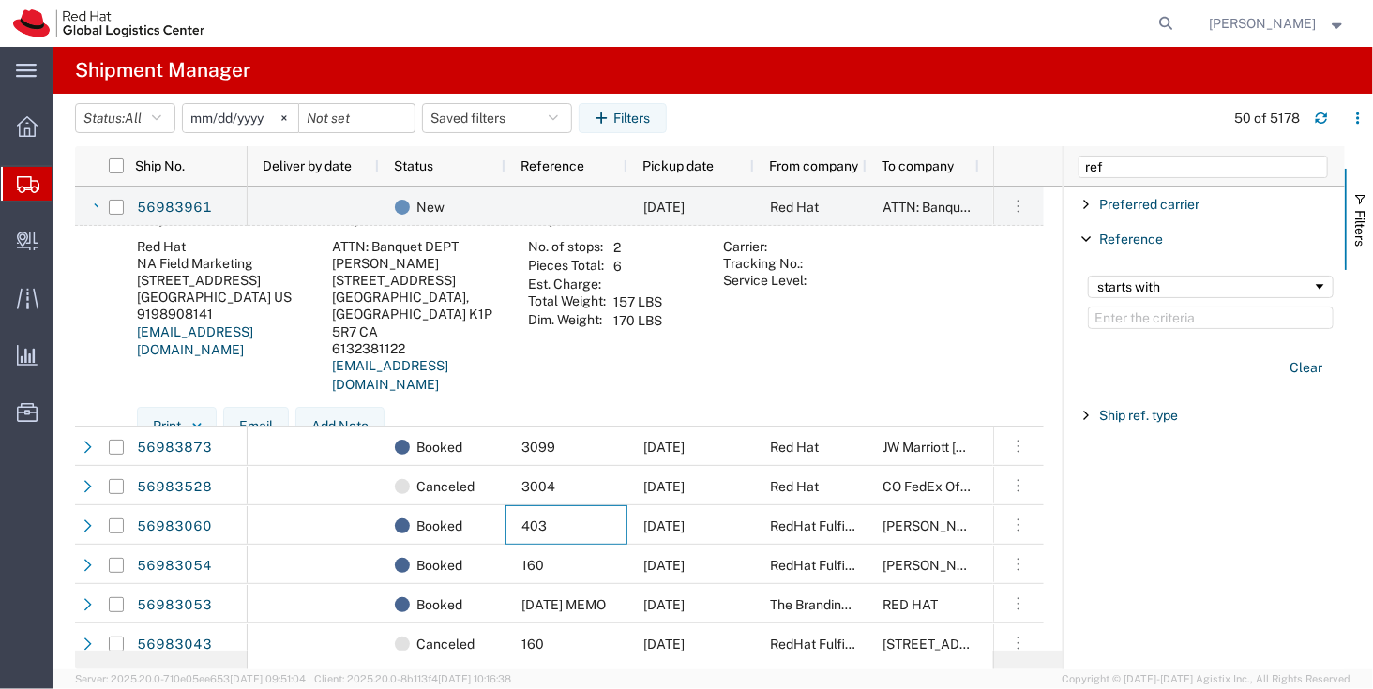
scroll to position [0, 0]
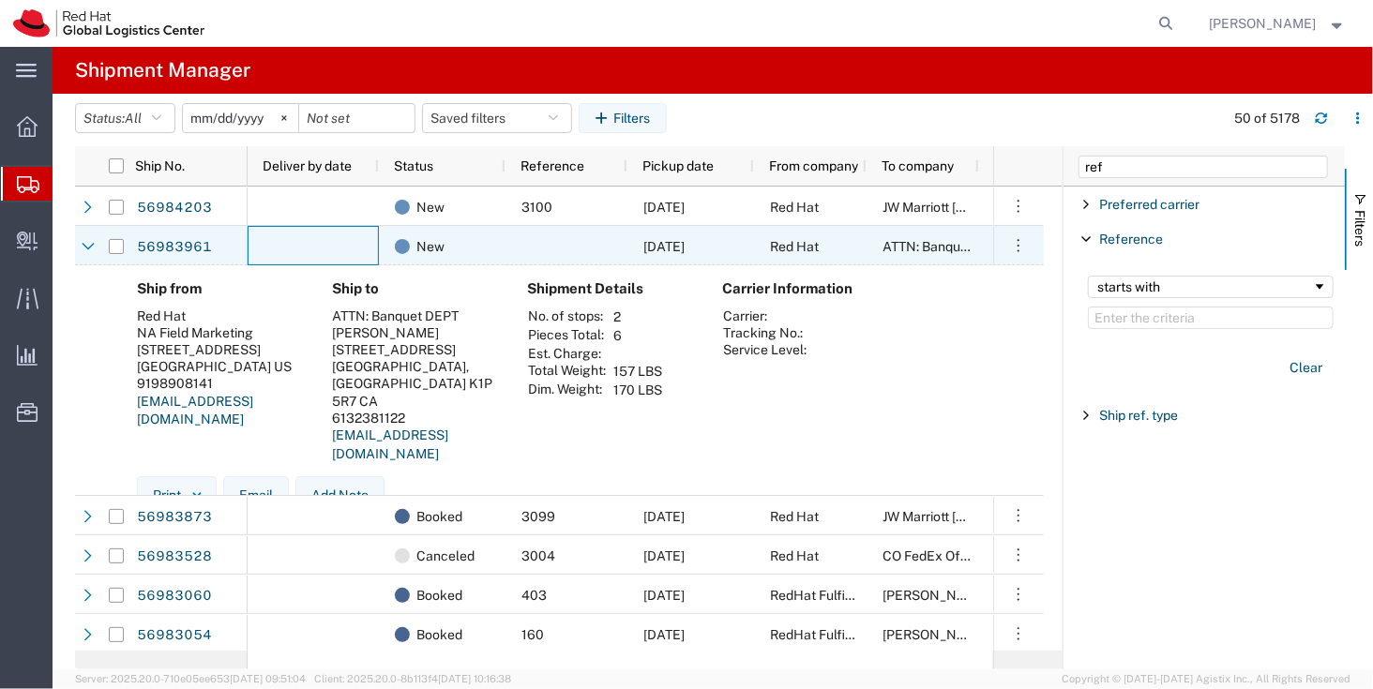
click at [329, 227] on div at bounding box center [313, 245] width 131 height 39
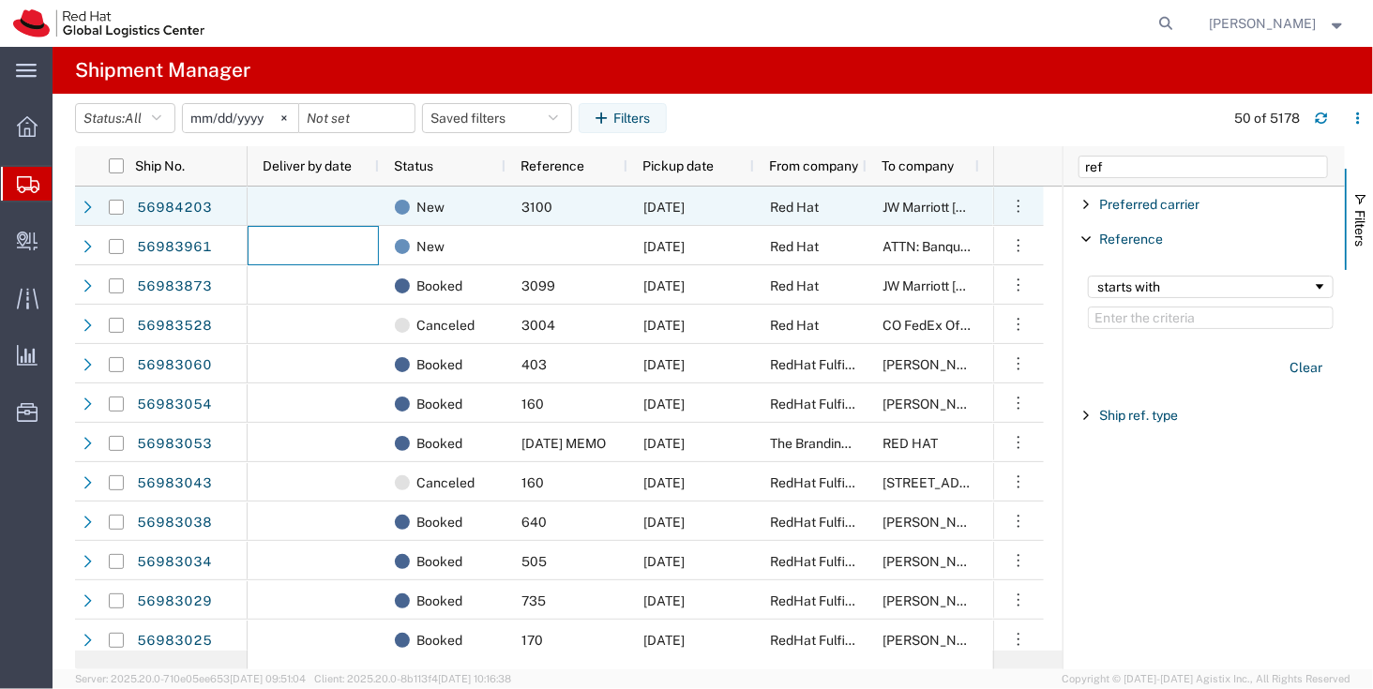
click at [299, 196] on div at bounding box center [313, 206] width 131 height 39
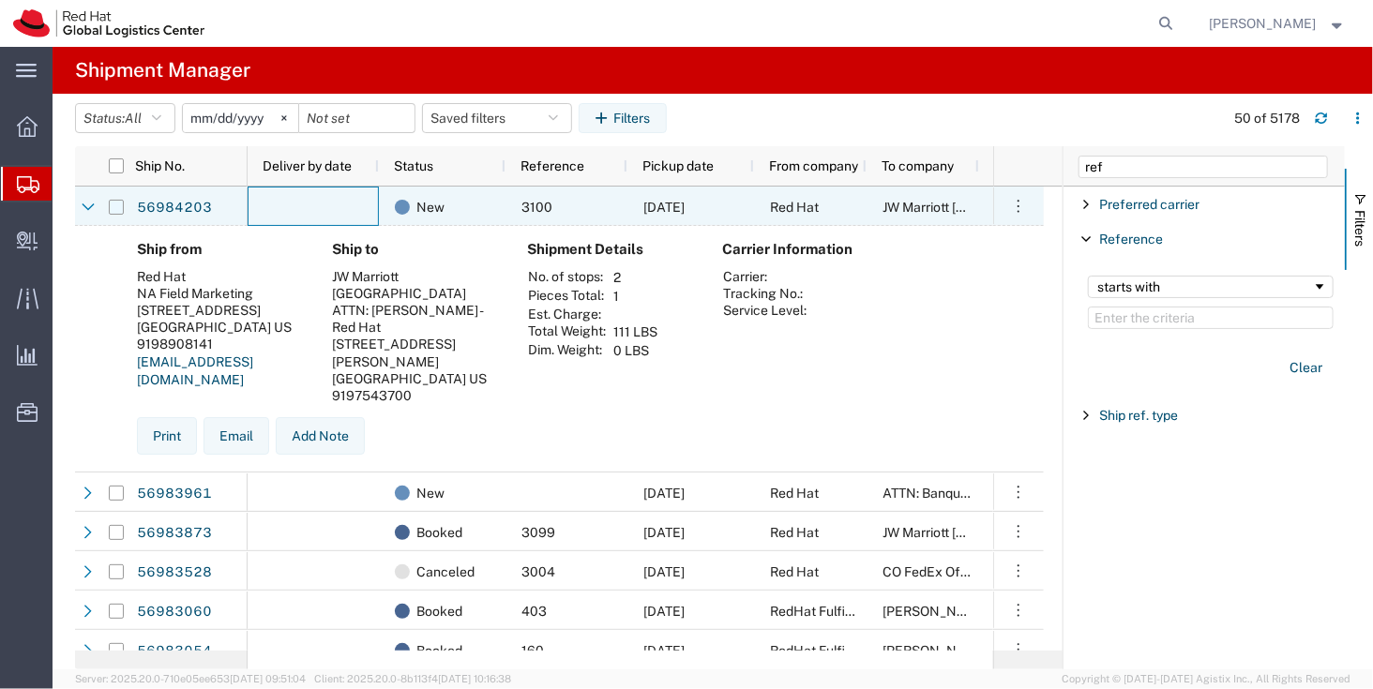
click at [120, 206] on input "Press Space to toggle row selection (unchecked)" at bounding box center [116, 207] width 15 height 15
checkbox input "true"
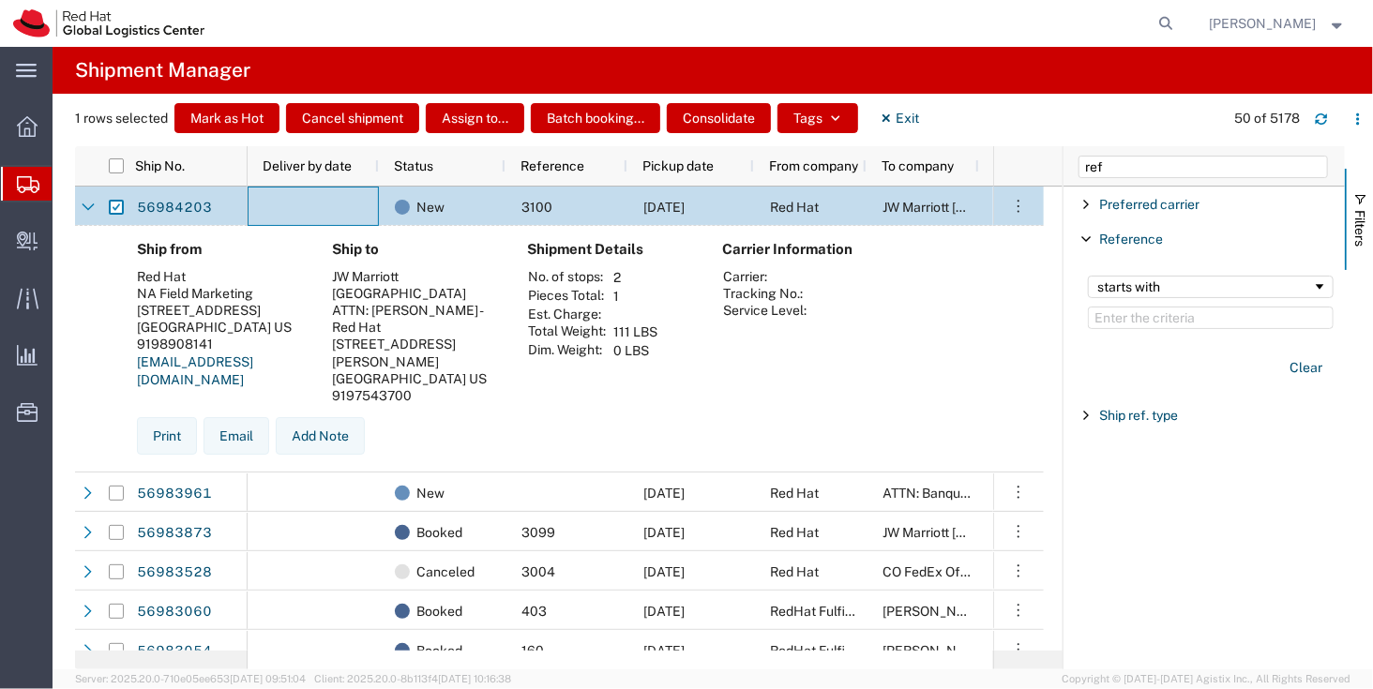
click at [311, 204] on div at bounding box center [313, 206] width 131 height 39
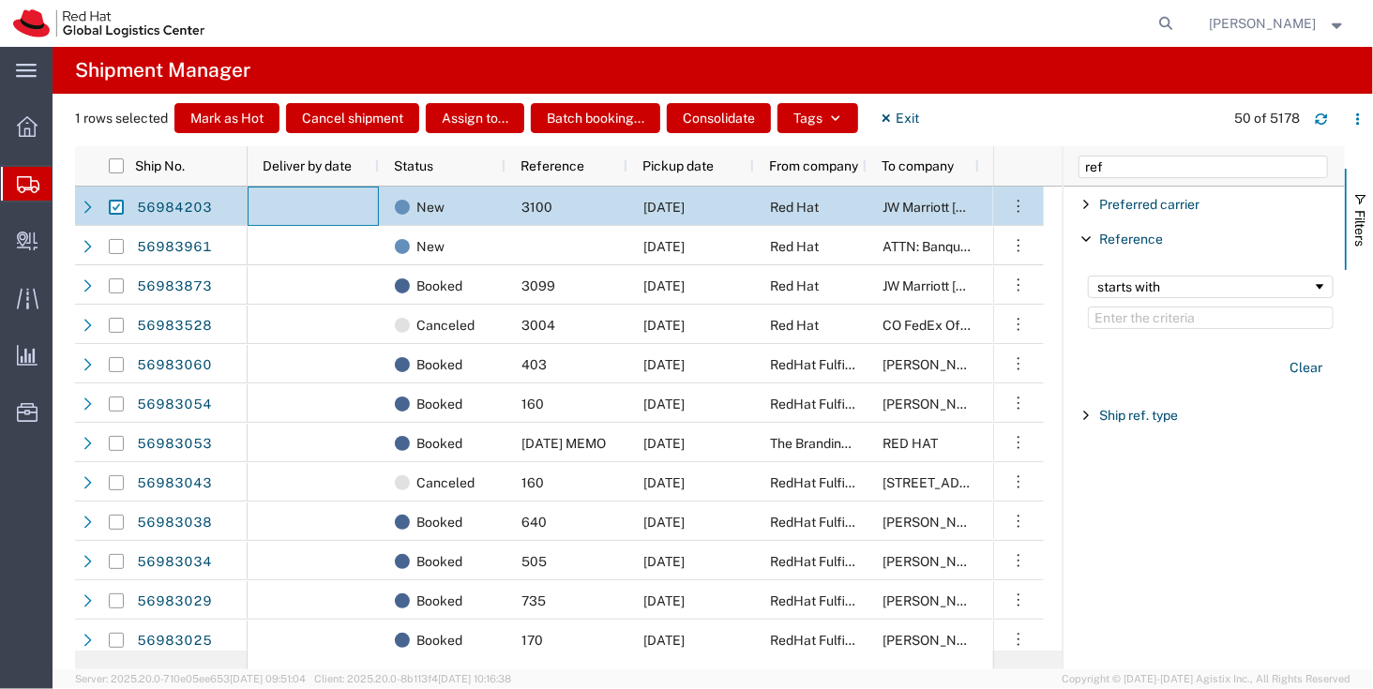
click at [276, 200] on div at bounding box center [313, 206] width 131 height 39
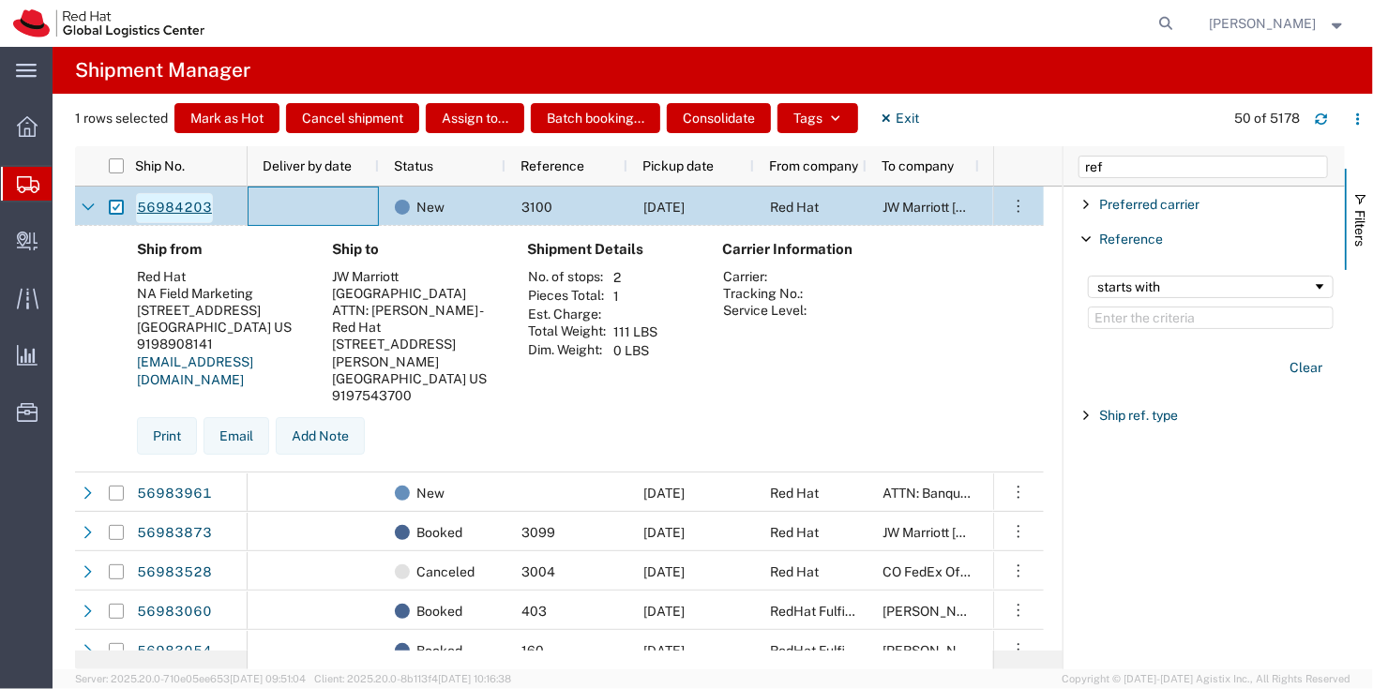
click at [186, 203] on link "56984203" at bounding box center [174, 208] width 77 height 30
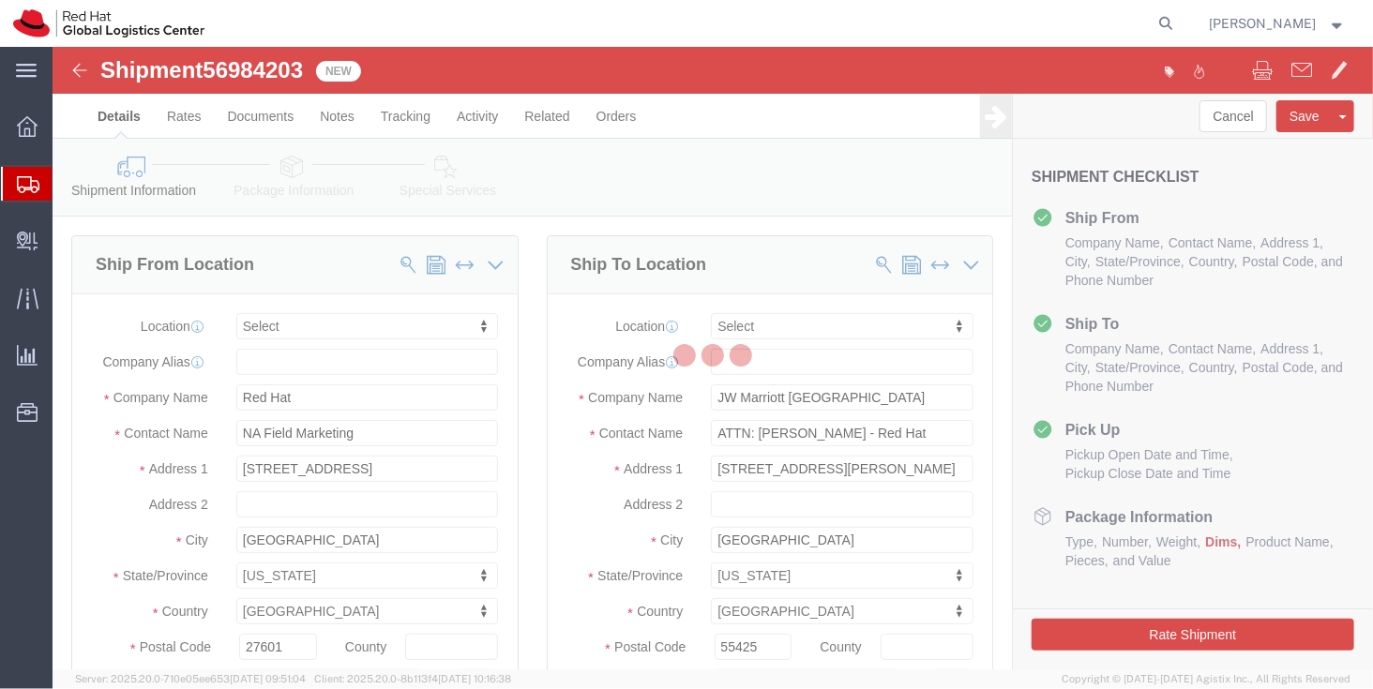
select select
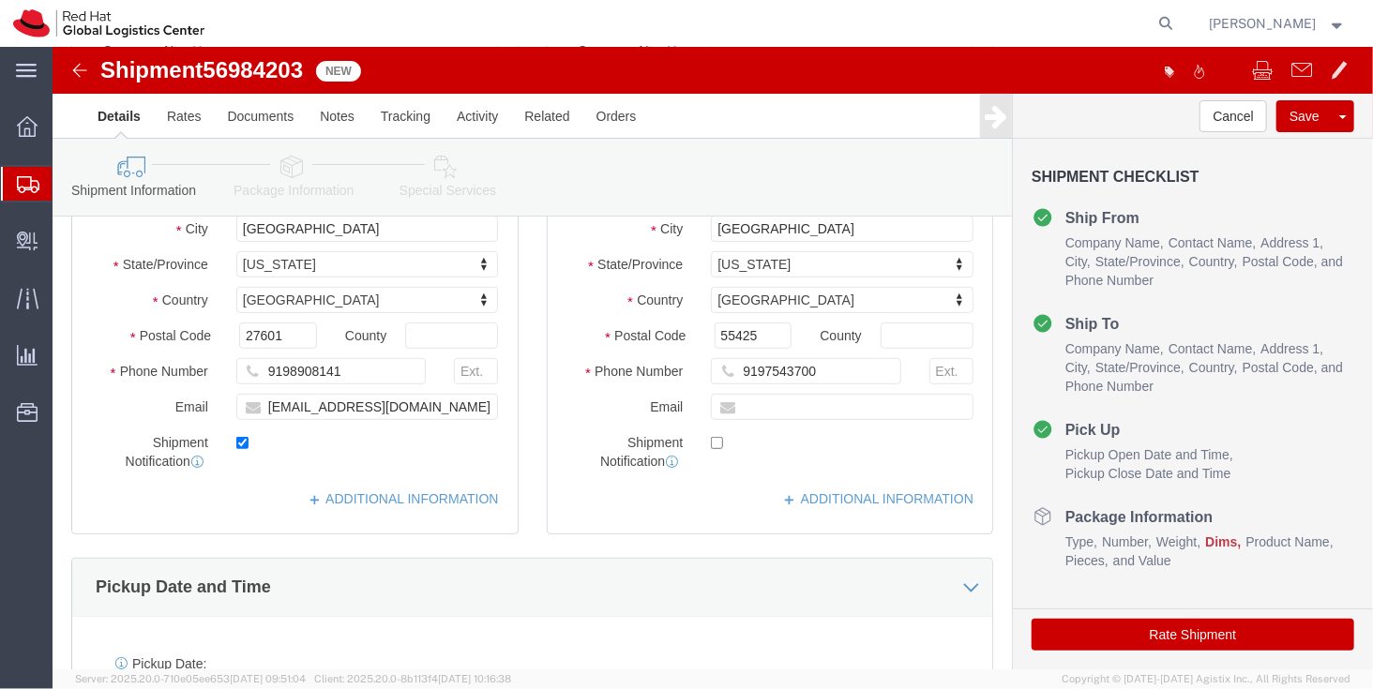
scroll to position [313, 0]
click input "[EMAIL_ADDRESS][DOMAIN_NAME]"
type input "[EMAIL_ADDRESS][DOMAIN_NAME]"
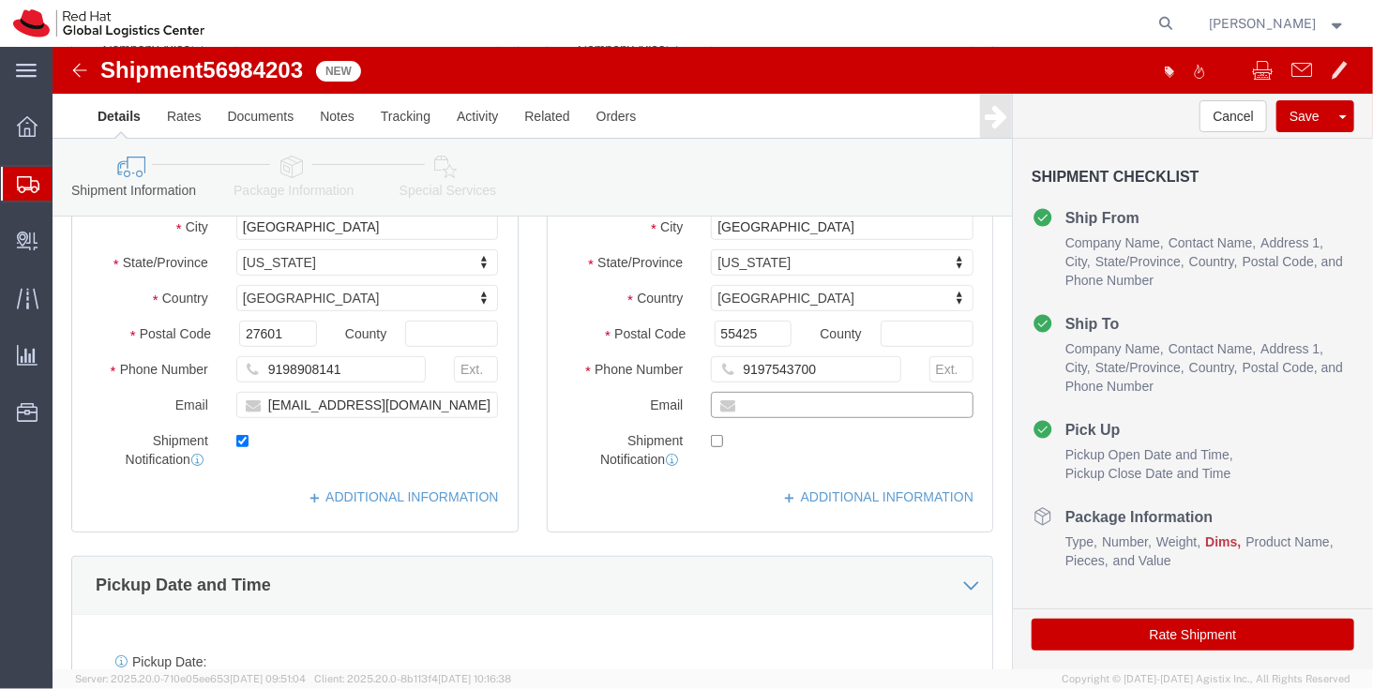
click input "text"
type input "[EMAIL_ADDRESS][DOMAIN_NAME]"
click label
click input "checkbox"
checkbox input "false"
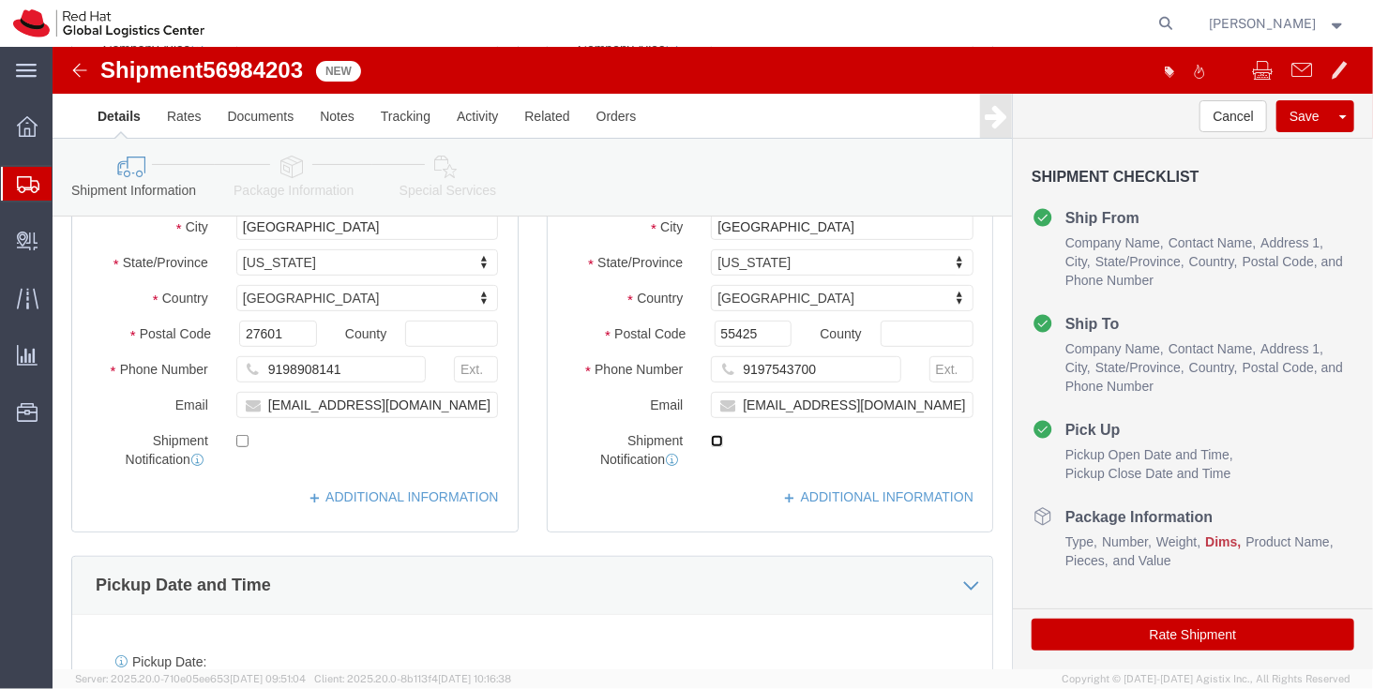
click input "checkbox"
checkbox input "false"
click button "Save"
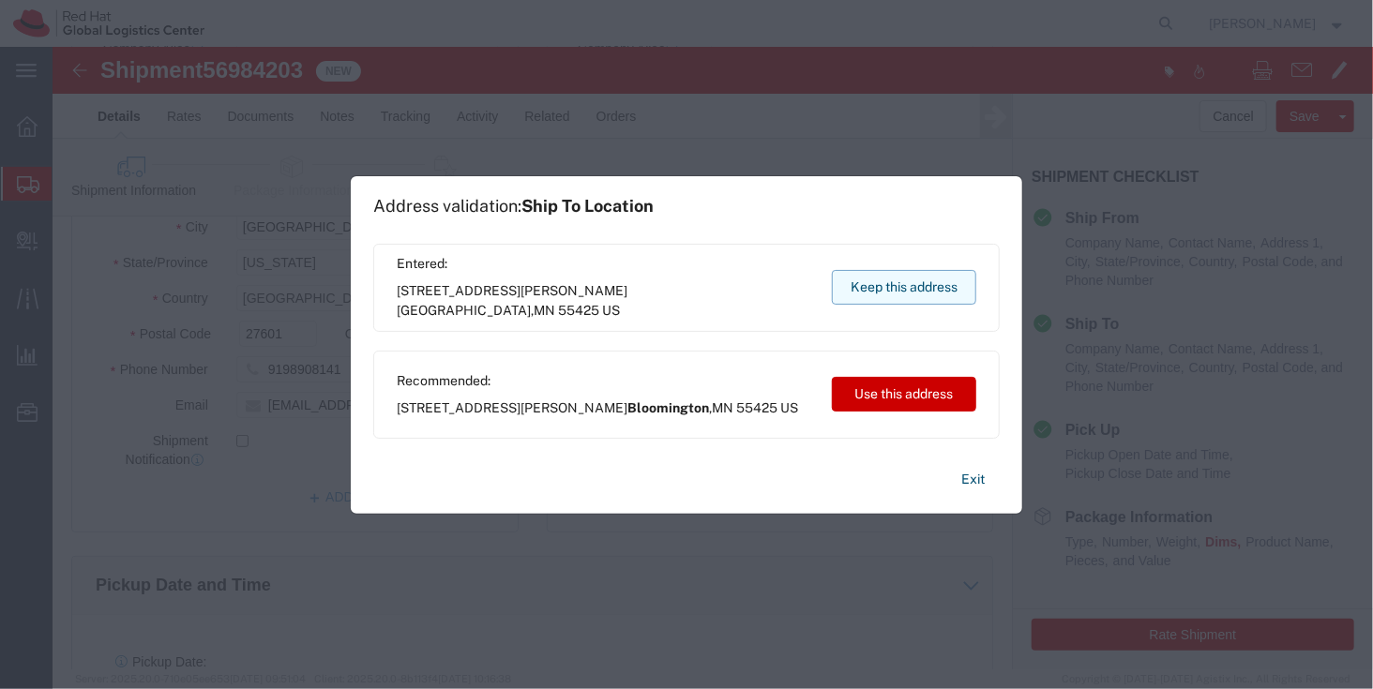
click at [878, 293] on button "Keep this address" at bounding box center [904, 287] width 144 height 35
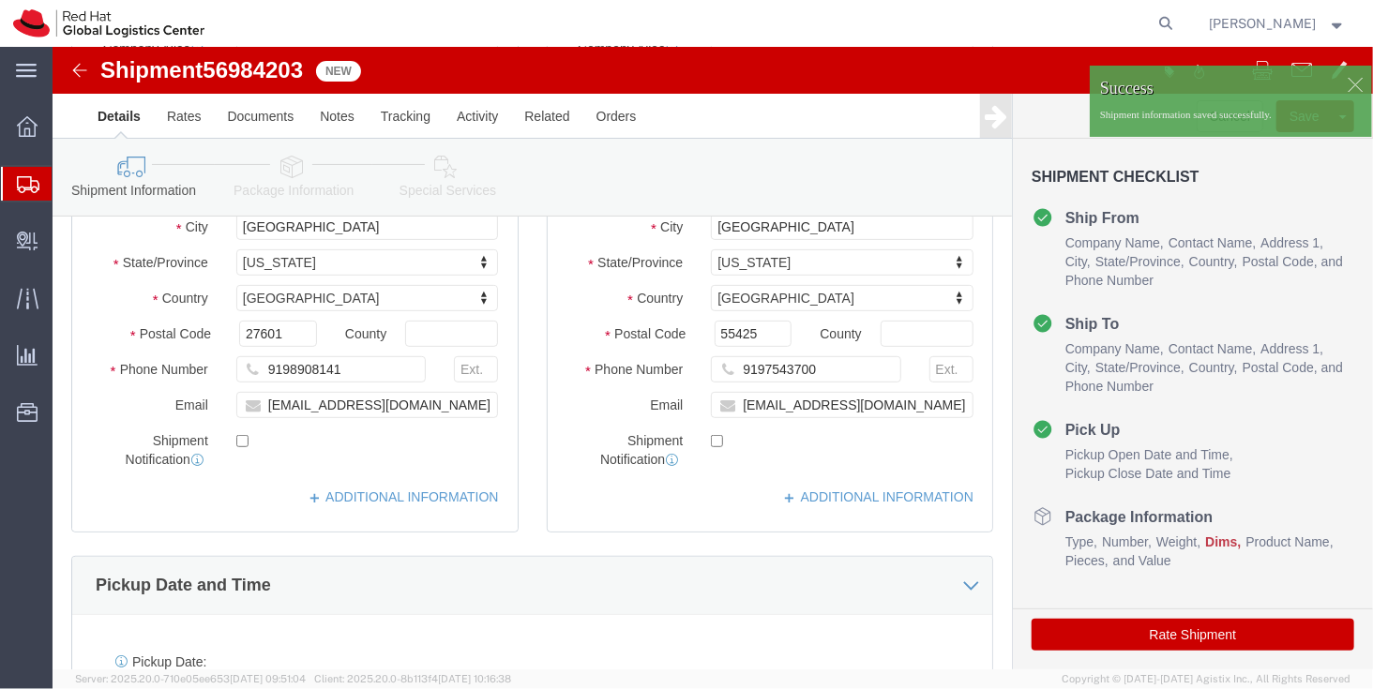
click div "Cancel Save Assign To Clone Shipment Save As Template"
click div
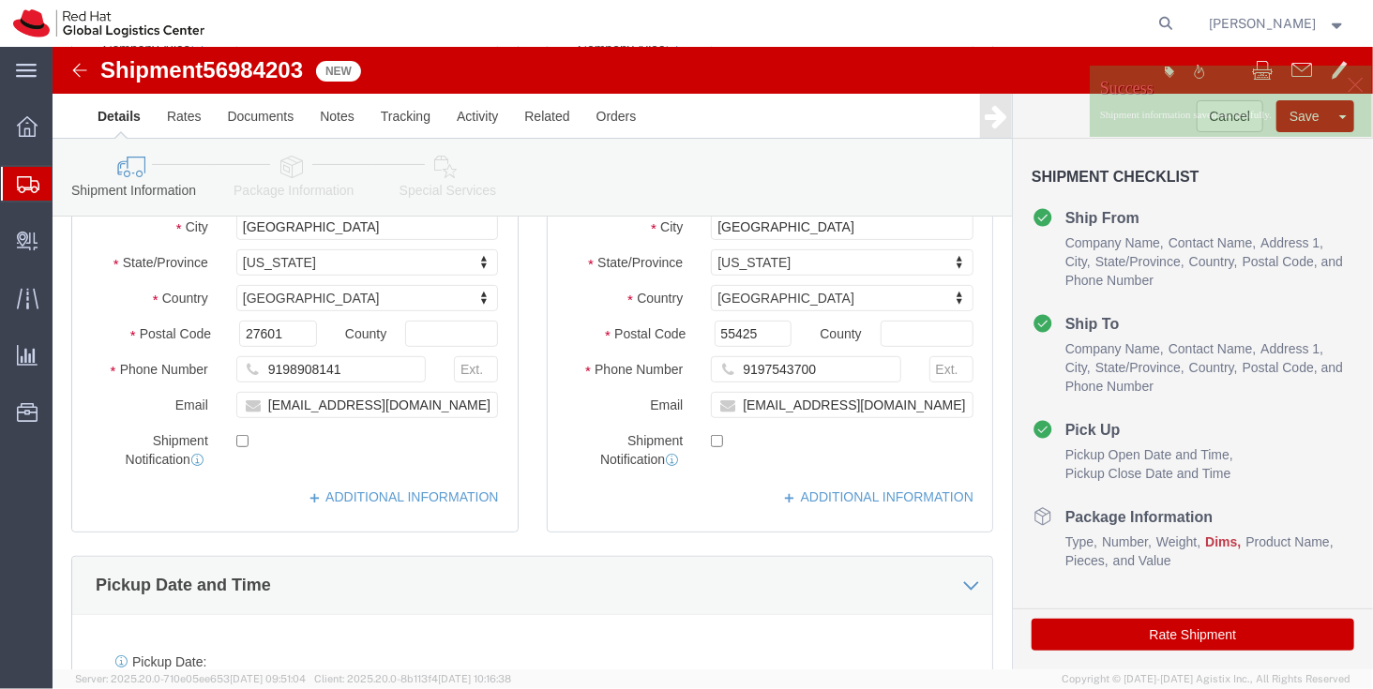
click div "Success Shipment information saved successfully."
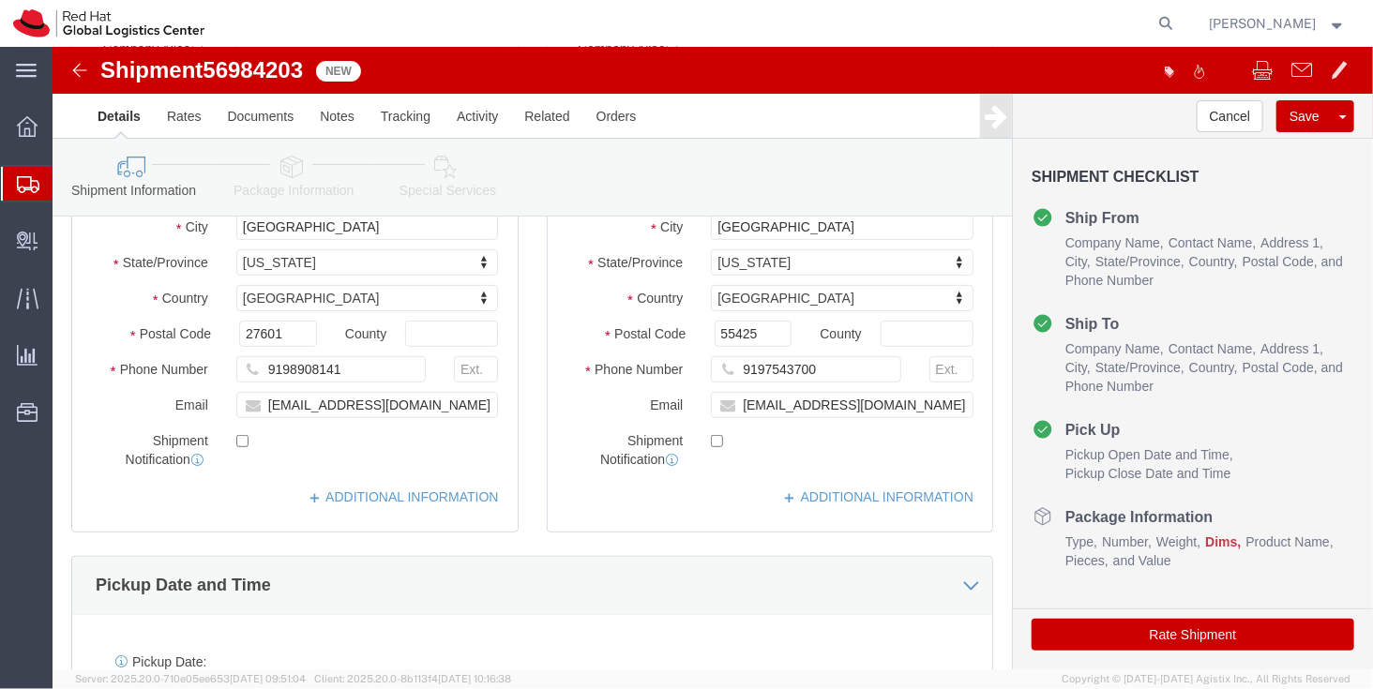
click div "Cancel Save Assign To Clone Shipment Save As Template"
click button "Cancel"
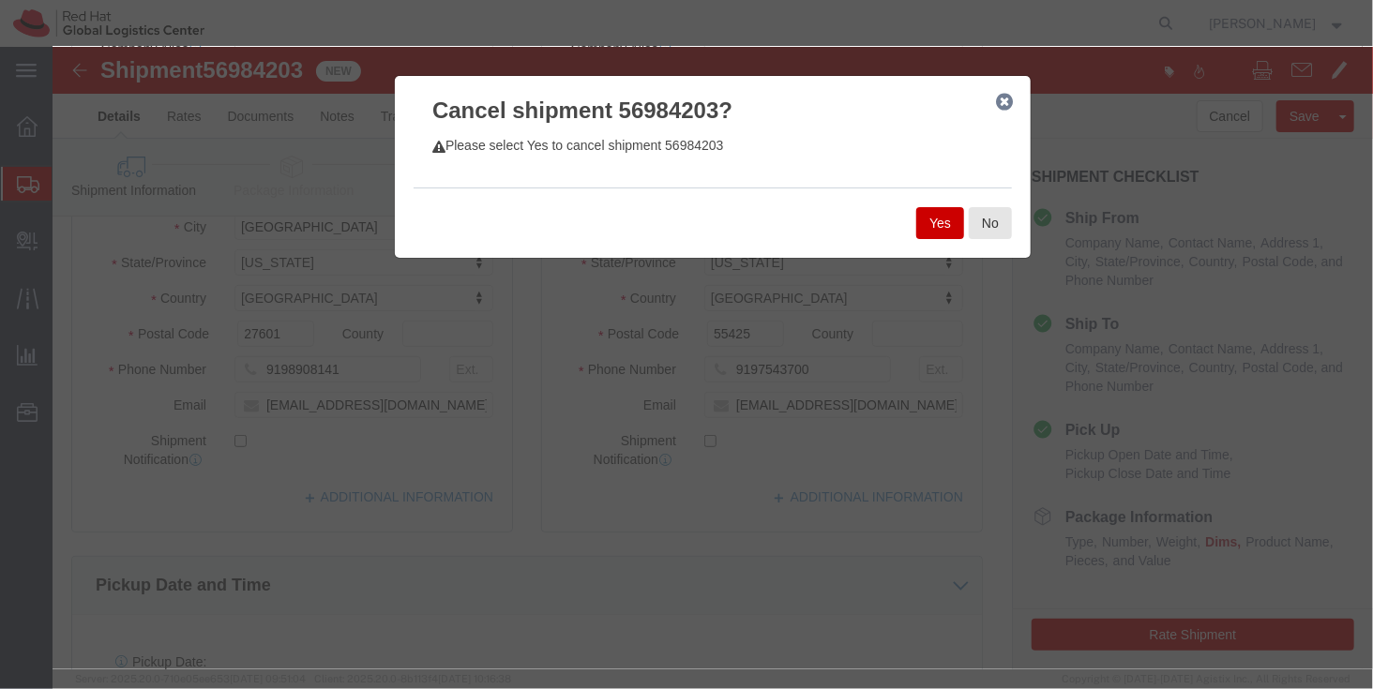
click button "Yes"
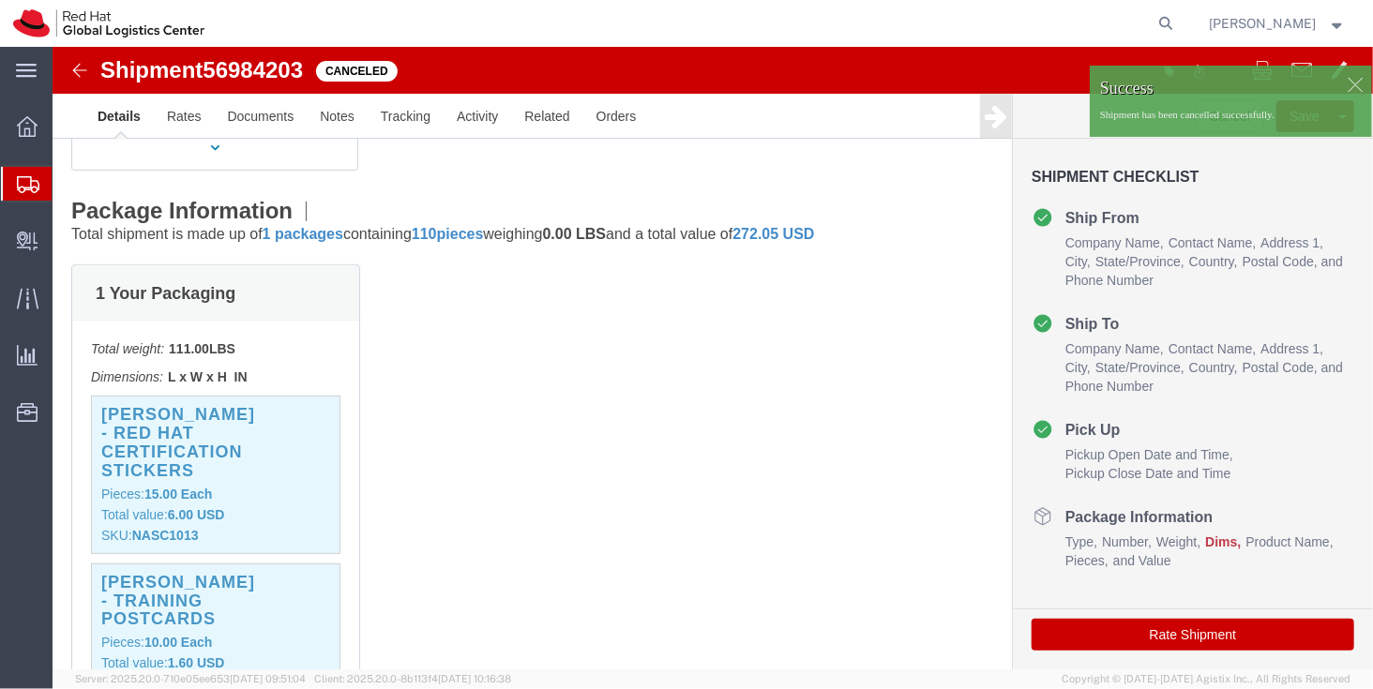
click at [23, 182] on icon at bounding box center [28, 184] width 23 height 17
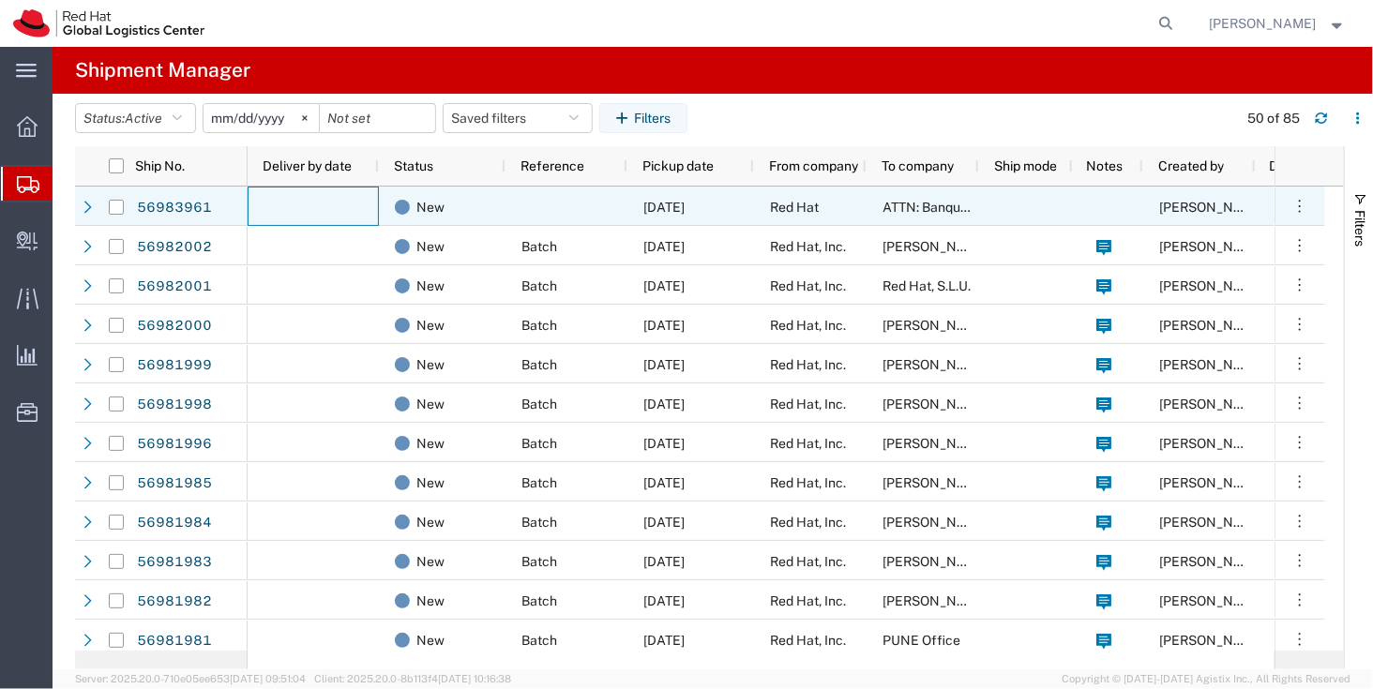
click at [321, 211] on div at bounding box center [313, 206] width 131 height 39
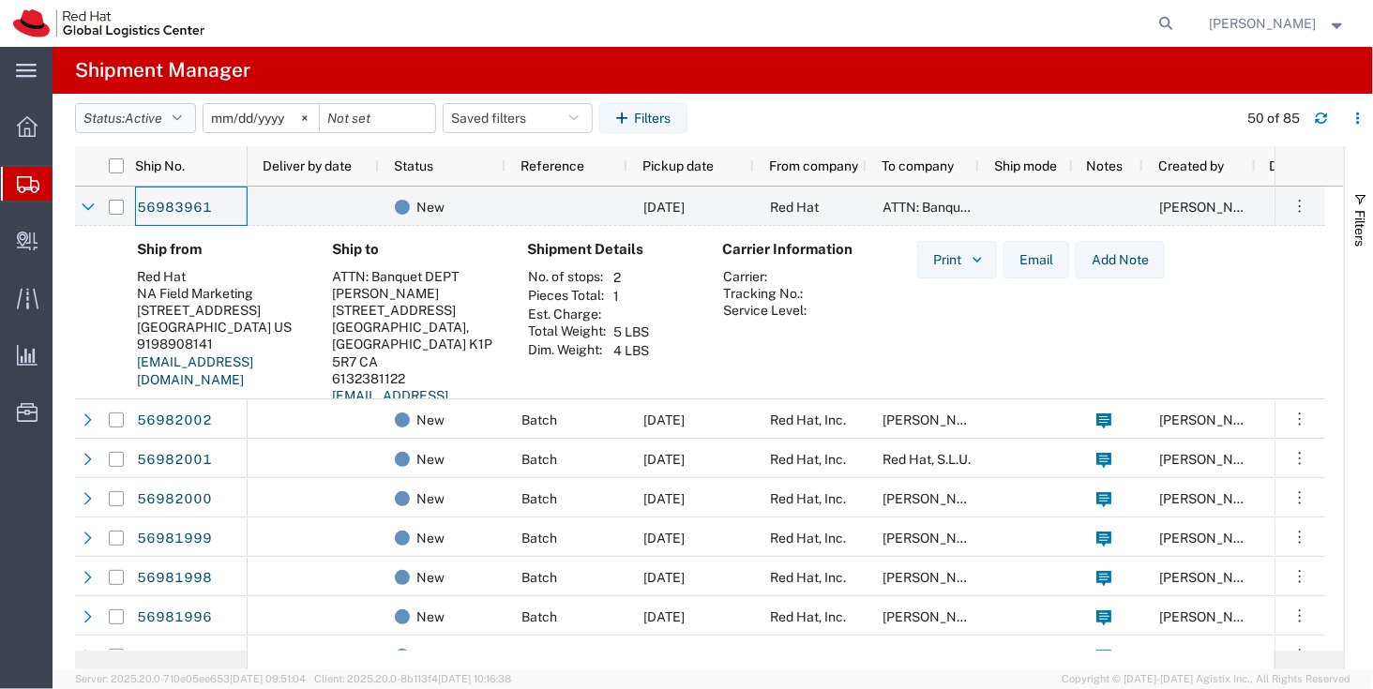
click at [134, 125] on span "Active" at bounding box center [144, 118] width 38 height 15
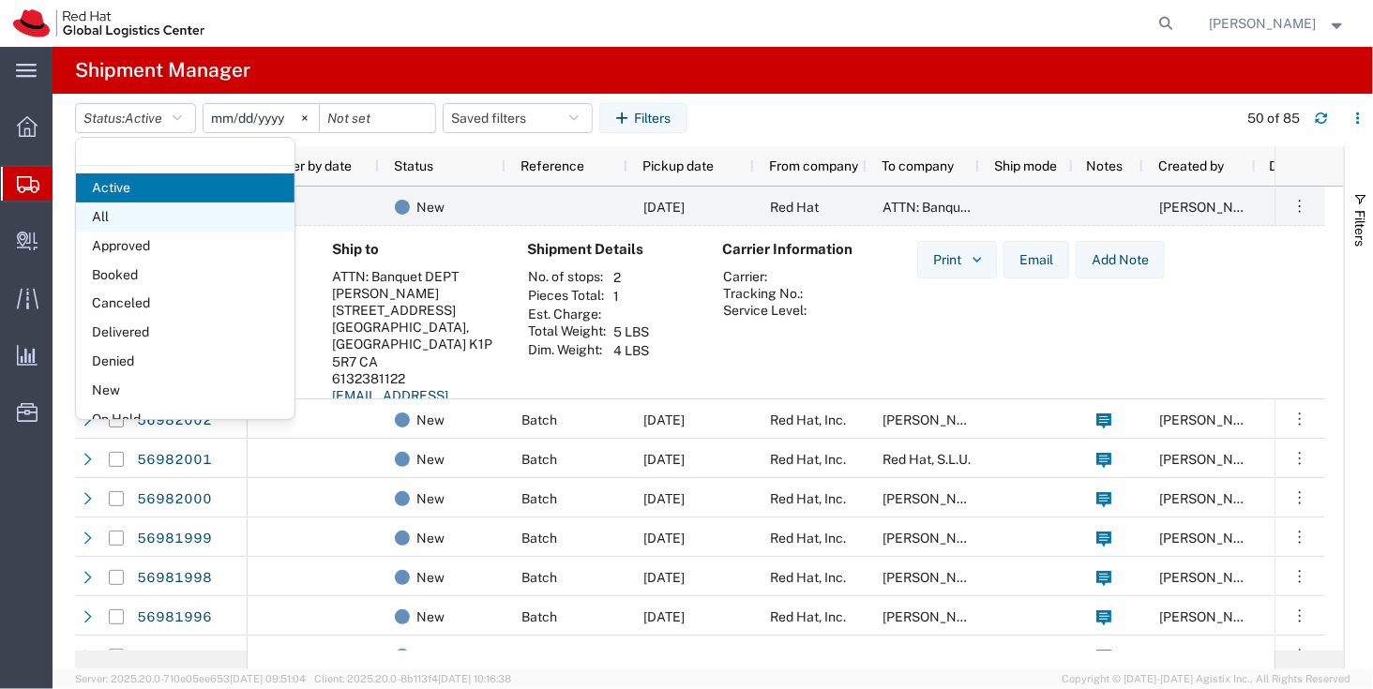
click at [148, 217] on span "All" at bounding box center [185, 217] width 218 height 29
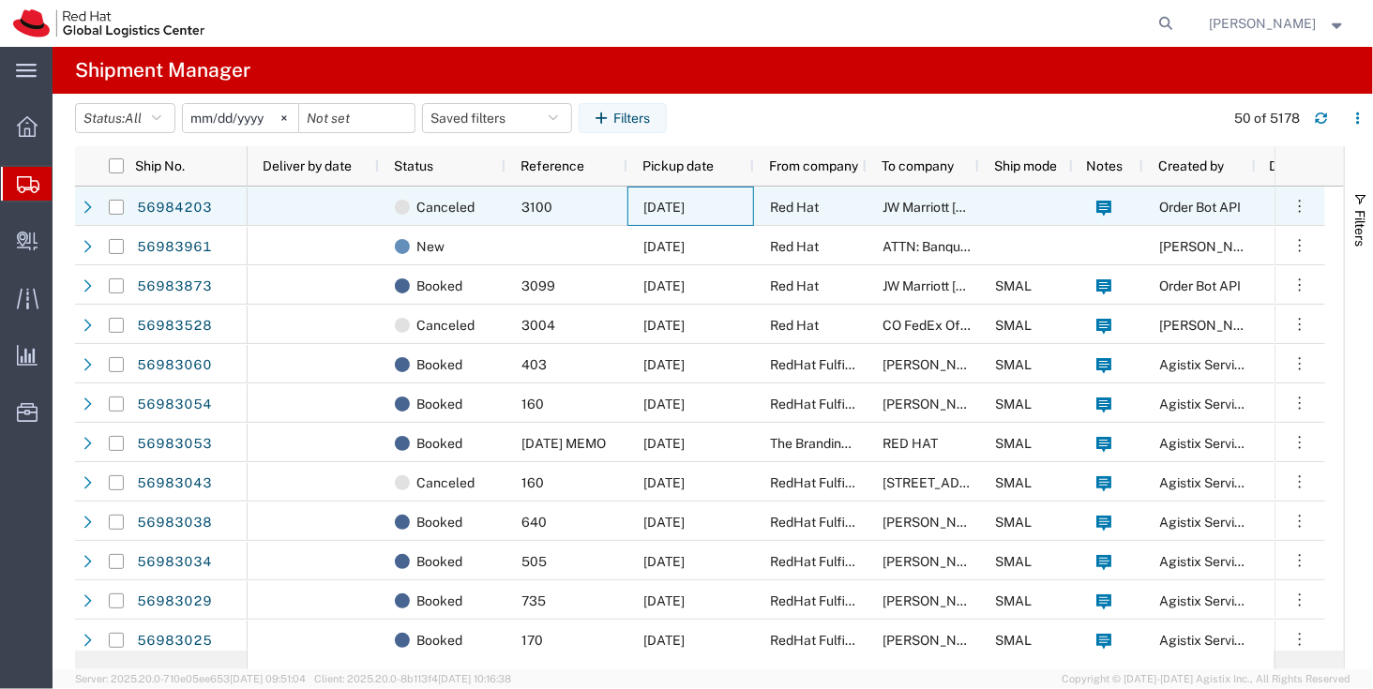
click at [652, 189] on div "[DATE]" at bounding box center [690, 206] width 127 height 39
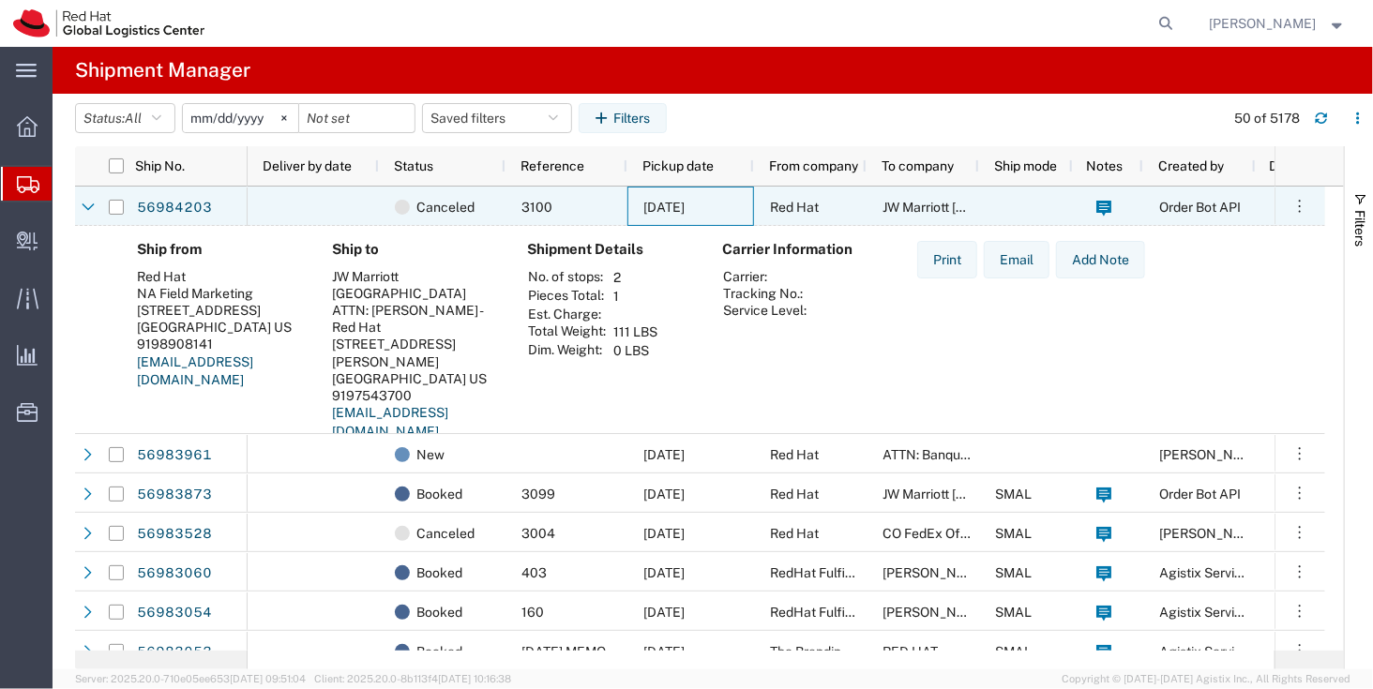
click at [654, 203] on span "[DATE]" at bounding box center [663, 207] width 41 height 15
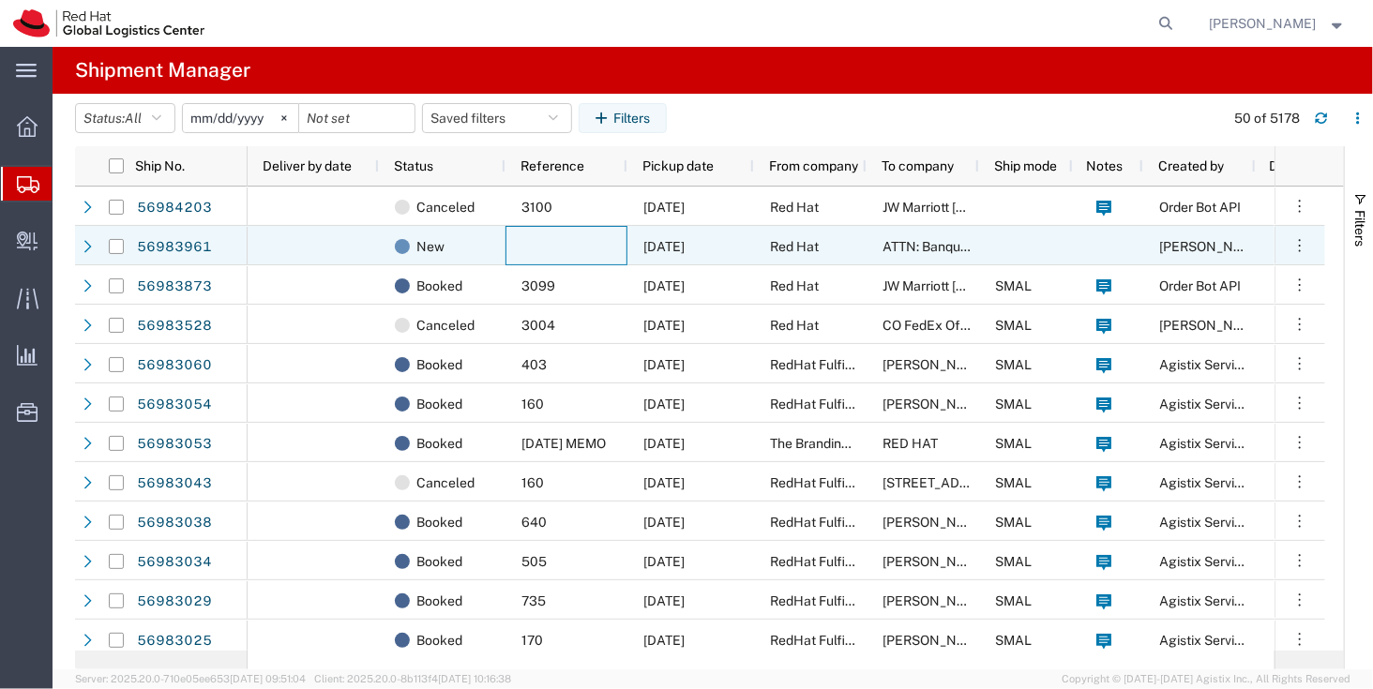
click at [549, 243] on div at bounding box center [566, 245] width 122 height 39
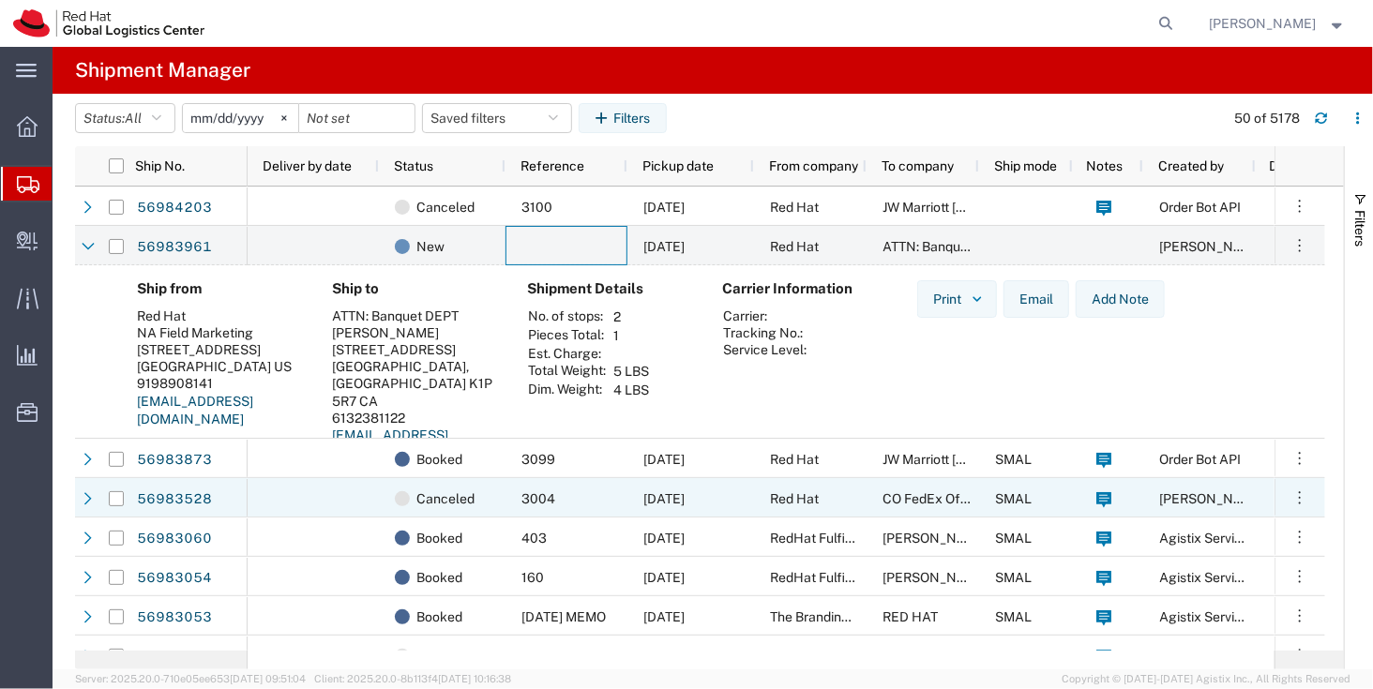
click at [579, 502] on div "3004" at bounding box center [566, 497] width 122 height 39
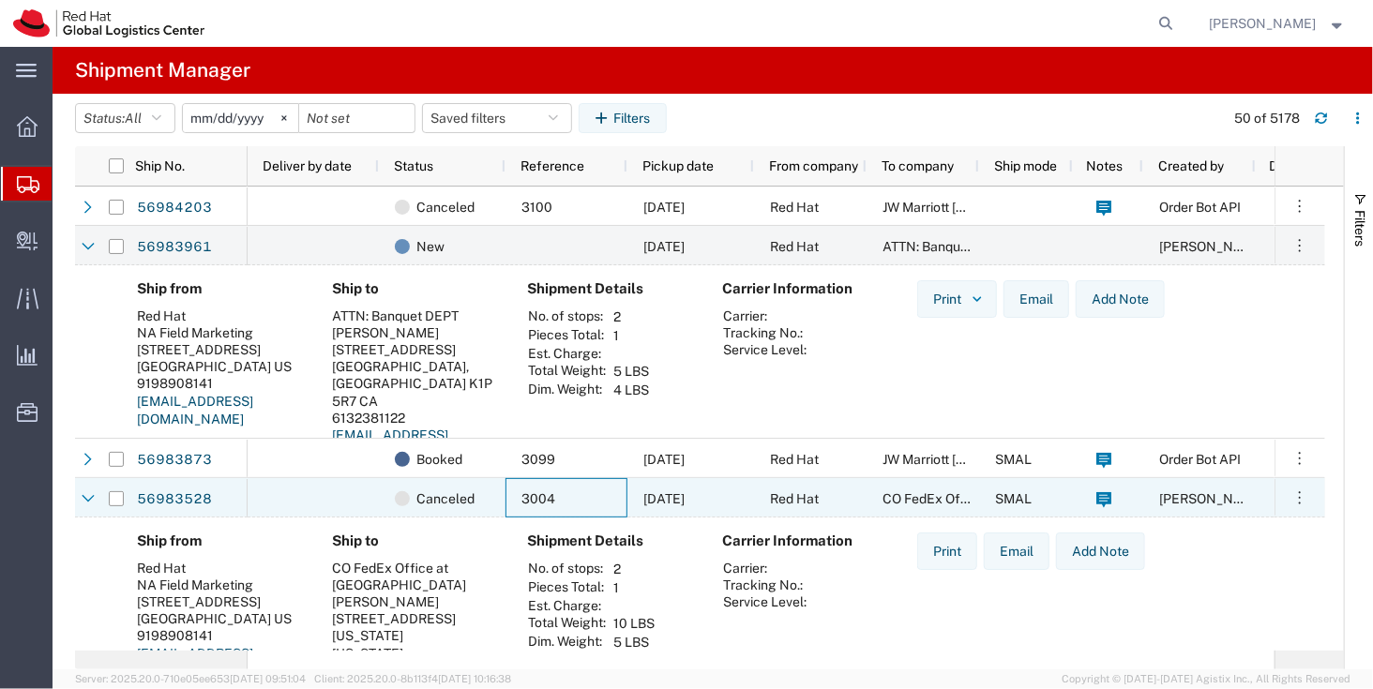
click at [626, 503] on div "3004" at bounding box center [566, 497] width 122 height 39
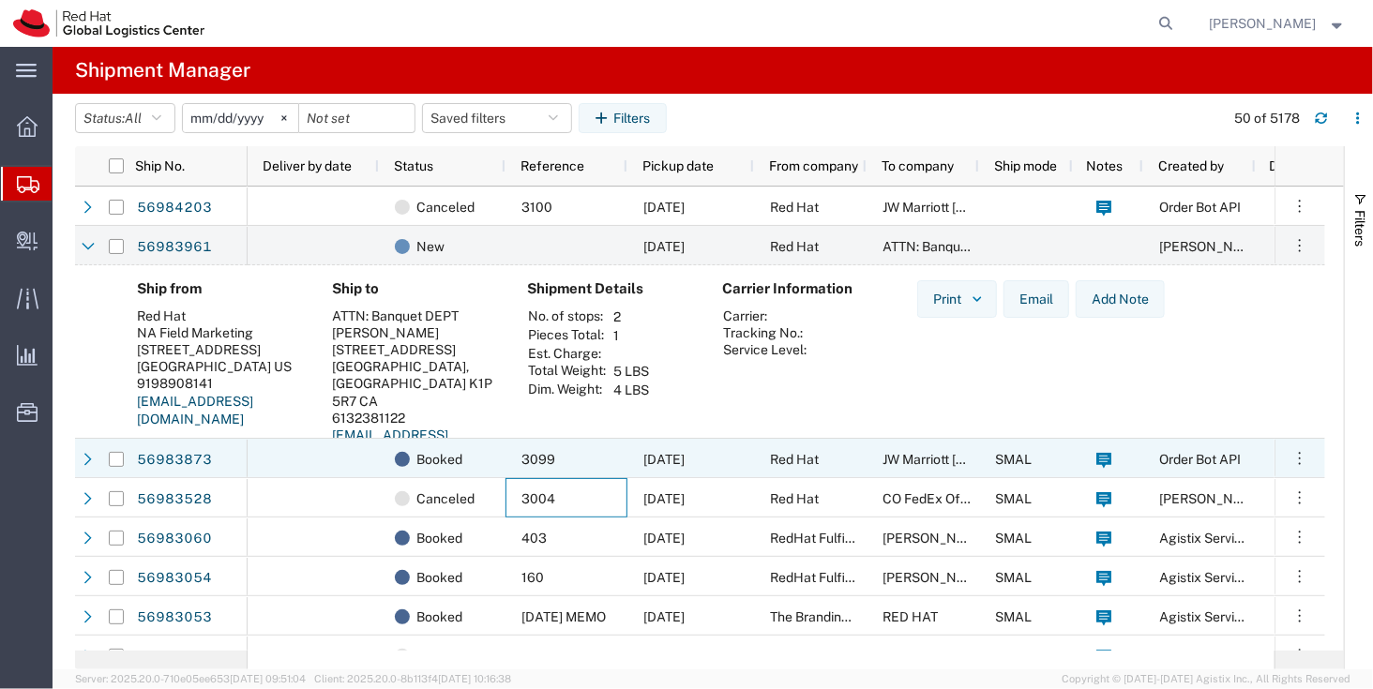
click at [592, 452] on div "3099" at bounding box center [566, 458] width 122 height 39
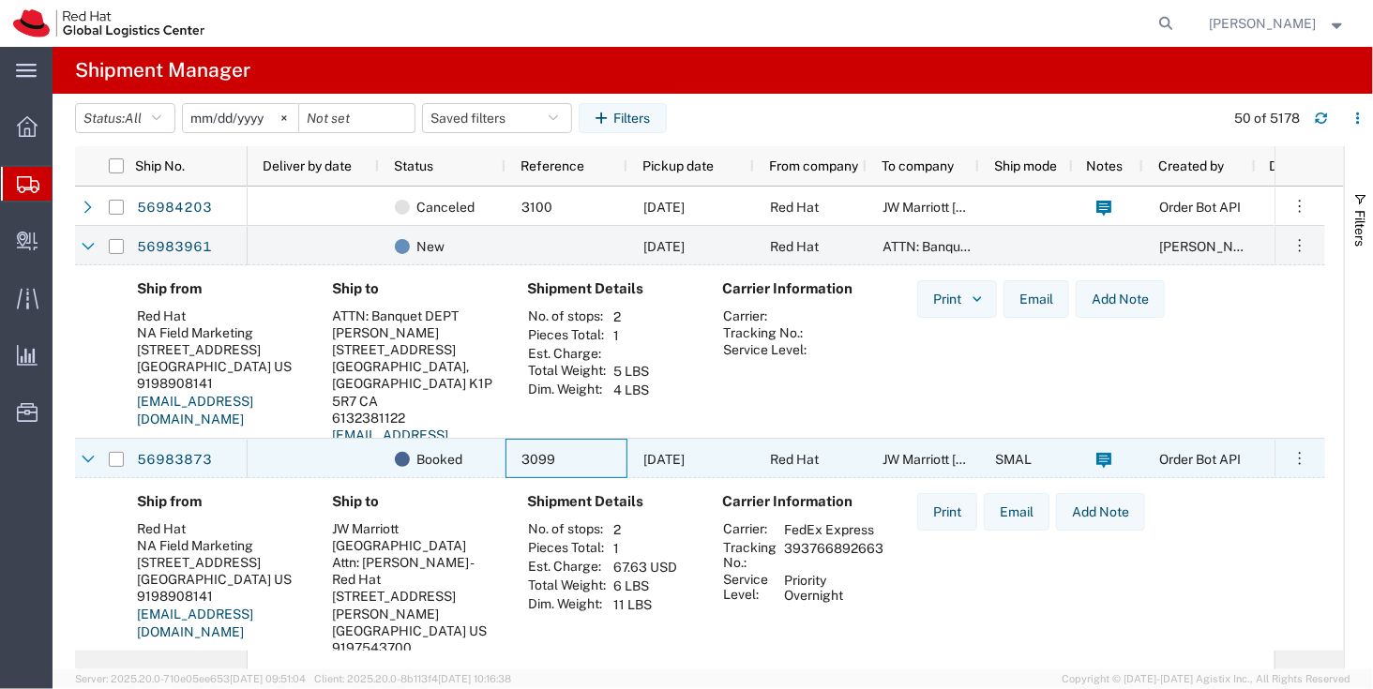
click at [592, 452] on div "3099" at bounding box center [566, 458] width 122 height 39
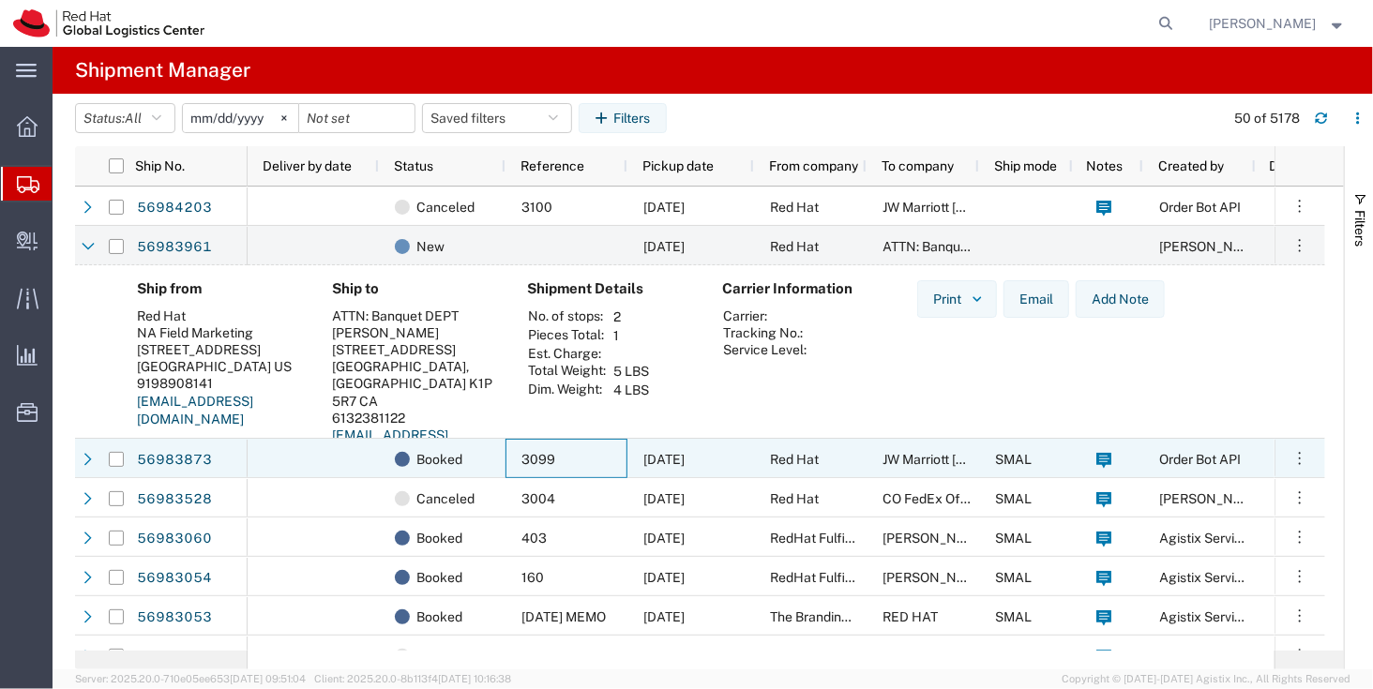
click at [592, 452] on div "3099" at bounding box center [566, 458] width 122 height 39
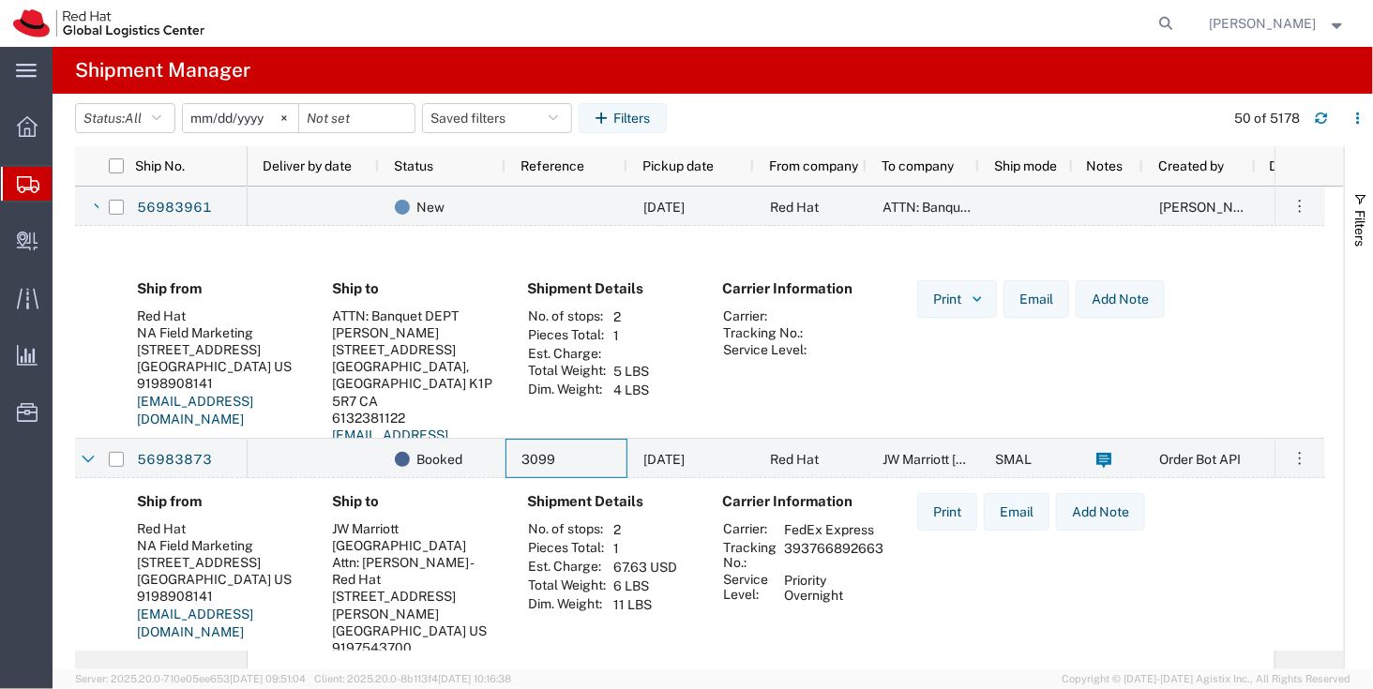
scroll to position [171, 0]
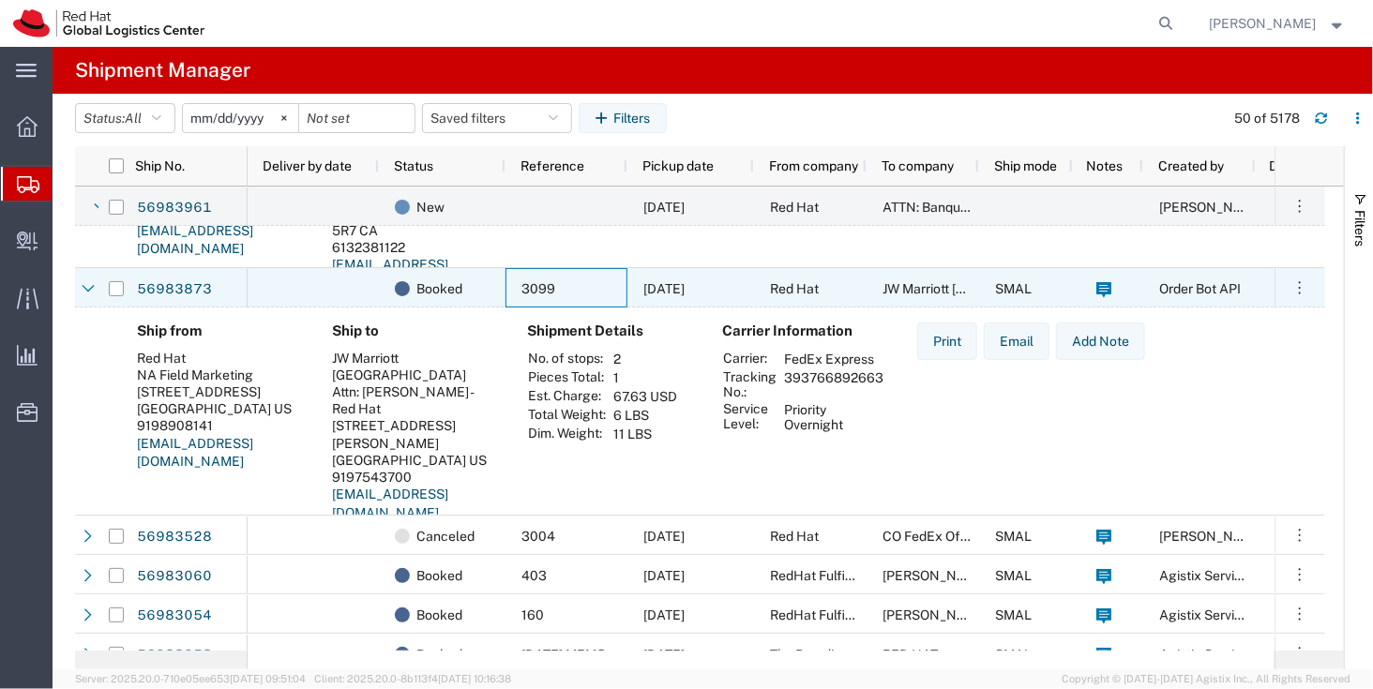
click at [588, 268] on div "3099" at bounding box center [566, 287] width 122 height 39
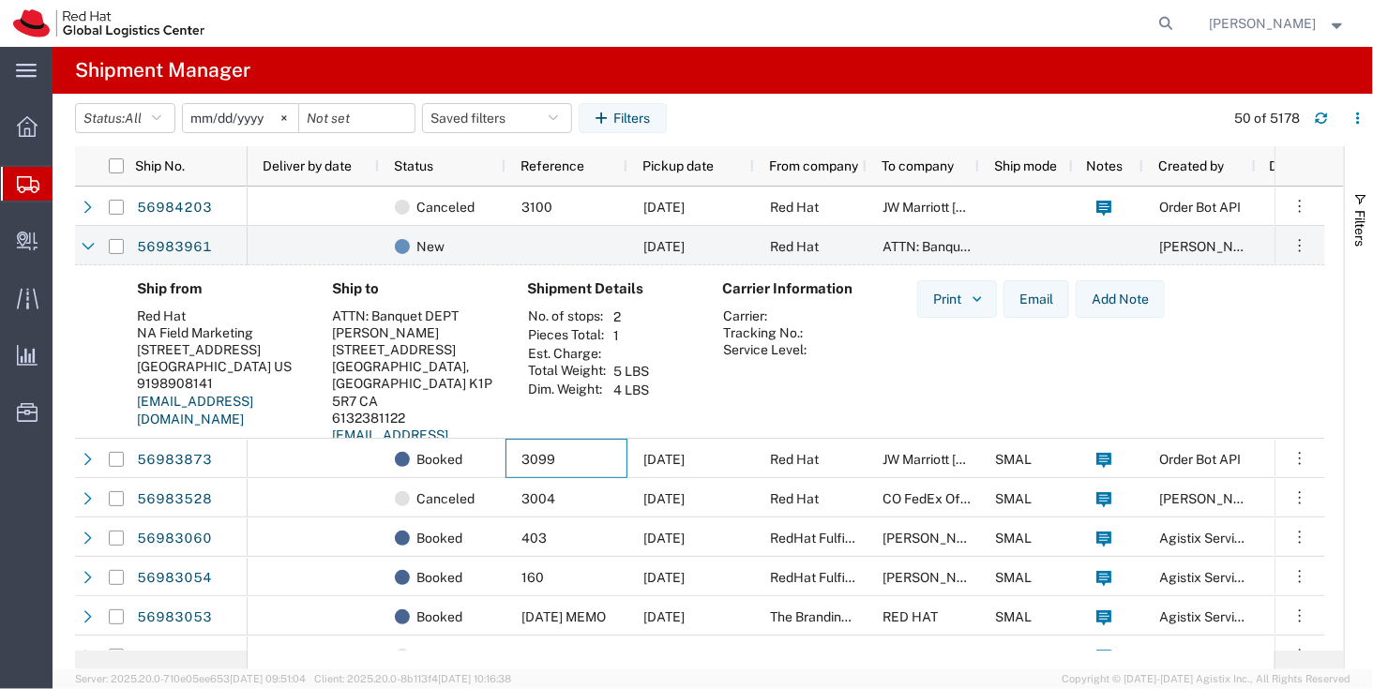
scroll to position [0, 0]
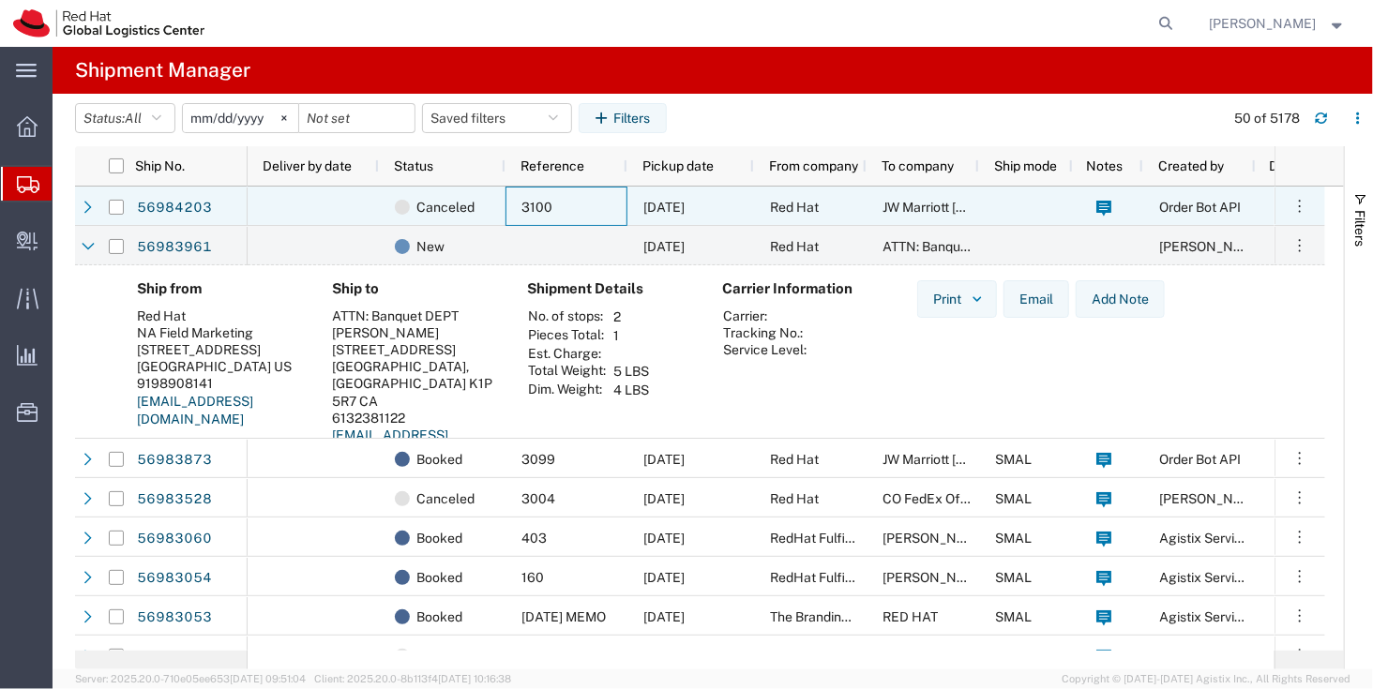
click at [564, 206] on div "3100" at bounding box center [566, 206] width 122 height 39
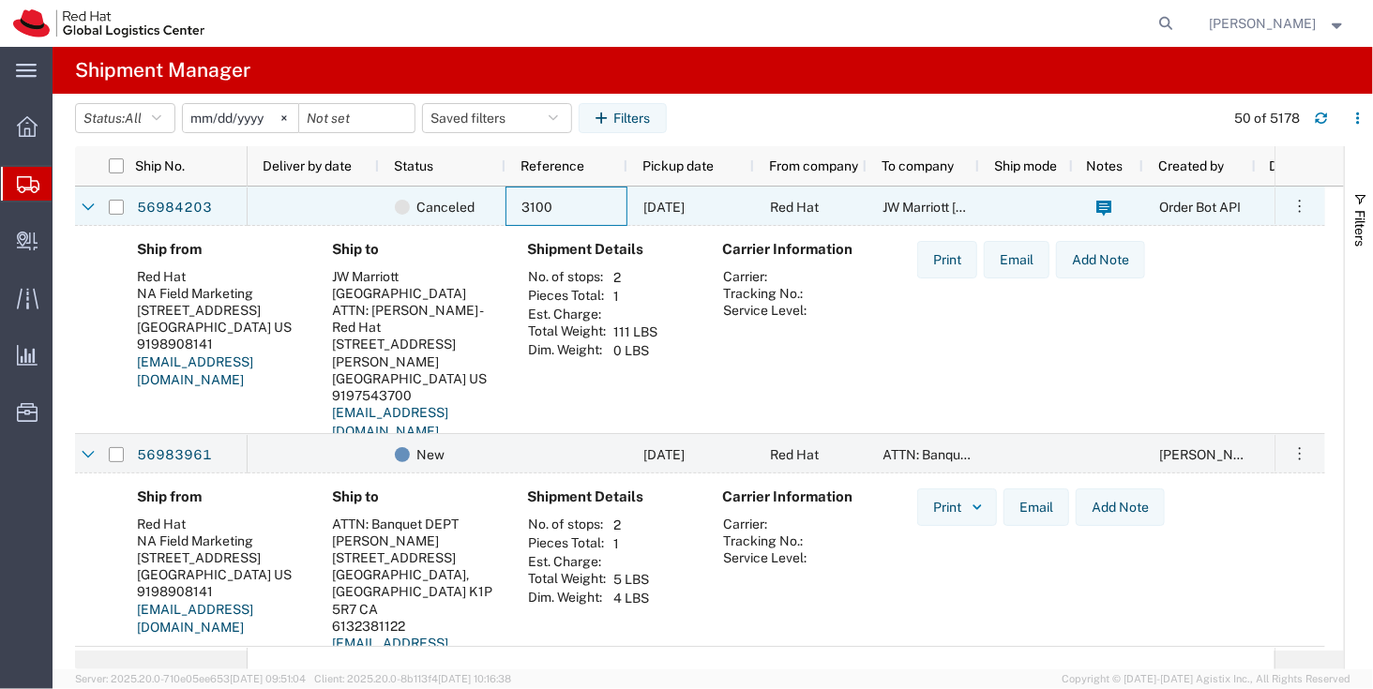
click at [590, 209] on div "3100" at bounding box center [566, 206] width 122 height 39
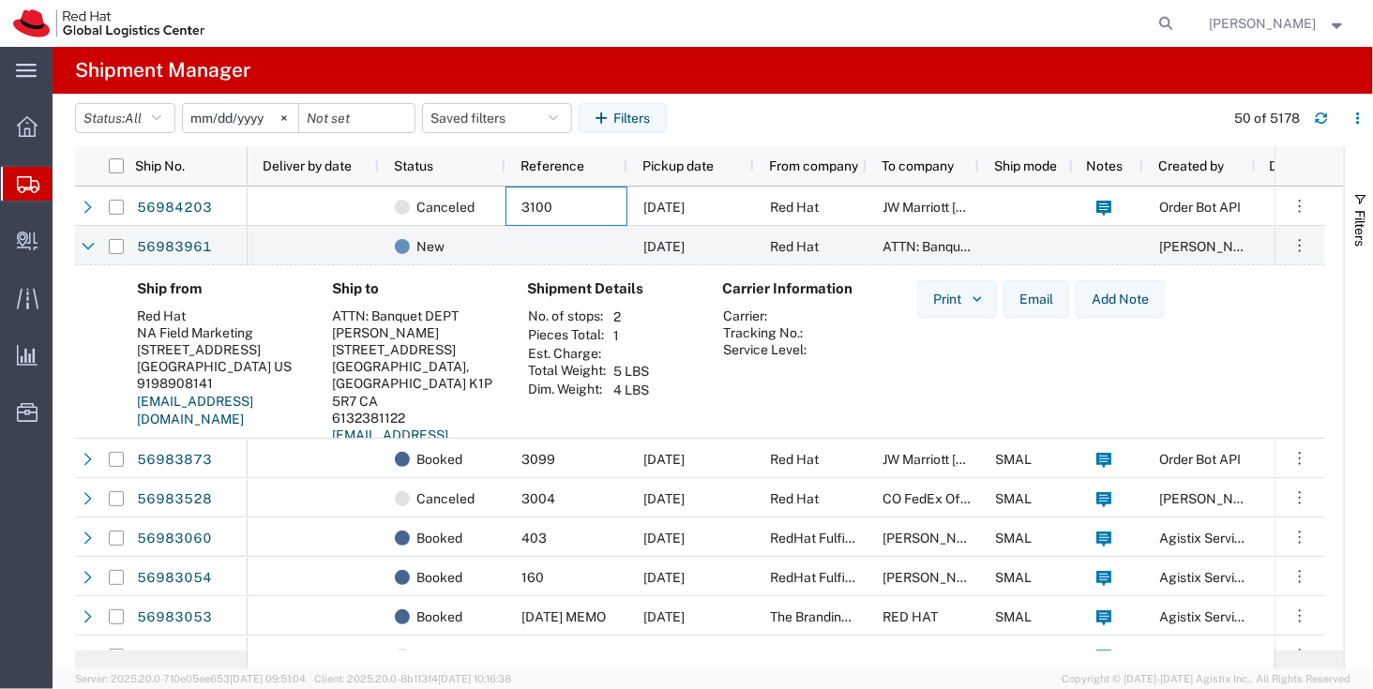
scroll to position [113, 0]
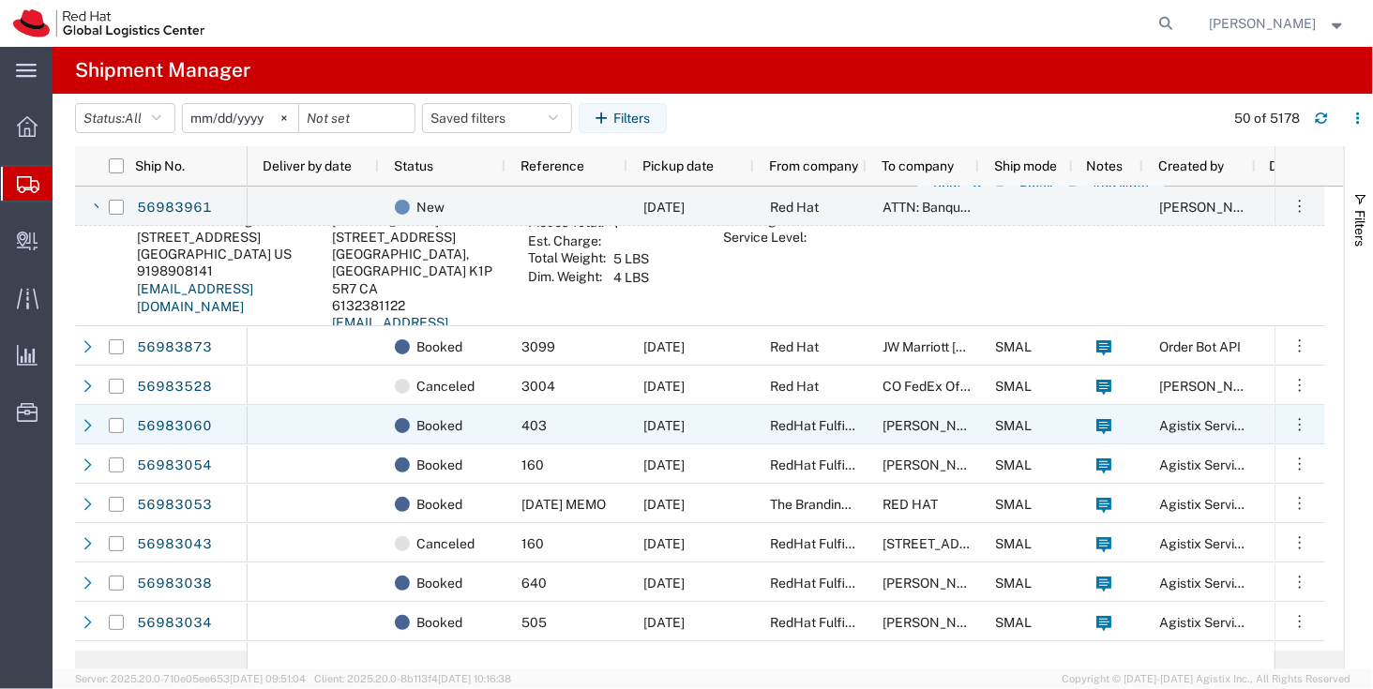
click at [536, 431] on span "403" at bounding box center [533, 425] width 25 height 15
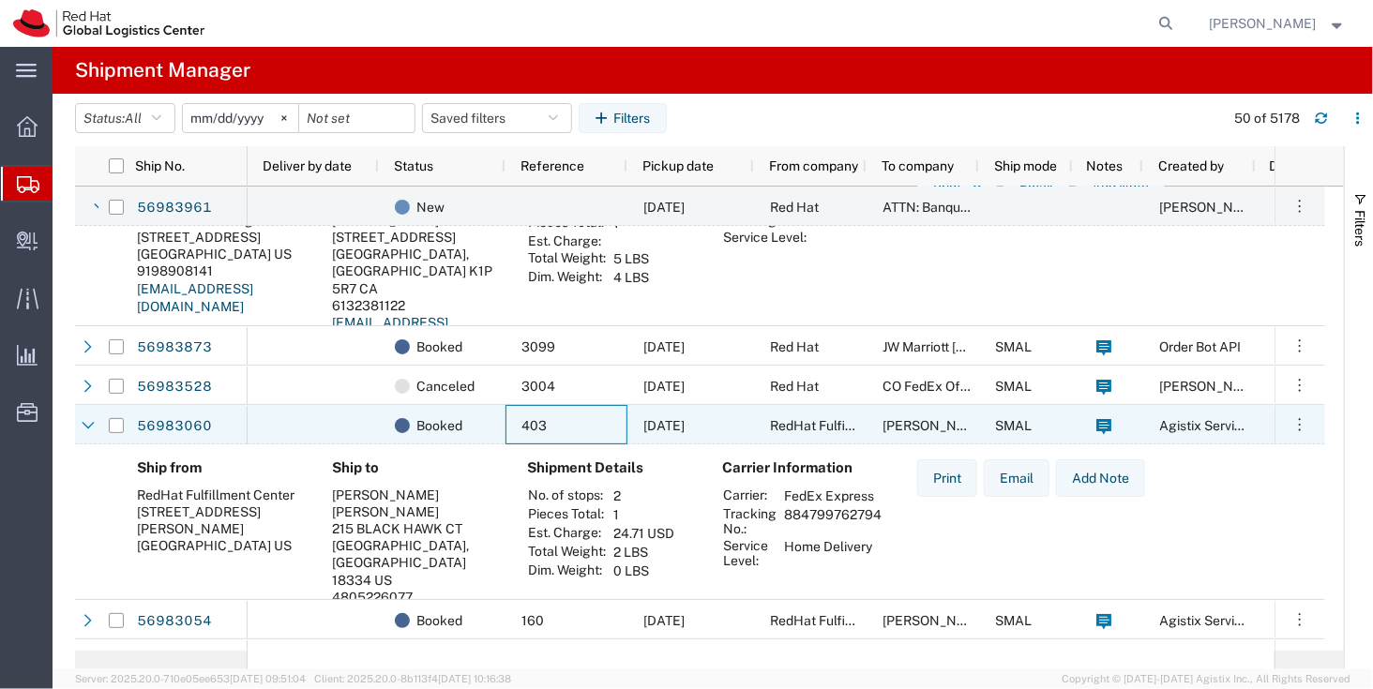
click at [550, 410] on div "403" at bounding box center [566, 424] width 122 height 39
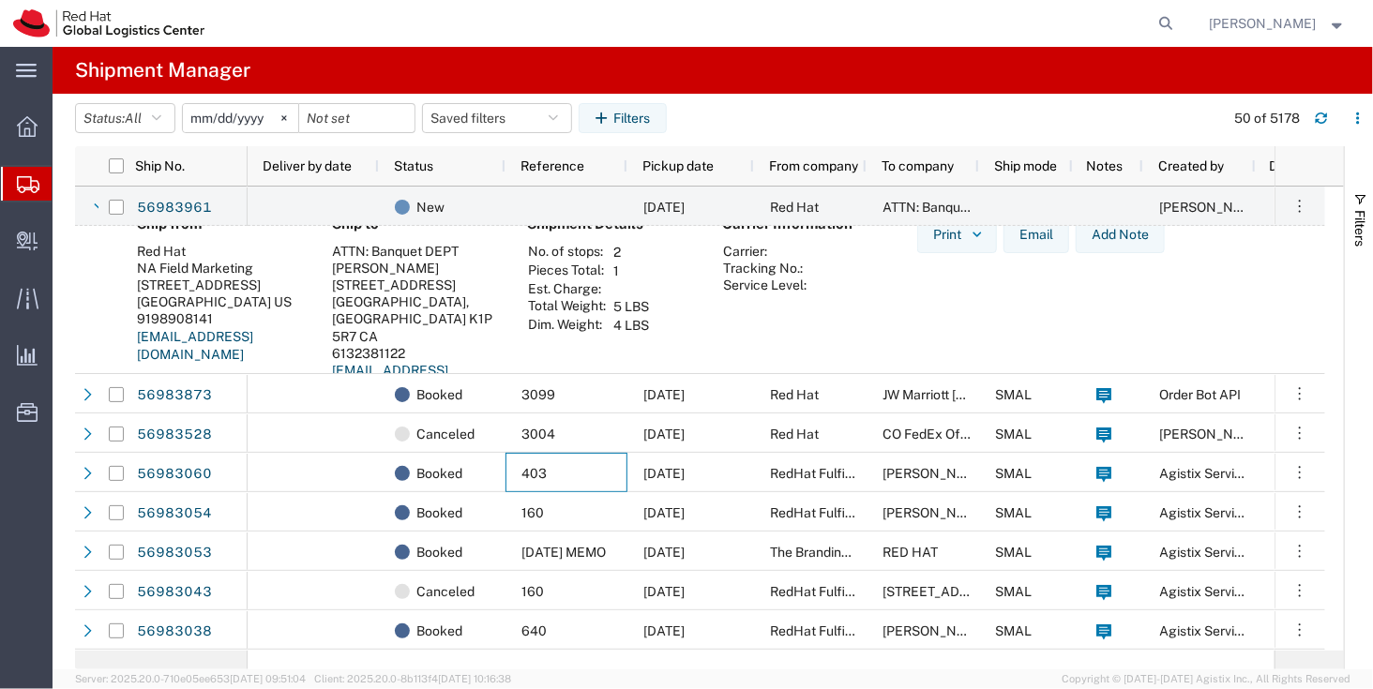
scroll to position [1, 0]
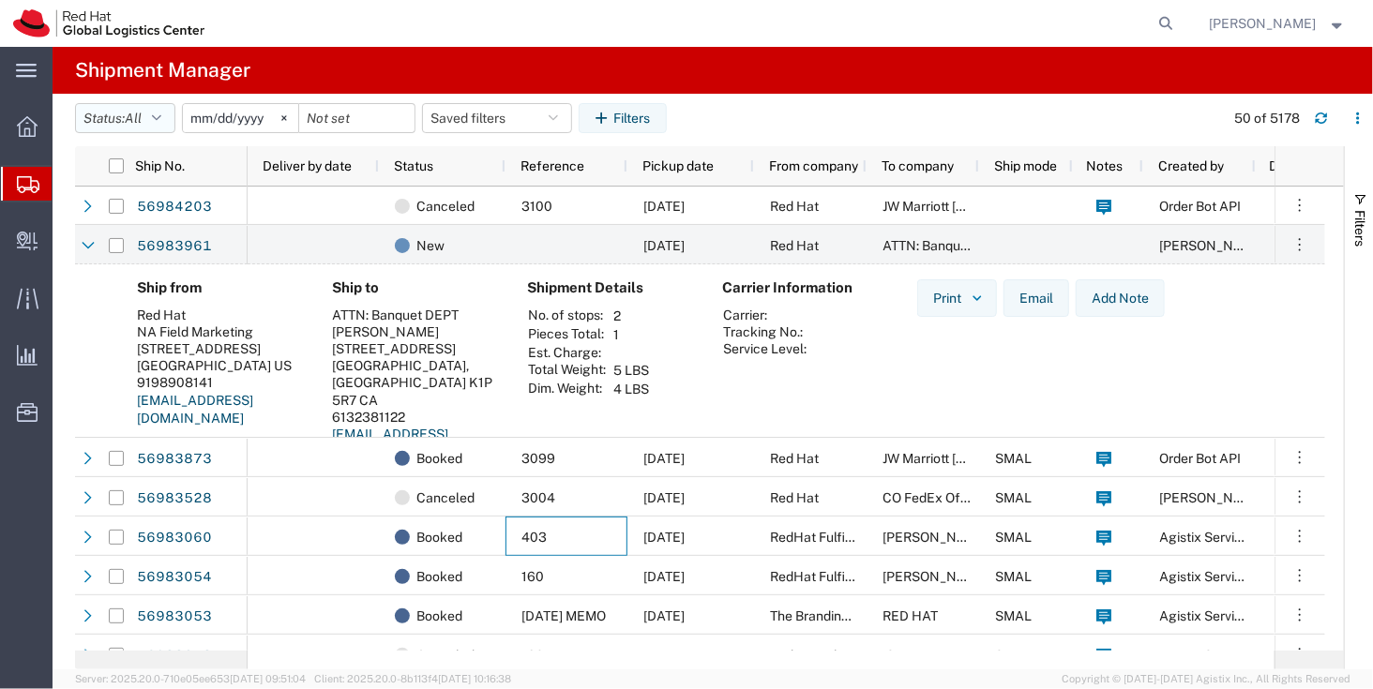
click at [161, 119] on icon "button" at bounding box center [156, 118] width 9 height 13
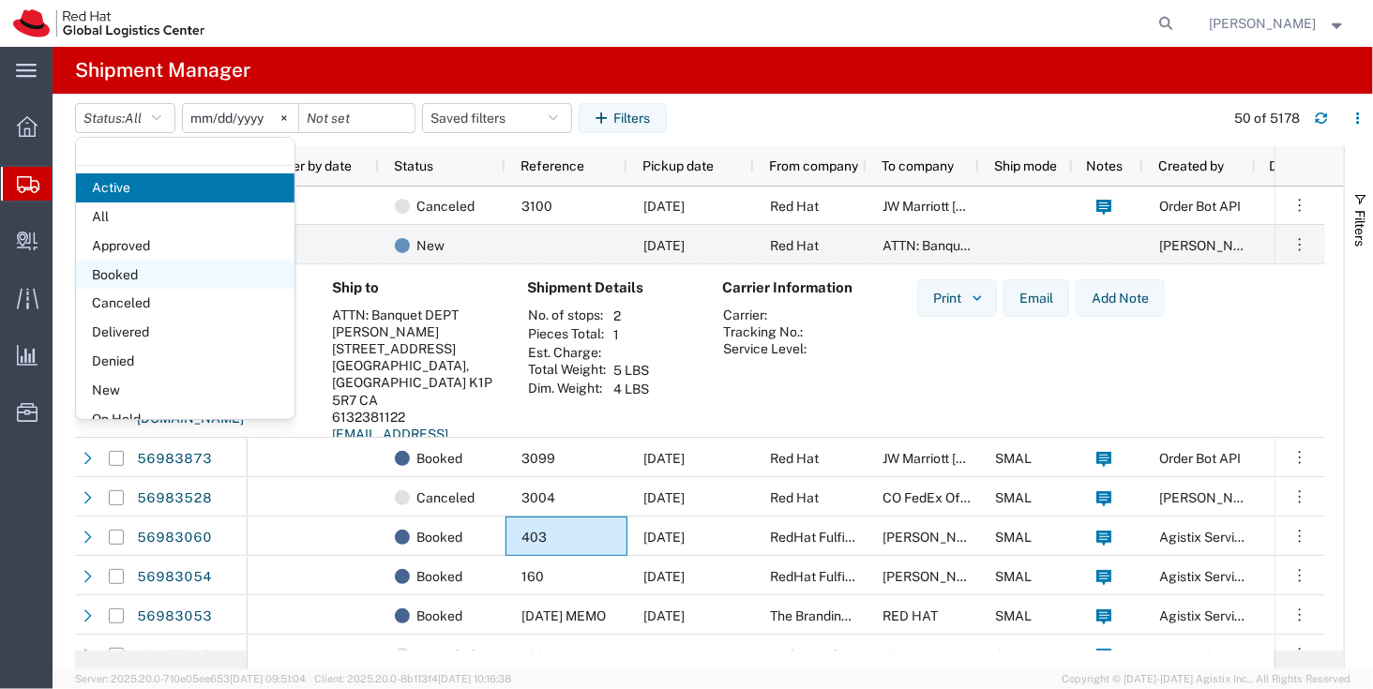
click at [181, 272] on span "Booked" at bounding box center [185, 275] width 218 height 29
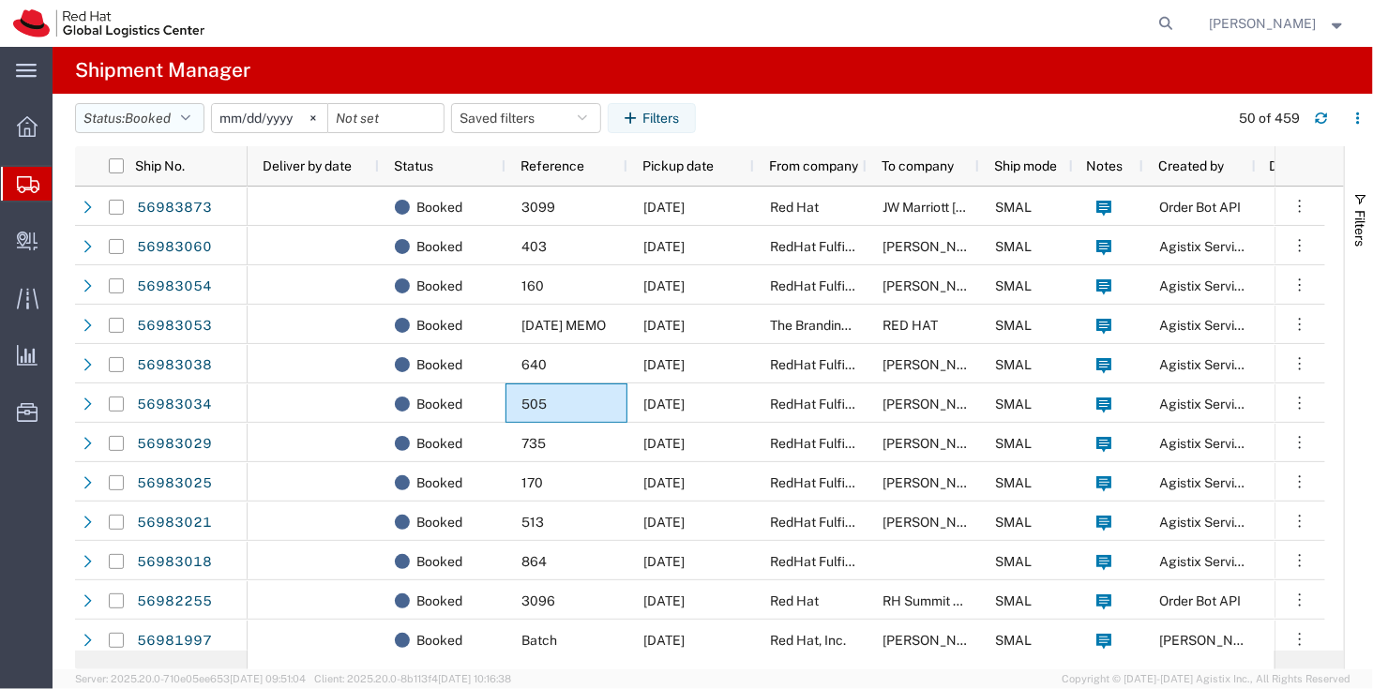
click at [190, 118] on icon "button" at bounding box center [185, 118] width 9 height 13
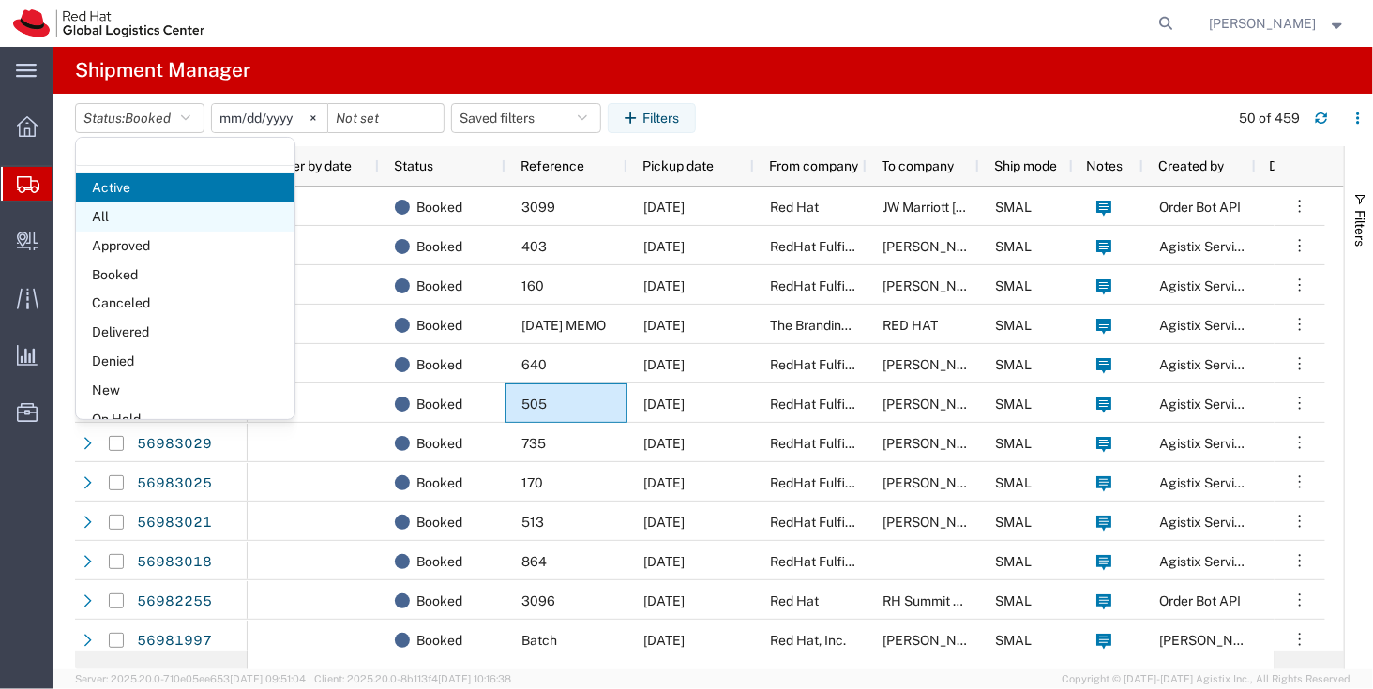
click at [205, 214] on span "All" at bounding box center [185, 217] width 218 height 29
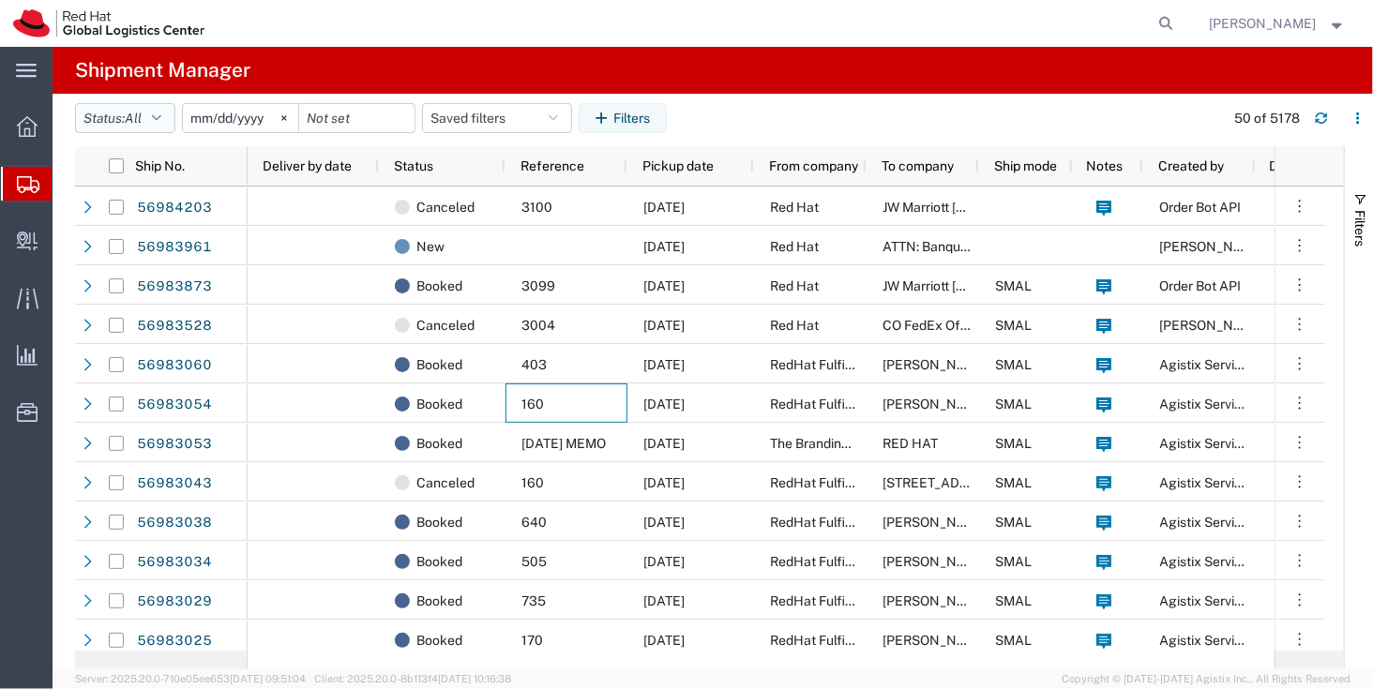
click at [133, 107] on button "Status: All" at bounding box center [125, 118] width 100 height 30
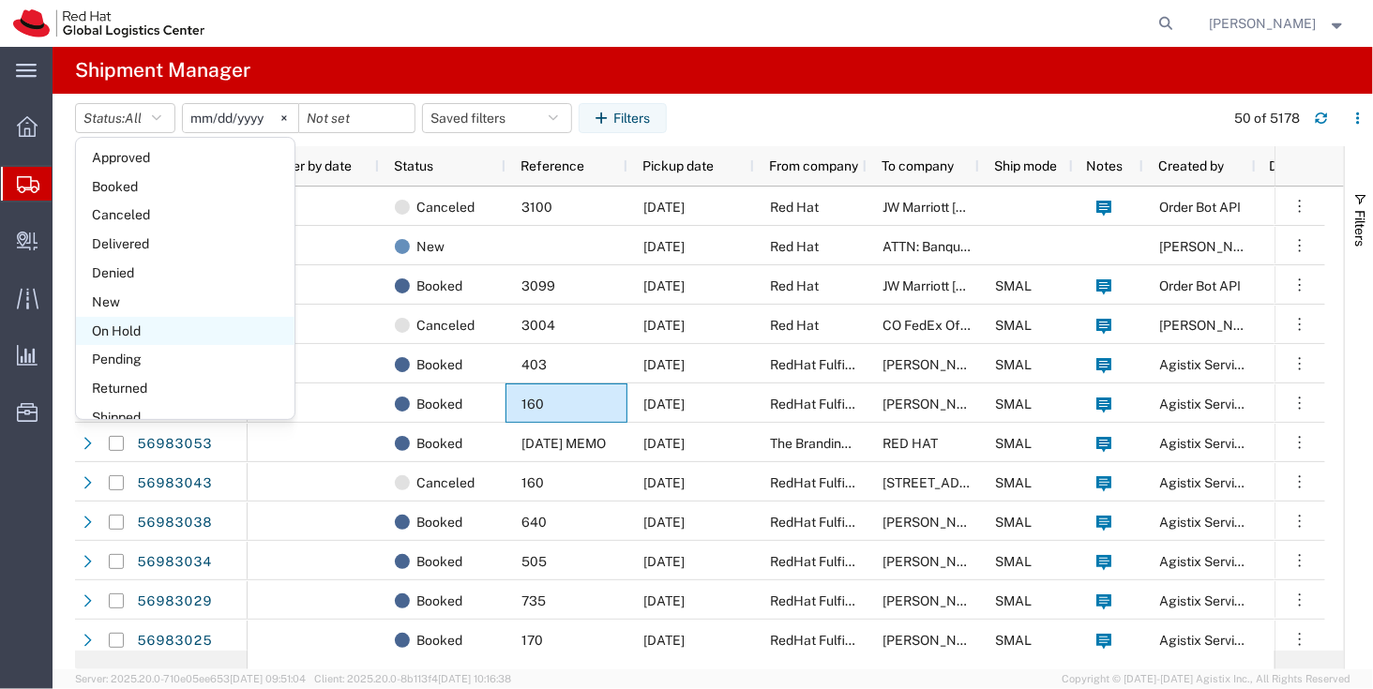
scroll to position [83, 0]
click at [137, 333] on span "On Hold" at bounding box center [185, 337] width 218 height 29
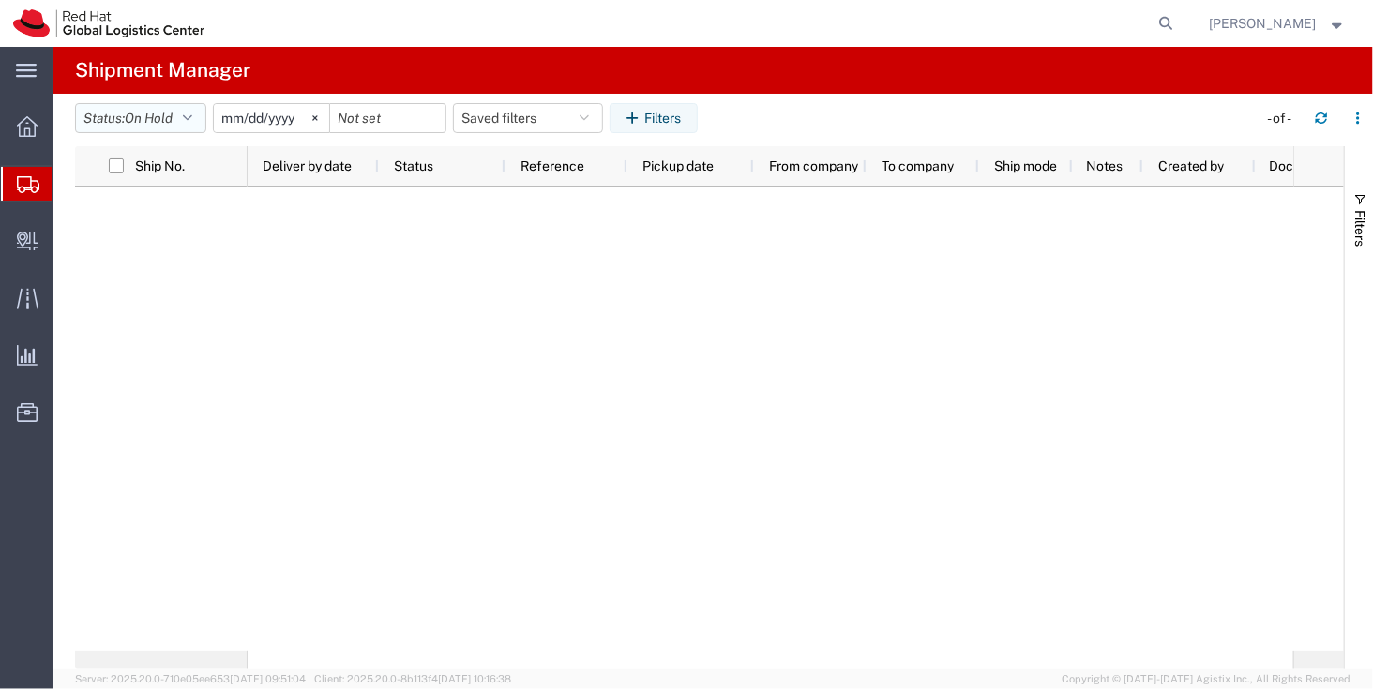
click at [171, 128] on button "Status: On Hold" at bounding box center [140, 118] width 131 height 30
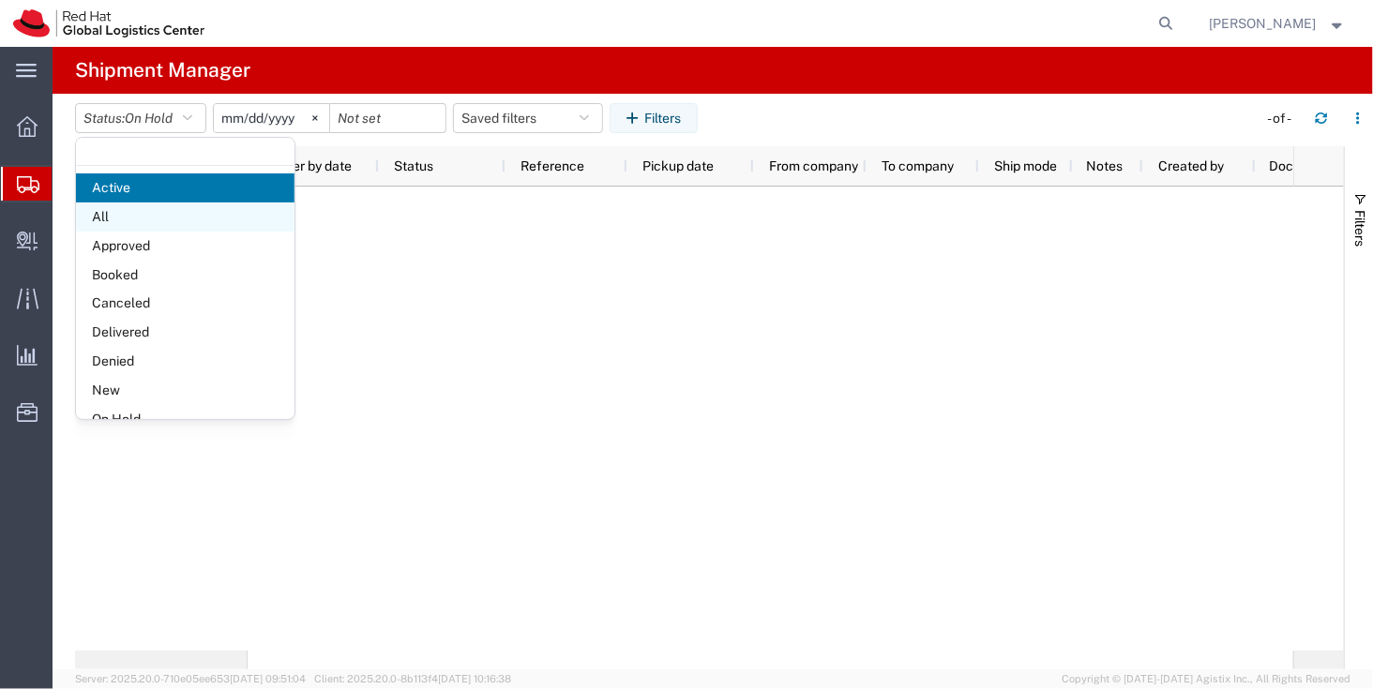
click at [168, 213] on span "All" at bounding box center [185, 217] width 218 height 29
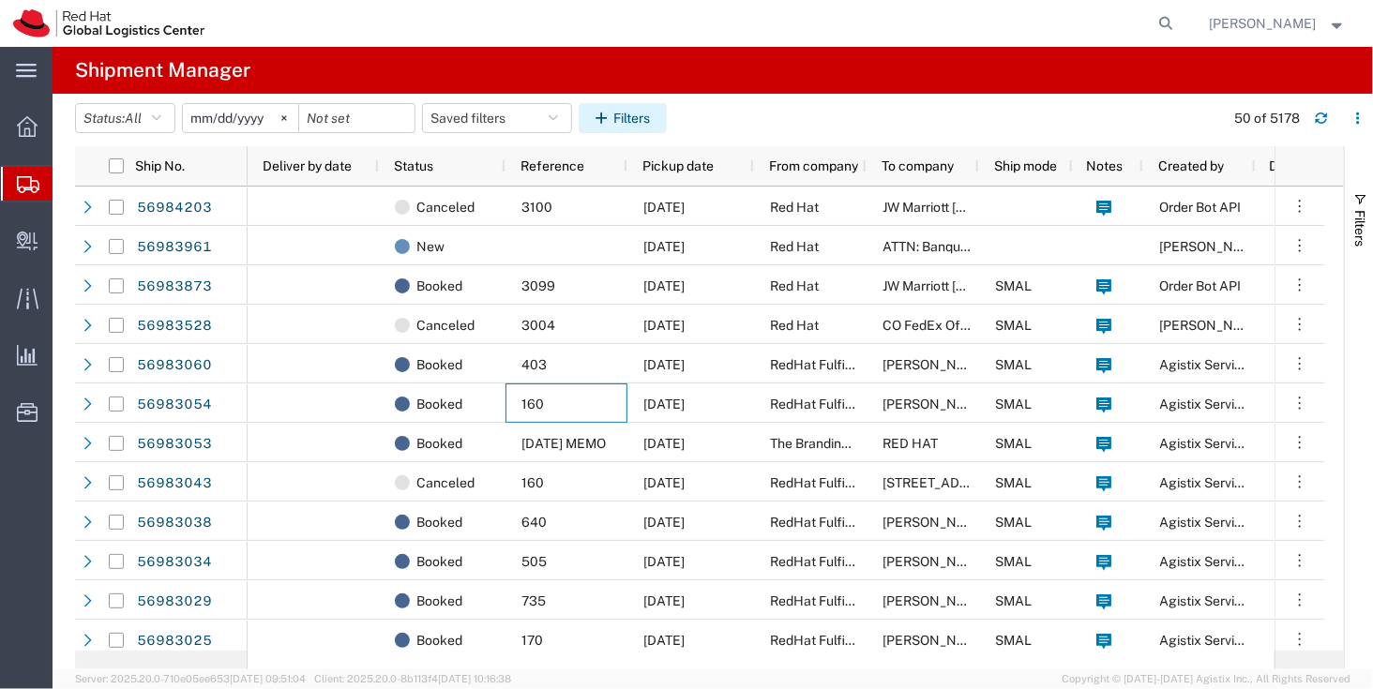
click at [627, 116] on button "Filters" at bounding box center [623, 118] width 88 height 30
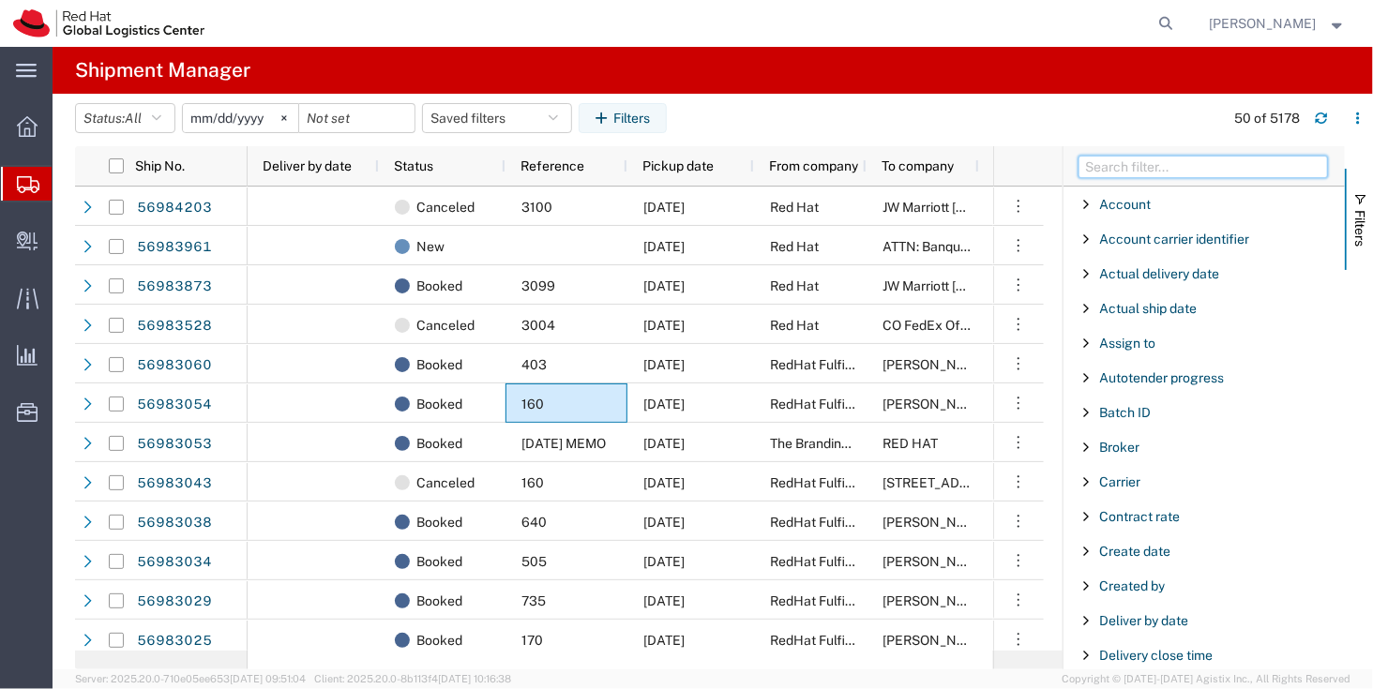
click at [1210, 165] on input "Filter Columns Input" at bounding box center [1202, 167] width 249 height 23
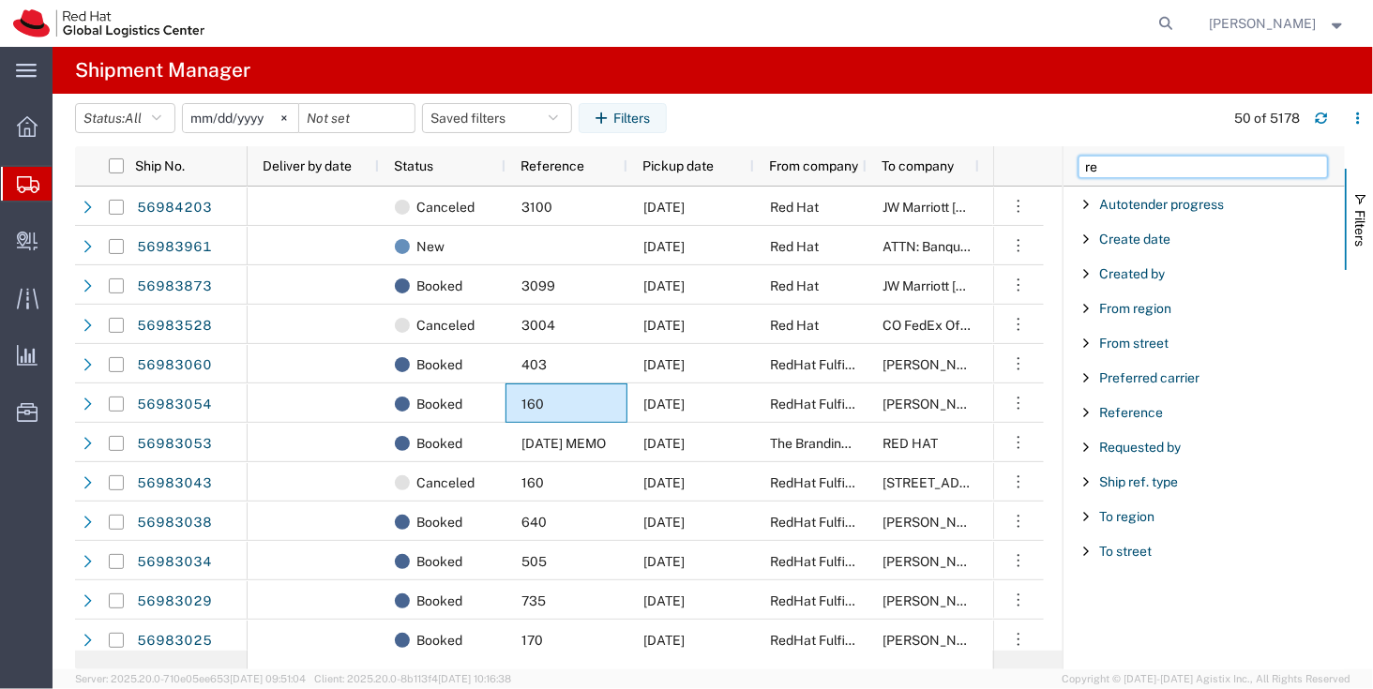
type input "r"
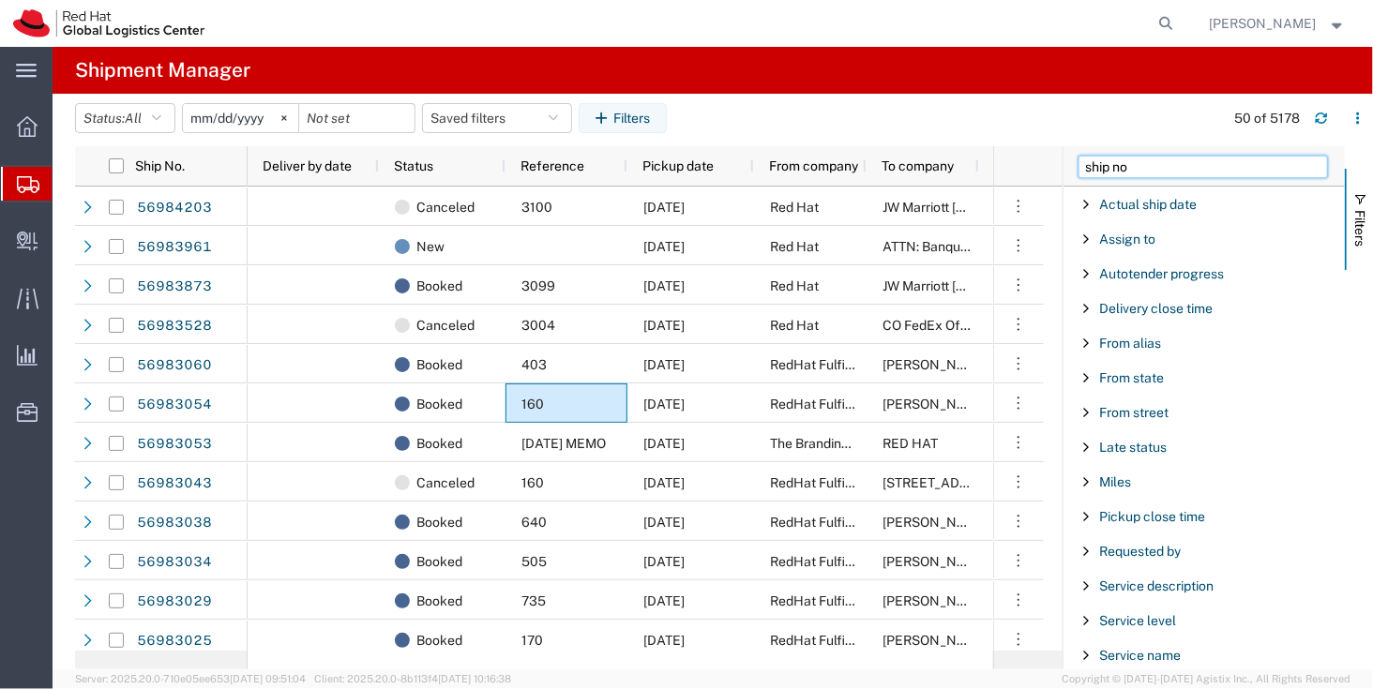
type input "ship no"
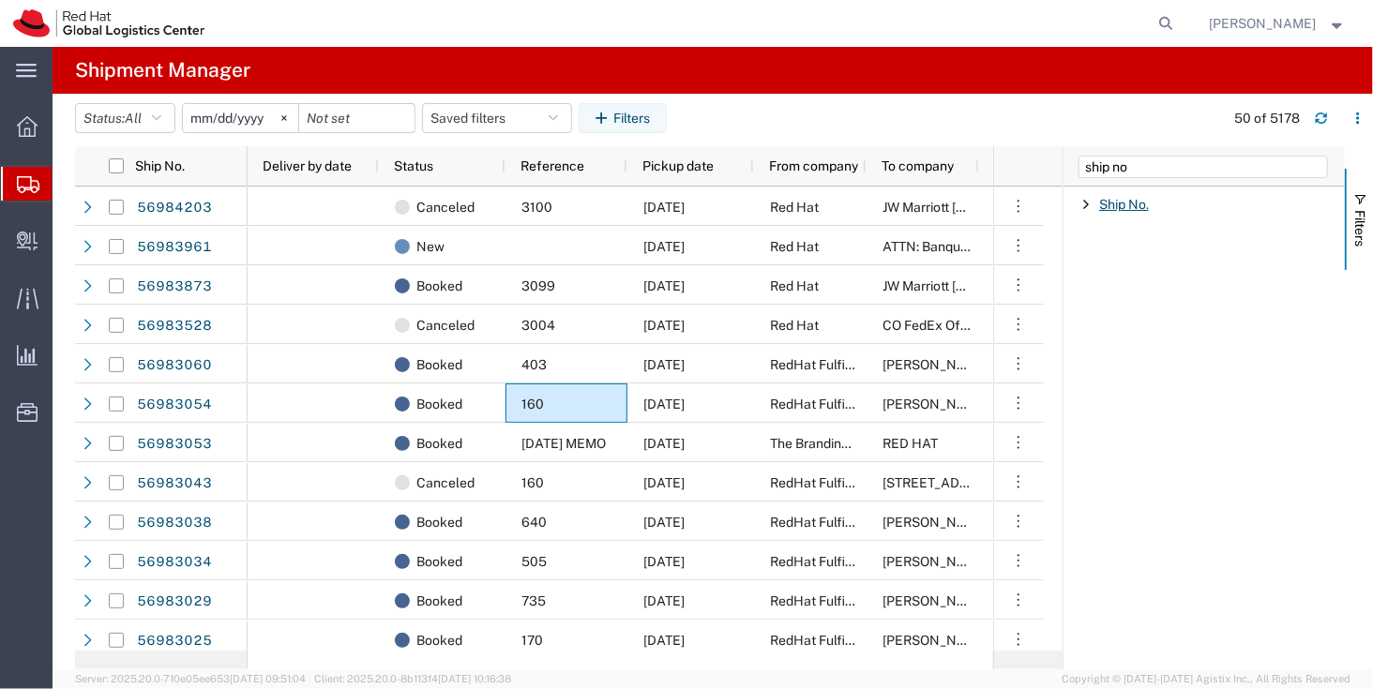
click at [1115, 206] on span "Ship No." at bounding box center [1124, 204] width 50 height 15
paste input "56982255"
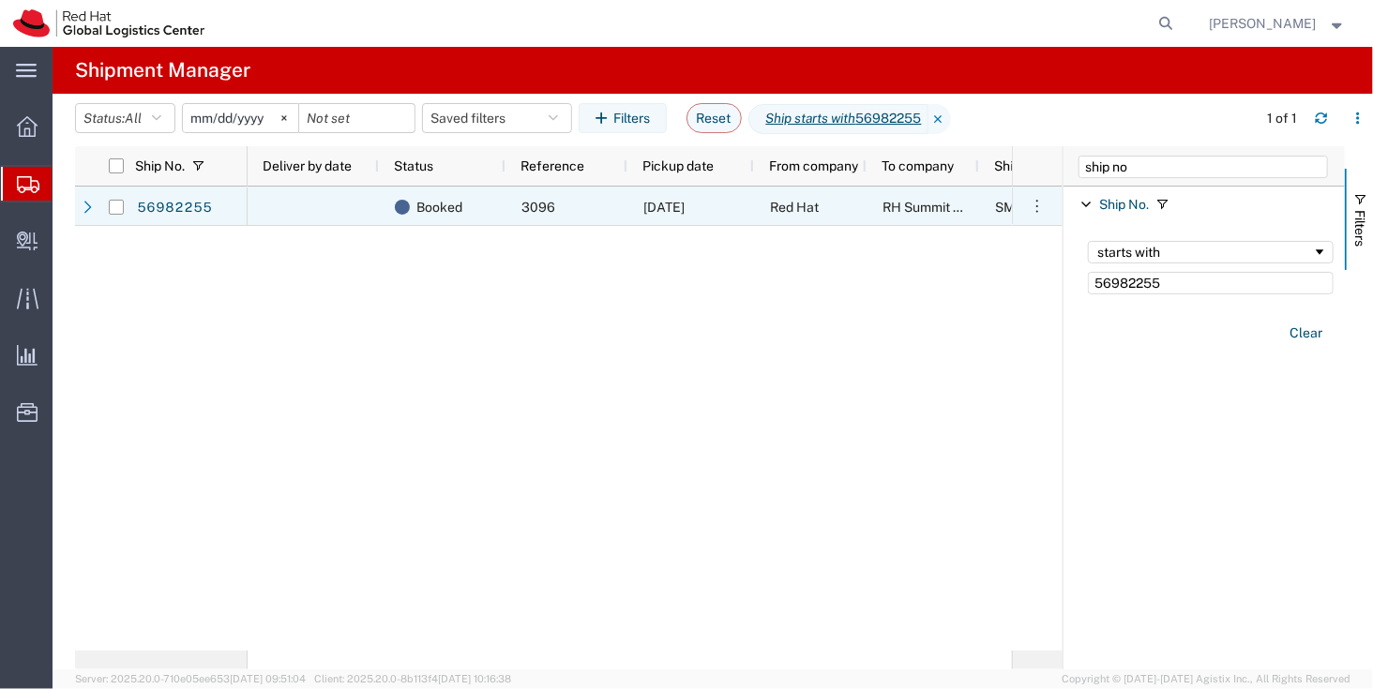
click at [656, 206] on span "[DATE]" at bounding box center [663, 207] width 41 height 15
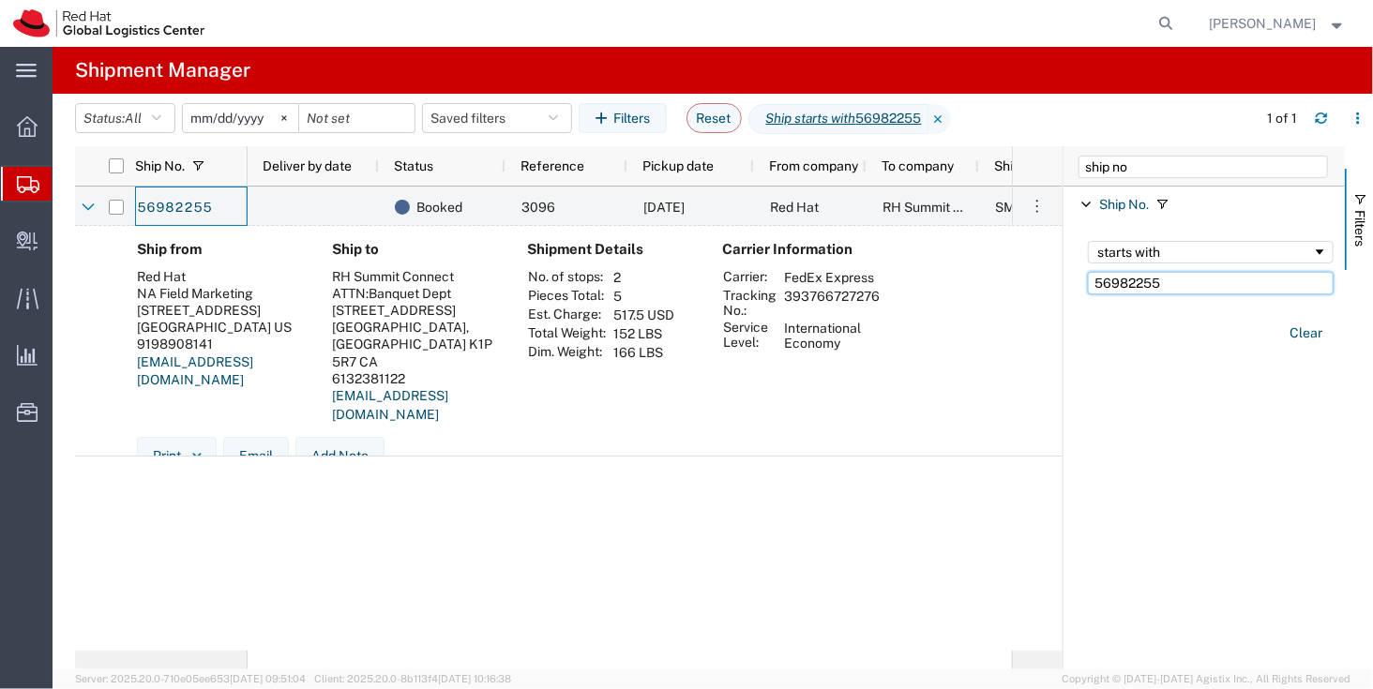
click at [1162, 289] on input "56982255" at bounding box center [1211, 283] width 246 height 23
paste input "3961"
type input "56983961"
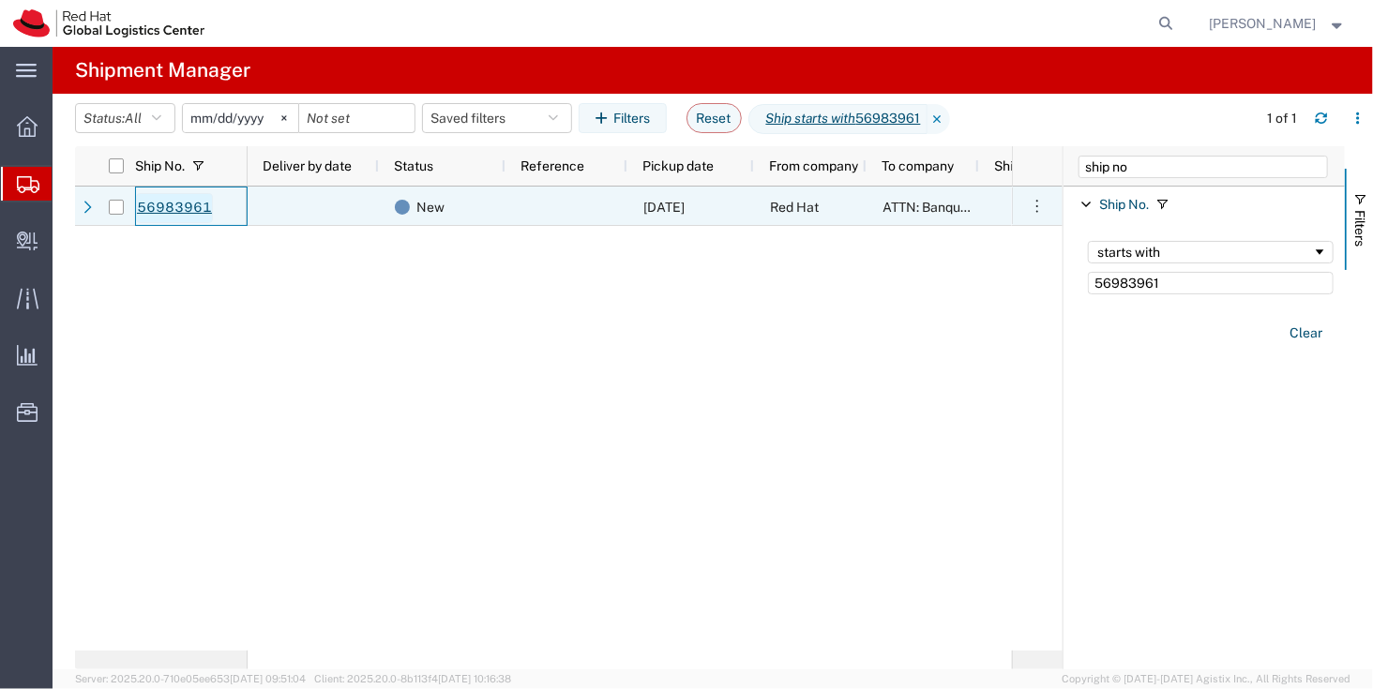
click at [182, 205] on link "56983961" at bounding box center [174, 208] width 77 height 30
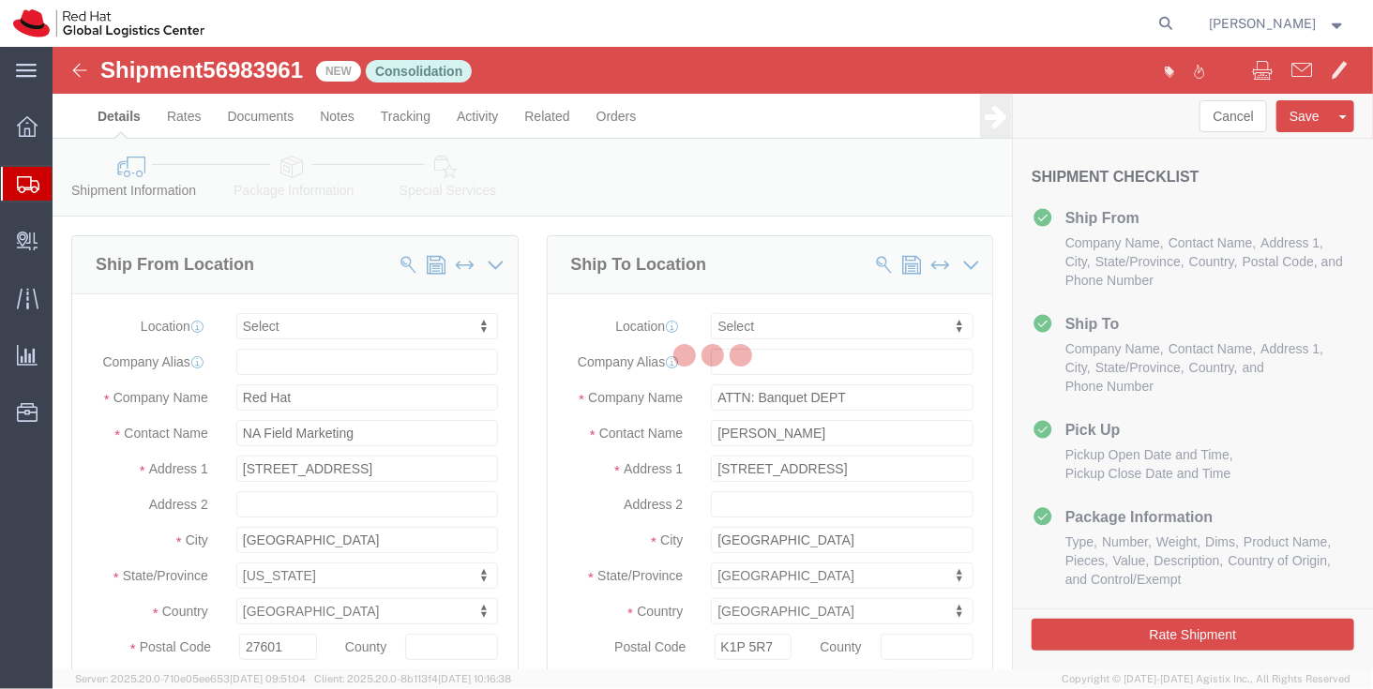
select select
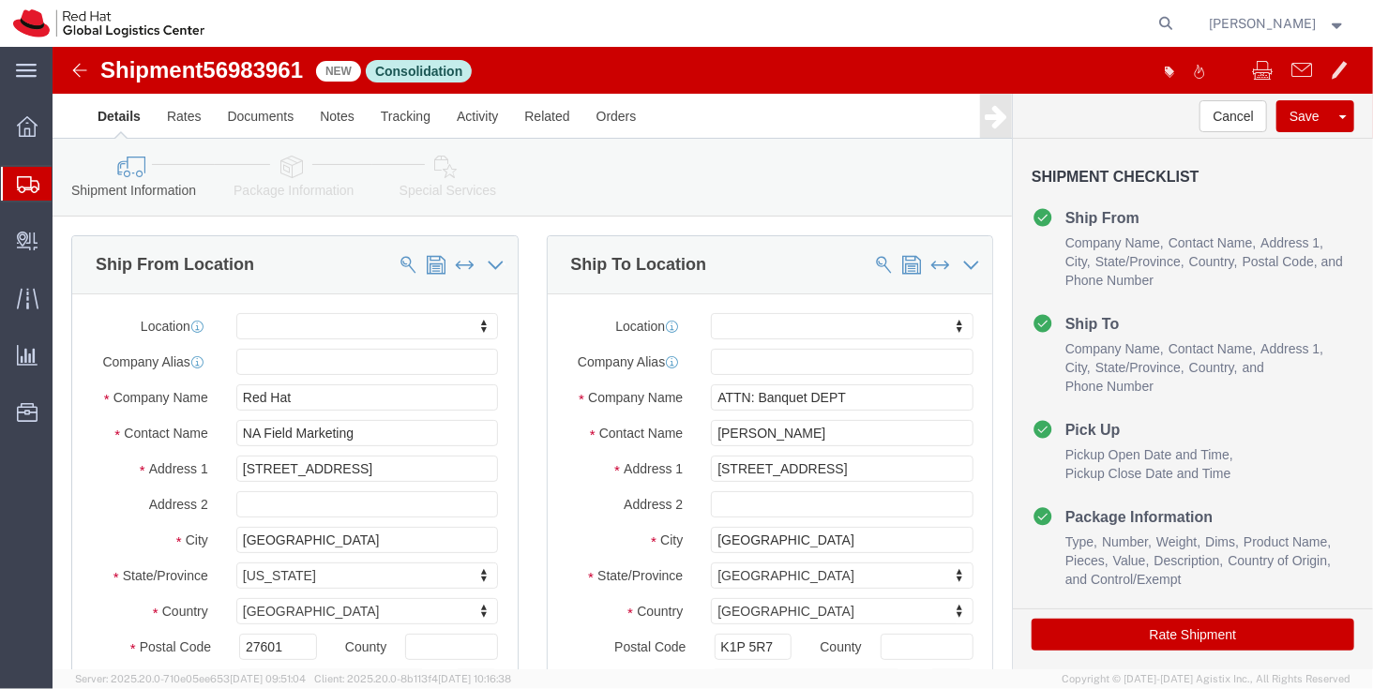
click link "Package Information"
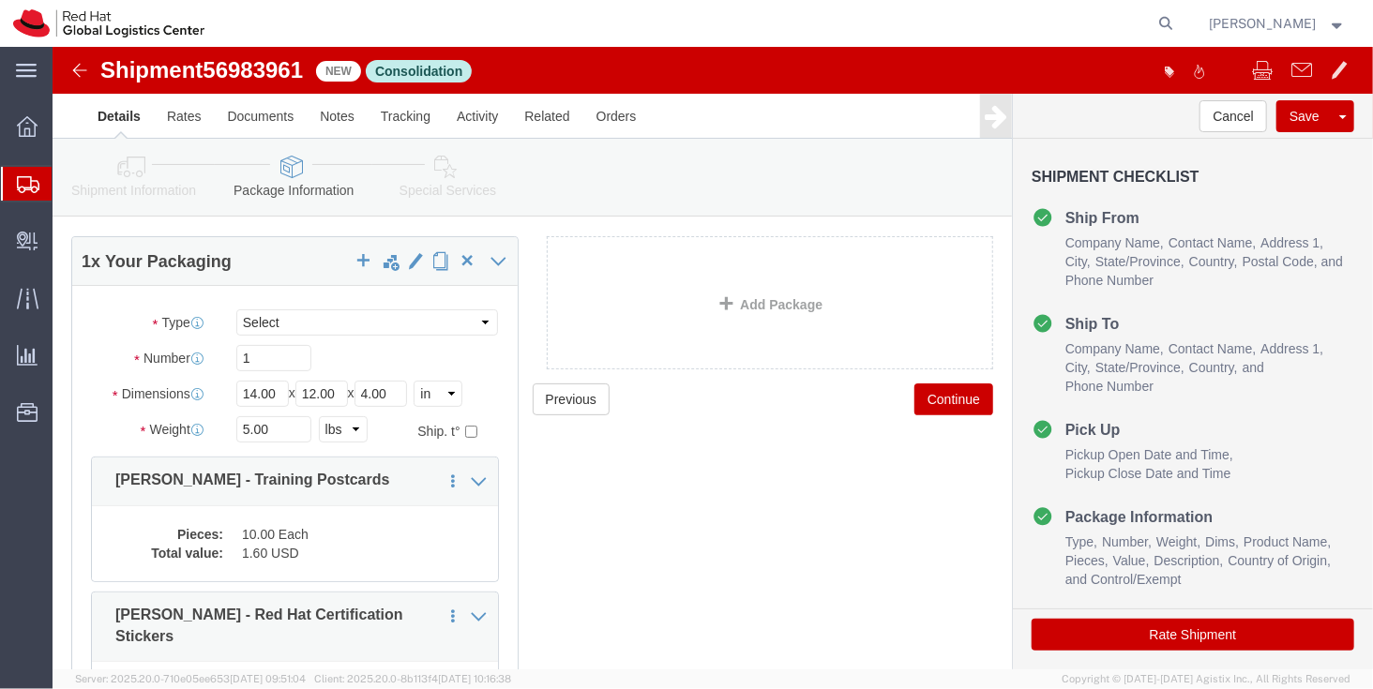
scroll to position [84, 0]
click div "Shipment 56983961 New Consolidation"
click img
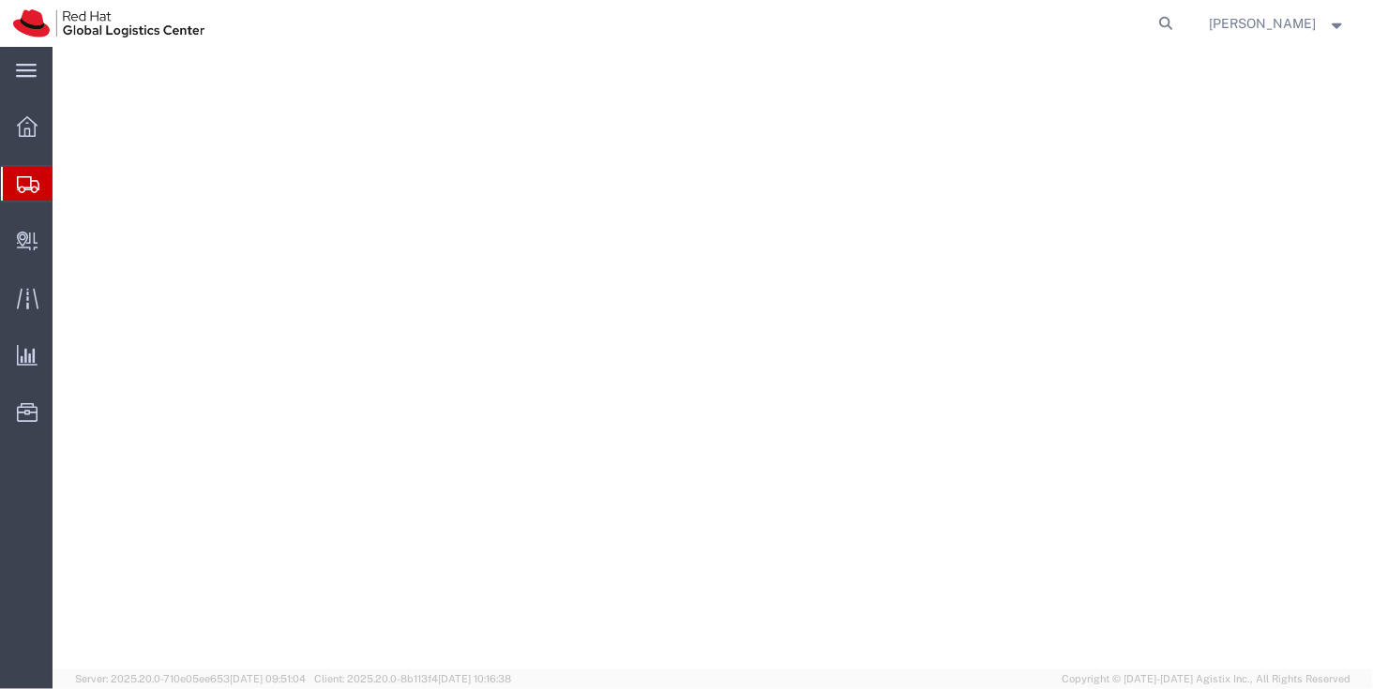
select select
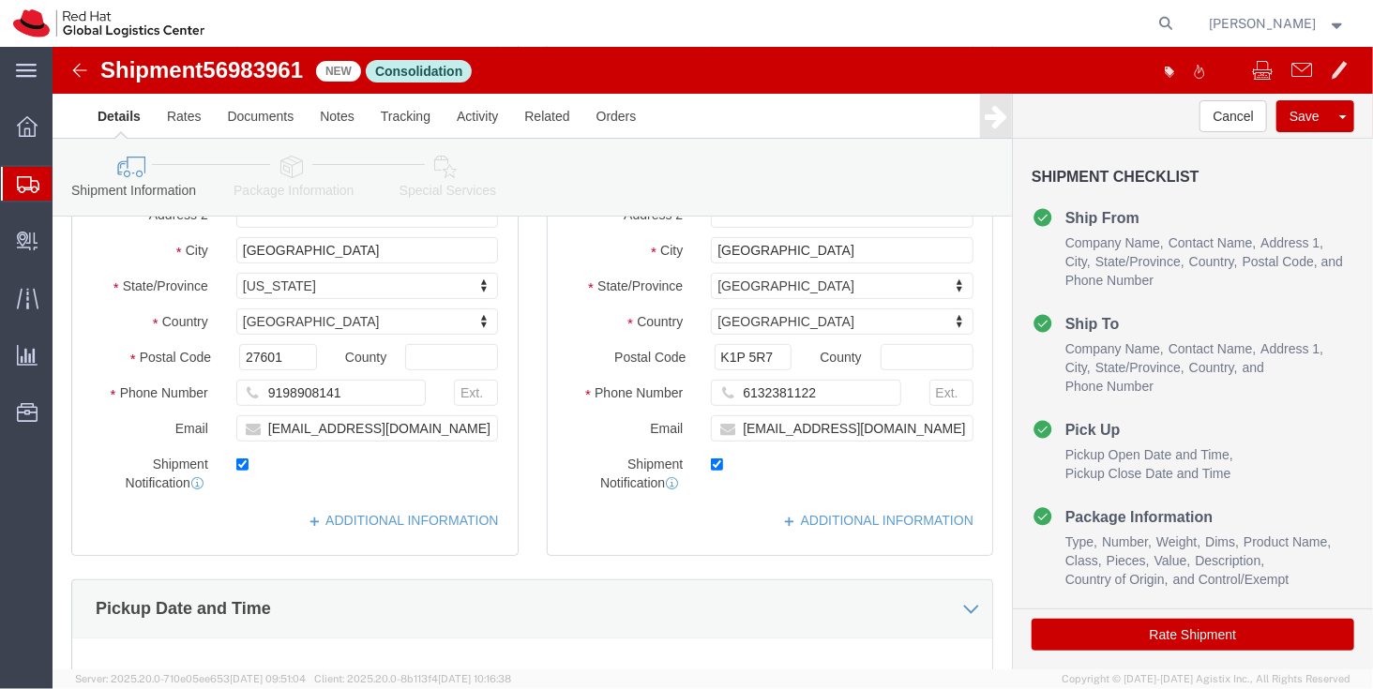
scroll to position [282, 0]
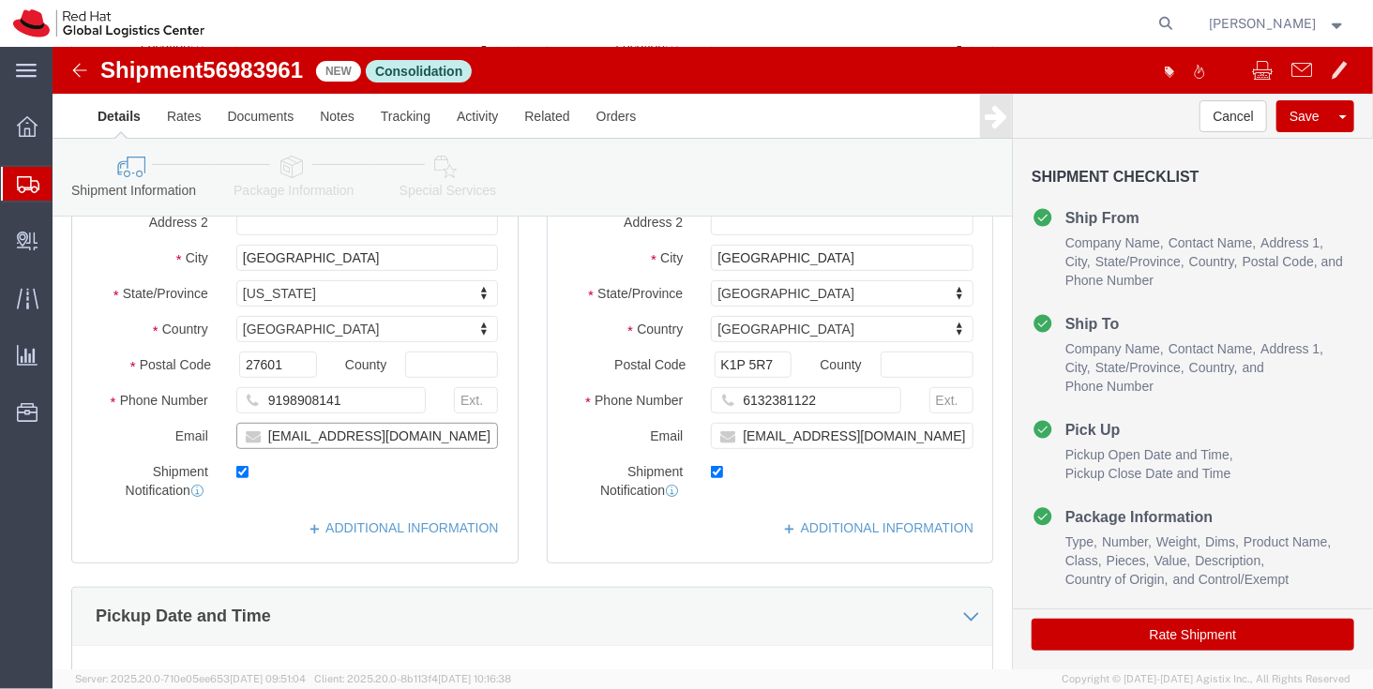
click input "[EMAIL_ADDRESS][DOMAIN_NAME]"
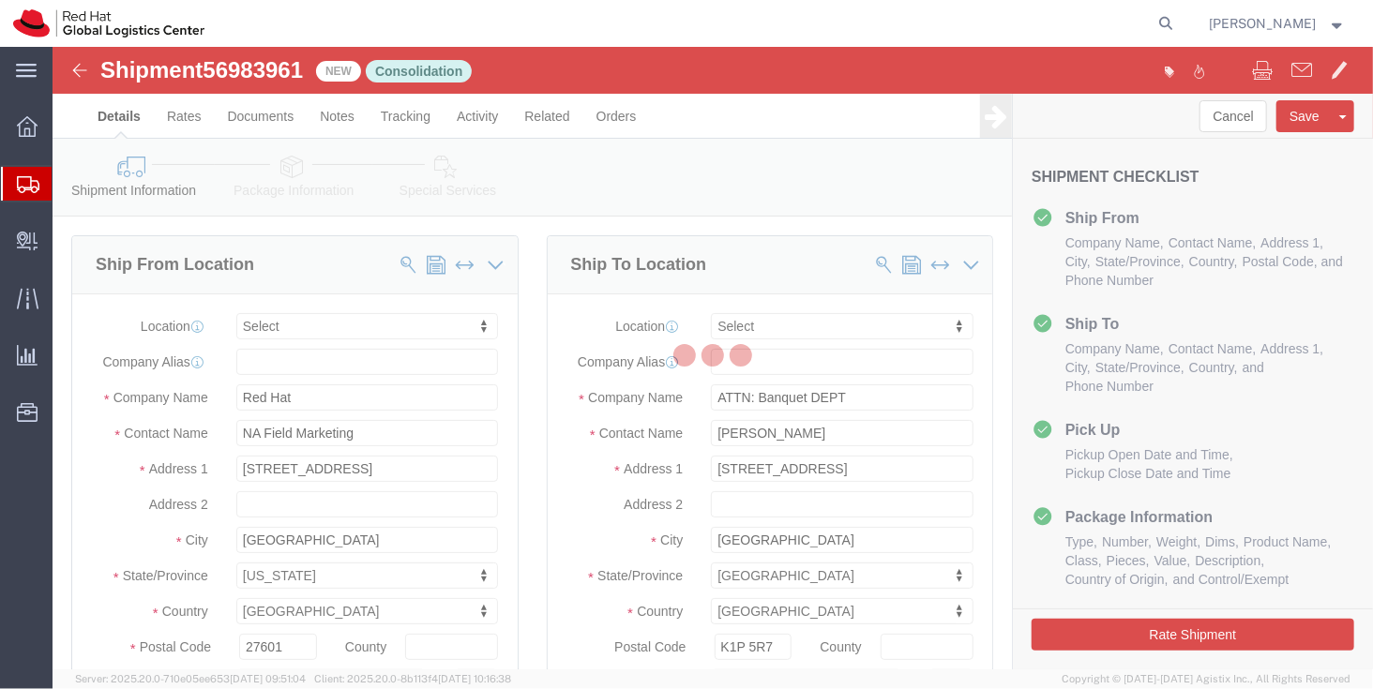
select select
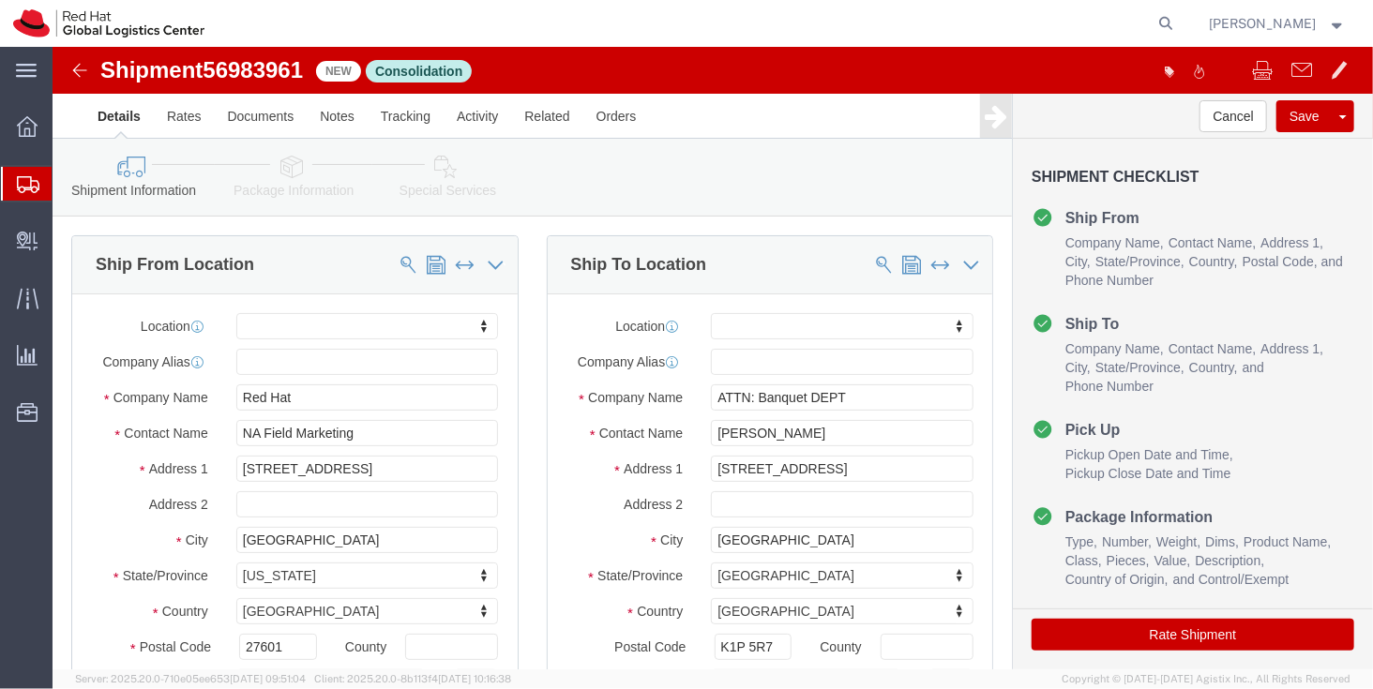
click span "56983961"
copy span "56983961"
click div "Shipment Information Package Information Special Services"
click at [21, 179] on icon at bounding box center [28, 184] width 23 height 17
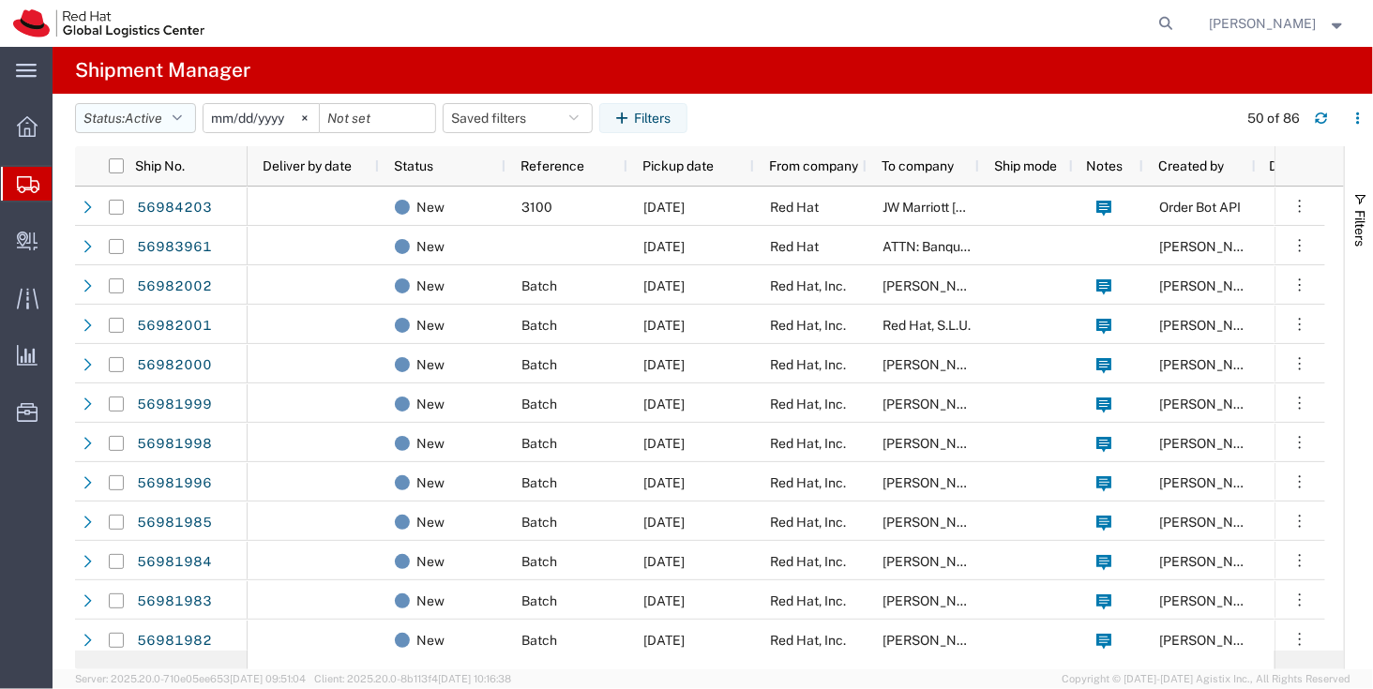
click at [157, 116] on span "Active" at bounding box center [144, 118] width 38 height 15
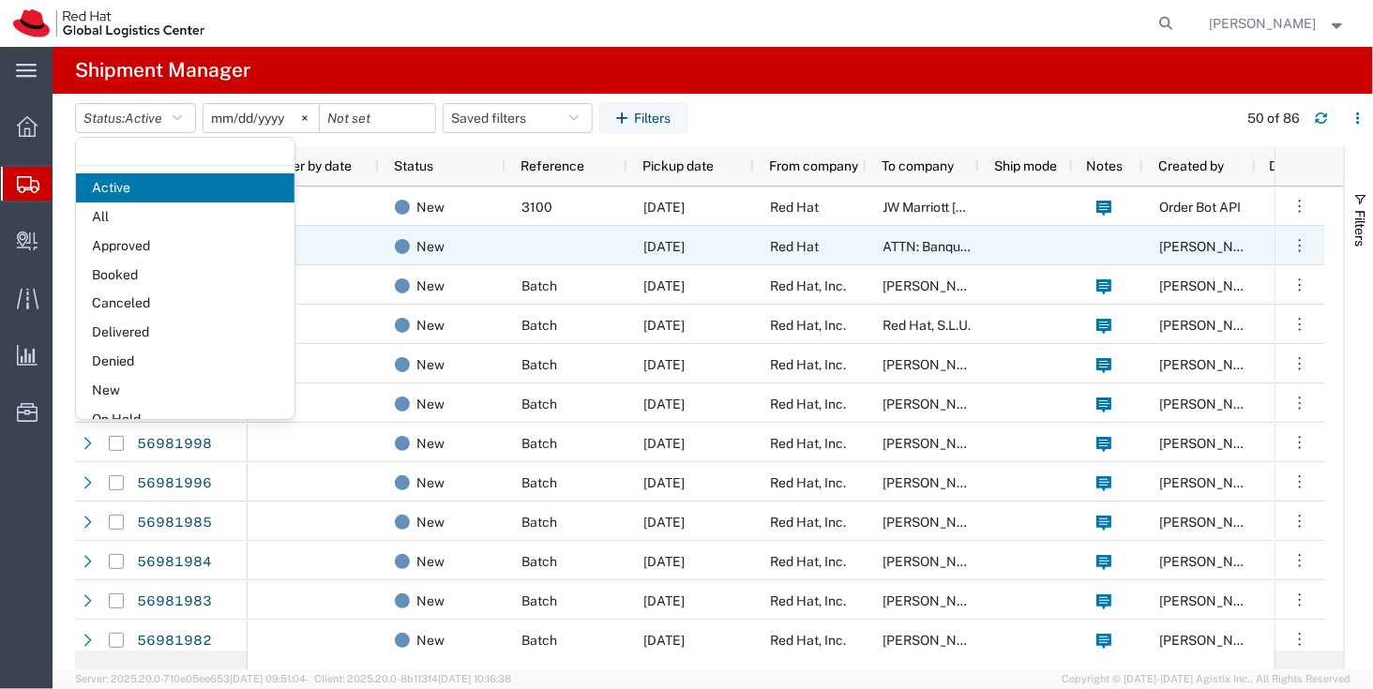
click at [368, 233] on div at bounding box center [313, 245] width 131 height 39
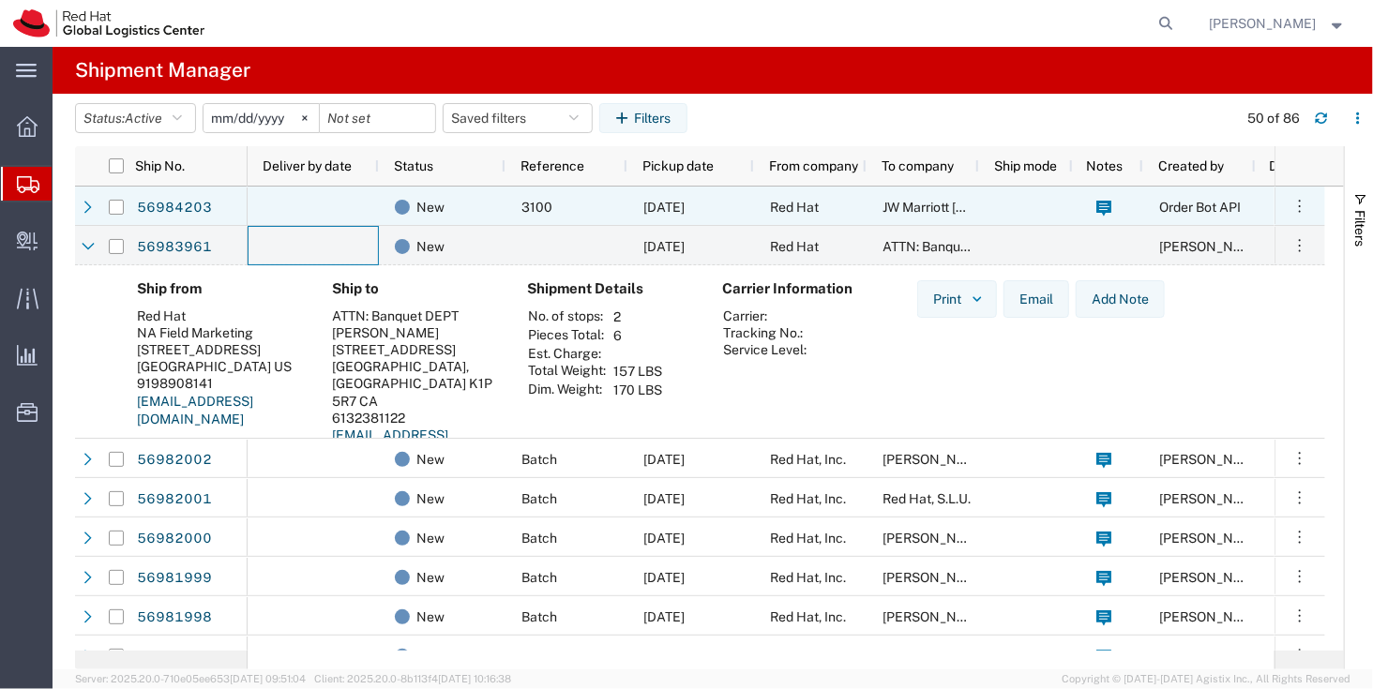
click at [501, 206] on div "New" at bounding box center [442, 206] width 127 height 39
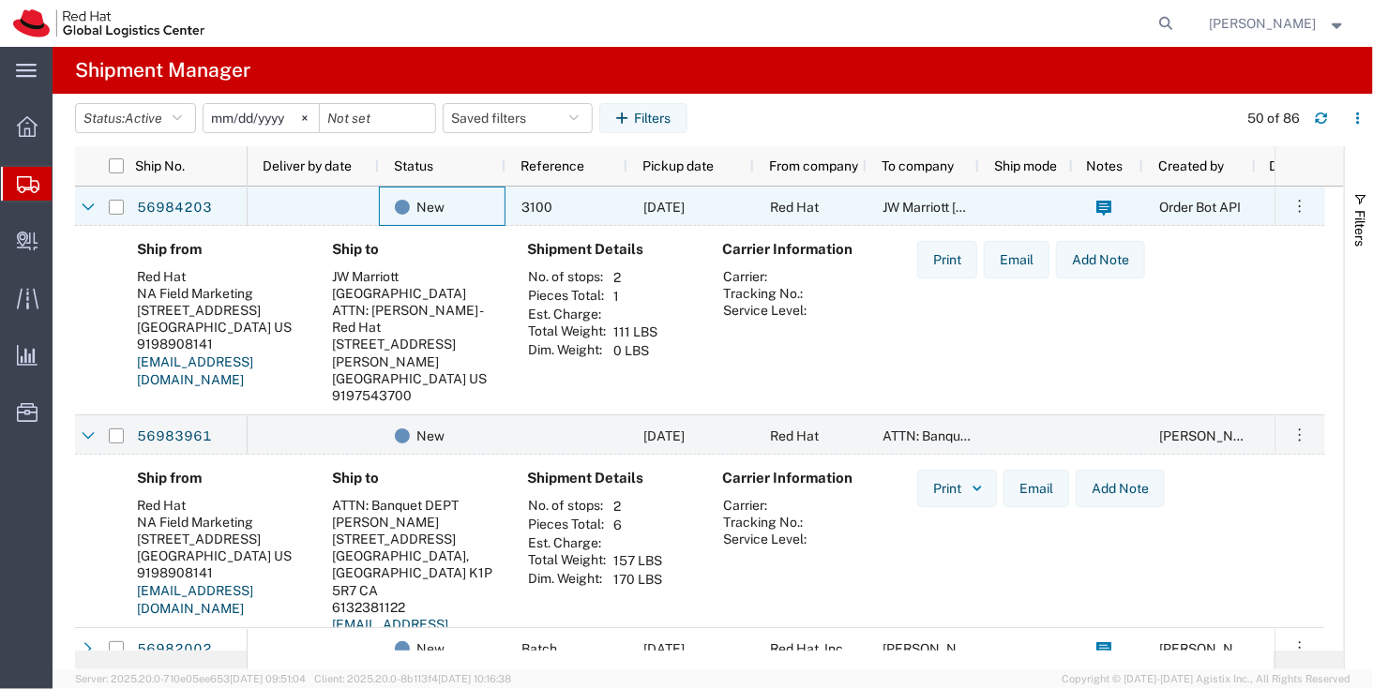
click at [546, 215] on div "3100" at bounding box center [566, 206] width 122 height 39
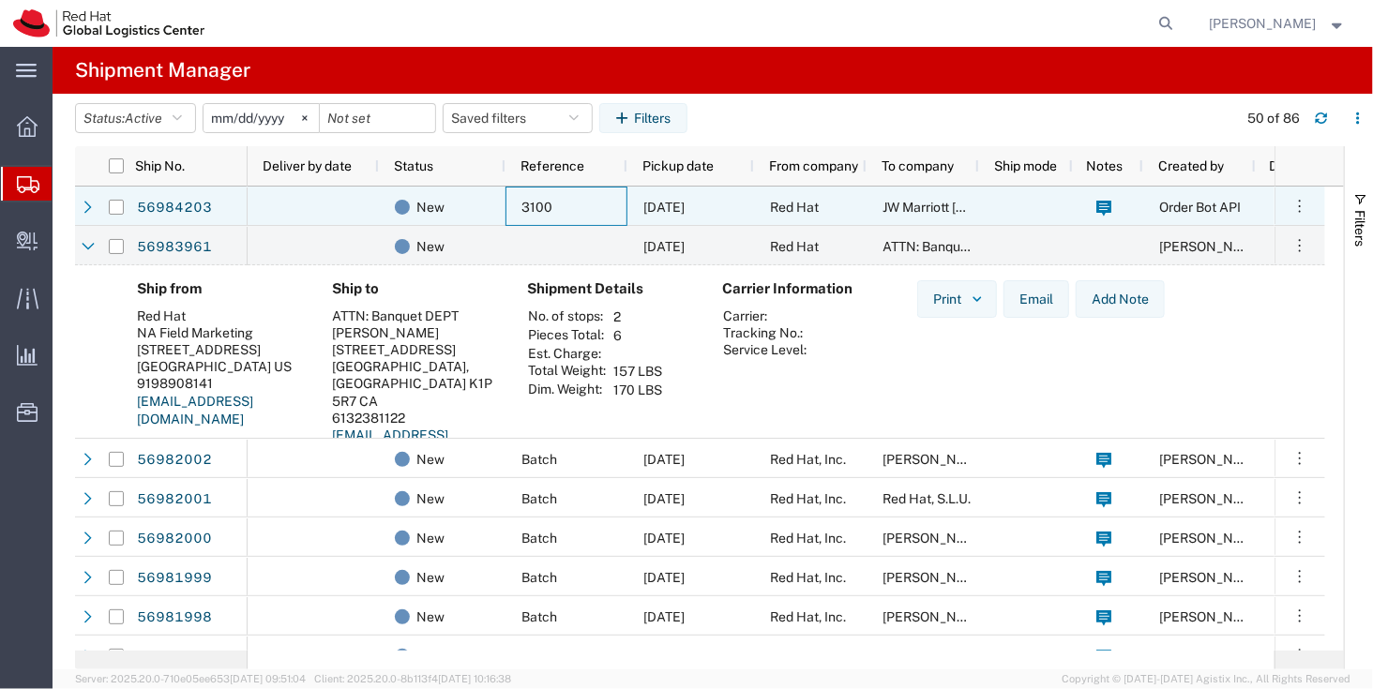
click at [789, 212] on span "Red Hat" at bounding box center [794, 207] width 49 height 15
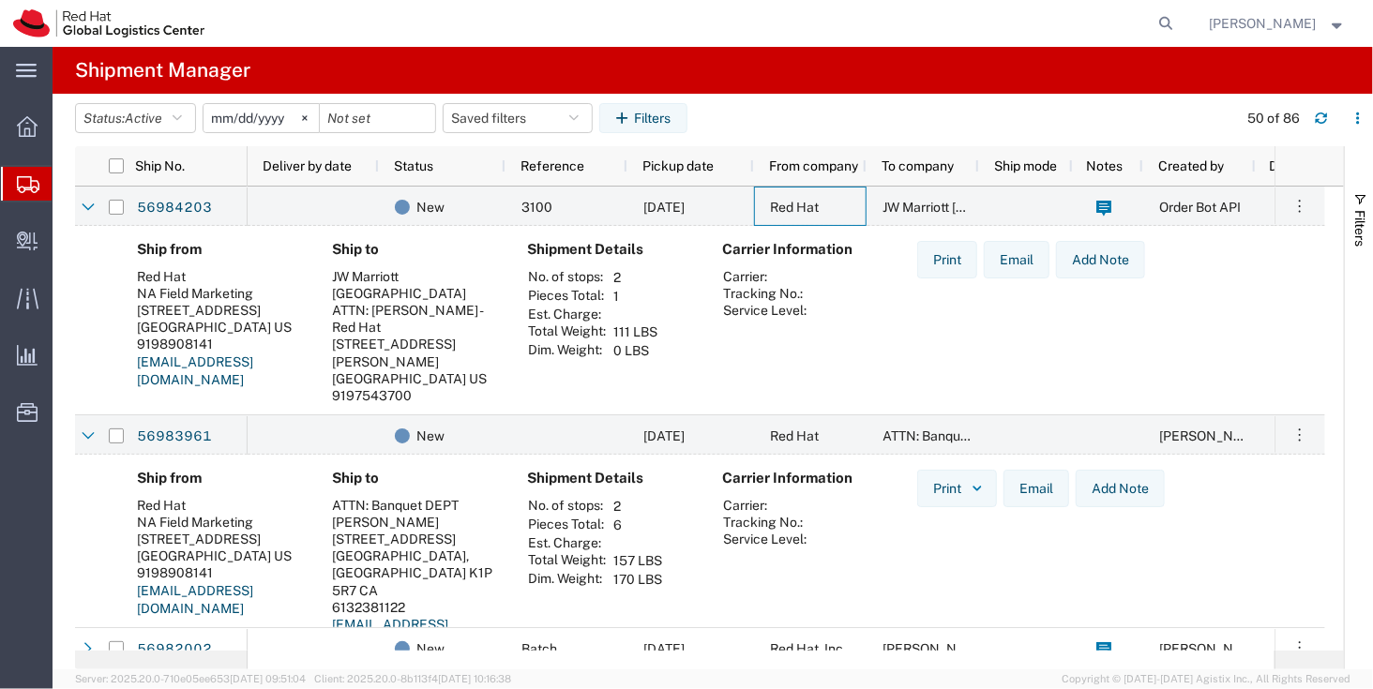
scroll to position [1, 0]
click at [669, 117] on button "Filters" at bounding box center [643, 118] width 88 height 30
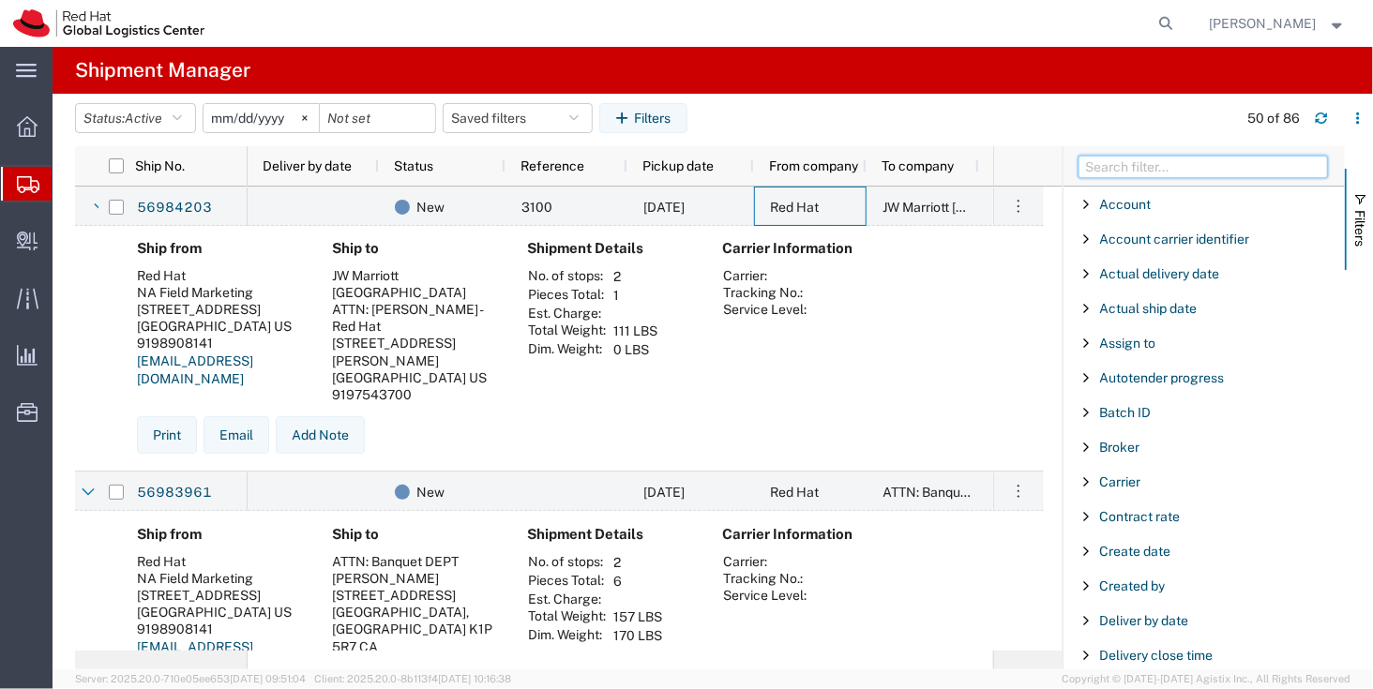
click at [1159, 158] on input "Filter Columns Input" at bounding box center [1202, 167] width 249 height 23
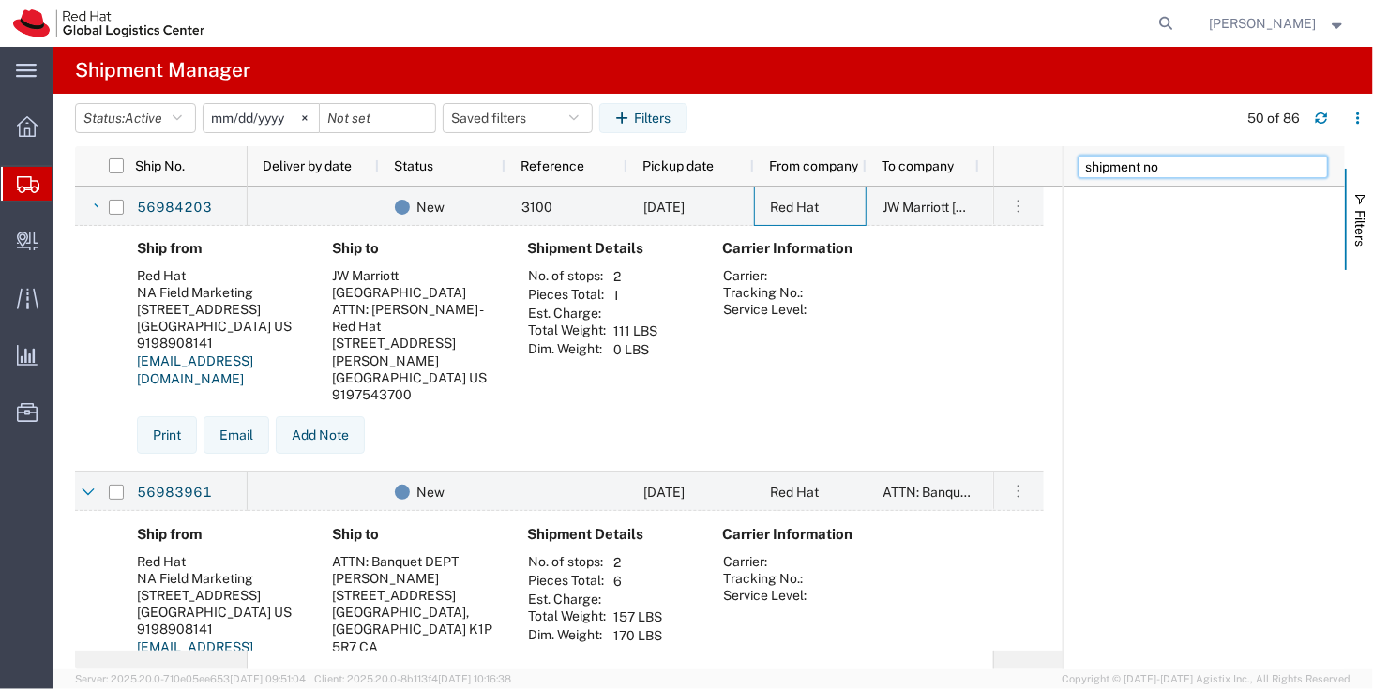
click at [1139, 173] on input "shipment no" at bounding box center [1202, 167] width 249 height 23
click at [1113, 173] on input "shipment" at bounding box center [1202, 167] width 249 height 23
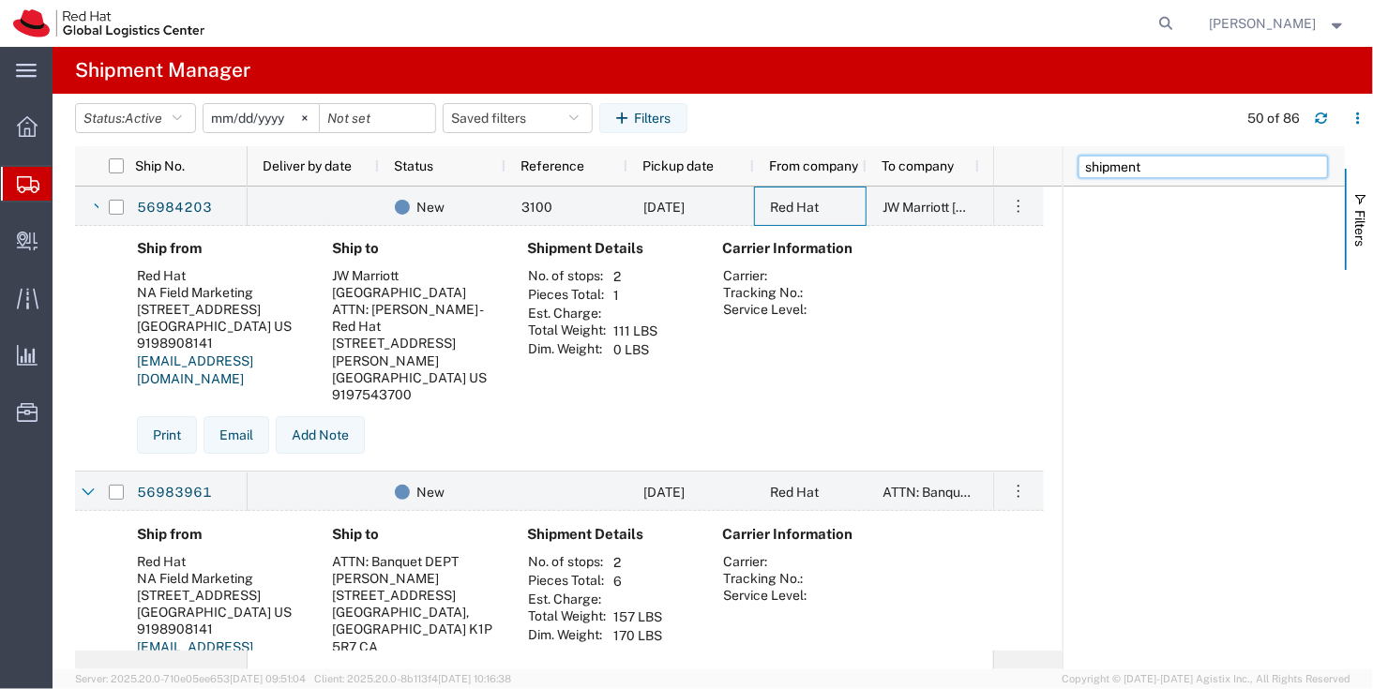
click at [1113, 173] on input "shipment" at bounding box center [1202, 167] width 249 height 23
type input "ship"
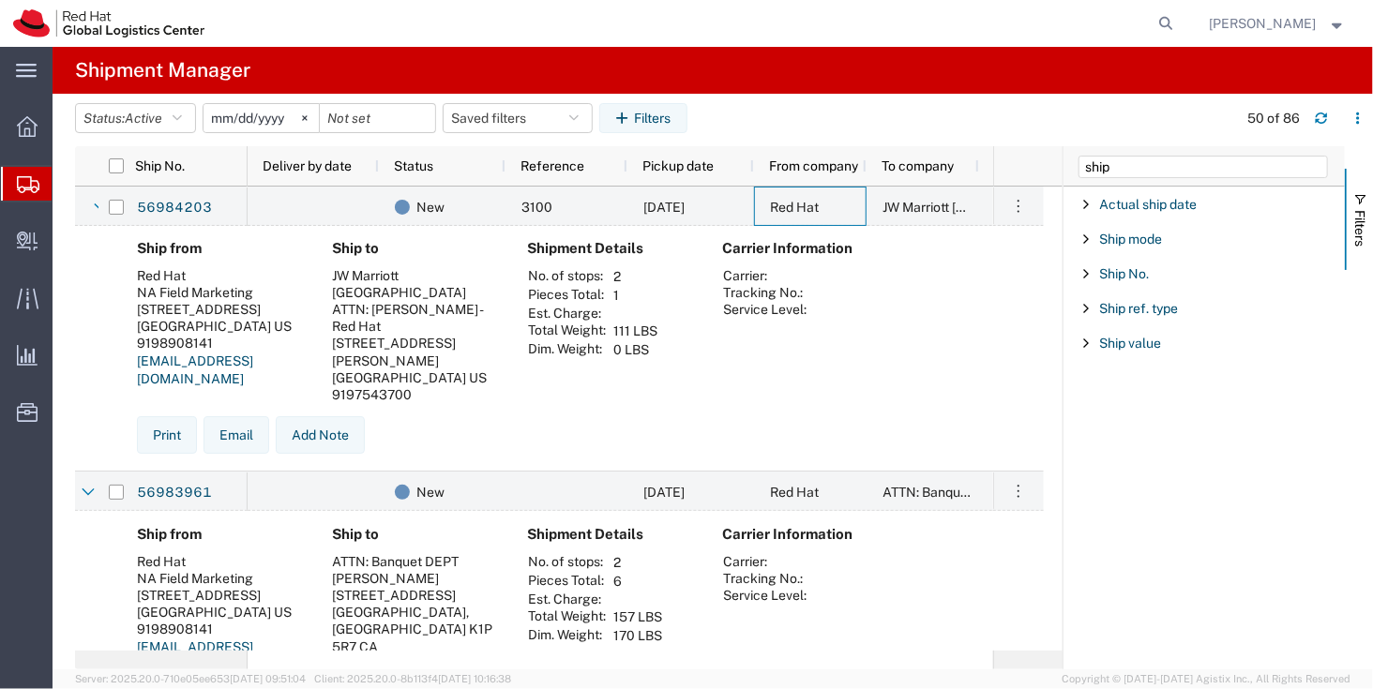
click at [1131, 263] on div "Ship No." at bounding box center [1203, 274] width 281 height 34
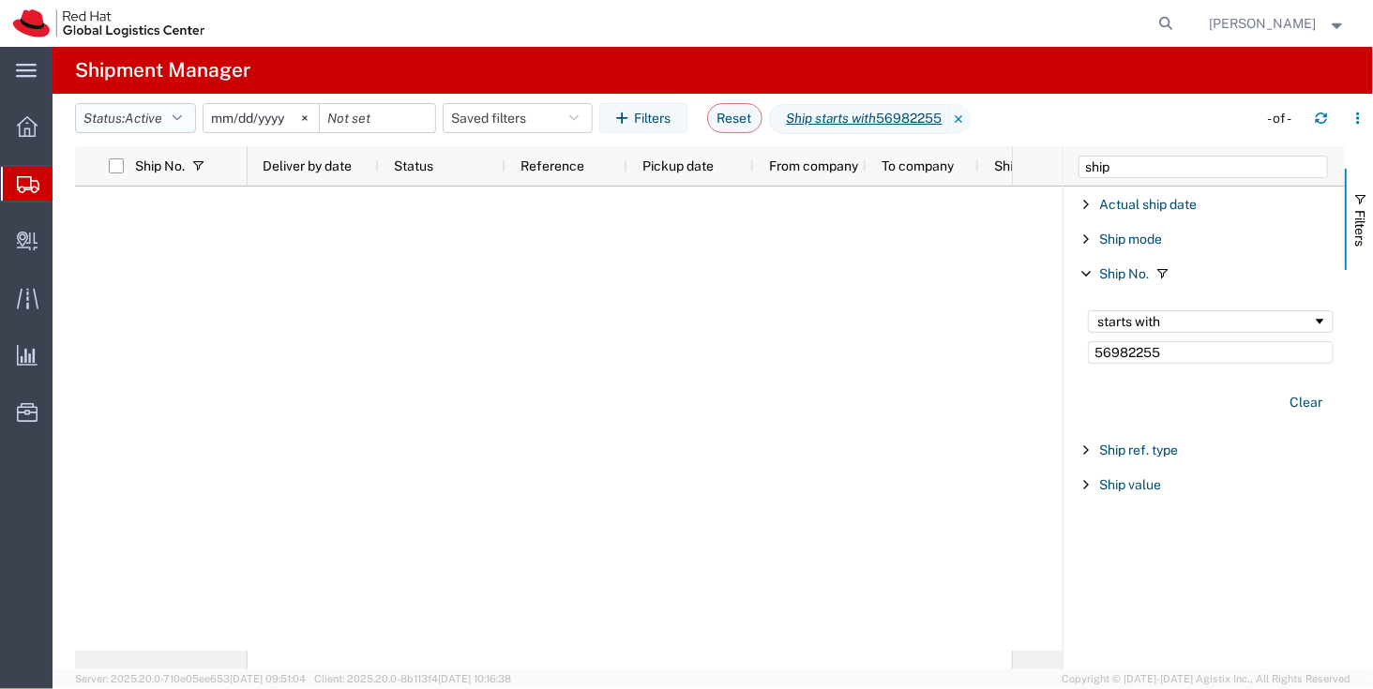
type input "56982255"
click at [138, 108] on button "Status: Active" at bounding box center [135, 118] width 121 height 30
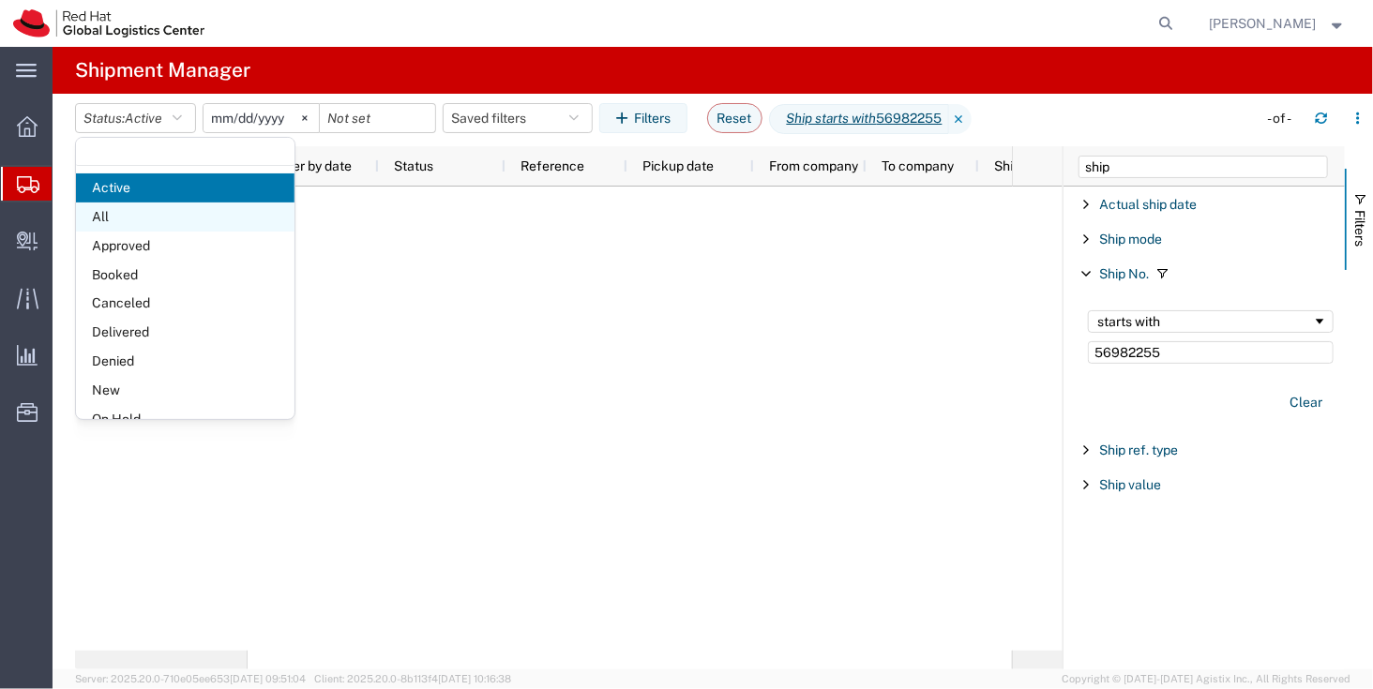
click at [170, 212] on span "All" at bounding box center [185, 217] width 218 height 29
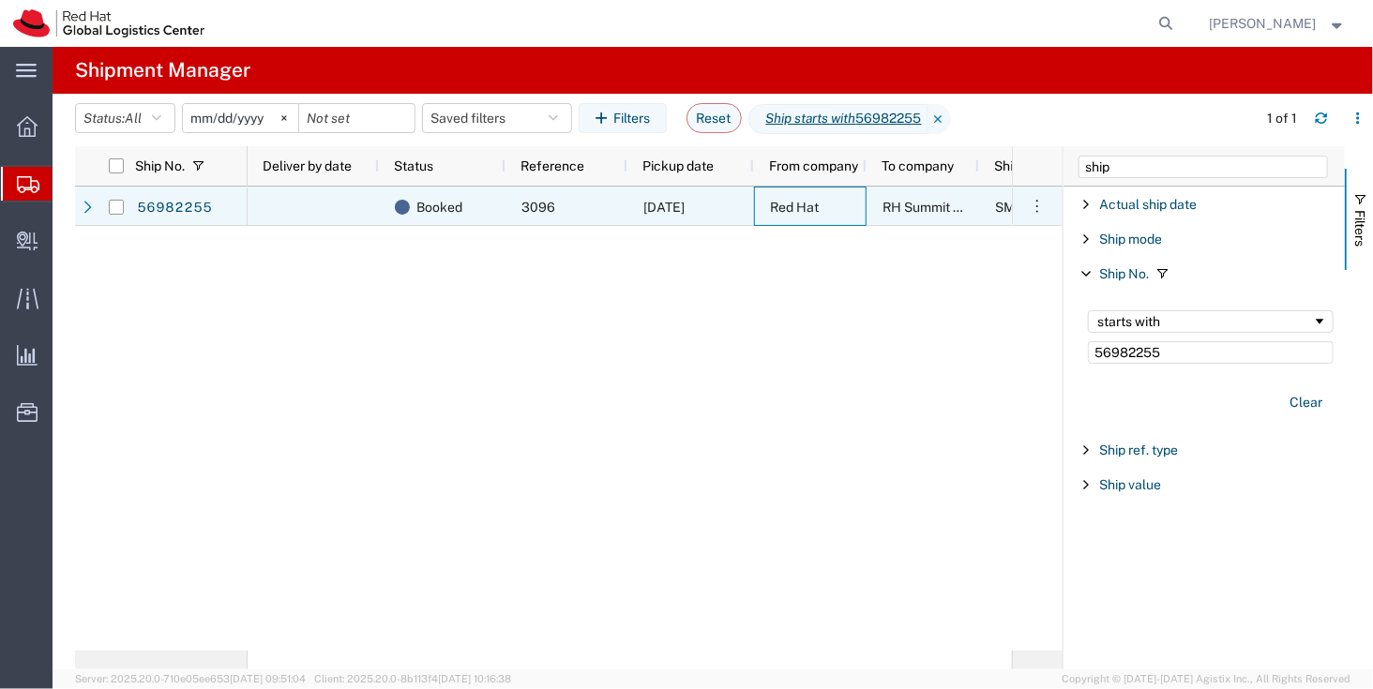
click at [540, 210] on span "3096" at bounding box center [538, 207] width 34 height 15
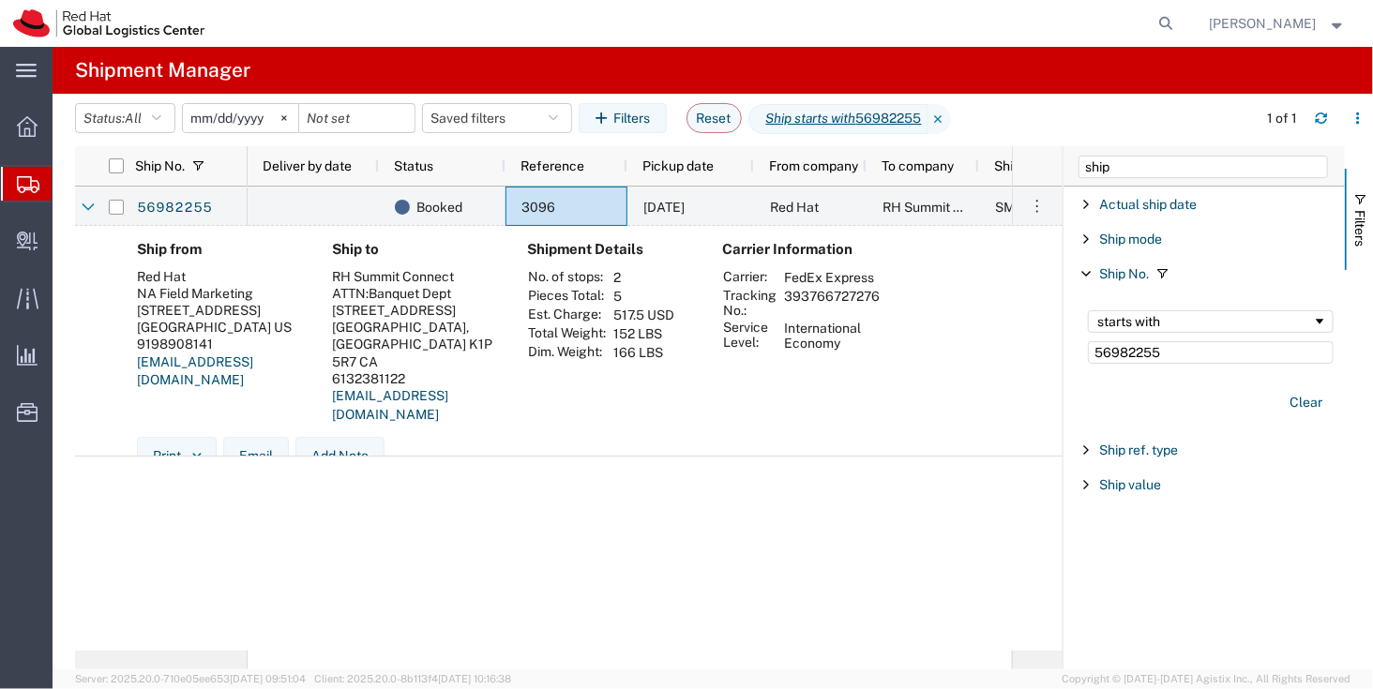
click at [1151, 365] on div "starts with 56982255" at bounding box center [1210, 337] width 268 height 76
click at [1140, 356] on input "56982255" at bounding box center [1211, 352] width 246 height 23
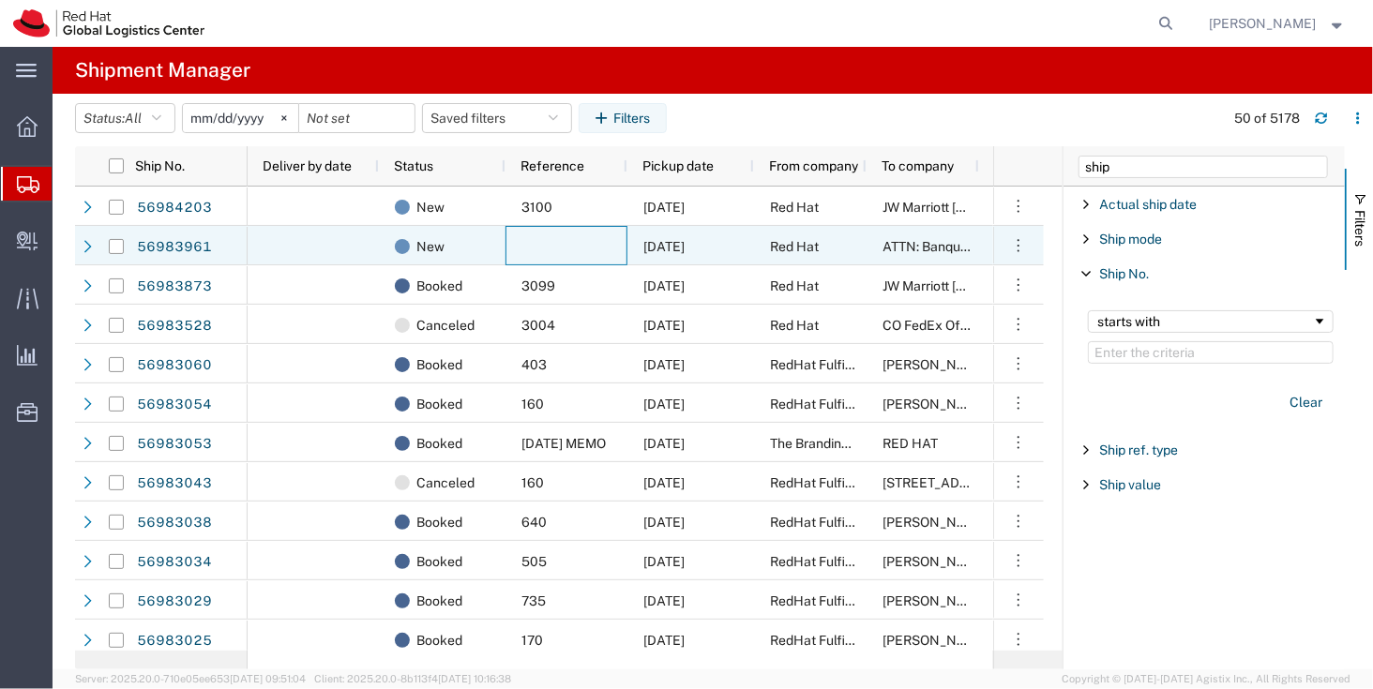
click at [522, 233] on div at bounding box center [566, 245] width 122 height 39
click at [445, 242] on div "New" at bounding box center [446, 246] width 102 height 39
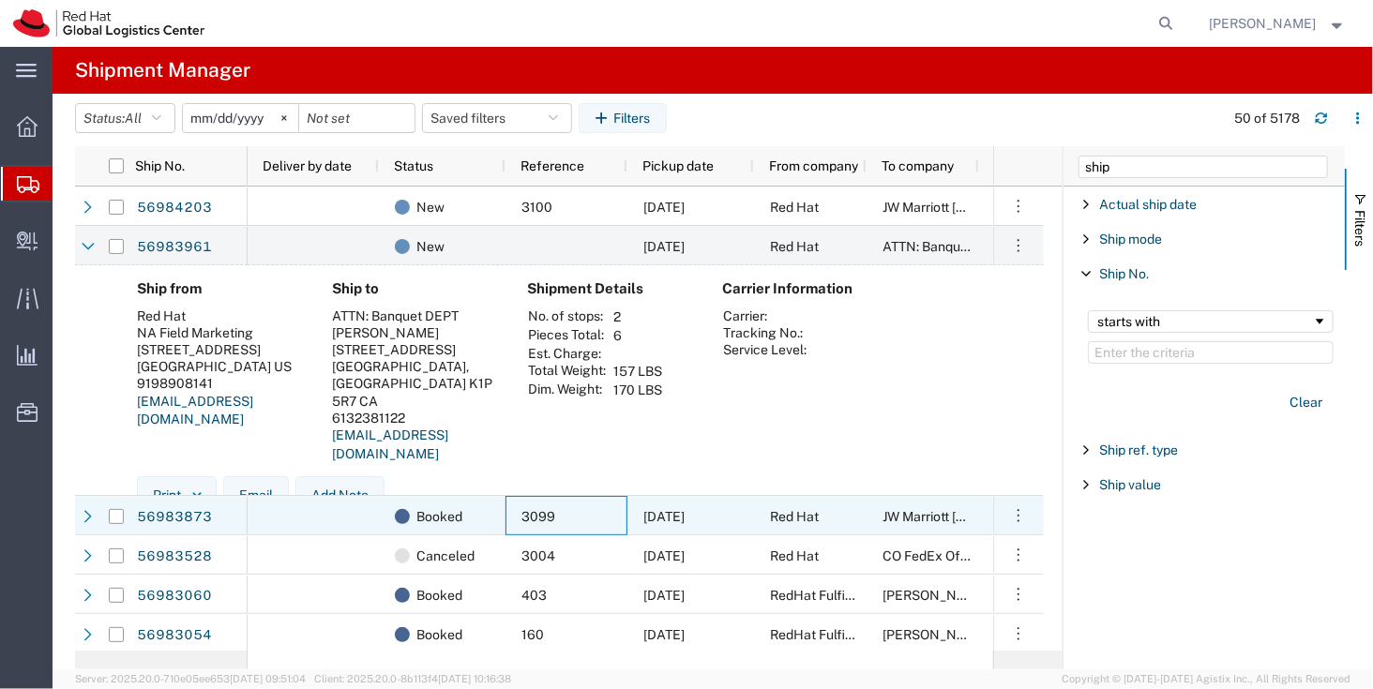
click at [592, 510] on div "3099" at bounding box center [566, 515] width 122 height 39
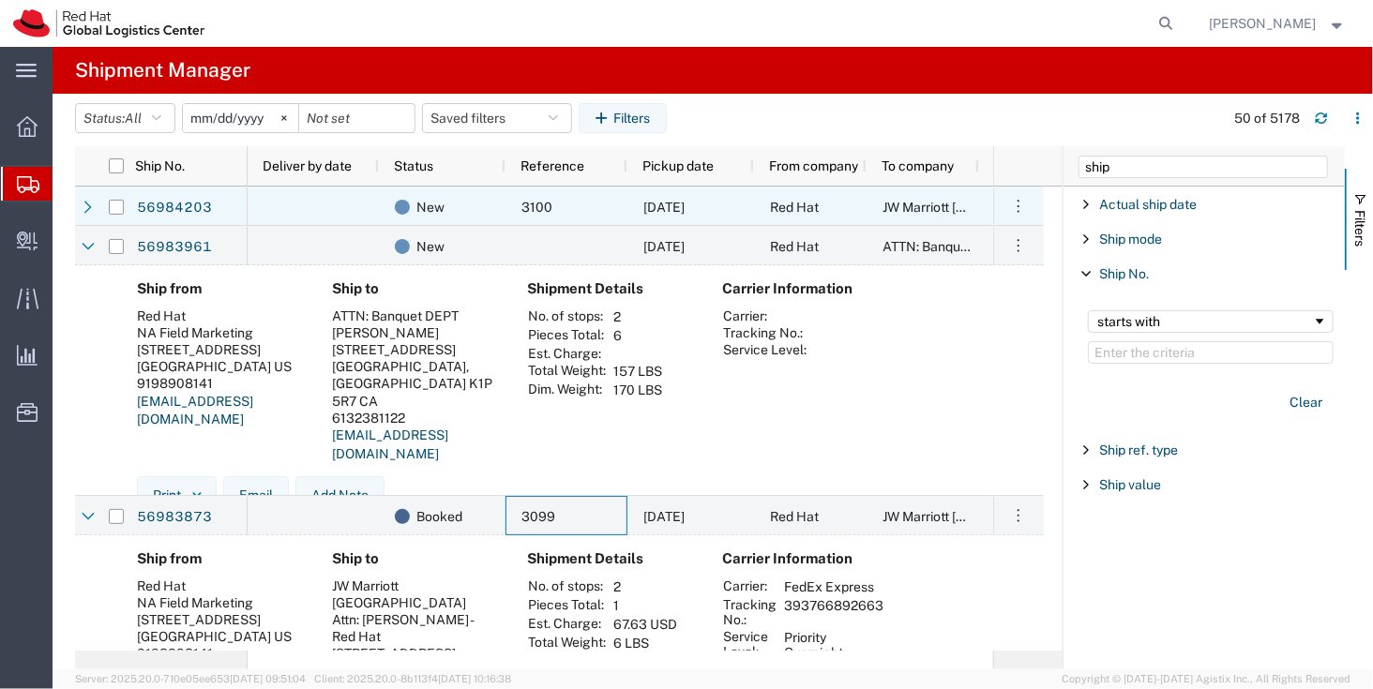
click at [618, 206] on div "3100" at bounding box center [566, 206] width 122 height 39
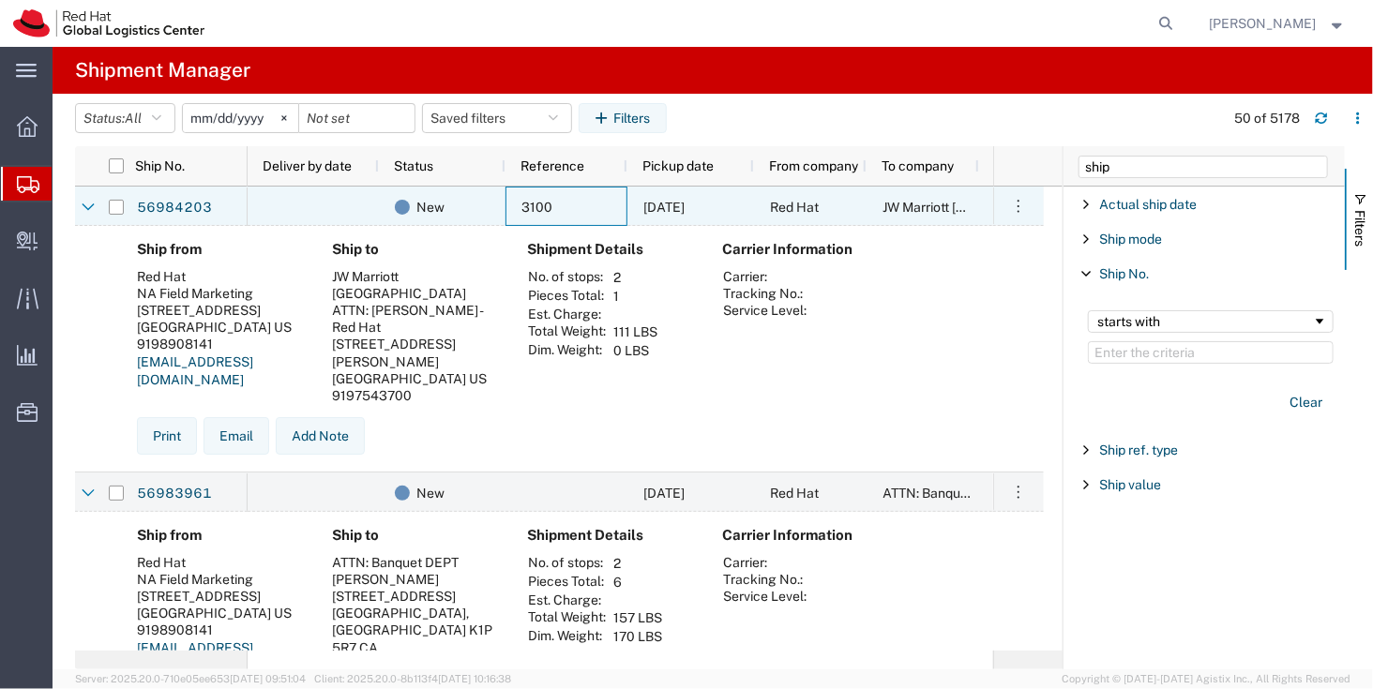
click at [601, 216] on div "3100" at bounding box center [566, 206] width 122 height 39
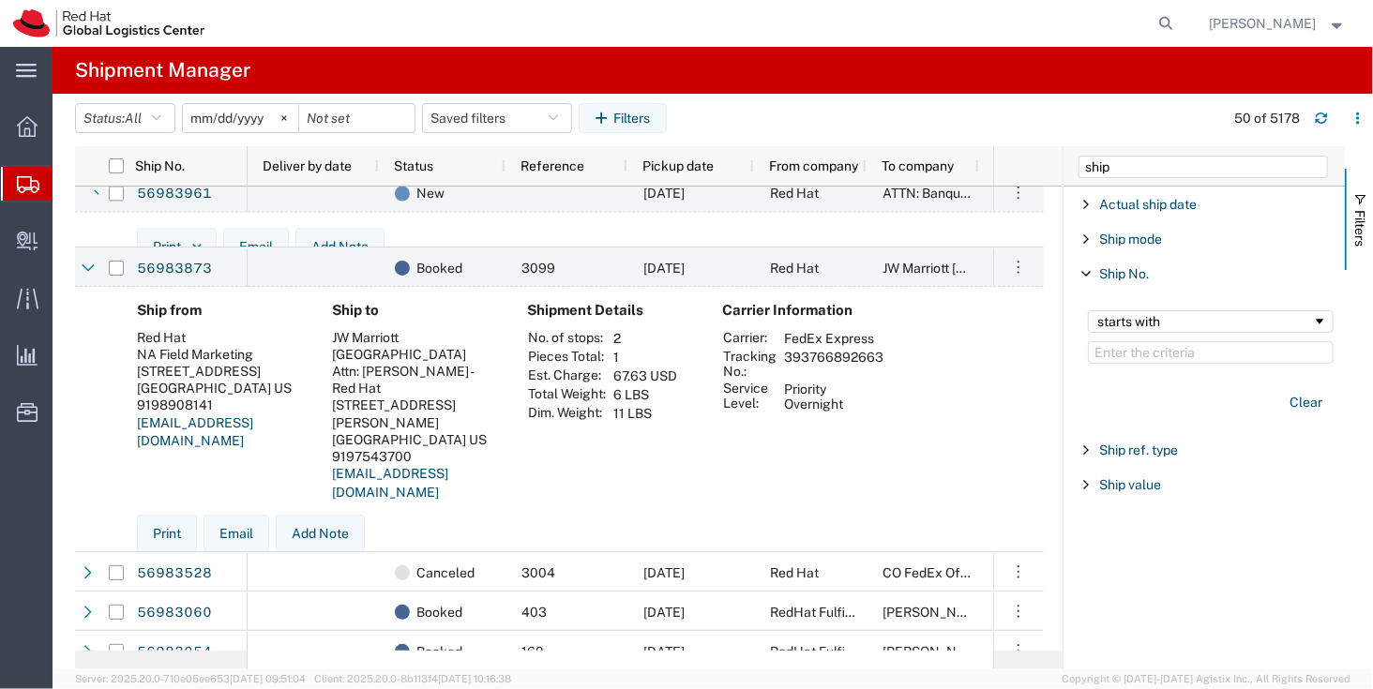
scroll to position [368, 0]
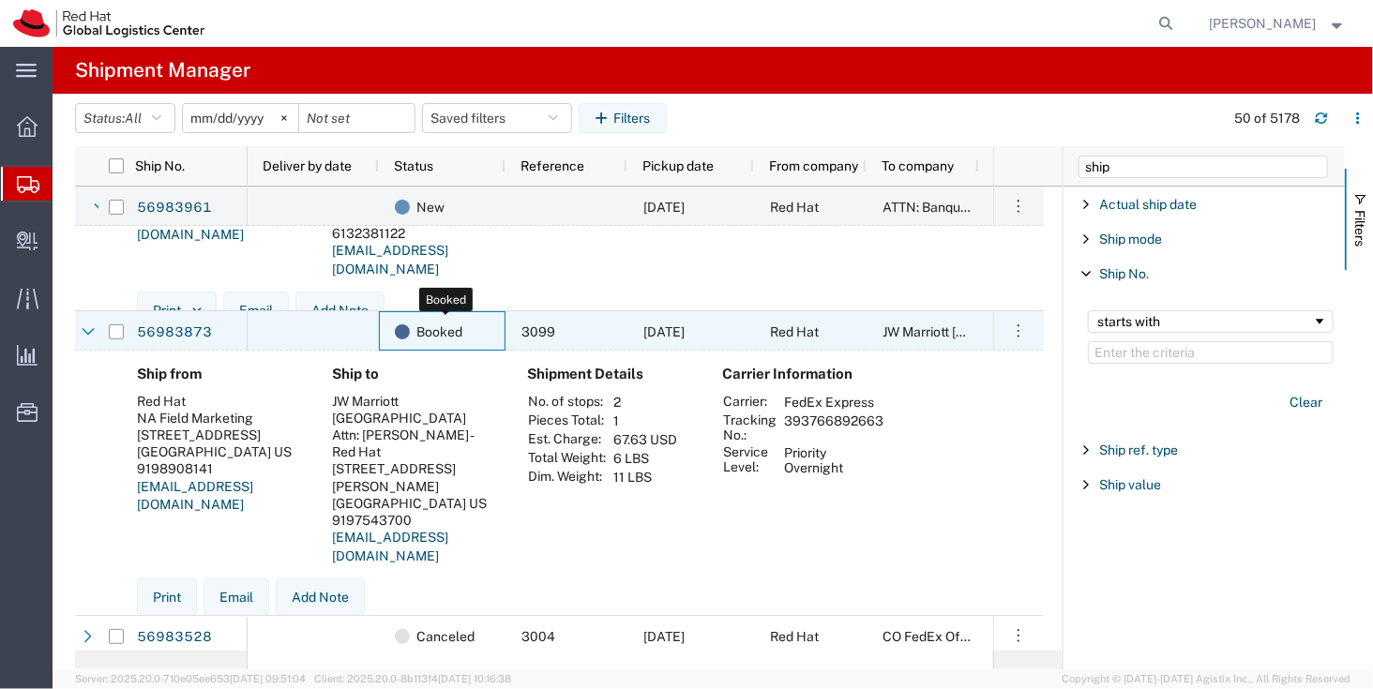
click at [492, 341] on div "Booked" at bounding box center [446, 331] width 102 height 39
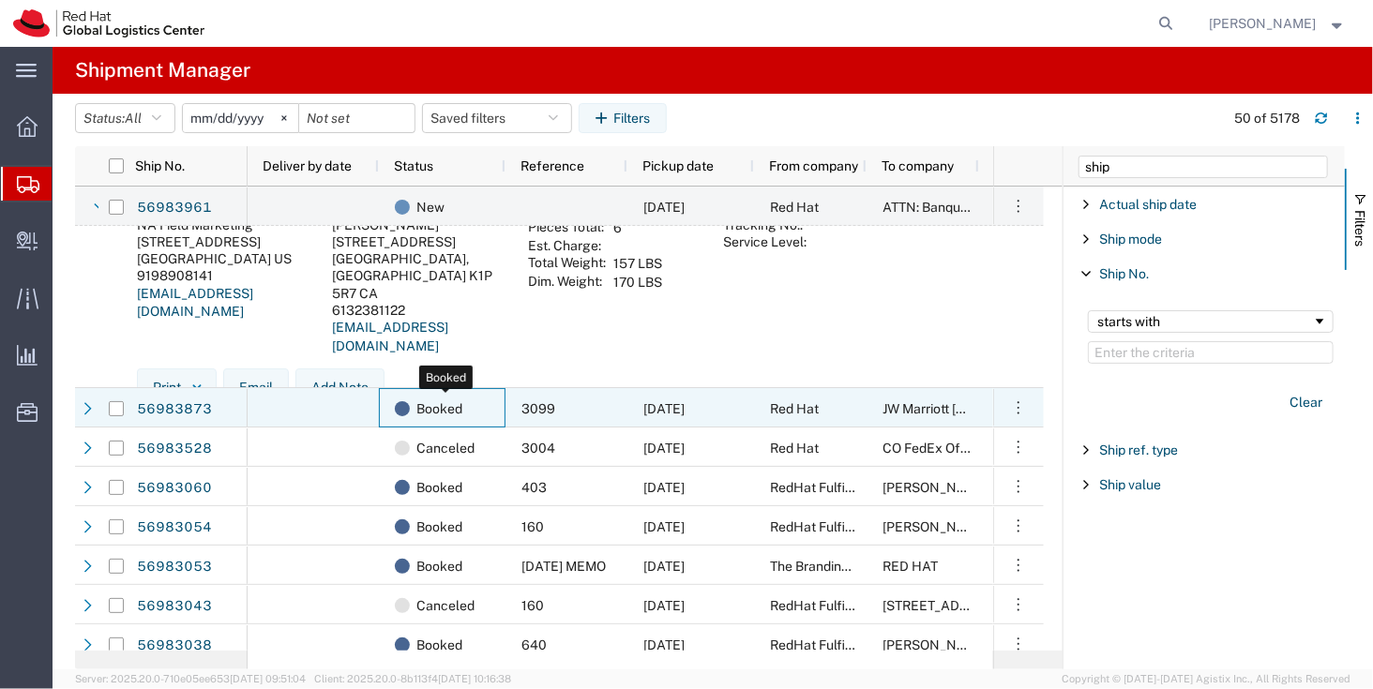
click at [485, 407] on div "Booked" at bounding box center [446, 408] width 102 height 39
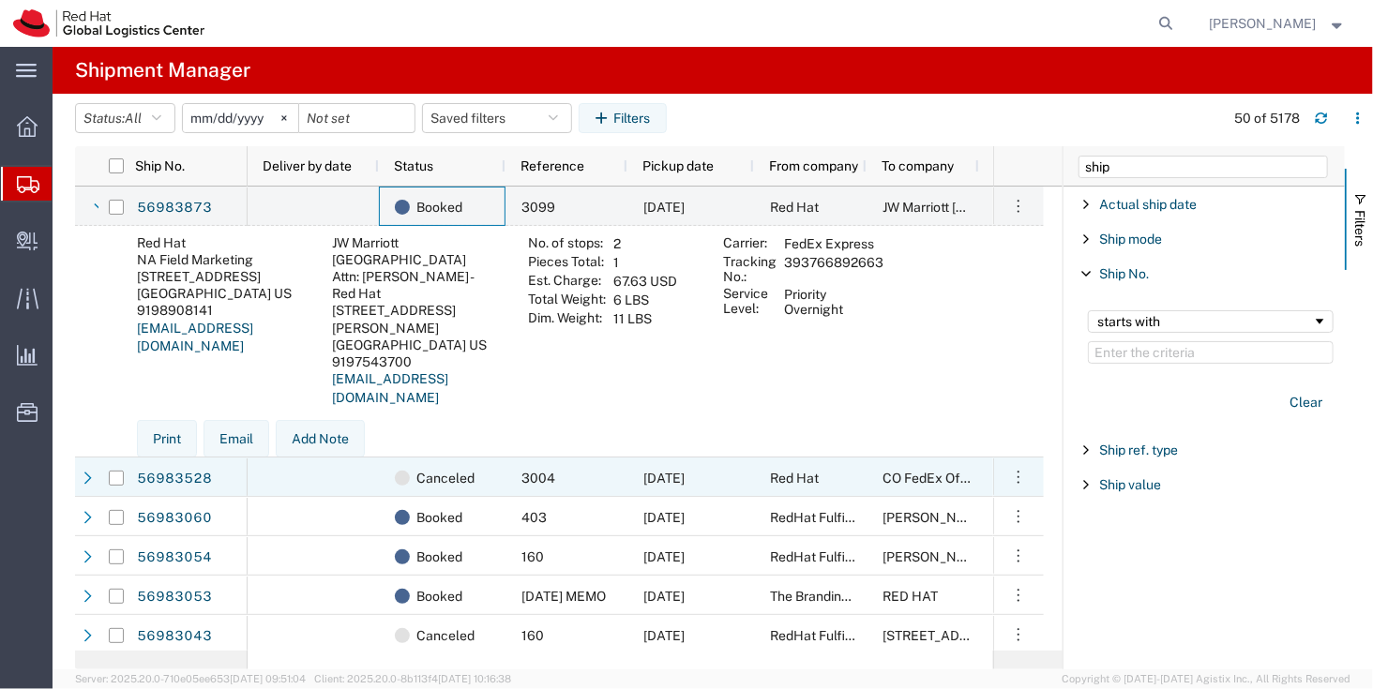
click at [624, 461] on div "3004" at bounding box center [566, 477] width 122 height 39
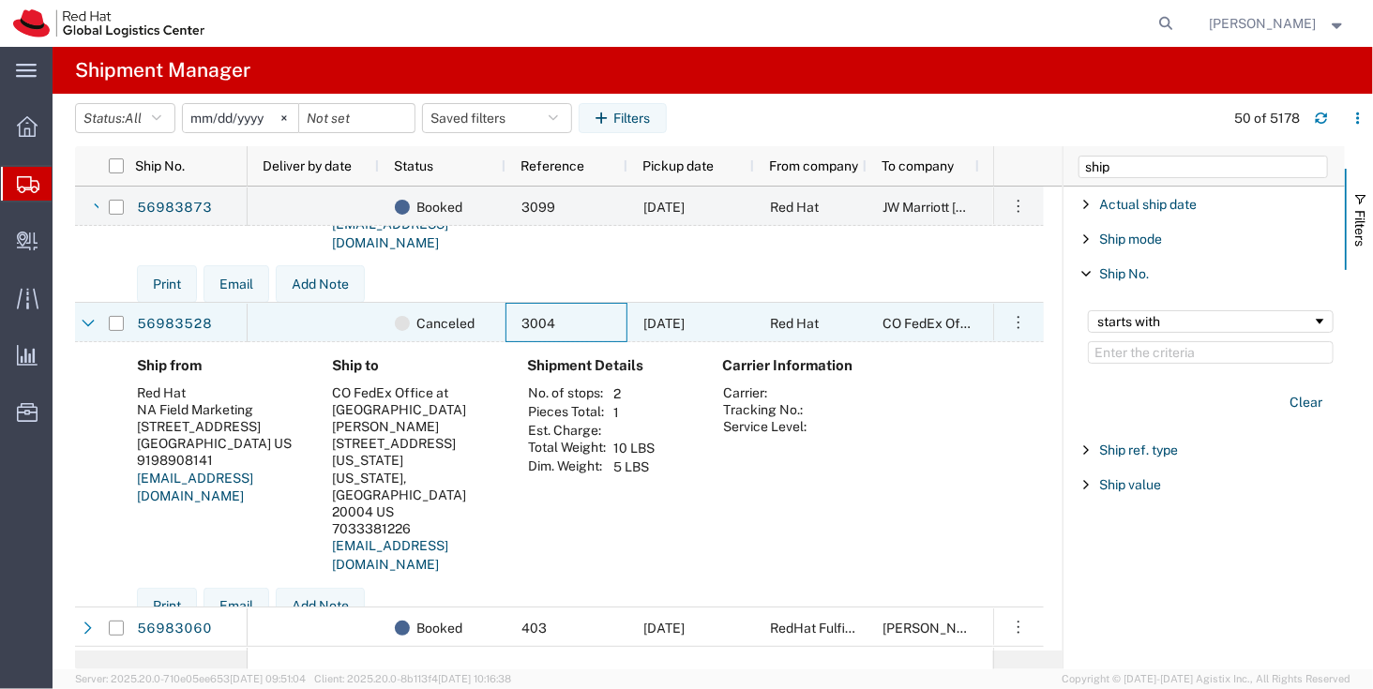
click at [268, 326] on div at bounding box center [313, 322] width 131 height 39
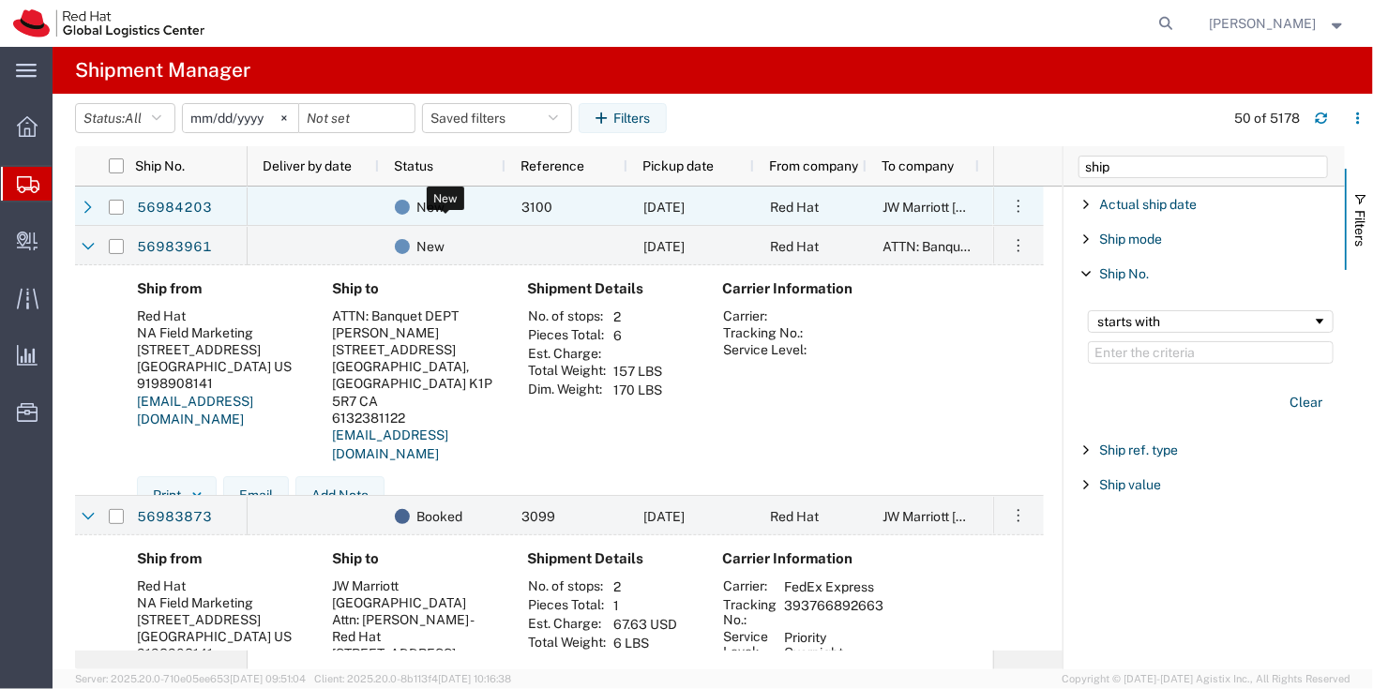
click at [474, 204] on div "New" at bounding box center [446, 207] width 102 height 39
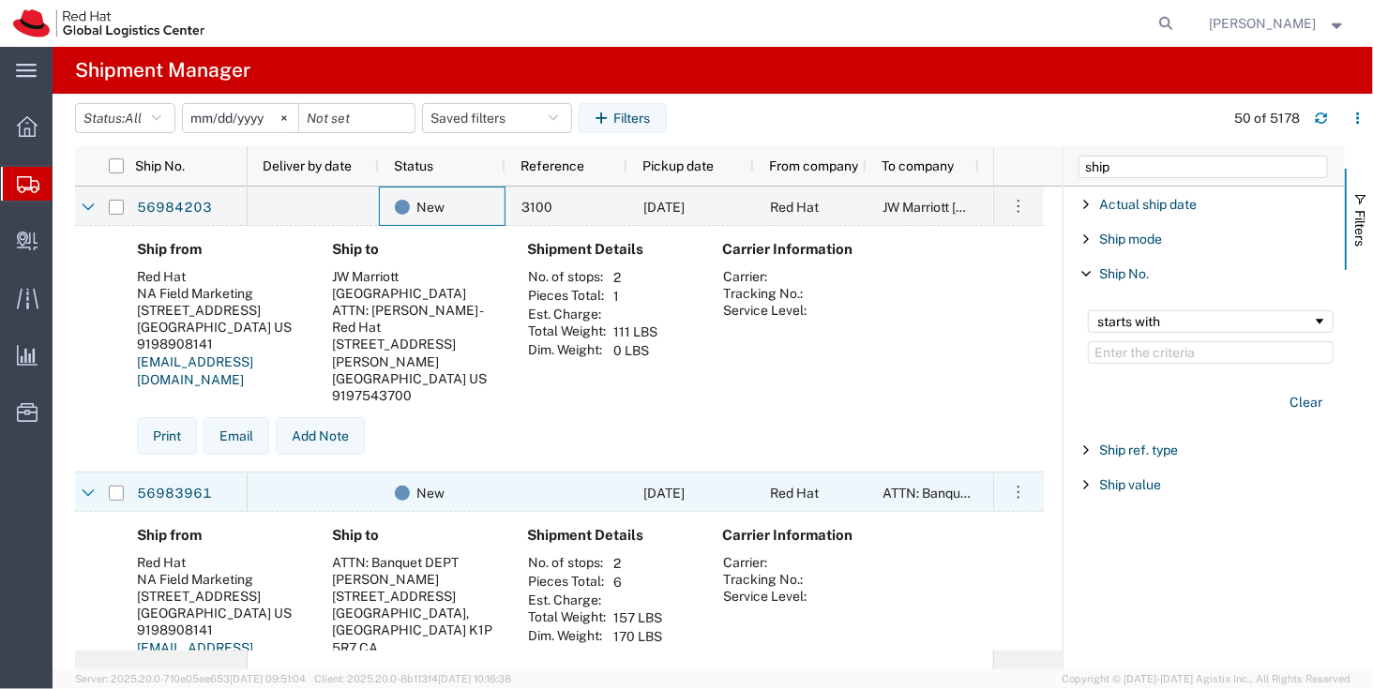
click at [276, 507] on div at bounding box center [313, 492] width 131 height 39
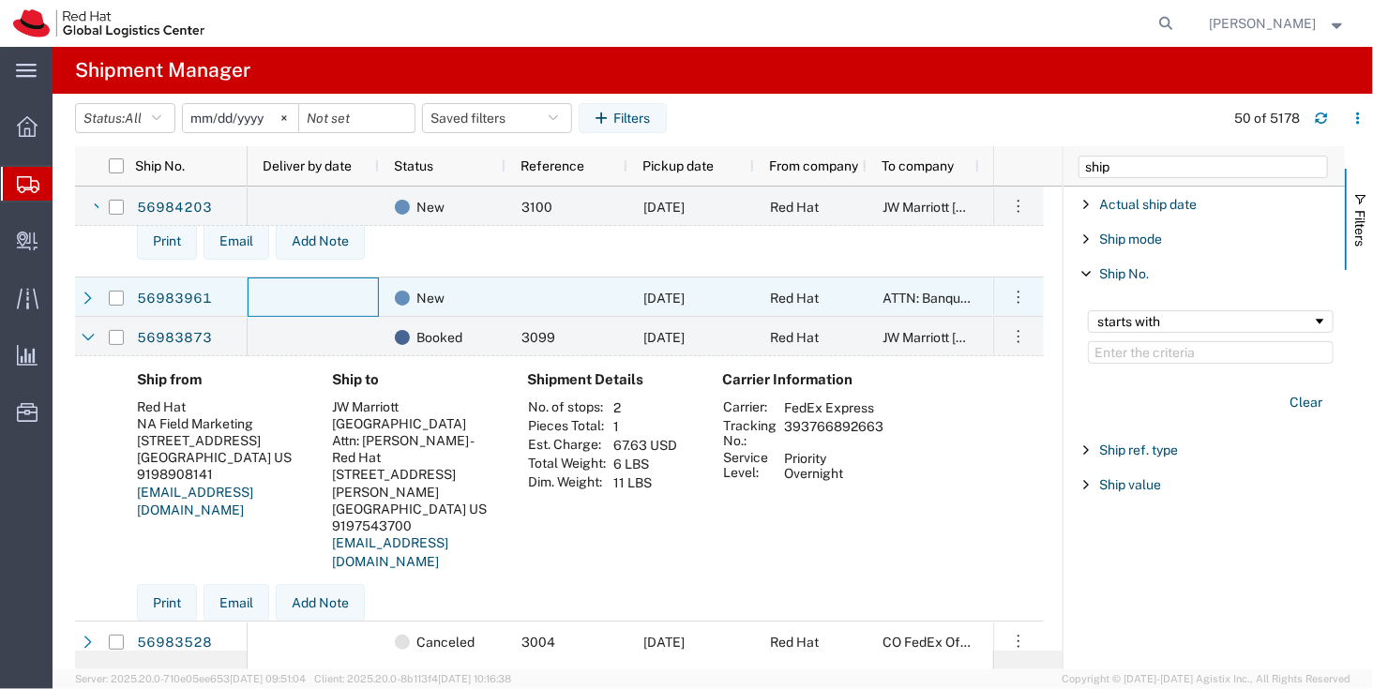
click at [298, 304] on div at bounding box center [313, 297] width 131 height 39
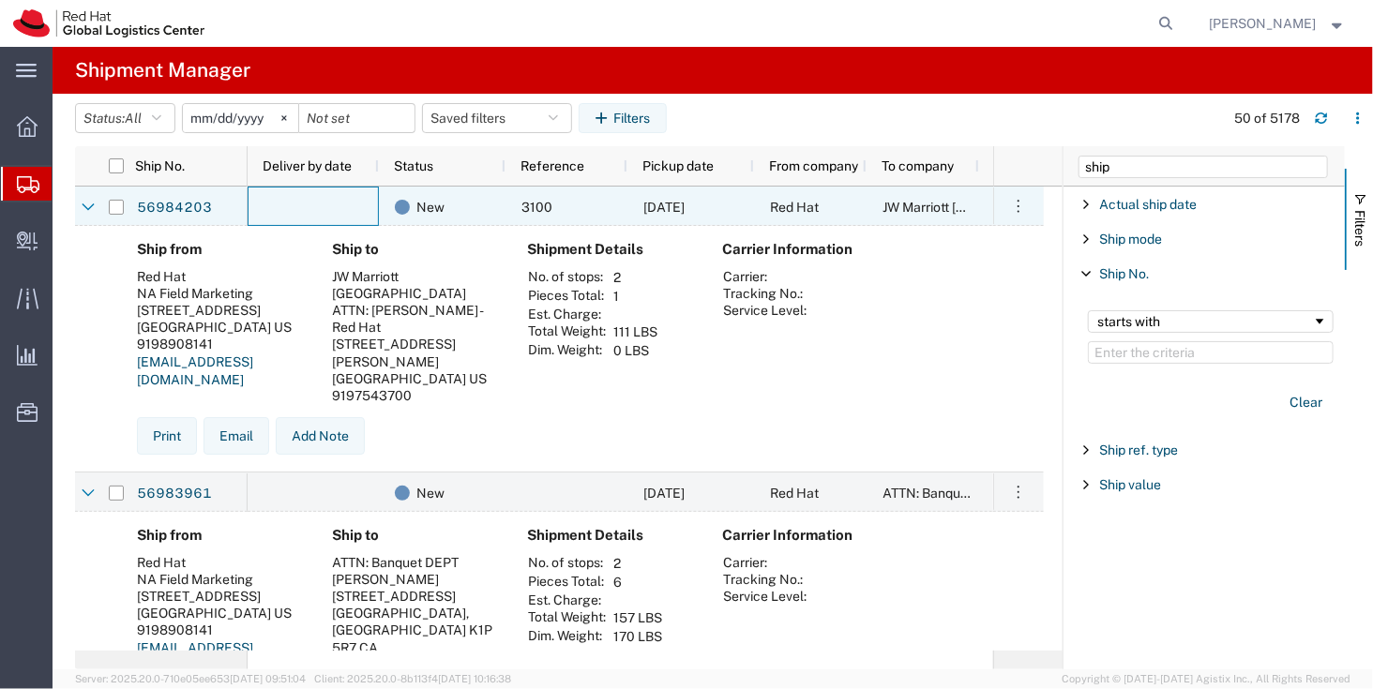
click at [273, 200] on div at bounding box center [313, 206] width 131 height 39
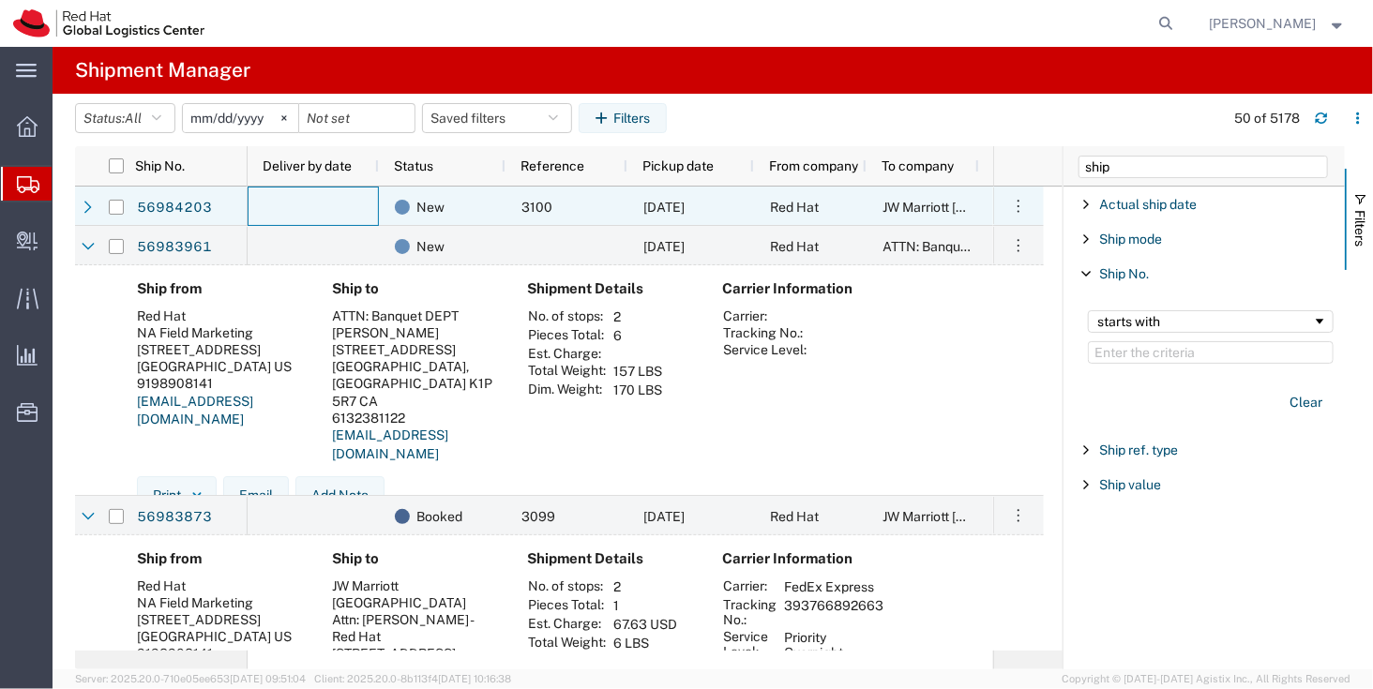
click at [273, 200] on div at bounding box center [313, 206] width 131 height 39
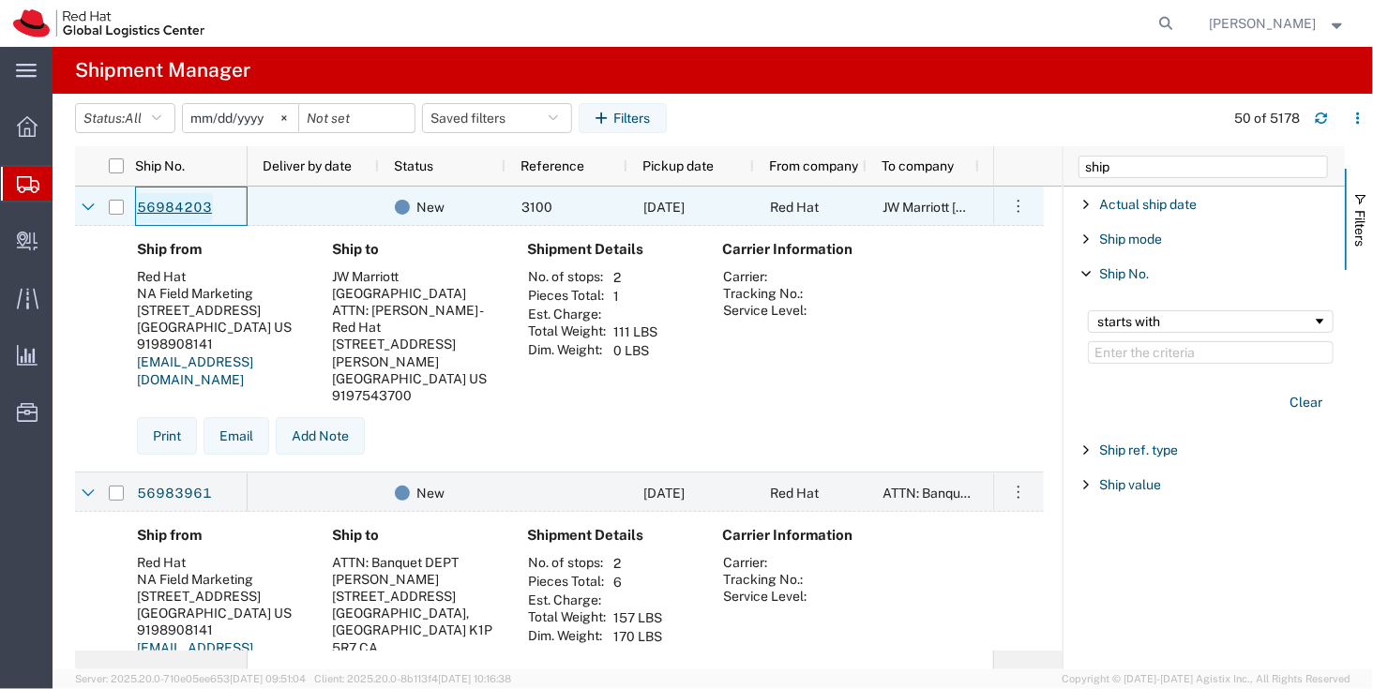
click at [189, 204] on link "56984203" at bounding box center [174, 208] width 77 height 30
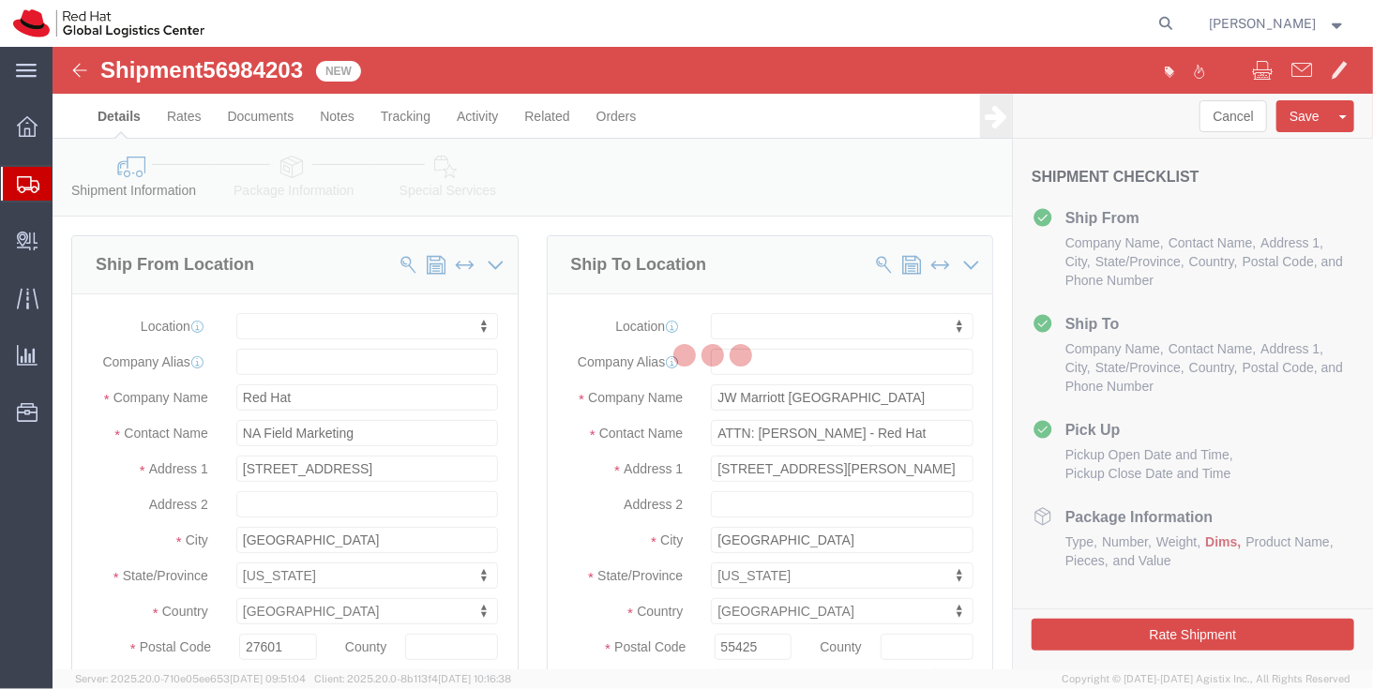
select select
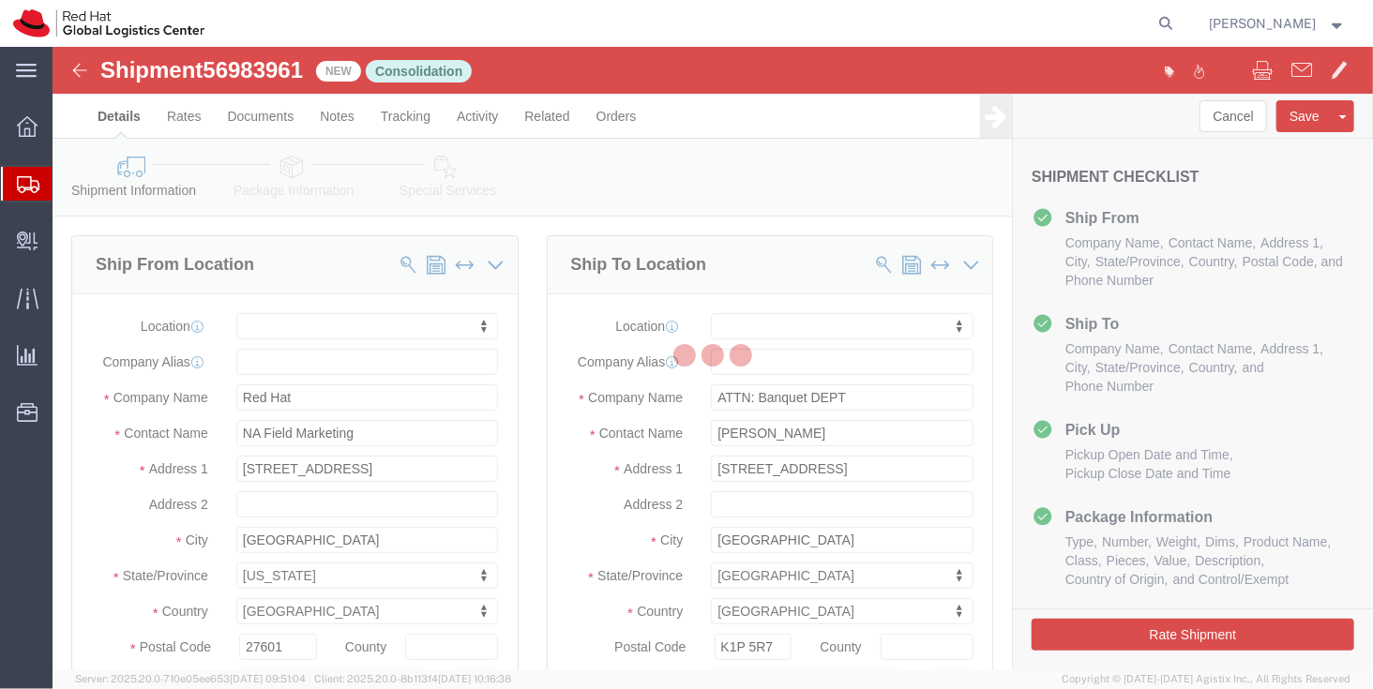
select select
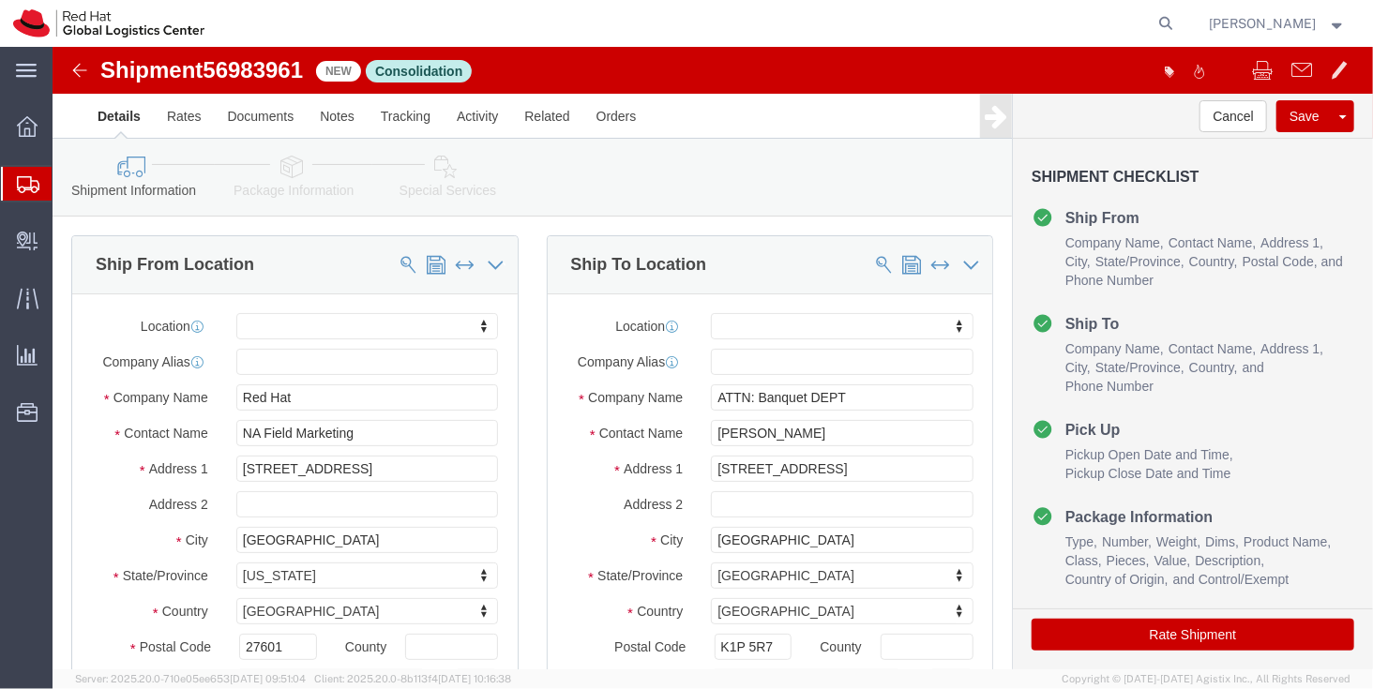
click link "Package Information"
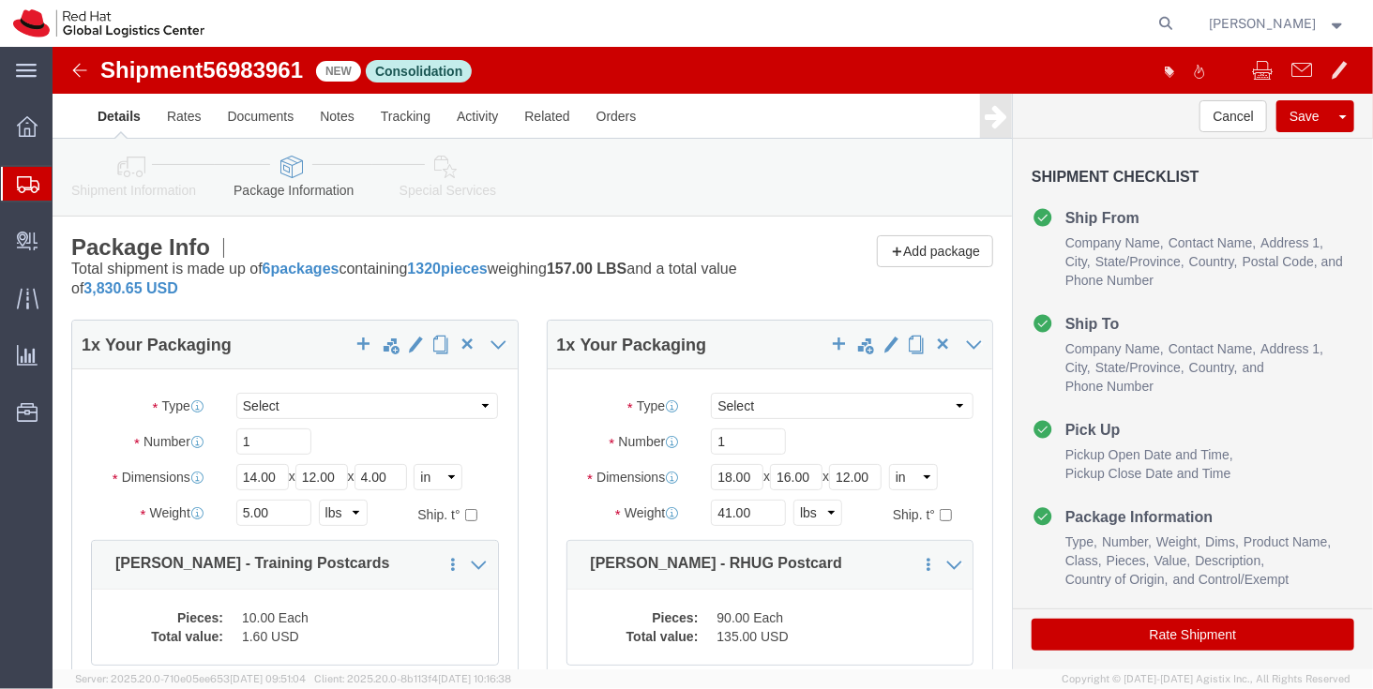
click icon
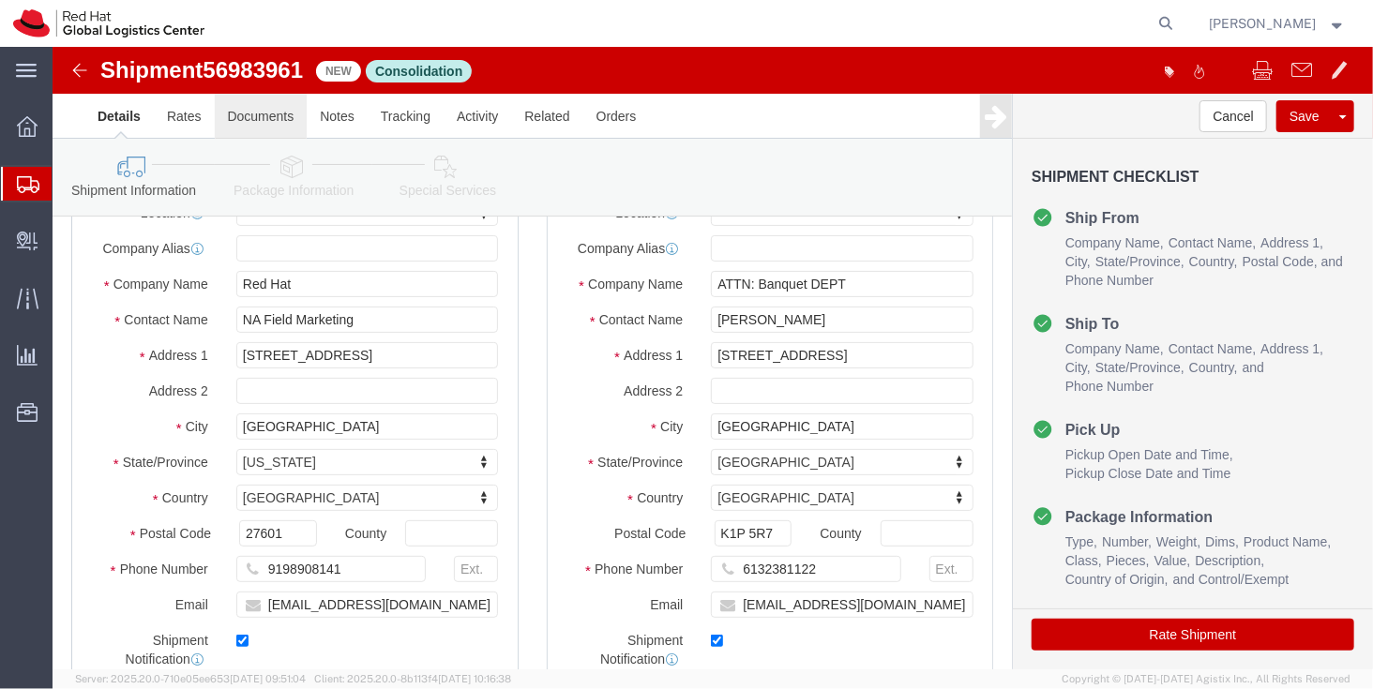
scroll to position [110, 0]
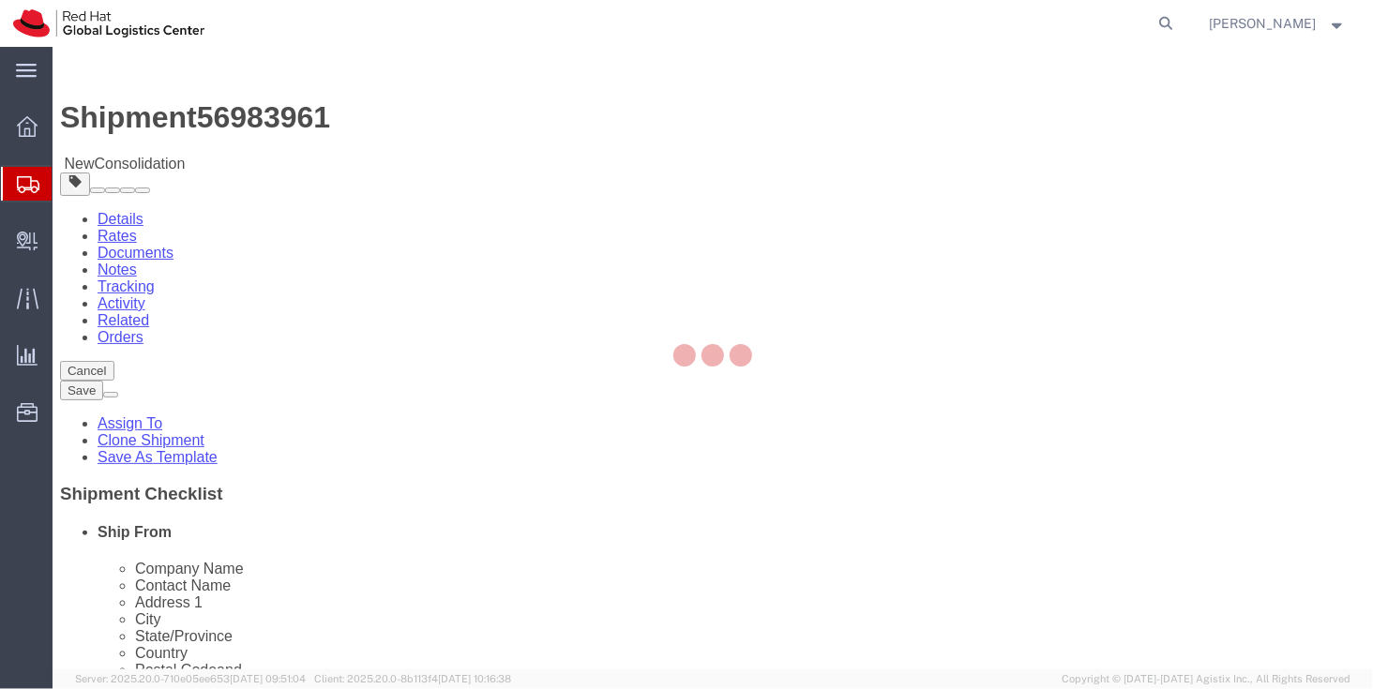
select select
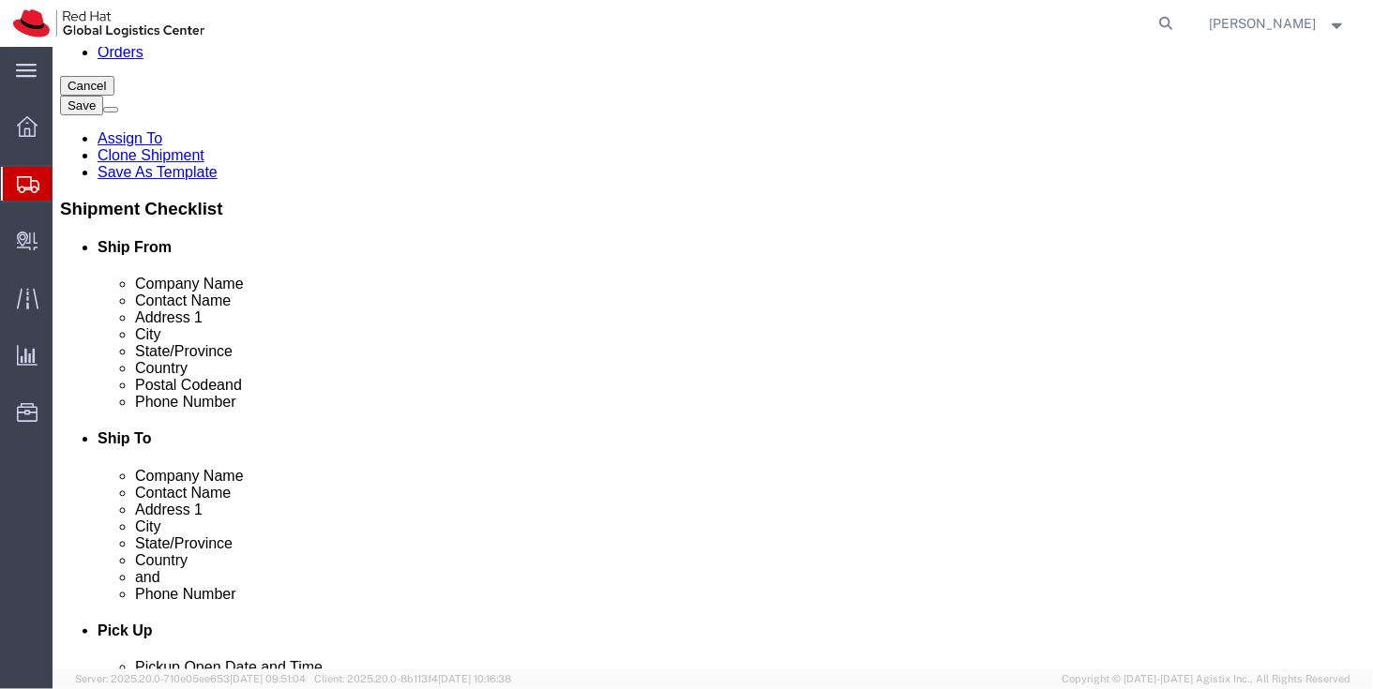
scroll to position [286, 0]
click input "[EMAIL_ADDRESS][DOMAIN_NAME]"
type input "[EMAIL_ADDRESS][DOMAIN_NAME]"
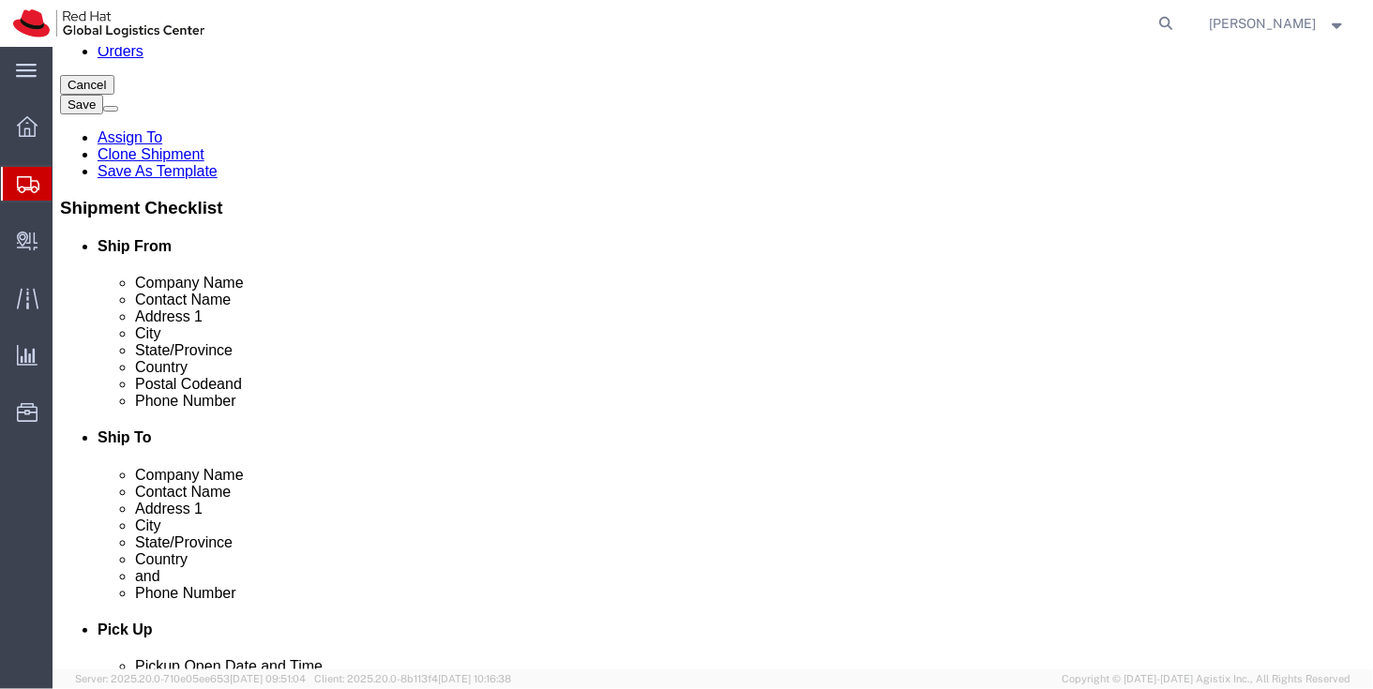
click input "[EMAIL_ADDRESS][DOMAIN_NAME]"
click link "Package Information"
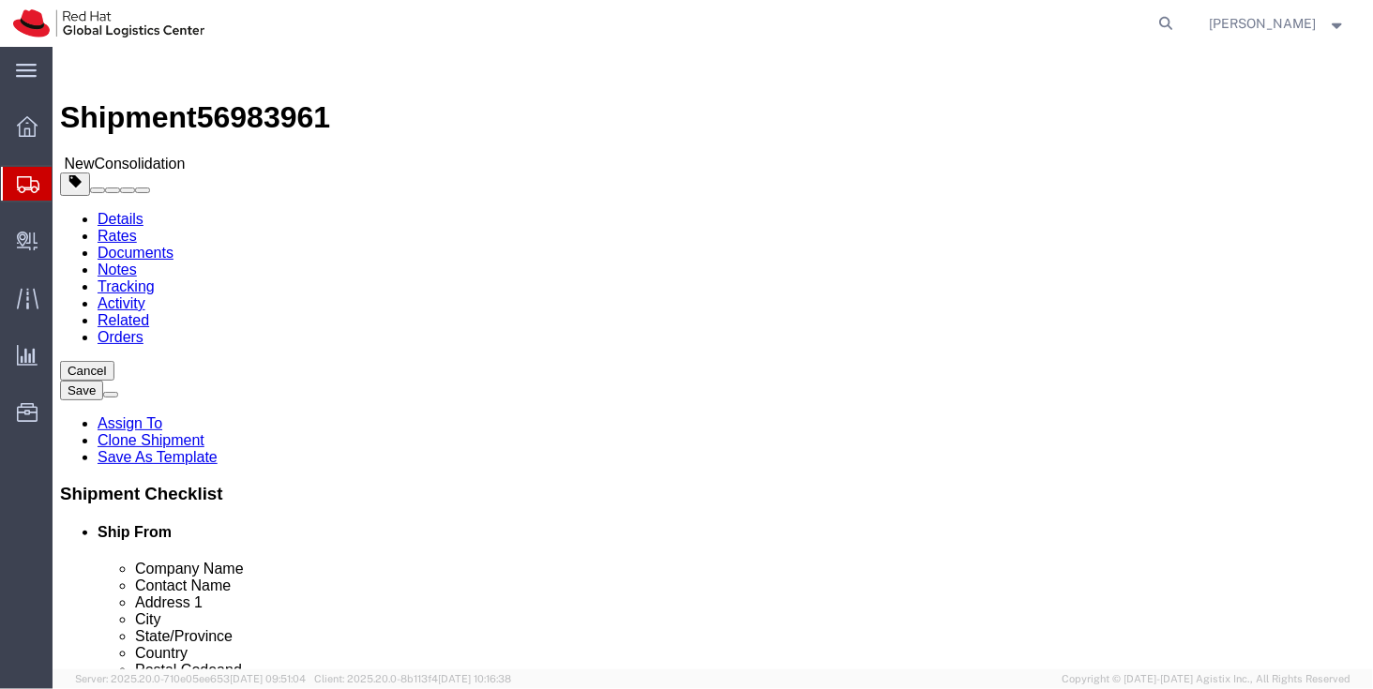
click span "button"
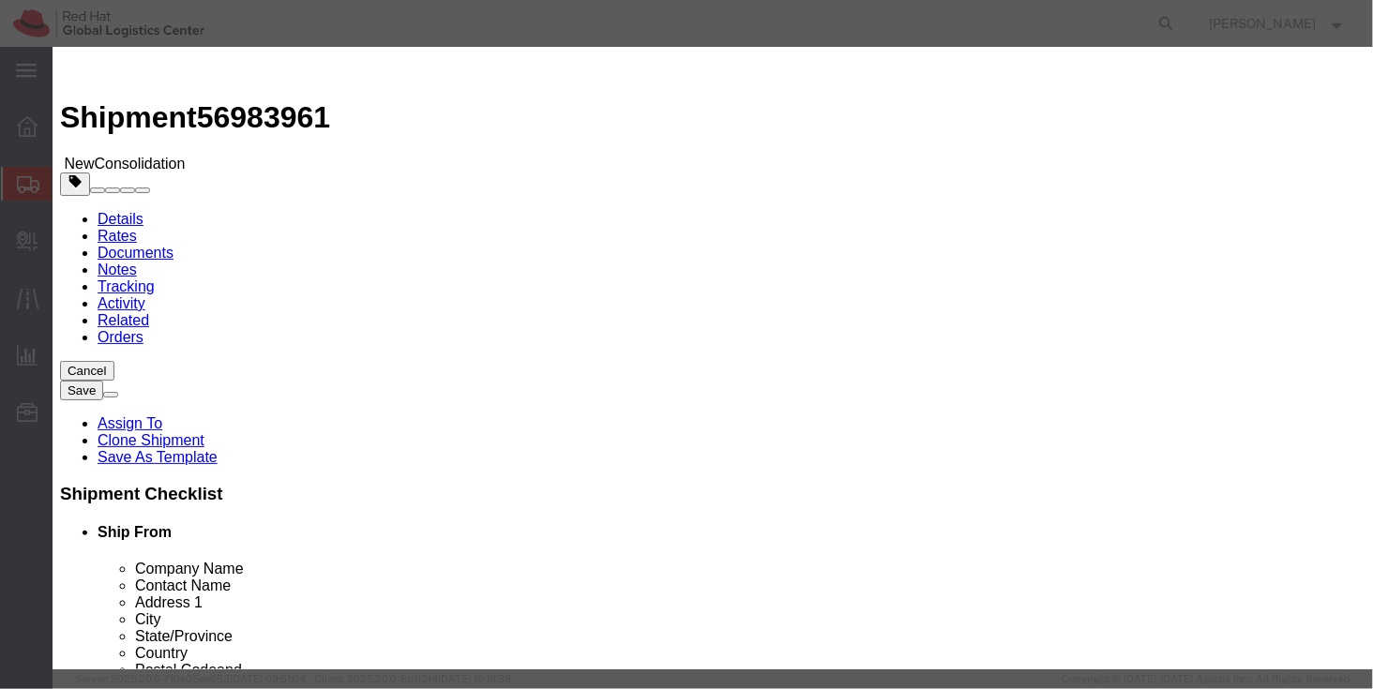
click button "Yes"
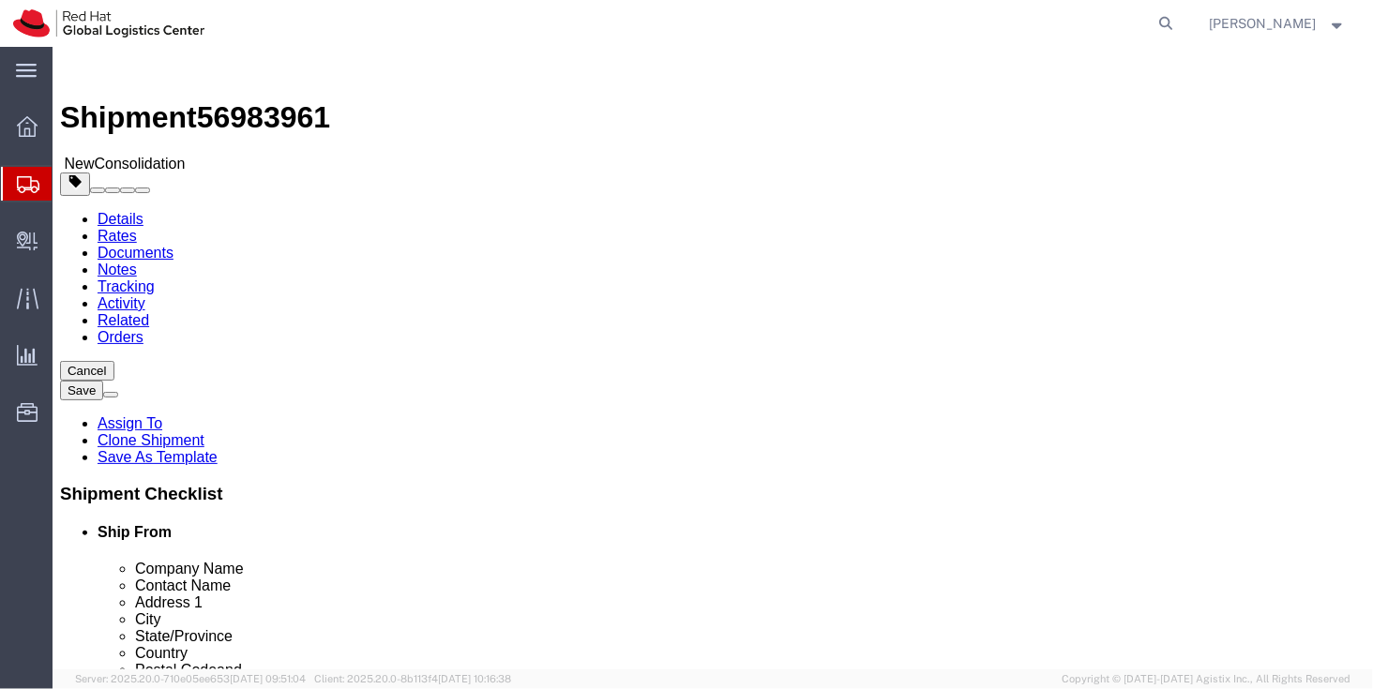
click span "button"
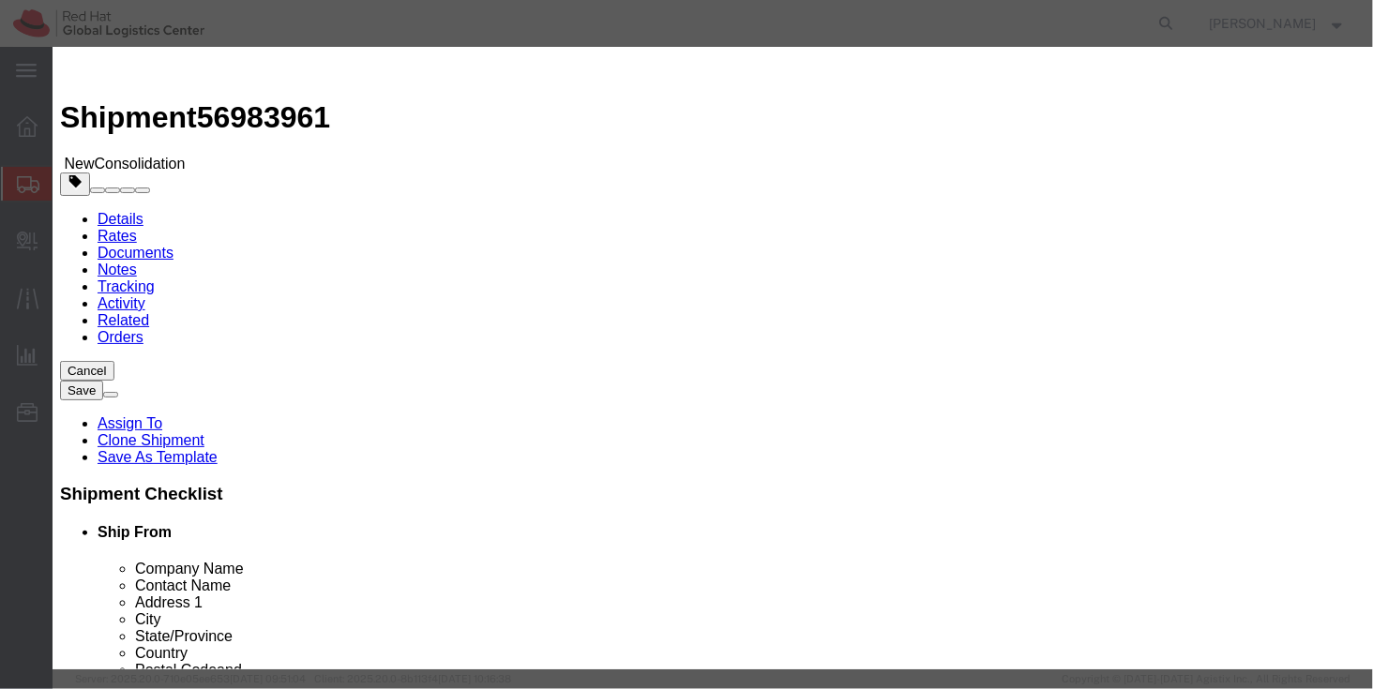
click button "Yes"
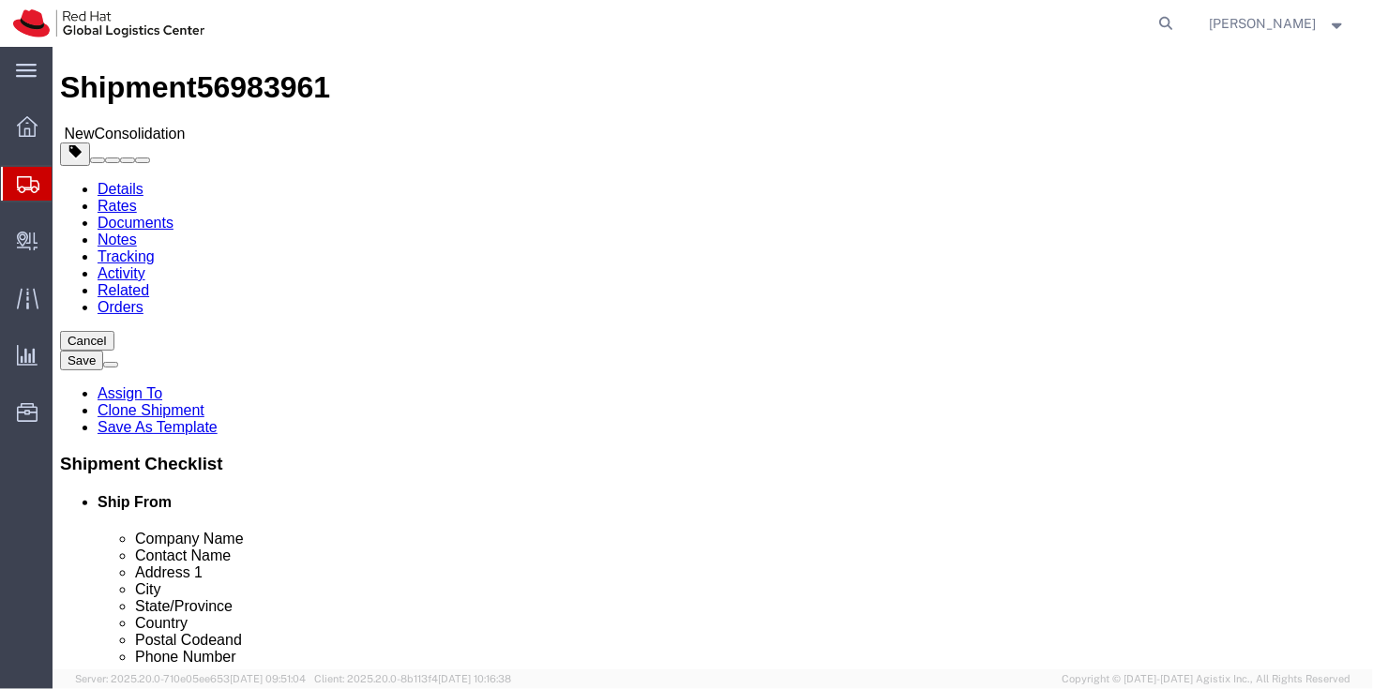
scroll to position [31, 0]
click span "button"
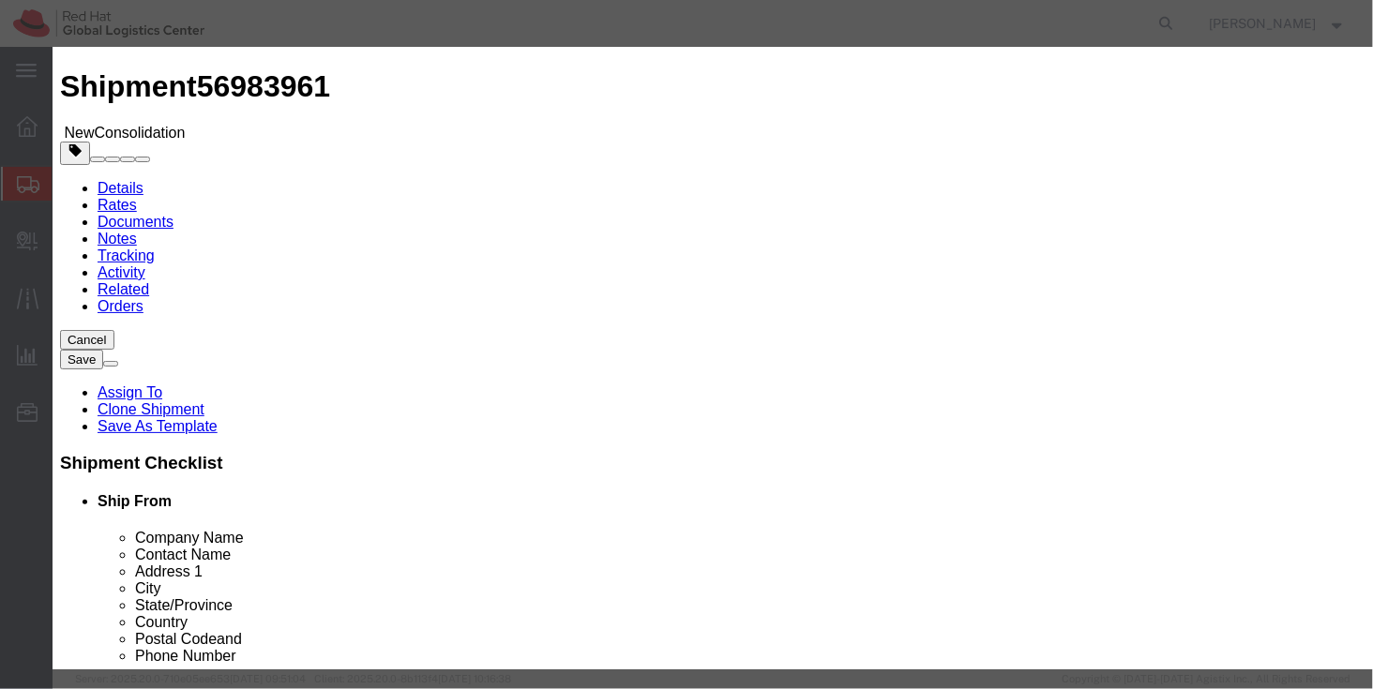
click div "Yes Cancel"
click button "Yes"
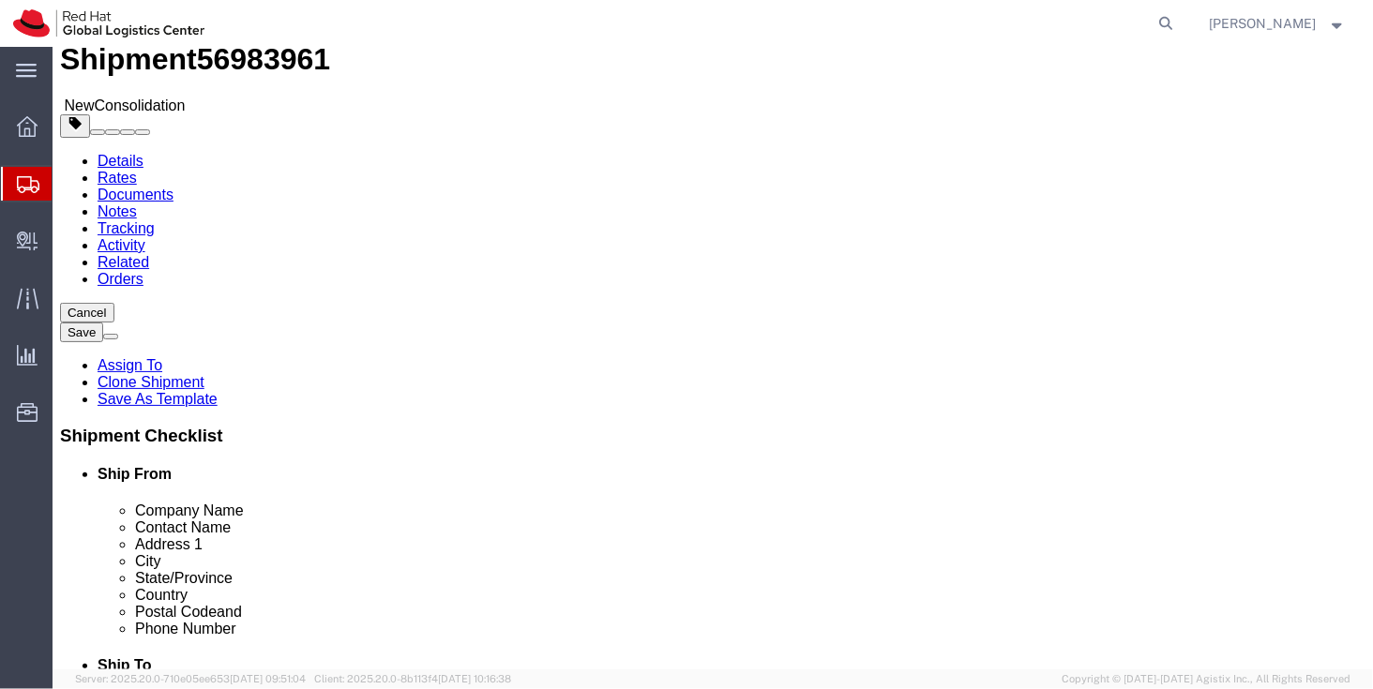
scroll to position [57, 0]
click span "button"
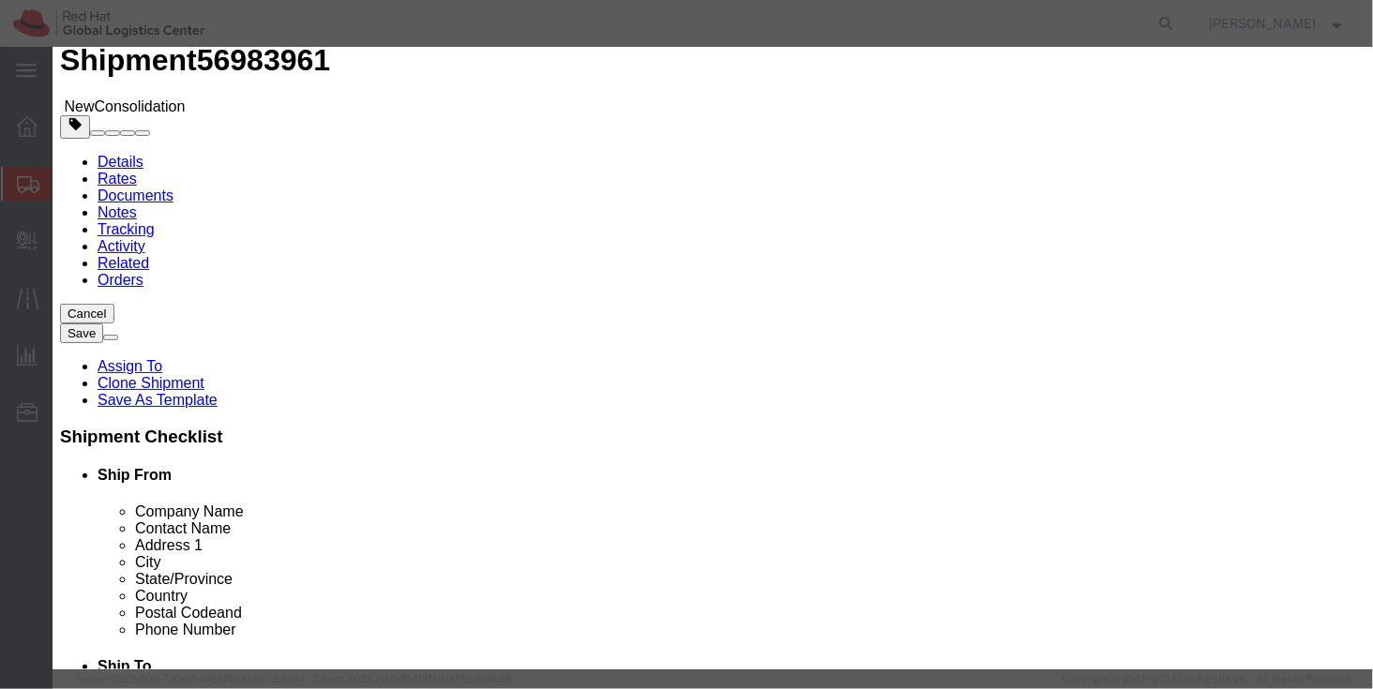
click button "Yes"
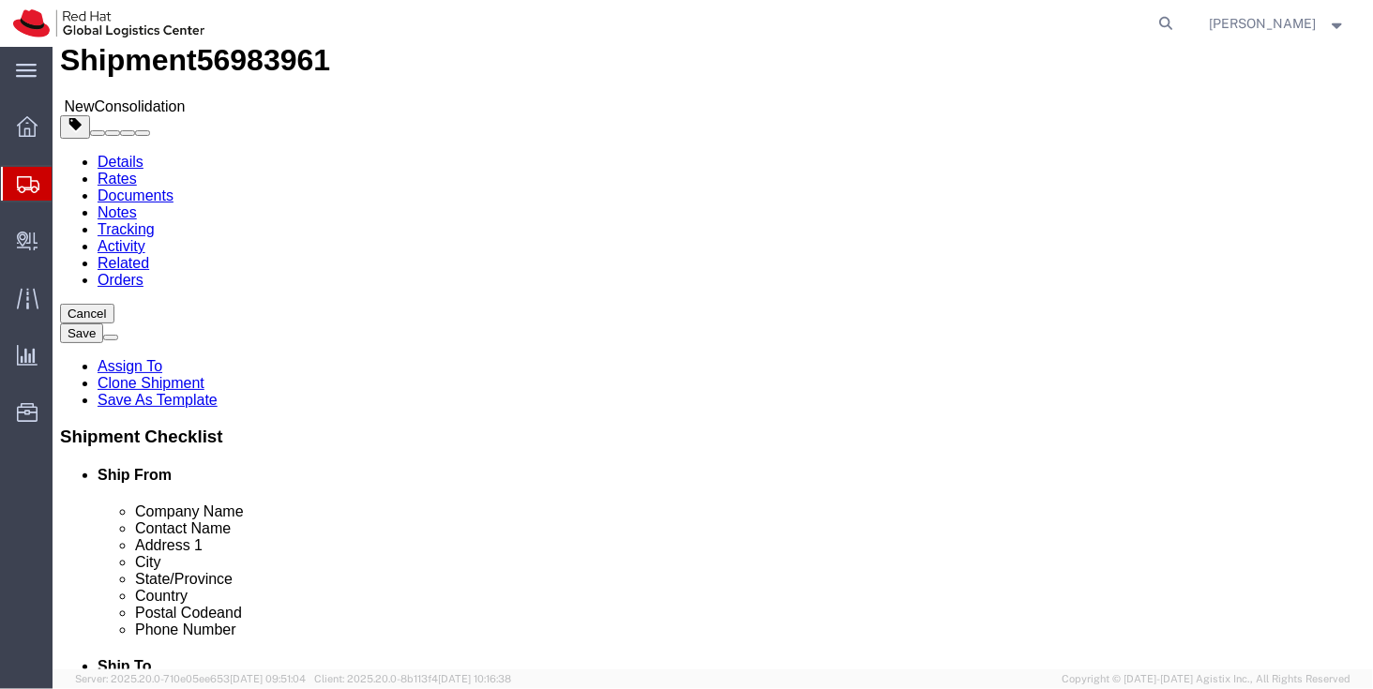
click span "button"
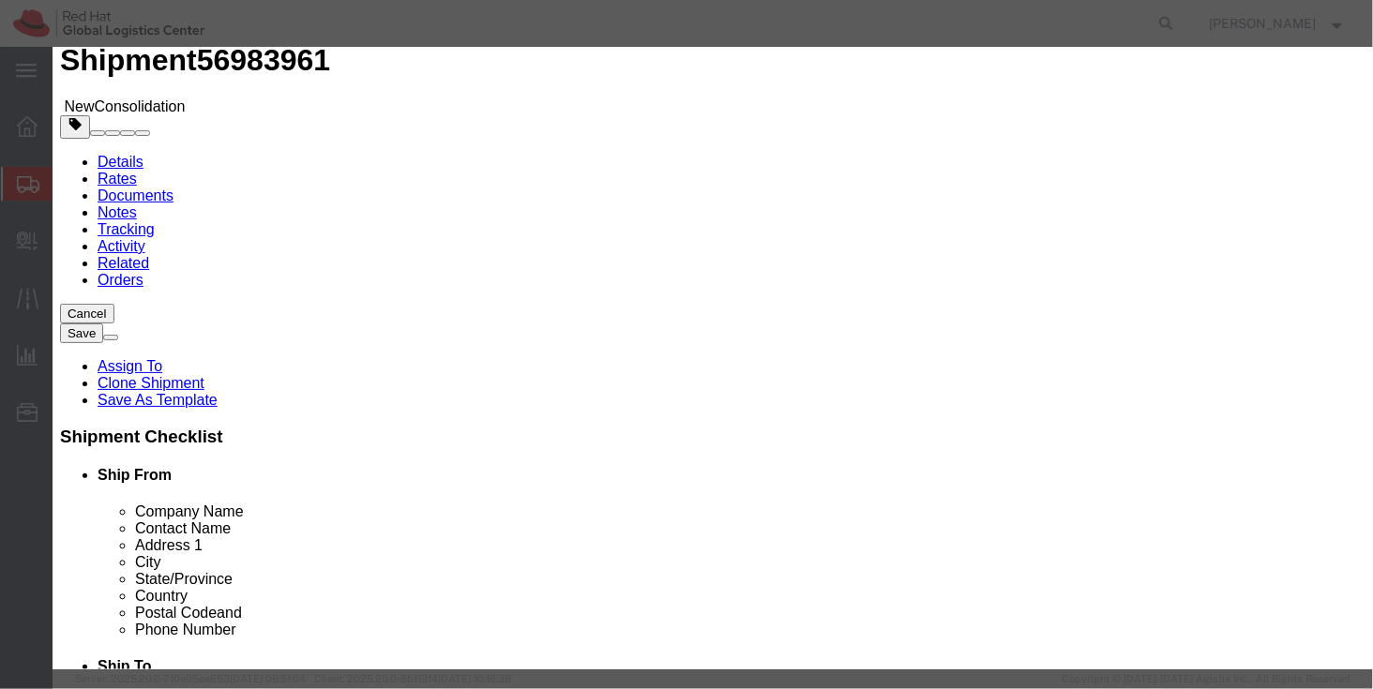
click button "Yes"
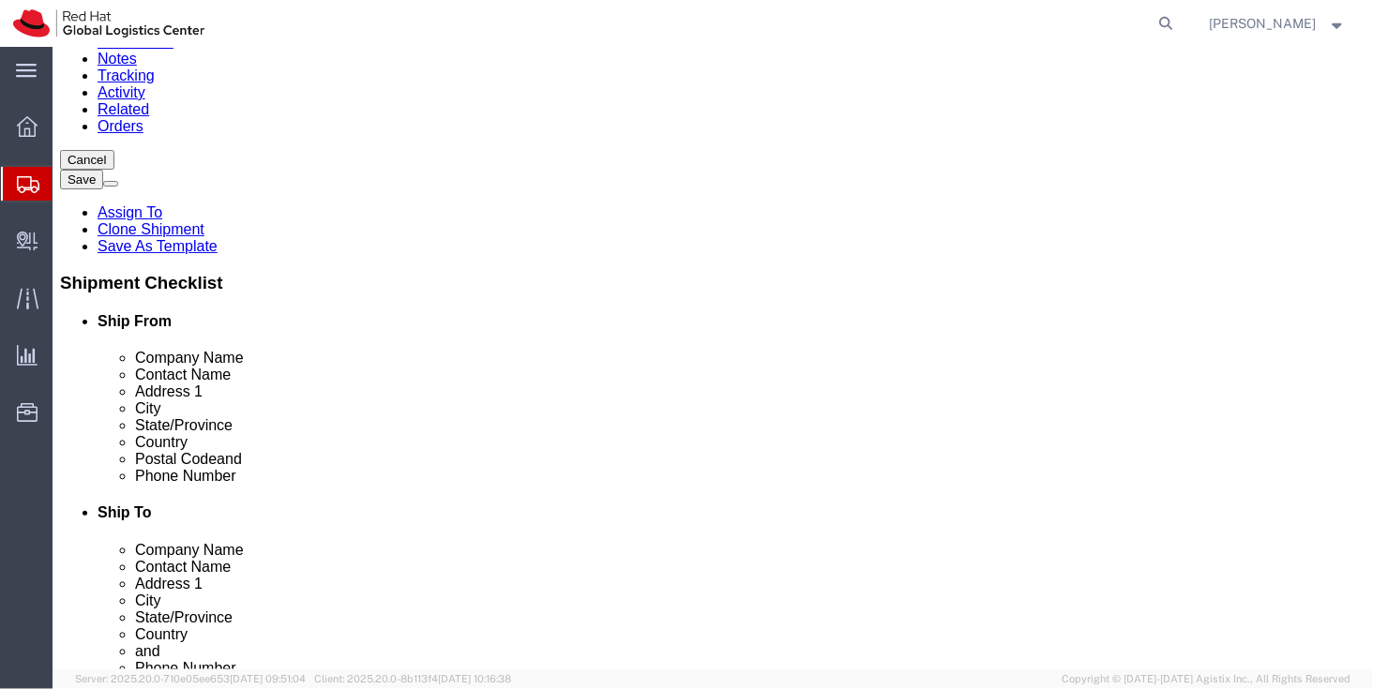
scroll to position [0, 0]
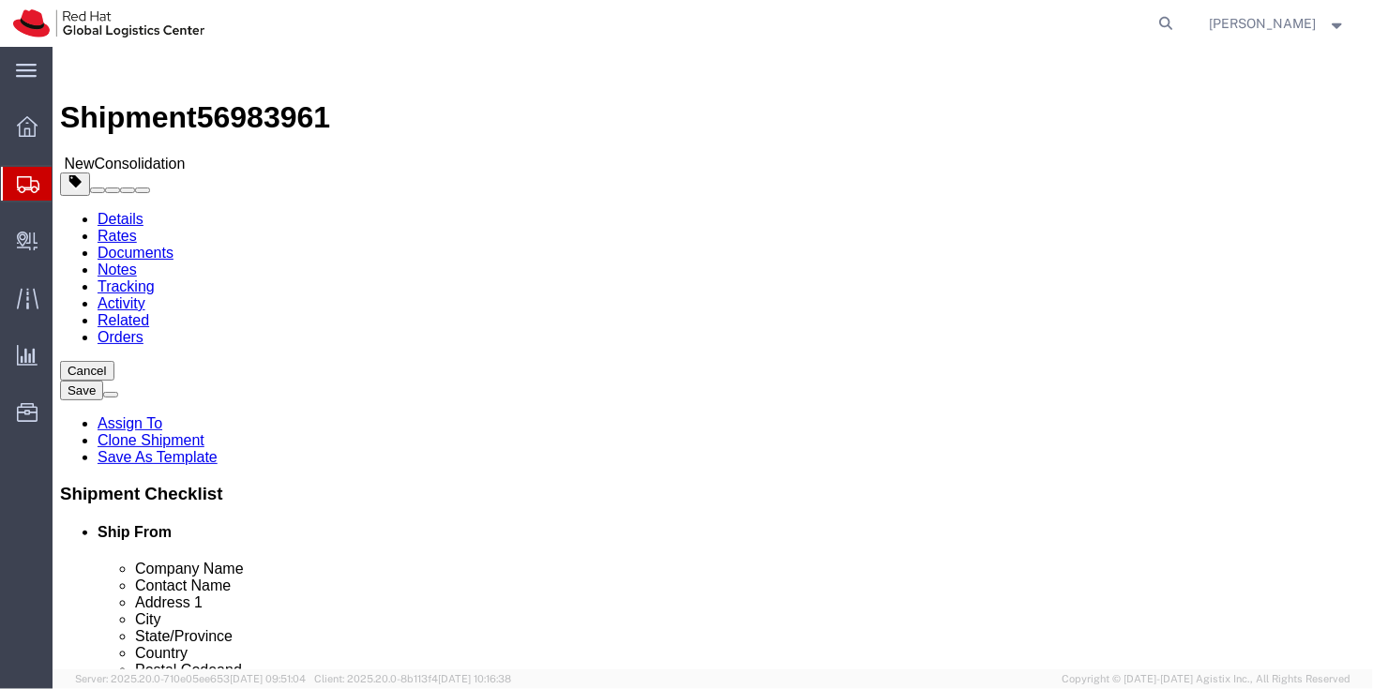
click span "56983961"
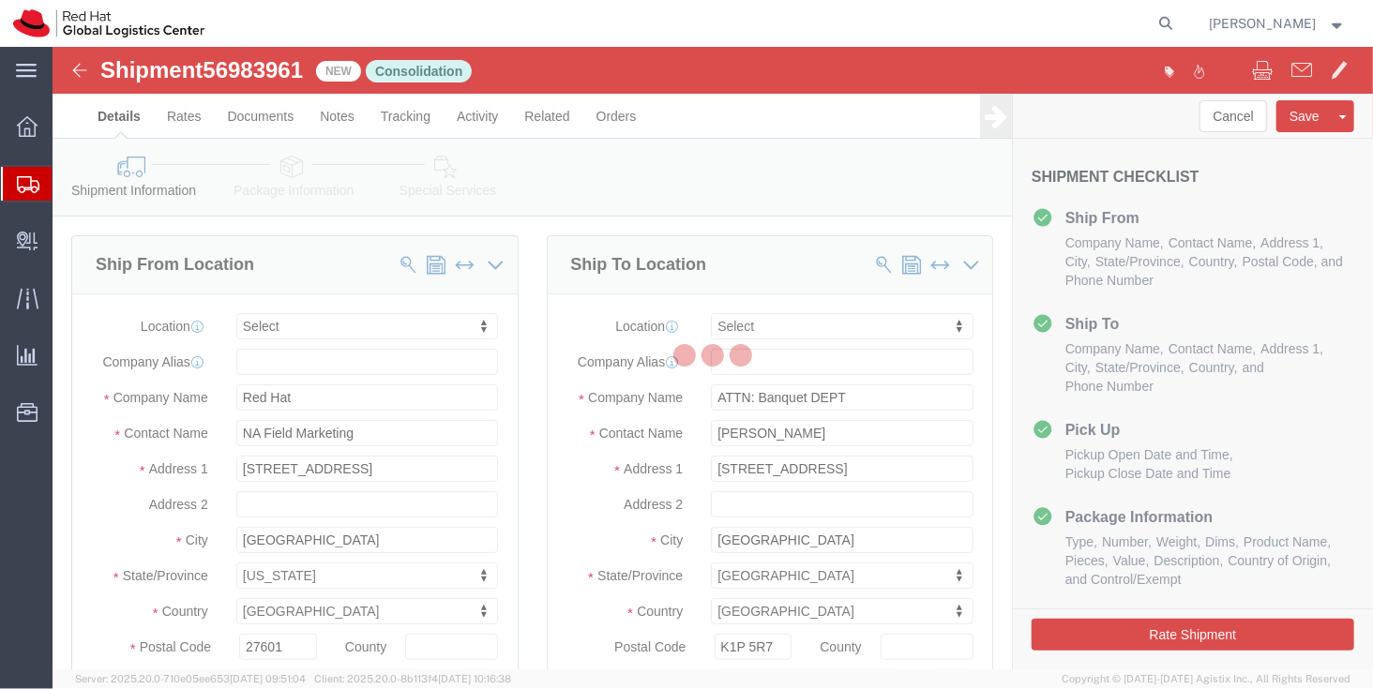
click at [286, 186] on div at bounding box center [713, 358] width 1320 height 623
select select
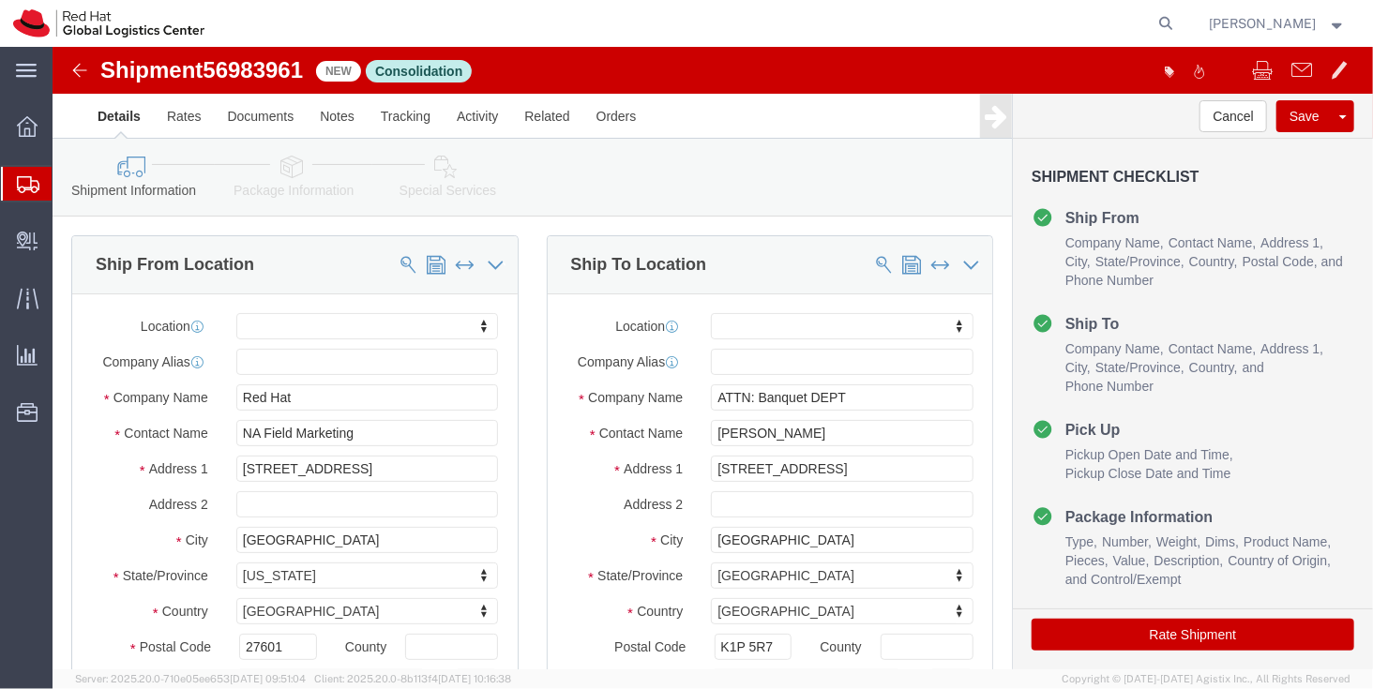
click icon
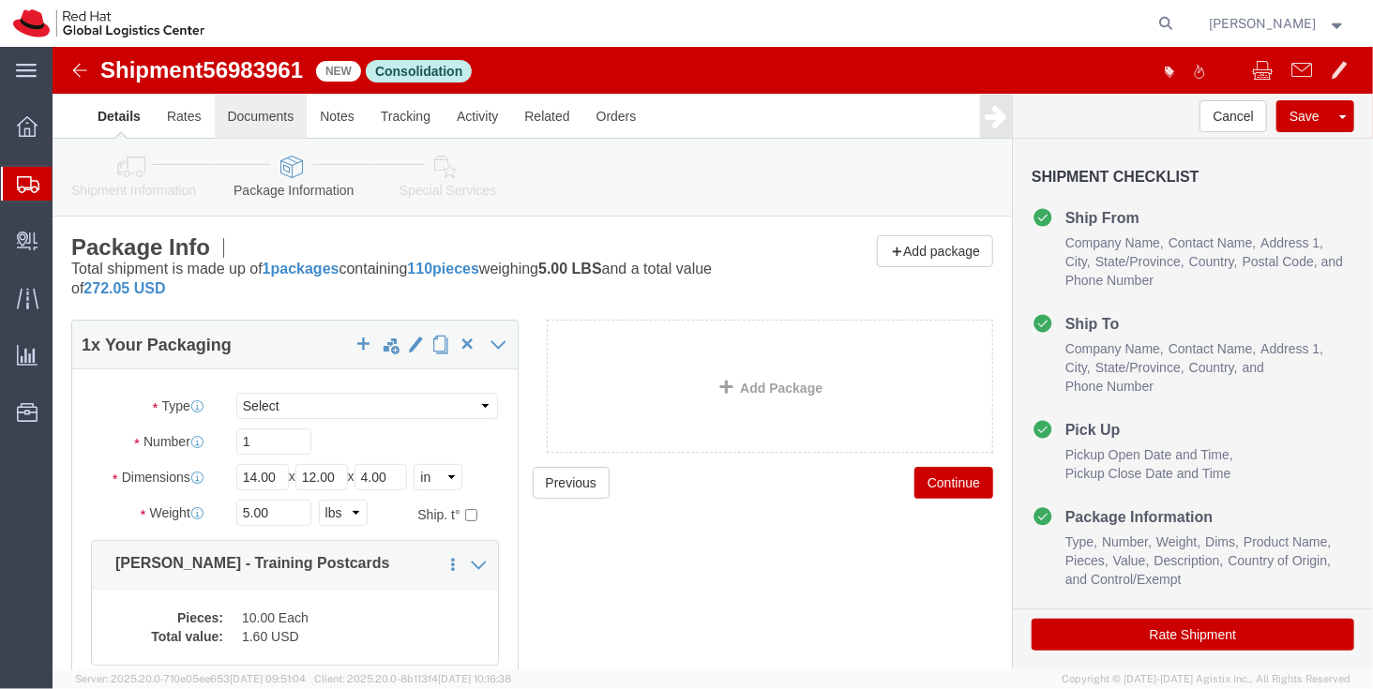
click link "Documents"
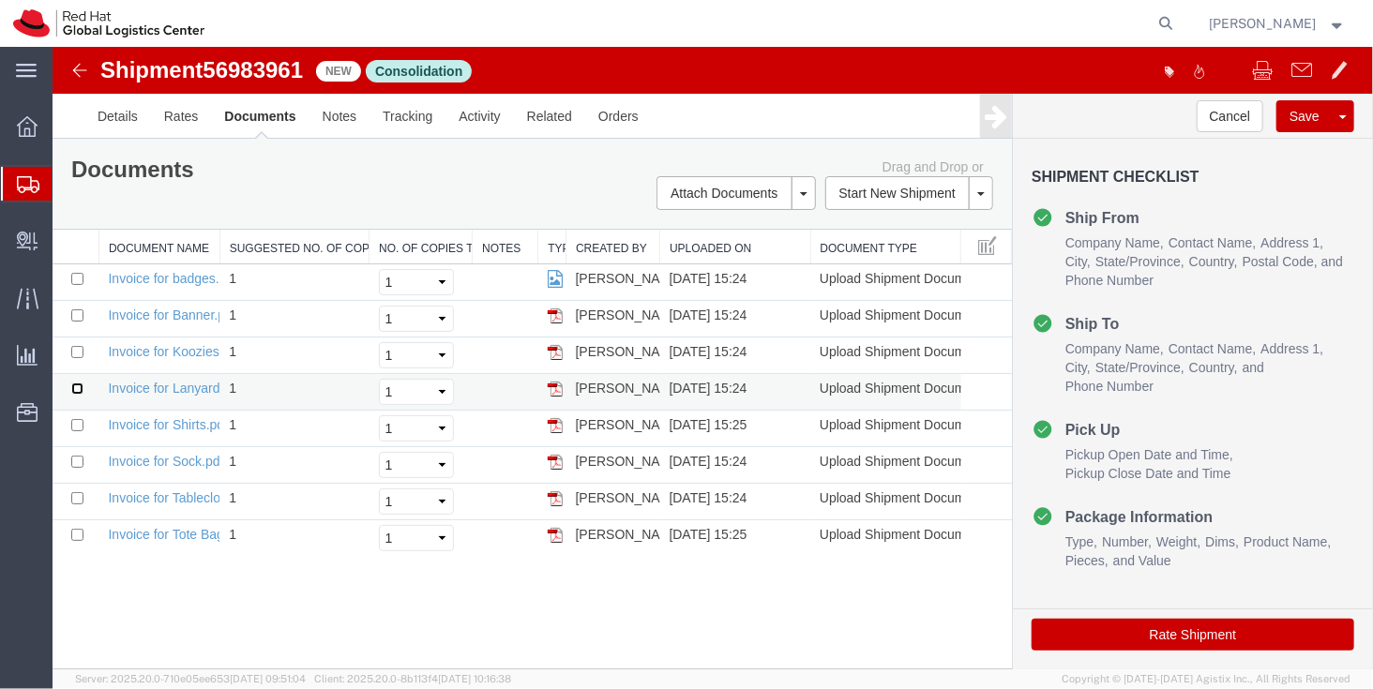
click at [70, 382] on input "checkbox" at bounding box center [76, 388] width 12 height 12
checkbox input "true"
click at [68, 410] on td at bounding box center [75, 428] width 46 height 37
click at [71, 418] on input "checkbox" at bounding box center [76, 424] width 12 height 12
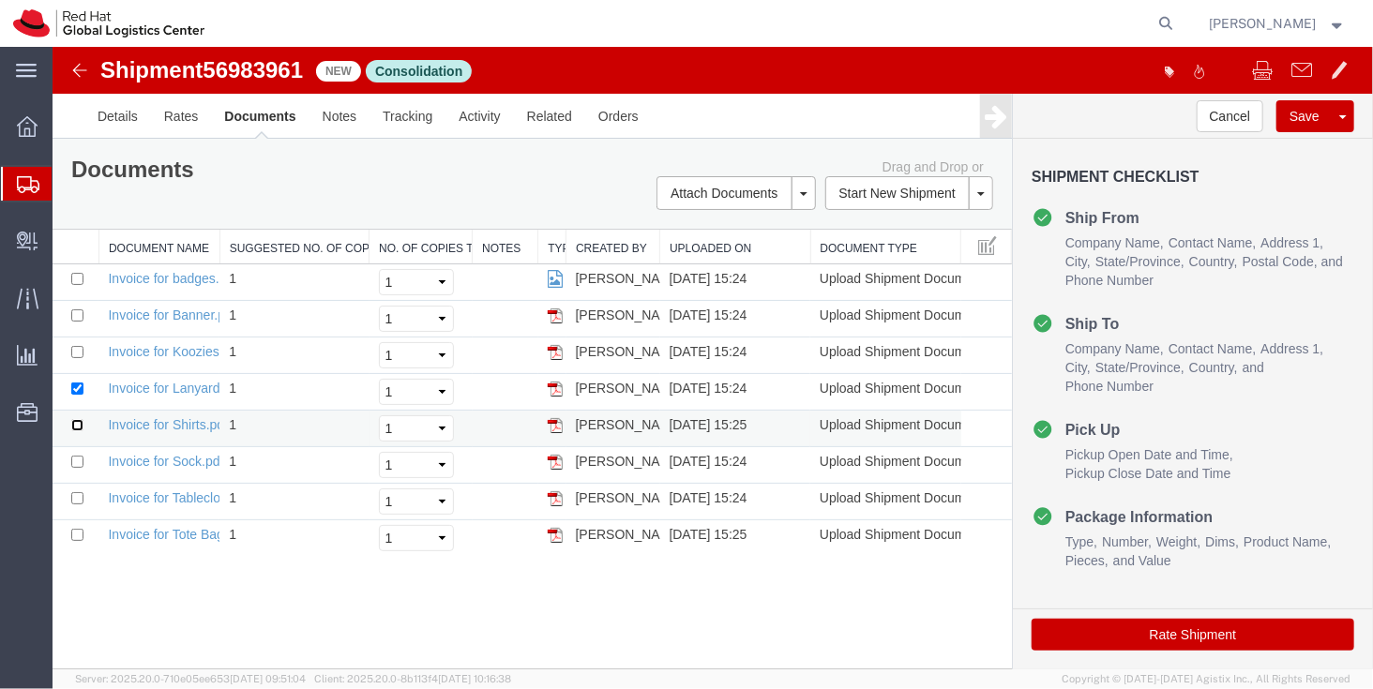
checkbox input "true"
click at [74, 455] on input "checkbox" at bounding box center [76, 461] width 12 height 12
checkbox input "true"
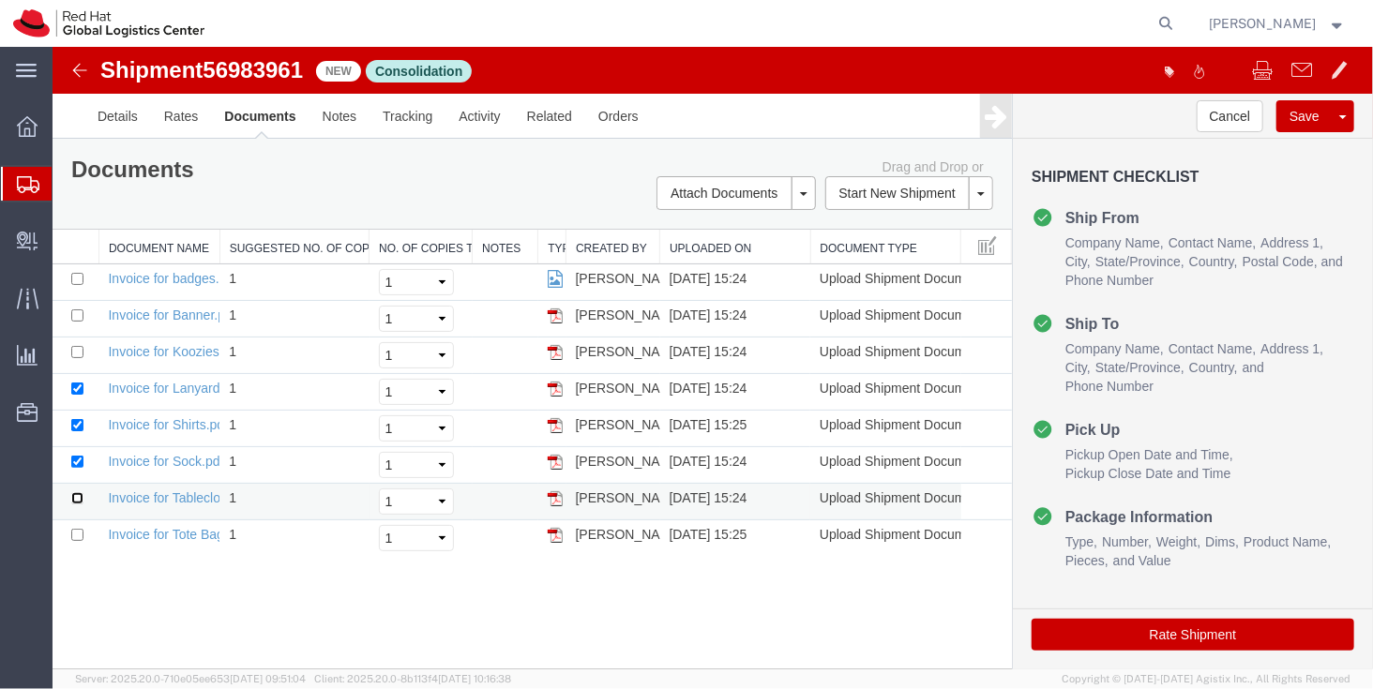
click at [70, 491] on input "checkbox" at bounding box center [76, 497] width 12 height 12
checkbox input "true"
click at [74, 528] on input "checkbox" at bounding box center [76, 534] width 12 height 12
checkbox input "true"
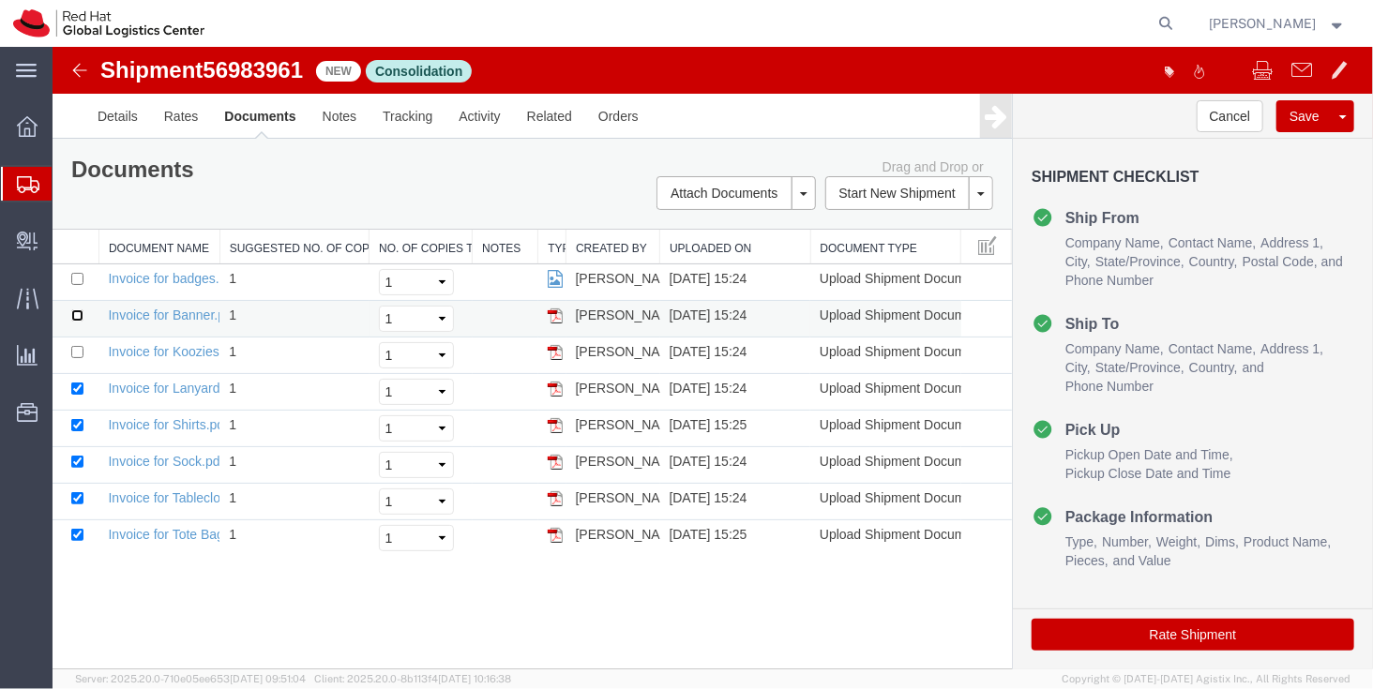
click at [74, 308] on input "checkbox" at bounding box center [76, 314] width 12 height 12
checkbox input "true"
click at [980, 233] on span at bounding box center [986, 243] width 19 height 21
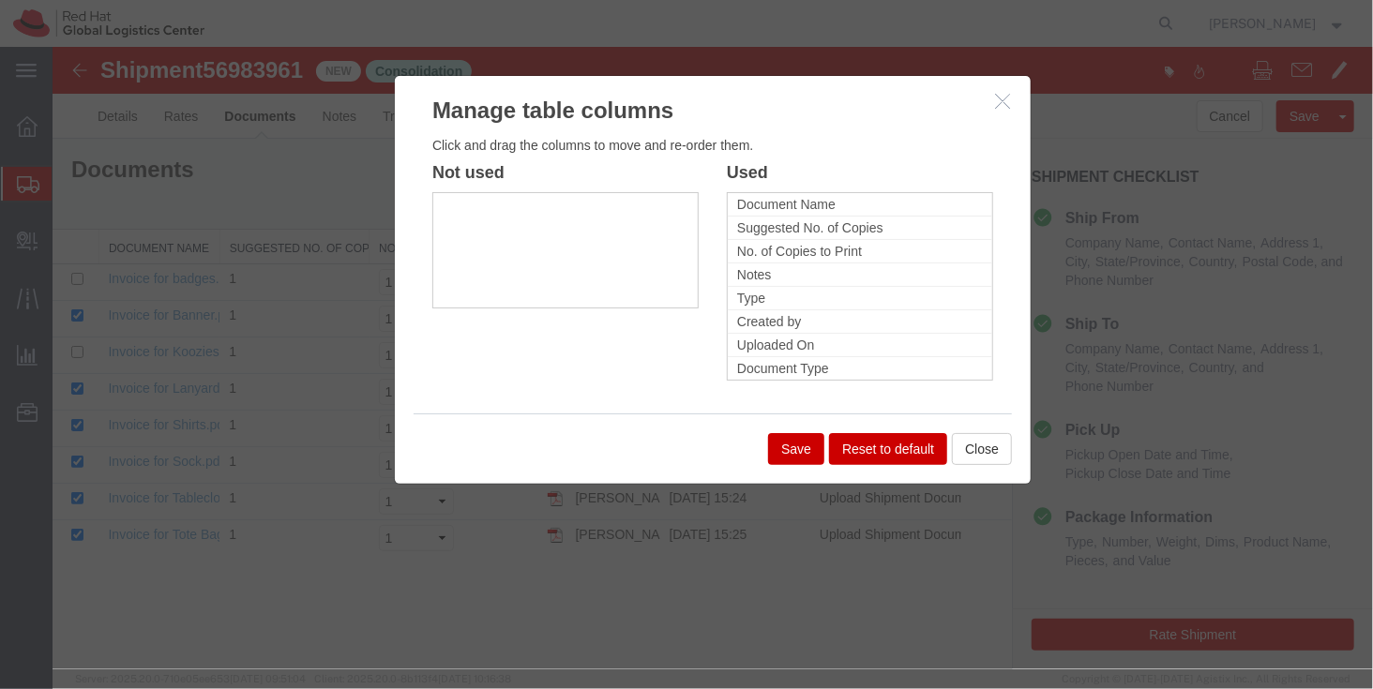
click at [999, 99] on icon "button" at bounding box center [1001, 100] width 15 height 16
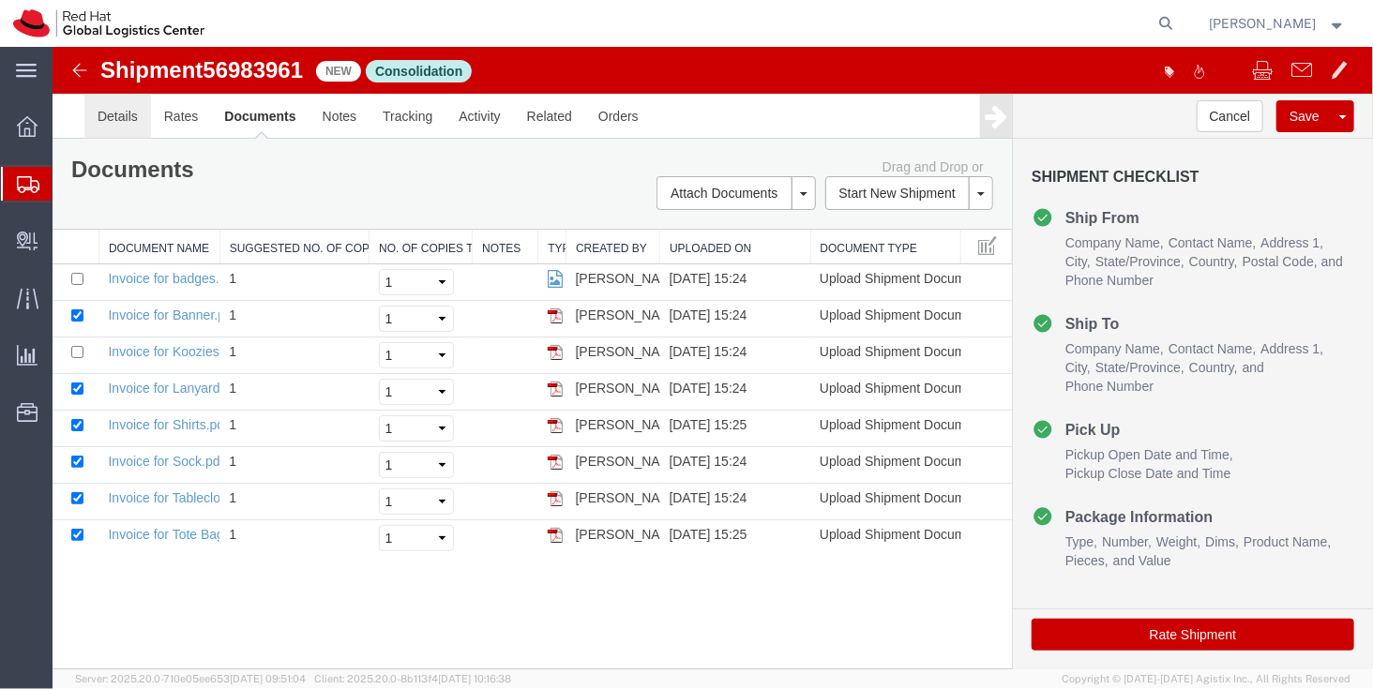
click at [132, 120] on link "Details" at bounding box center [116, 115] width 67 height 45
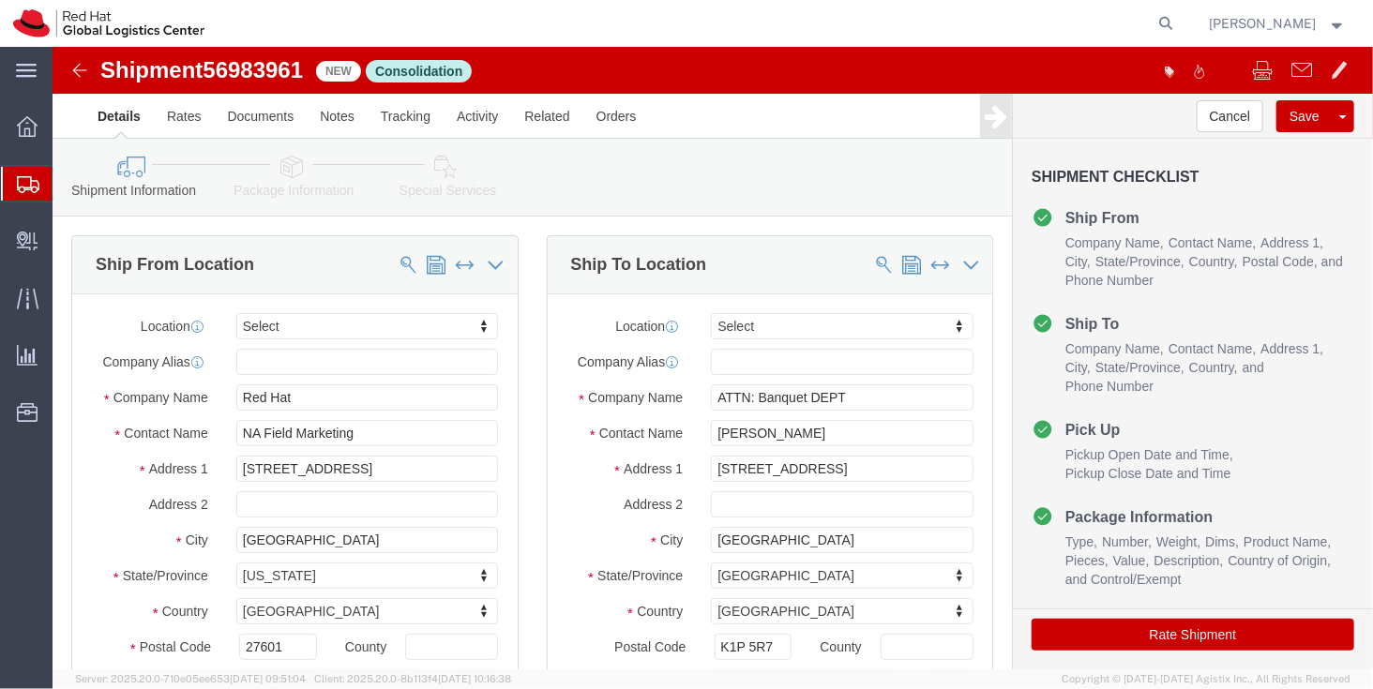
scroll to position [273, 0]
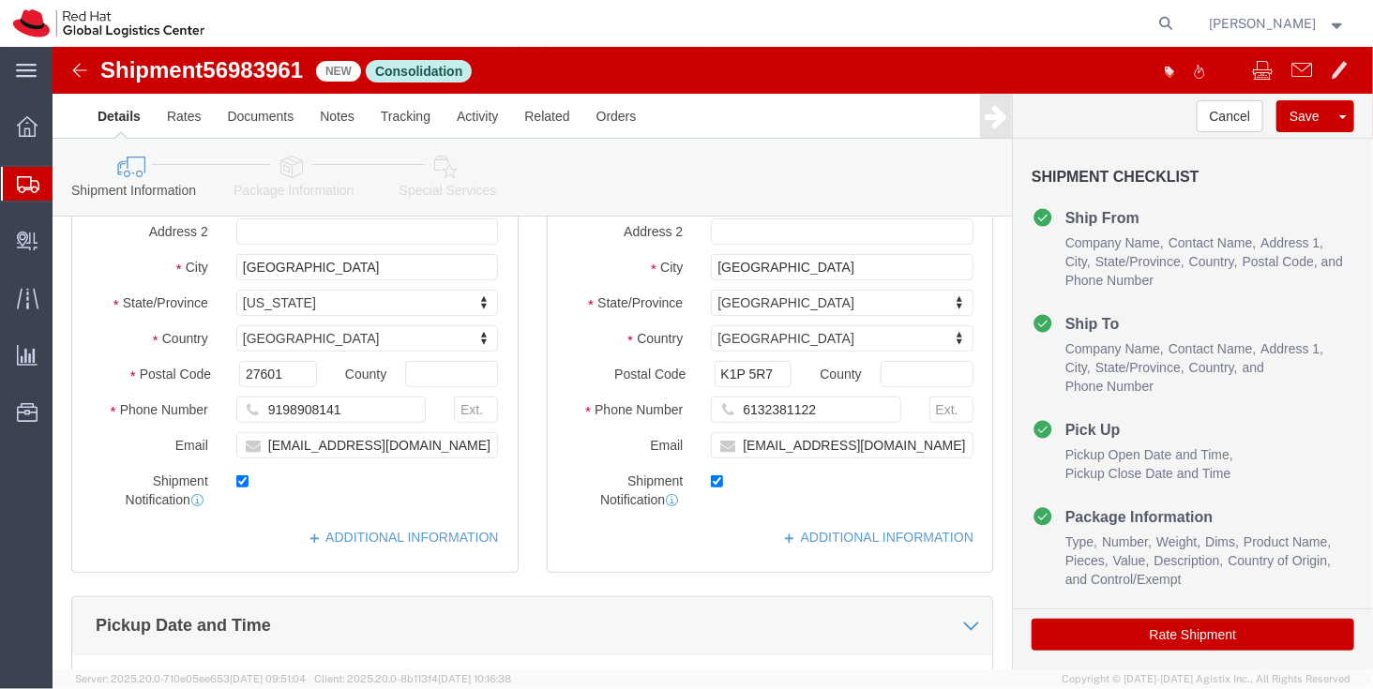
click img
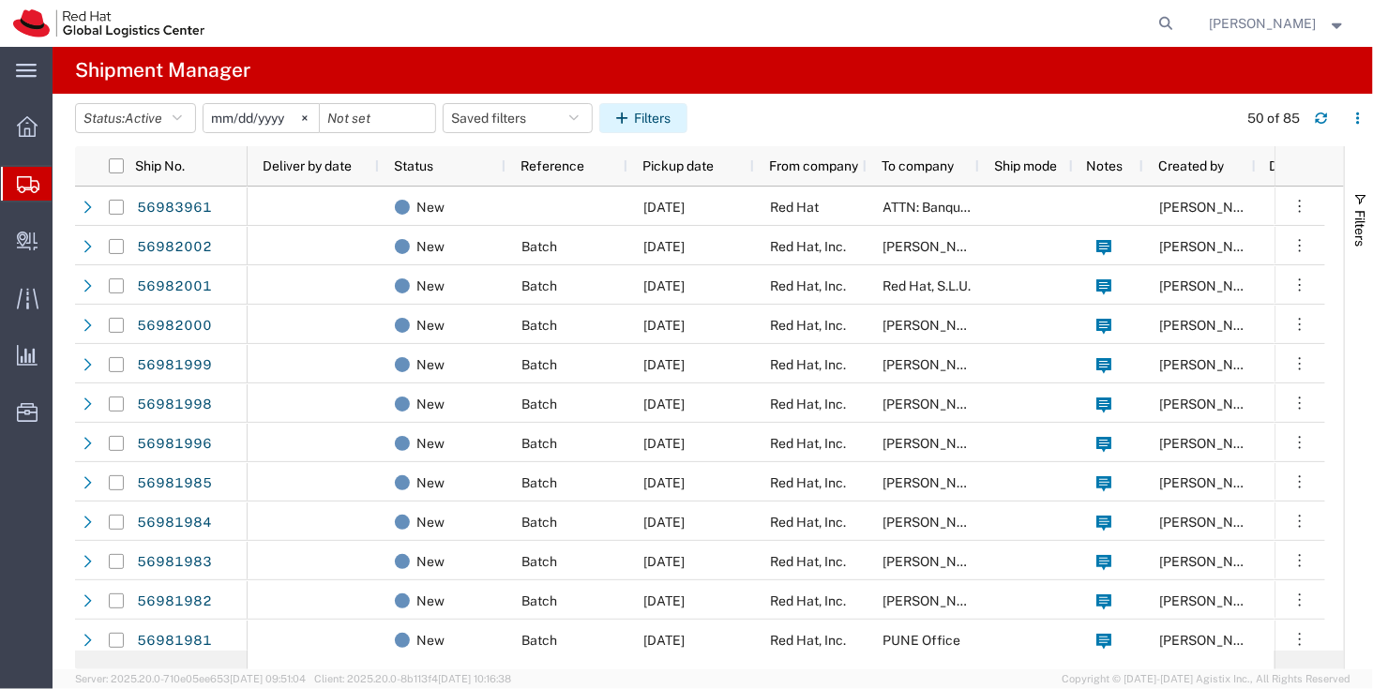
click at [679, 121] on button "Filters" at bounding box center [643, 118] width 88 height 30
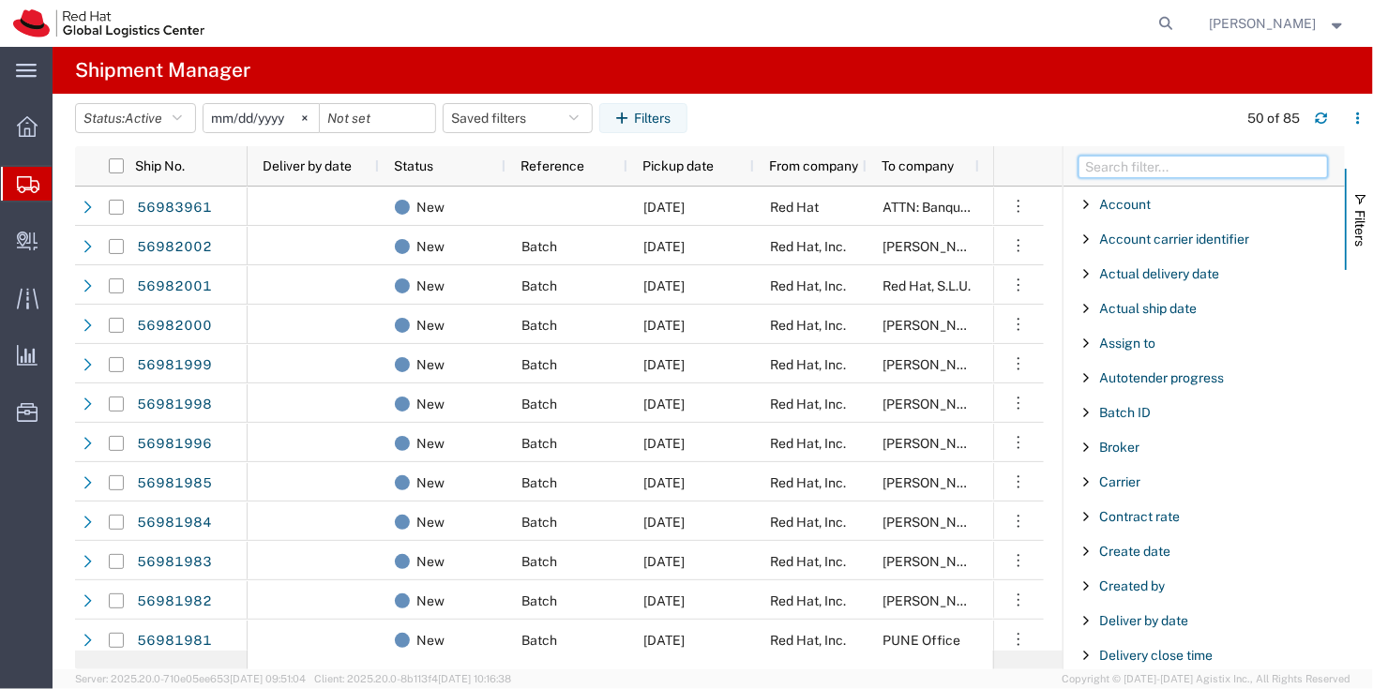
click at [1221, 167] on input "Filter Columns Input" at bounding box center [1202, 167] width 249 height 23
type input "ship"
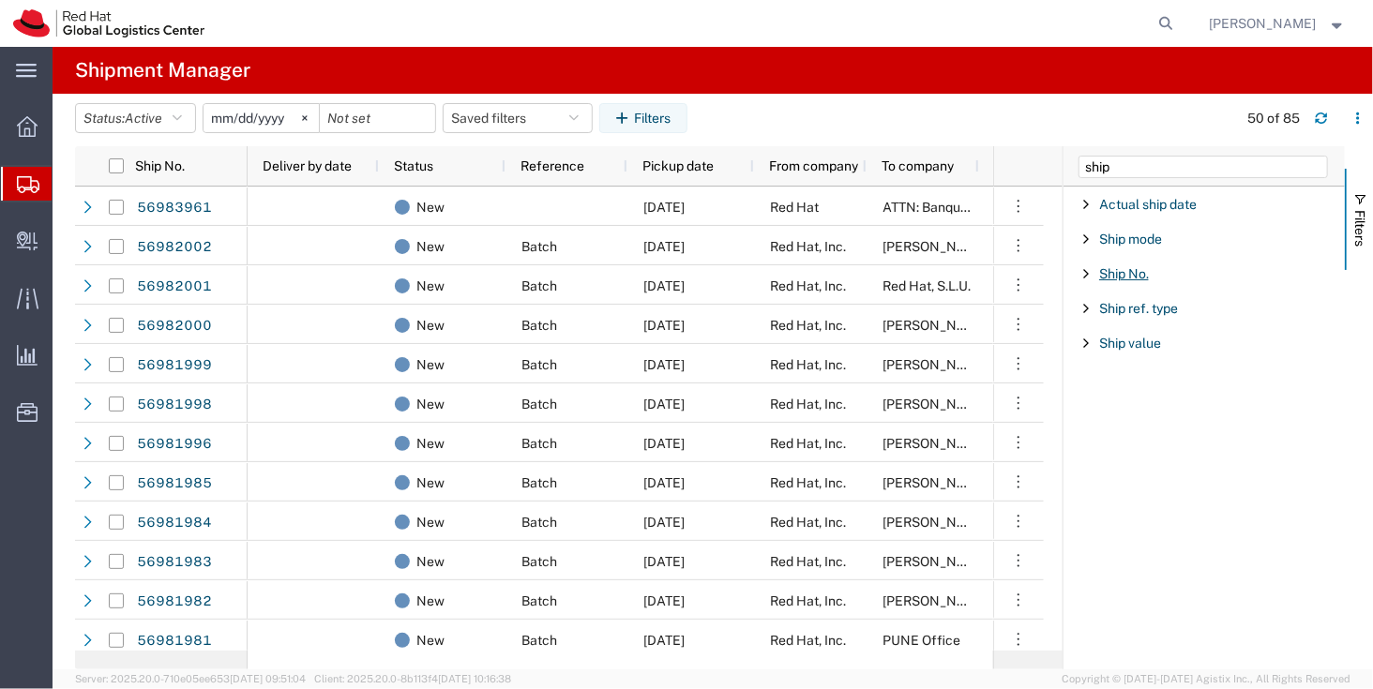
click at [1136, 272] on span "Ship No." at bounding box center [1124, 273] width 50 height 15
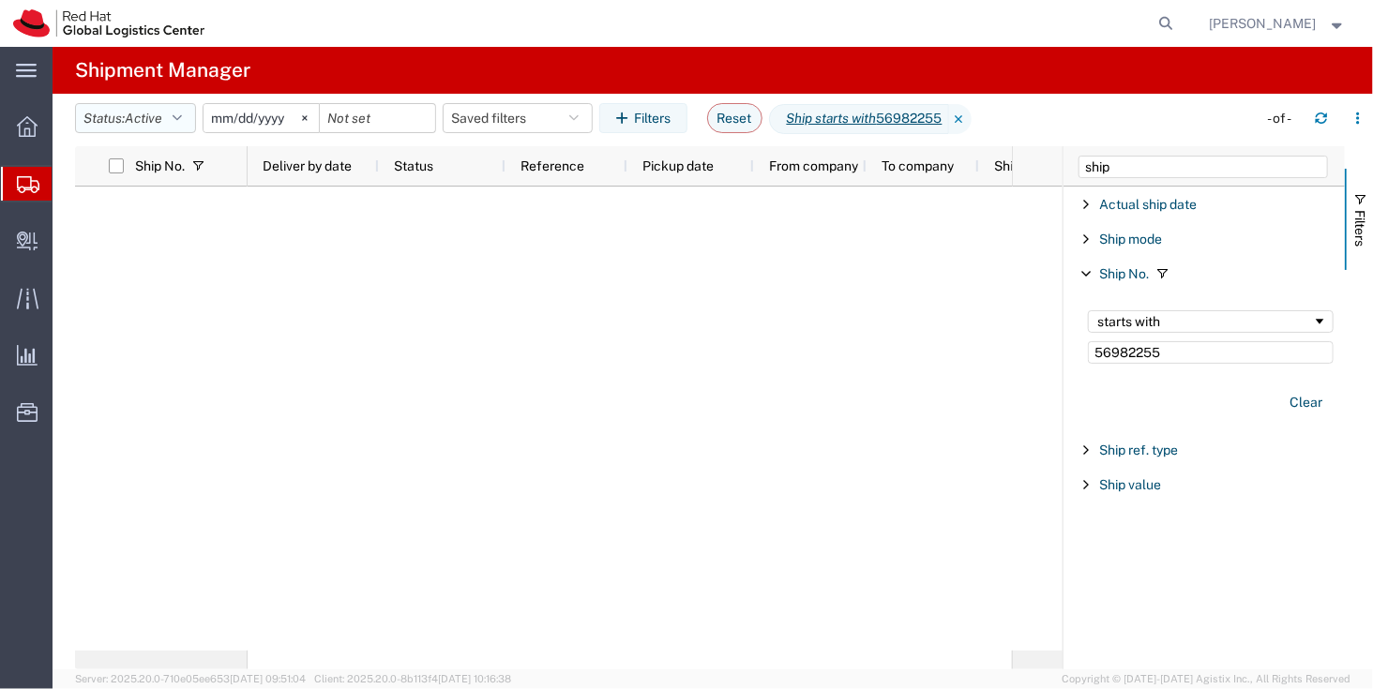
type input "56982255"
click at [151, 128] on button "Status: Active" at bounding box center [135, 118] width 121 height 30
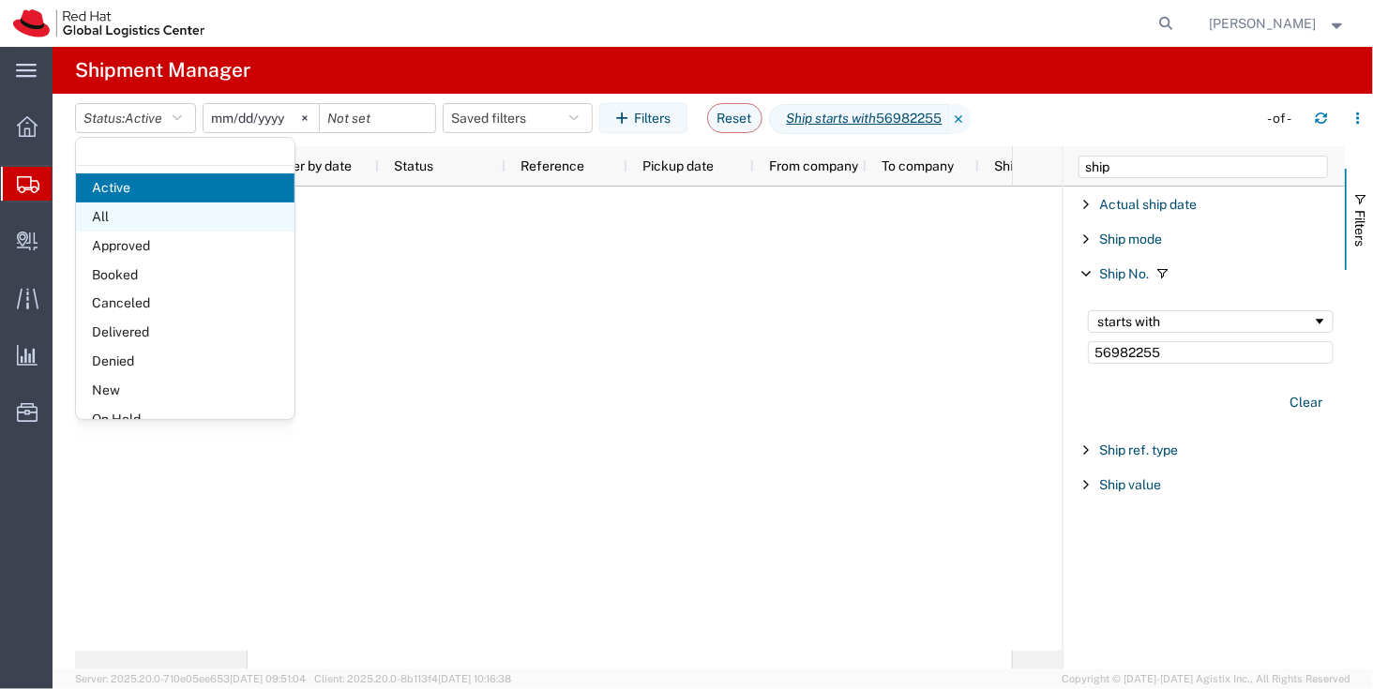
click at [177, 215] on span "All" at bounding box center [185, 217] width 218 height 29
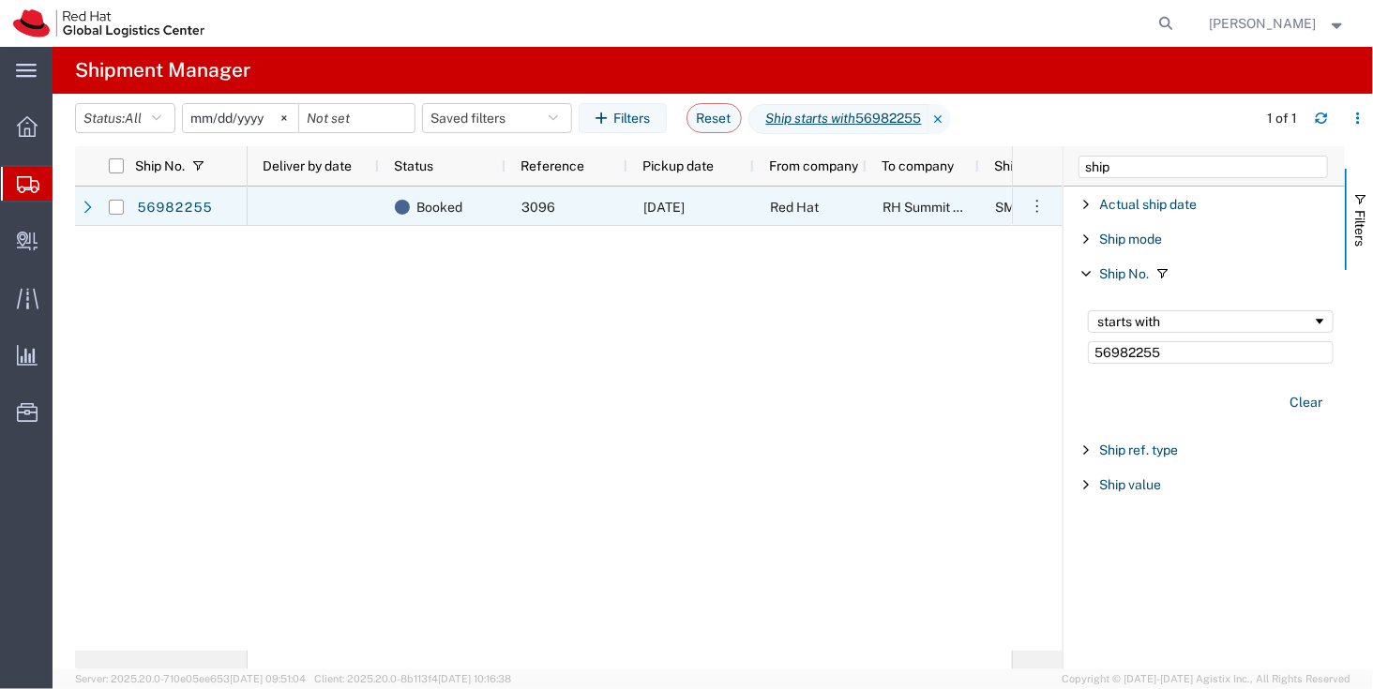
click at [628, 203] on div "[DATE]" at bounding box center [690, 206] width 127 height 39
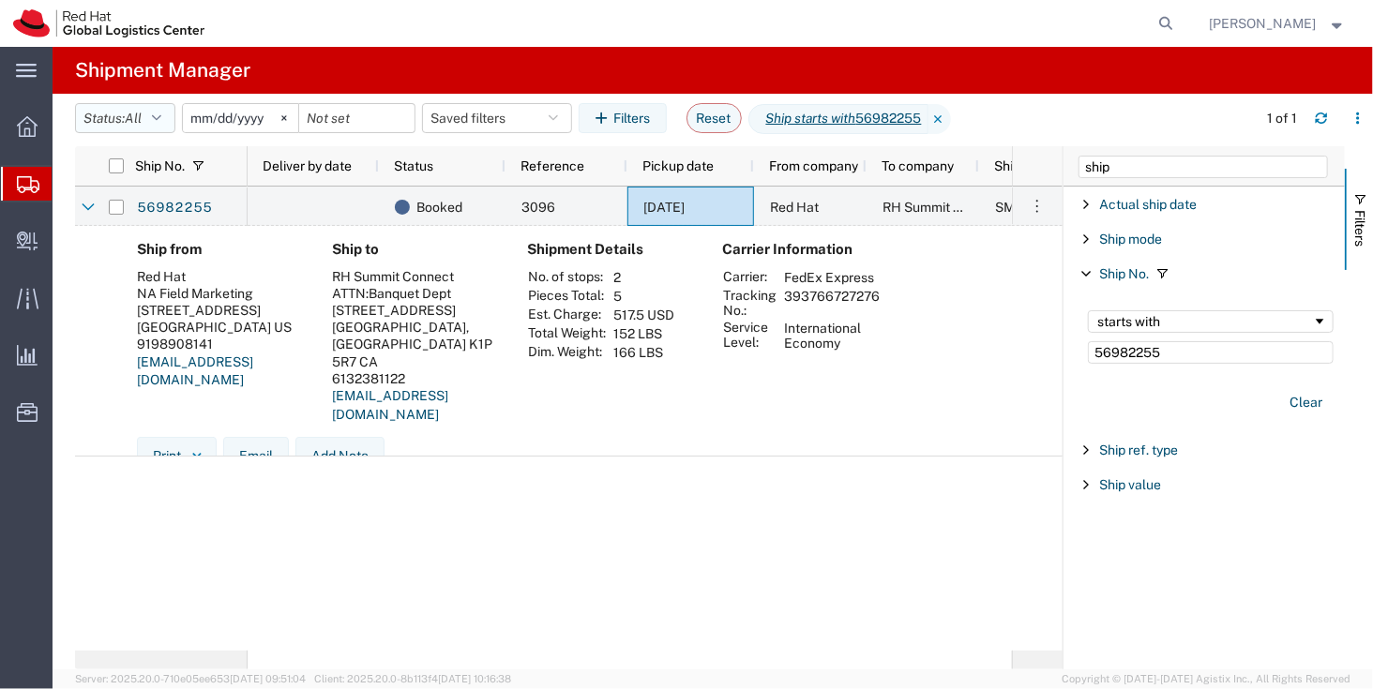
click at [122, 114] on button "Status: All" at bounding box center [125, 118] width 100 height 30
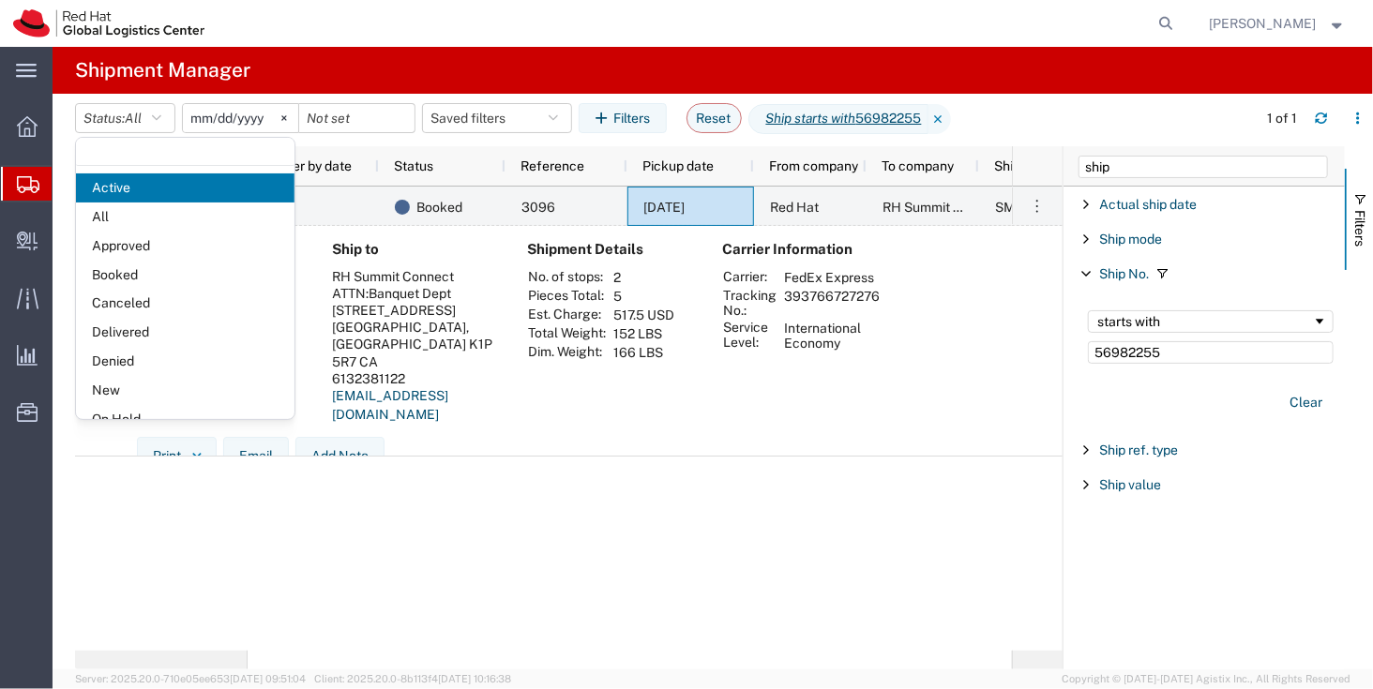
click at [830, 534] on div "Booked 3096 09/30/2025 Red Hat RH Summit Connect SMAL Order Bot API" at bounding box center [630, 419] width 764 height 464
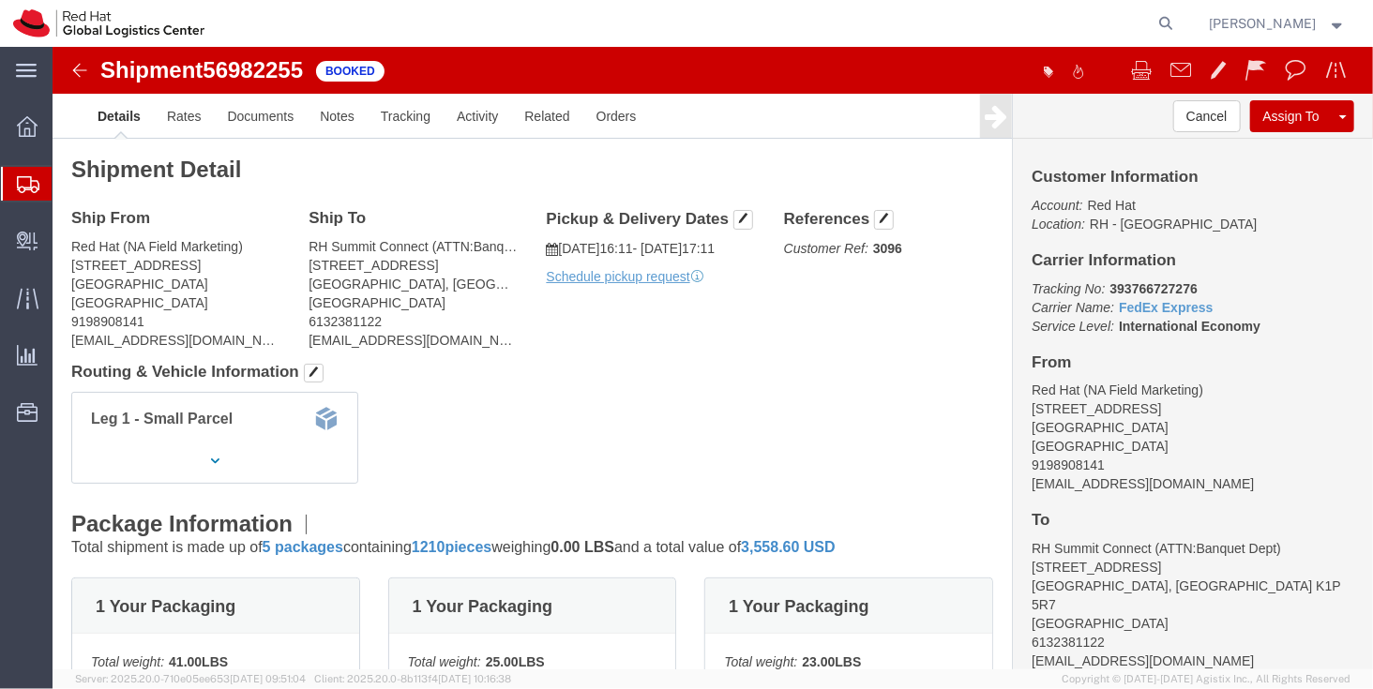
click img
